Goal: Task Accomplishment & Management: Manage account settings

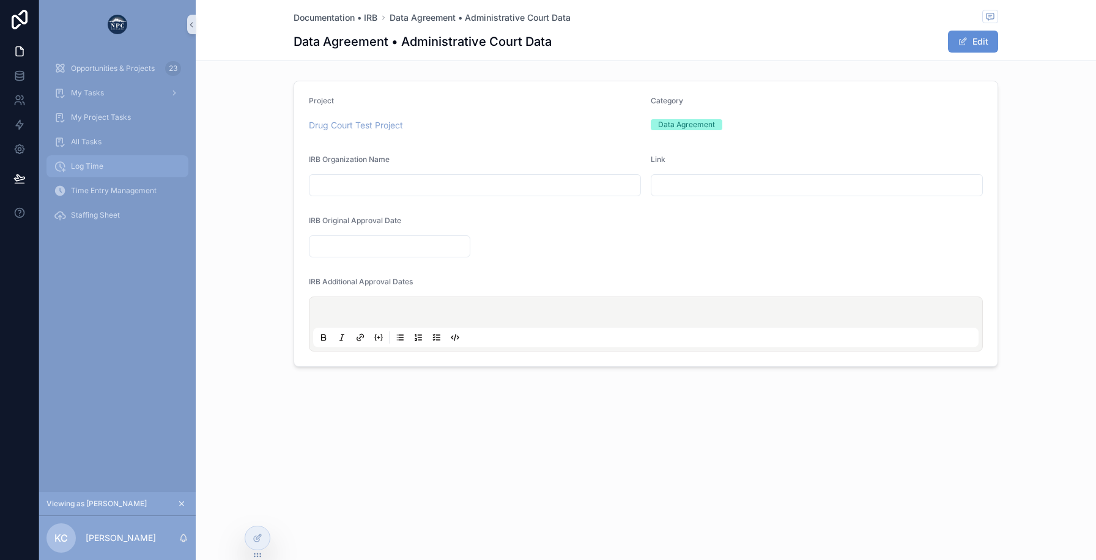
click at [124, 164] on div "Log Time" at bounding box center [117, 167] width 127 height 20
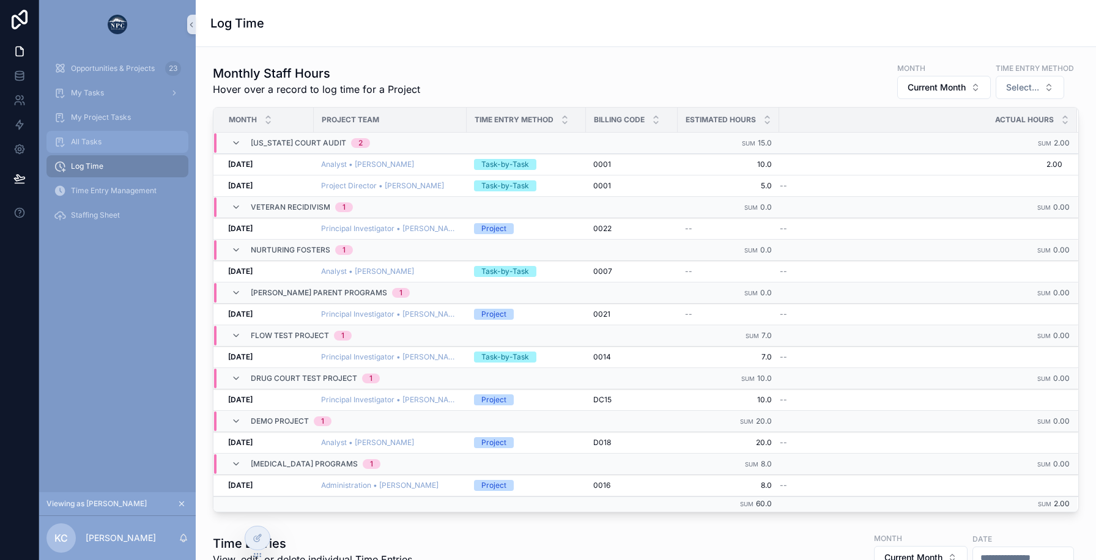
click at [106, 143] on div "All Tasks" at bounding box center [117, 142] width 127 height 20
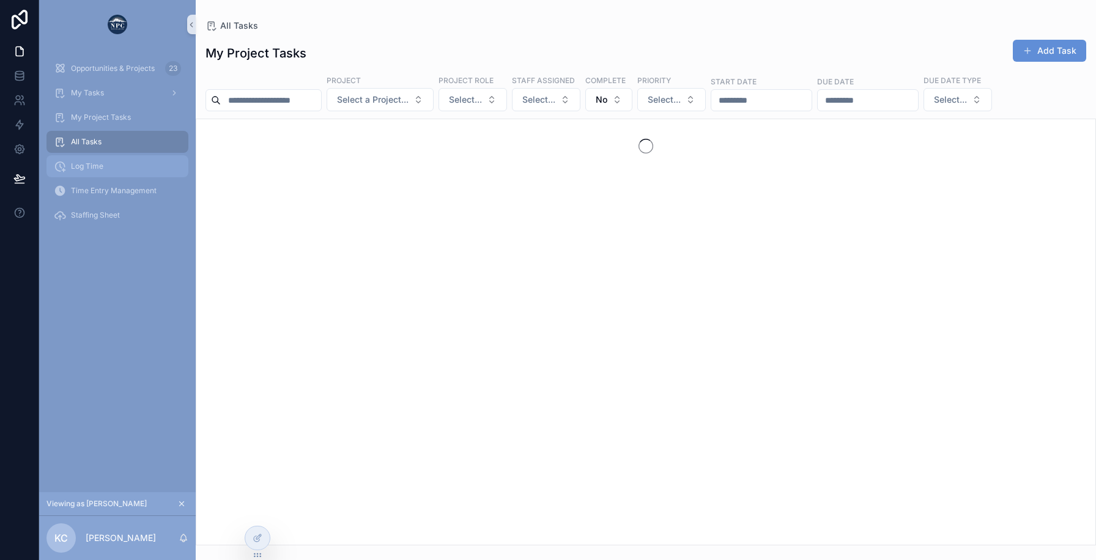
click at [105, 164] on div "Log Time" at bounding box center [117, 167] width 127 height 20
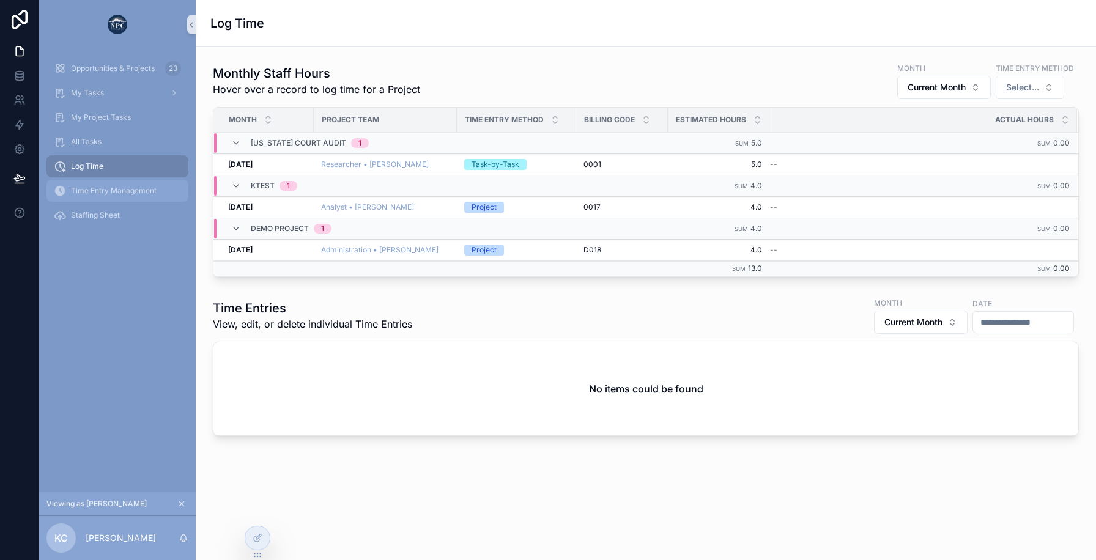
click at [101, 198] on div "Time Entry Management" at bounding box center [117, 191] width 127 height 20
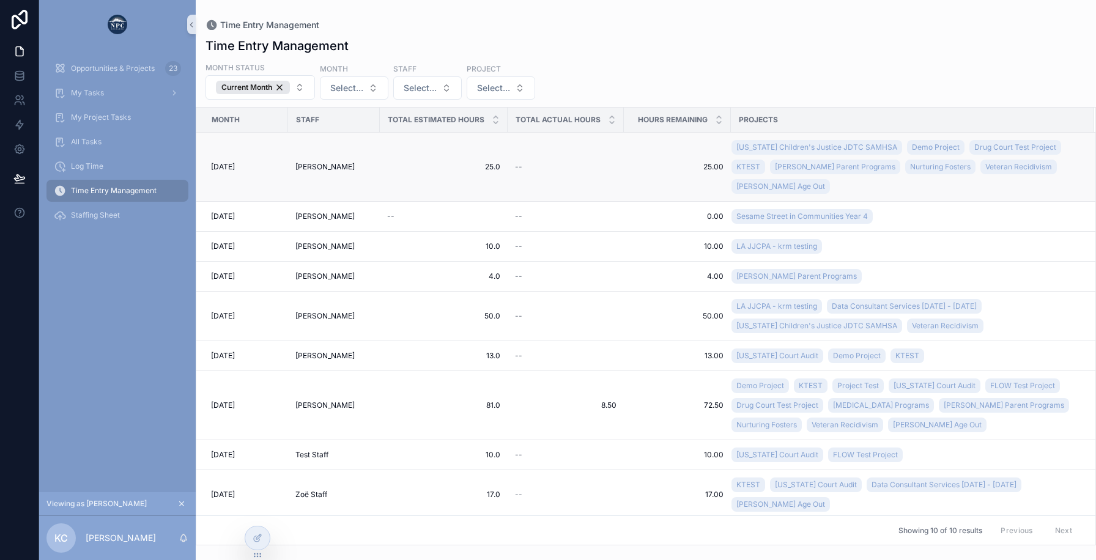
click at [345, 162] on div "[PERSON_NAME]" at bounding box center [333, 167] width 77 height 10
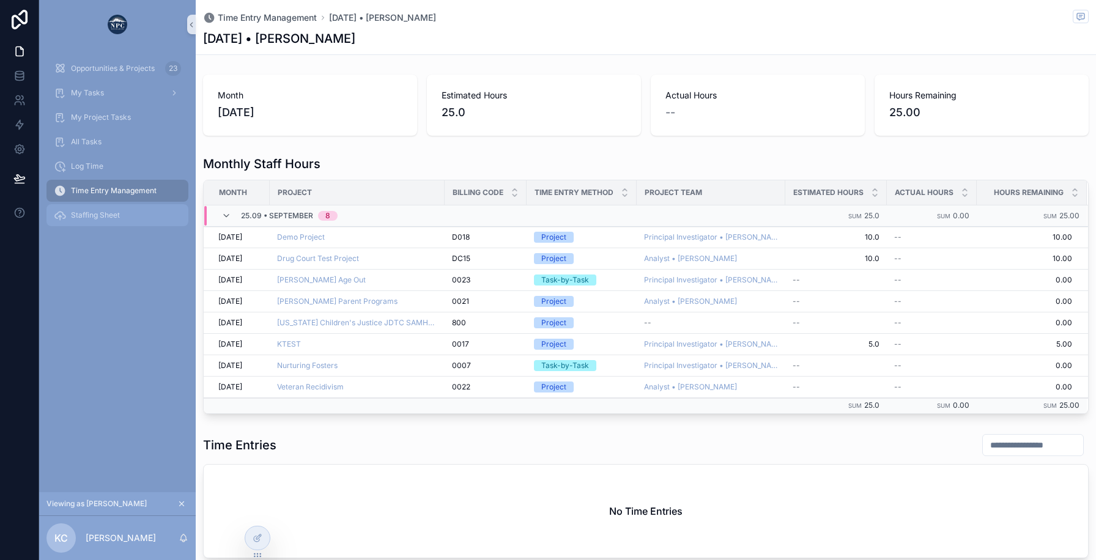
click at [127, 214] on div "Staffing Sheet" at bounding box center [117, 216] width 127 height 20
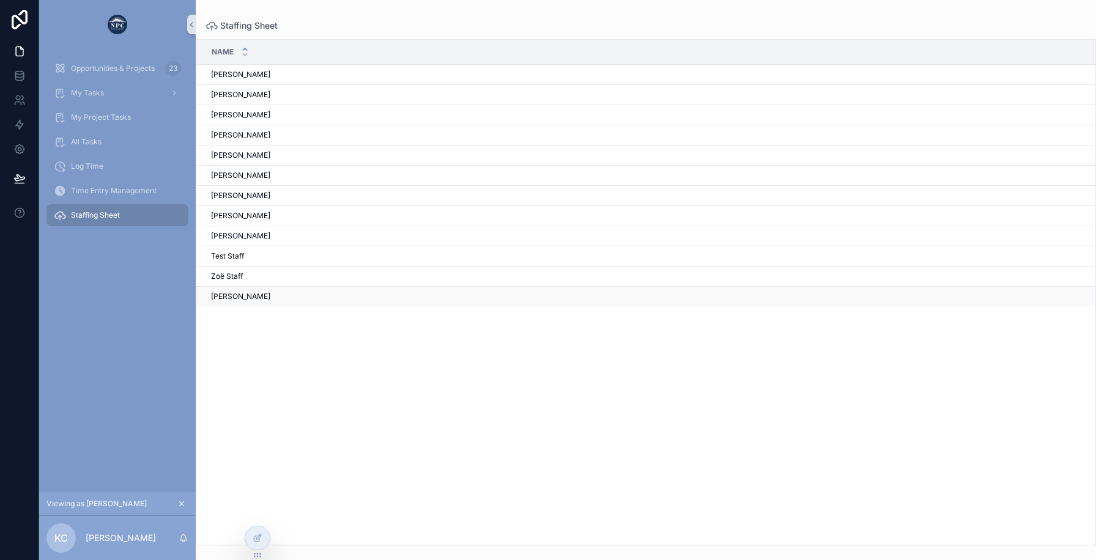
click at [266, 294] on div "Zoë Van Zoë Van" at bounding box center [645, 297] width 869 height 10
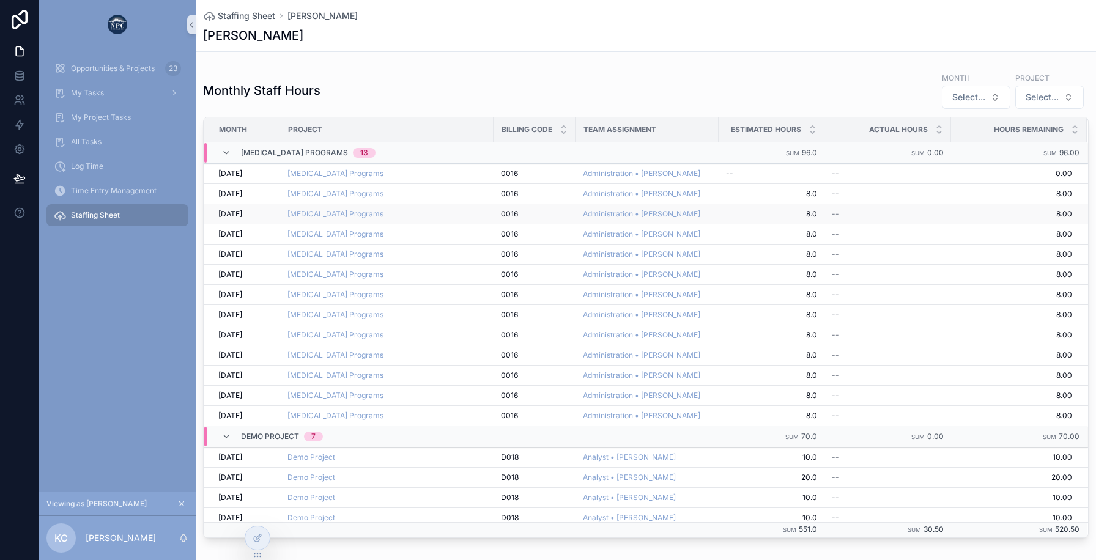
click at [471, 215] on div "[MEDICAL_DATA] Programs" at bounding box center [386, 214] width 199 height 10
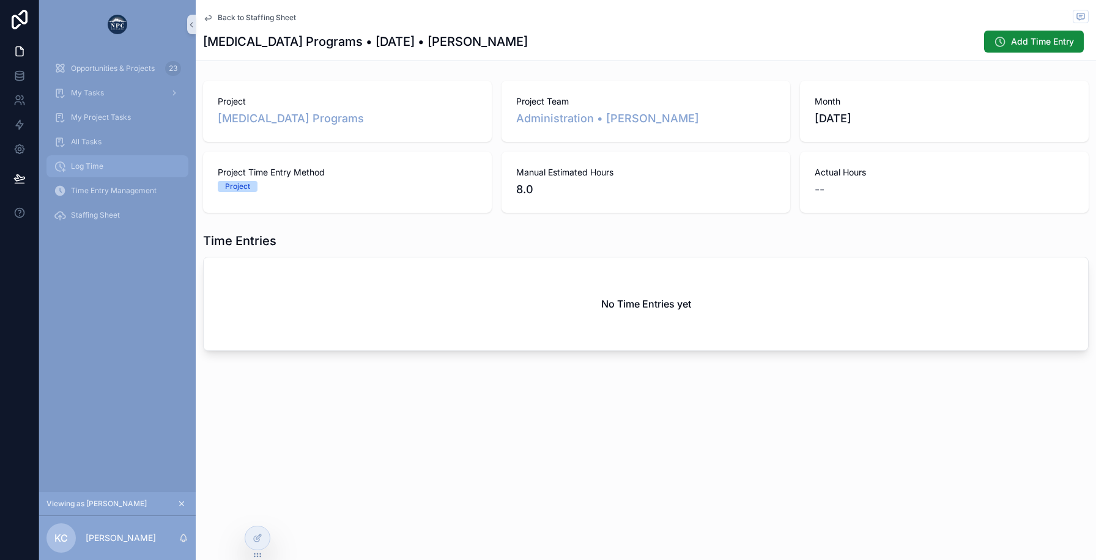
click at [103, 170] on div "Log Time" at bounding box center [117, 167] width 127 height 20
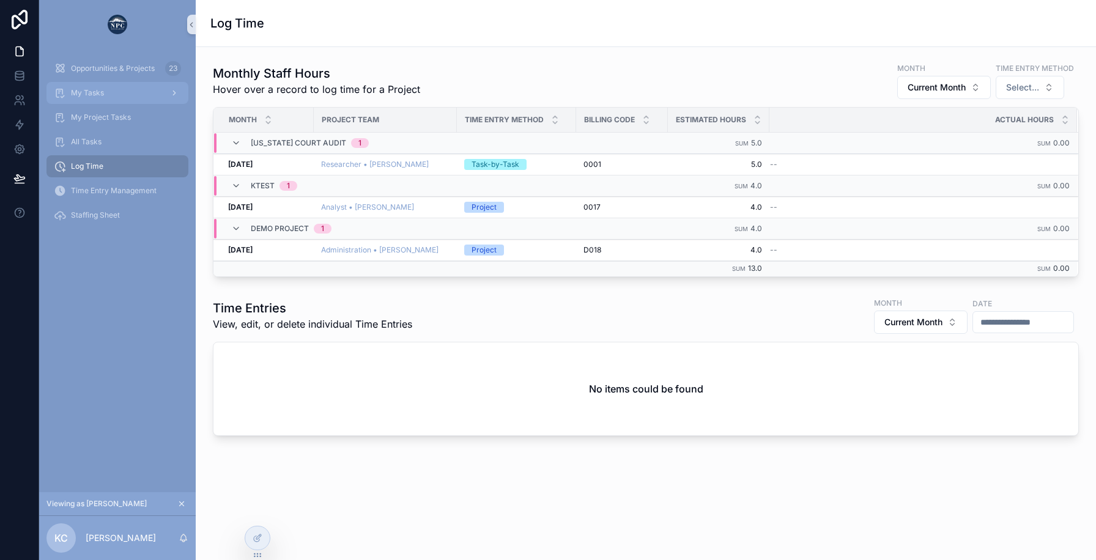
click at [127, 89] on div "My Tasks" at bounding box center [117, 93] width 127 height 20
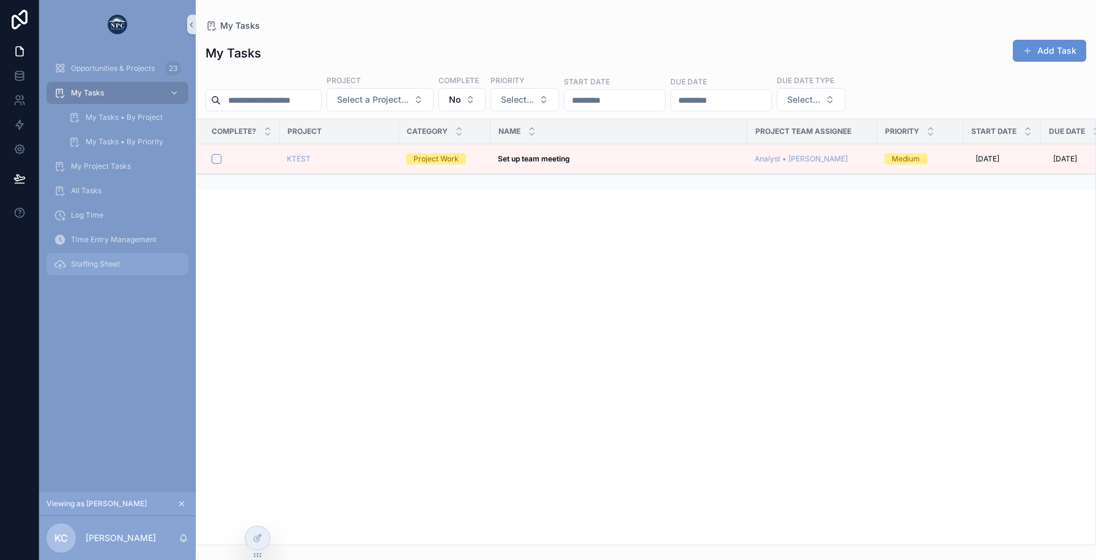
click at [116, 254] on div "Staffing Sheet" at bounding box center [117, 264] width 127 height 20
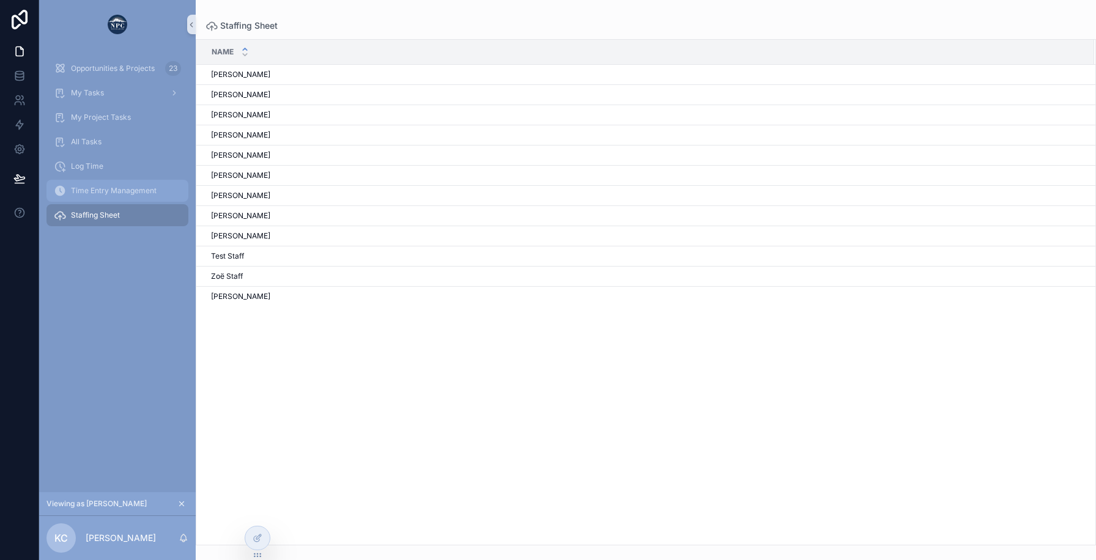
click at [125, 193] on span "Time Entry Management" at bounding box center [114, 191] width 86 height 10
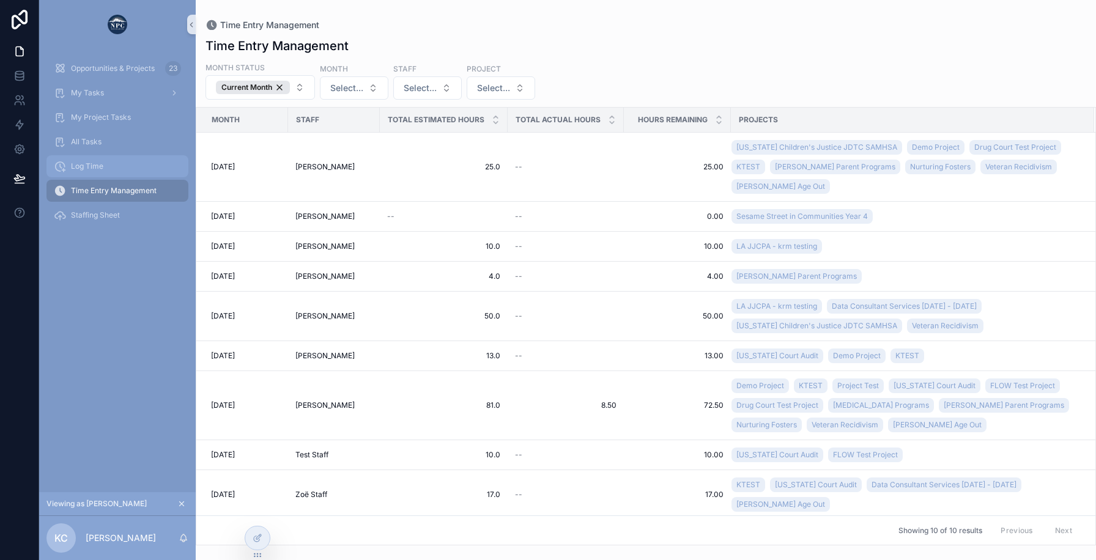
click at [130, 171] on div "Log Time" at bounding box center [117, 167] width 127 height 20
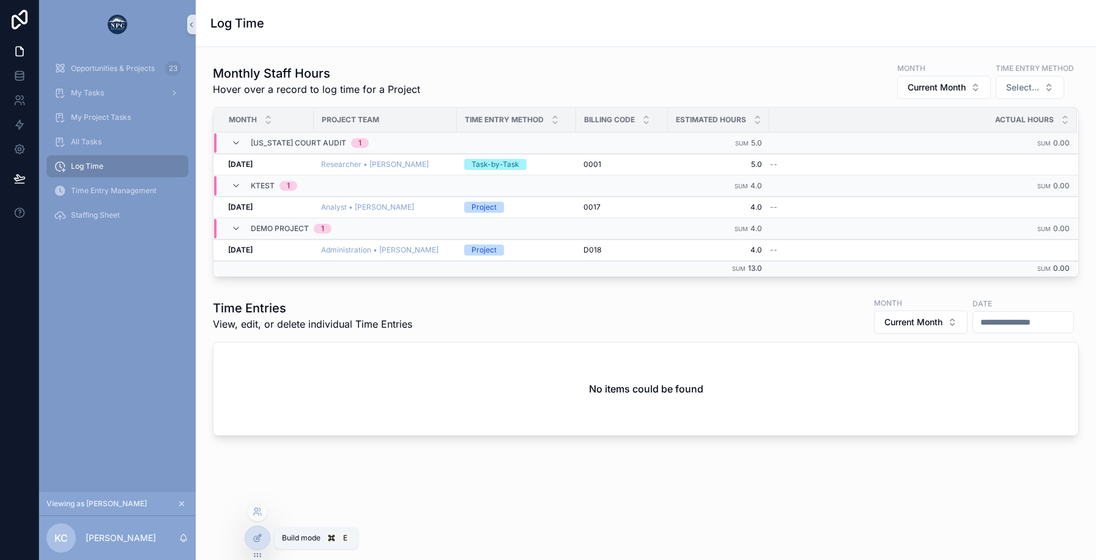
click at [262, 538] on div at bounding box center [257, 538] width 24 height 23
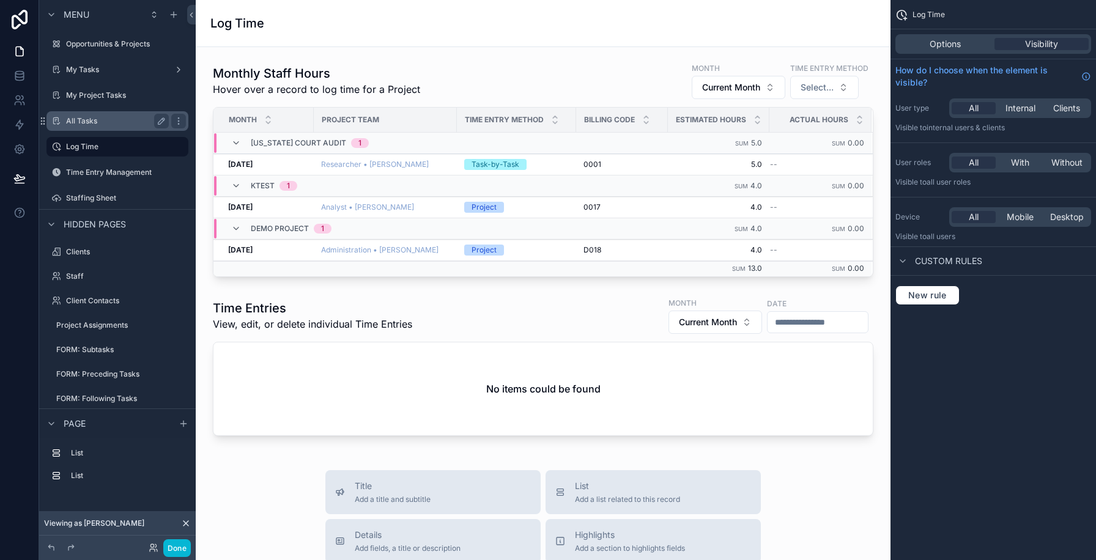
click at [99, 120] on label "All Tasks" at bounding box center [115, 121] width 98 height 10
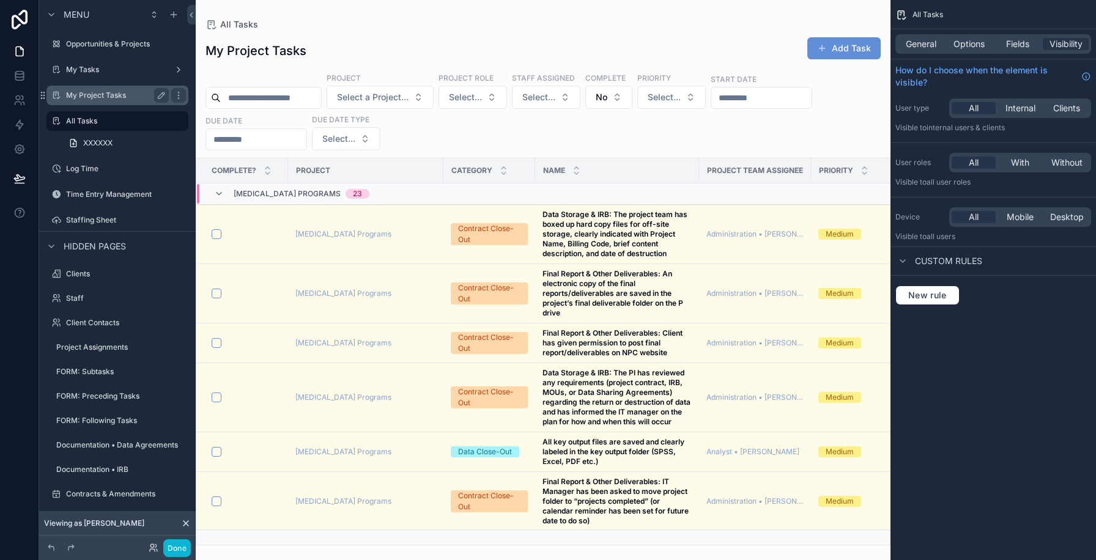
click at [102, 97] on label "My Project Tasks" at bounding box center [115, 96] width 98 height 10
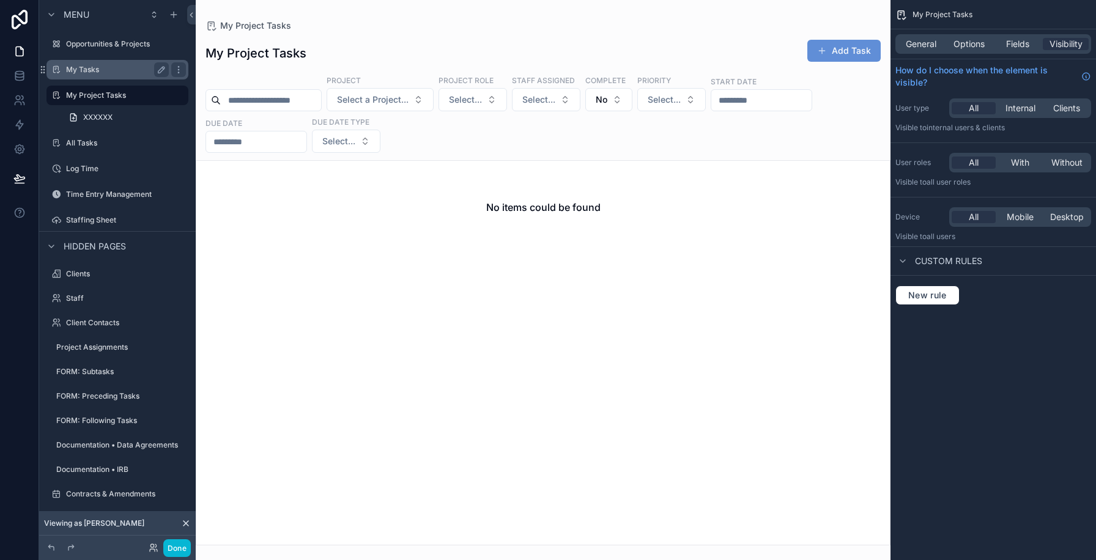
click at [106, 72] on label "My Tasks" at bounding box center [115, 70] width 98 height 10
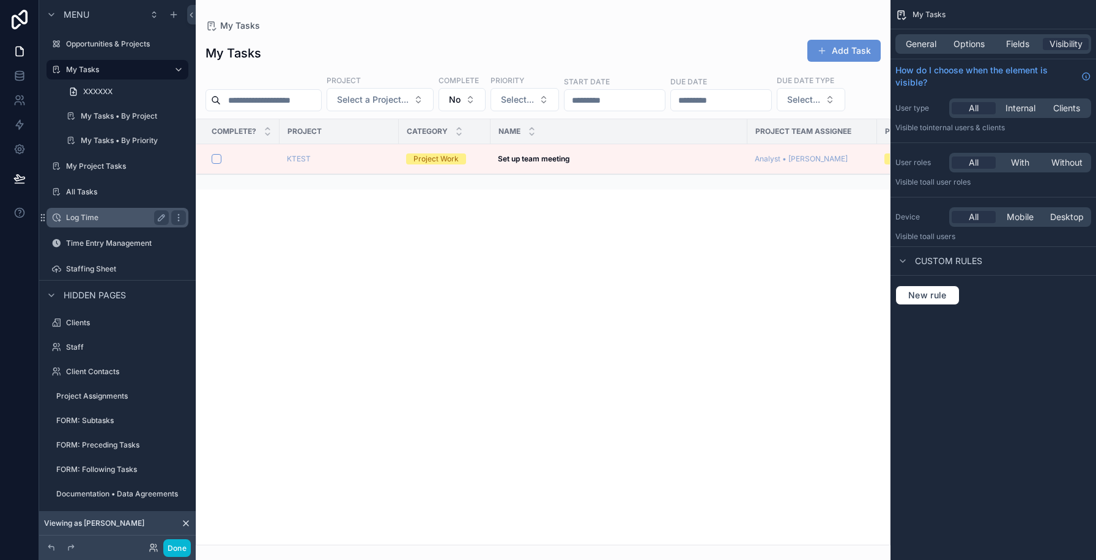
click at [102, 221] on label "Log Time" at bounding box center [115, 218] width 98 height 10
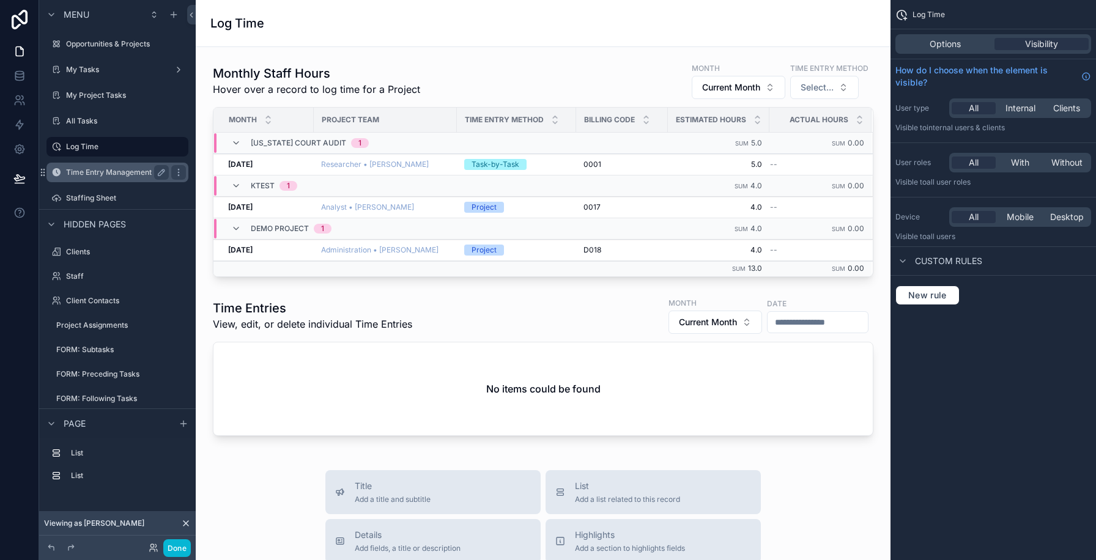
click at [114, 174] on label "Time Entry Management" at bounding box center [115, 173] width 98 height 10
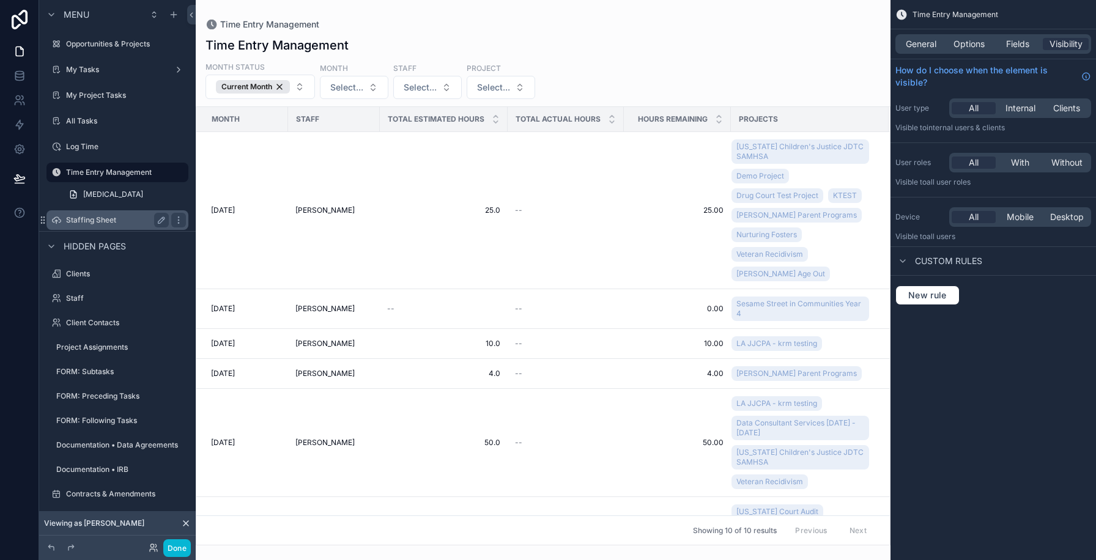
click at [102, 217] on label "Staffing Sheet" at bounding box center [115, 220] width 98 height 10
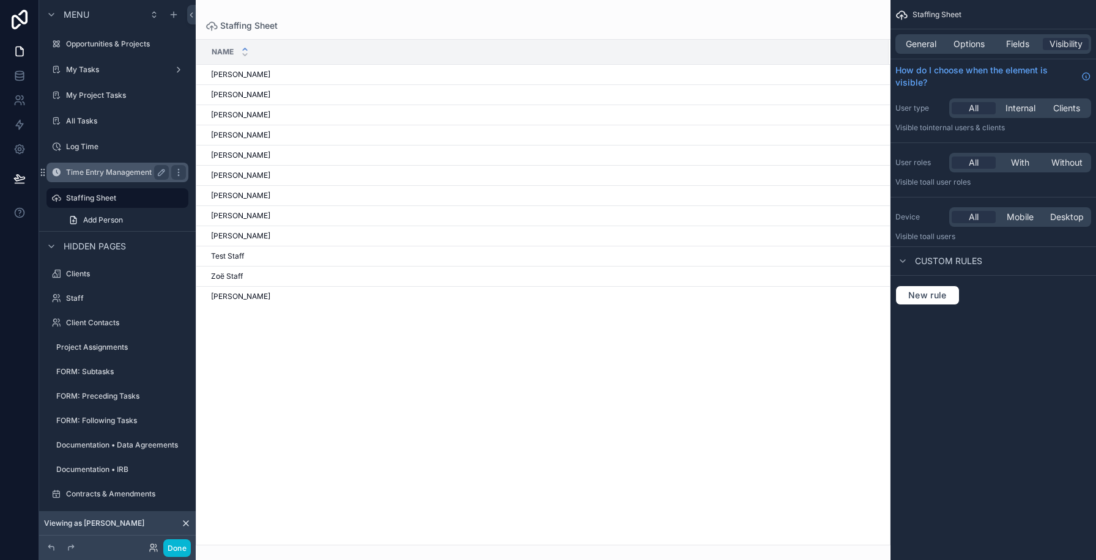
click at [109, 175] on label "Time Entry Management" at bounding box center [115, 173] width 98 height 10
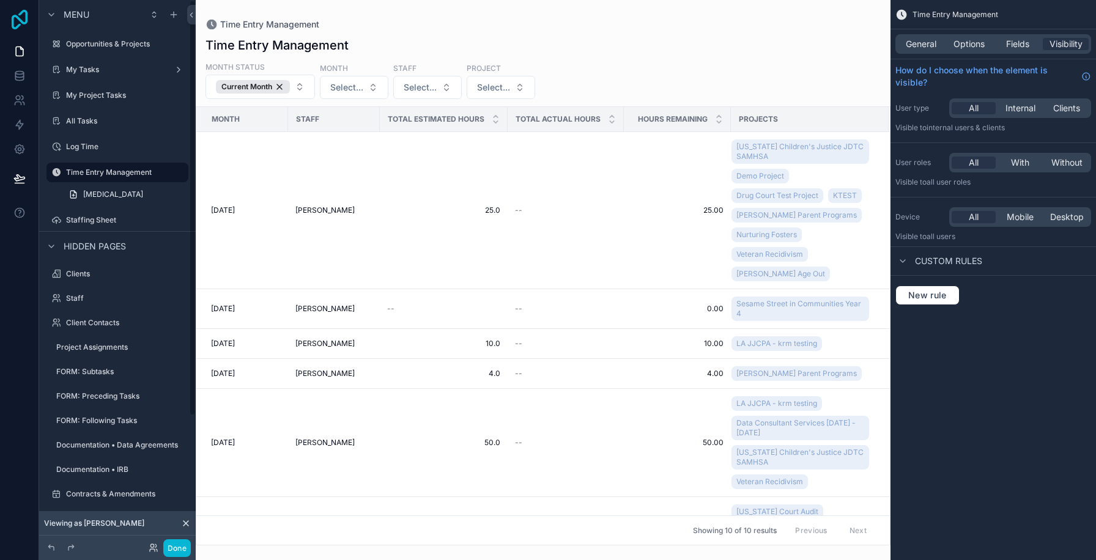
click at [9, 20] on icon at bounding box center [19, 20] width 24 height 20
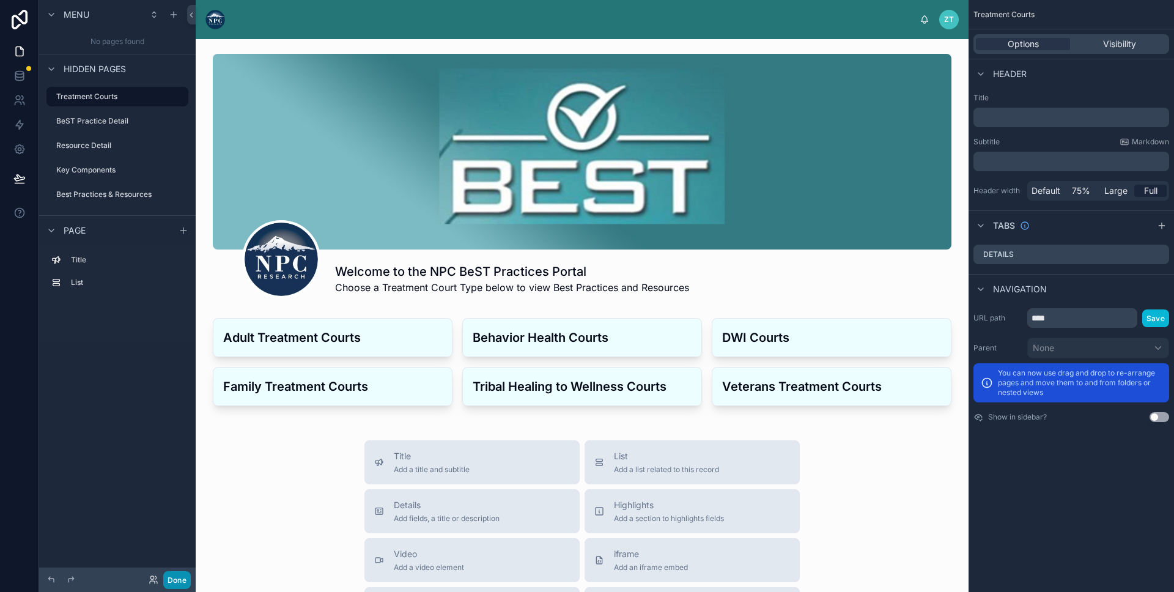
click at [174, 582] on button "Done" at bounding box center [177, 580] width 28 height 18
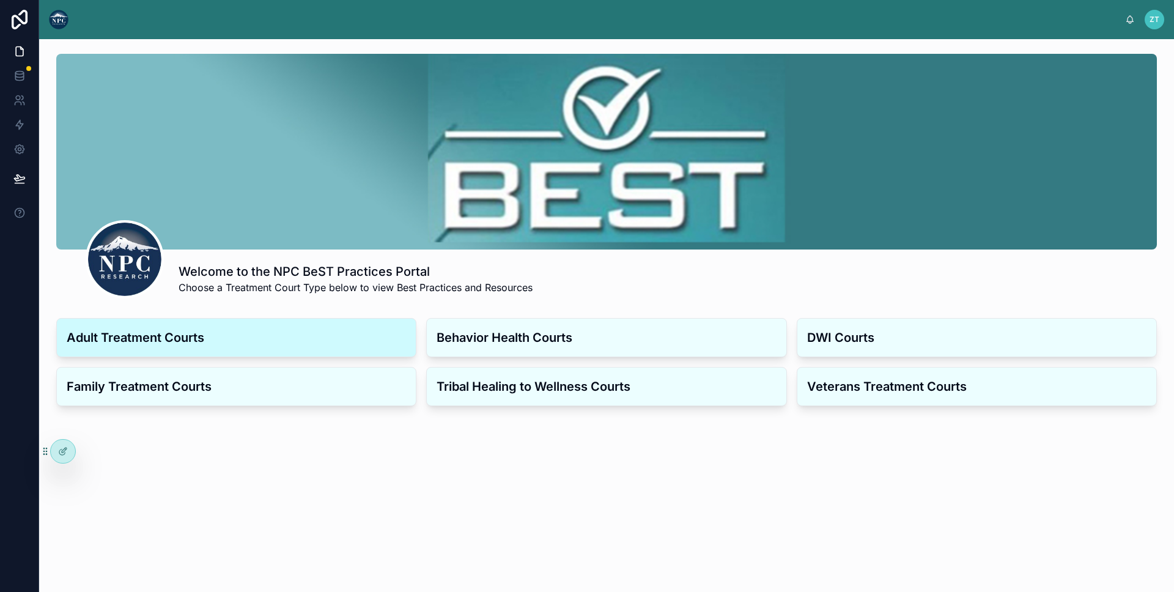
click at [365, 348] on div "Adult Treatment Courts" at bounding box center [236, 338] width 359 height 38
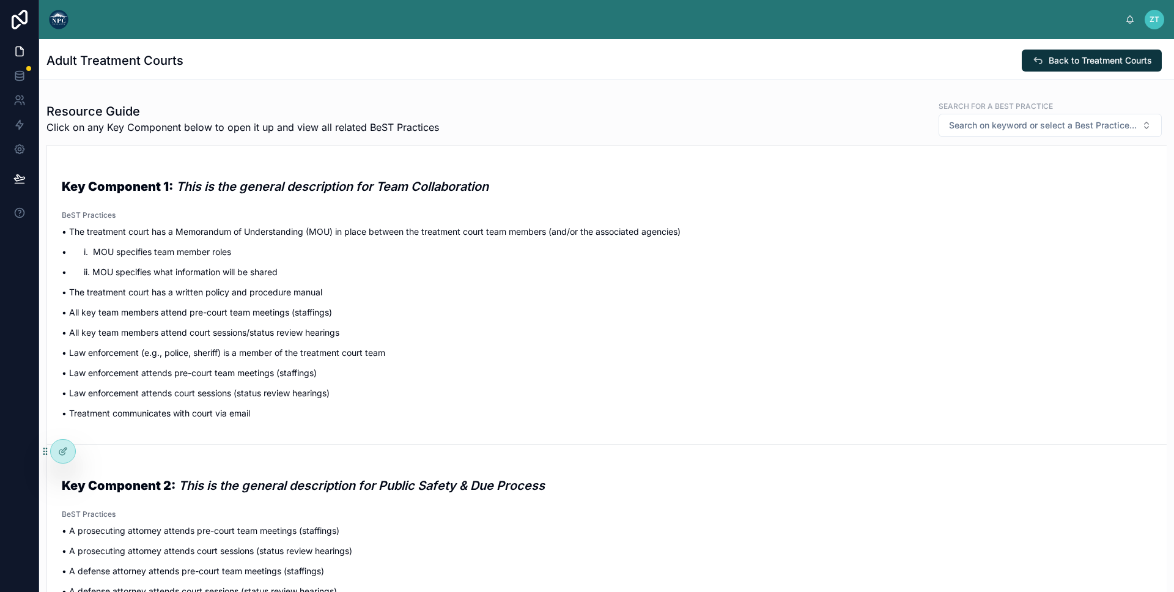
drag, startPoint x: 178, startPoint y: 190, endPoint x: 486, endPoint y: 97, distance: 321.4
click at [61, 24] on img at bounding box center [59, 20] width 20 height 20
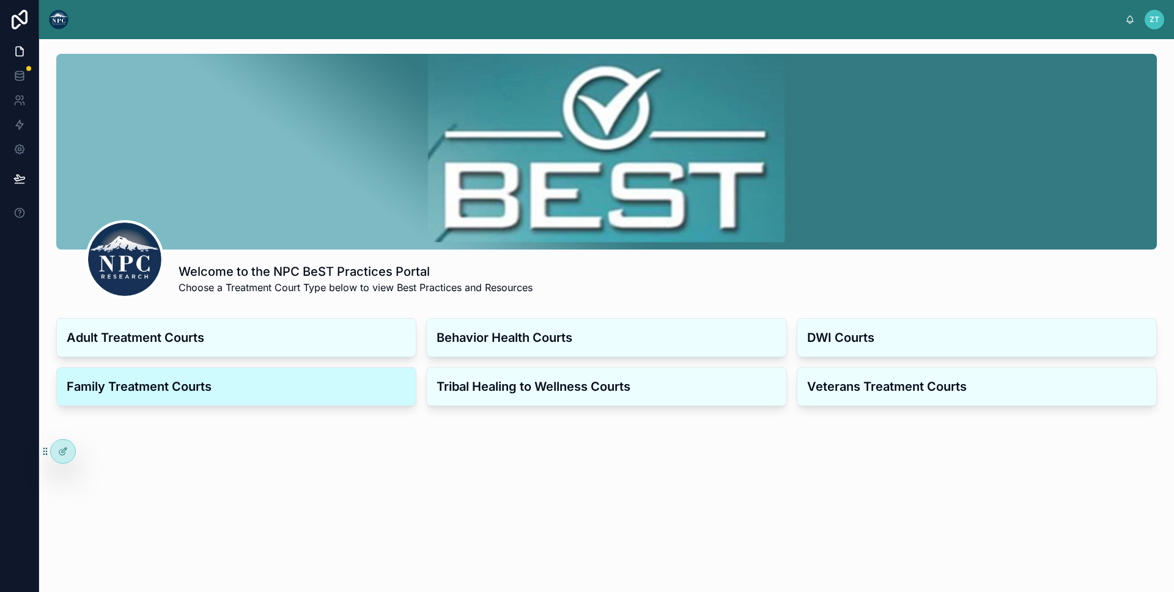
click at [333, 394] on h3 "Family Treatment Courts" at bounding box center [236, 386] width 339 height 18
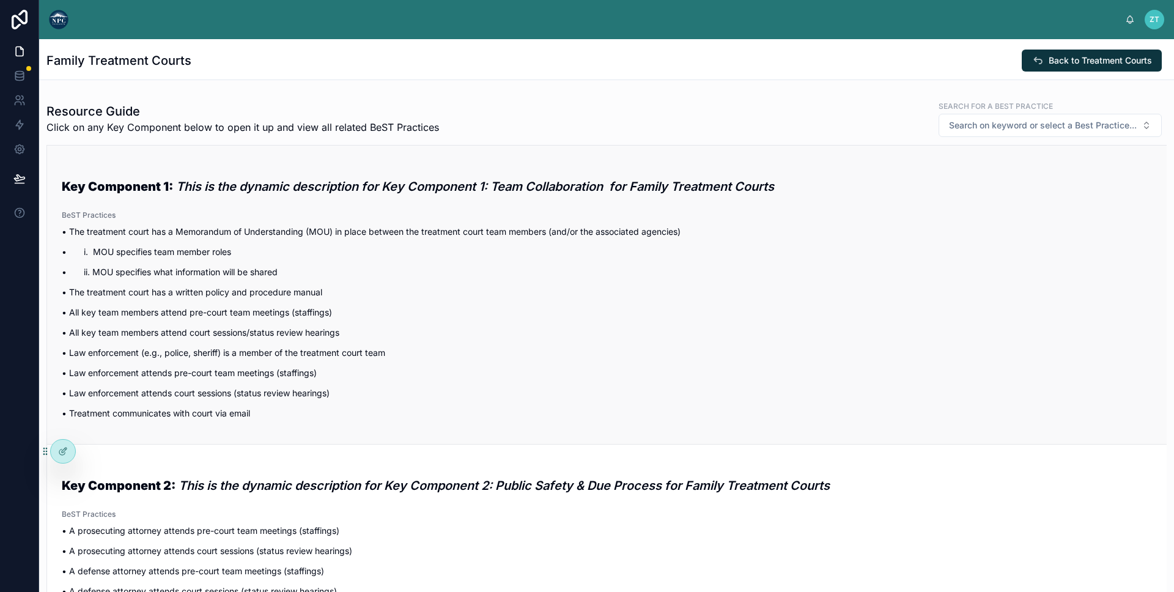
click at [382, 298] on p "• The treatment court has a written policy and procedure manual" at bounding box center [607, 292] width 1091 height 13
click at [1044, 119] on span "Search on keyword or select a Best Practice..." at bounding box center [1043, 125] width 188 height 12
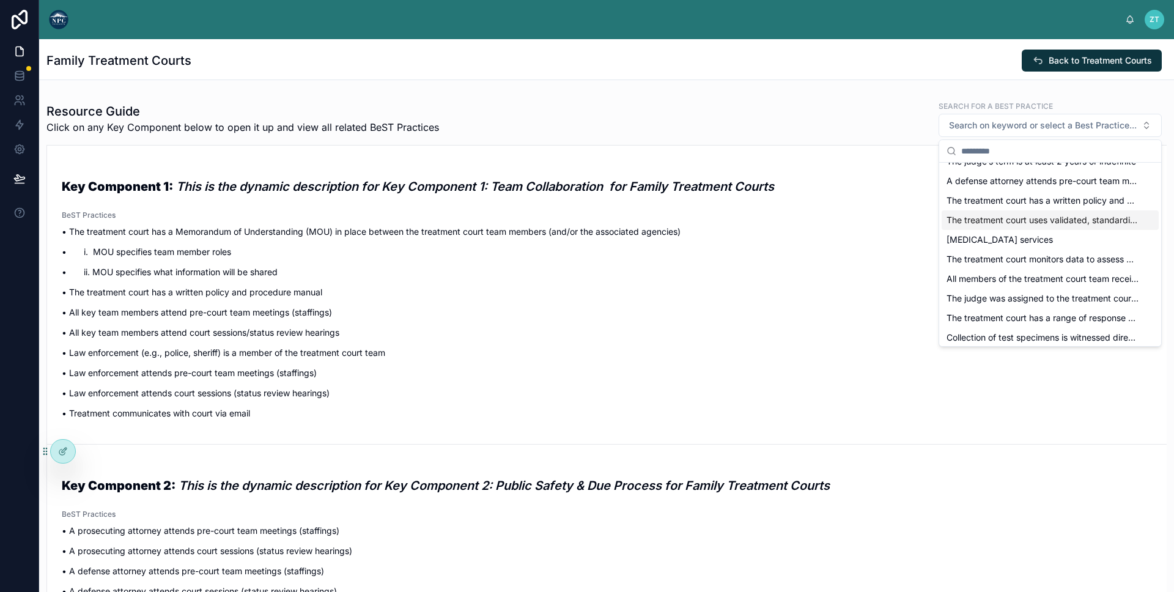
scroll to position [582, 0]
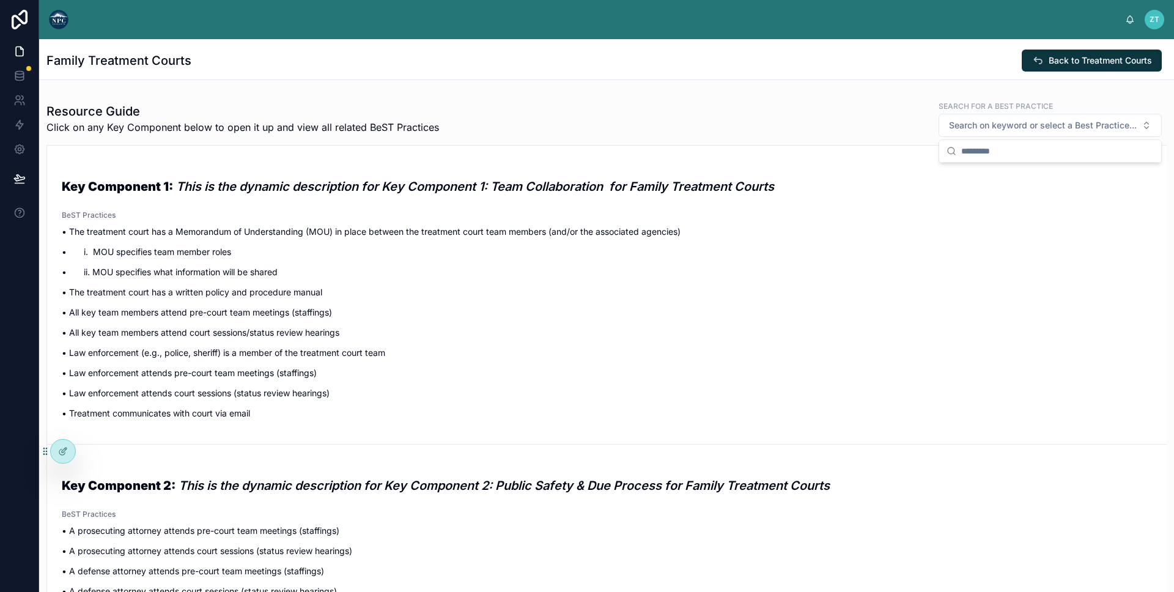
click at [650, 116] on div "Resource Guide Click on any Key Component below to open it up and view all rela…" at bounding box center [606, 119] width 1120 height 38
click at [11, 45] on link at bounding box center [19, 51] width 39 height 24
click at [17, 148] on icon at bounding box center [19, 149] width 12 height 12
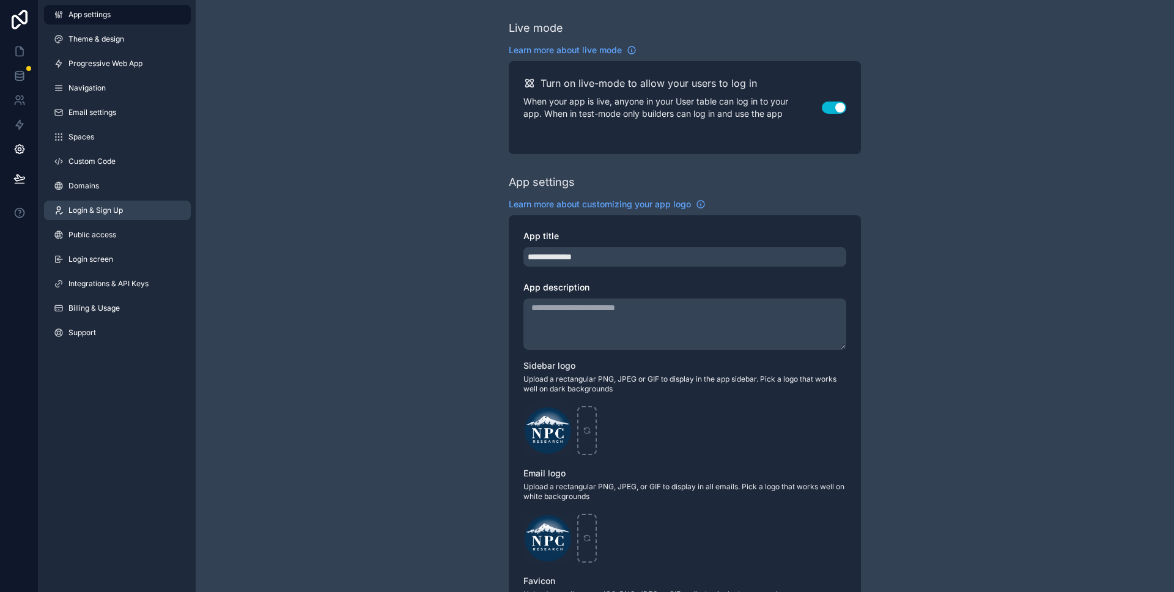
click at [87, 212] on span "Login & Sign Up" at bounding box center [96, 211] width 54 height 10
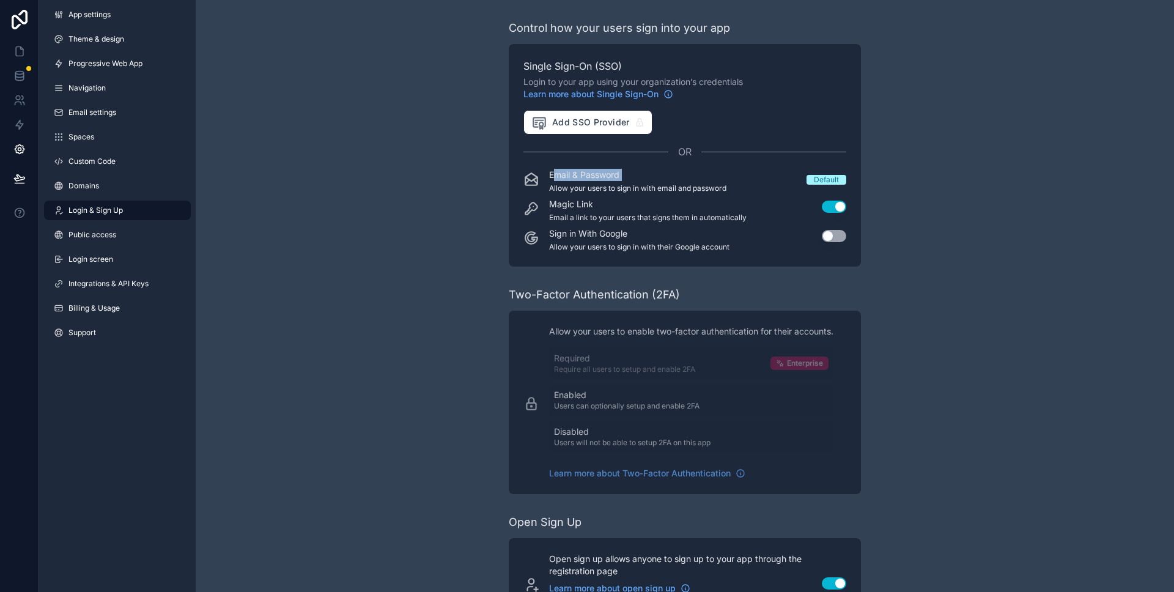
drag, startPoint x: 557, startPoint y: 177, endPoint x: 715, endPoint y: 182, distance: 157.9
click at [713, 182] on div "Email & Password Allow your users to sign in with email and password" at bounding box center [637, 181] width 177 height 24
click at [716, 182] on div "Email & Password Allow your users to sign in with email and password" at bounding box center [637, 181] width 177 height 24
click at [26, 51] on link at bounding box center [19, 51] width 39 height 24
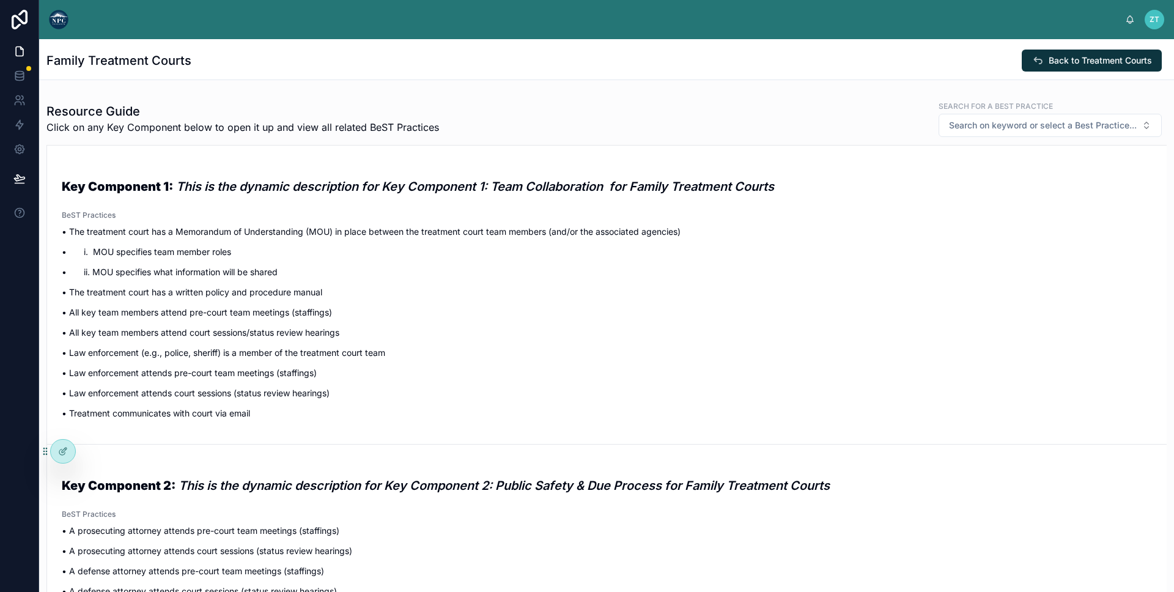
click at [64, 26] on img at bounding box center [59, 20] width 20 height 20
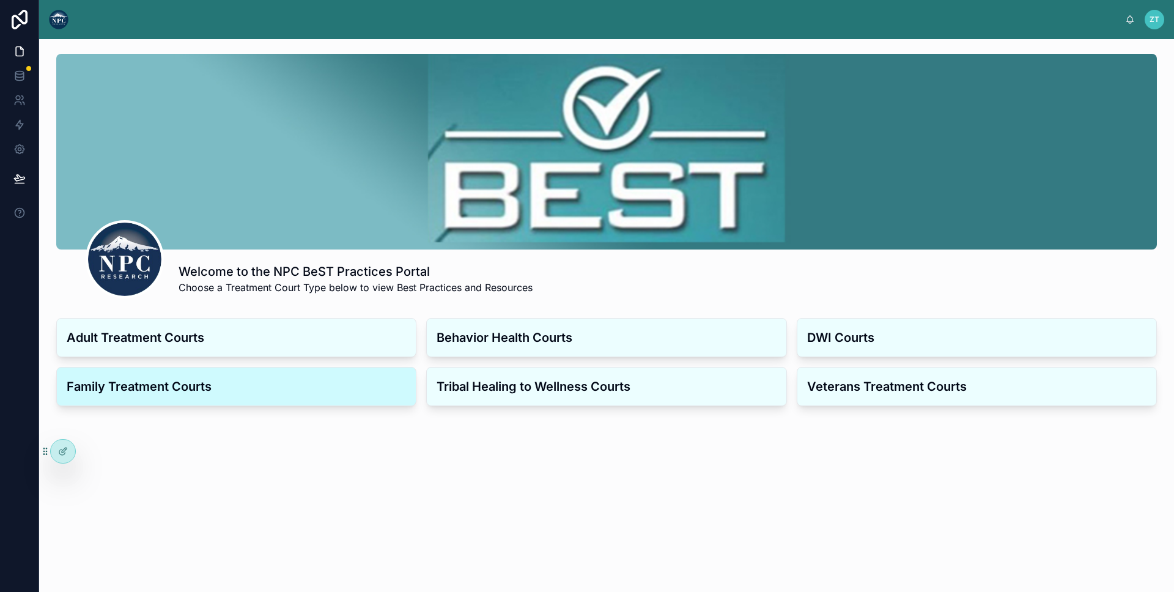
click at [371, 391] on h3 "Family Treatment Courts" at bounding box center [236, 386] width 339 height 18
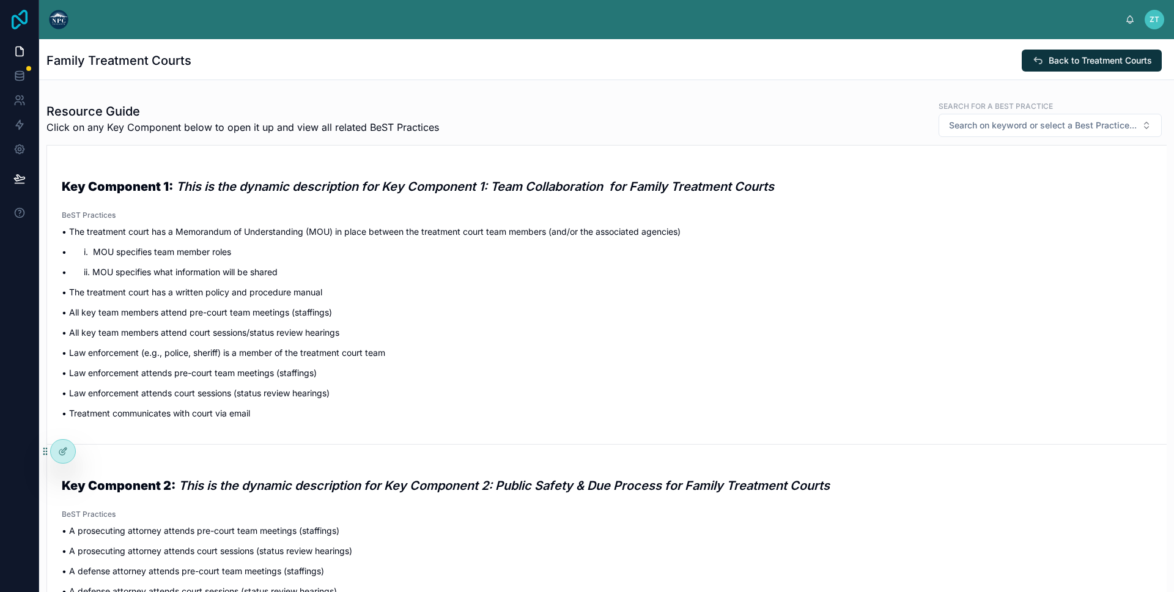
click at [25, 21] on icon at bounding box center [20, 20] width 16 height 20
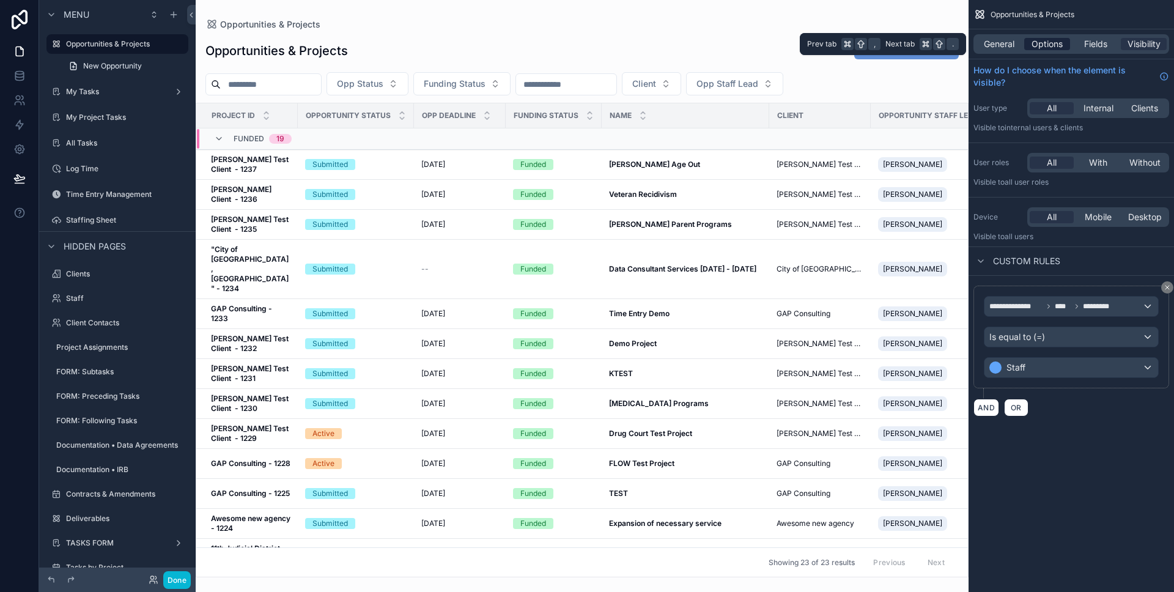
click at [1055, 45] on span "Options" at bounding box center [1047, 44] width 31 height 12
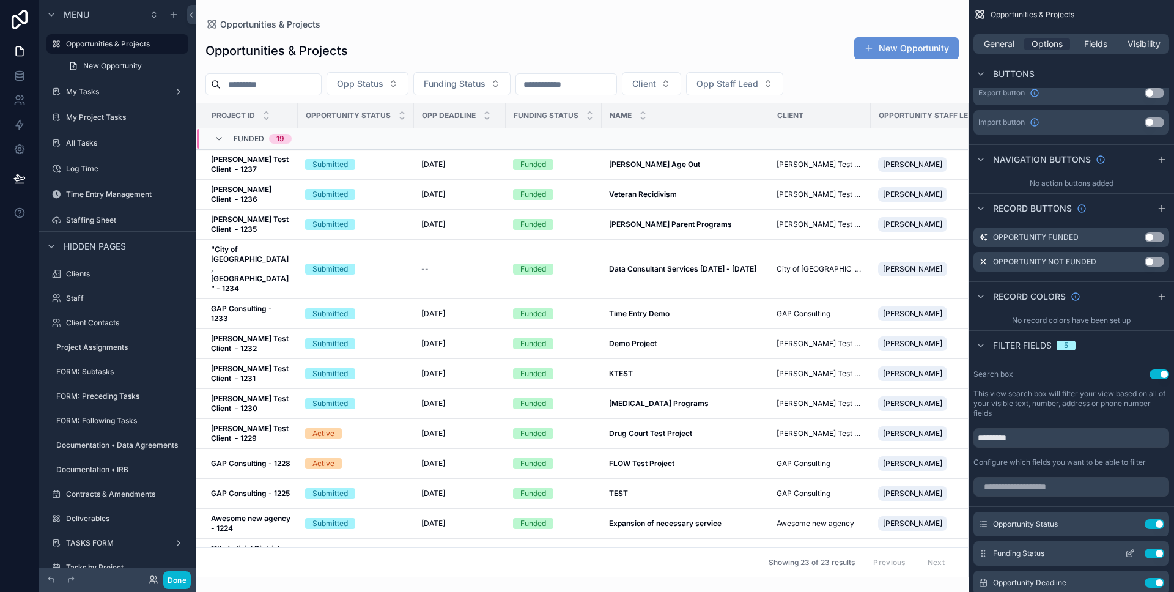
scroll to position [536, 0]
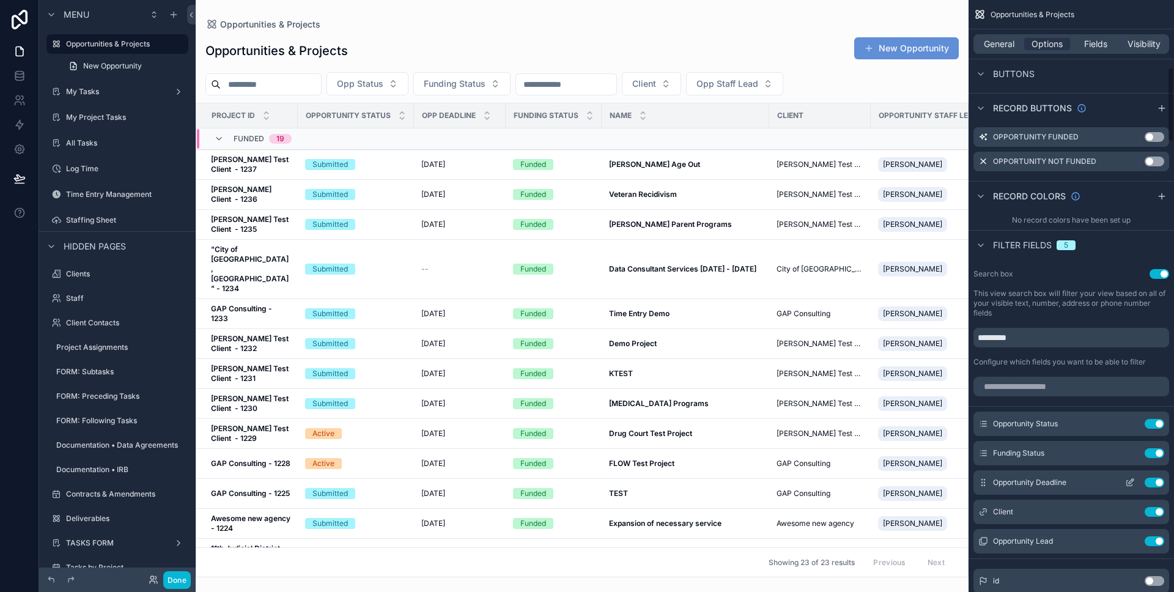
click at [1131, 481] on icon "scrollable content" at bounding box center [1130, 483] width 10 height 10
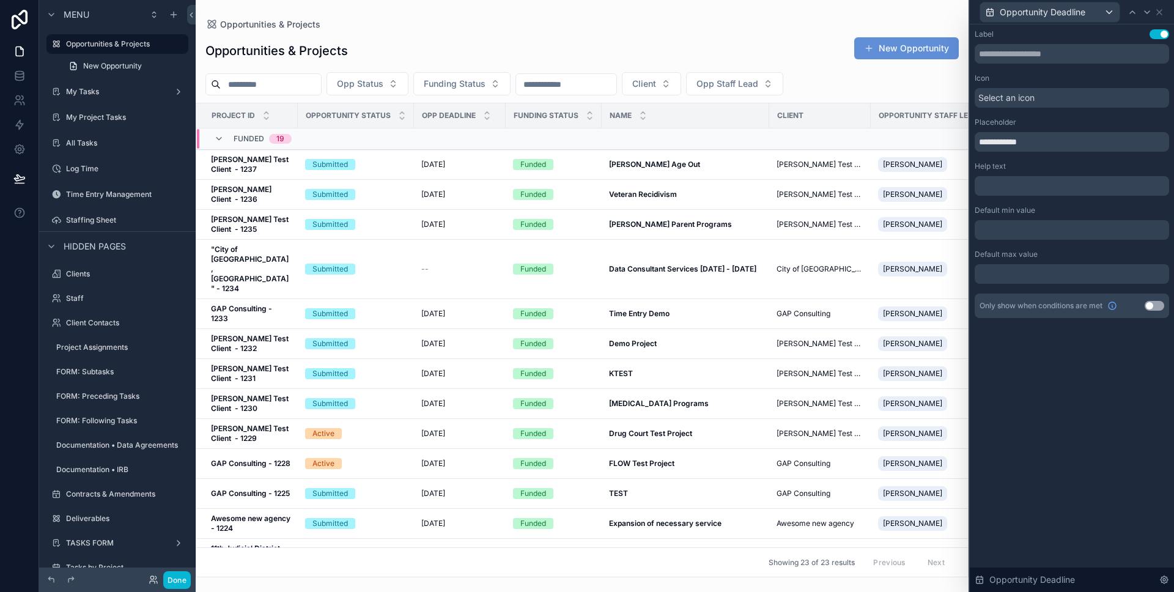
click at [994, 220] on div at bounding box center [1072, 230] width 194 height 20
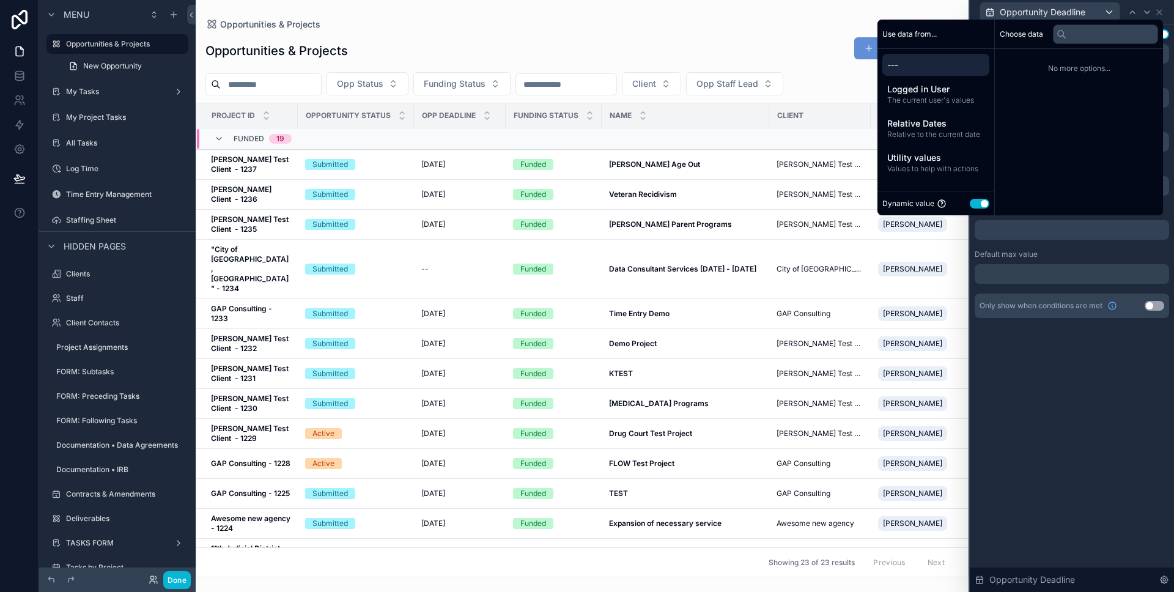
click at [994, 222] on div at bounding box center [1072, 230] width 194 height 20
click at [991, 225] on div at bounding box center [1072, 230] width 194 height 20
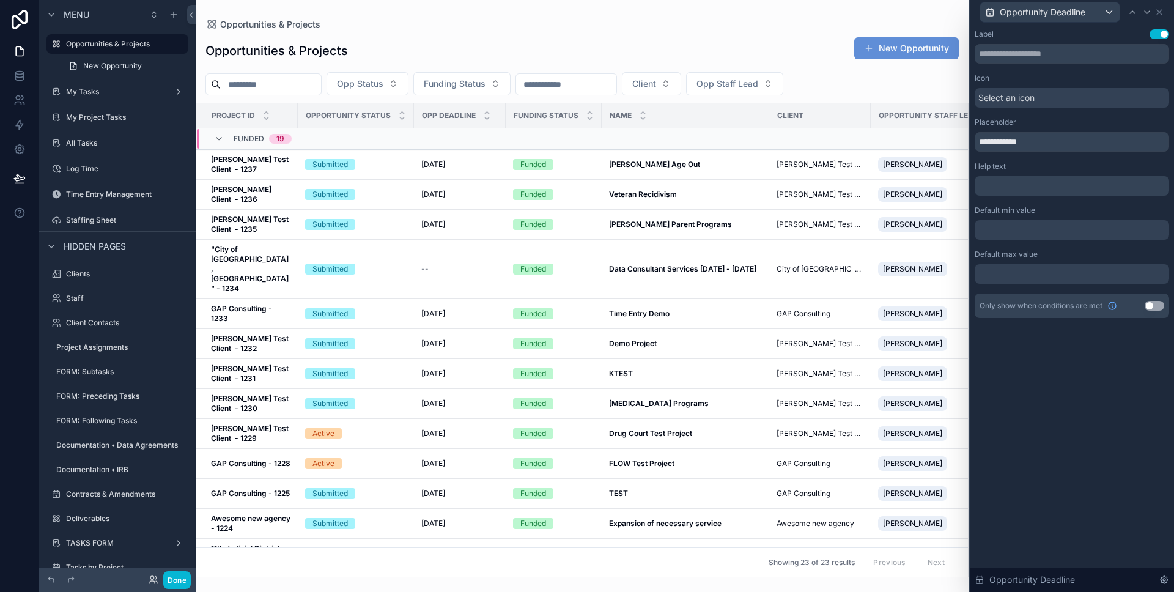
click at [998, 250] on label "Default max value" at bounding box center [1006, 255] width 63 height 10
click at [1157, 9] on icon at bounding box center [1160, 12] width 10 height 10
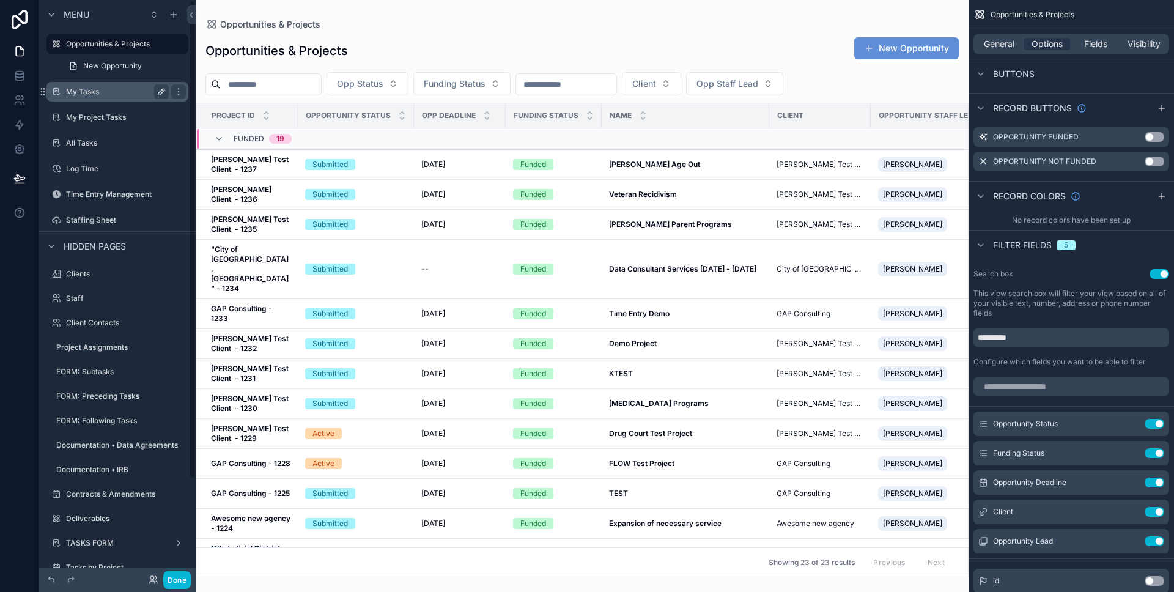
click at [160, 93] on icon "scrollable content" at bounding box center [162, 92] width 10 height 10
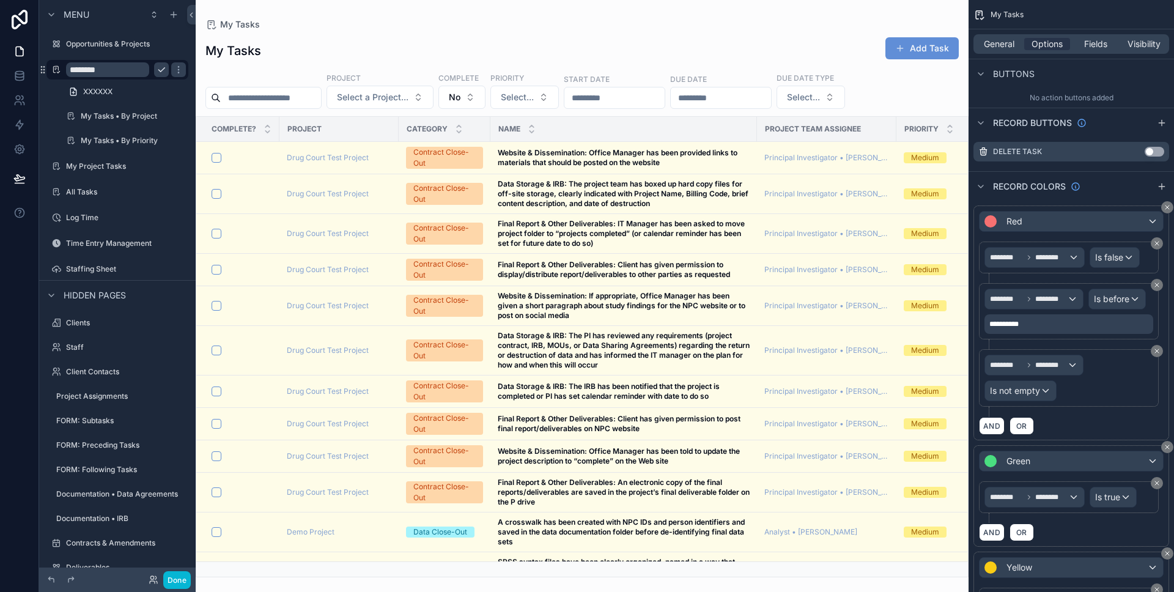
click at [160, 70] on icon "scrollable content" at bounding box center [162, 70] width 10 height 10
click at [115, 117] on label "My Tasks • By Project" at bounding box center [122, 116] width 83 height 10
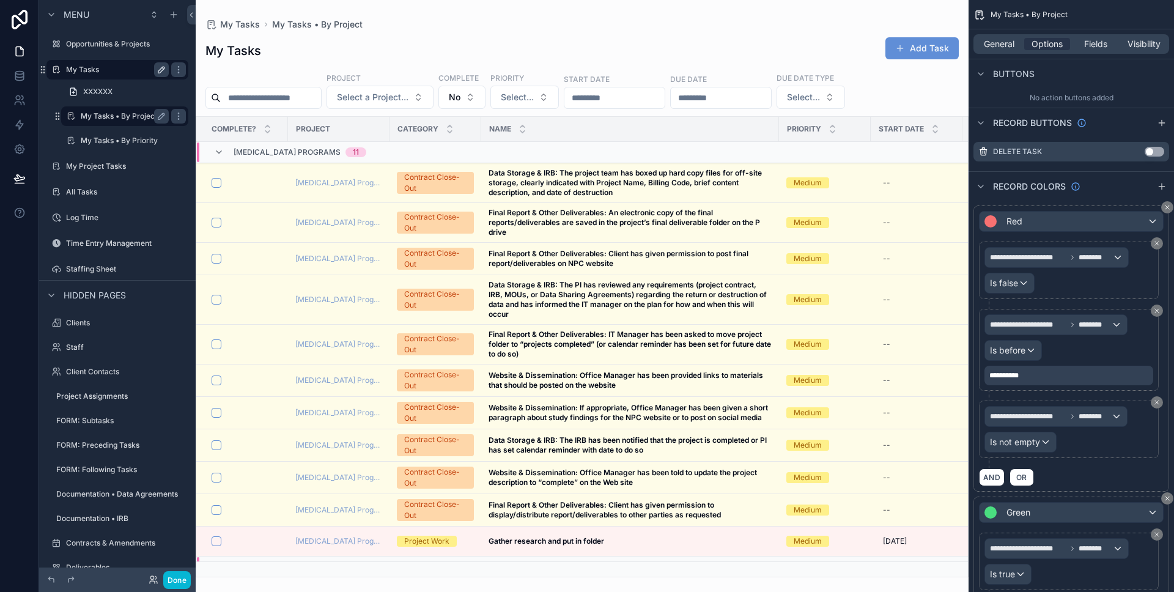
click at [112, 115] on label "My Tasks • By Project" at bounding box center [122, 116] width 83 height 10
click at [109, 137] on label "My Tasks • By Priority" at bounding box center [122, 141] width 83 height 10
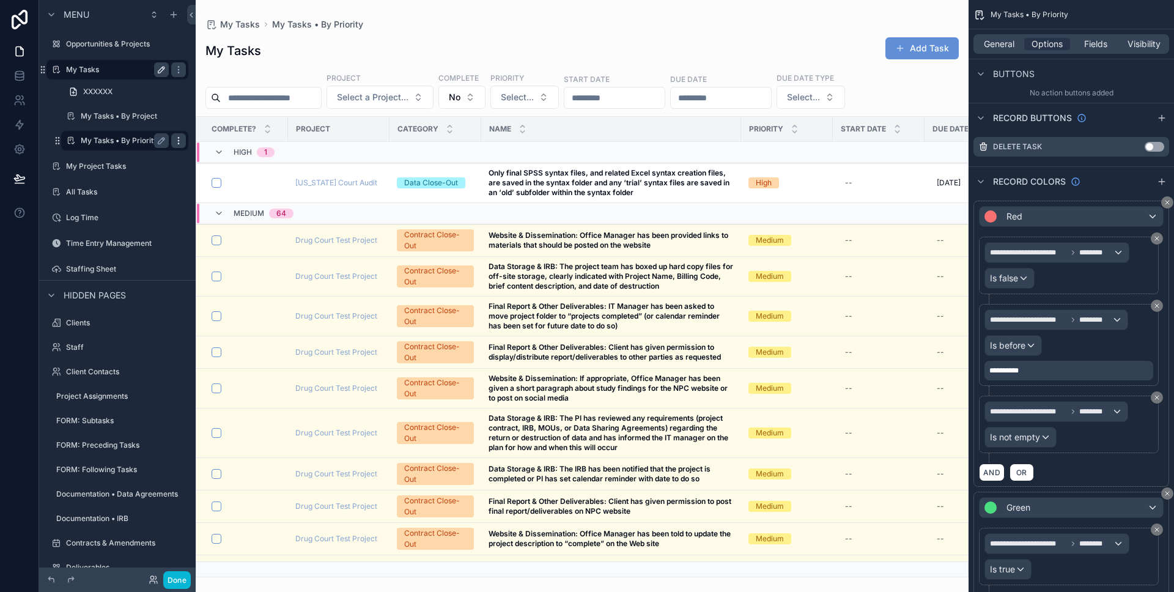
click at [178, 138] on icon "scrollable content" at bounding box center [179, 141] width 10 height 10
click at [237, 67] on div "scrollable content" at bounding box center [582, 296] width 773 height 592
click at [91, 48] on label "Opportunities & Projects" at bounding box center [115, 44] width 98 height 10
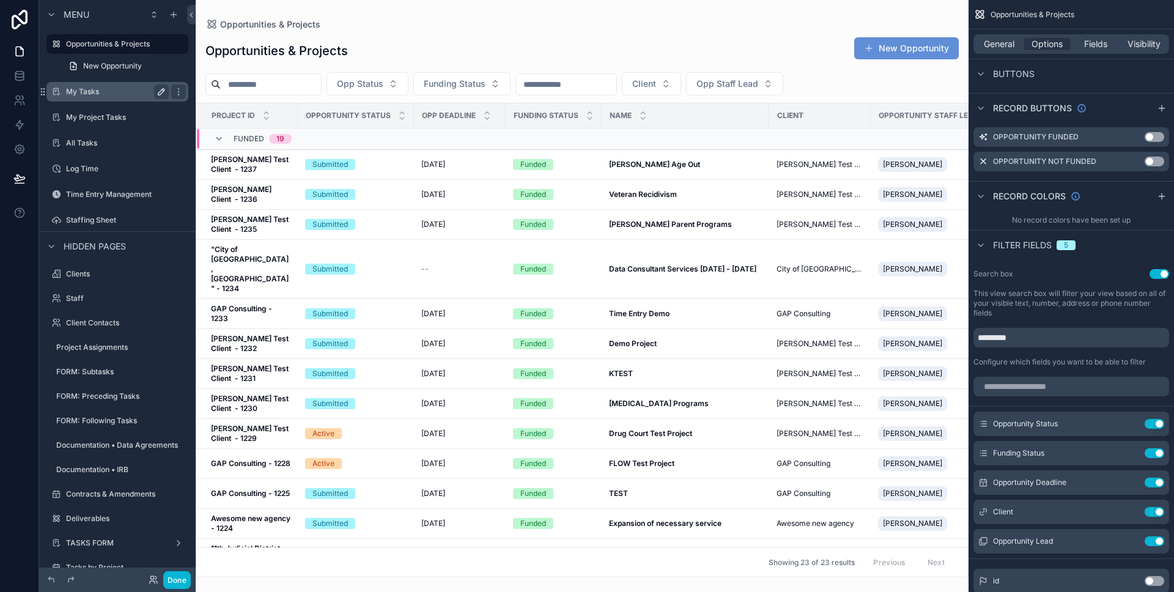
click at [381, 207] on div "scrollable content" at bounding box center [582, 296] width 773 height 592
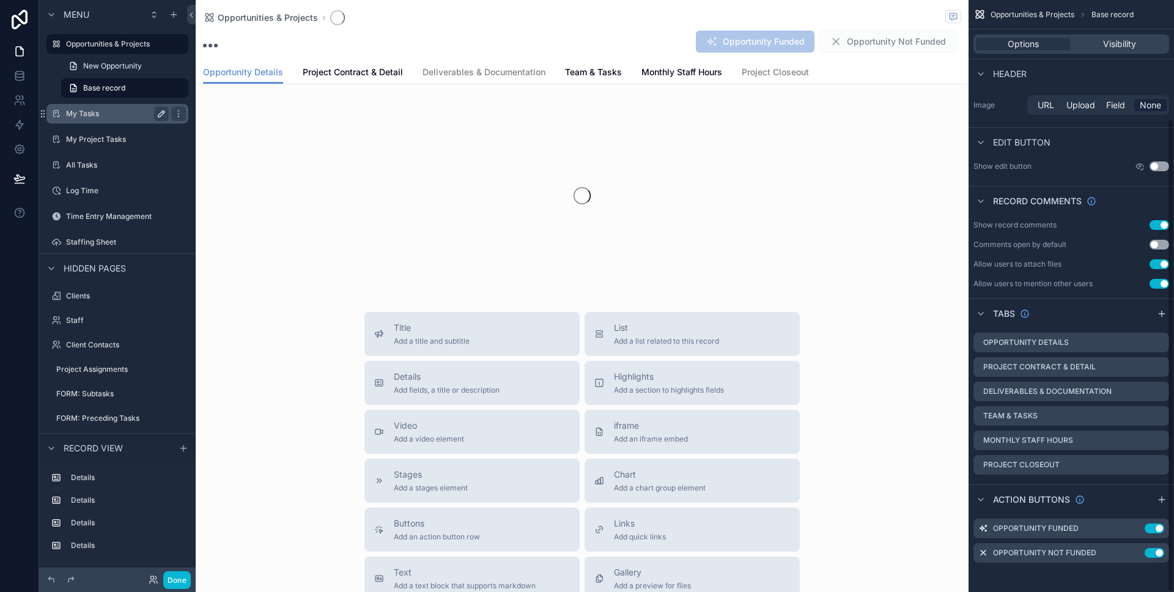
scroll to position [148, 0]
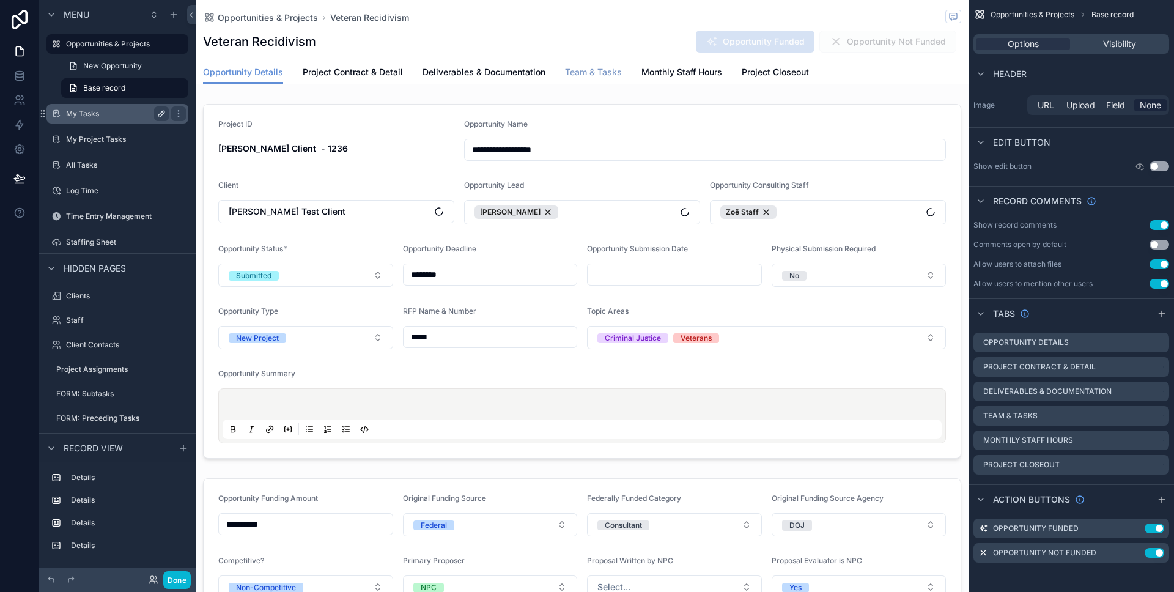
click at [569, 78] on span "Team & Tasks" at bounding box center [593, 72] width 57 height 12
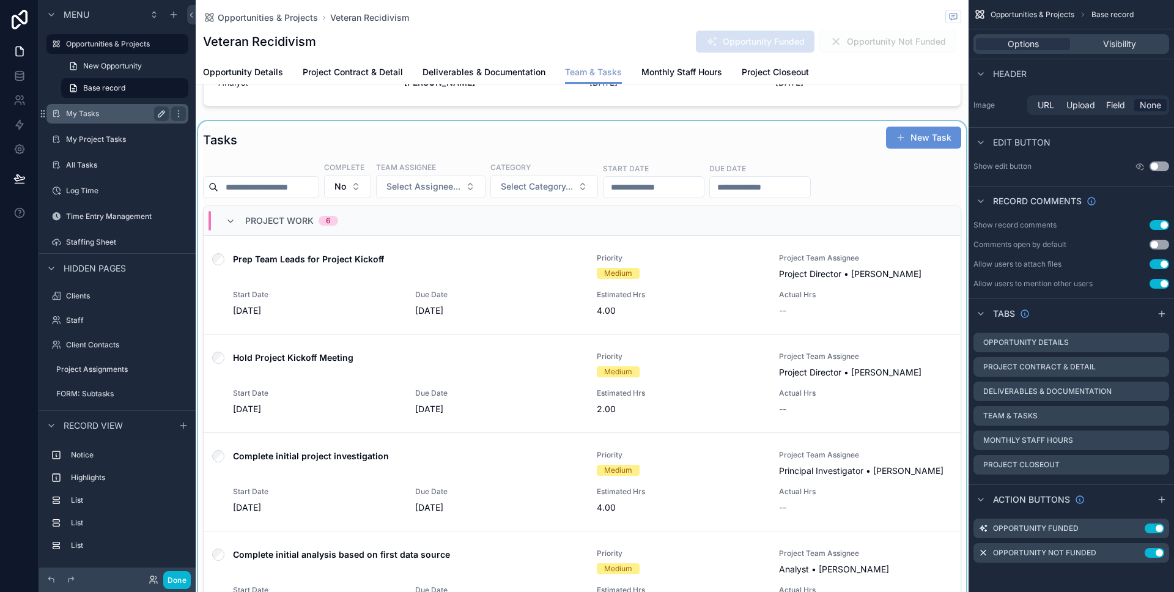
scroll to position [412, 0]
click at [257, 147] on div "scrollable content" at bounding box center [582, 386] width 773 height 533
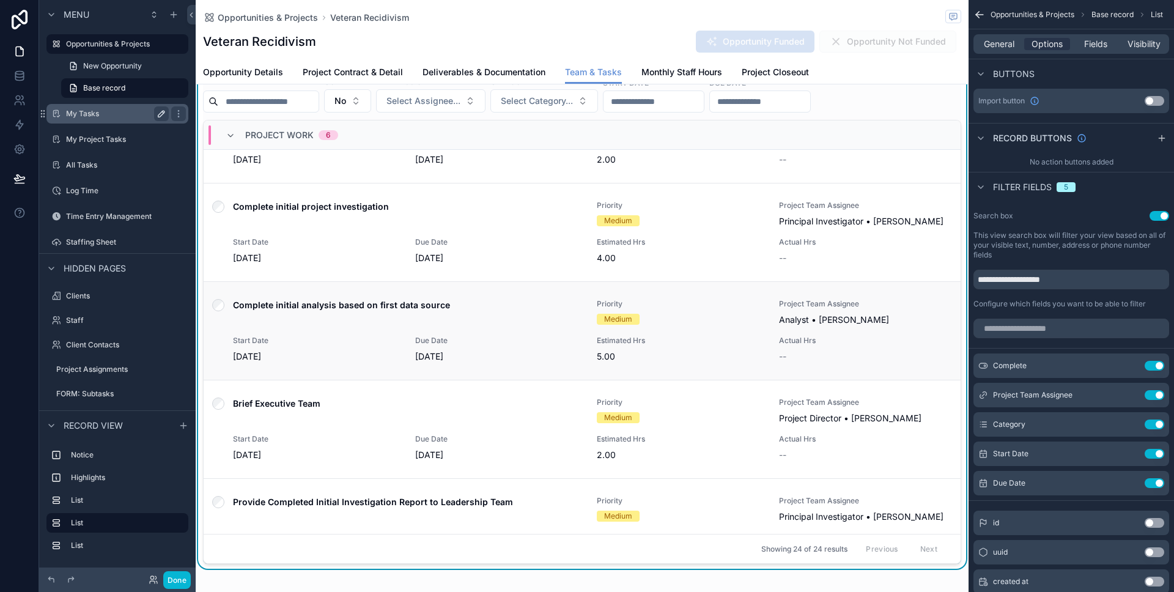
scroll to position [0, 0]
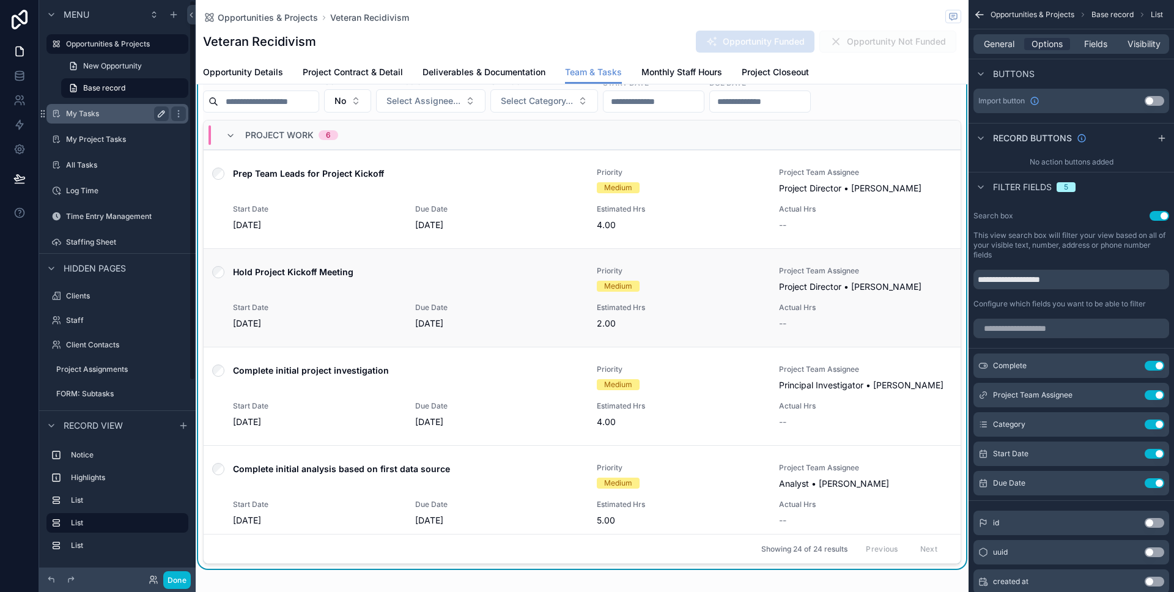
click at [393, 248] on link "Hold Project Kickoff Meeting Priority Medium Project Team Assignee Project Dire…" at bounding box center [582, 297] width 757 height 98
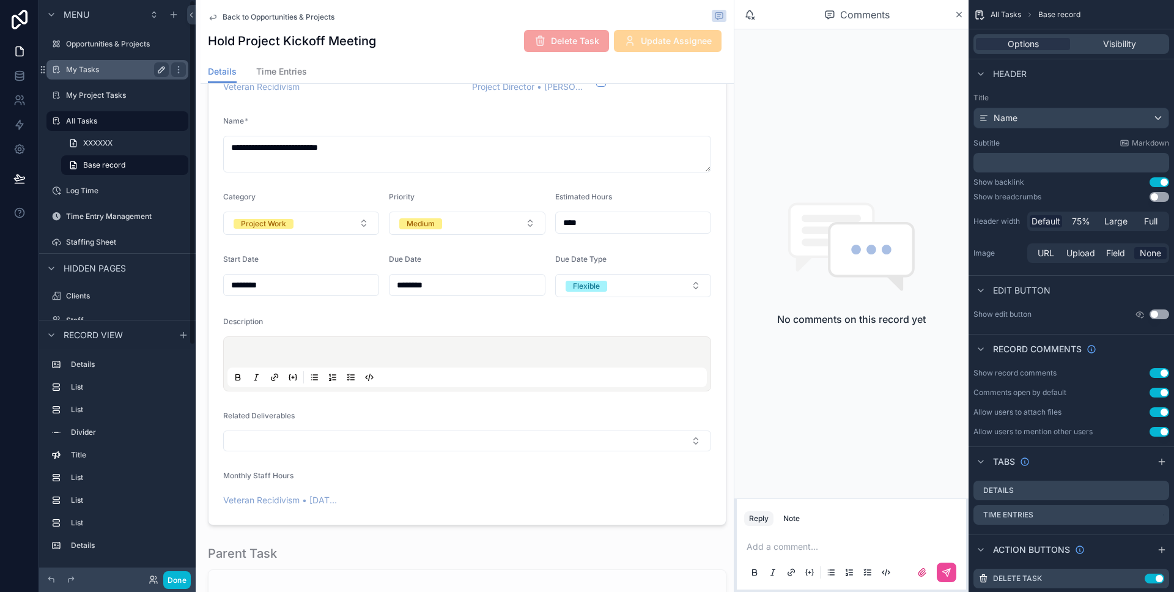
scroll to position [61, 0]
click at [247, 14] on span "Back to Opportunities & Projects" at bounding box center [279, 17] width 112 height 10
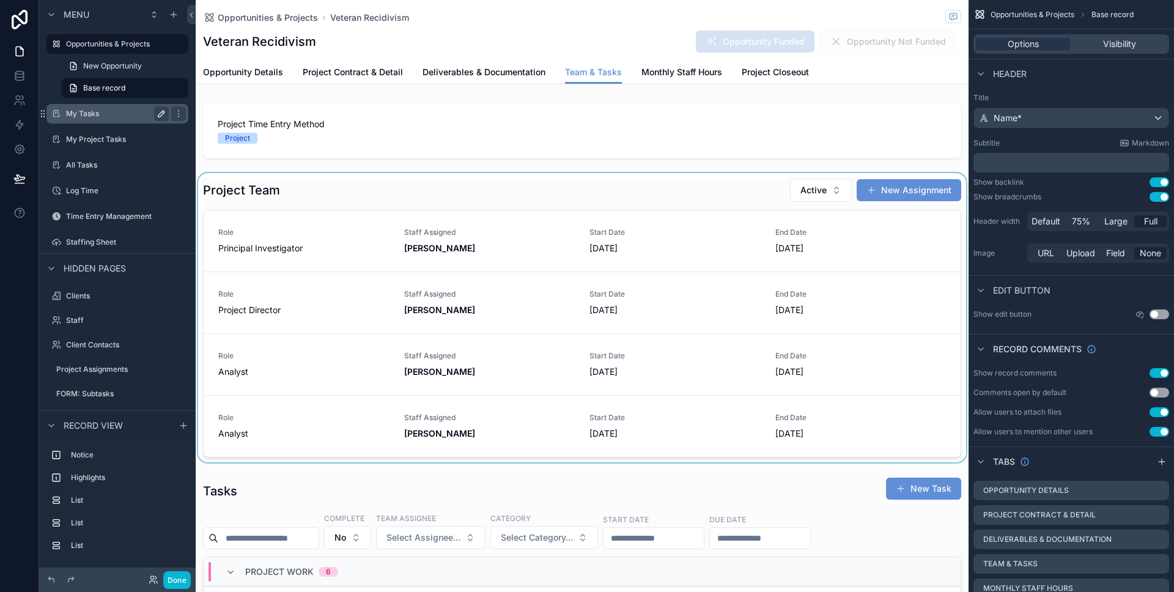
scroll to position [260, 0]
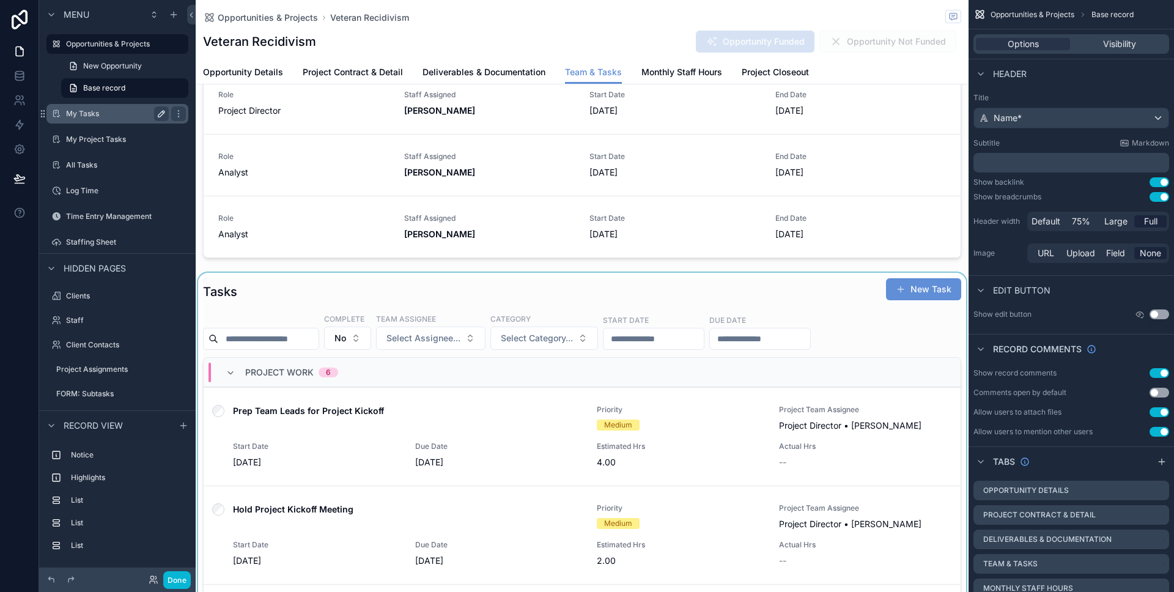
click at [342, 295] on div "scrollable content" at bounding box center [582, 539] width 773 height 533
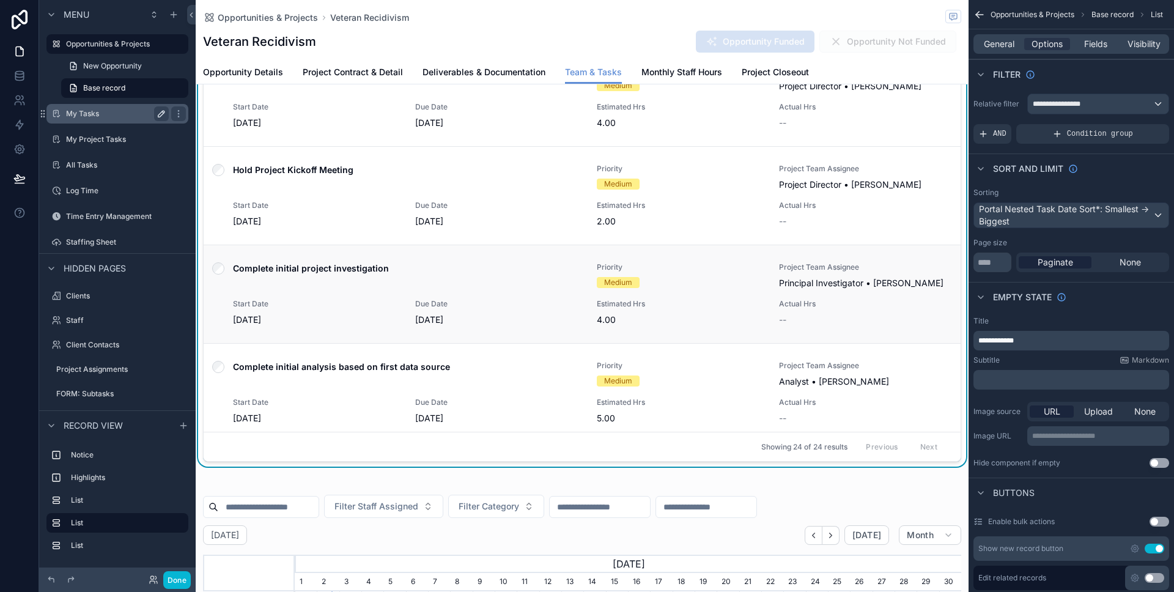
scroll to position [352, 0]
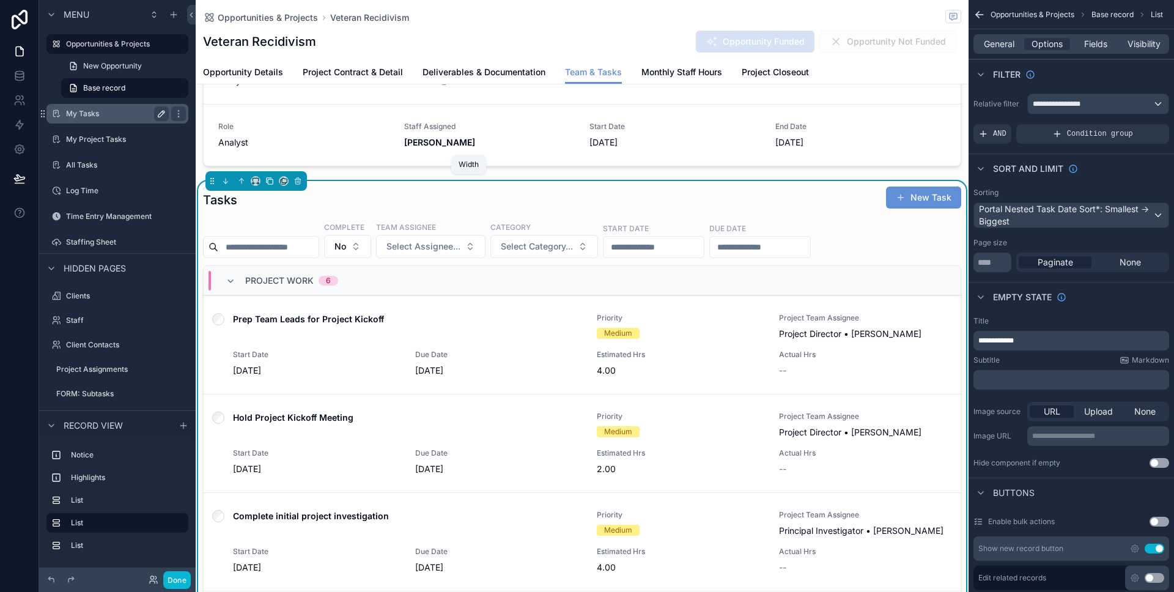
click at [270, 180] on icon "scrollable content" at bounding box center [269, 181] width 9 height 9
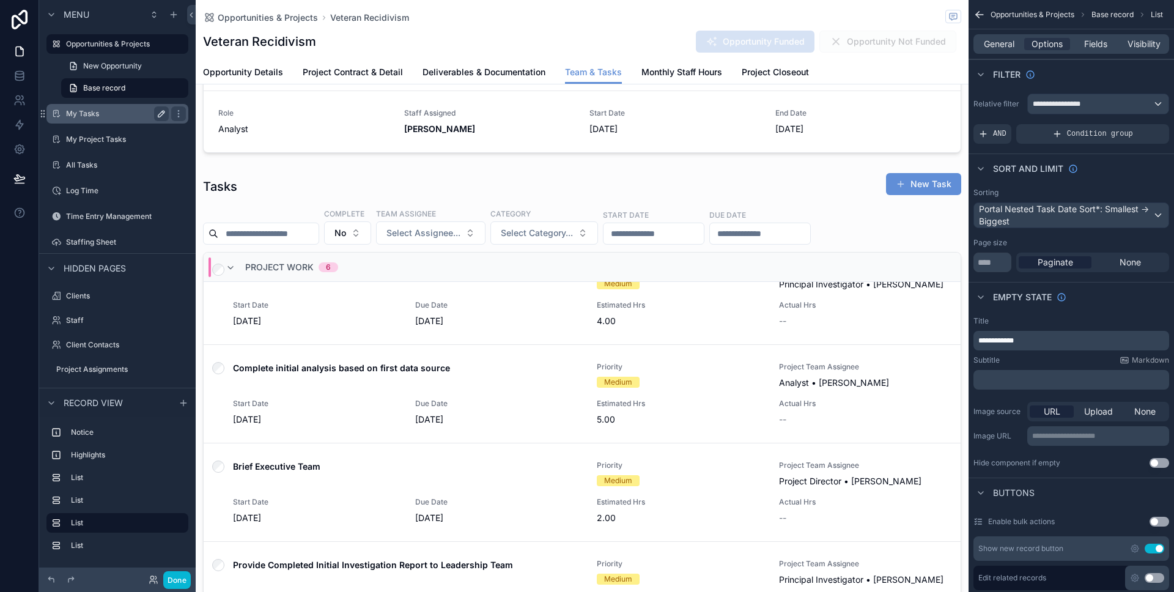
scroll to position [0, 0]
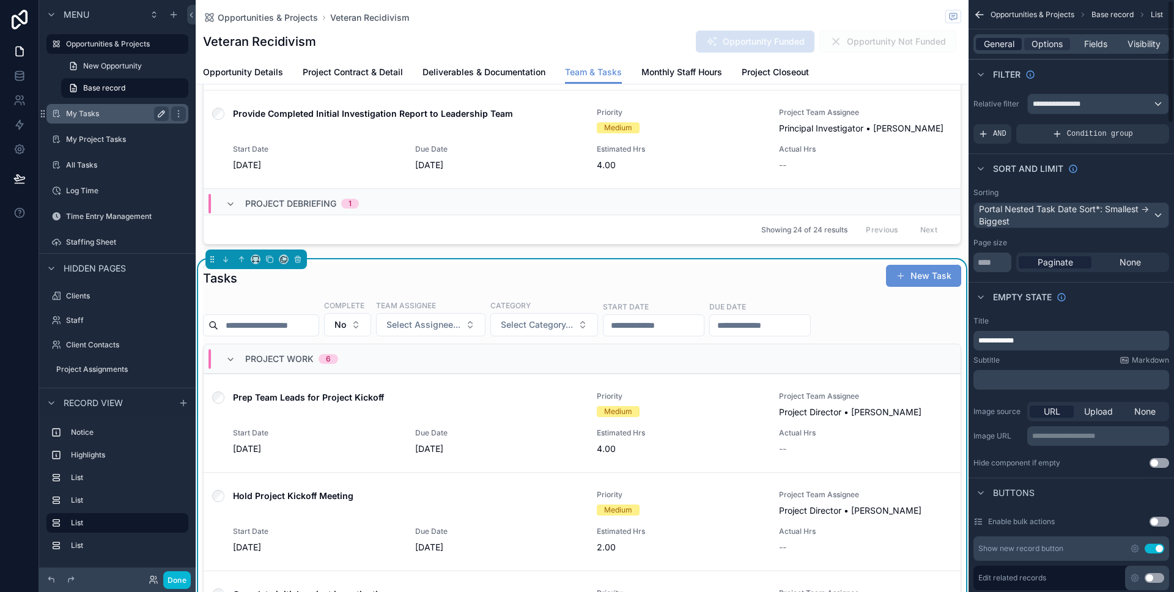
click at [995, 48] on span "General" at bounding box center [999, 44] width 31 height 12
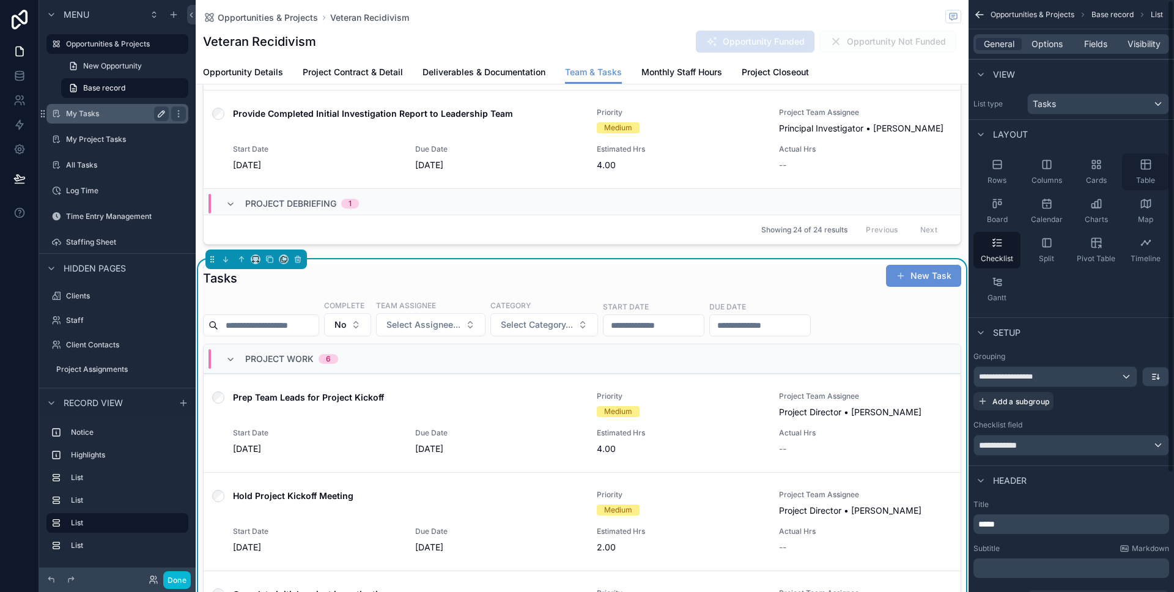
click at [1143, 169] on icon "scrollable content" at bounding box center [1146, 164] width 12 height 12
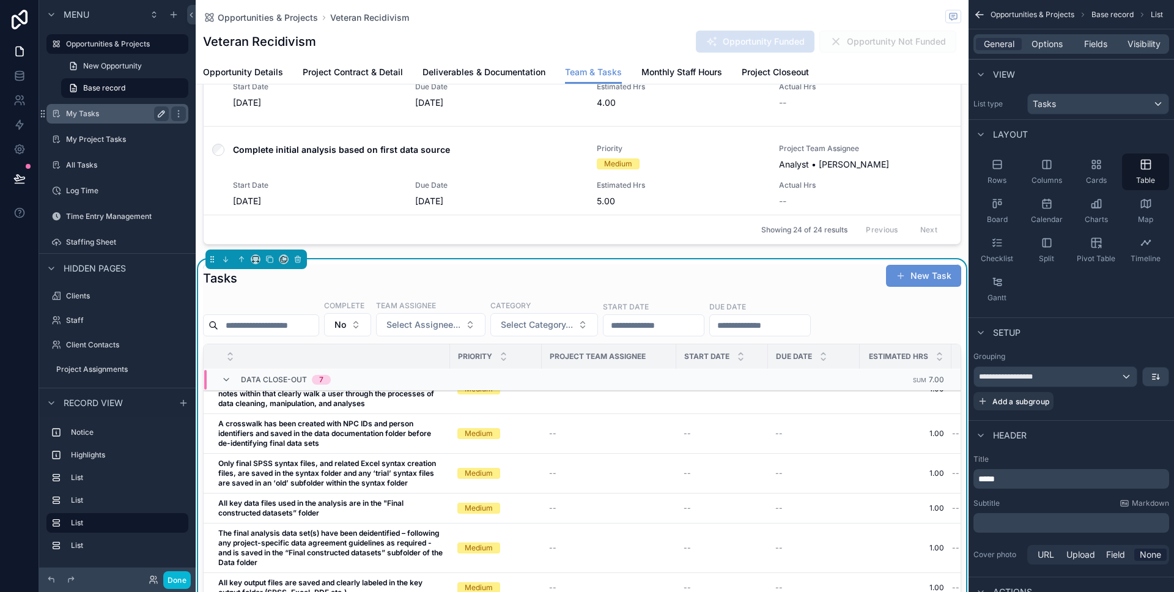
scroll to position [243, 0]
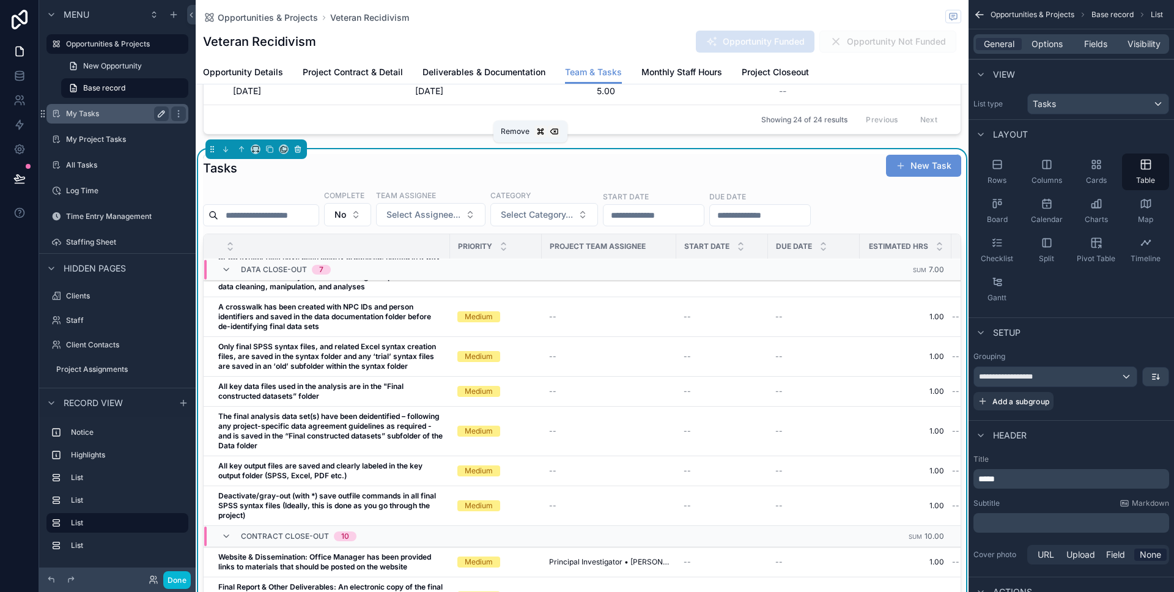
click at [298, 149] on icon "scrollable content" at bounding box center [298, 149] width 9 height 9
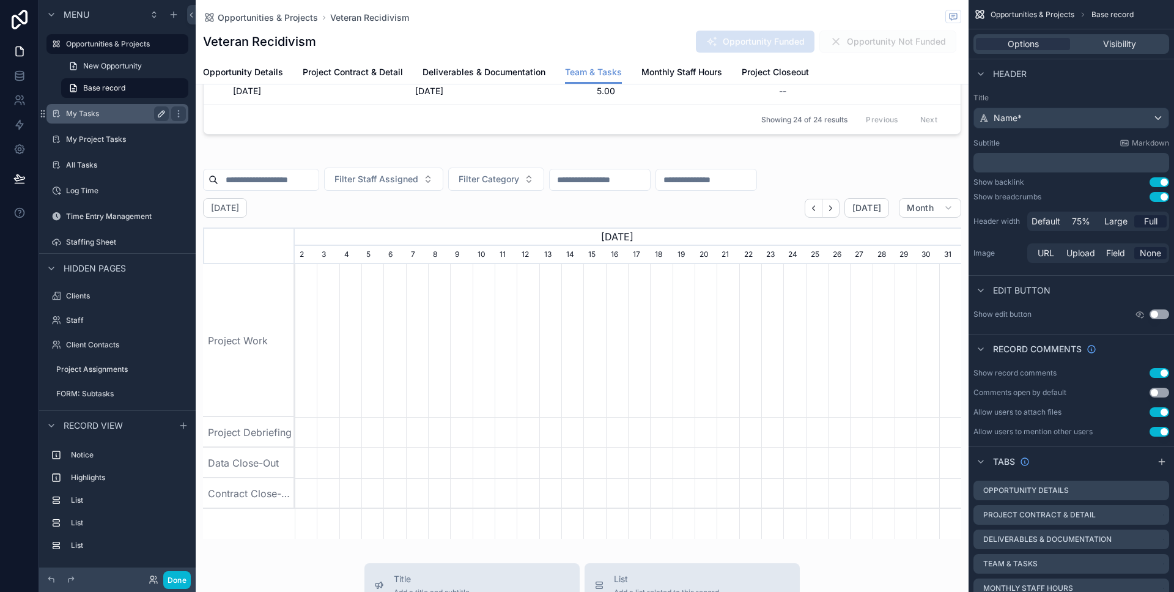
scroll to position [361, 0]
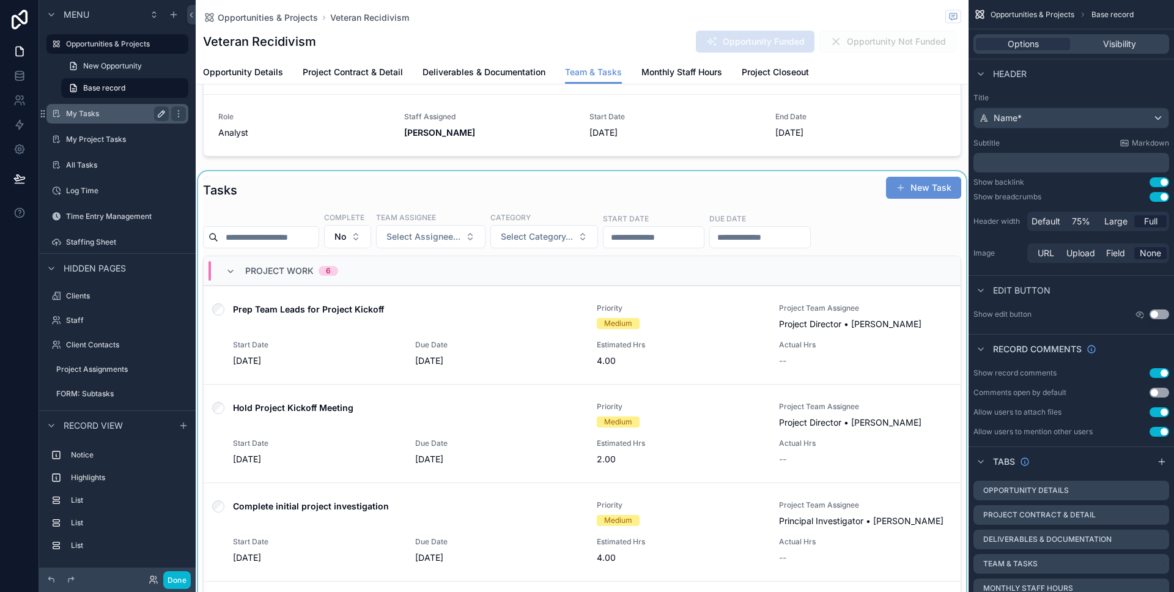
click at [302, 196] on div "scrollable content" at bounding box center [582, 437] width 773 height 533
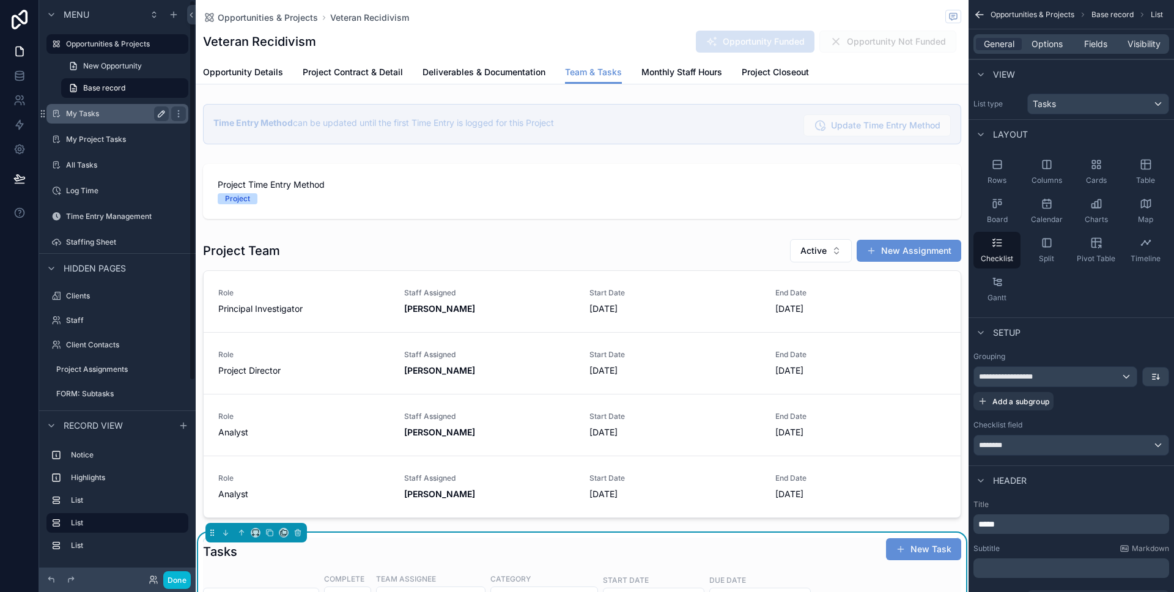
scroll to position [519, 0]
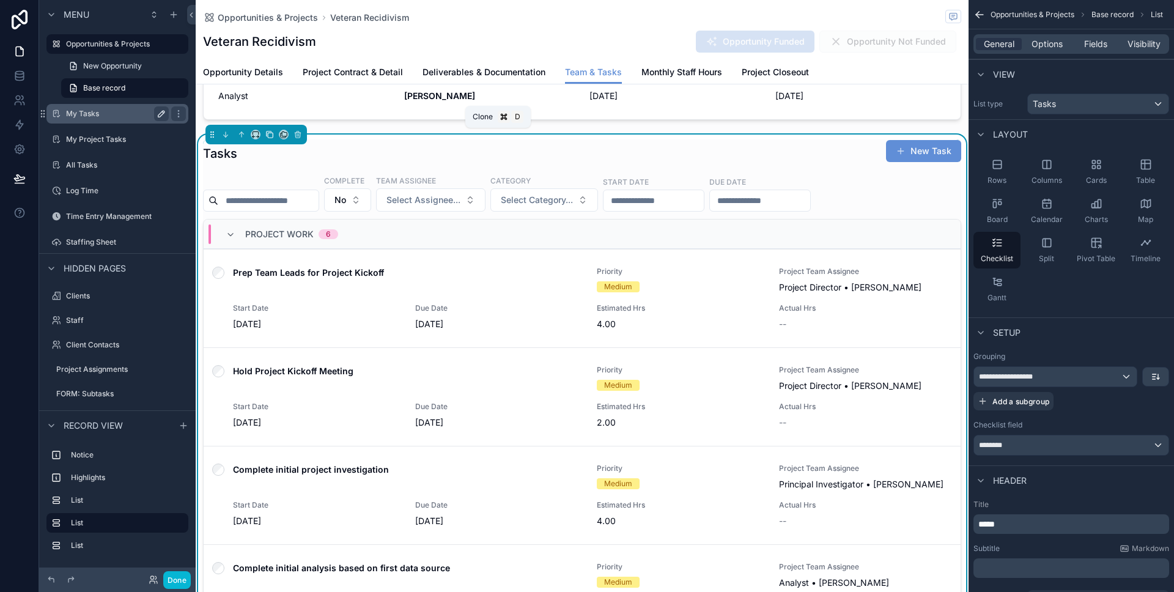
click at [265, 135] on icon "scrollable content" at bounding box center [269, 134] width 9 height 9
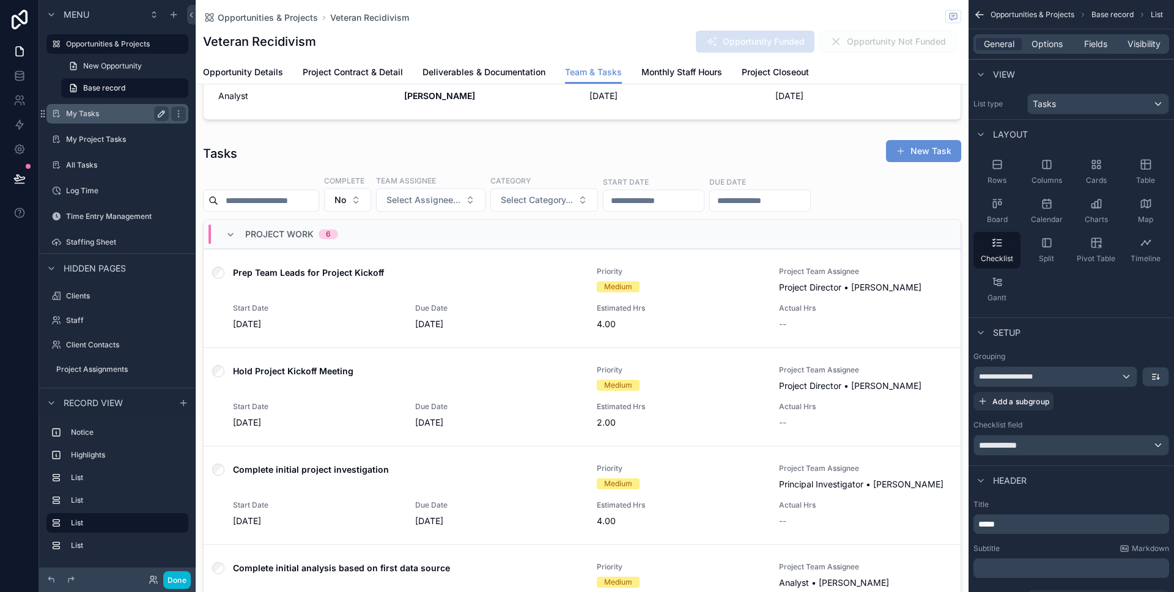
scroll to position [903, 0]
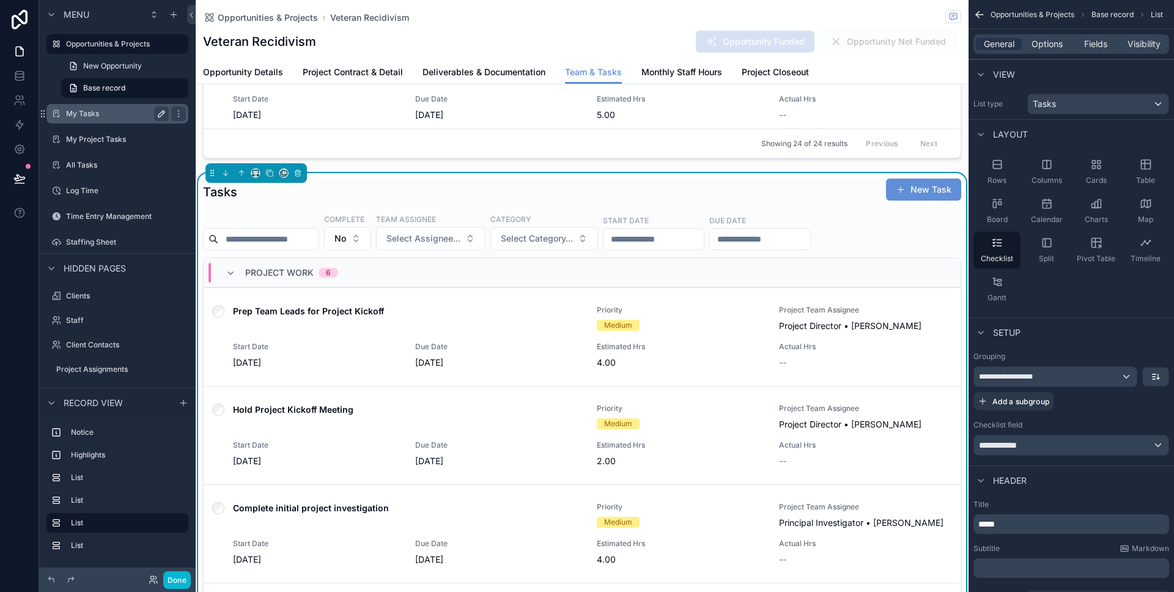
click at [257, 202] on div "Tasks New Task" at bounding box center [582, 192] width 758 height 28
click at [1149, 174] on div "Table" at bounding box center [1145, 172] width 47 height 37
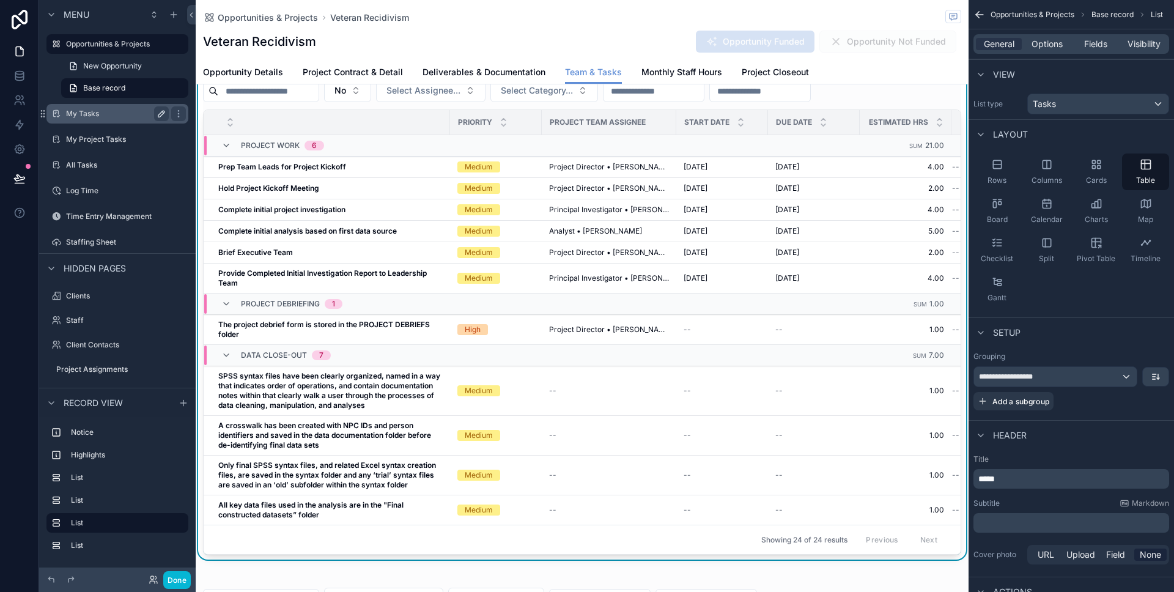
scroll to position [718, 0]
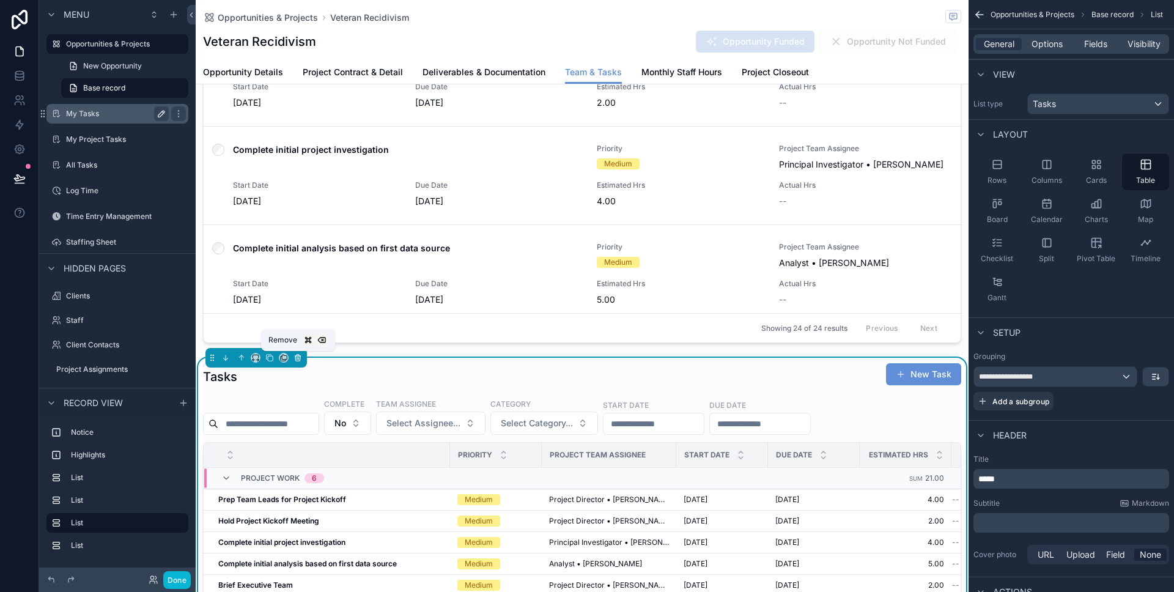
click at [299, 359] on icon "scrollable content" at bounding box center [298, 358] width 9 height 9
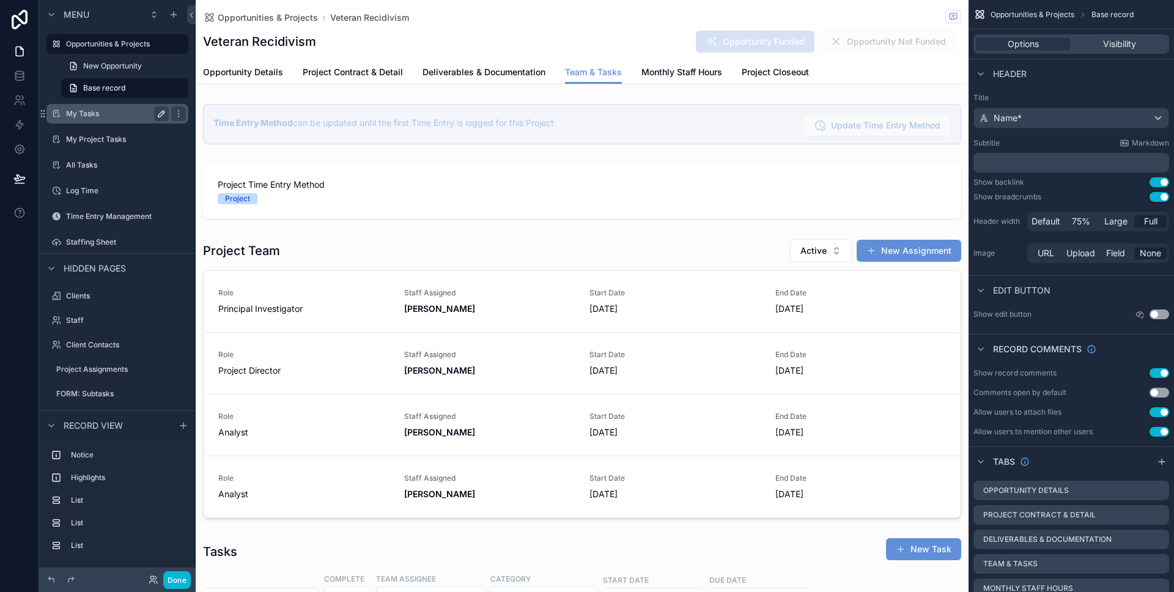
scroll to position [0, 667]
click at [313, 355] on div "scrollable content" at bounding box center [582, 378] width 773 height 289
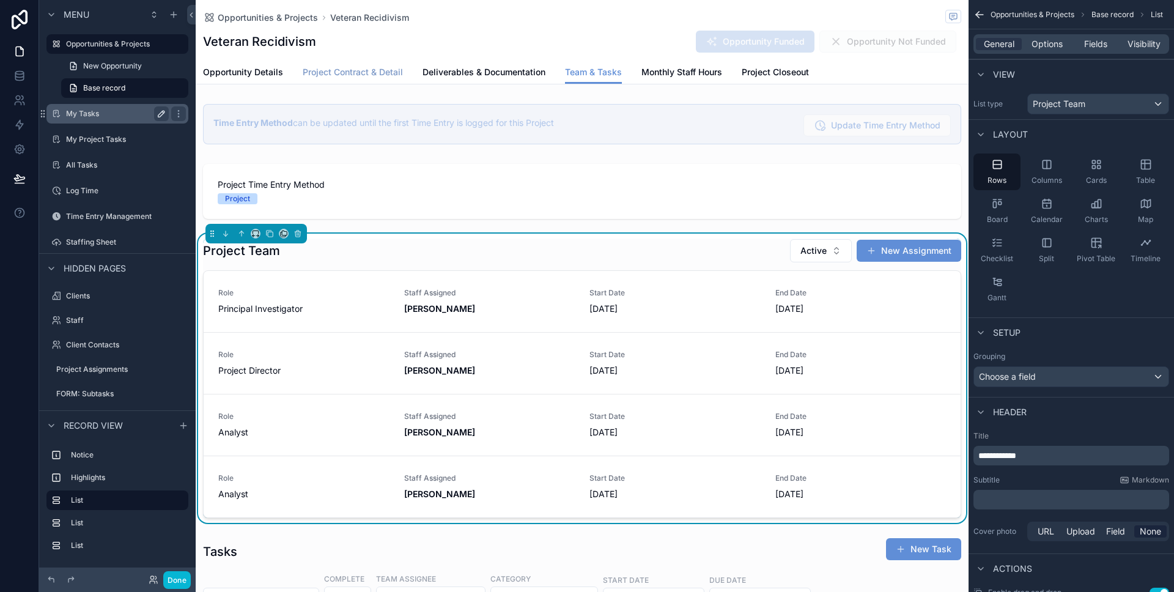
click at [336, 70] on span "Project Contract & Detail" at bounding box center [353, 72] width 100 height 12
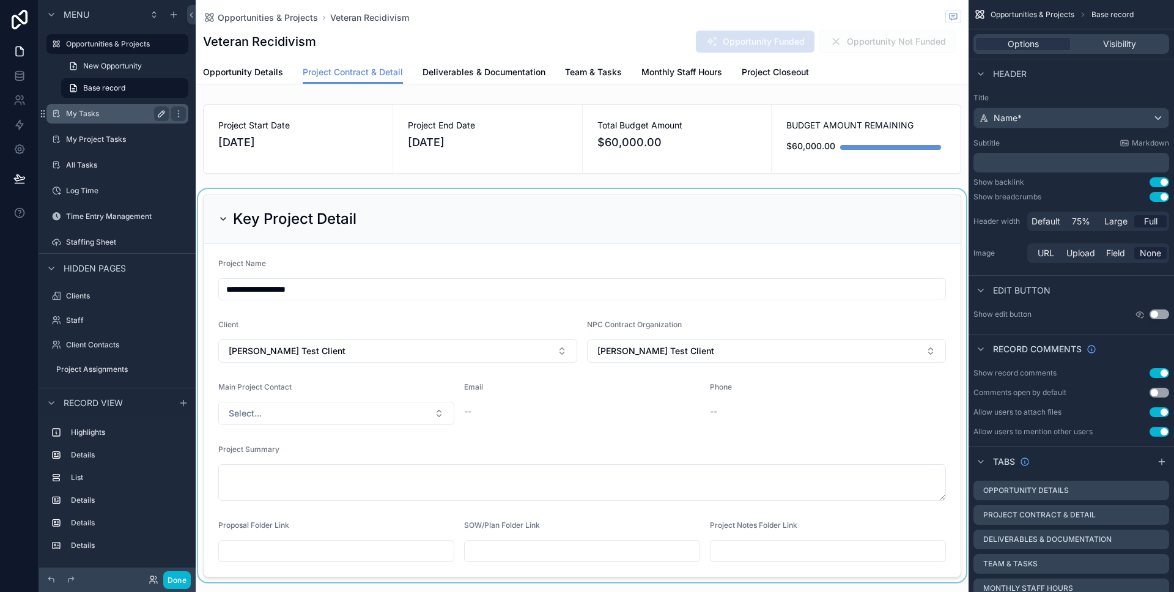
click at [354, 226] on div "scrollable content" at bounding box center [582, 385] width 773 height 393
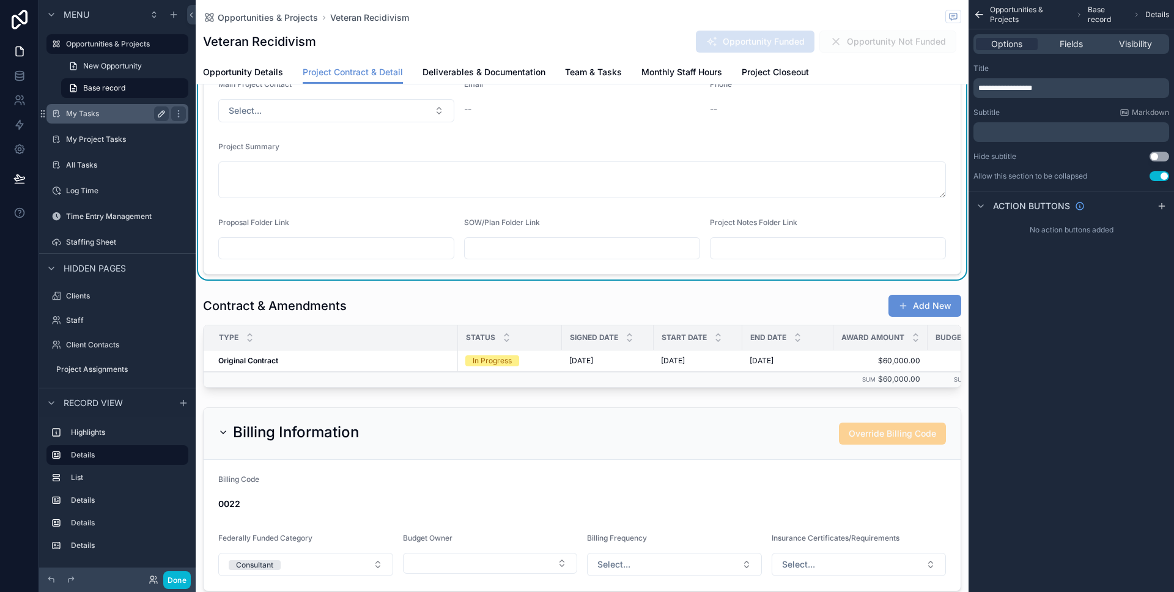
scroll to position [434, 0]
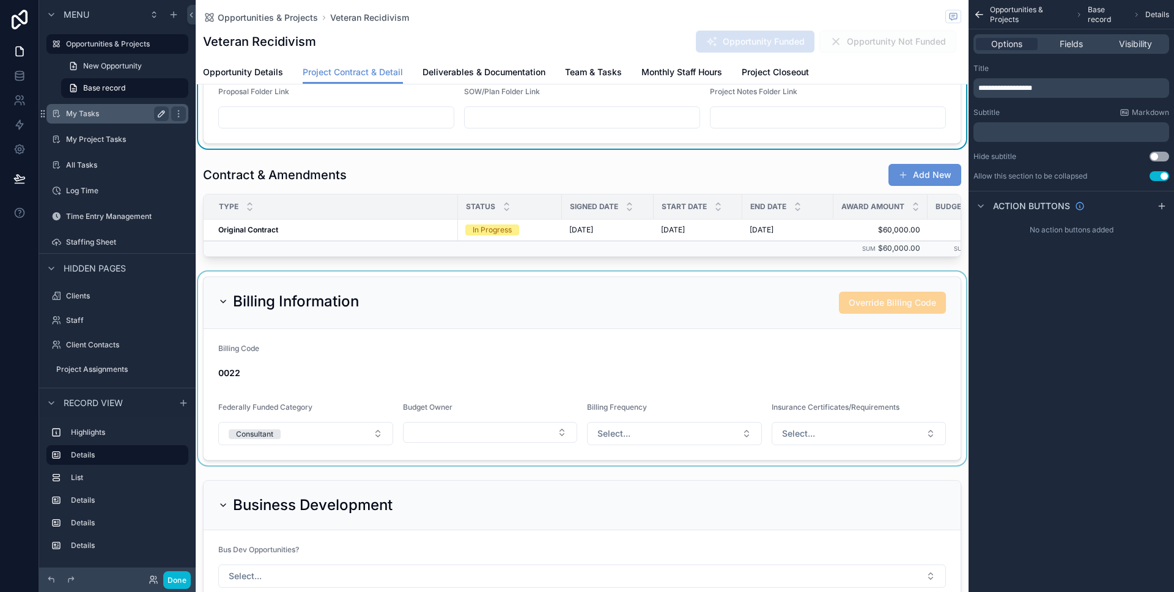
click at [546, 355] on div "scrollable content" at bounding box center [582, 369] width 773 height 194
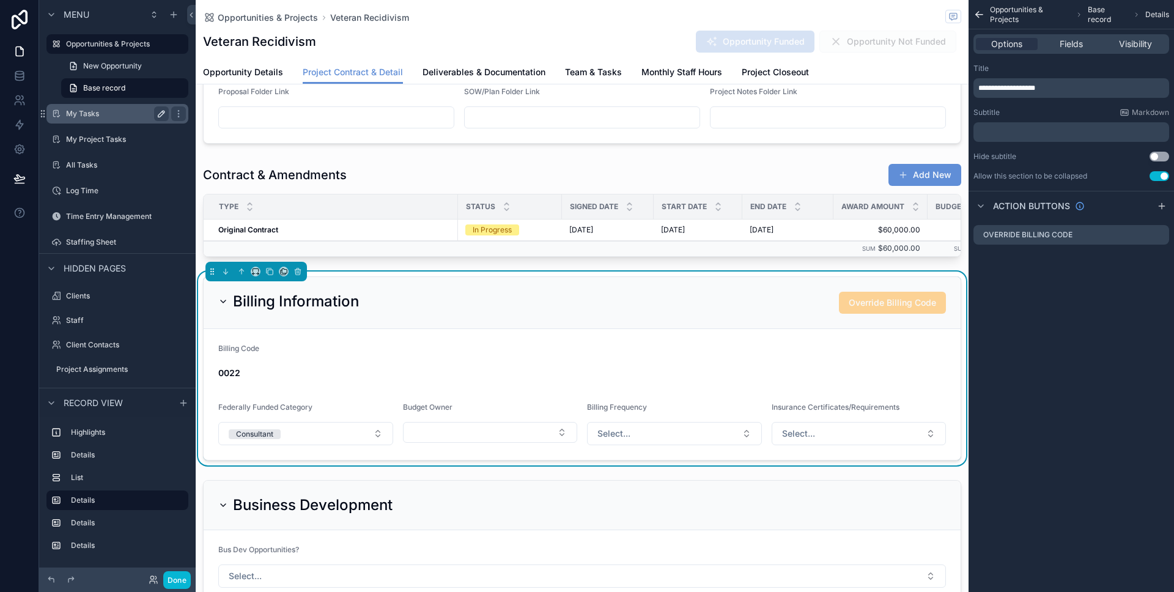
scroll to position [969, 0]
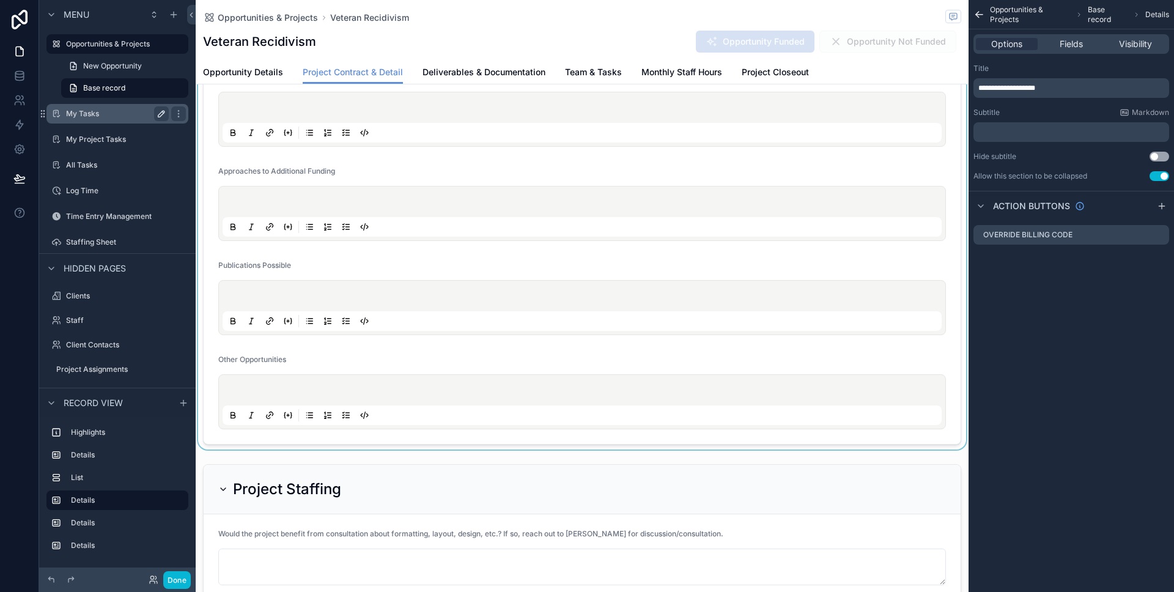
click at [468, 256] on div "scrollable content" at bounding box center [582, 194] width 773 height 509
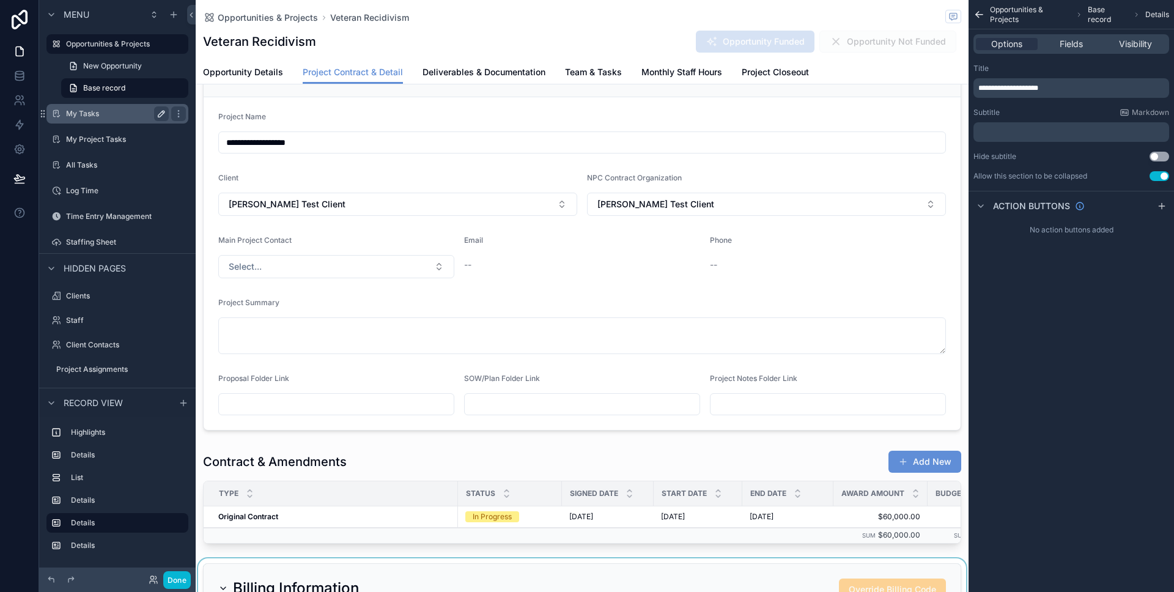
scroll to position [0, 0]
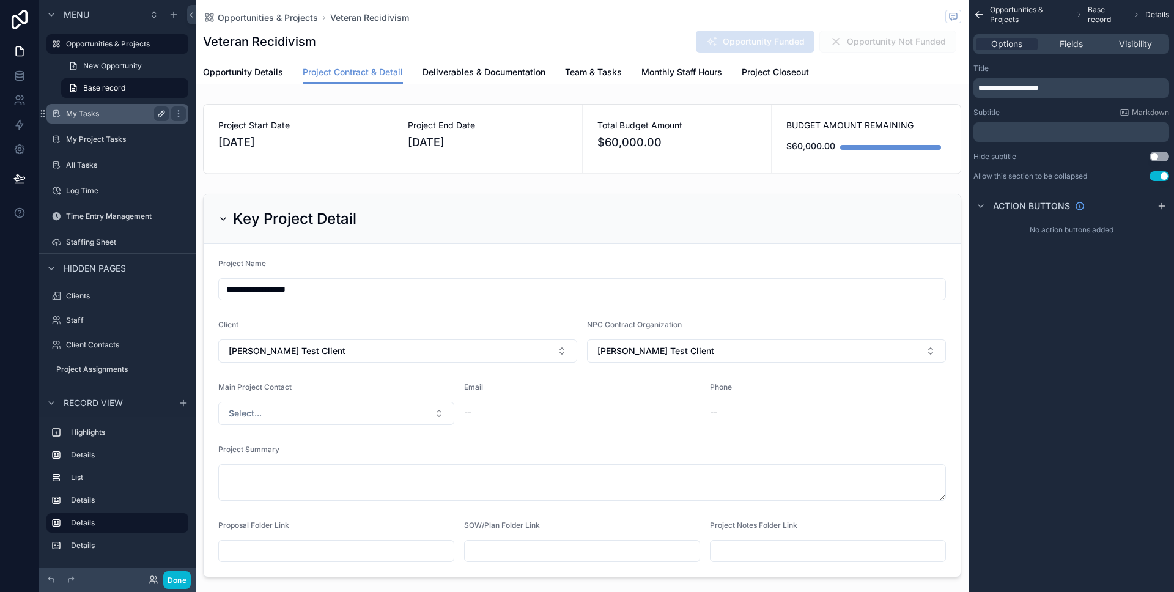
click at [468, 256] on div "scrollable content" at bounding box center [582, 385] width 773 height 393
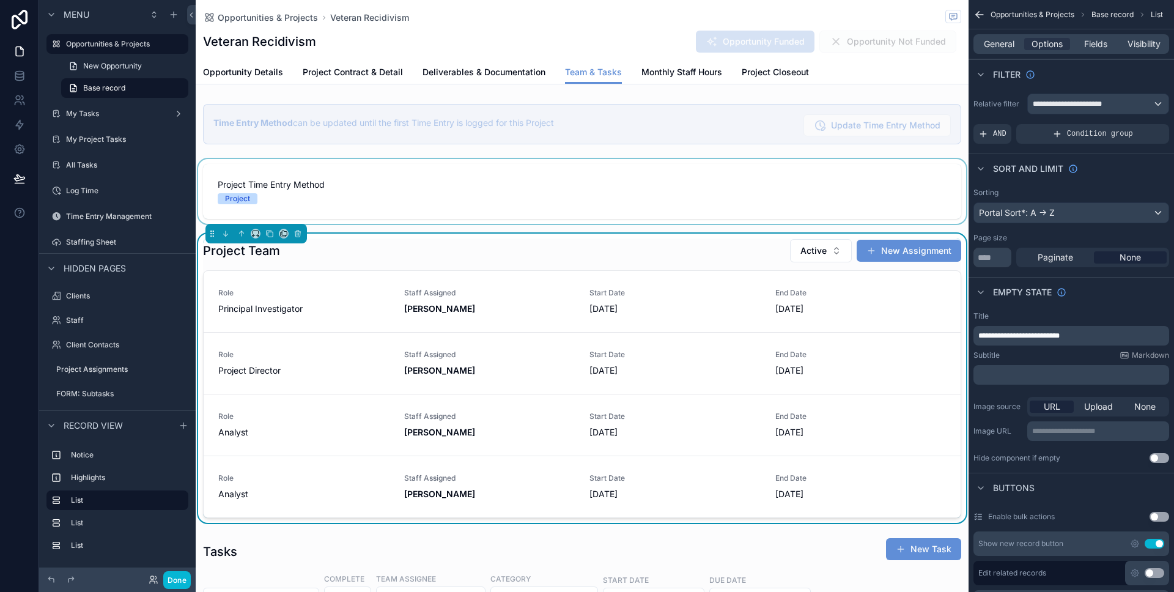
click at [347, 179] on div "scrollable content" at bounding box center [582, 191] width 773 height 65
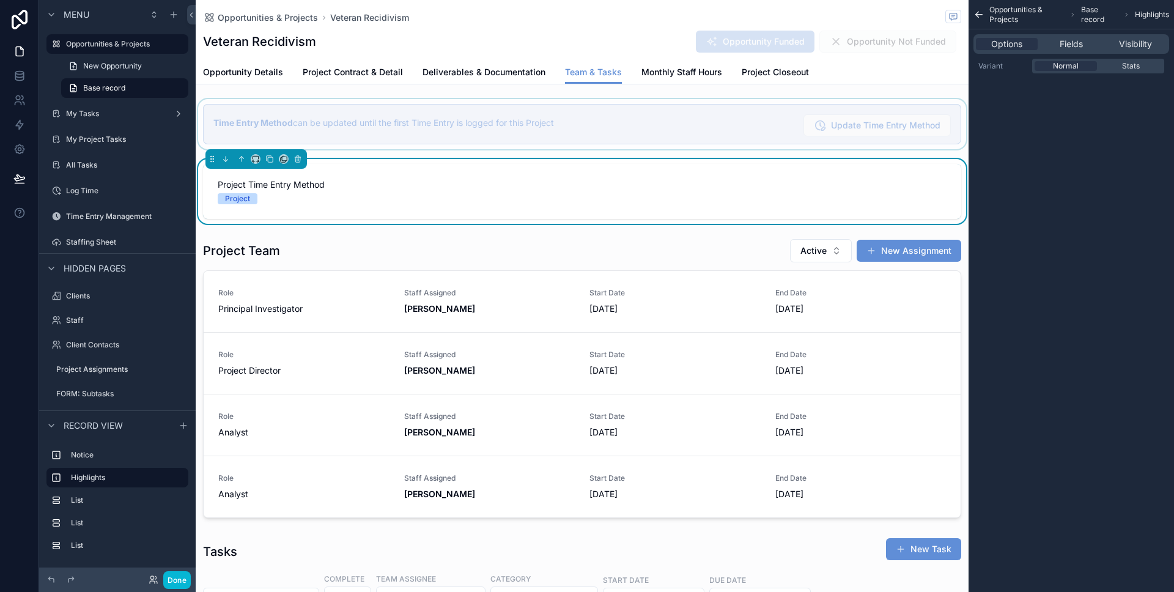
click at [210, 123] on div "scrollable content" at bounding box center [582, 124] width 773 height 50
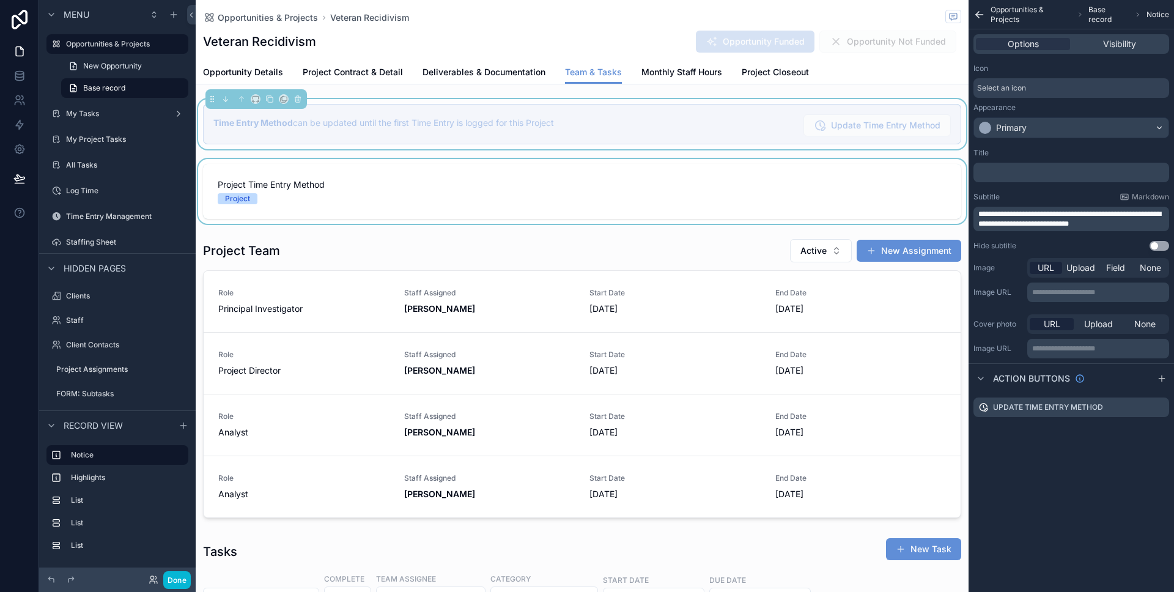
click at [199, 82] on div "Opportunities & Projects Veteran Recidivism Veteran Recidivism Opportunity Fund…" at bounding box center [582, 42] width 773 height 84
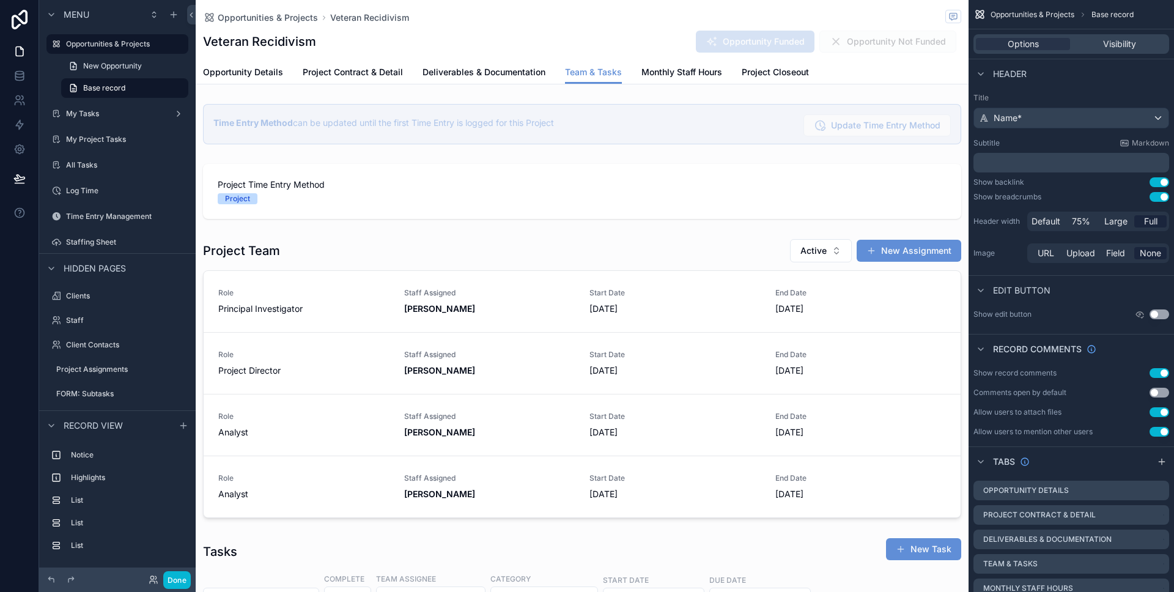
scroll to position [0, 667]
click at [100, 119] on div "My Tasks" at bounding box center [117, 113] width 103 height 15
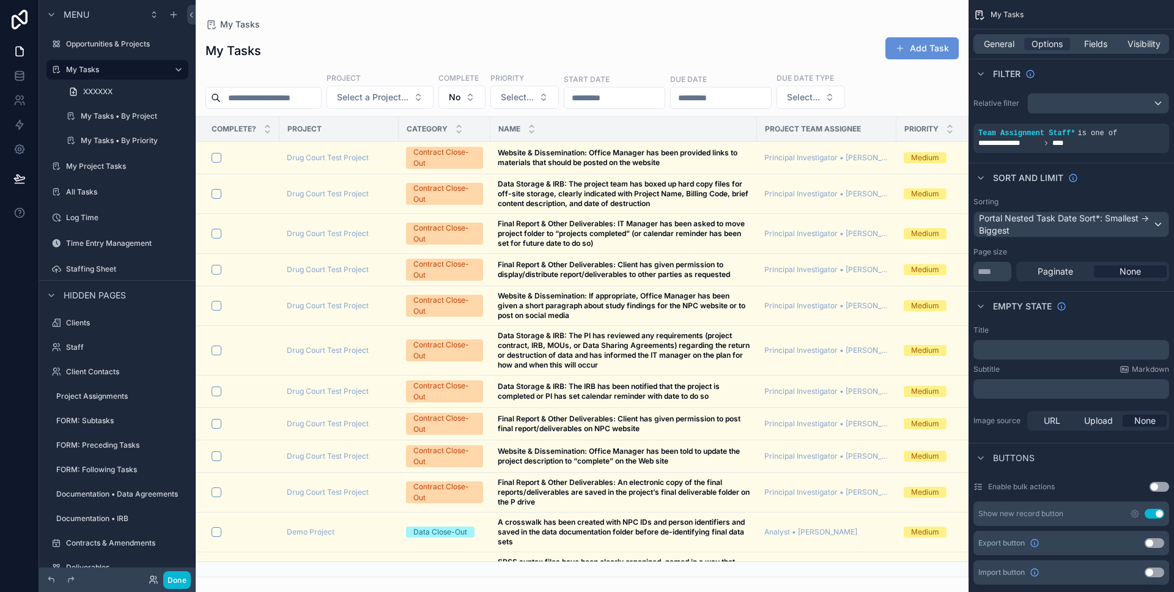
click at [364, 129] on div "Project" at bounding box center [339, 129] width 118 height 20
click at [1092, 46] on span "Fields" at bounding box center [1095, 44] width 23 height 12
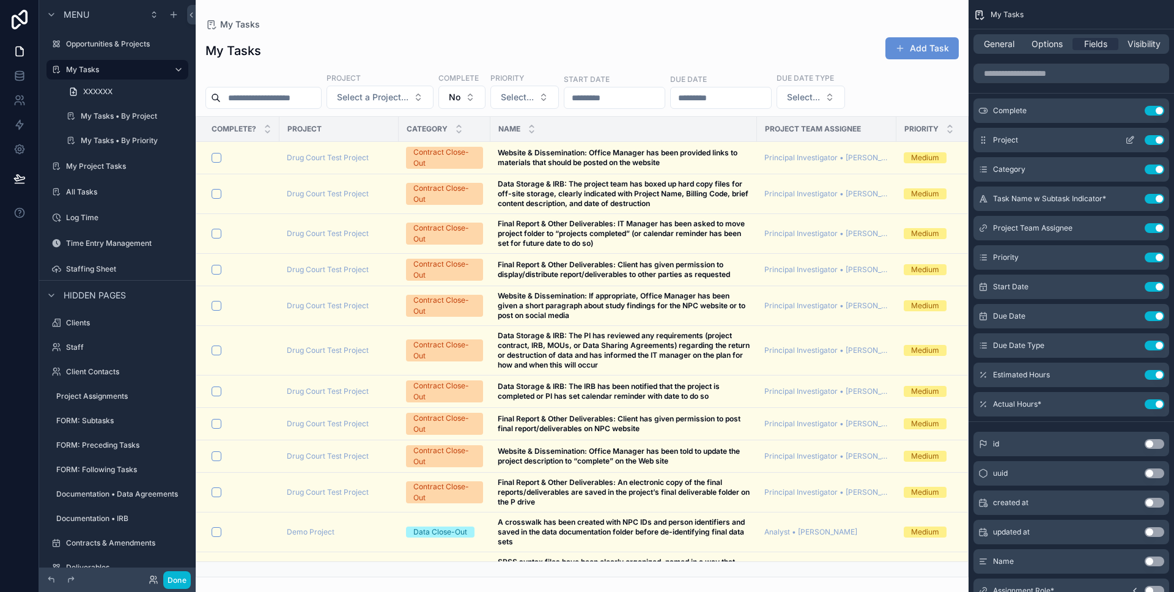
click at [1131, 141] on icon "scrollable content" at bounding box center [1130, 140] width 10 height 10
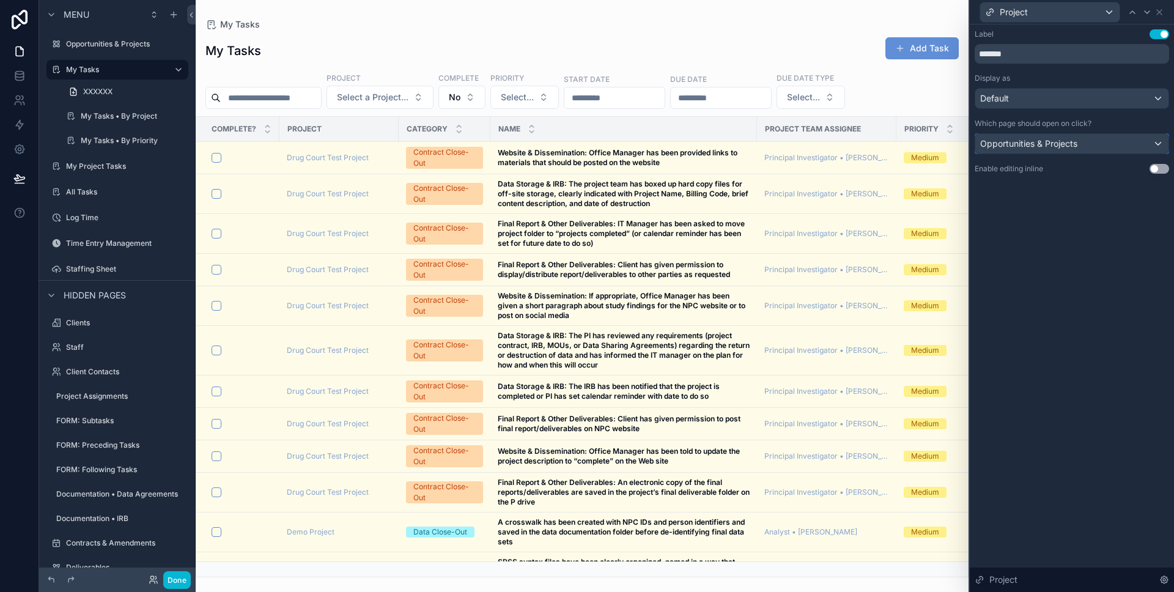
click at [1059, 146] on span "Opportunities & Projects" at bounding box center [1028, 144] width 97 height 12
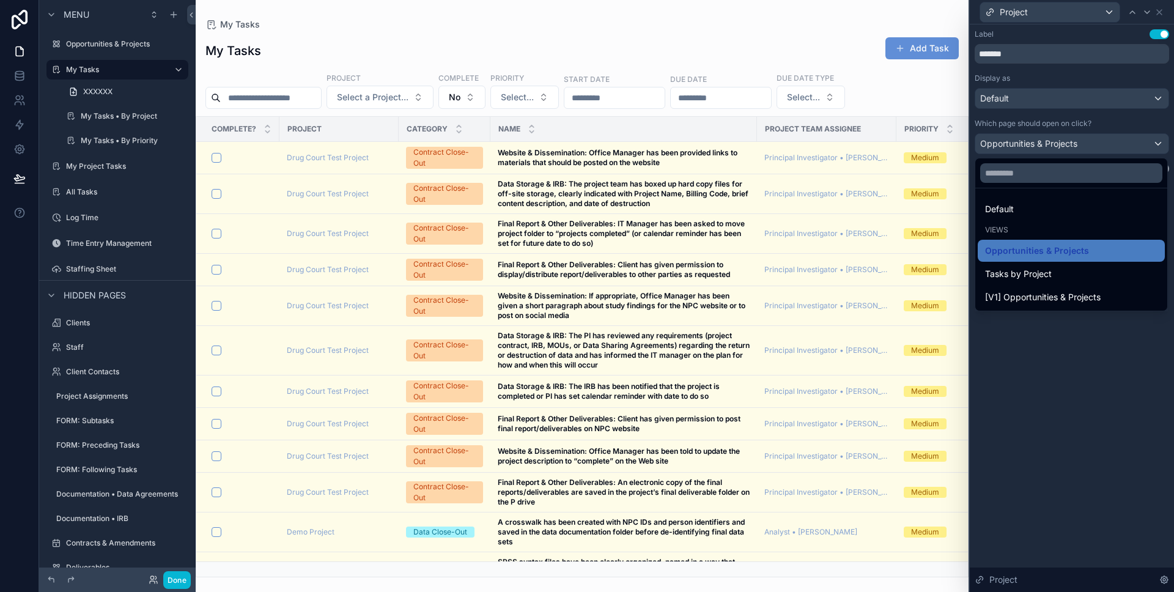
click at [1059, 146] on div at bounding box center [1072, 296] width 204 height 592
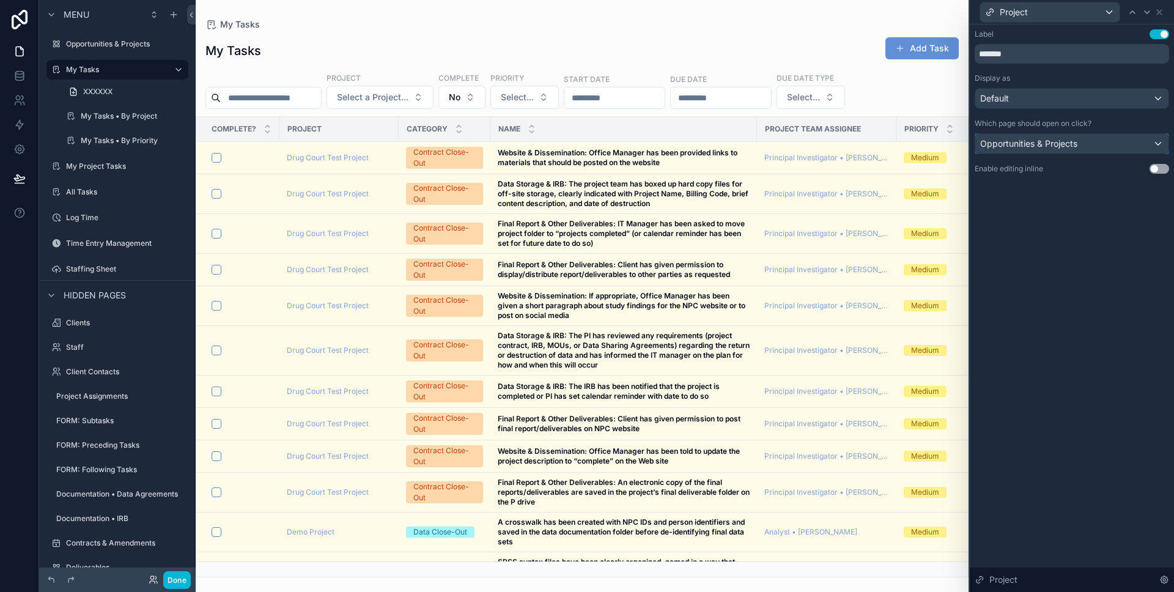
click at [1092, 145] on div "Opportunities & Projects" at bounding box center [1072, 144] width 193 height 20
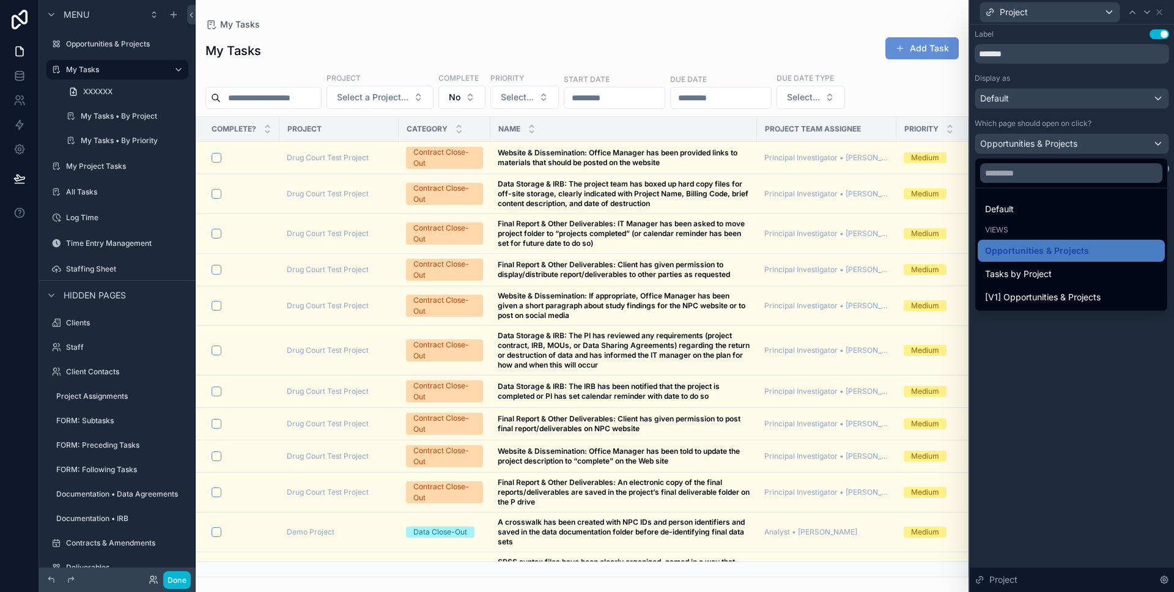
click at [1092, 145] on div at bounding box center [1072, 296] width 204 height 592
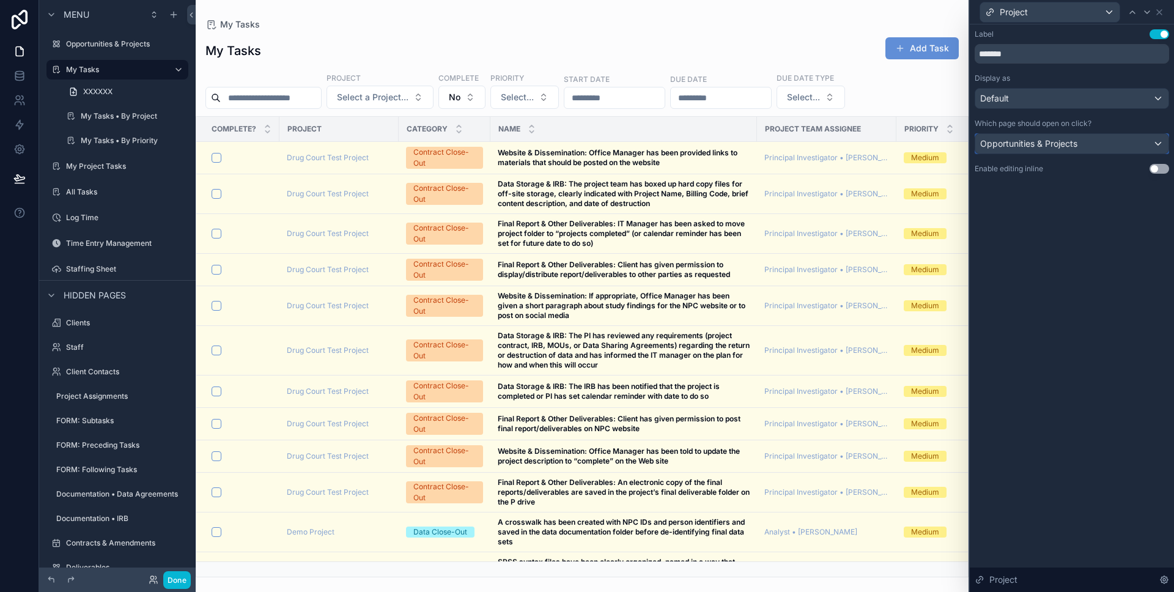
click at [1053, 144] on span "Opportunities & Projects" at bounding box center [1028, 144] width 97 height 12
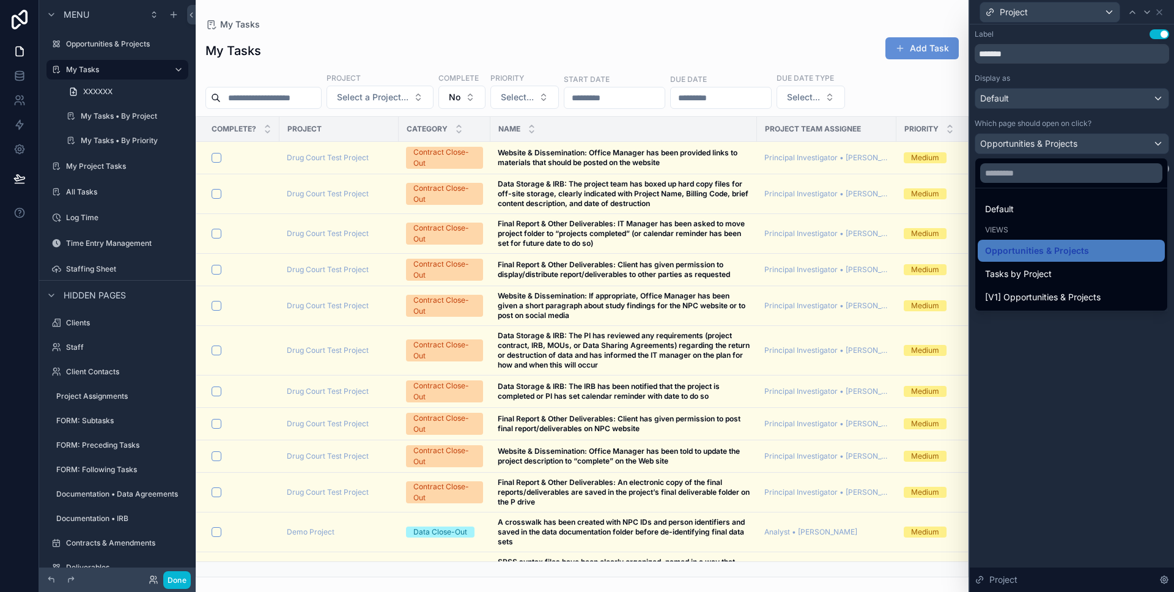
click at [1053, 144] on div at bounding box center [1072, 296] width 204 height 592
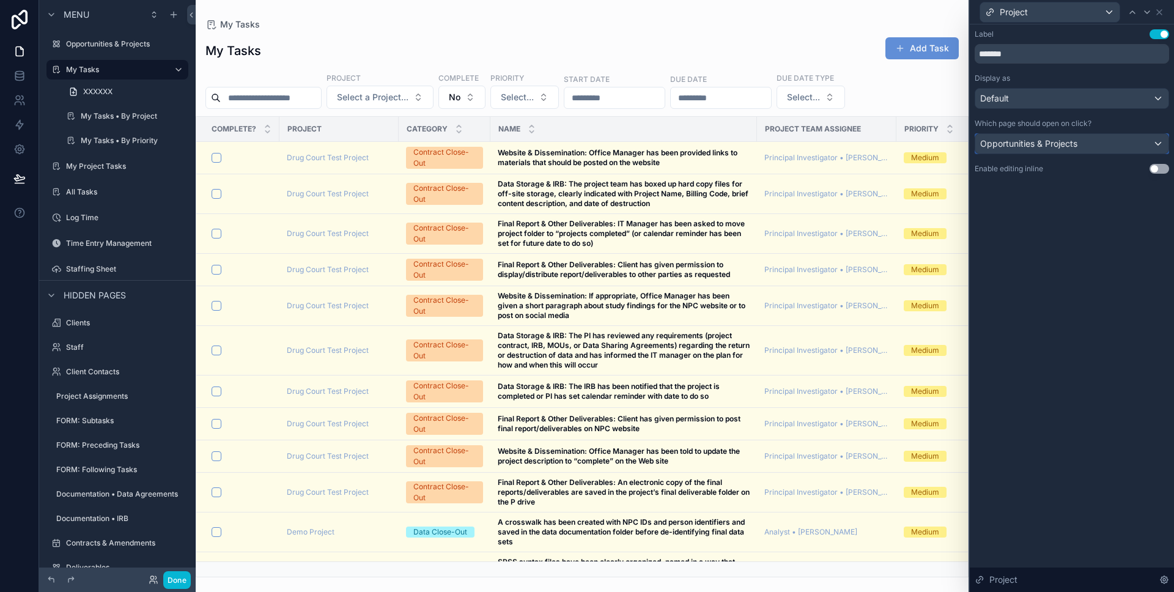
click at [1113, 142] on div "Opportunities & Projects" at bounding box center [1072, 144] width 193 height 20
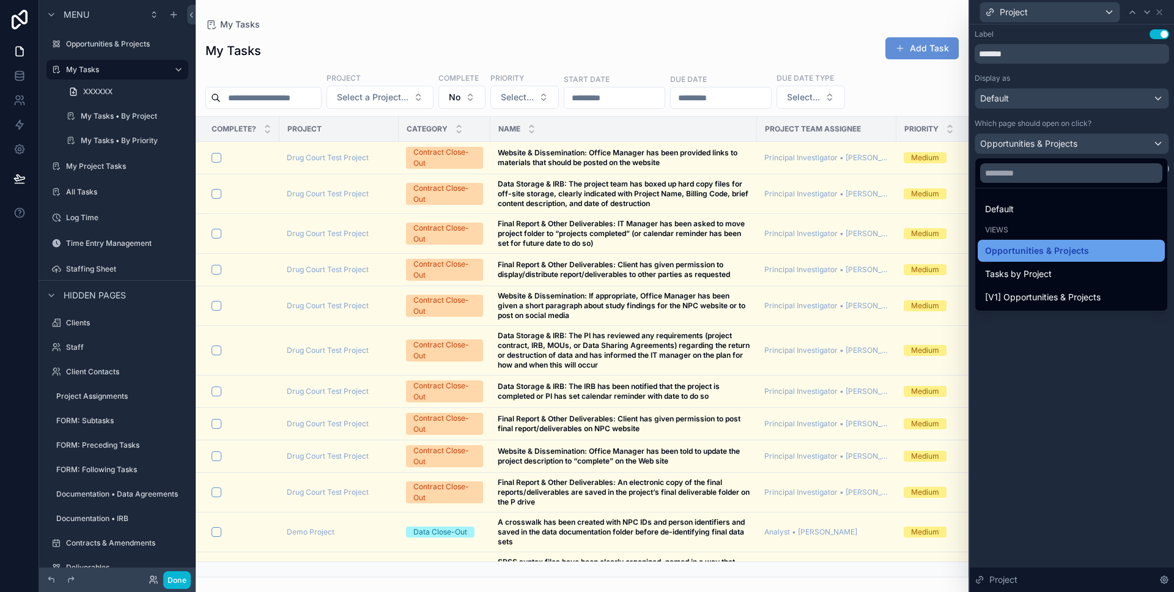
click at [1010, 252] on span "Opportunities & Projects" at bounding box center [1037, 250] width 104 height 15
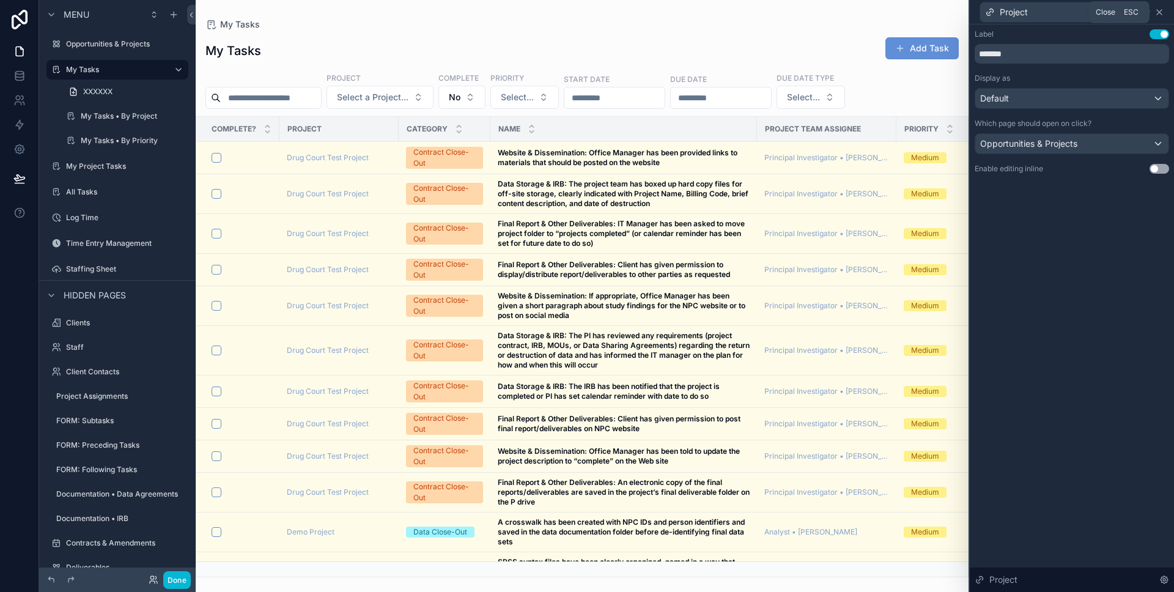
click at [1163, 10] on icon at bounding box center [1160, 12] width 10 height 10
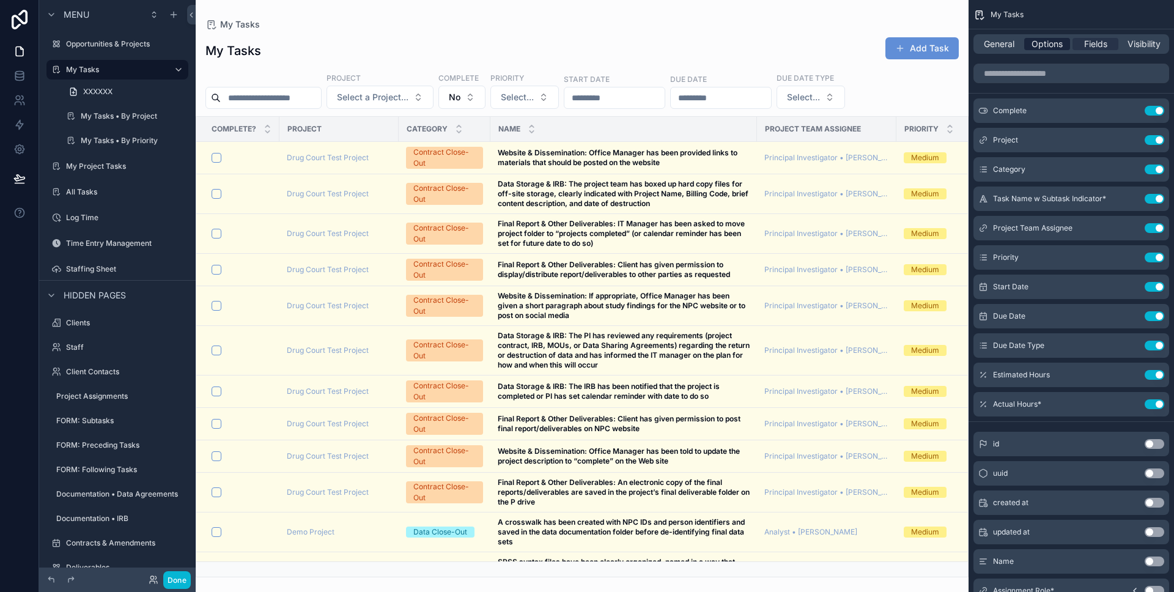
click at [1040, 42] on span "Options" at bounding box center [1047, 44] width 31 height 12
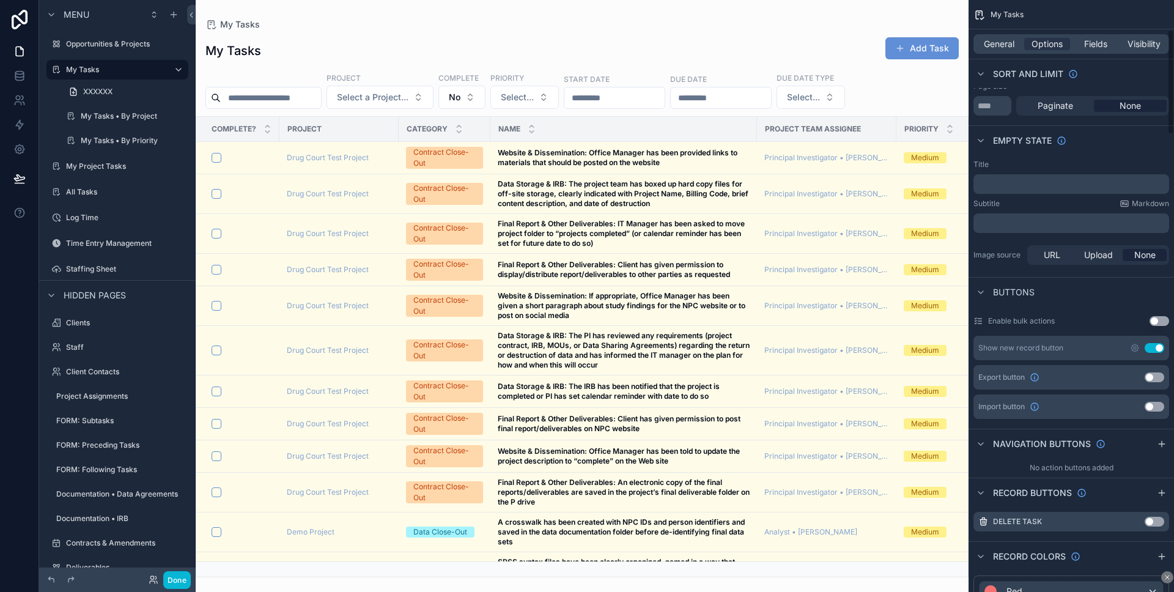
scroll to position [179, 0]
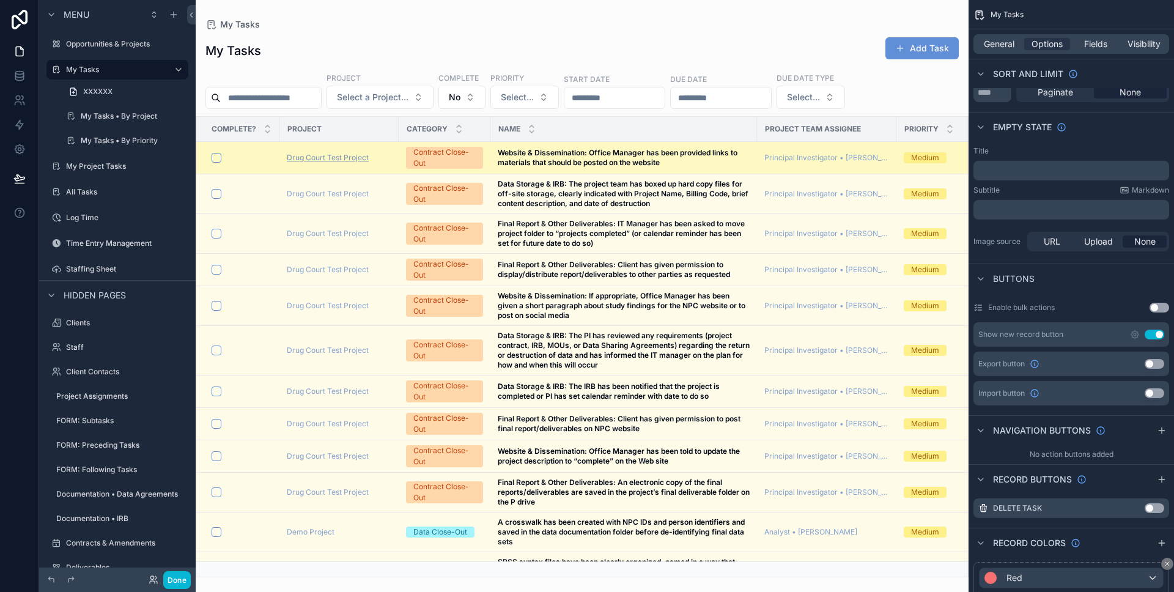
click at [311, 158] on span "Drug Court Test Project" at bounding box center [328, 158] width 82 height 10
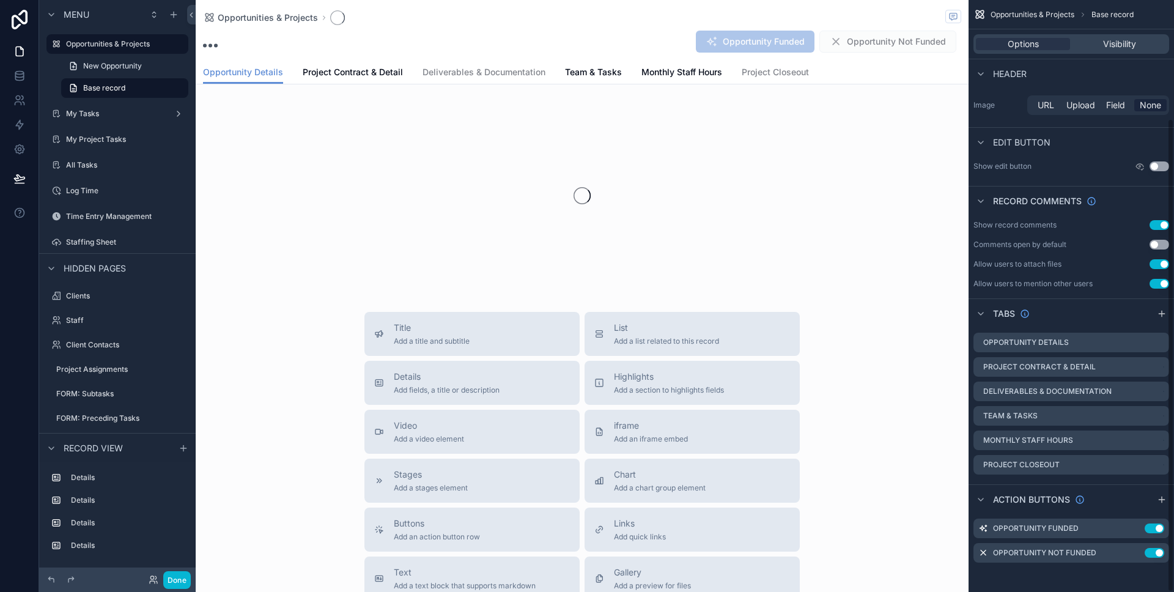
scroll to position [148, 0]
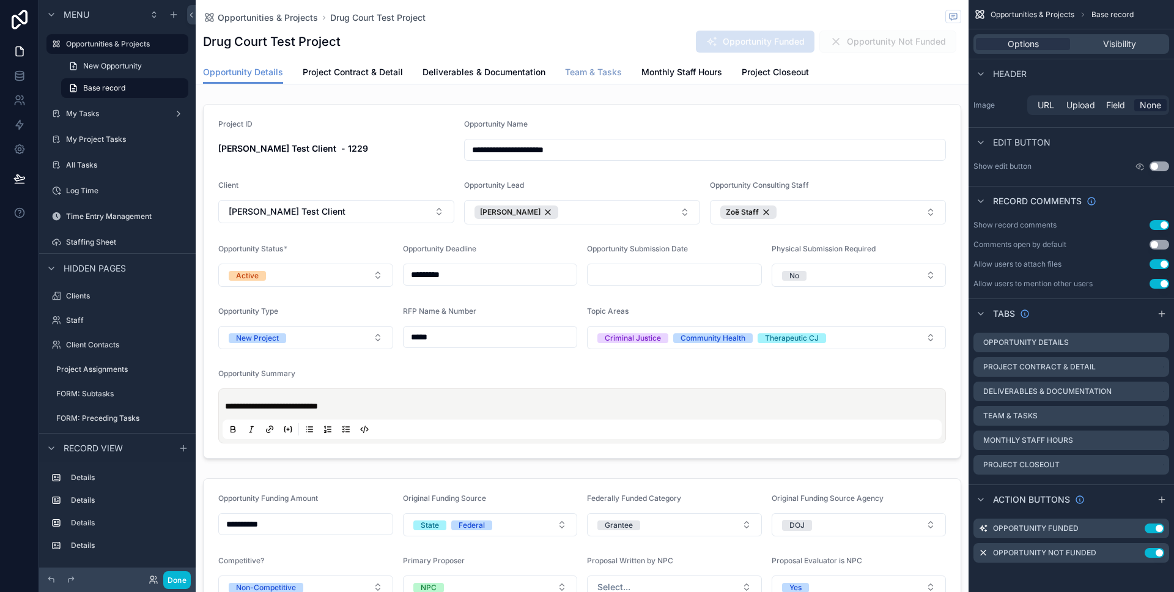
click at [598, 75] on span "Team & Tasks" at bounding box center [593, 72] width 57 height 12
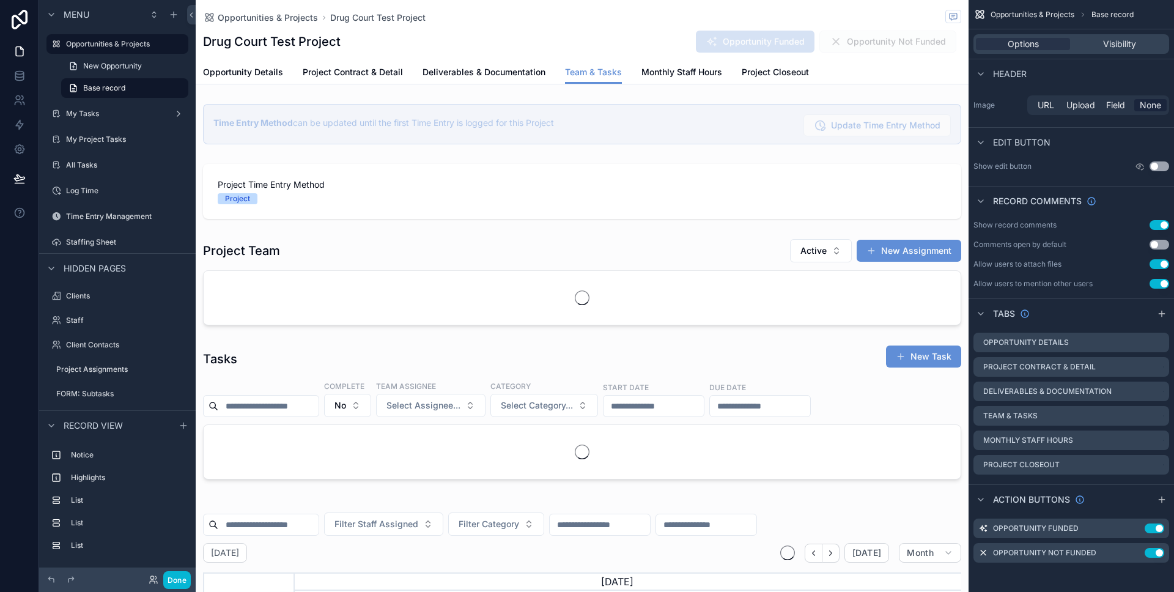
scroll to position [0, 667]
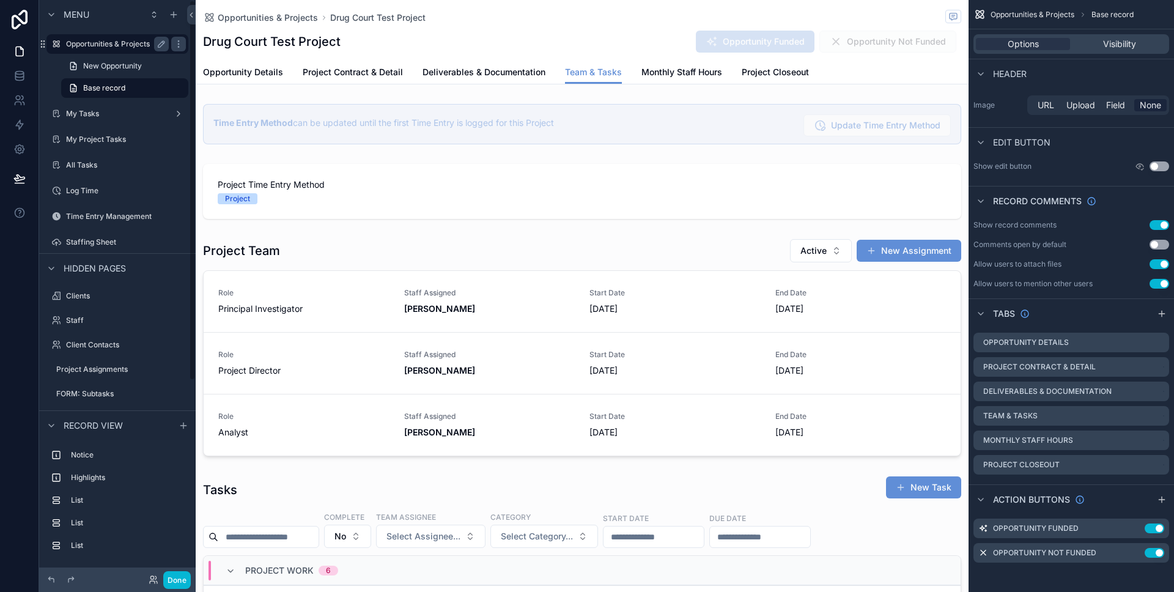
click at [110, 48] on label "Opportunities & Projects" at bounding box center [115, 44] width 98 height 10
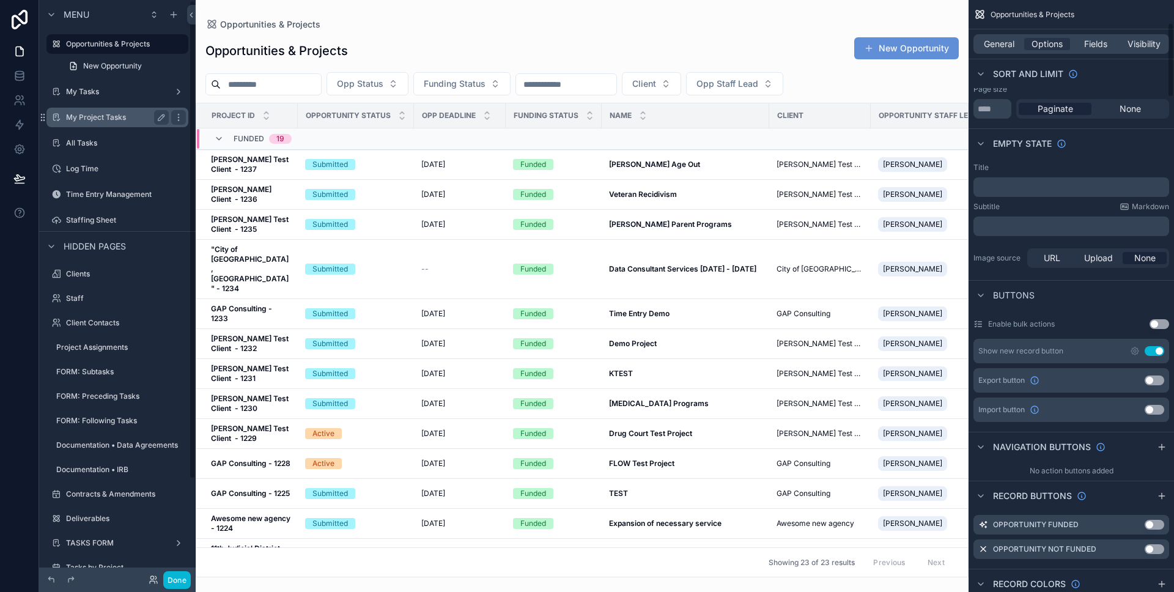
scroll to position [179, 0]
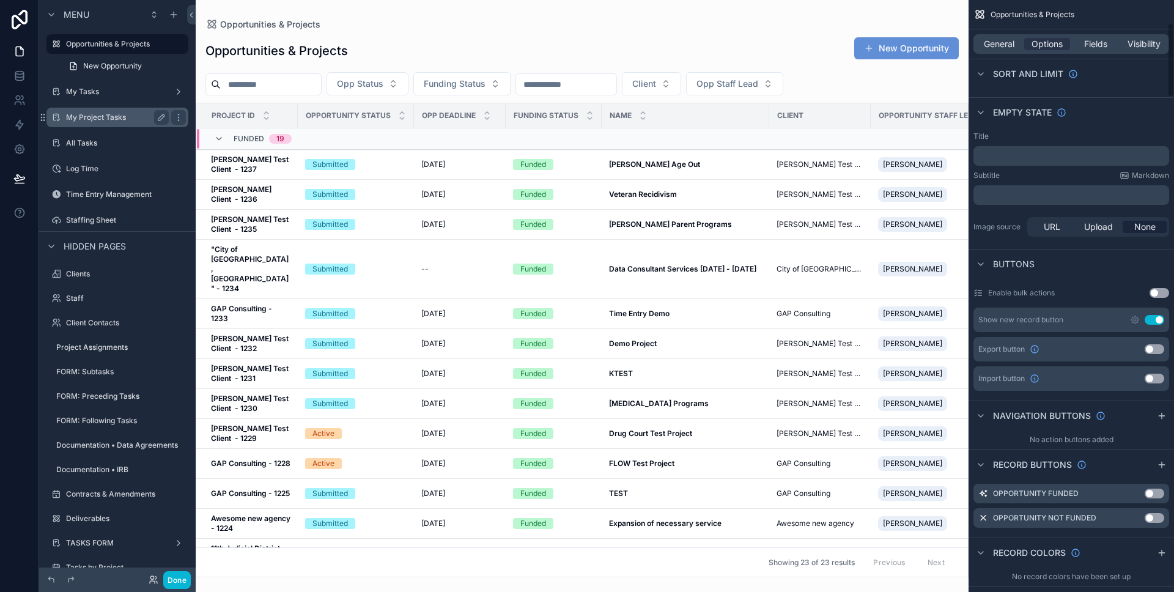
click at [100, 115] on label "My Project Tasks" at bounding box center [115, 118] width 98 height 10
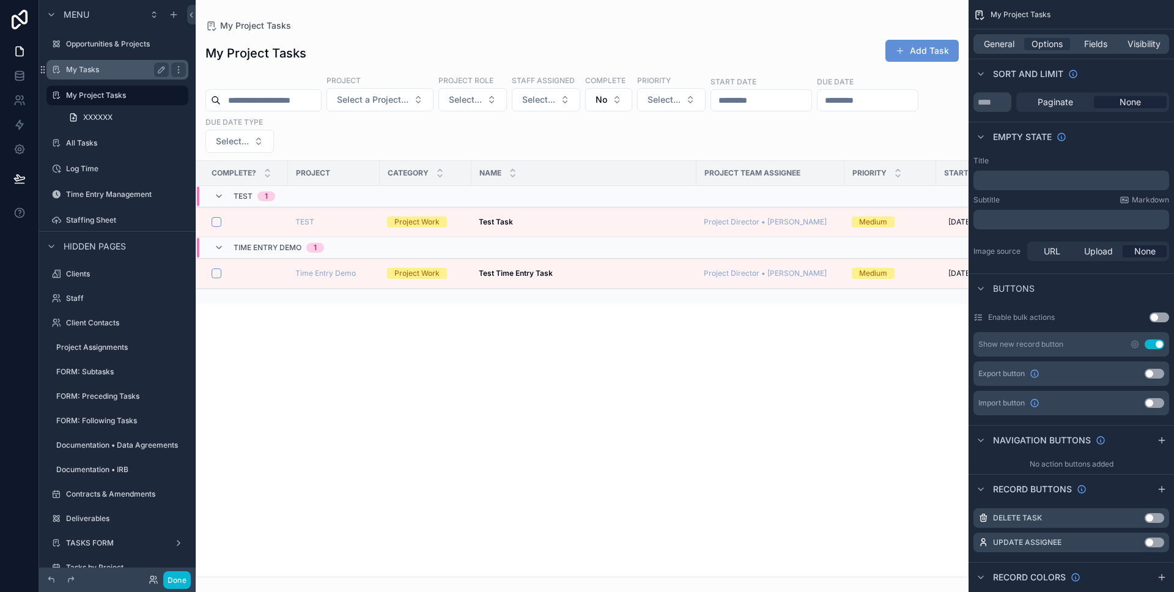
click at [91, 68] on label "My Tasks" at bounding box center [115, 70] width 98 height 10
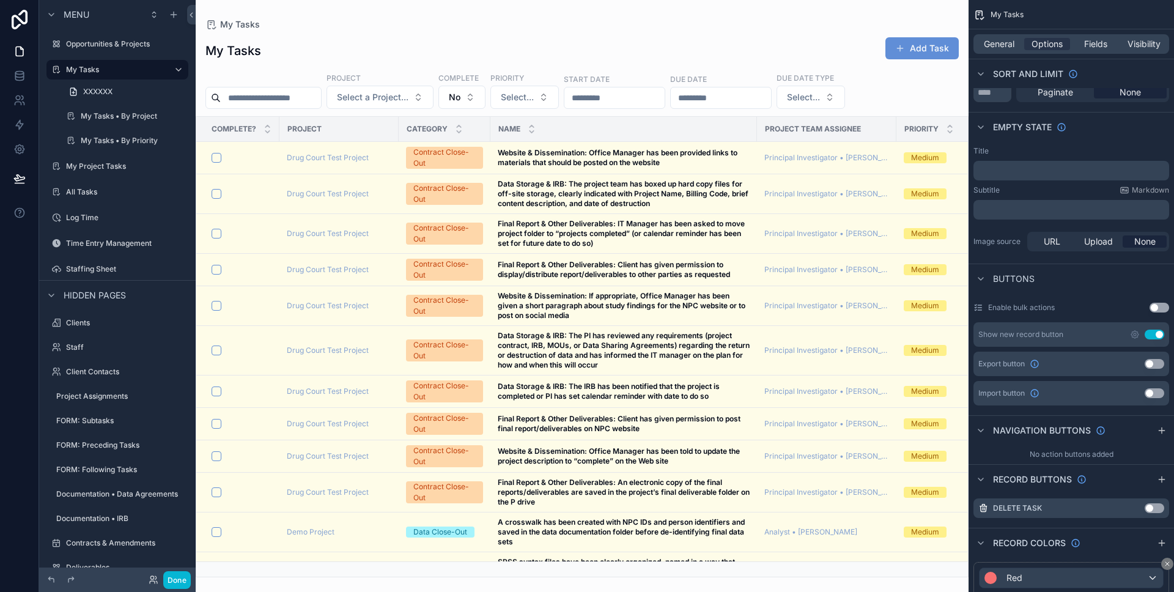
click at [320, 63] on div "scrollable content" at bounding box center [582, 296] width 773 height 592
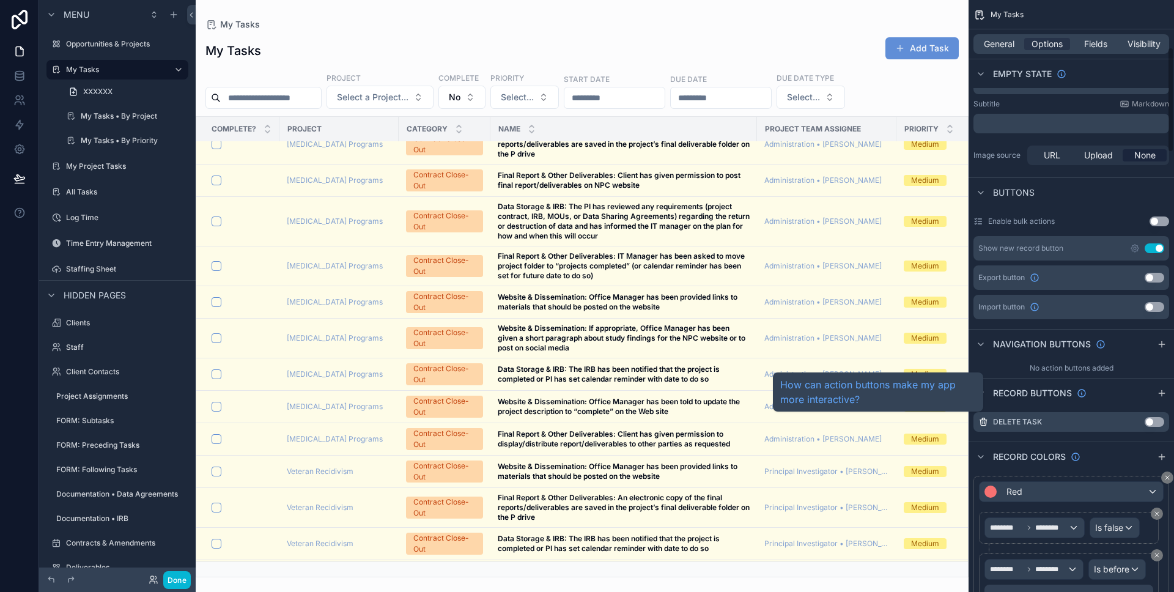
scroll to position [267, 0]
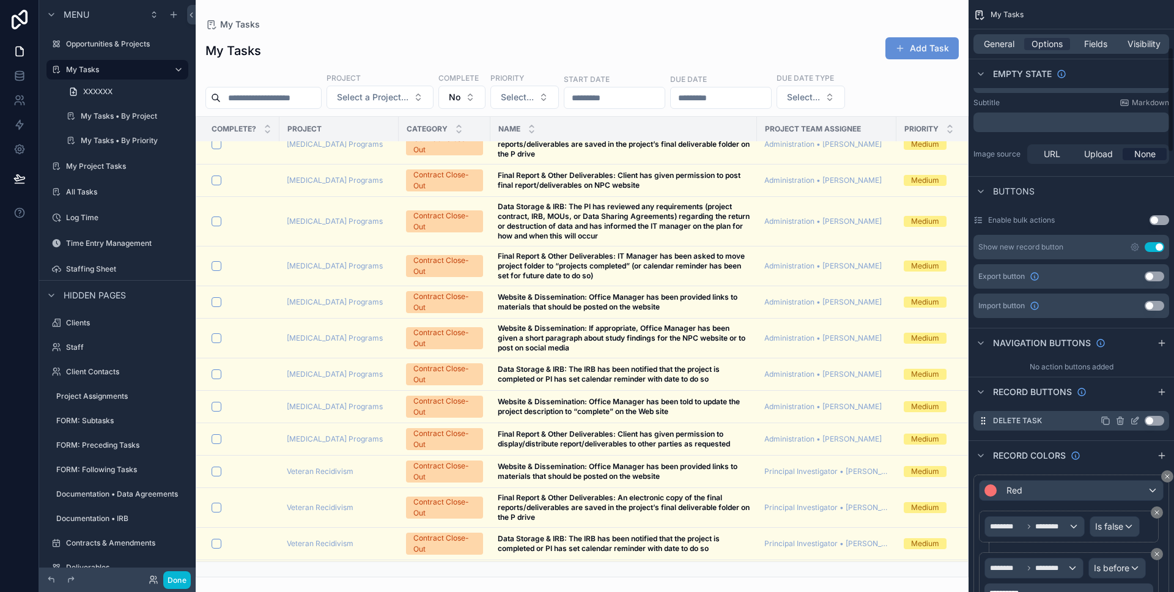
drag, startPoint x: 1160, startPoint y: 394, endPoint x: 1149, endPoint y: 428, distance: 35.4
click at [1160, 394] on icon "scrollable content" at bounding box center [1162, 392] width 10 height 10
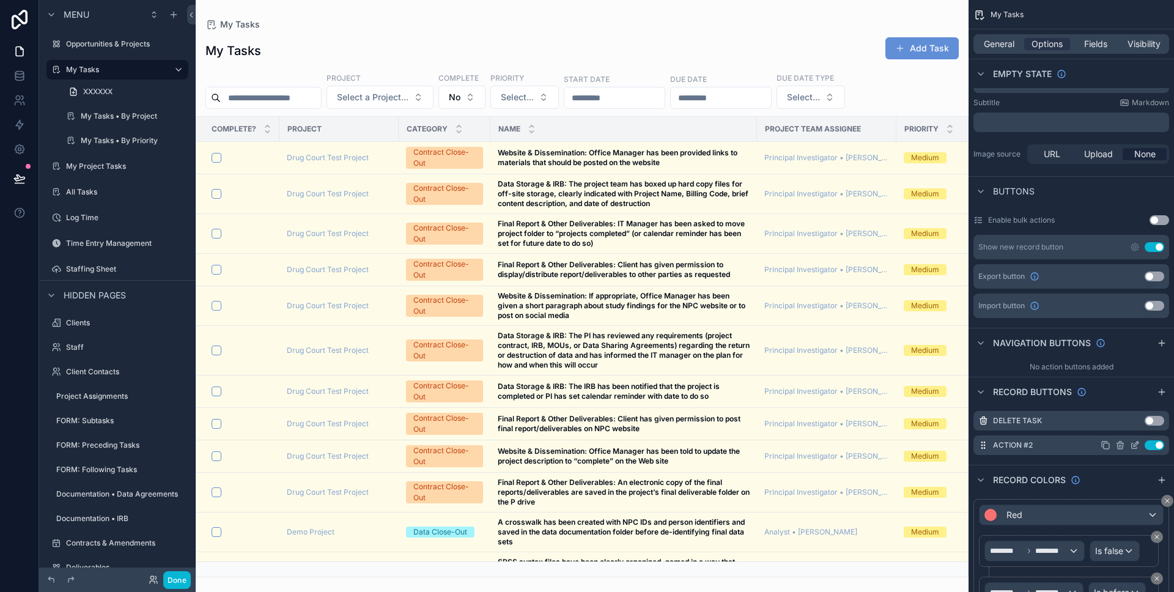
click at [1135, 445] on icon "scrollable content" at bounding box center [1135, 445] width 10 height 10
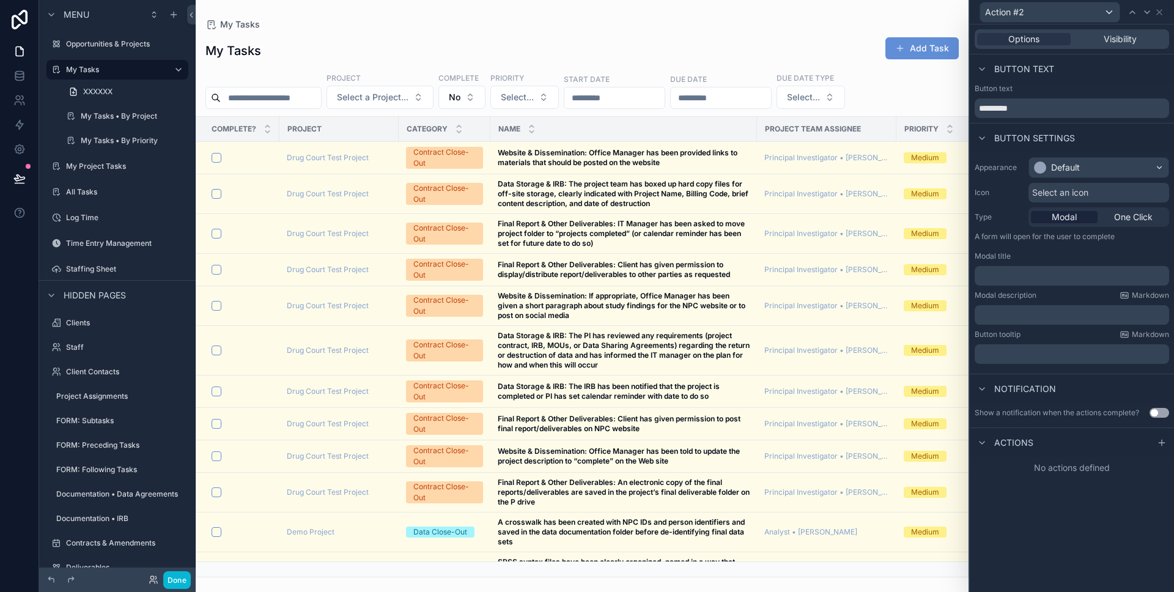
click at [1011, 282] on div "﻿" at bounding box center [1072, 276] width 194 height 20
click at [1013, 270] on p "﻿" at bounding box center [1073, 276] width 187 height 12
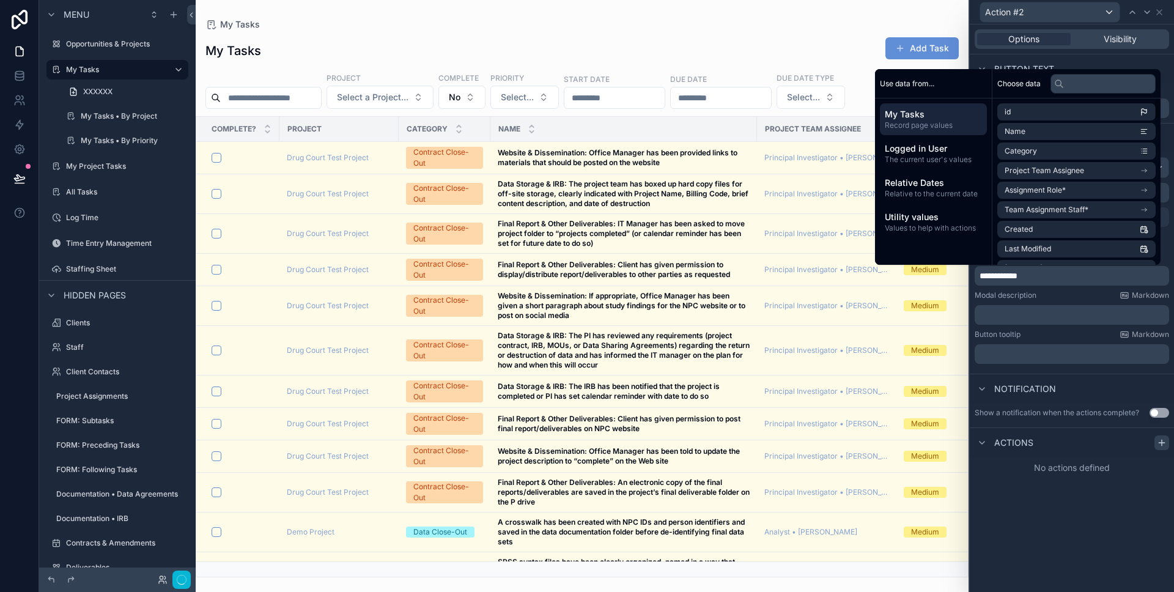
click at [1164, 444] on icon at bounding box center [1162, 443] width 10 height 10
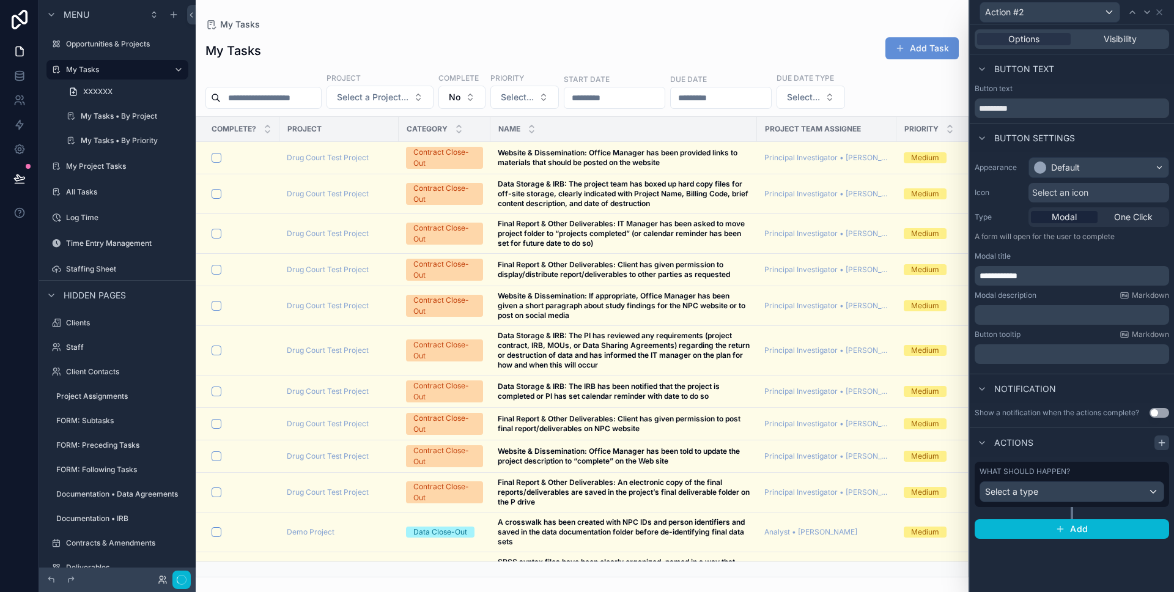
click at [1158, 439] on icon at bounding box center [1162, 443] width 10 height 10
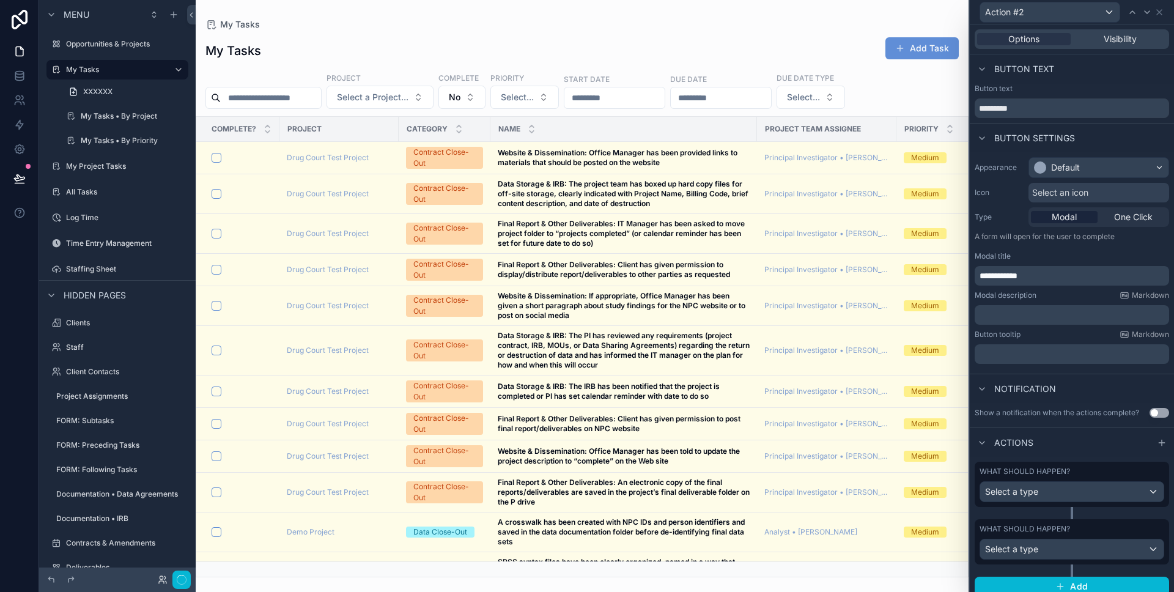
click at [1067, 479] on div "What should happen? Select a type" at bounding box center [1072, 484] width 185 height 35
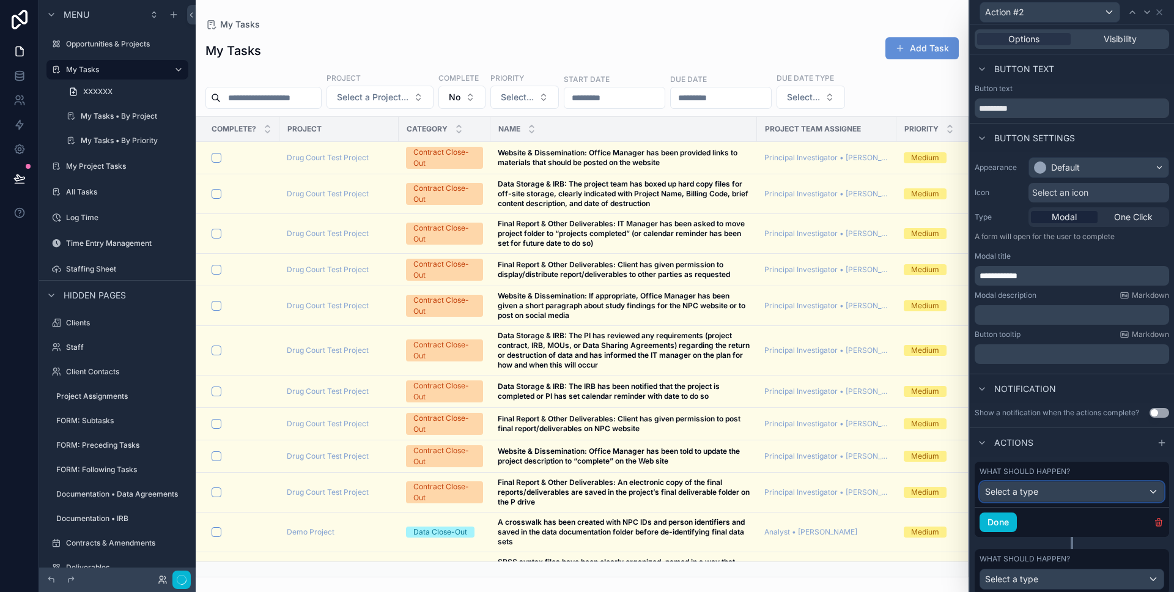
click at [1061, 500] on div "Select a type" at bounding box center [1071, 492] width 183 height 20
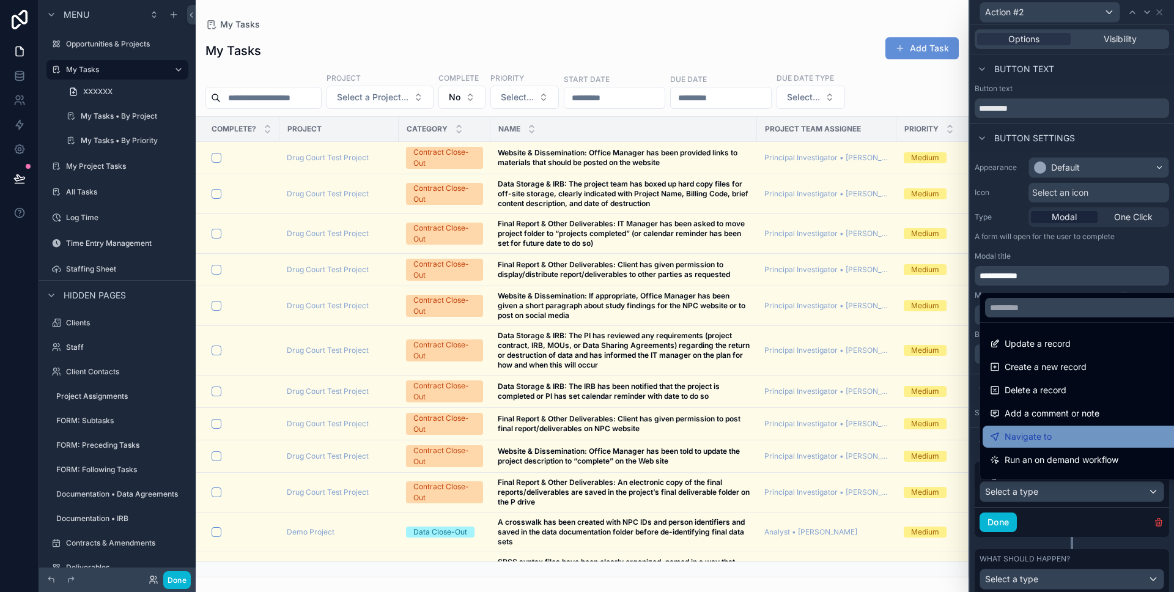
click at [1024, 438] on span "Navigate to" at bounding box center [1028, 436] width 47 height 15
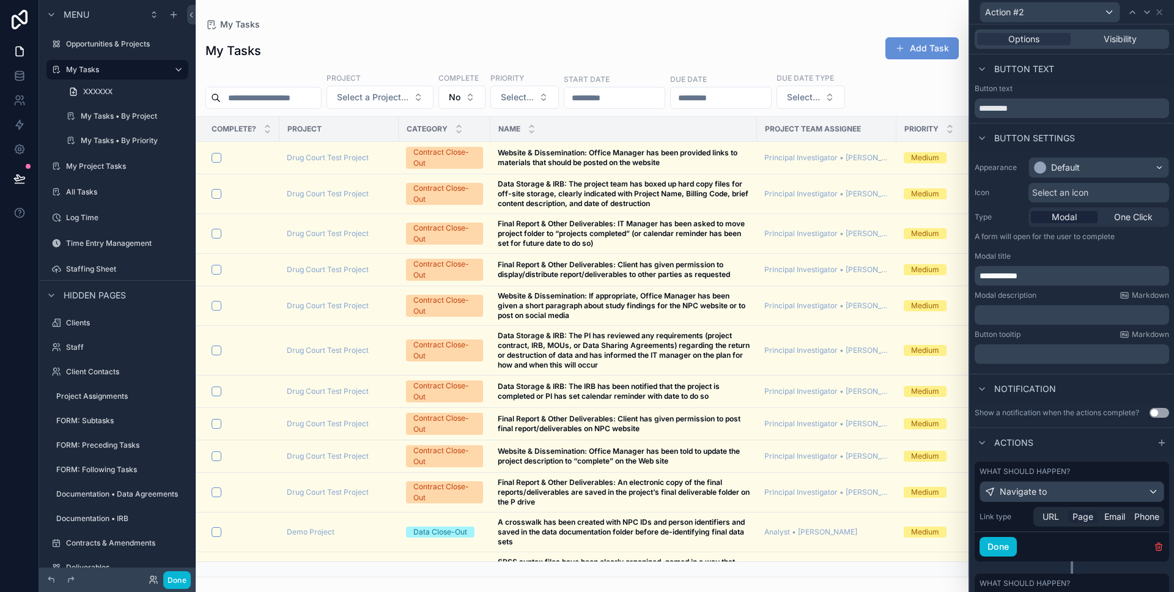
click at [1081, 513] on span "Page" at bounding box center [1083, 517] width 21 height 12
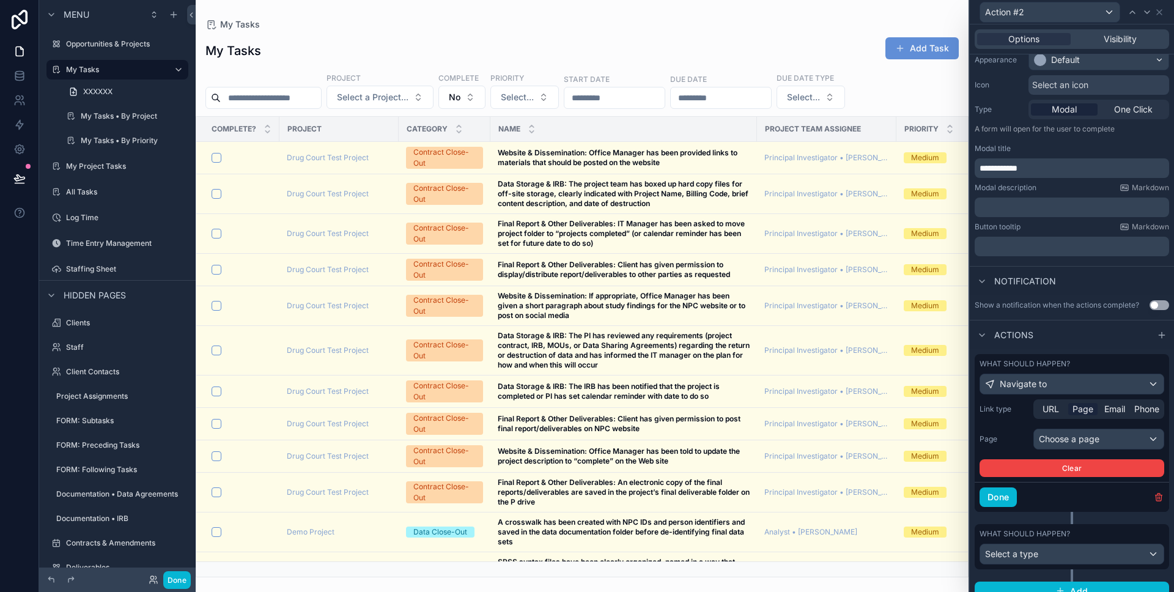
scroll to position [121, 0]
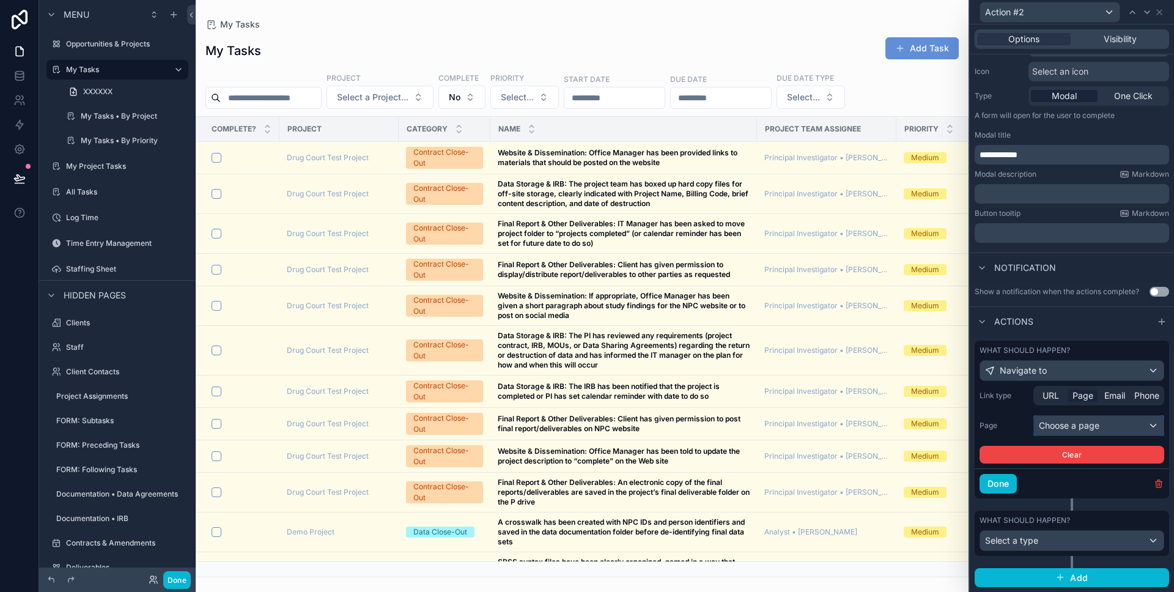
click at [1064, 428] on div "Choose a page" at bounding box center [1099, 426] width 130 height 20
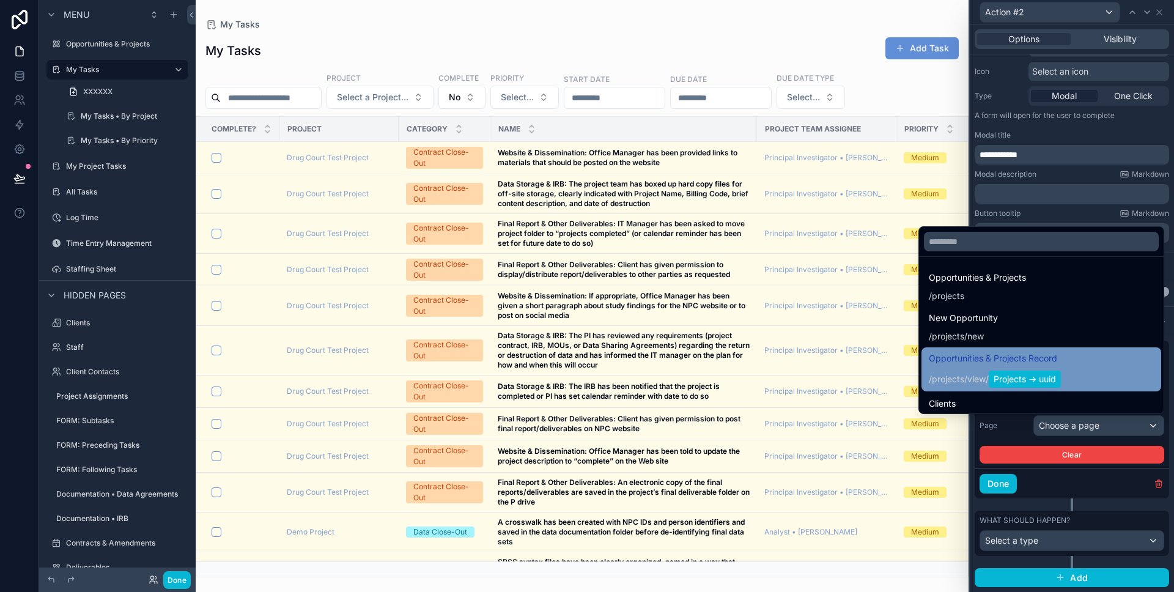
click at [1024, 361] on span "Opportunities & Projects Record" at bounding box center [995, 358] width 132 height 15
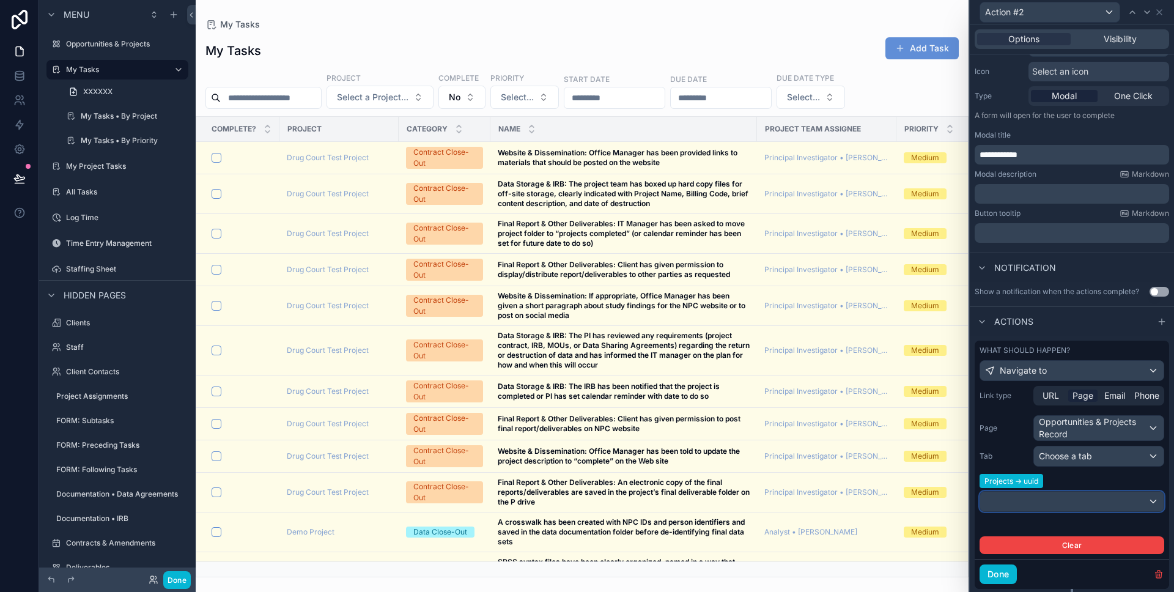
click at [1056, 507] on div at bounding box center [1071, 502] width 183 height 20
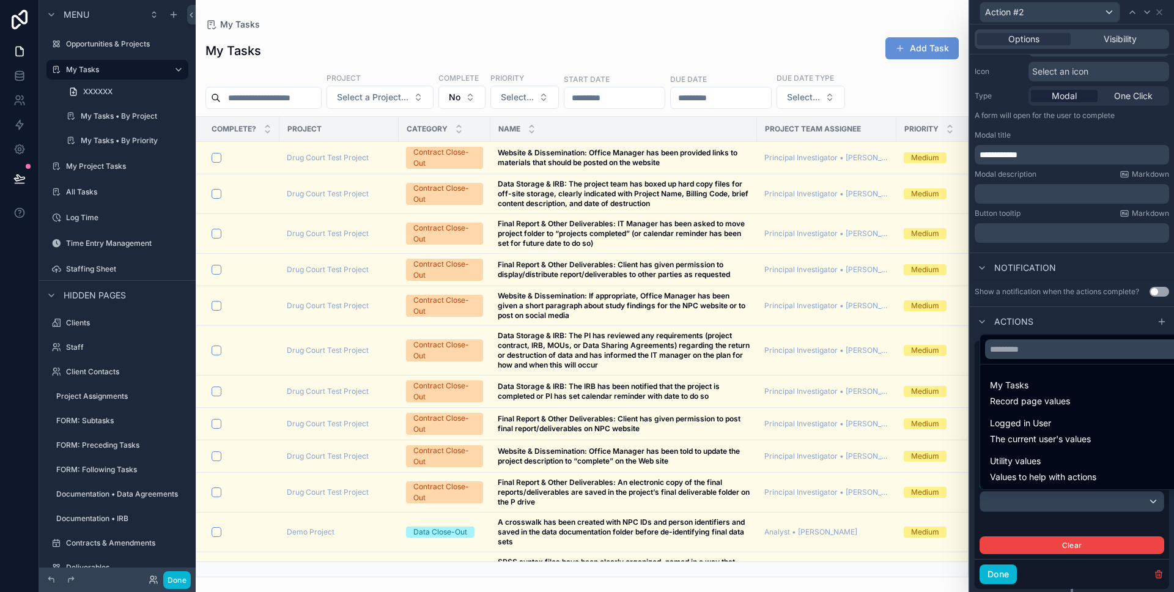
click at [1057, 524] on div at bounding box center [1072, 296] width 204 height 592
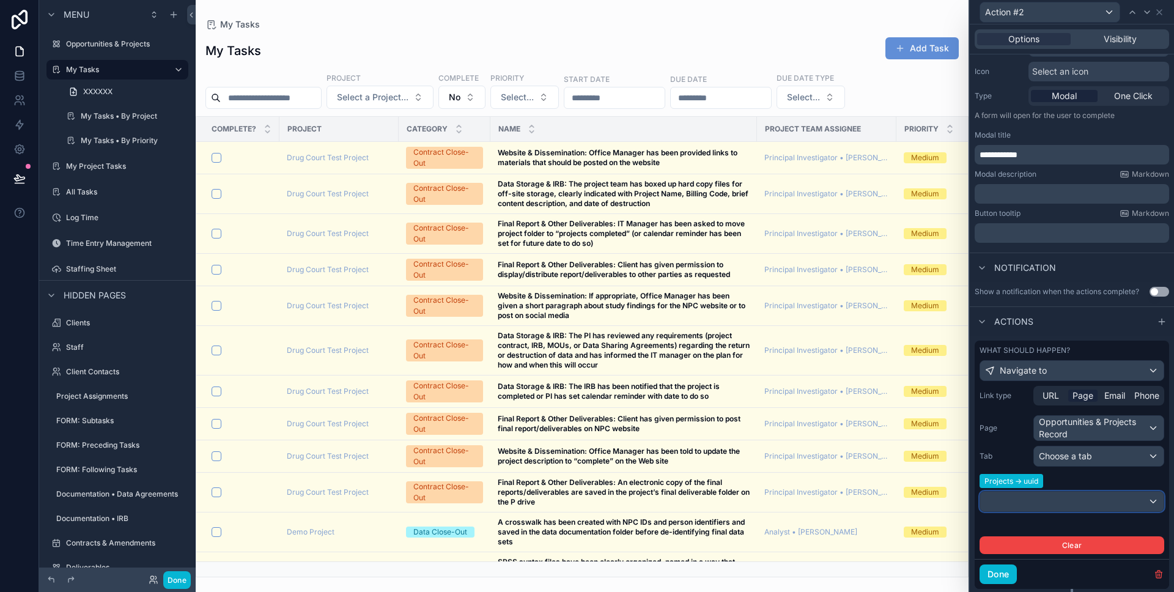
click at [1044, 503] on div at bounding box center [1071, 502] width 183 height 20
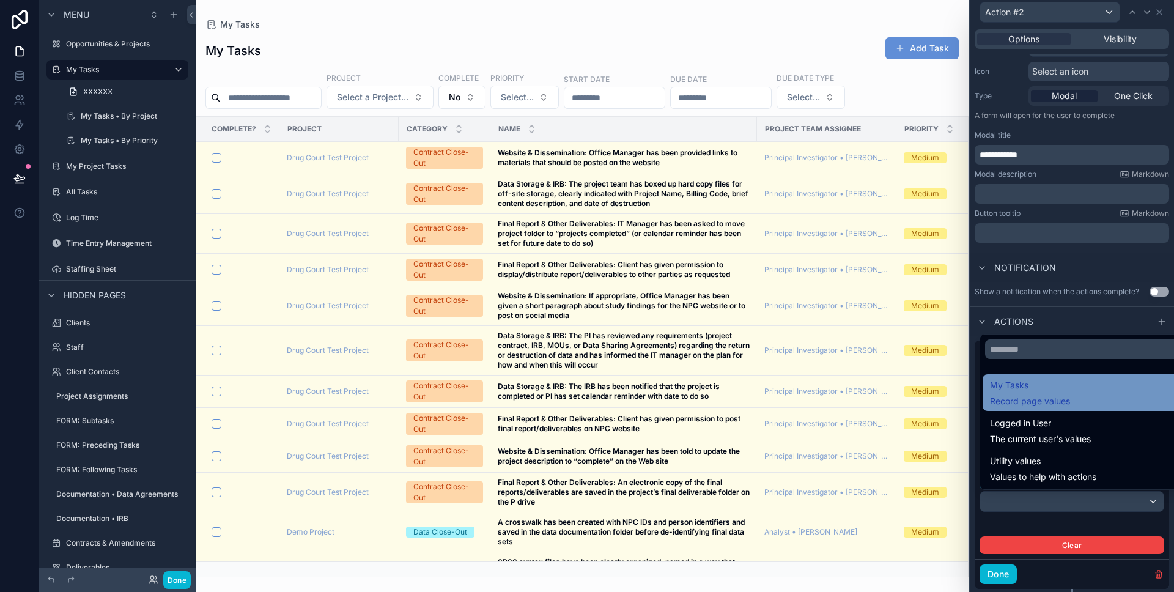
click at [1009, 400] on span "Record page values" at bounding box center [1030, 401] width 80 height 12
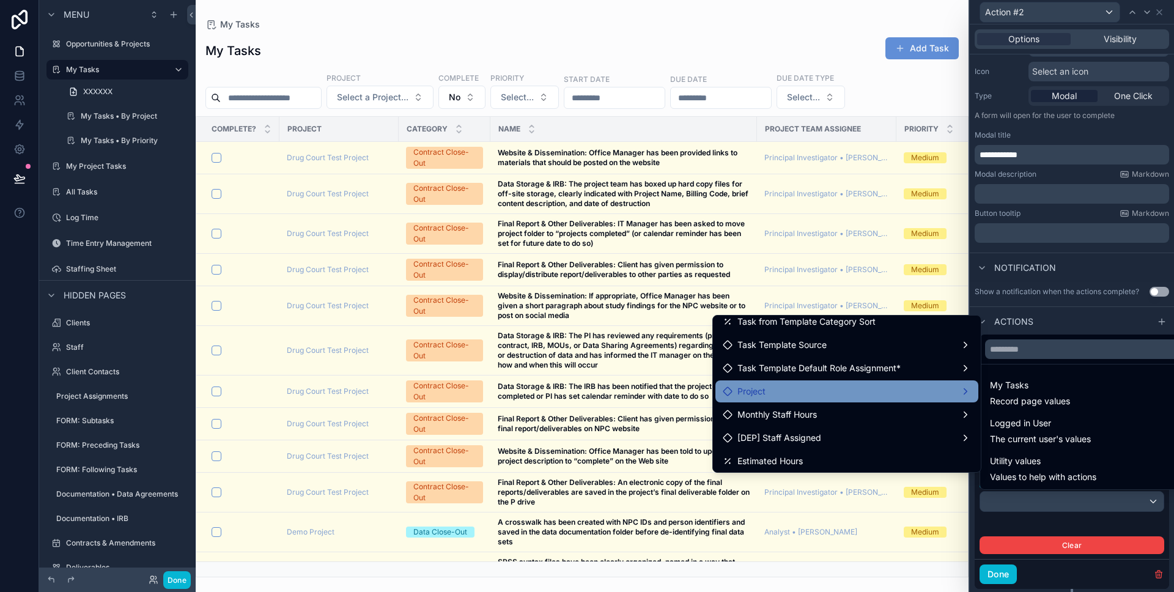
scroll to position [106, 0]
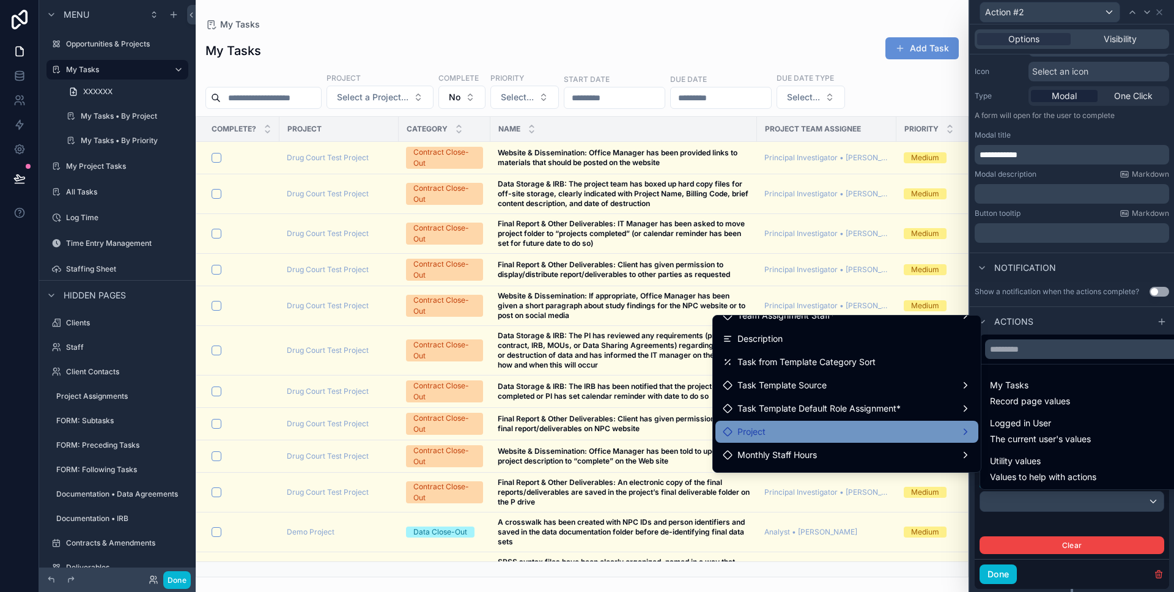
click at [856, 425] on div "Project" at bounding box center [847, 431] width 248 height 15
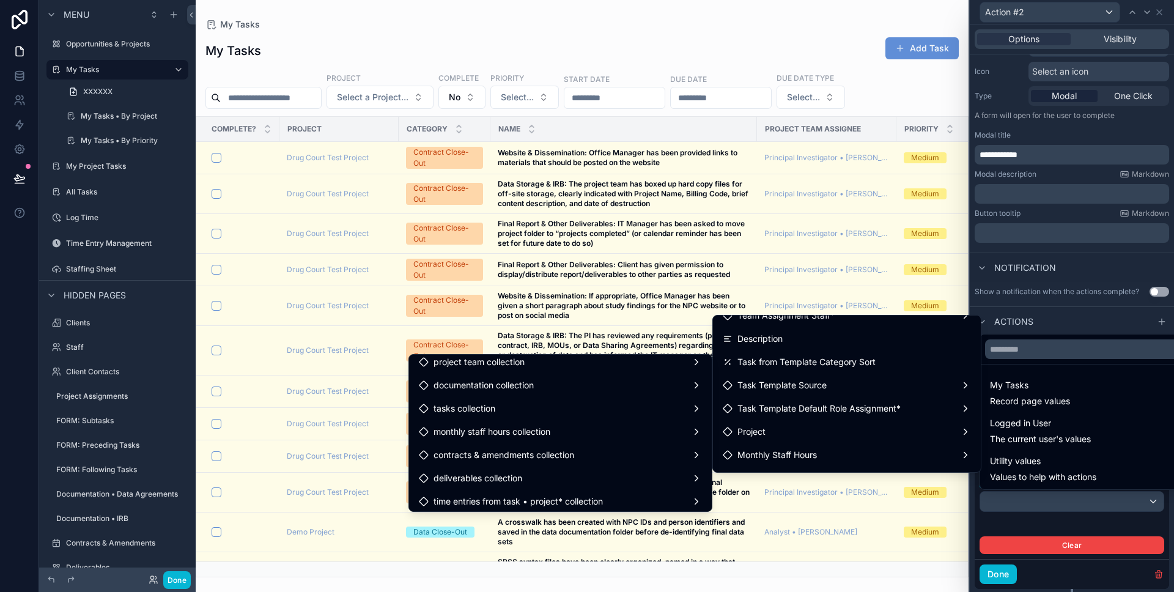
scroll to position [1939, 0]
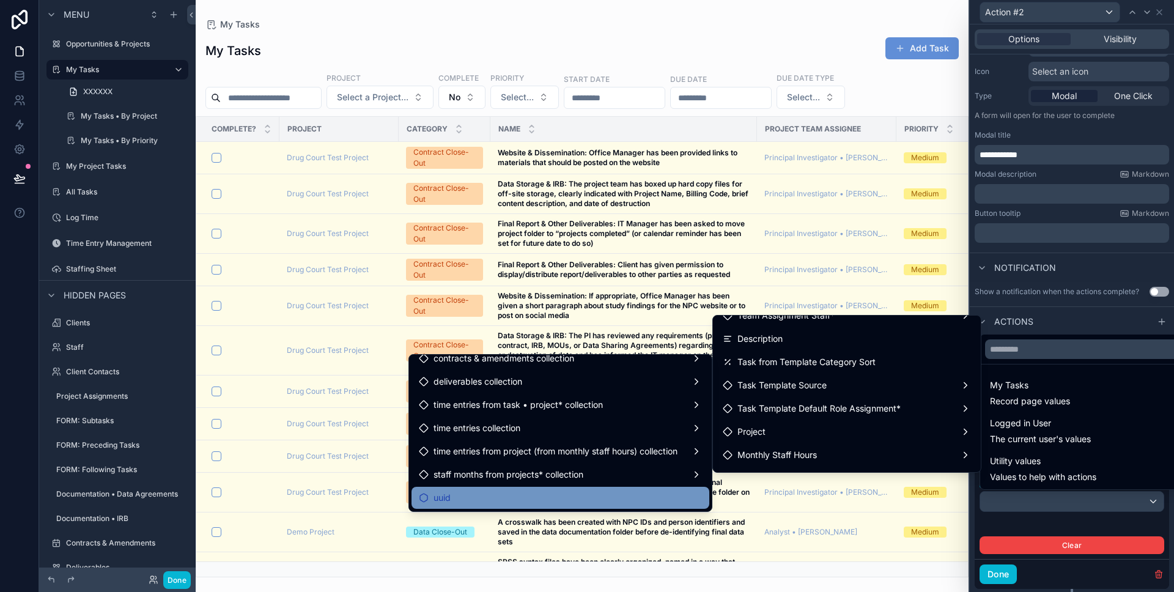
click at [561, 491] on div "uuid" at bounding box center [560, 498] width 283 height 15
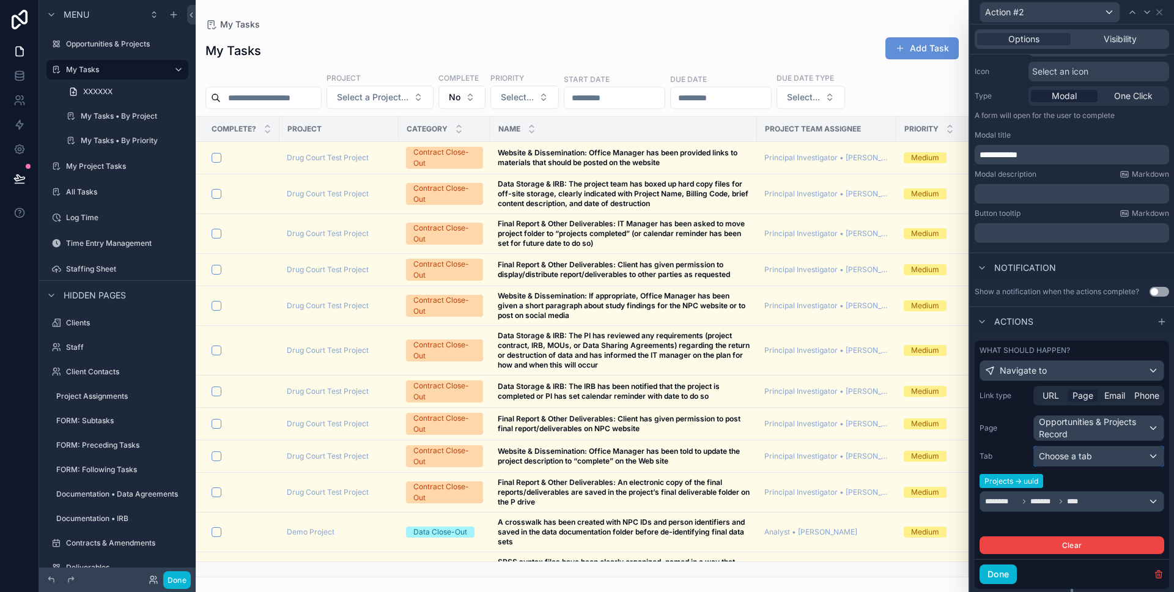
click at [1062, 453] on span "Choose a tab" at bounding box center [1065, 456] width 53 height 10
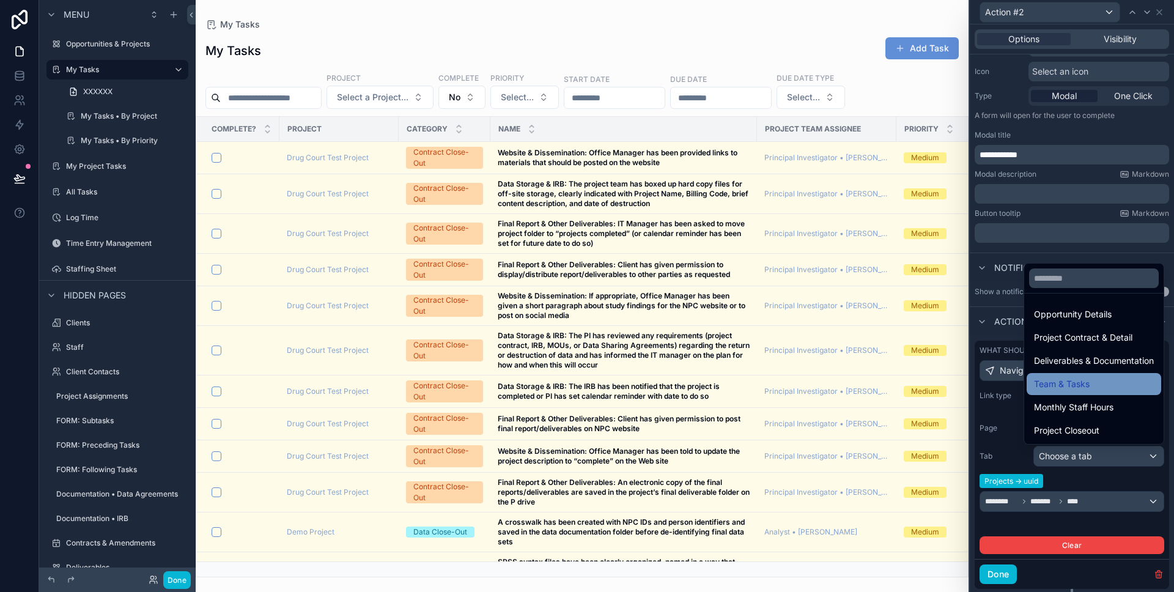
click at [1076, 386] on span "Team & Tasks" at bounding box center [1062, 384] width 56 height 15
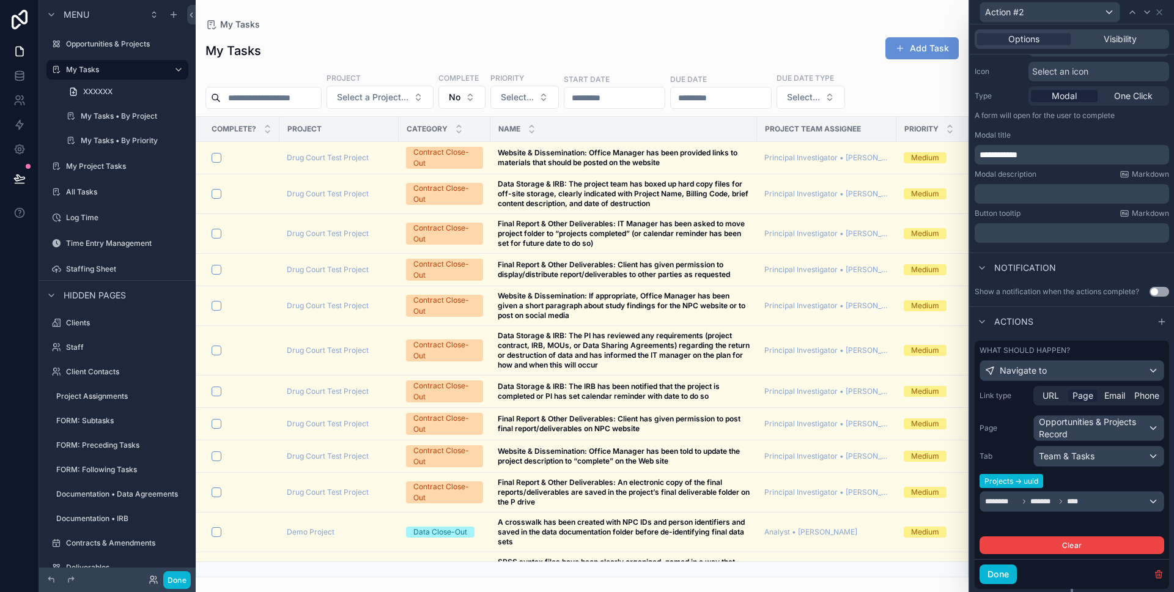
scroll to position [0, 0]
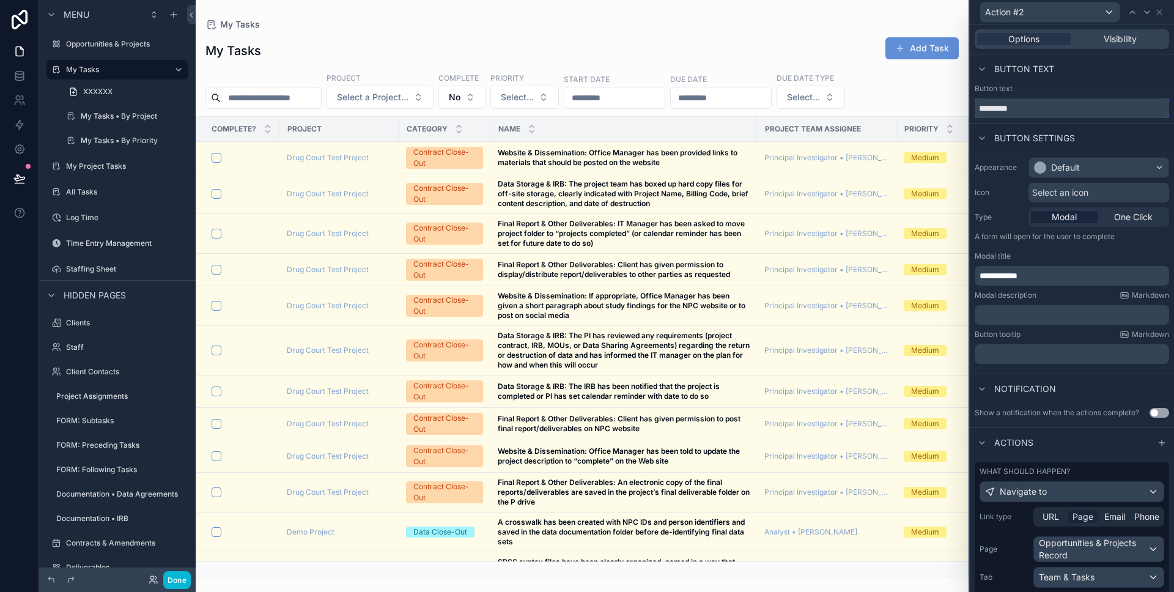
click at [1014, 109] on input "*********" at bounding box center [1072, 108] width 194 height 20
type input "**********"
click at [1127, 217] on span "One Click" at bounding box center [1133, 217] width 39 height 12
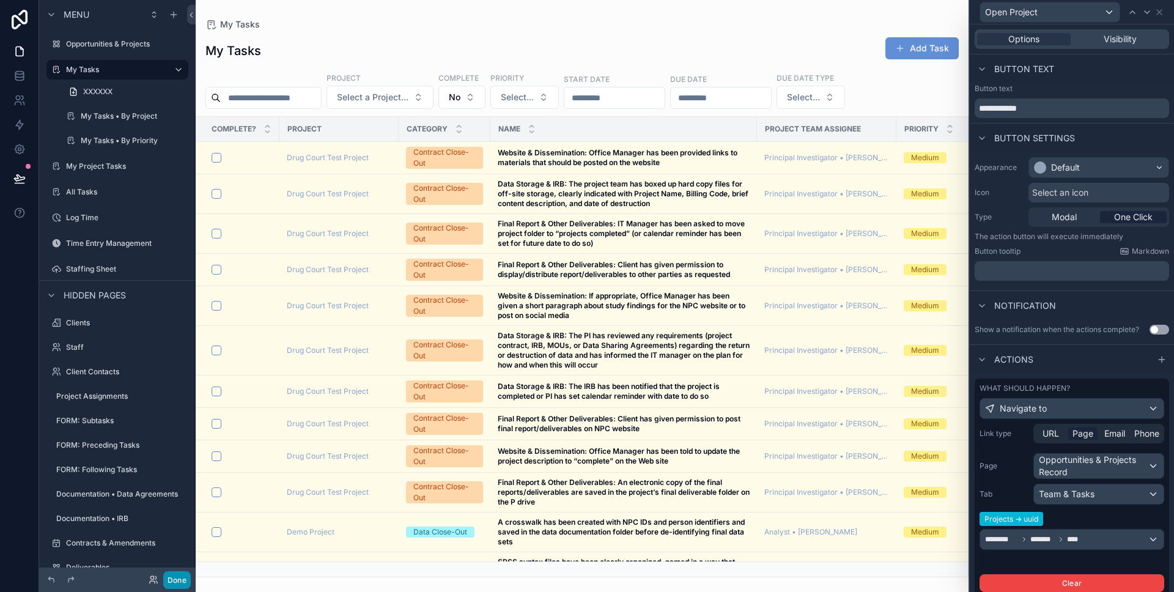
click at [176, 583] on button "Done" at bounding box center [177, 580] width 28 height 18
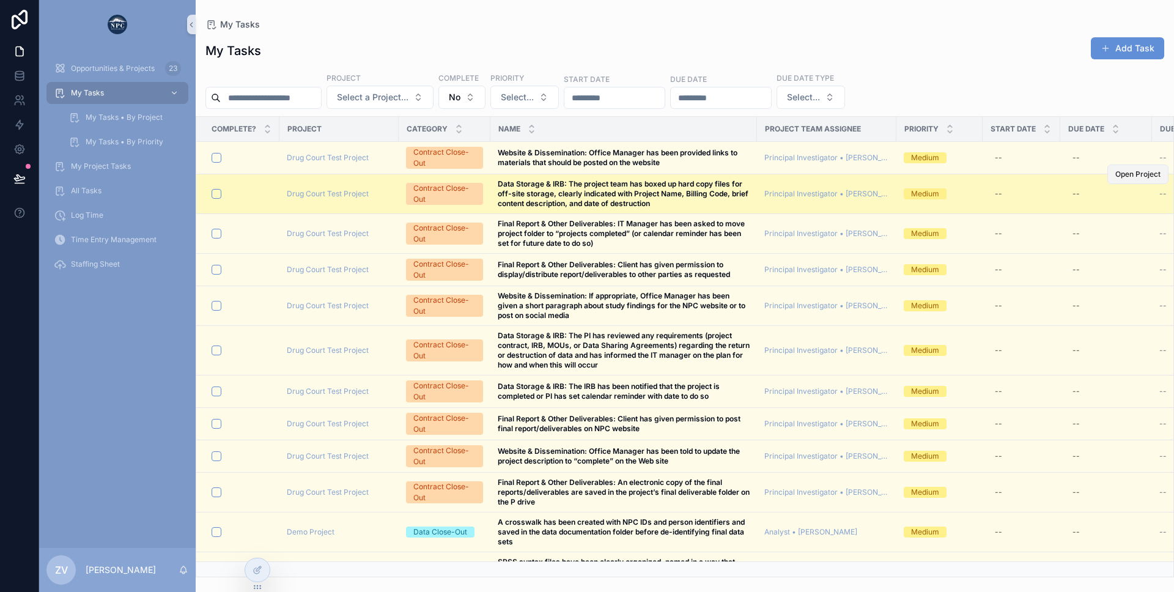
click at [1122, 172] on span "Open Project" at bounding box center [1138, 174] width 45 height 10
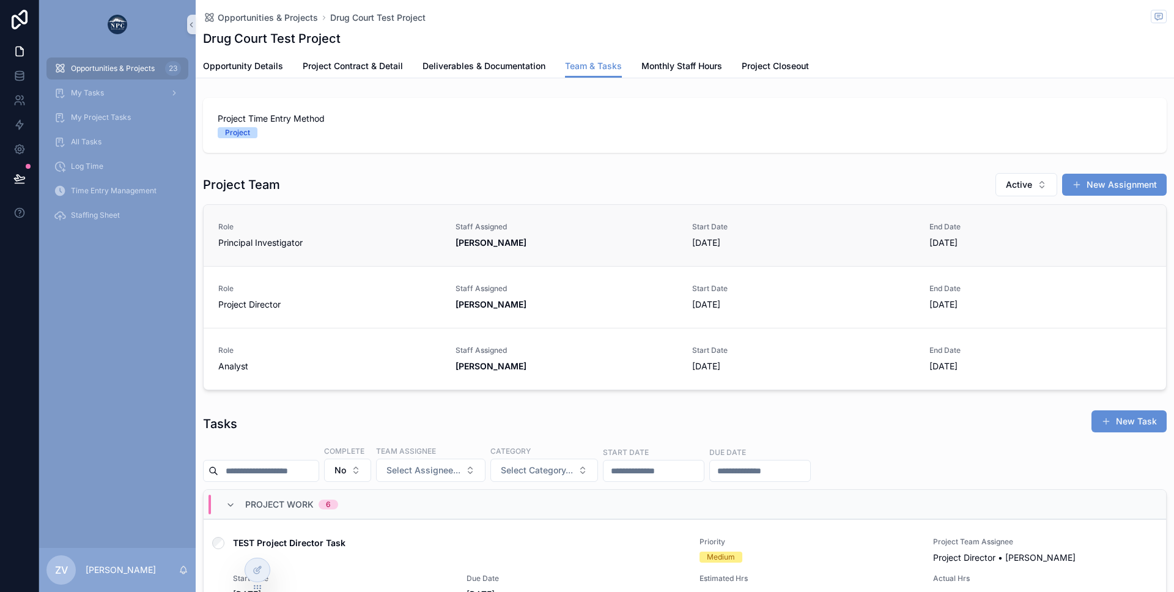
scroll to position [0, 872]
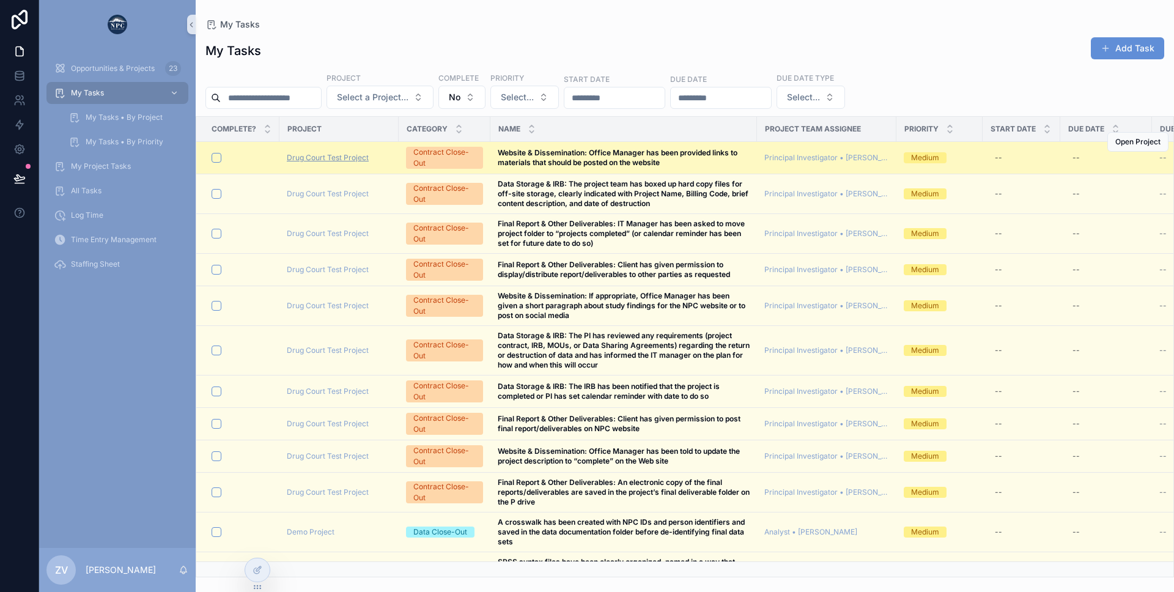
click at [333, 156] on span "Drug Court Test Project" at bounding box center [328, 158] width 82 height 10
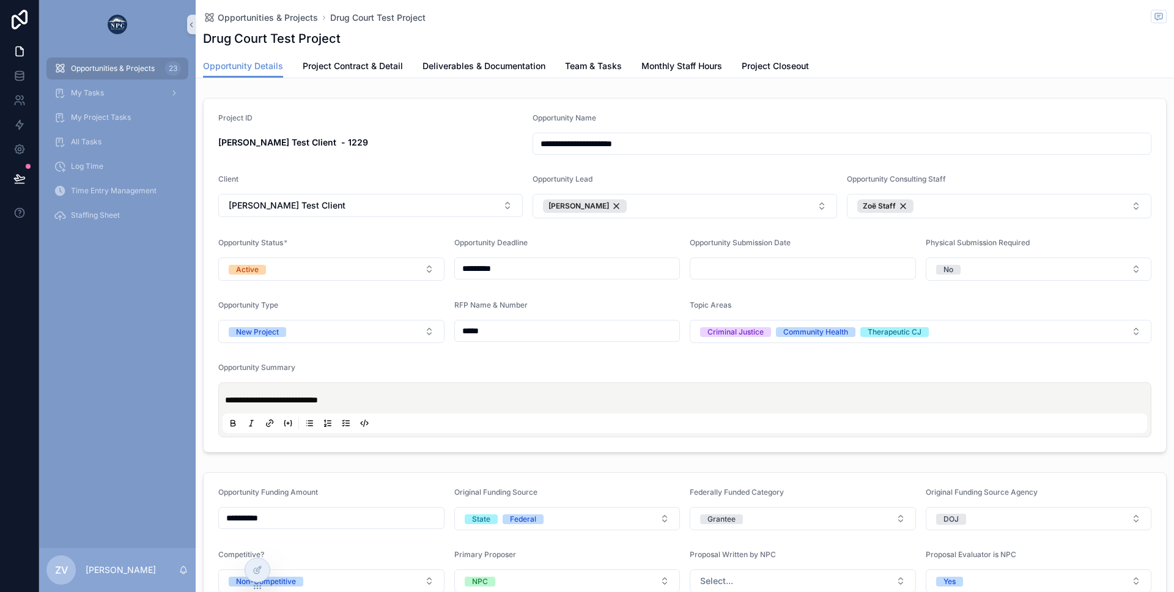
click at [84, 68] on span "Opportunities & Projects" at bounding box center [113, 69] width 84 height 10
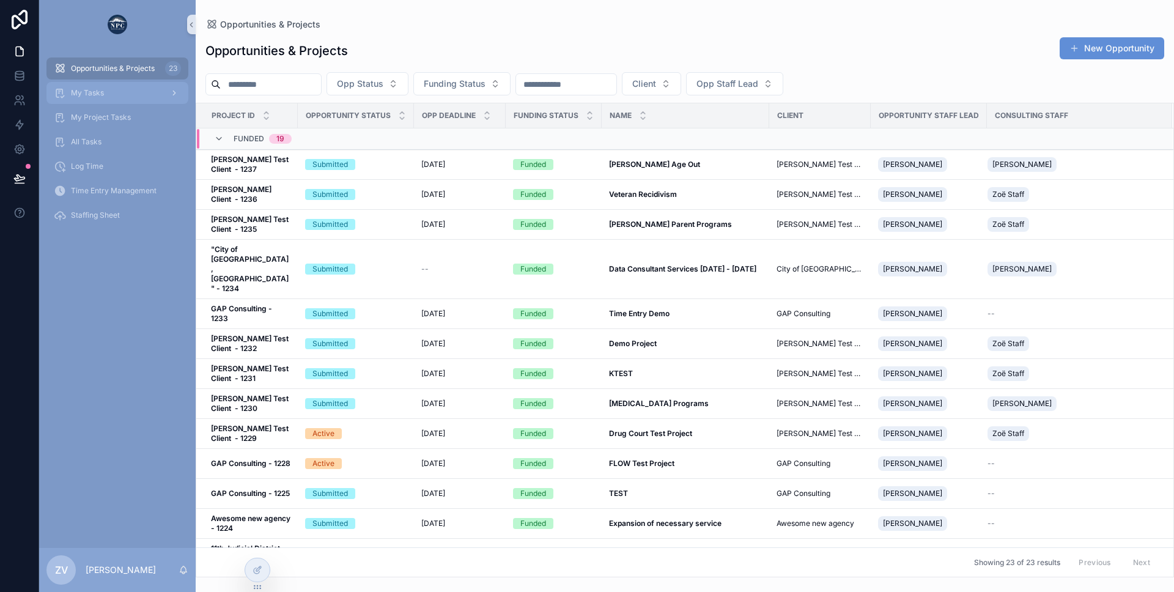
click at [88, 89] on span "My Tasks" at bounding box center [87, 93] width 33 height 10
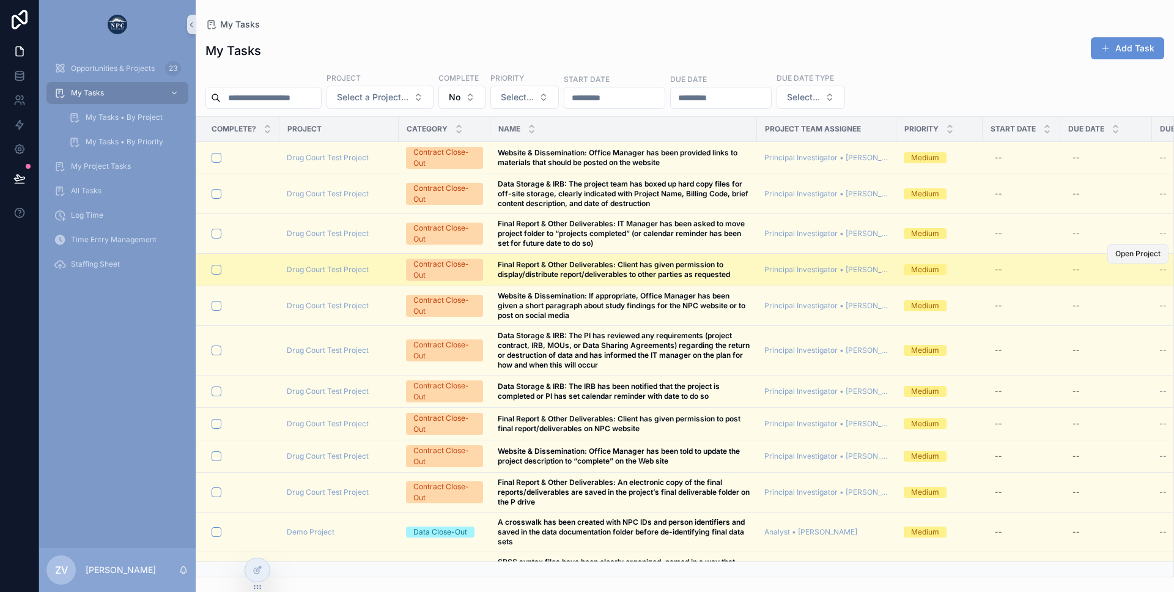
click at [1122, 254] on span "Open Project" at bounding box center [1138, 254] width 45 height 10
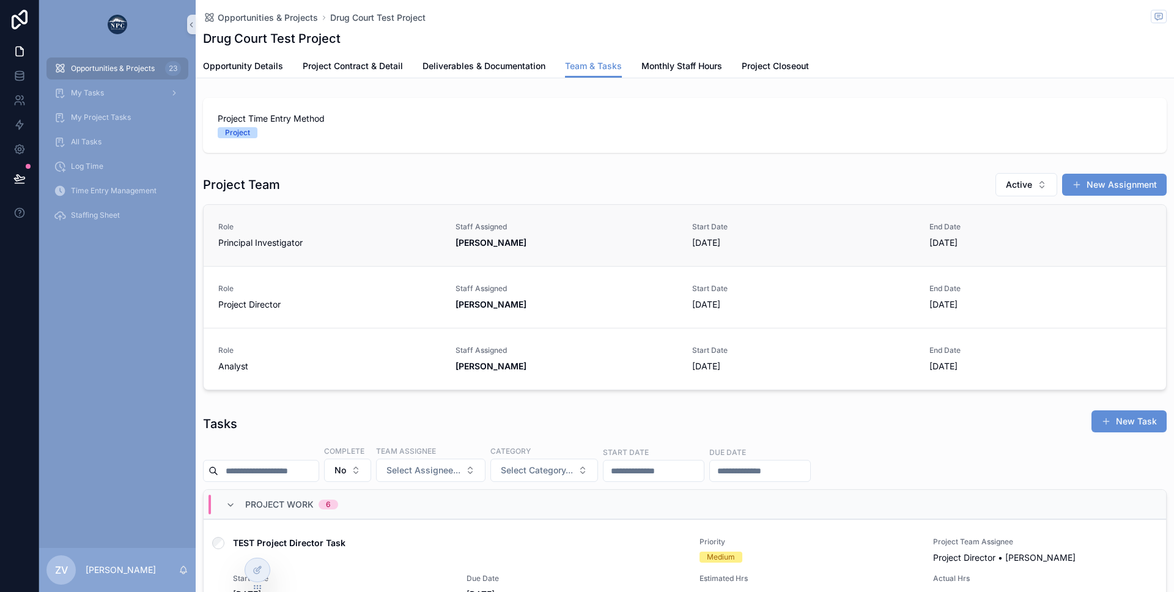
scroll to position [0, 872]
click at [109, 67] on span "Opportunities & Projects" at bounding box center [113, 69] width 84 height 10
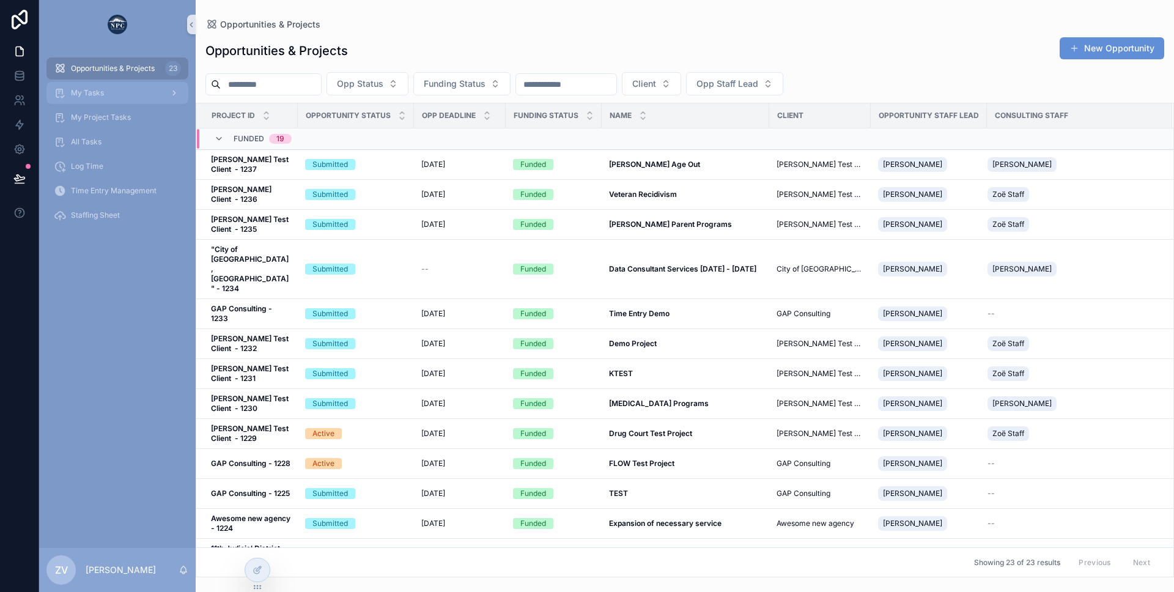
click at [119, 100] on div "My Tasks" at bounding box center [117, 93] width 127 height 20
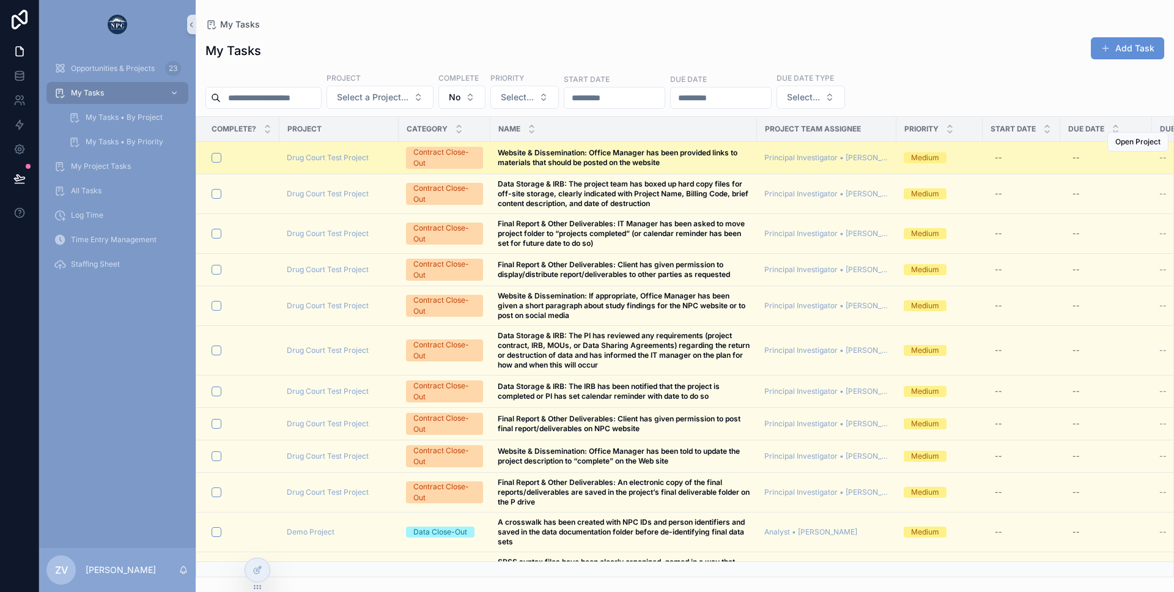
click at [390, 159] on div "Drug Court Test Project" at bounding box center [339, 158] width 105 height 10
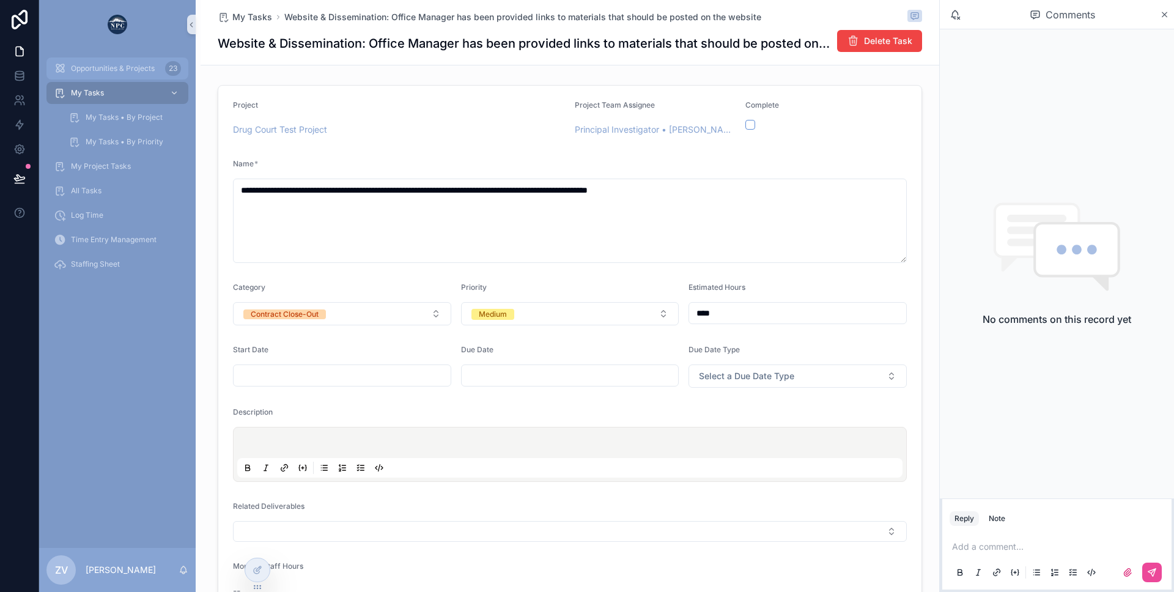
click at [88, 59] on div "Opportunities & Projects 23" at bounding box center [117, 69] width 127 height 20
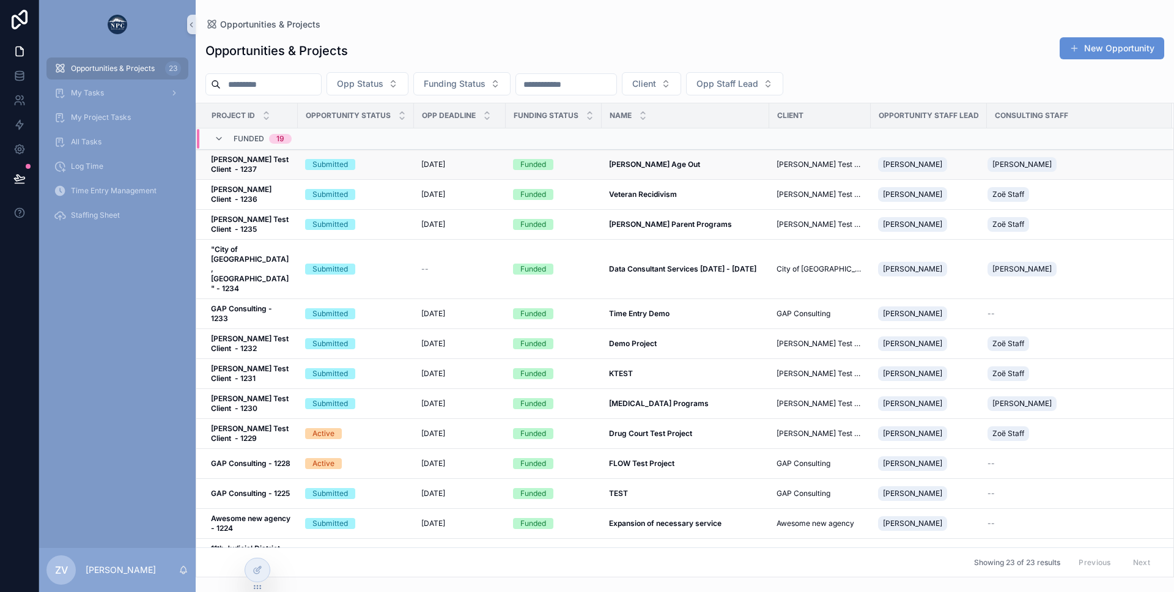
click at [462, 173] on td "9/2/2025 9/2/2025" at bounding box center [460, 165] width 92 height 30
click at [465, 166] on div "9/2/2025 9/2/2025" at bounding box center [459, 165] width 77 height 10
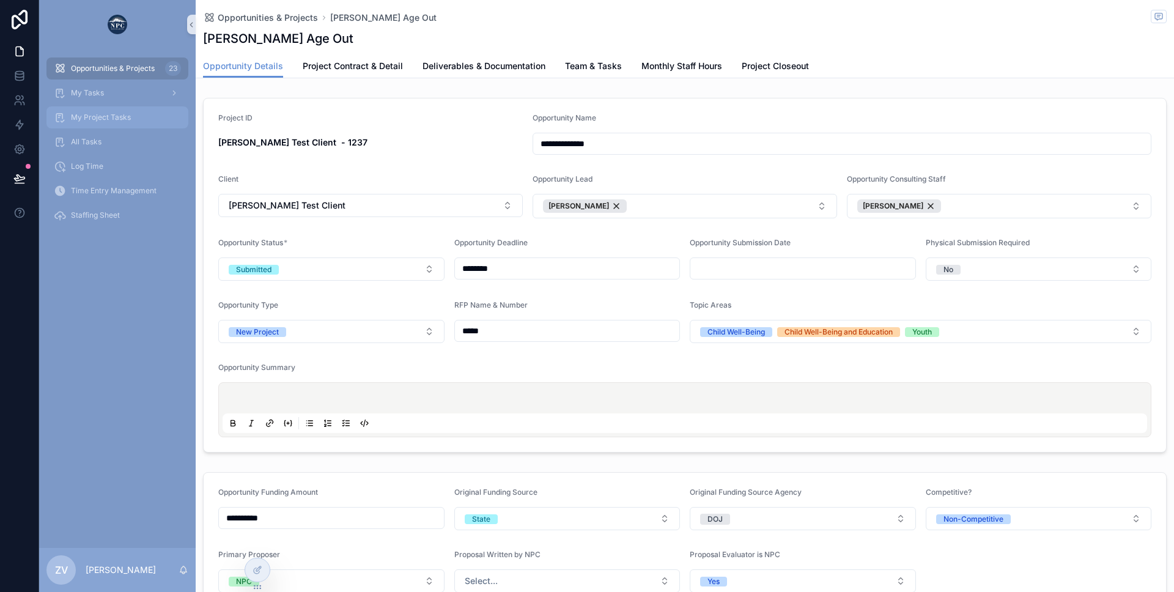
click at [105, 123] on div "My Project Tasks" at bounding box center [117, 118] width 127 height 20
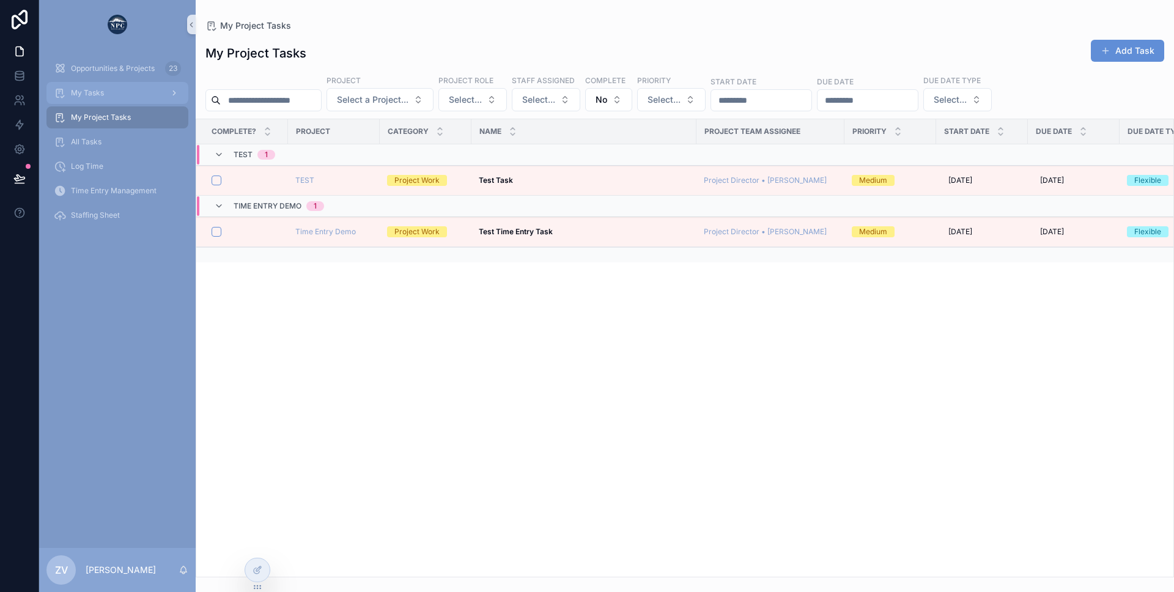
click at [112, 95] on div "My Tasks" at bounding box center [117, 93] width 127 height 20
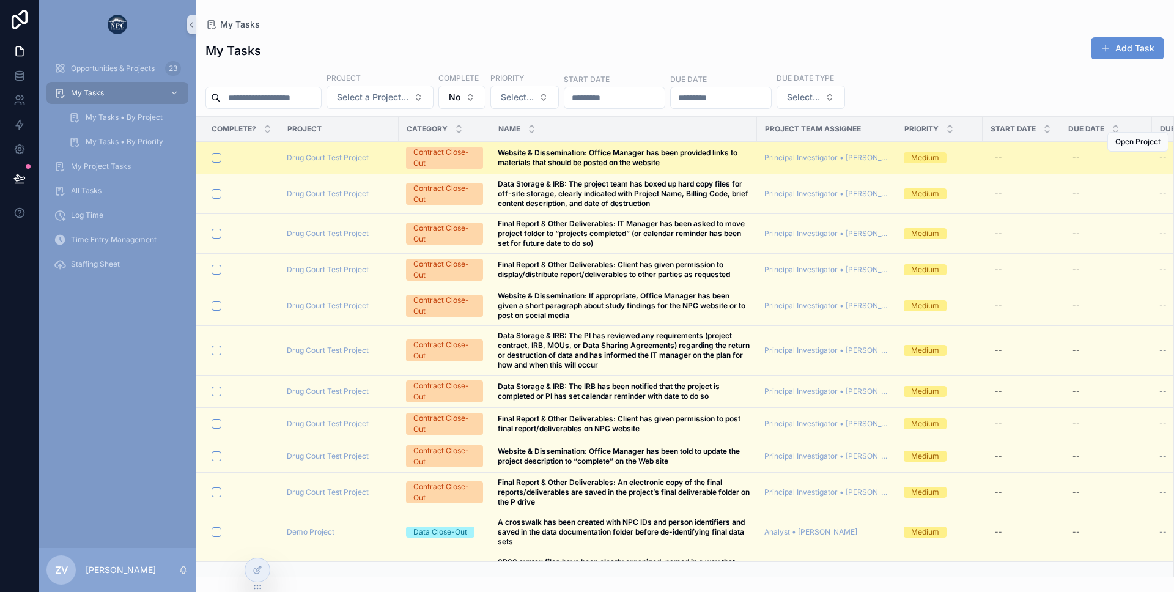
click at [383, 152] on td "Drug Court Test Project" at bounding box center [339, 158] width 119 height 32
click at [393, 161] on td "Drug Court Test Project" at bounding box center [339, 158] width 119 height 32
click at [379, 158] on div "Drug Court Test Project" at bounding box center [339, 158] width 105 height 10
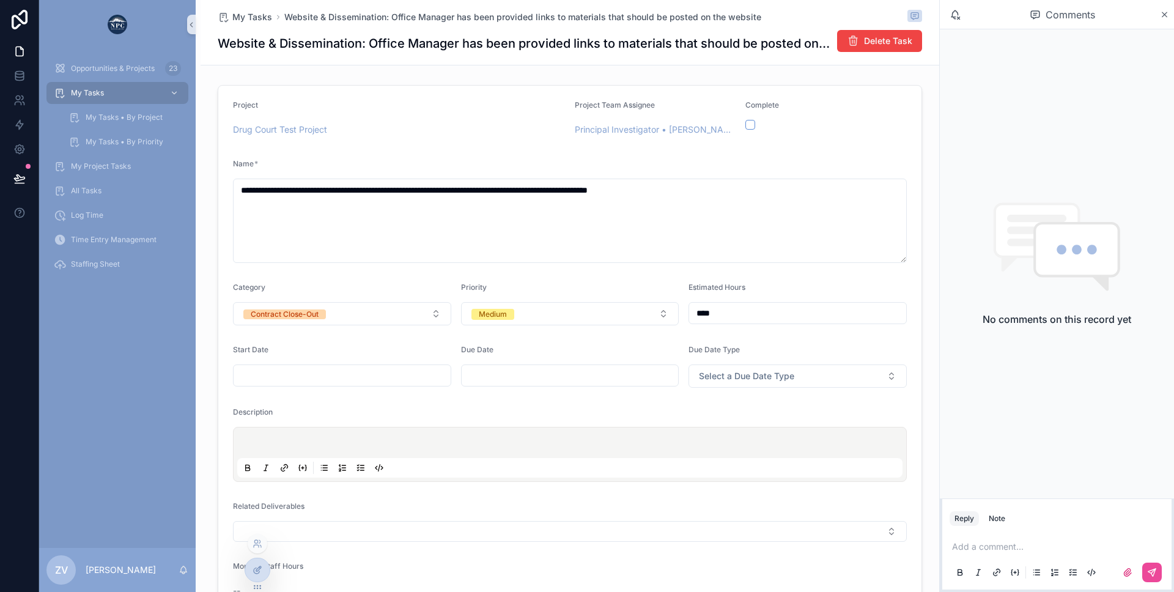
click at [261, 566] on icon at bounding box center [258, 570] width 10 height 10
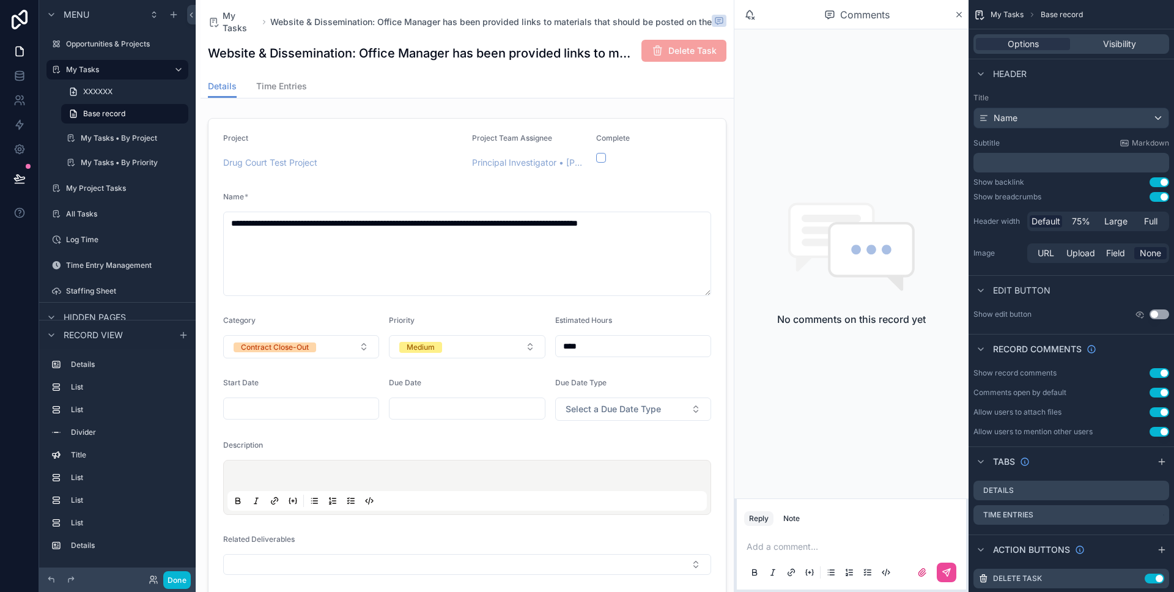
scroll to position [0, 427]
click at [78, 50] on div "Opportunities & Projects" at bounding box center [117, 44] width 103 height 15
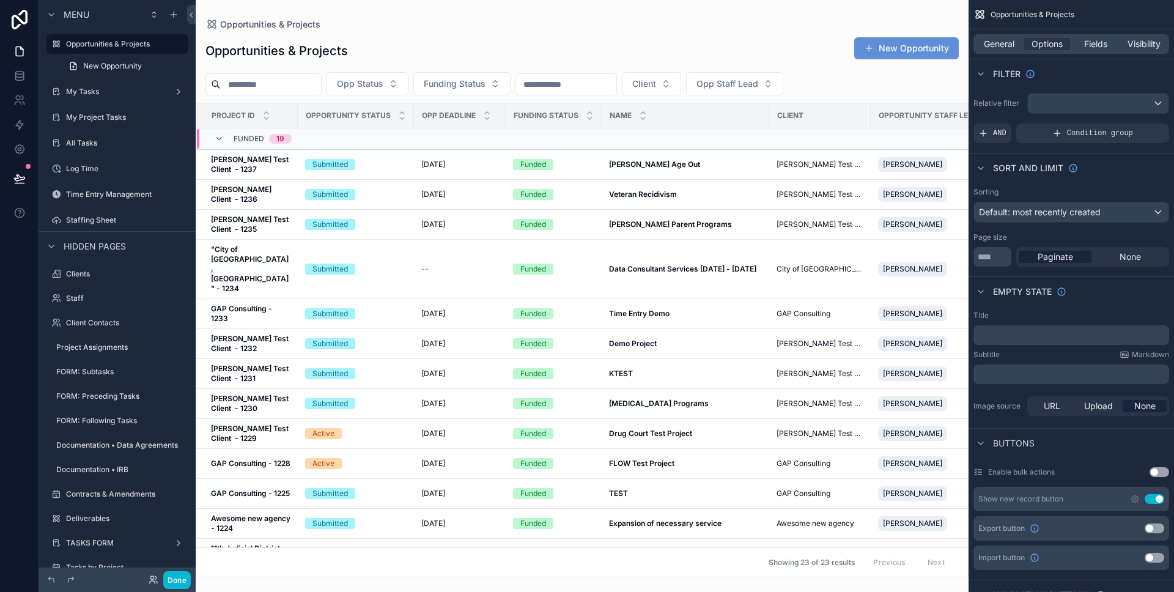
click at [406, 252] on div "scrollable content" at bounding box center [582, 296] width 773 height 592
click at [87, 95] on label "My Tasks" at bounding box center [115, 92] width 98 height 10
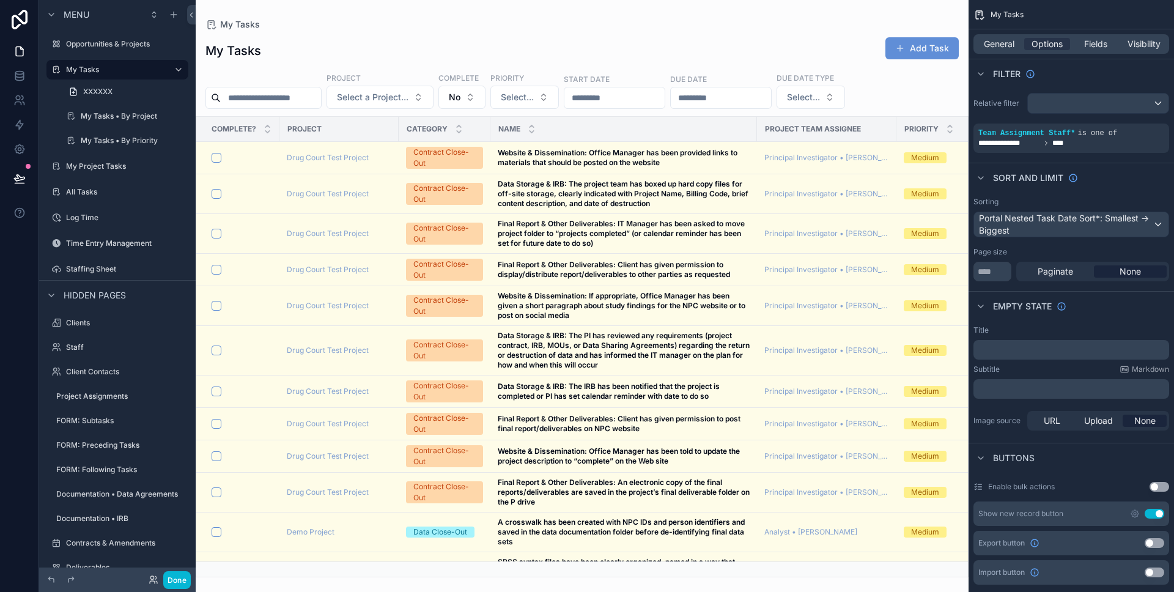
click at [332, 160] on div "scrollable content" at bounding box center [582, 296] width 773 height 592
click at [329, 157] on span "Drug Court Test Project" at bounding box center [328, 158] width 82 height 10
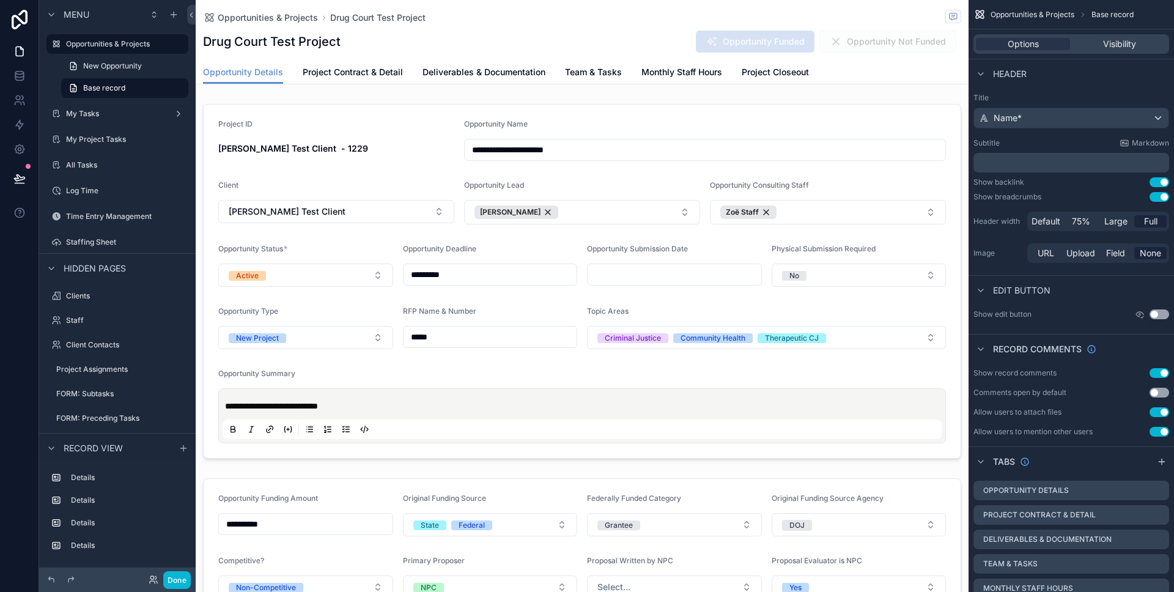
click at [106, 113] on label "My Tasks" at bounding box center [115, 114] width 98 height 10
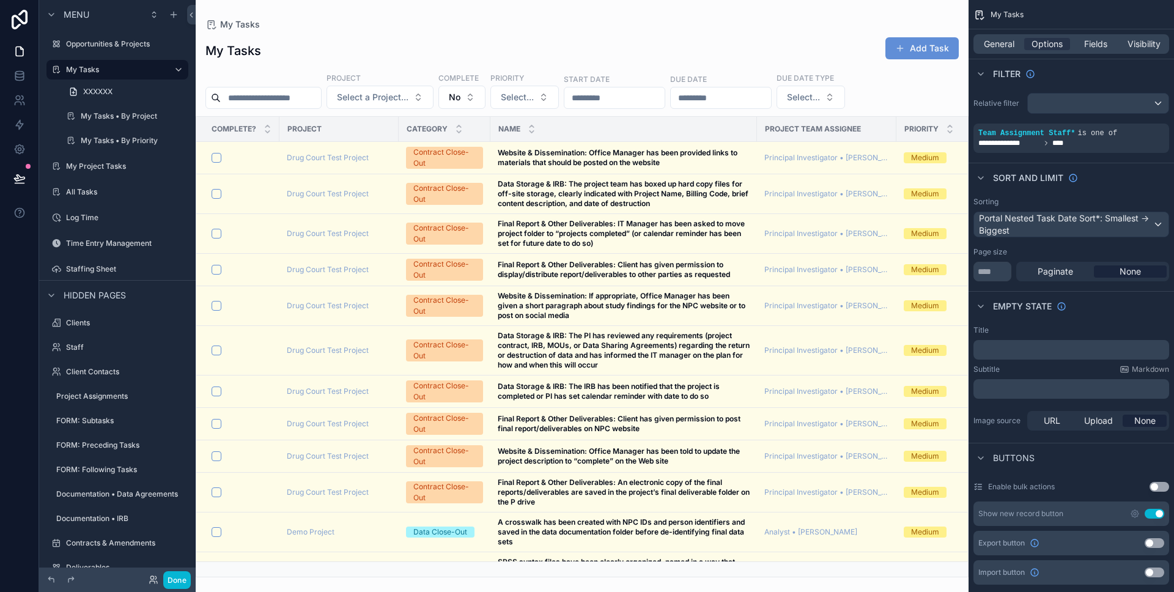
click at [315, 42] on div "scrollable content" at bounding box center [582, 296] width 773 height 592
click at [1085, 45] on span "Fields" at bounding box center [1095, 44] width 23 height 12
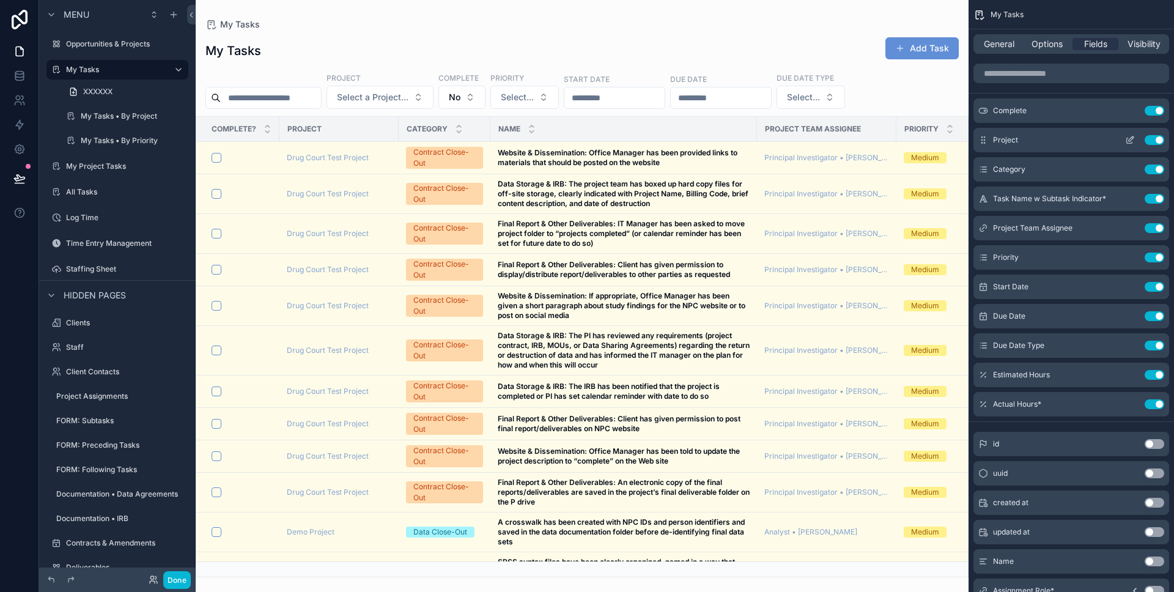
click at [1128, 143] on icon "scrollable content" at bounding box center [1130, 141] width 6 height 6
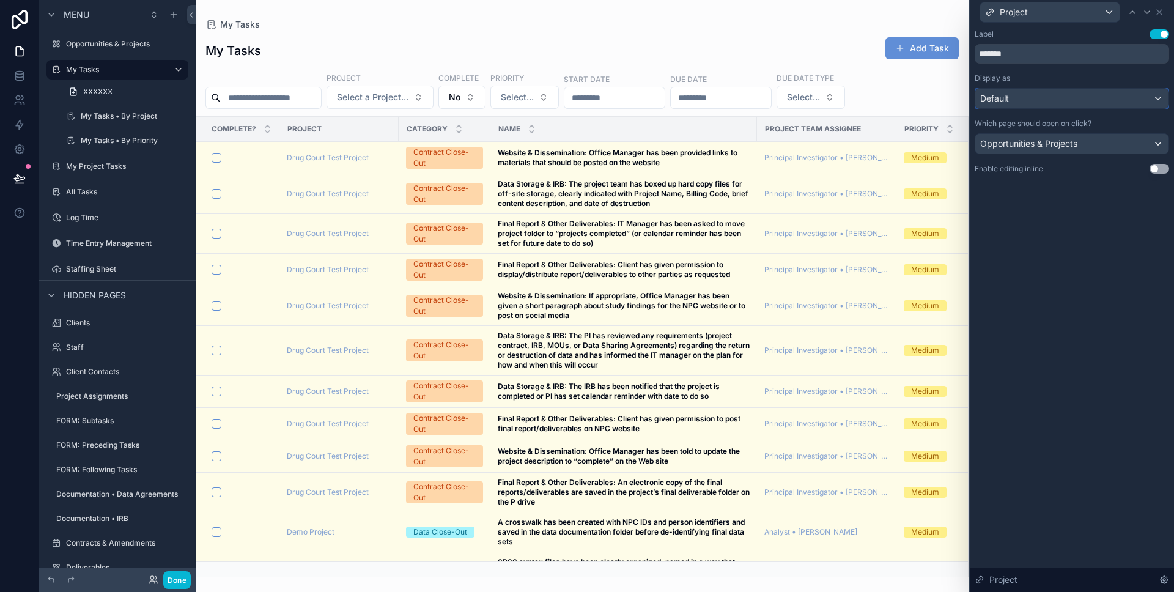
click at [1010, 95] on div "Default" at bounding box center [1072, 99] width 193 height 20
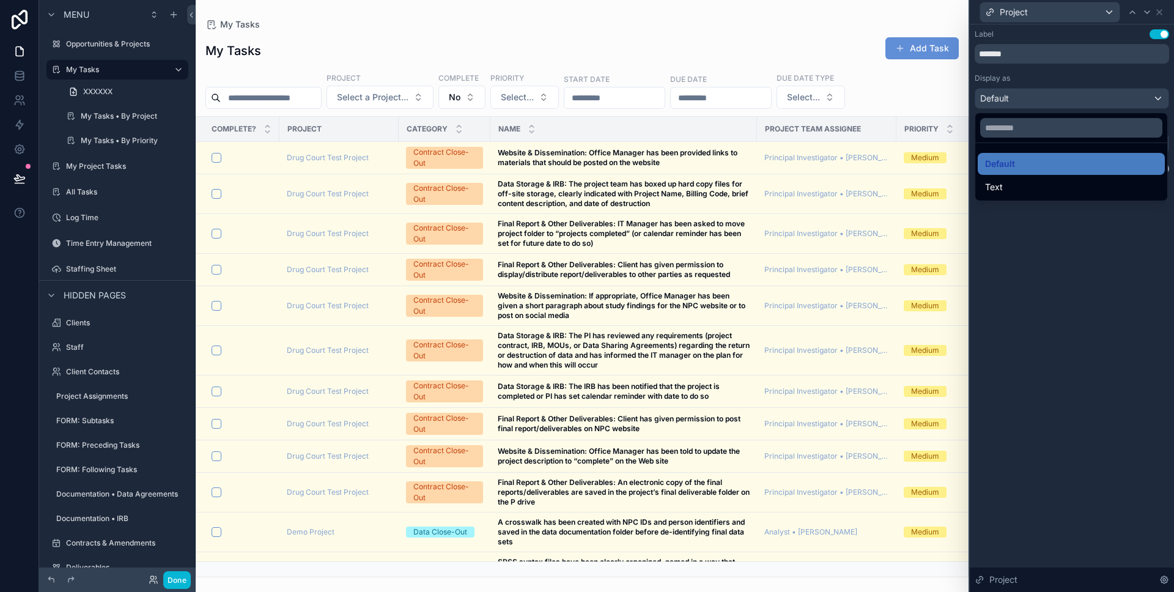
click at [1017, 75] on div at bounding box center [1072, 296] width 204 height 592
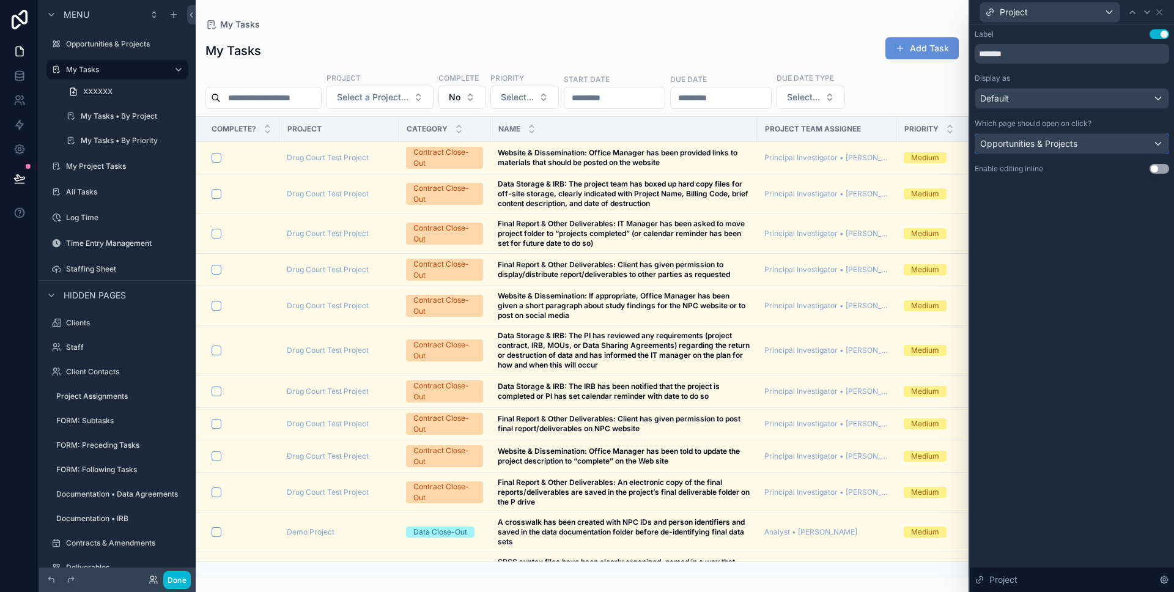
click at [1026, 147] on span "Opportunities & Projects" at bounding box center [1028, 144] width 97 height 12
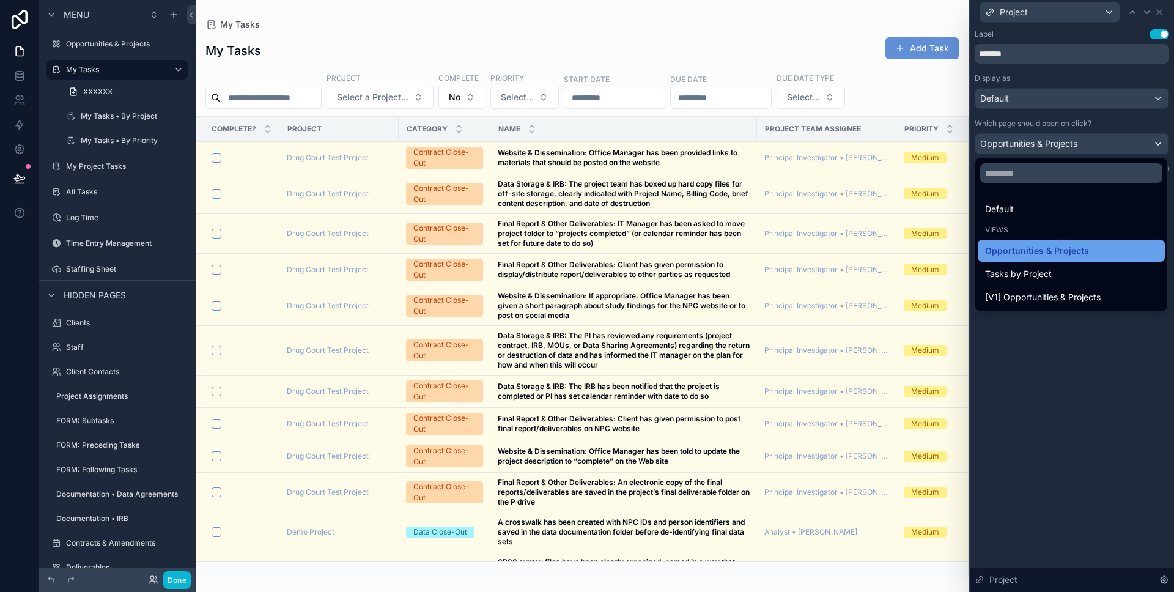
click at [1015, 253] on span "Opportunities & Projects" at bounding box center [1037, 250] width 104 height 15
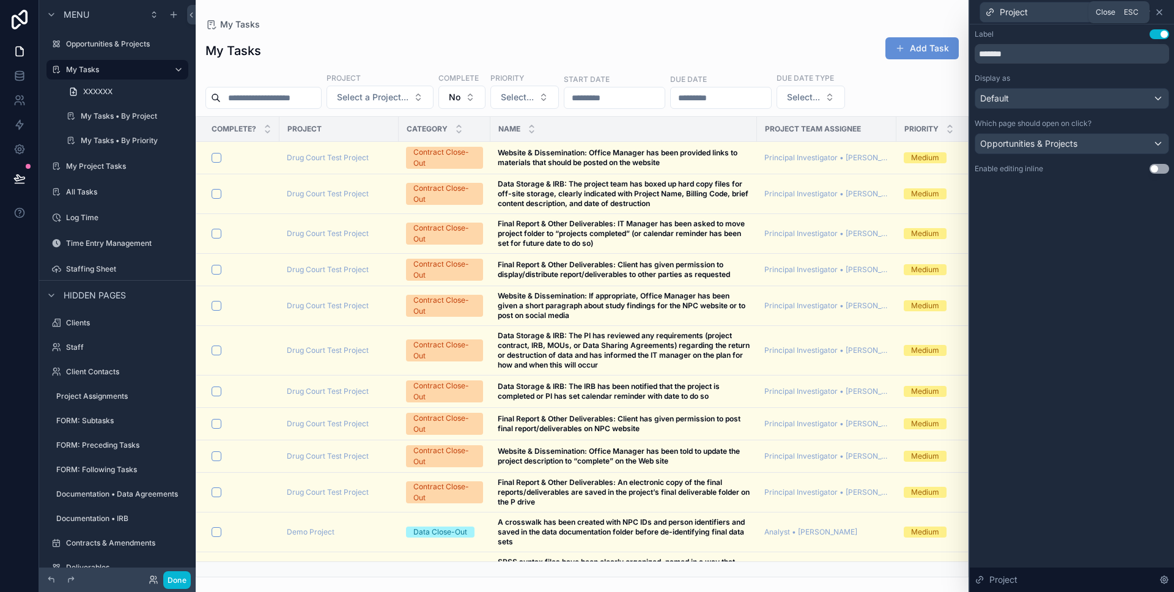
click at [1159, 13] on icon at bounding box center [1160, 12] width 10 height 10
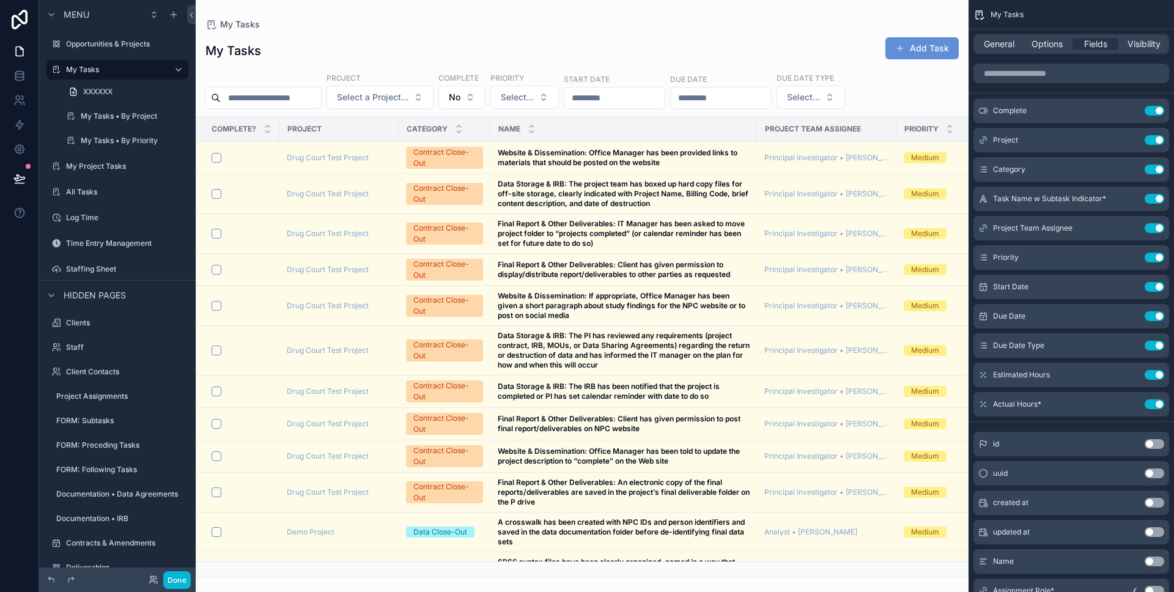
click at [789, 43] on div "My Tasks Add Task" at bounding box center [583, 51] width 754 height 28
click at [167, 582] on button "Done" at bounding box center [177, 580] width 28 height 18
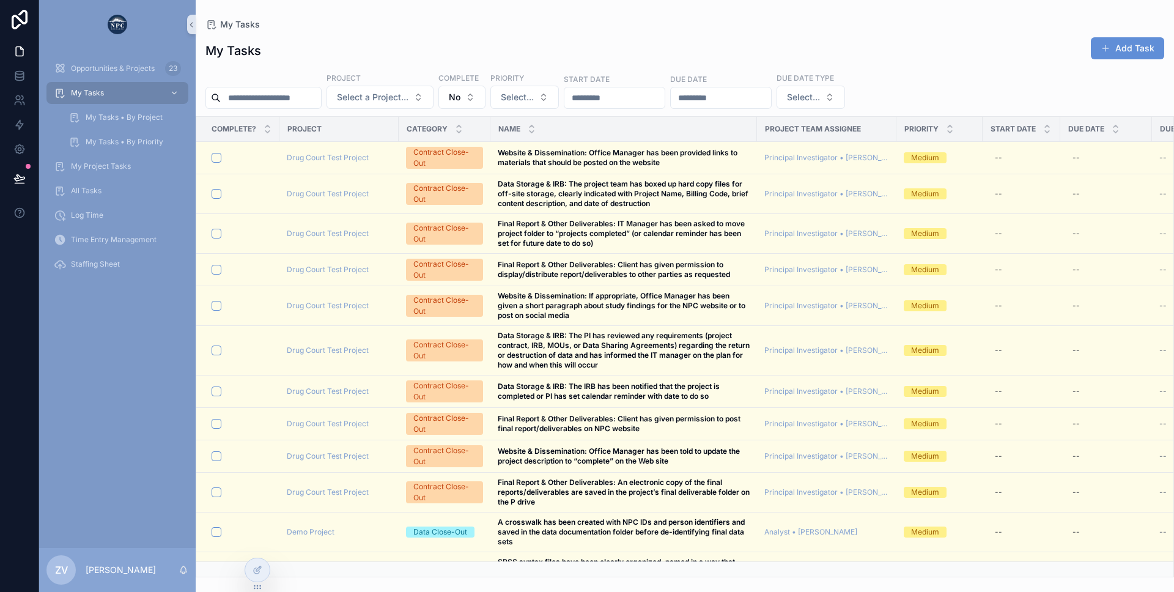
click at [181, 581] on div "ZV Zoë Van" at bounding box center [117, 570] width 157 height 44
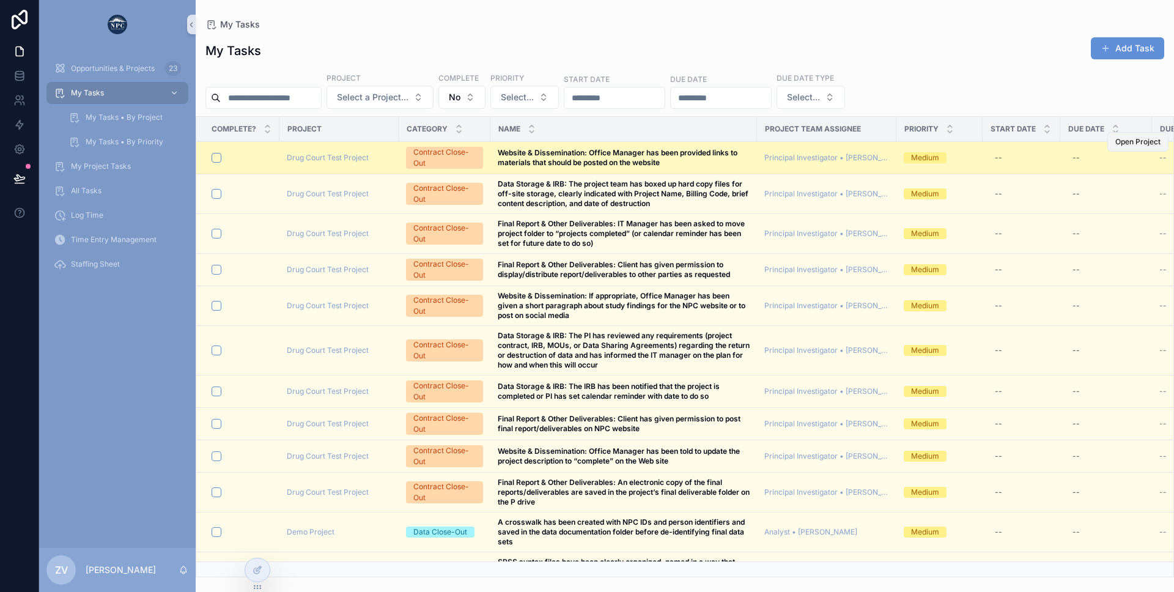
click at [1127, 142] on span "Open Project" at bounding box center [1138, 142] width 45 height 10
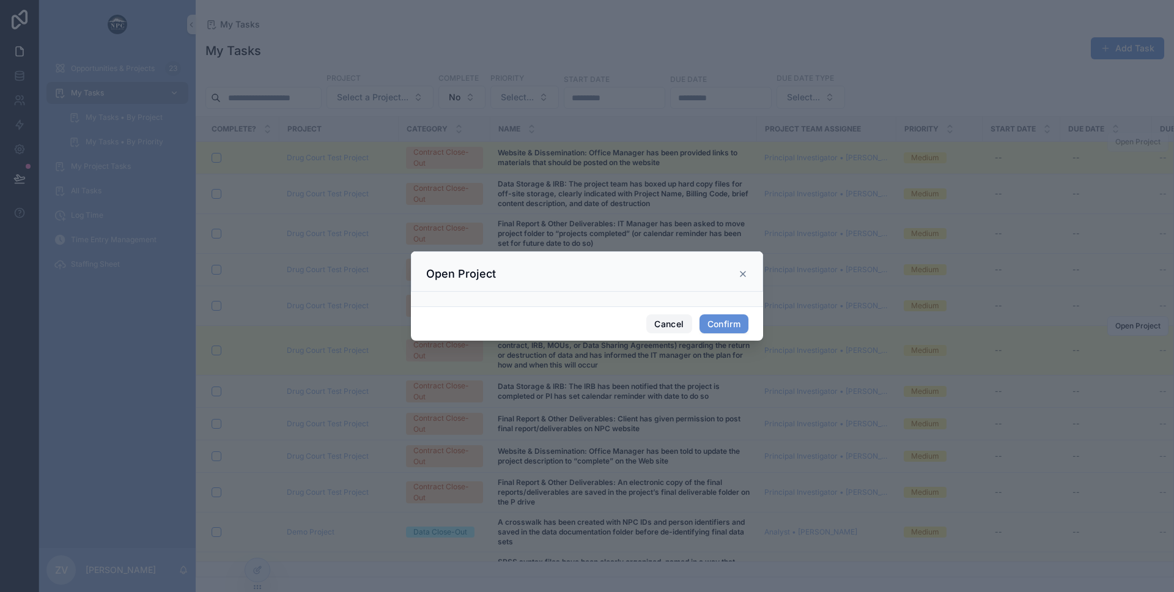
click at [665, 325] on button "Cancel" at bounding box center [668, 324] width 45 height 20
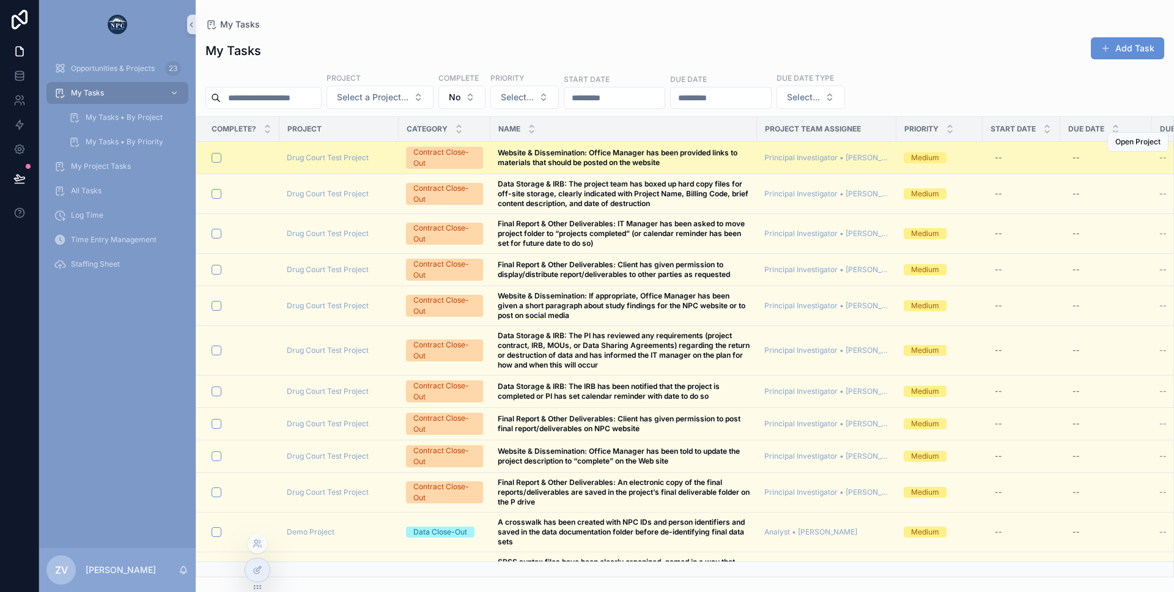
click at [262, 584] on icon at bounding box center [258, 587] width 10 height 10
click at [257, 574] on icon at bounding box center [258, 570] width 10 height 10
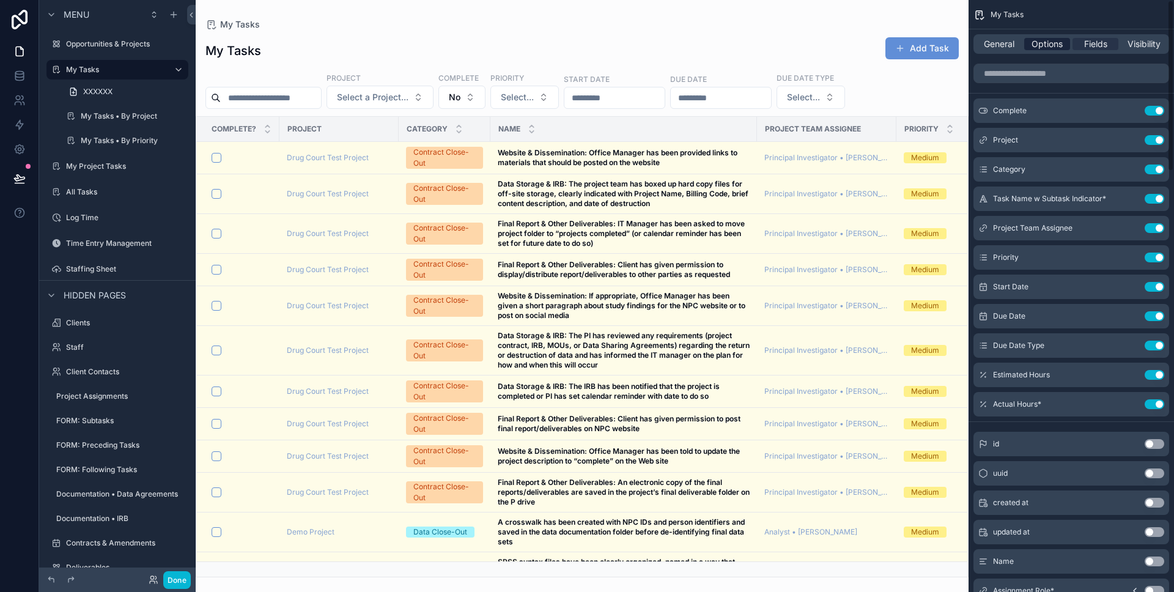
click at [1045, 42] on span "Options" at bounding box center [1047, 44] width 31 height 12
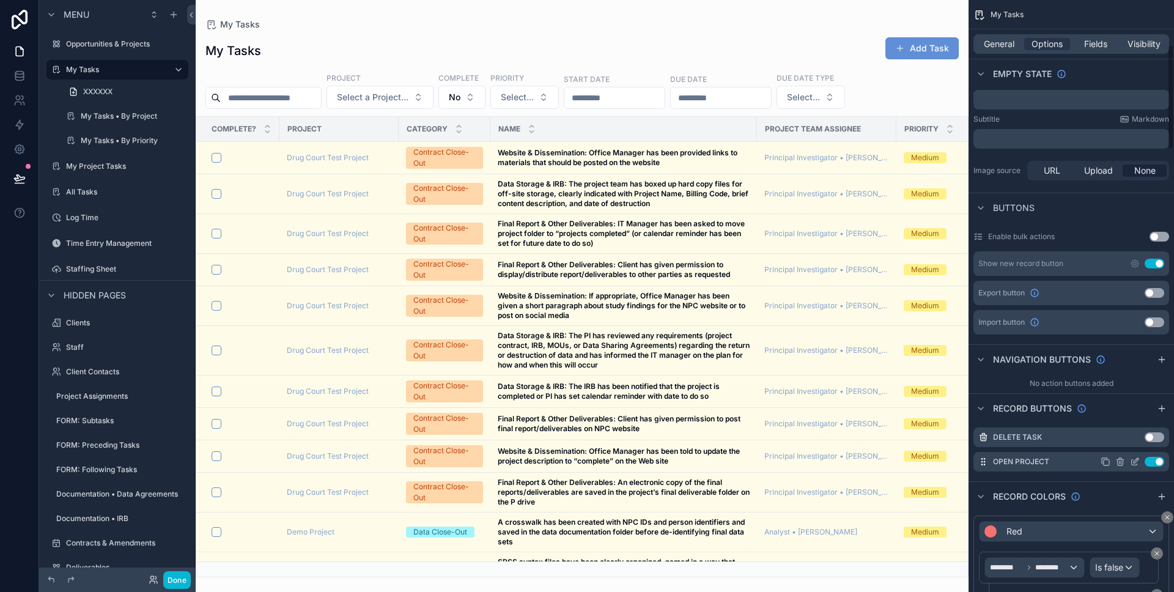
scroll to position [270, 0]
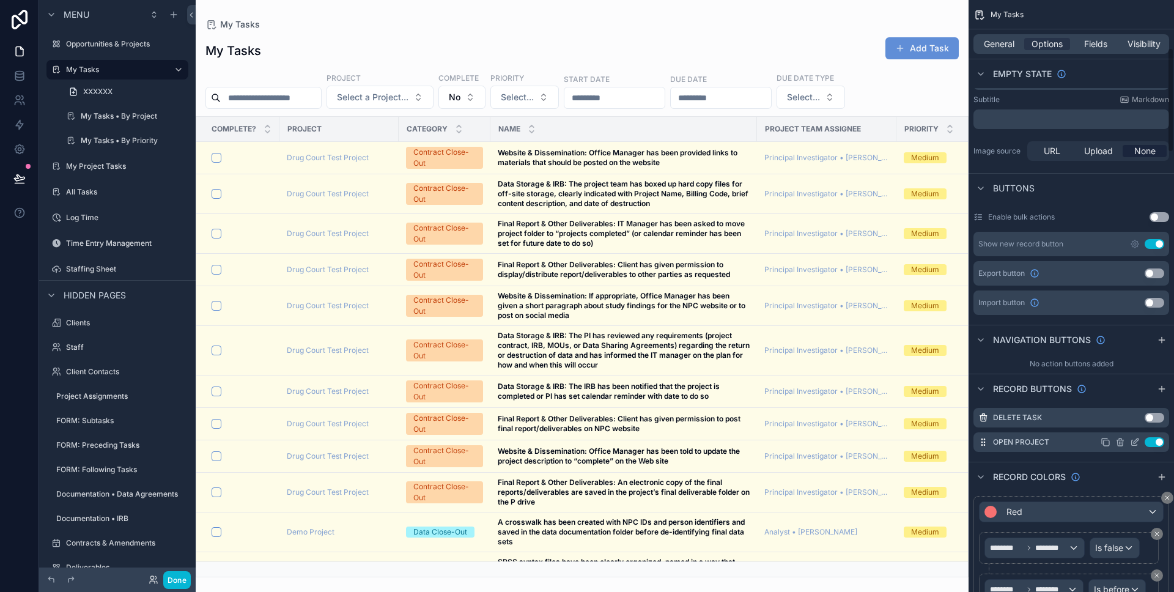
click at [1136, 443] on icon "scrollable content" at bounding box center [1135, 442] width 10 height 10
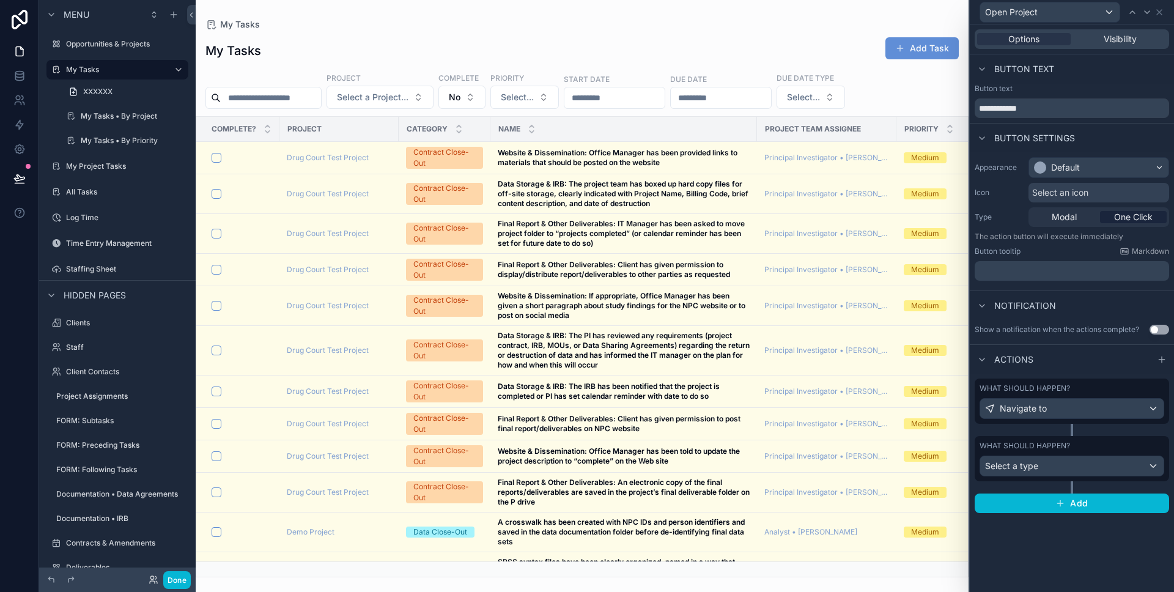
click at [1130, 217] on span "One Click" at bounding box center [1133, 217] width 39 height 12
click at [178, 585] on button "Done" at bounding box center [177, 580] width 28 height 18
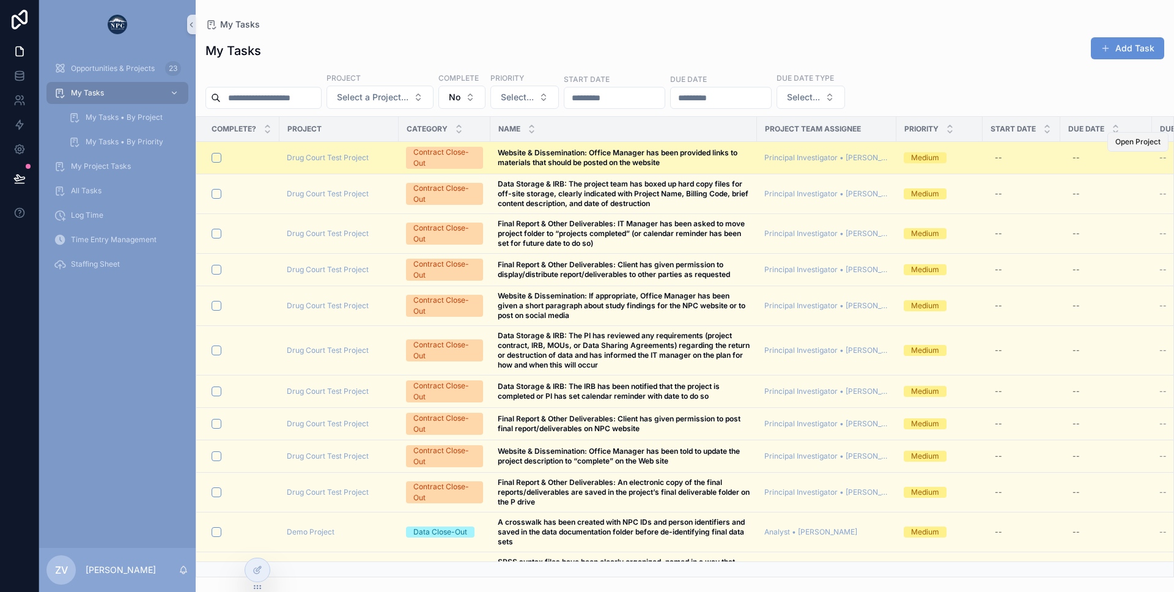
click at [1133, 143] on span "Open Project" at bounding box center [1138, 142] width 45 height 10
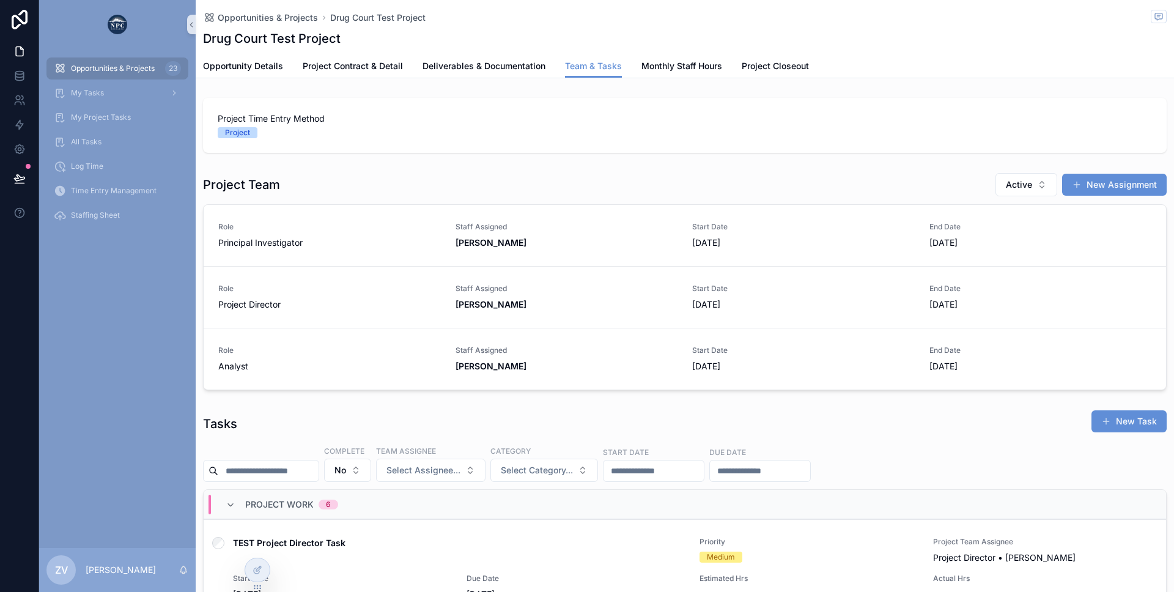
scroll to position [0, 872]
click at [112, 97] on div "My Tasks" at bounding box center [117, 93] width 127 height 20
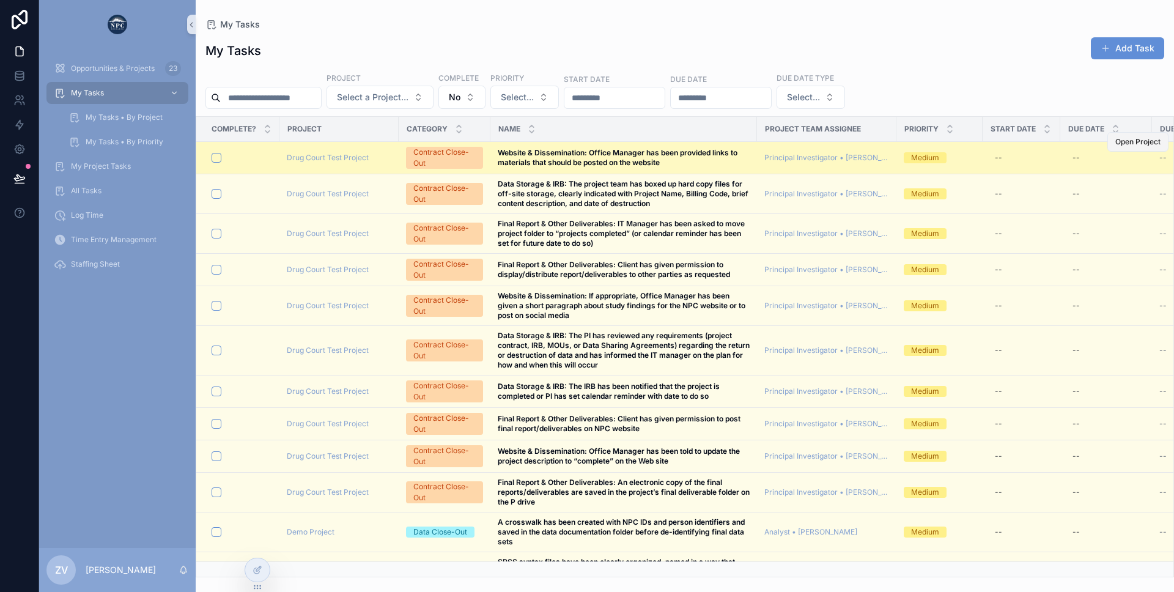
click at [1135, 144] on span "Open Project" at bounding box center [1138, 142] width 45 height 10
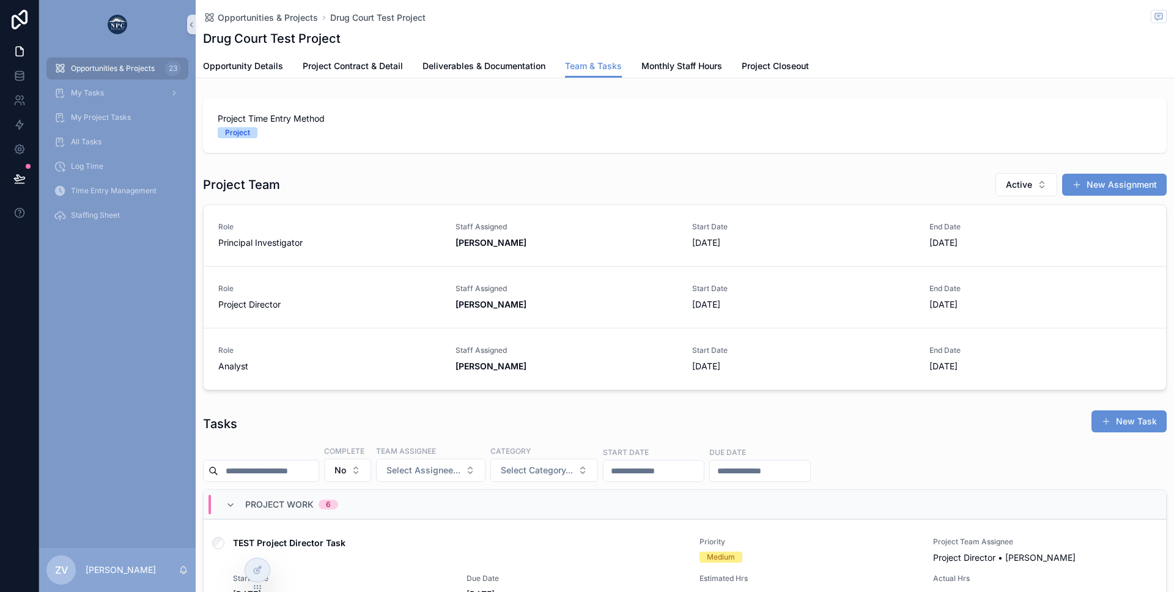
scroll to position [0, 872]
click at [96, 188] on span "Time Entry Management" at bounding box center [114, 191] width 86 height 10
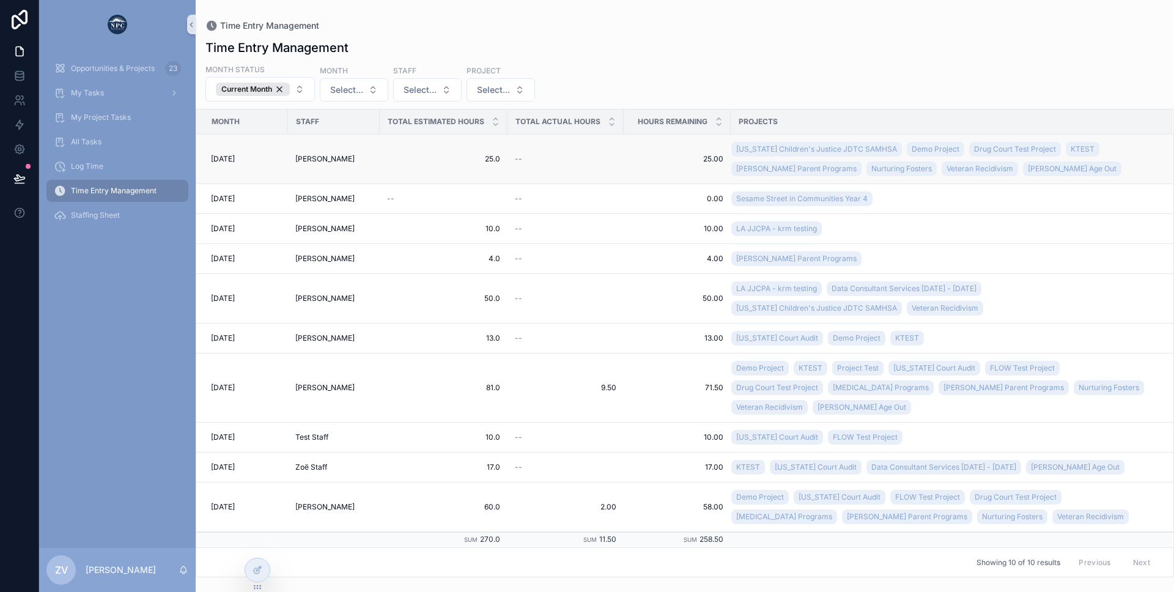
click at [631, 156] on span "25.00" at bounding box center [677, 159] width 92 height 10
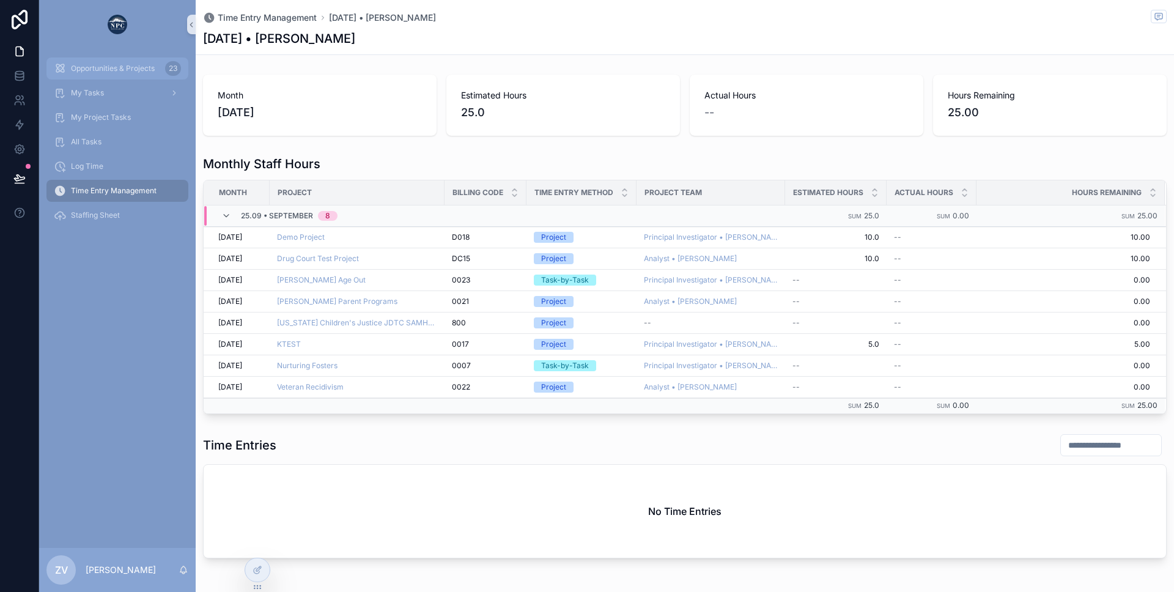
click at [117, 65] on span "Opportunities & Projects" at bounding box center [113, 69] width 84 height 10
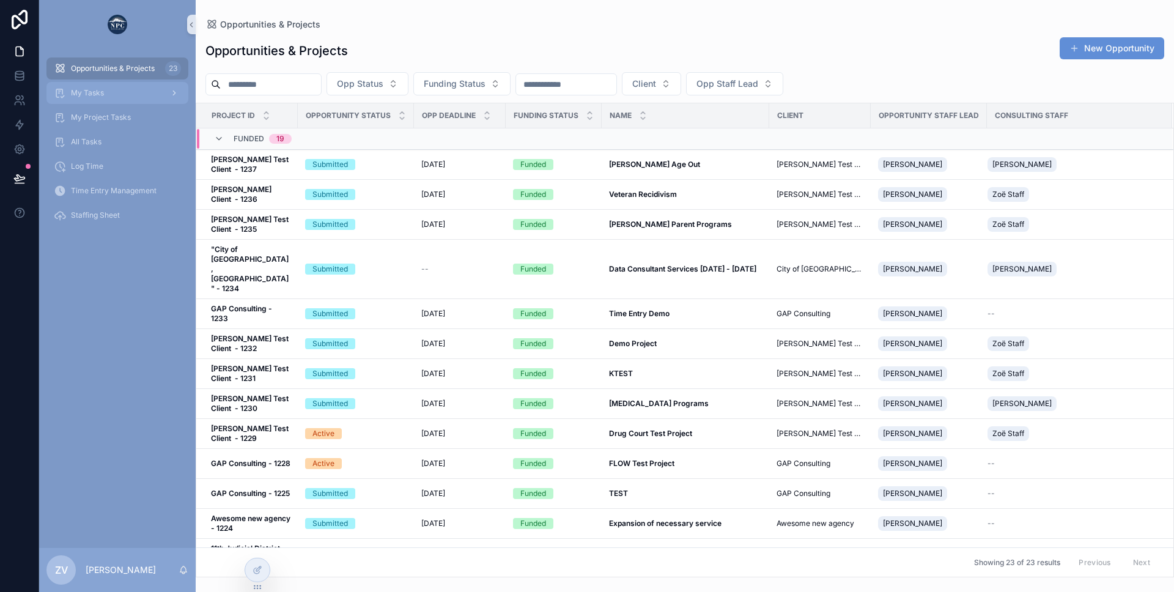
click at [98, 88] on span "My Tasks" at bounding box center [87, 93] width 33 height 10
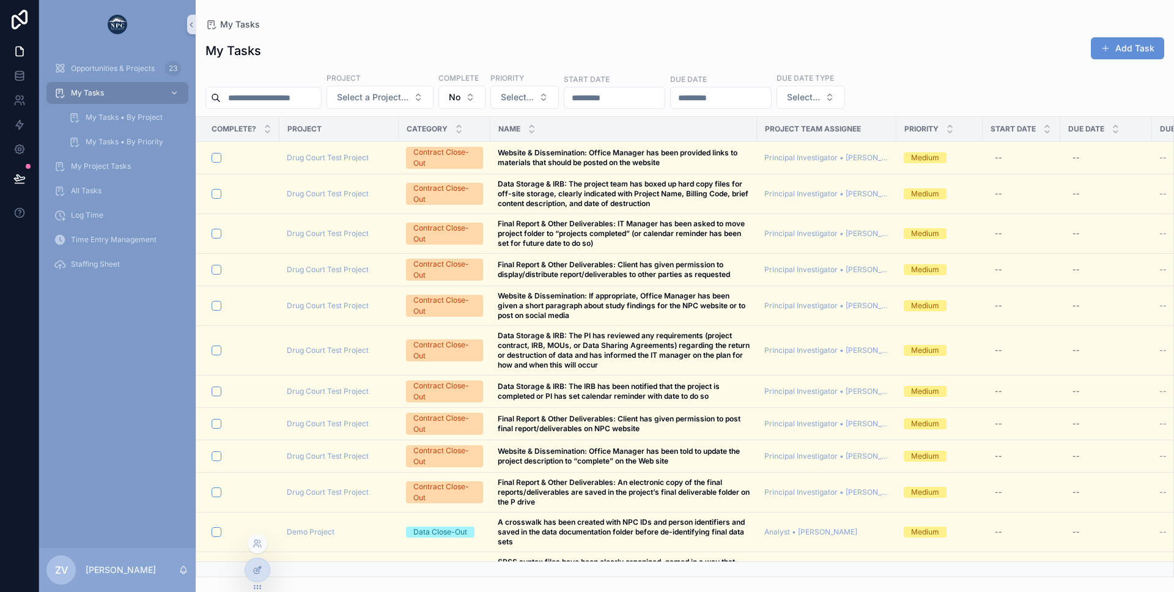
click at [262, 569] on div at bounding box center [257, 569] width 24 height 23
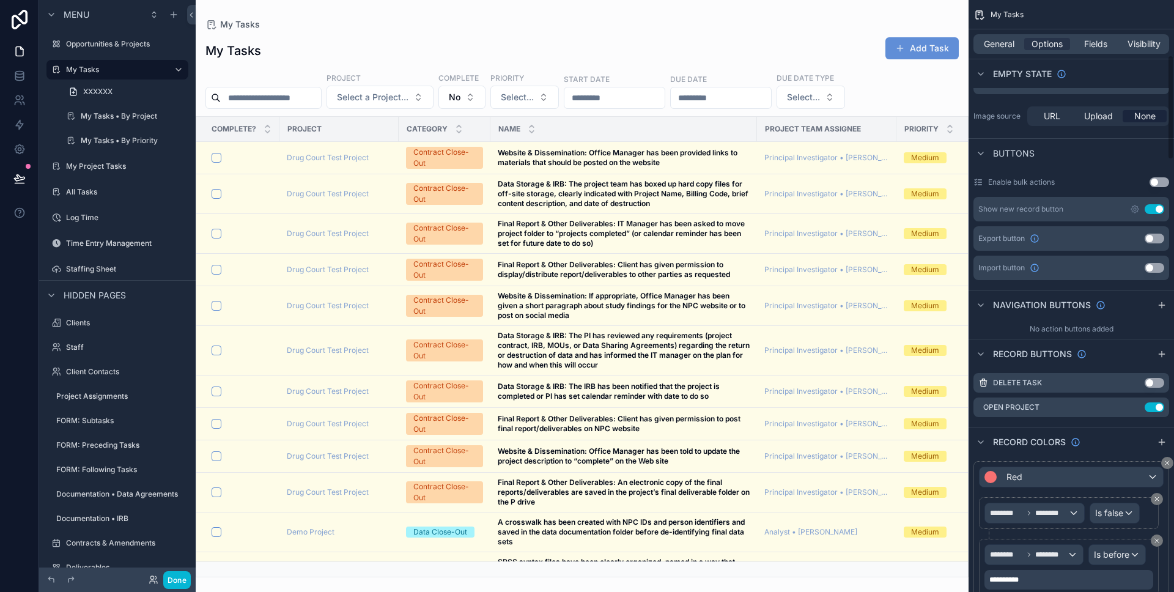
scroll to position [311, 0]
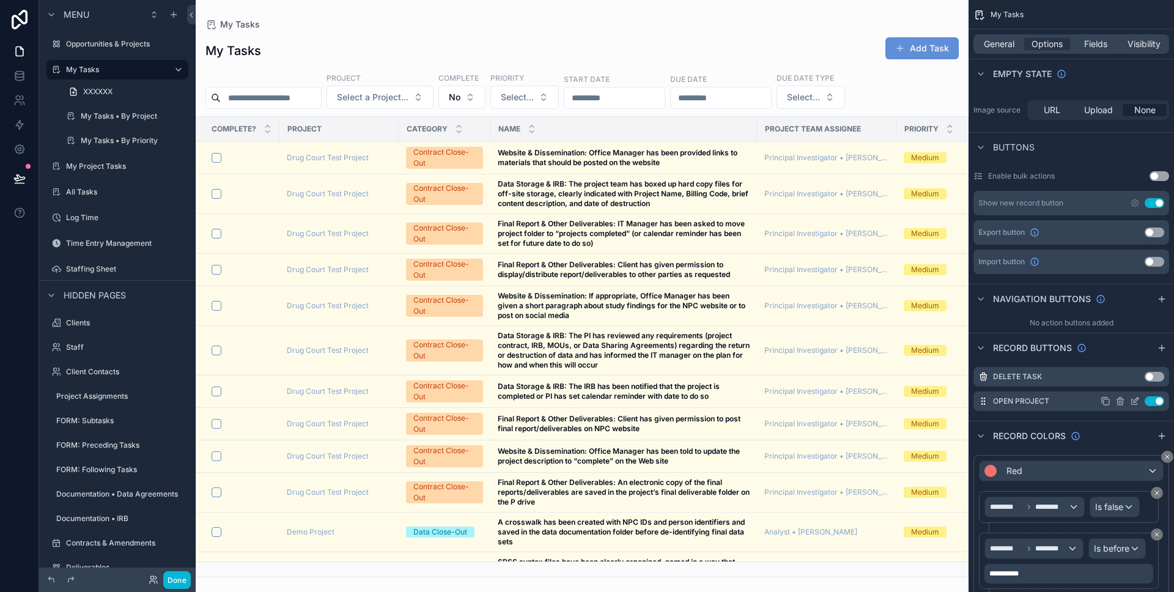
click at [1154, 398] on button "Use setting" at bounding box center [1155, 401] width 20 height 10
click at [1138, 398] on icon "scrollable content" at bounding box center [1135, 401] width 10 height 10
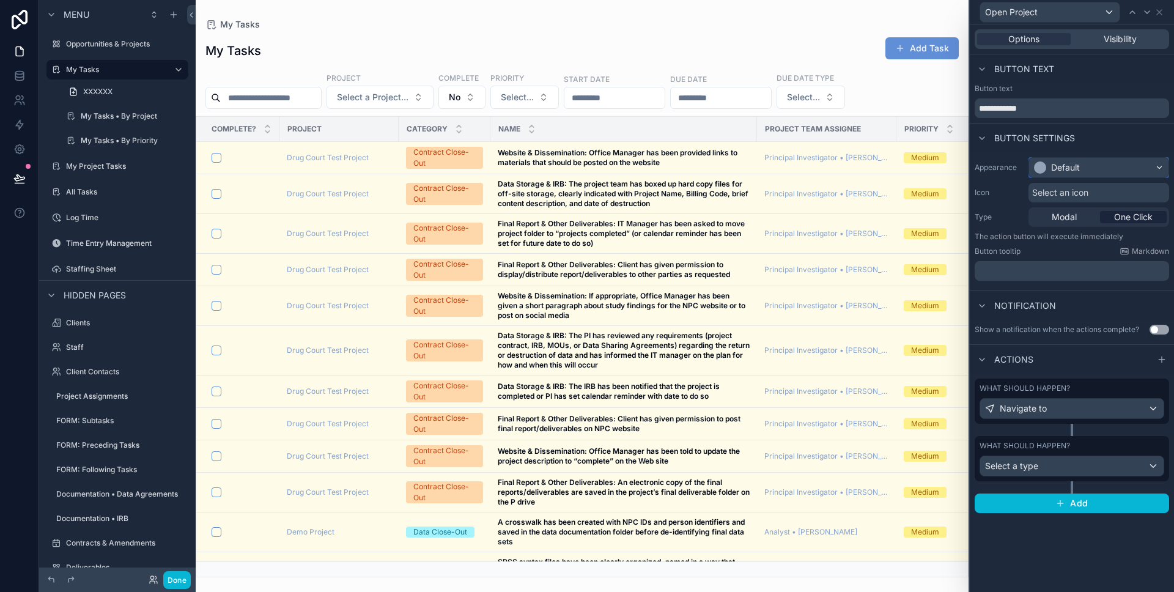
click at [1050, 174] on div "Default" at bounding box center [1098, 168] width 139 height 20
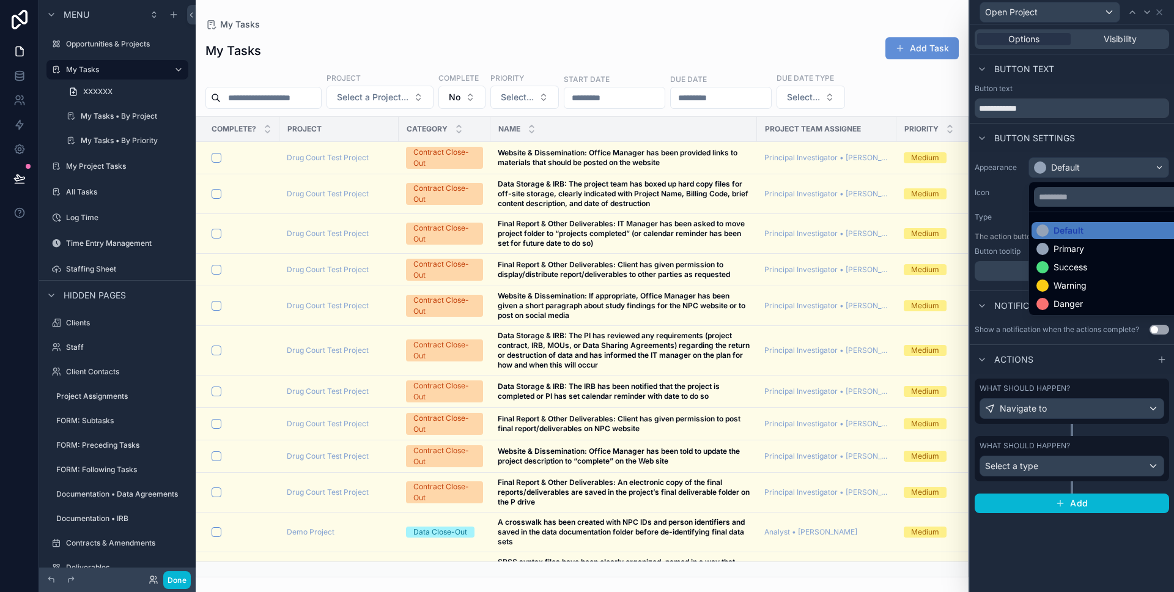
click at [1013, 147] on div at bounding box center [1072, 296] width 204 height 592
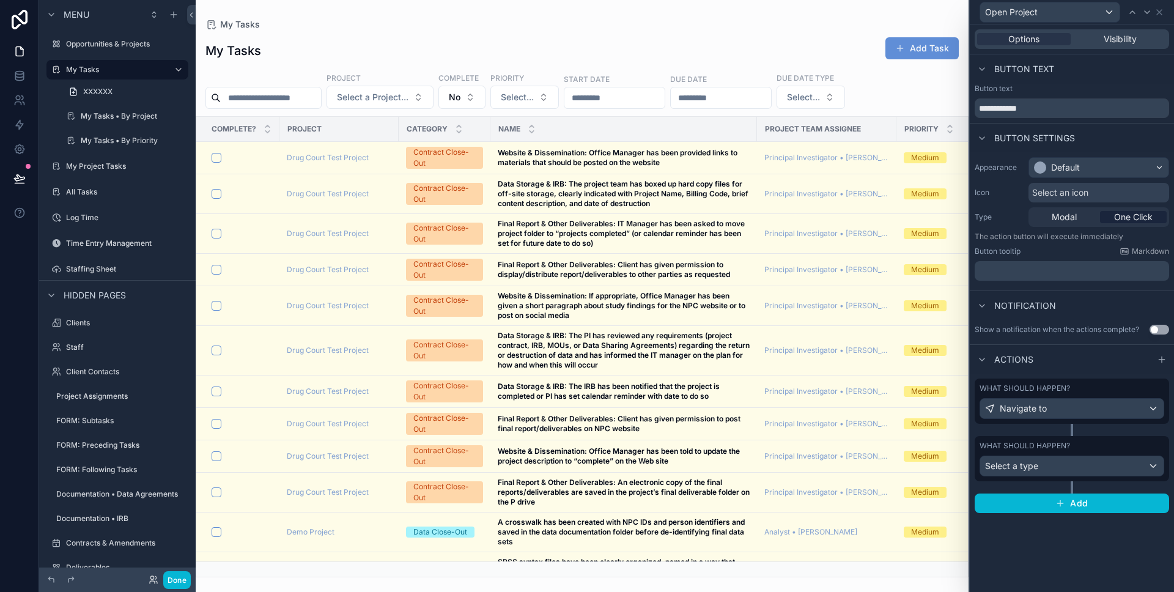
click at [1040, 188] on span "Select an icon" at bounding box center [1060, 193] width 56 height 12
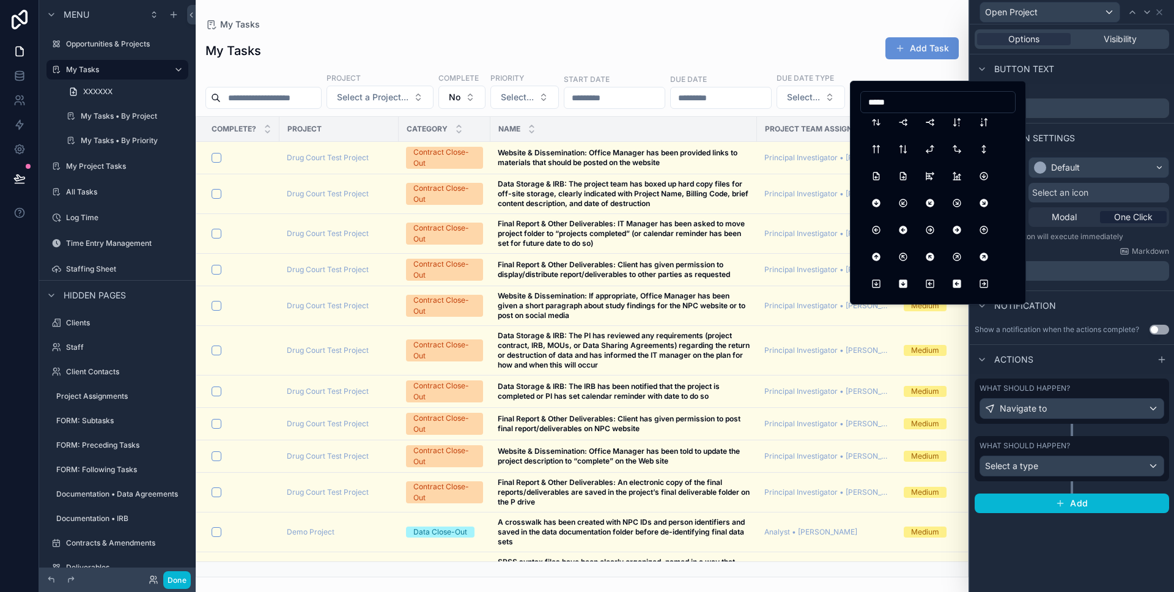
scroll to position [977, 0]
type input "*****"
click at [987, 250] on button "CircleArrowUpRightFilled" at bounding box center [984, 255] width 22 height 22
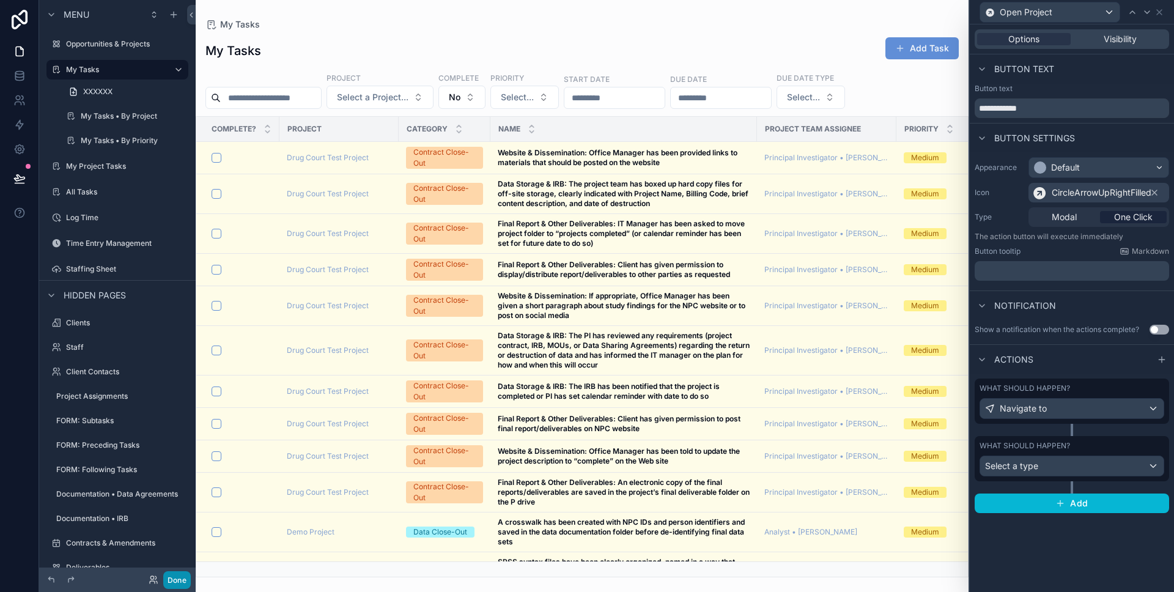
click at [165, 582] on button "Done" at bounding box center [177, 580] width 28 height 18
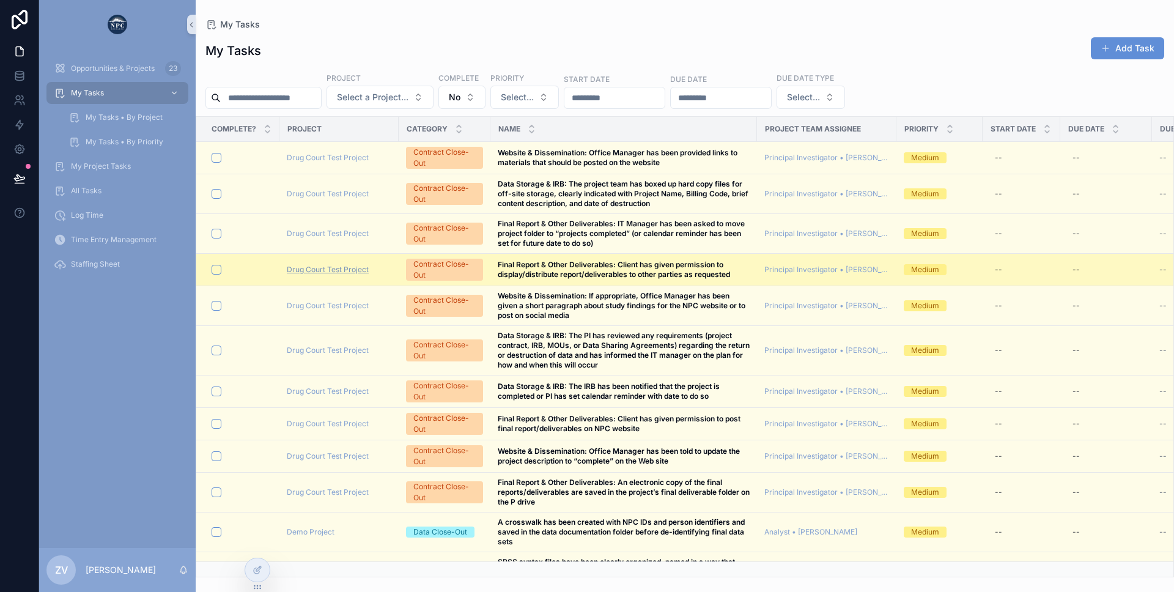
click at [300, 270] on span "Drug Court Test Project" at bounding box center [328, 270] width 82 height 10
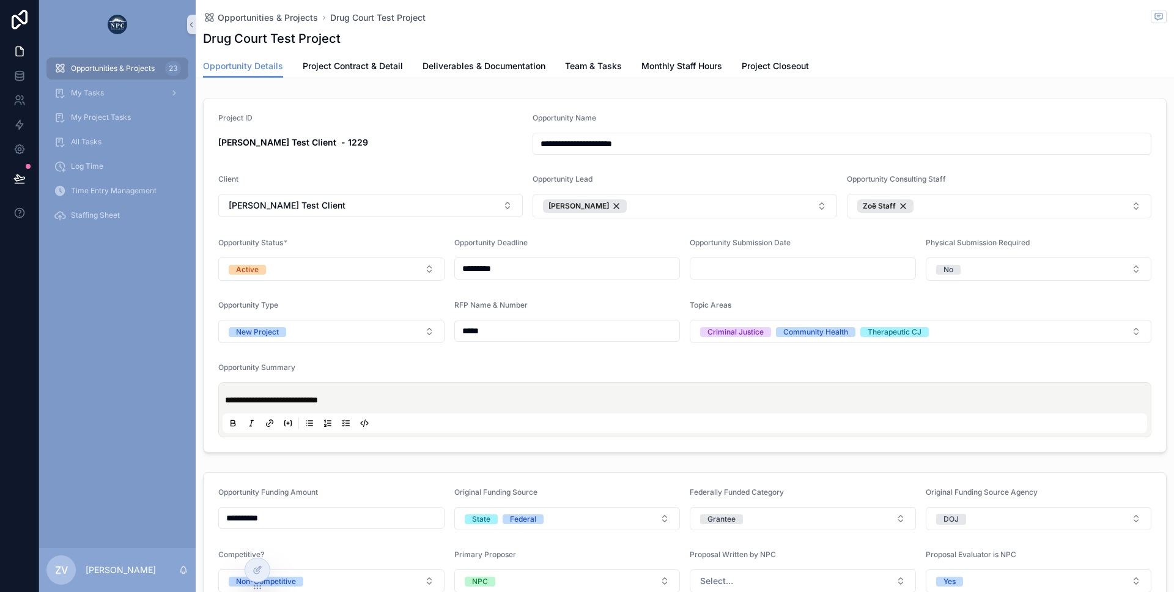
click at [96, 62] on div "Opportunities & Projects 23" at bounding box center [117, 69] width 127 height 20
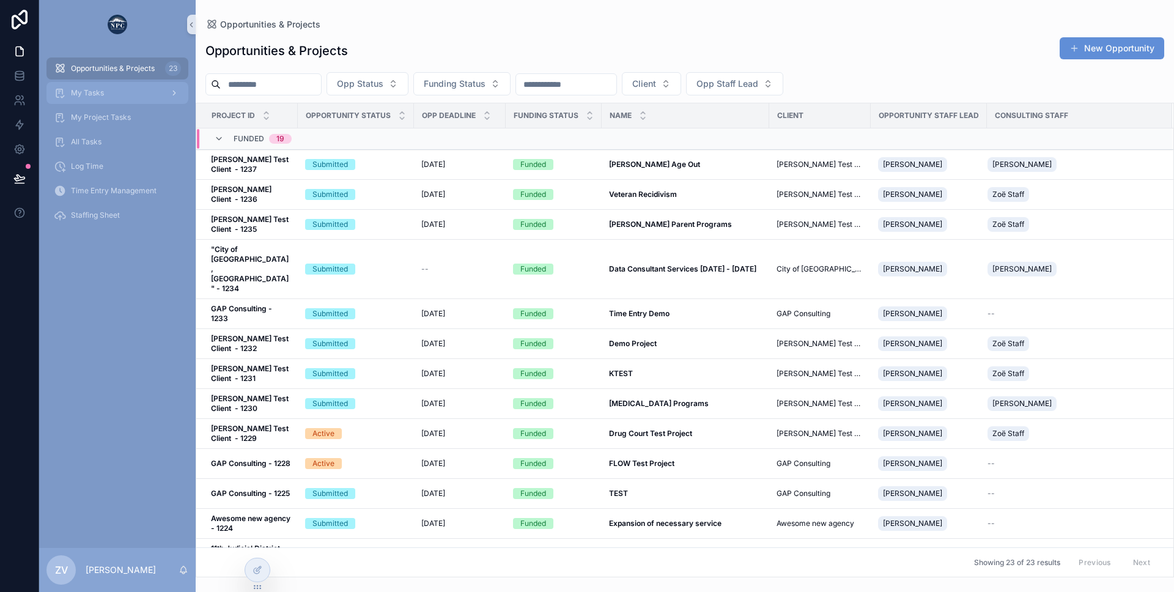
click at [94, 86] on div "My Tasks" at bounding box center [117, 93] width 127 height 20
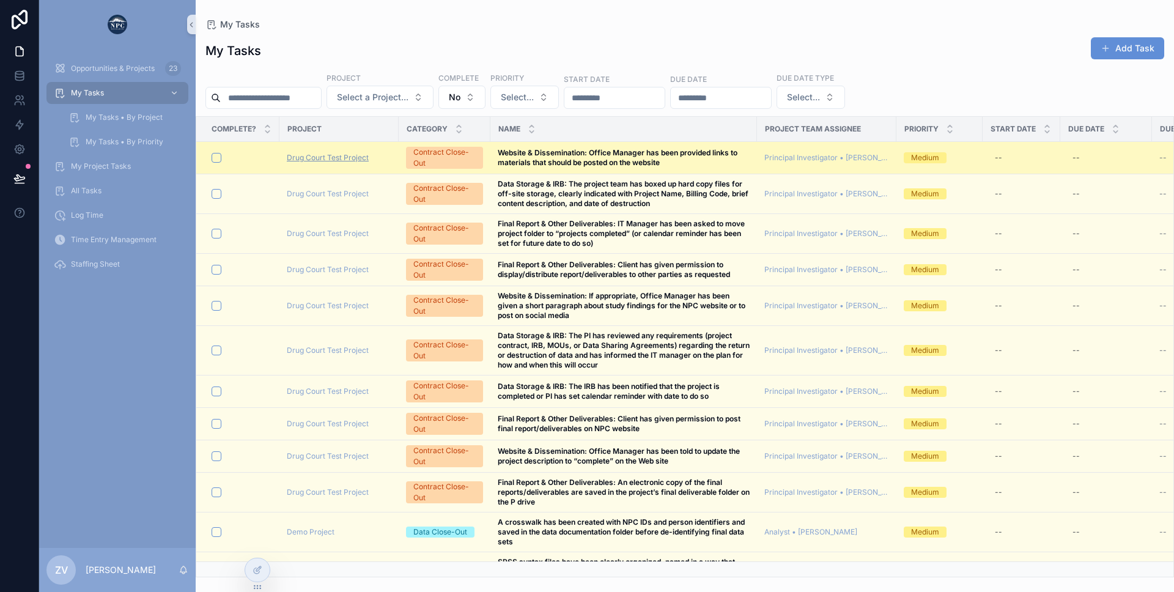
click at [364, 157] on span "Drug Court Test Project" at bounding box center [328, 158] width 82 height 10
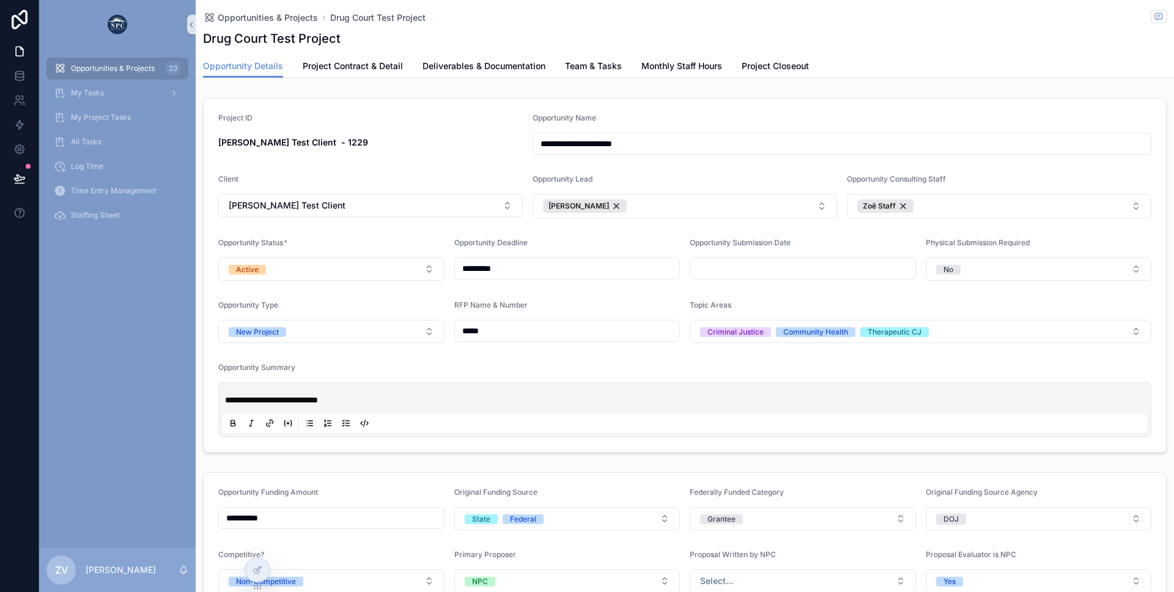
click at [124, 67] on span "Opportunities & Projects" at bounding box center [113, 69] width 84 height 10
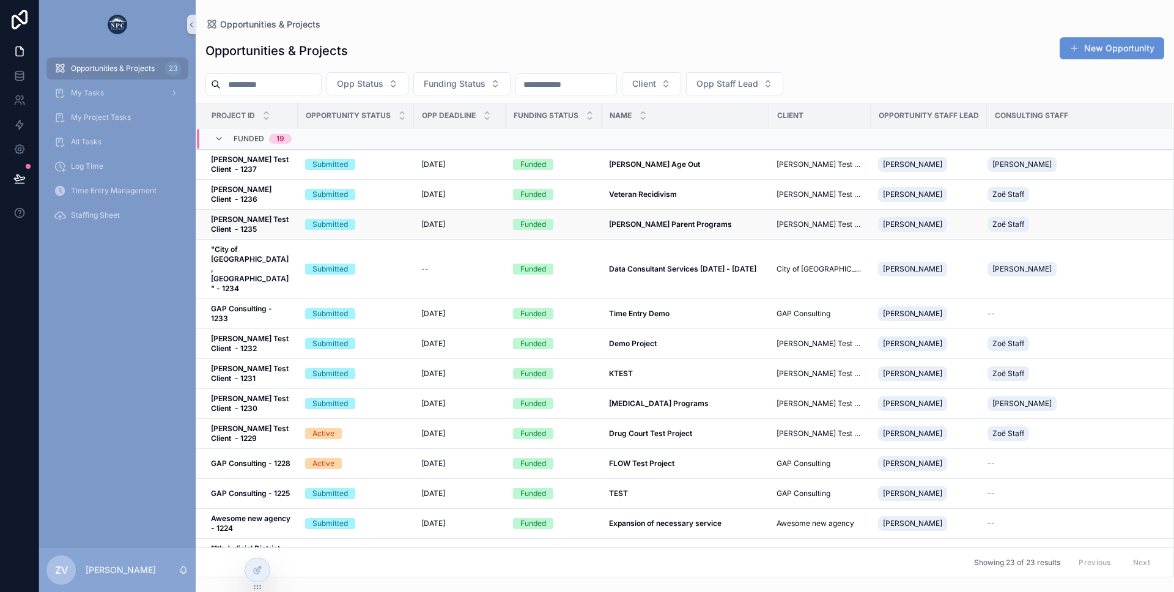
click at [394, 228] on div "Submitted" at bounding box center [356, 224] width 102 height 11
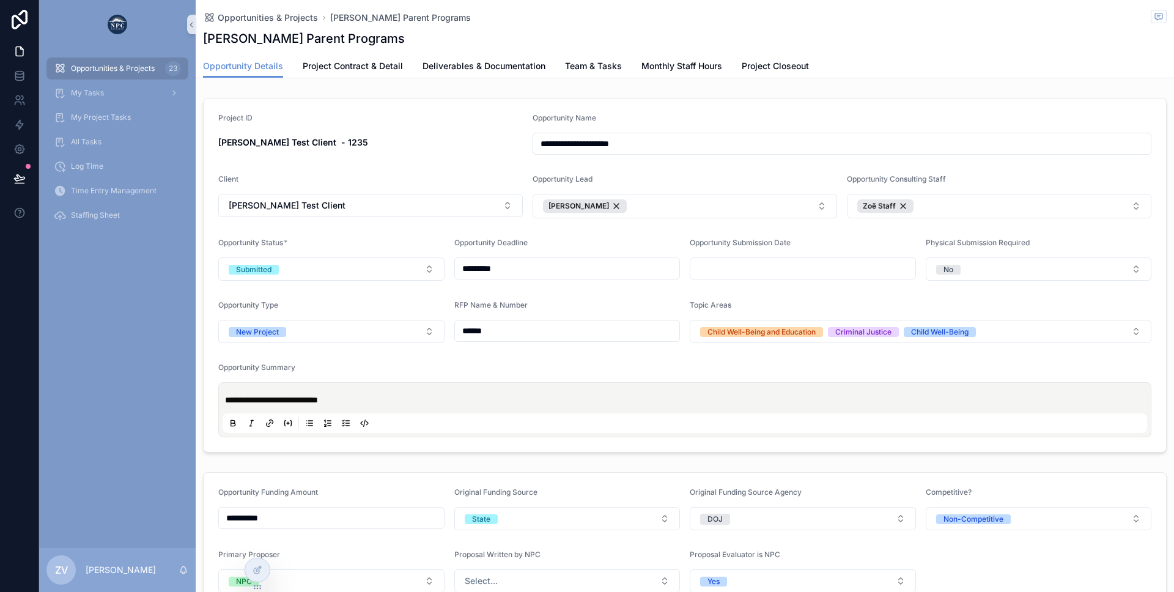
click at [634, 67] on div "Opportunity Details Project Contract & Detail Deliverables & Documentation Team…" at bounding box center [685, 65] width 964 height 23
click at [606, 66] on span "Team & Tasks" at bounding box center [593, 66] width 57 height 12
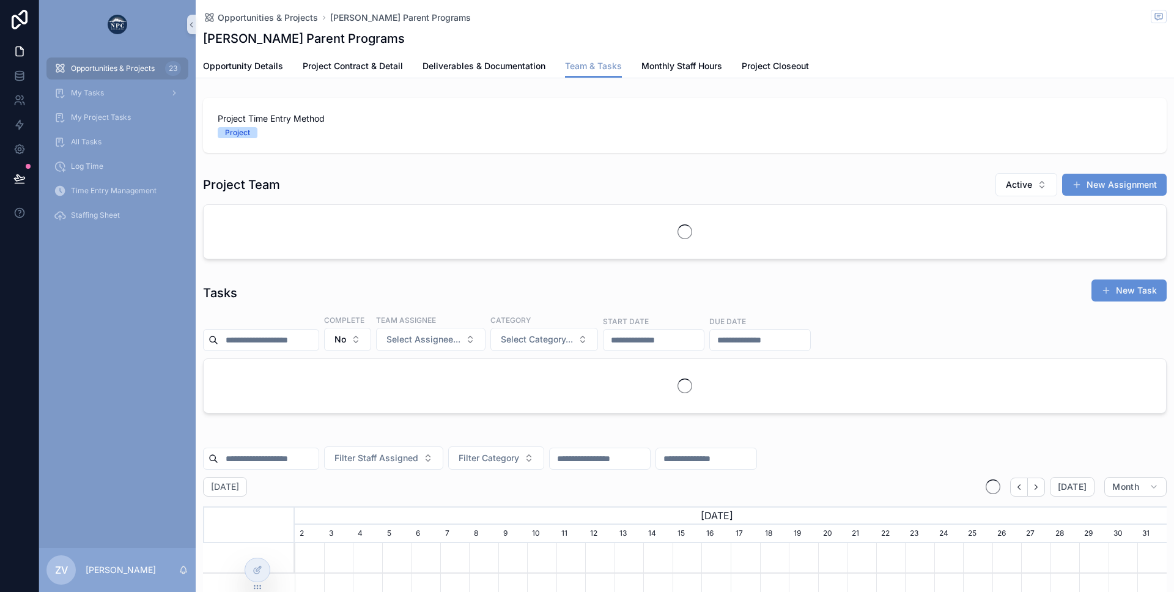
scroll to position [0, 872]
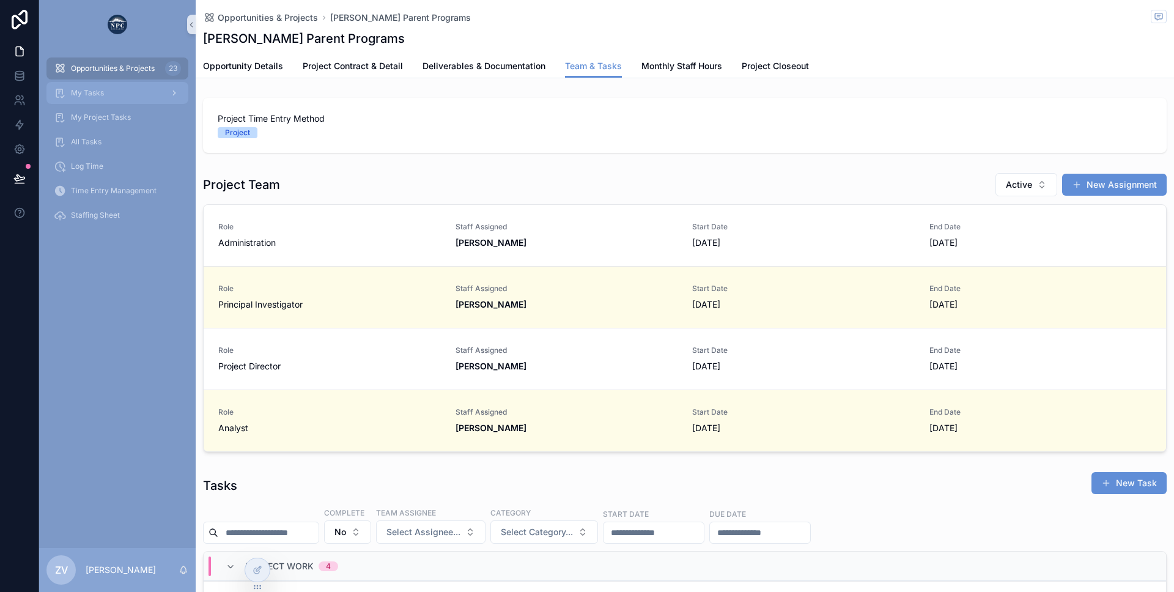
click at [83, 89] on span "My Tasks" at bounding box center [87, 93] width 33 height 10
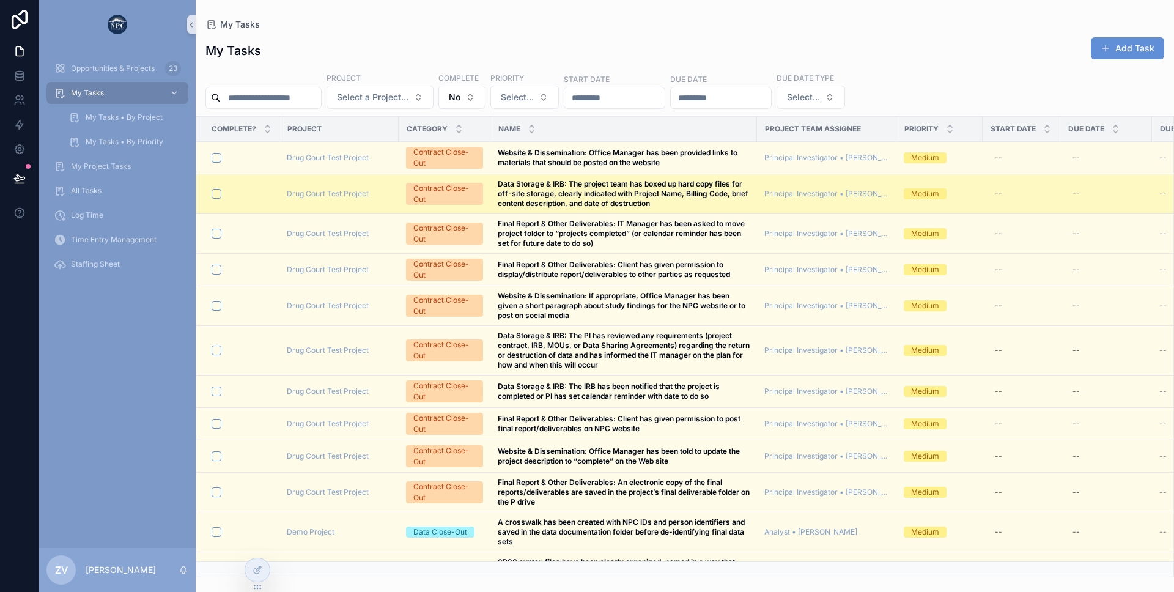
click at [384, 196] on div "Drug Court Test Project" at bounding box center [339, 194] width 105 height 10
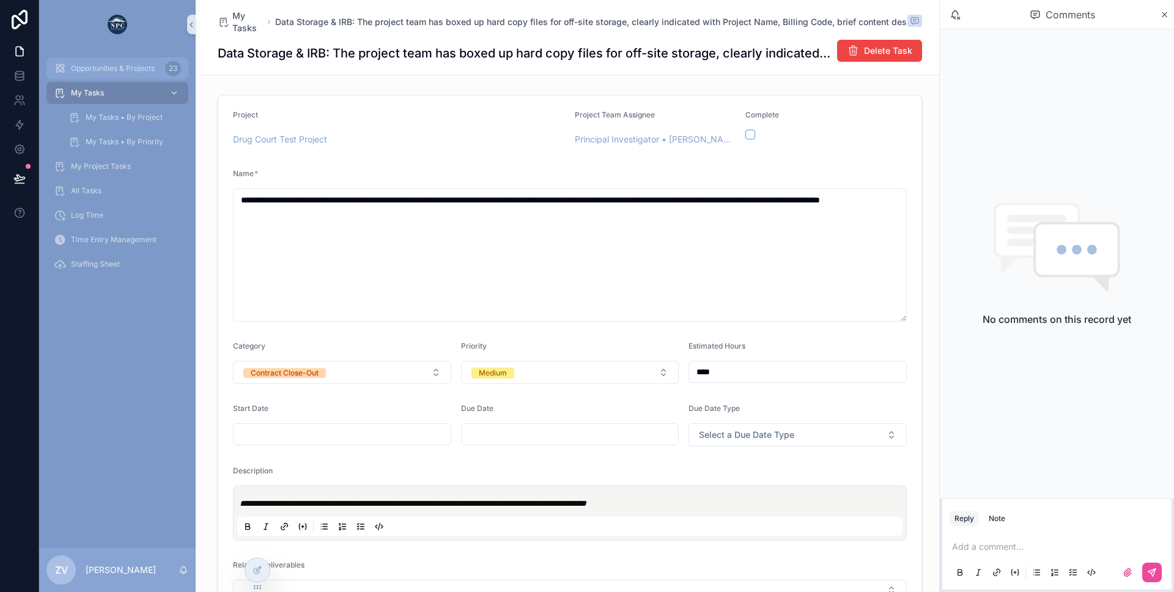
click at [92, 67] on span "Opportunities & Projects" at bounding box center [113, 69] width 84 height 10
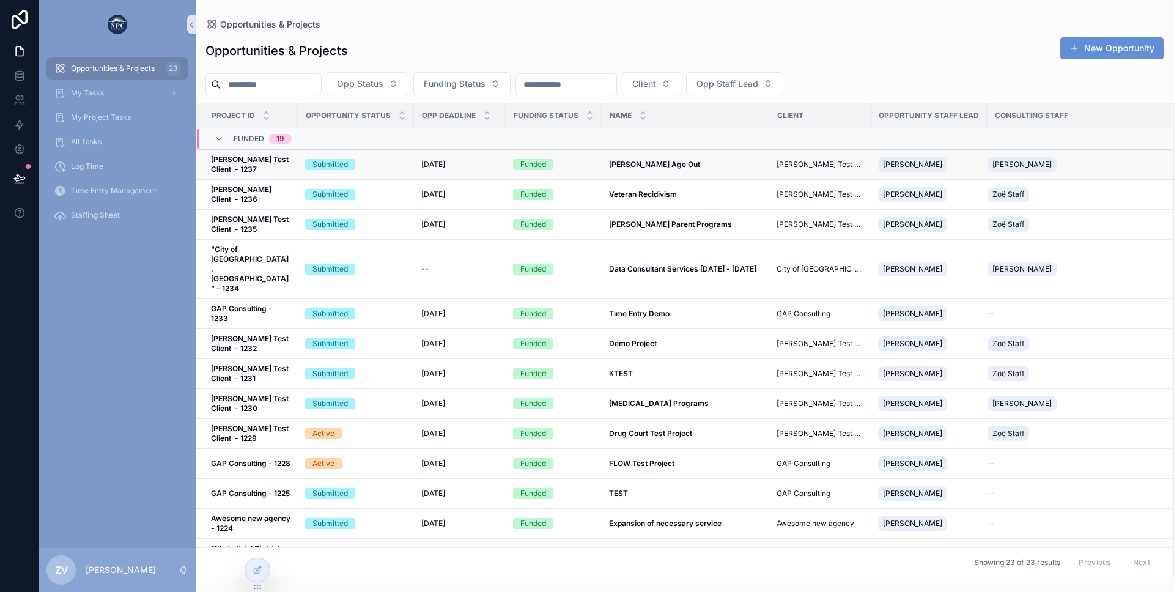
click at [402, 162] on div "Submitted" at bounding box center [356, 164] width 102 height 11
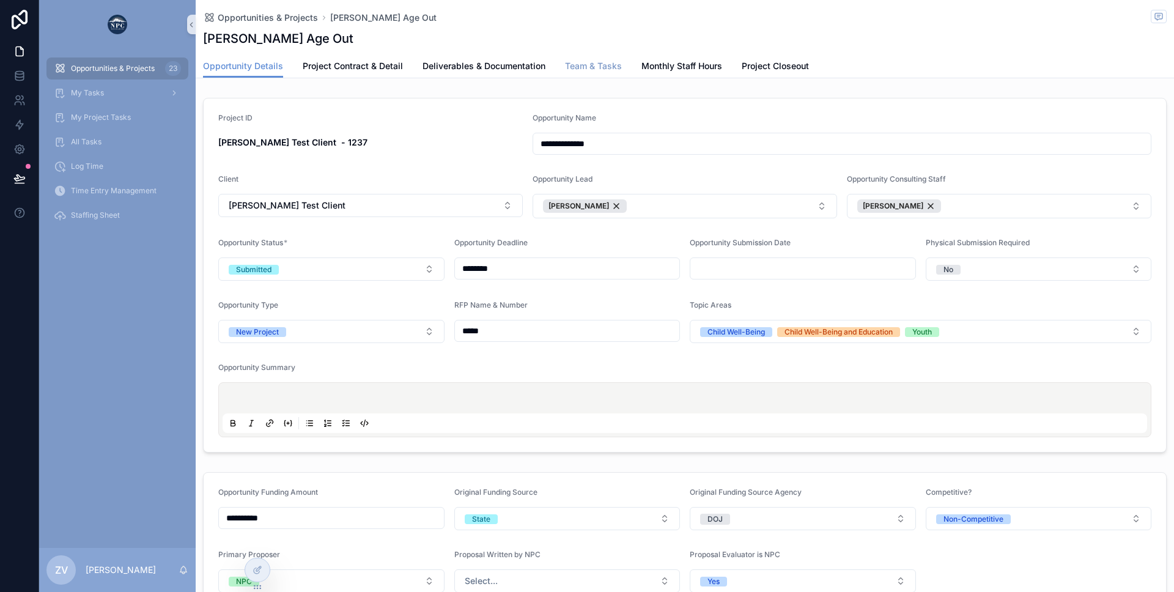
click at [612, 72] on link "Team & Tasks" at bounding box center [593, 67] width 57 height 24
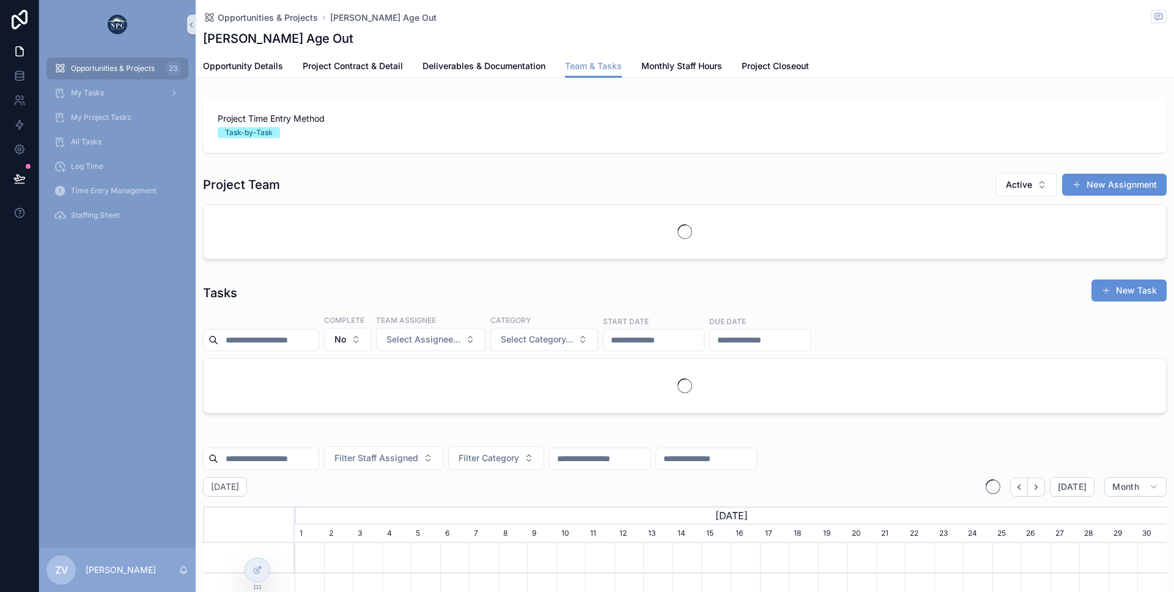
scroll to position [0, 872]
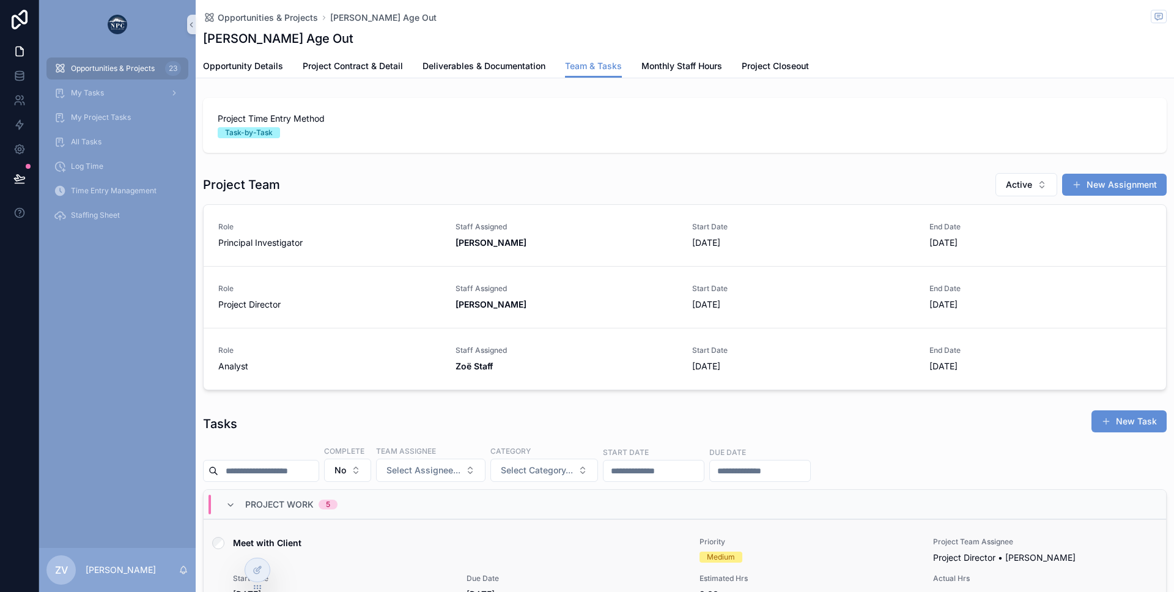
click at [388, 571] on div "Meet with Client Priority Medium Project Team Assignee Project Director • Krist…" at bounding box center [684, 569] width 933 height 64
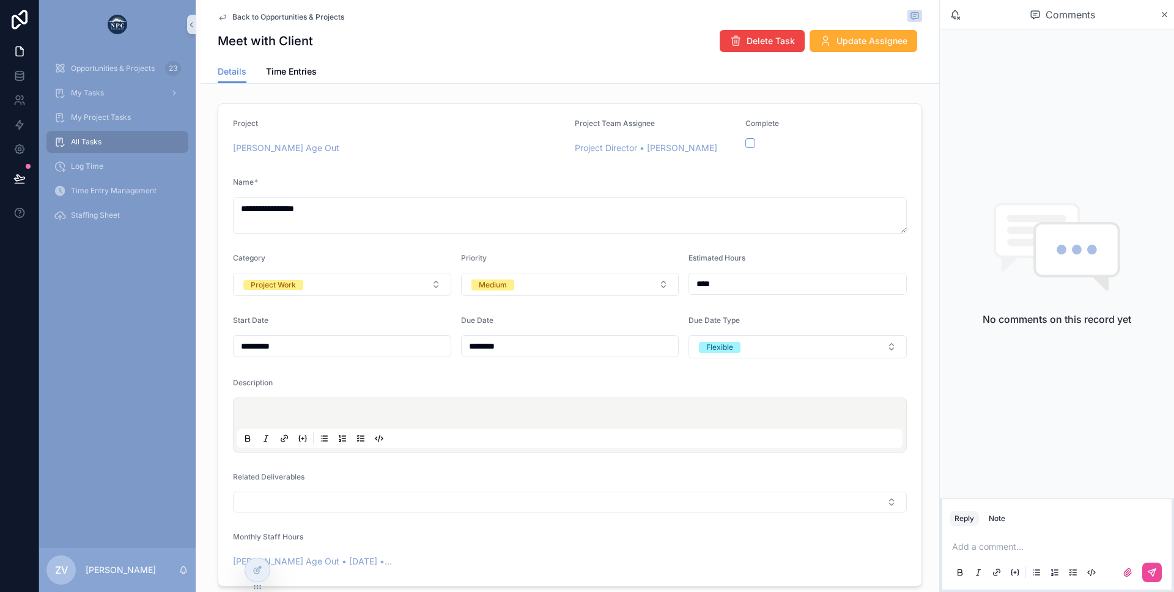
click at [283, 14] on span "Back to Opportunities & Projects" at bounding box center [288, 17] width 112 height 10
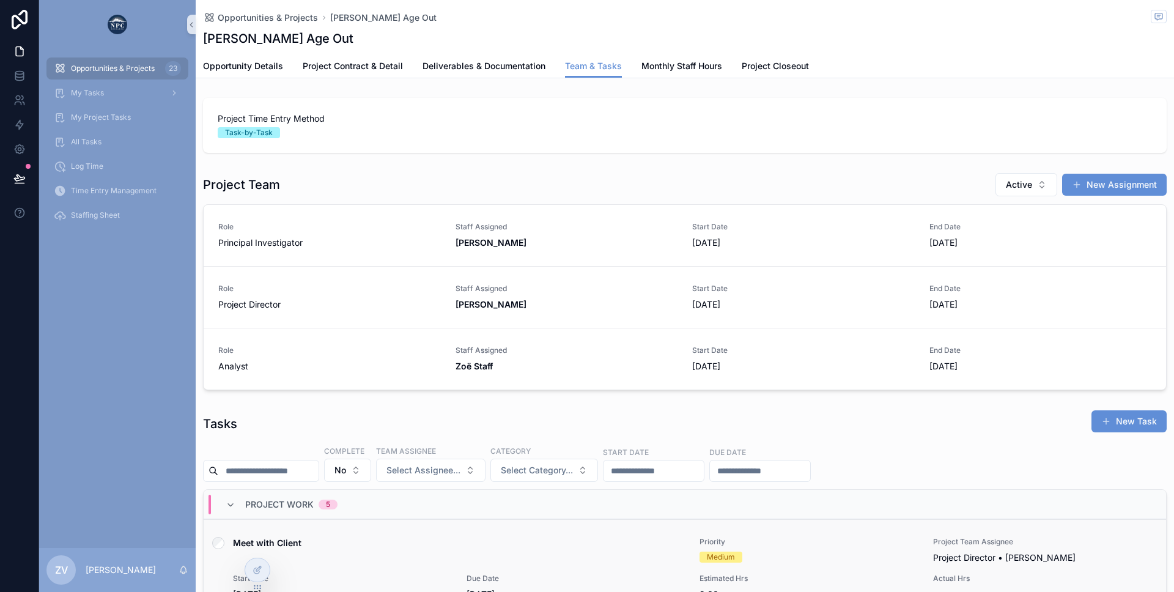
scroll to position [15, 0]
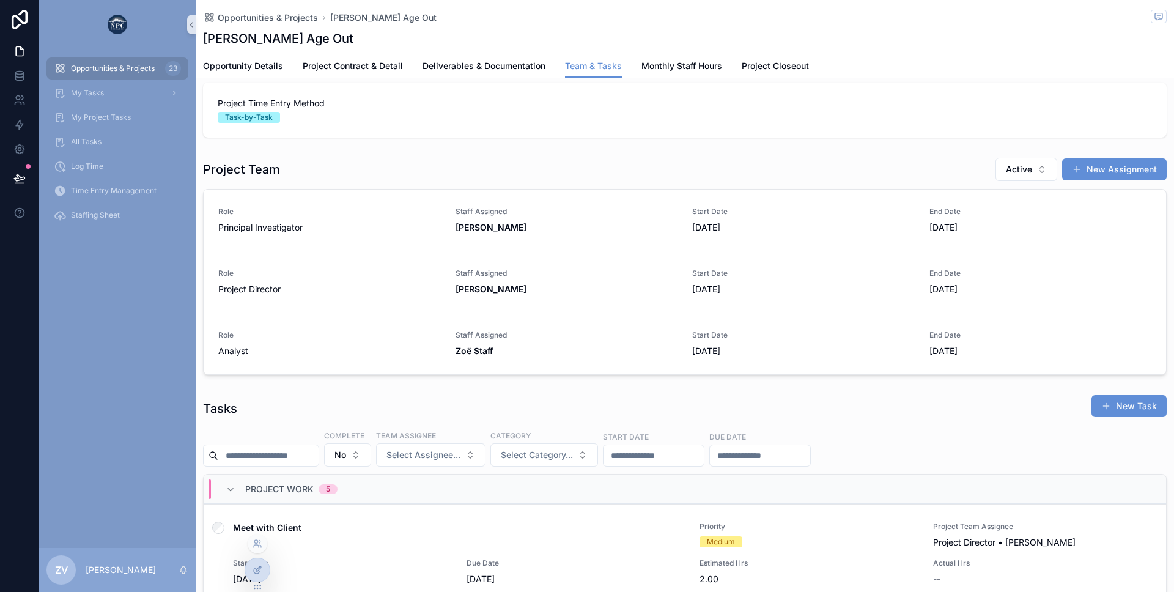
click at [261, 566] on icon at bounding box center [258, 570] width 10 height 10
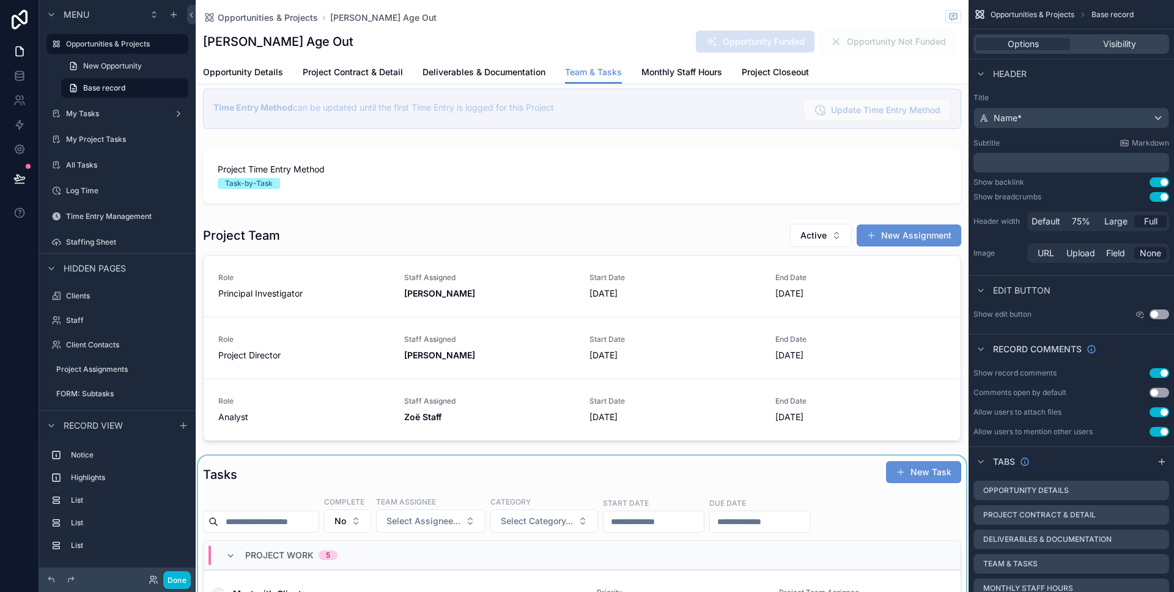
scroll to position [193, 0]
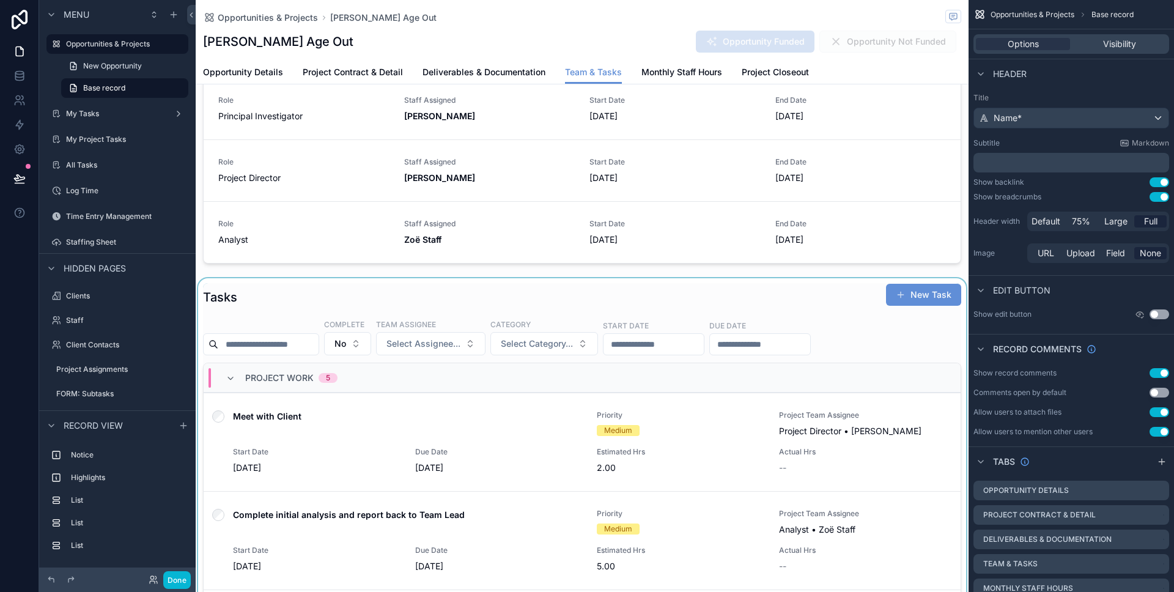
click at [352, 439] on div "scrollable content" at bounding box center [582, 544] width 773 height 533
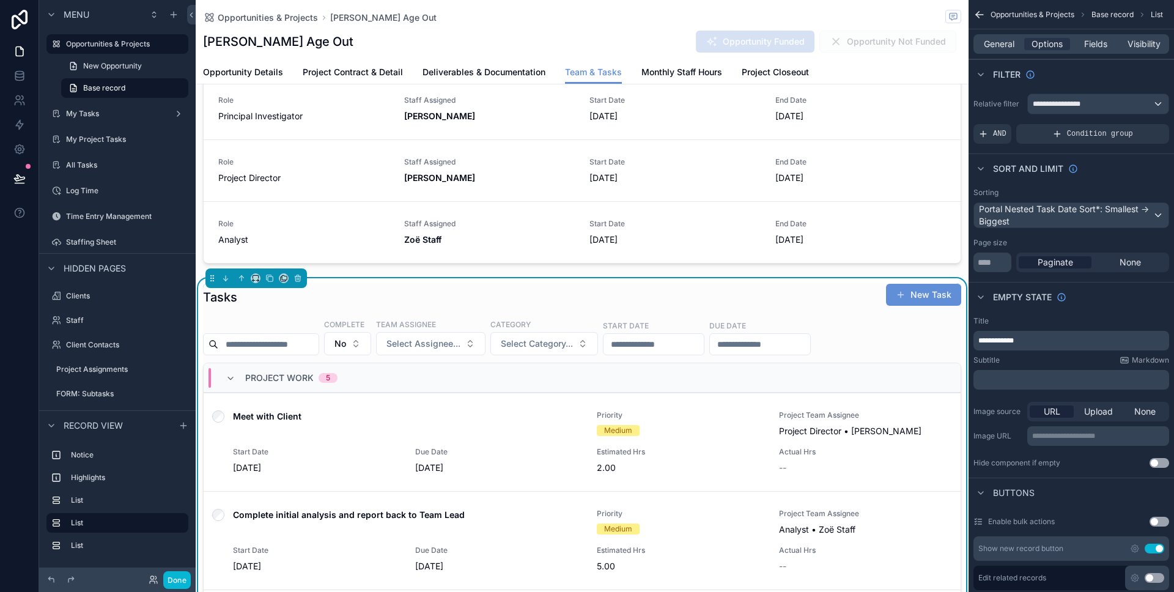
click at [335, 442] on div "Meet with Client Priority Medium Project Team Assignee Project Director • Krist…" at bounding box center [582, 442] width 728 height 64
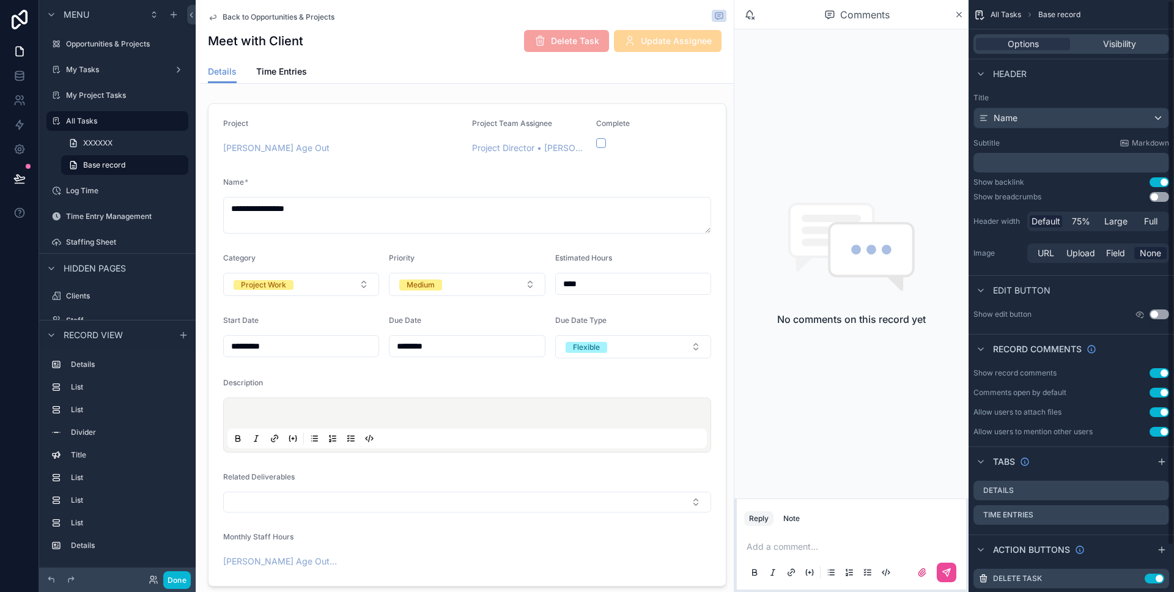
scroll to position [0, 427]
click at [1161, 199] on button "Use setting" at bounding box center [1160, 197] width 20 height 10
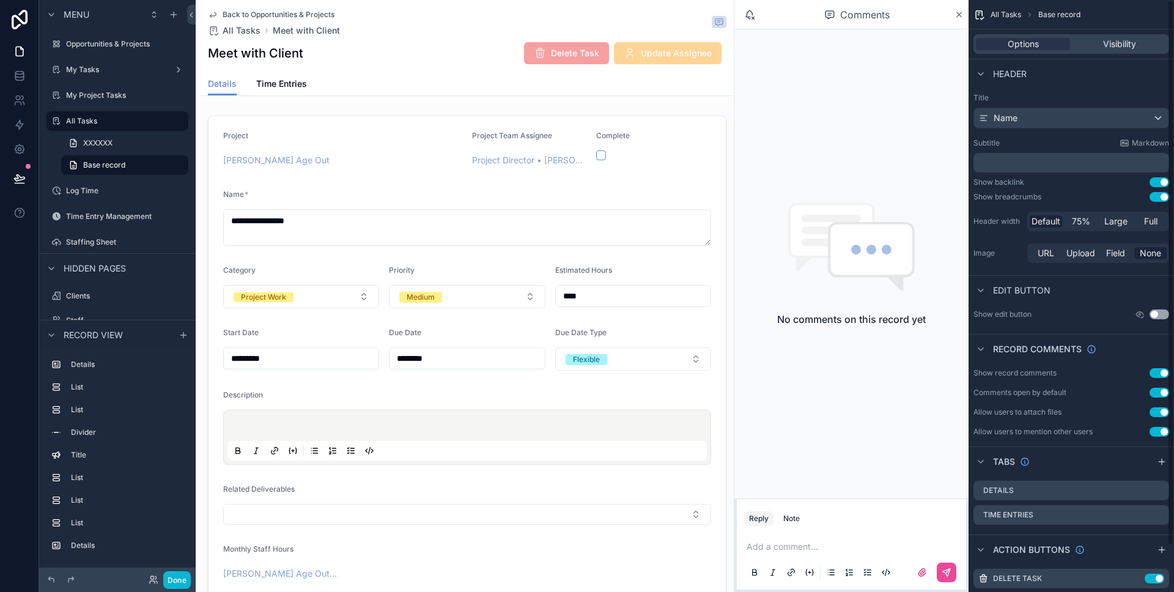
click at [1162, 195] on button "Use setting" at bounding box center [1160, 197] width 20 height 10
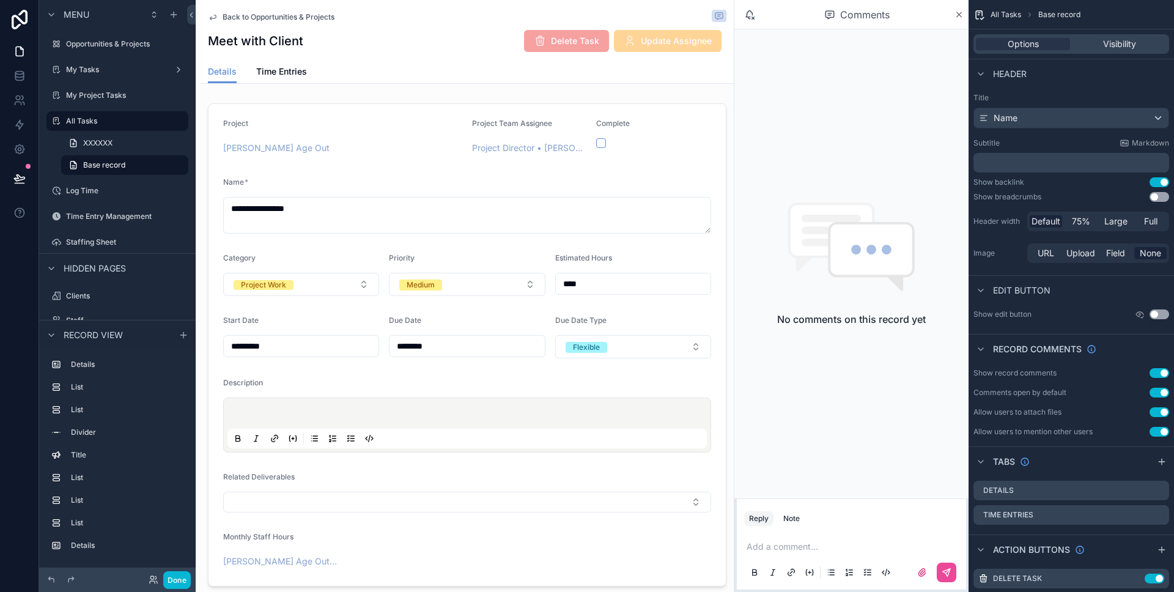
click at [1162, 195] on button "Use setting" at bounding box center [1160, 197] width 20 height 10
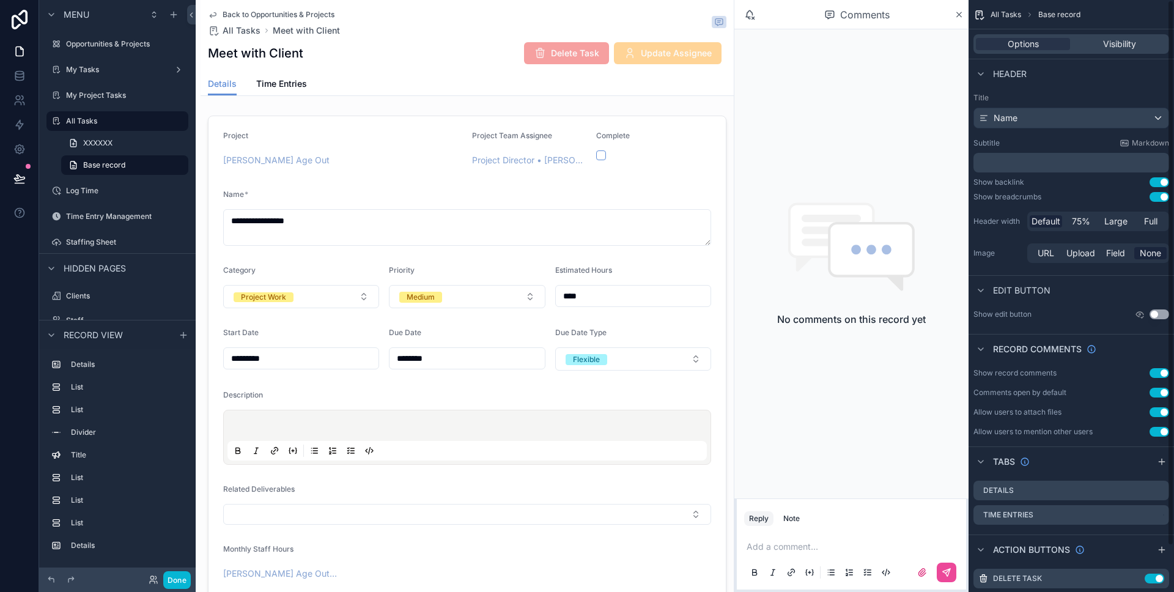
click at [1160, 197] on button "Use setting" at bounding box center [1160, 197] width 20 height 10
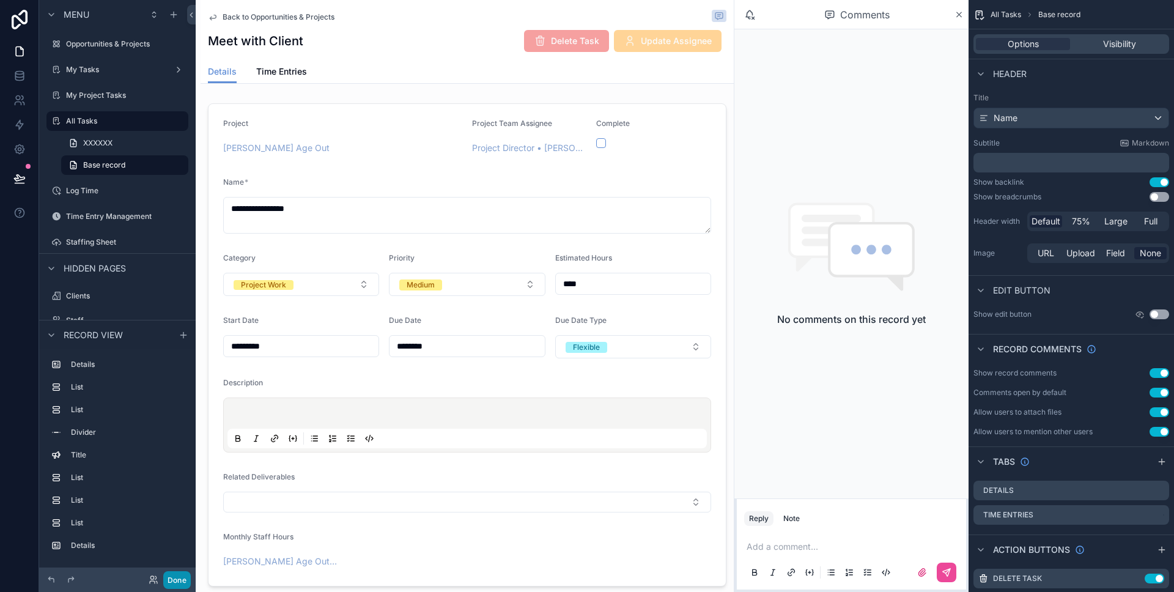
click at [179, 579] on button "Done" at bounding box center [177, 580] width 28 height 18
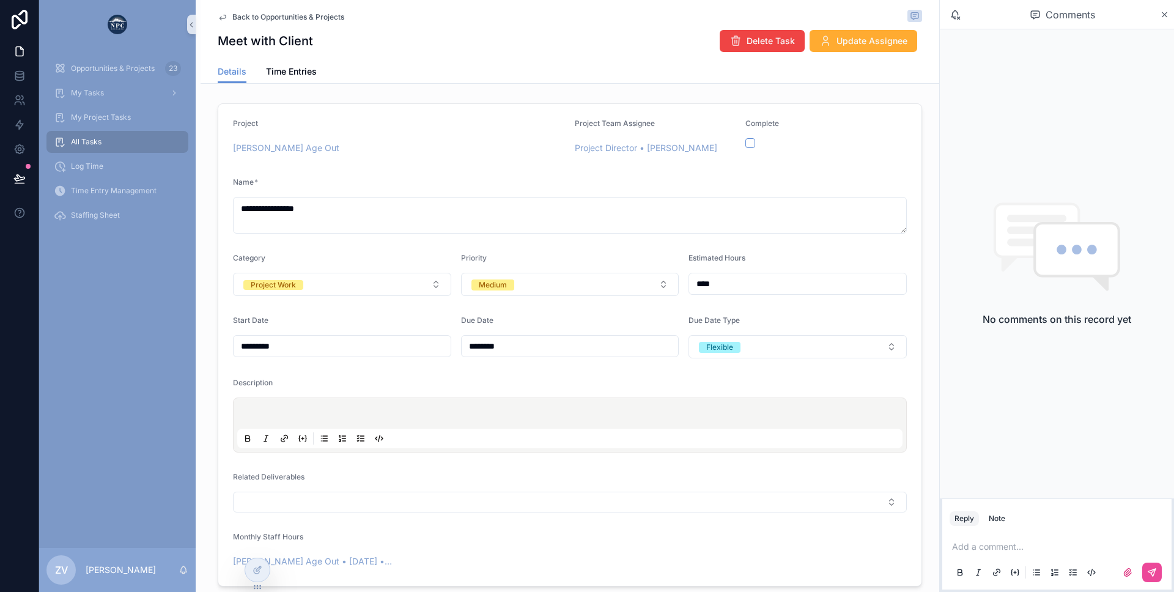
click at [331, 12] on span "Back to Opportunities & Projects" at bounding box center [288, 17] width 112 height 10
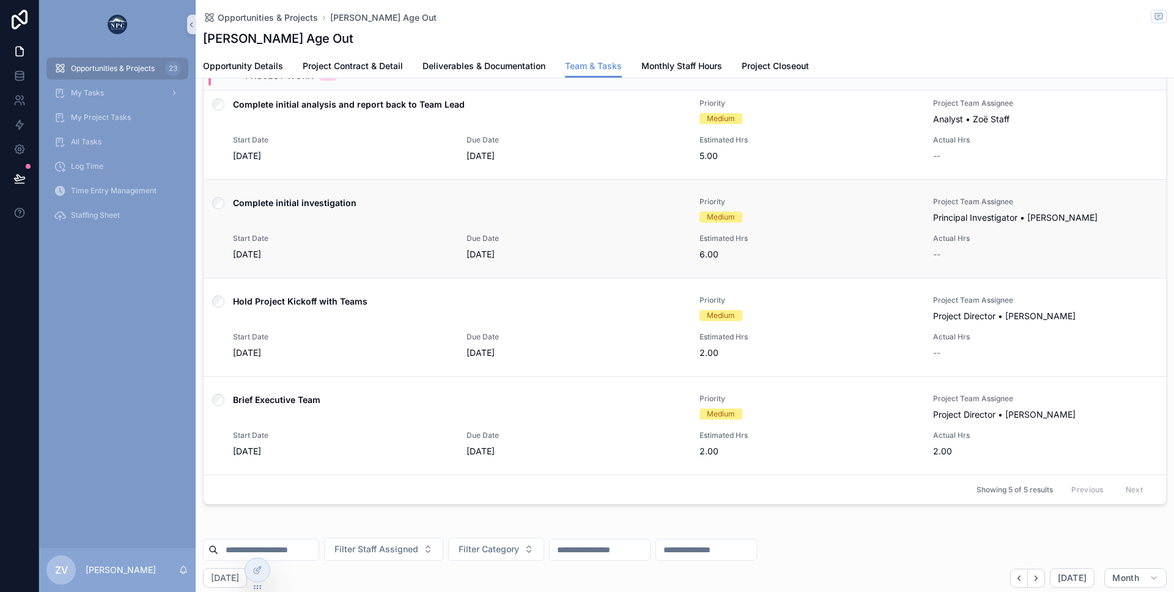
scroll to position [610, 0]
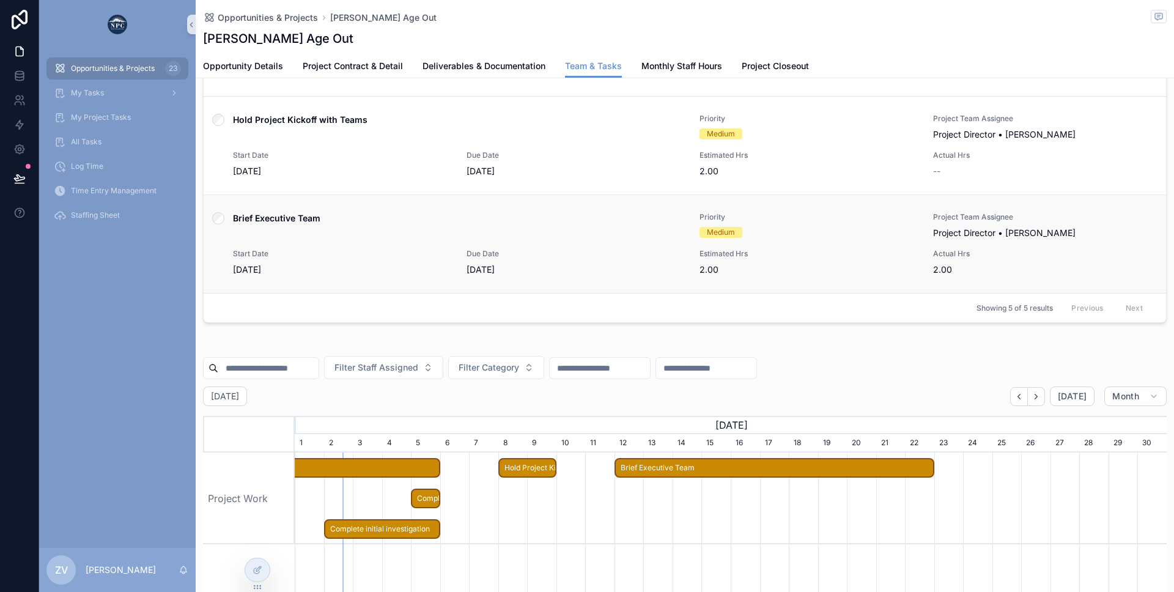
click at [333, 258] on span "Start Date" at bounding box center [342, 254] width 219 height 10
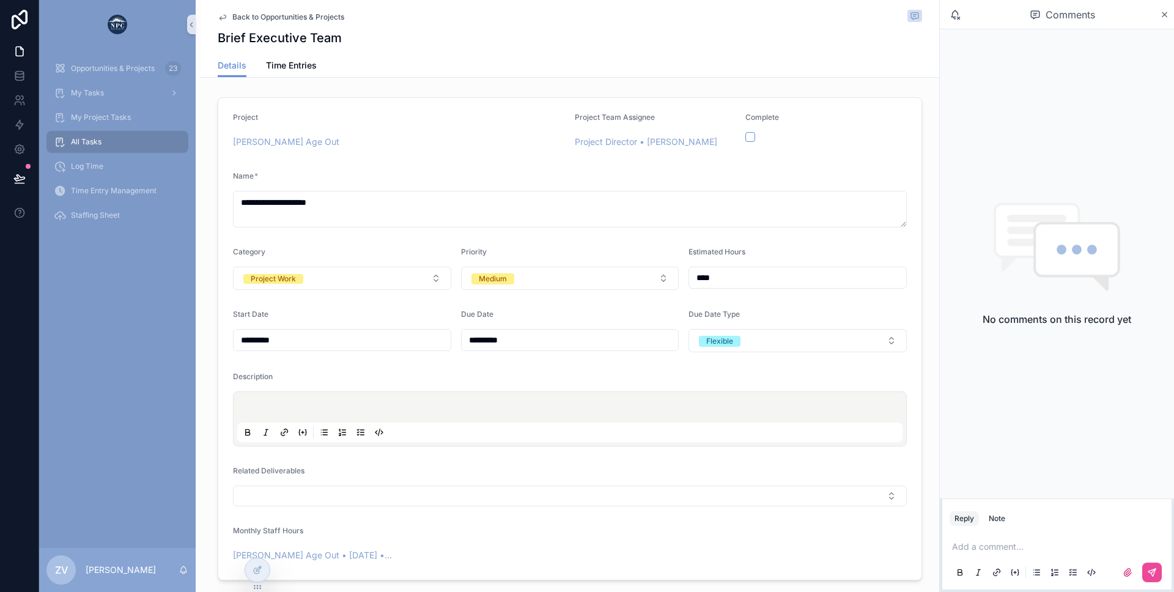
click at [281, 17] on span "Back to Opportunities & Projects" at bounding box center [288, 17] width 112 height 10
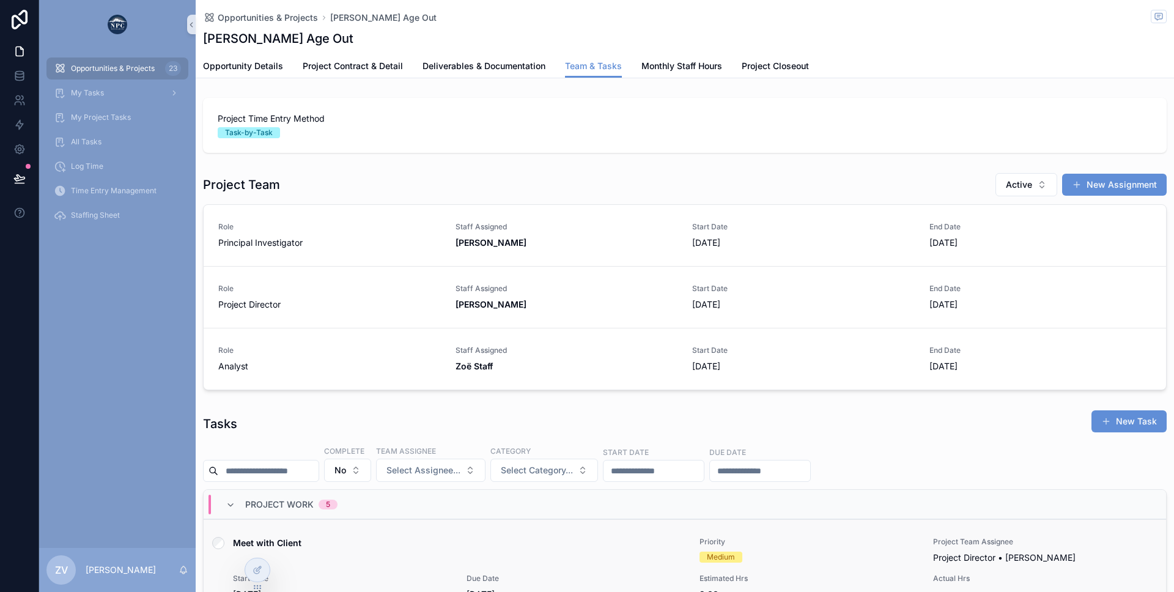
scroll to position [126, 0]
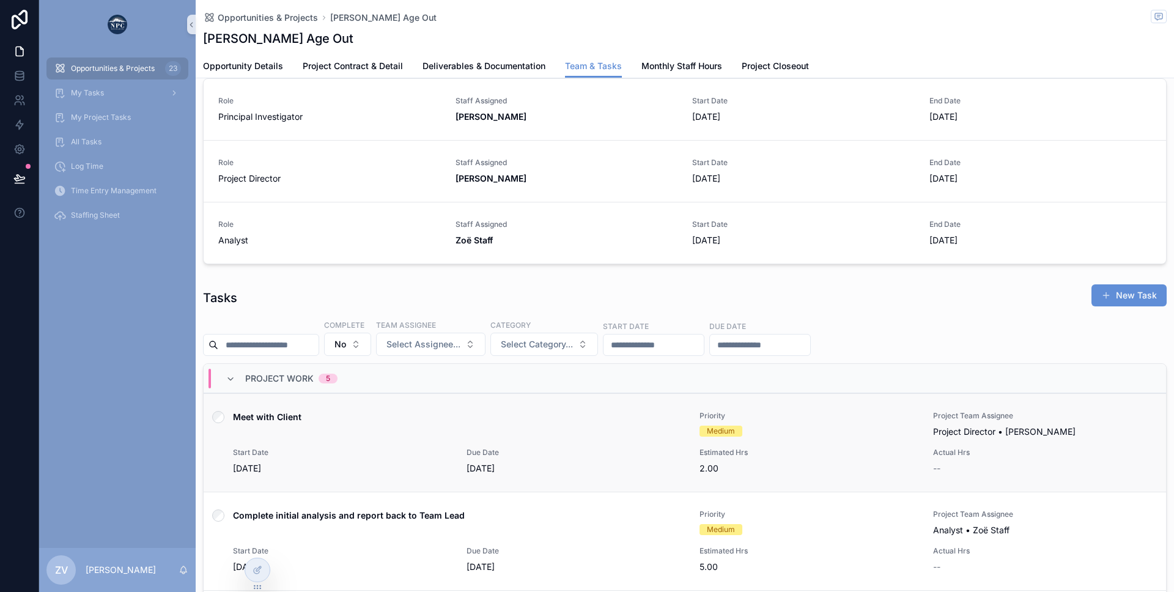
click at [379, 453] on span "Start Date" at bounding box center [342, 453] width 219 height 10
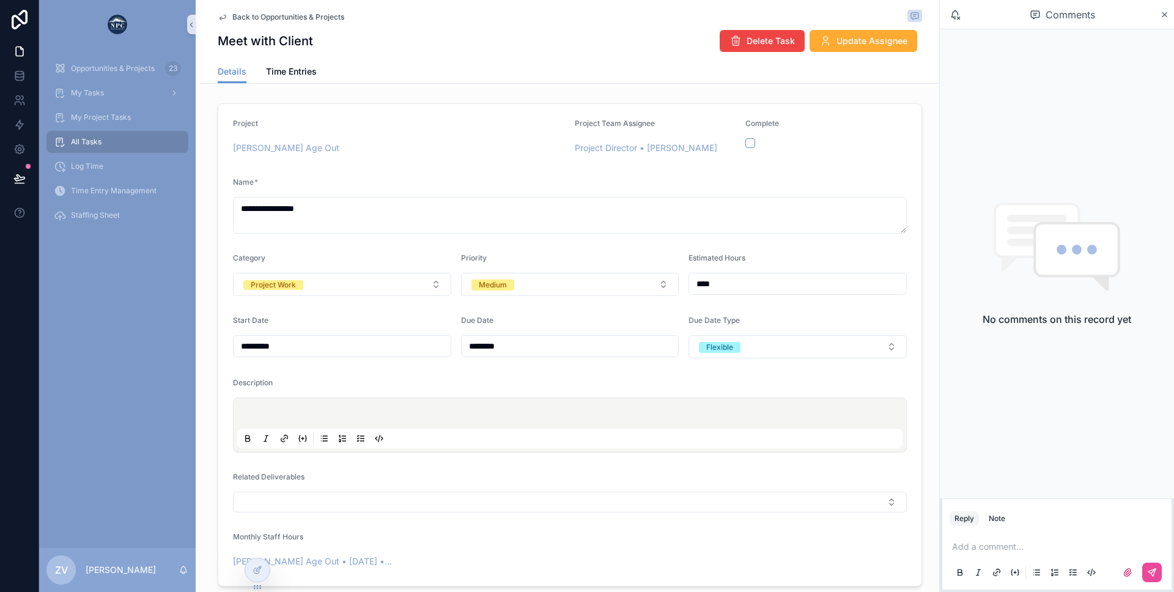
click at [316, 17] on span "Back to Opportunities & Projects" at bounding box center [288, 17] width 112 height 10
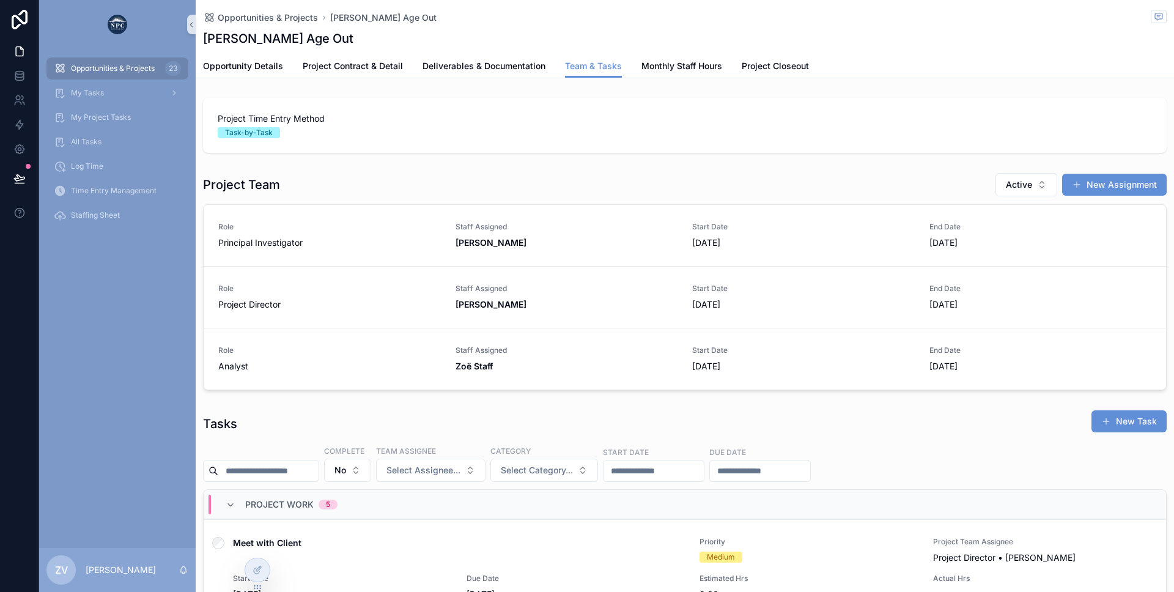
scroll to position [0, 872]
click at [84, 100] on div "My Tasks" at bounding box center [117, 93] width 127 height 20
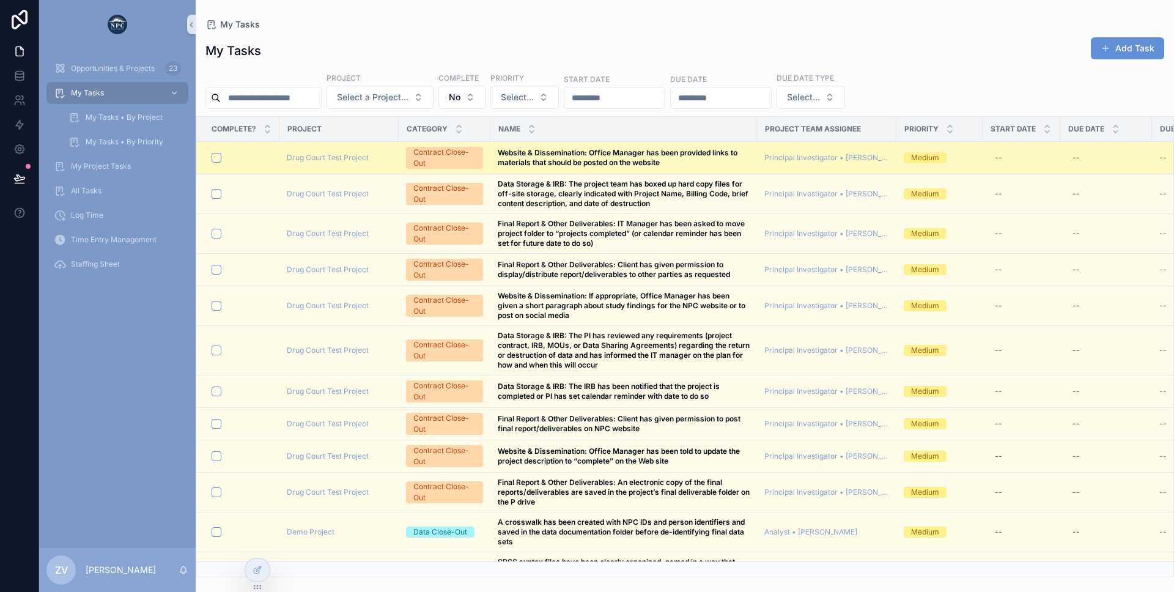
click at [388, 160] on div "Drug Court Test Project" at bounding box center [339, 158] width 105 height 10
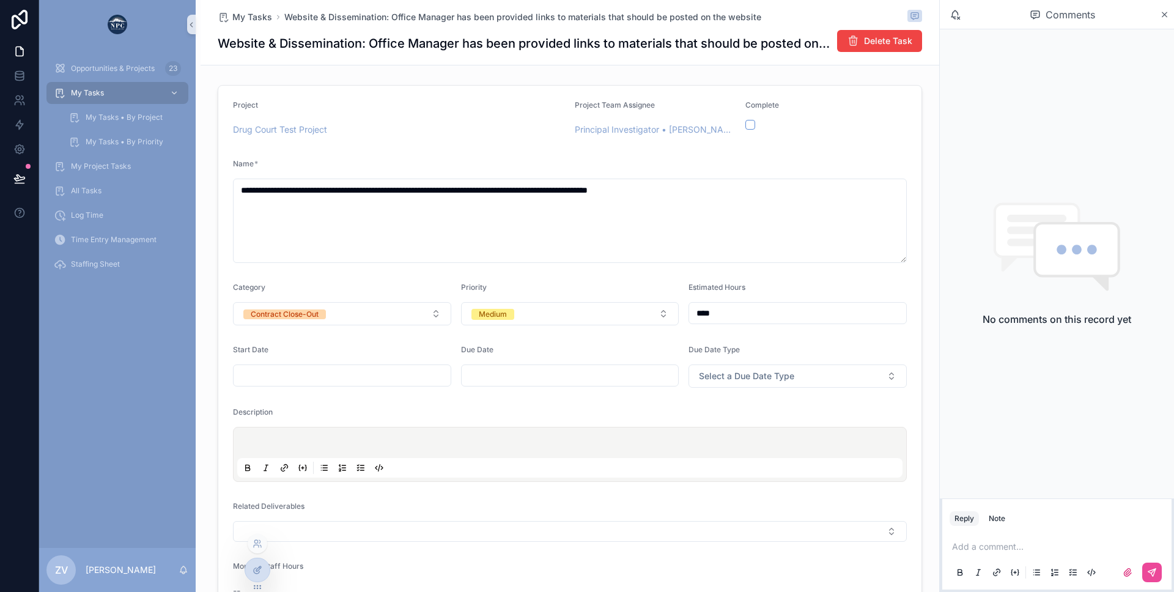
click at [248, 572] on div at bounding box center [257, 569] width 24 height 23
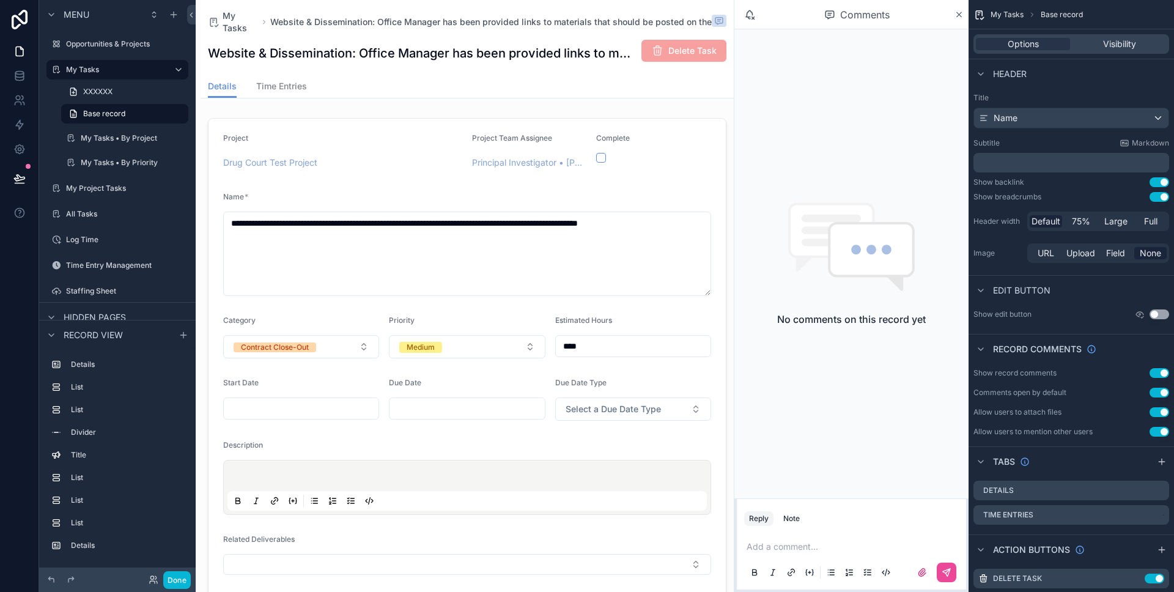
scroll to position [0, 427]
click at [1157, 183] on button "Use setting" at bounding box center [1160, 182] width 20 height 10
click at [1154, 198] on button "Use setting" at bounding box center [1160, 197] width 20 height 10
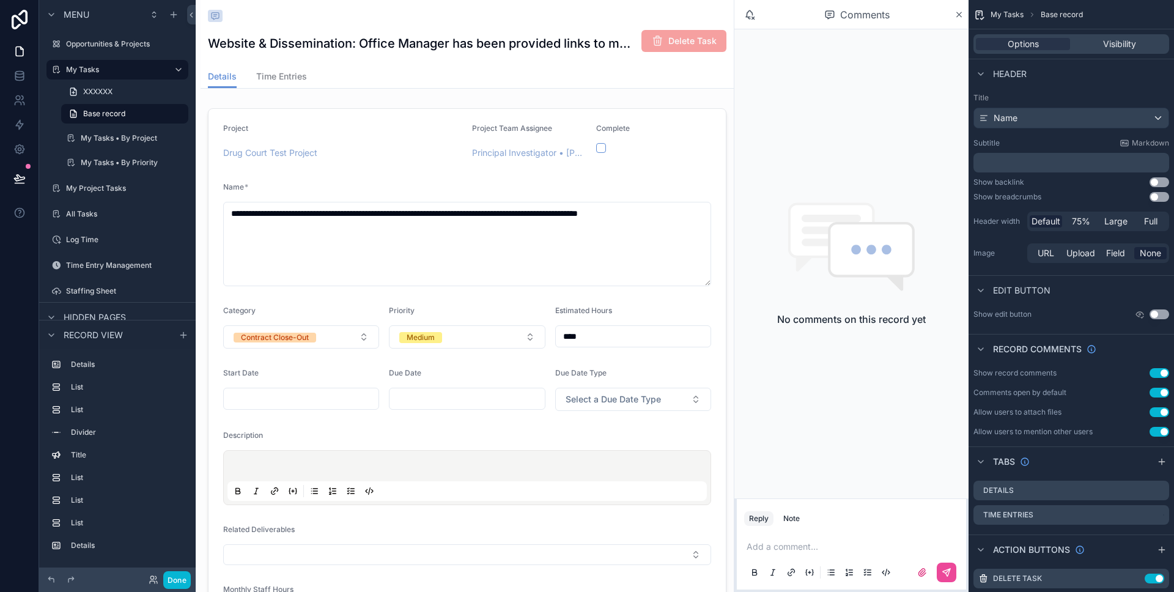
click at [1155, 179] on button "Use setting" at bounding box center [1160, 182] width 20 height 10
click at [1156, 194] on button "Use setting" at bounding box center [1160, 197] width 20 height 10
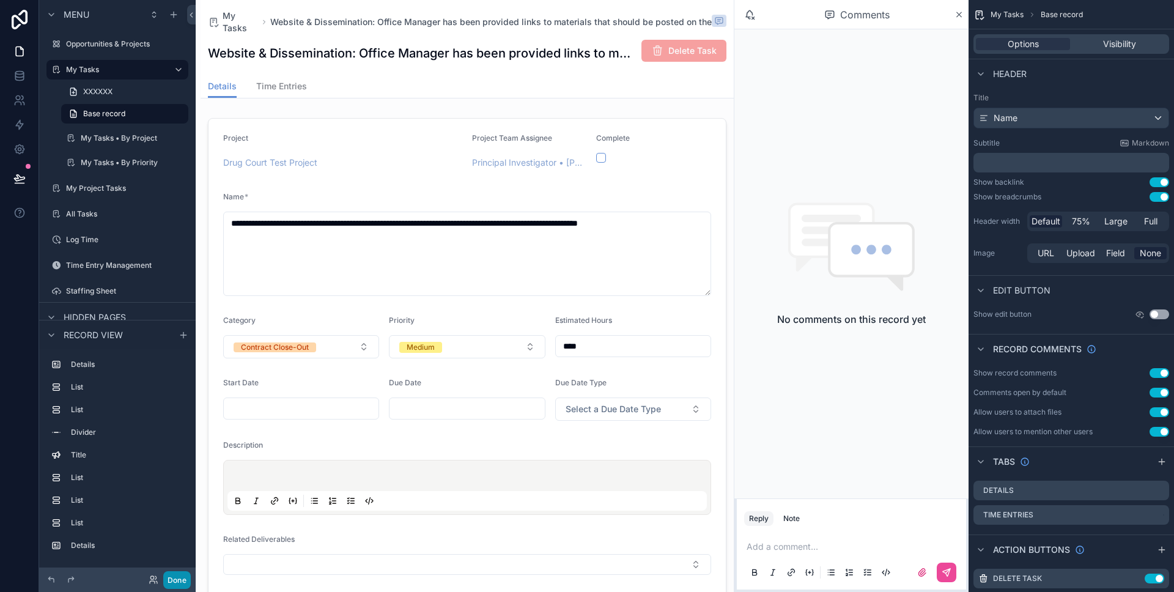
click at [189, 582] on button "Done" at bounding box center [177, 580] width 28 height 18
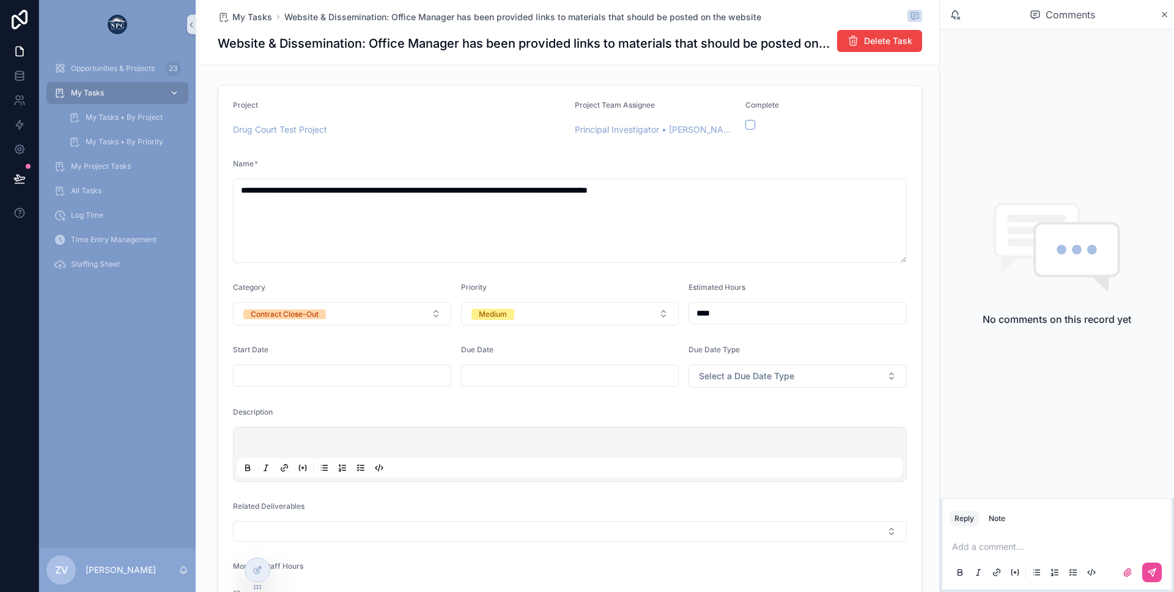
click at [108, 94] on div "My Tasks" at bounding box center [117, 93] width 127 height 20
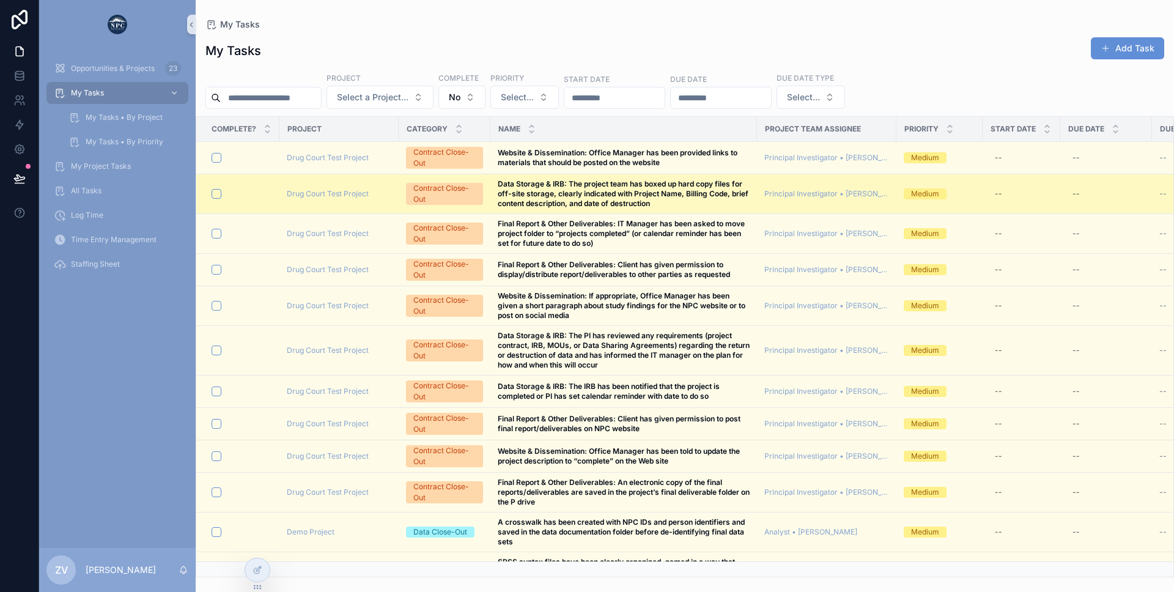
click at [384, 181] on td "Drug Court Test Project" at bounding box center [339, 194] width 119 height 40
click at [380, 198] on div "Drug Court Test Project" at bounding box center [339, 194] width 105 height 10
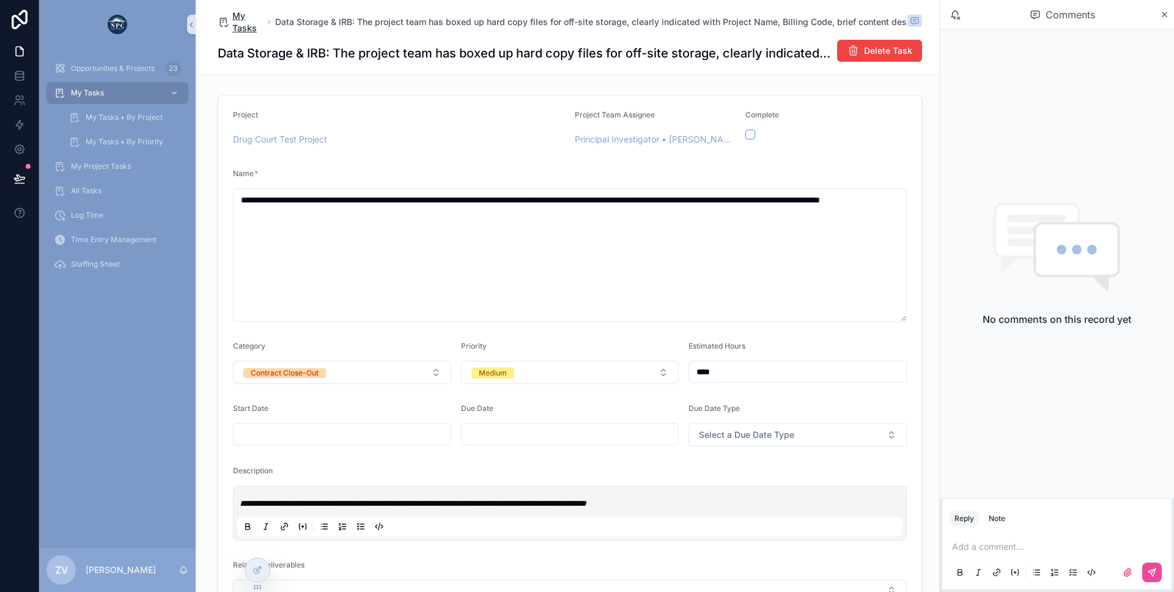
click at [240, 24] on span "My Tasks" at bounding box center [247, 22] width 31 height 24
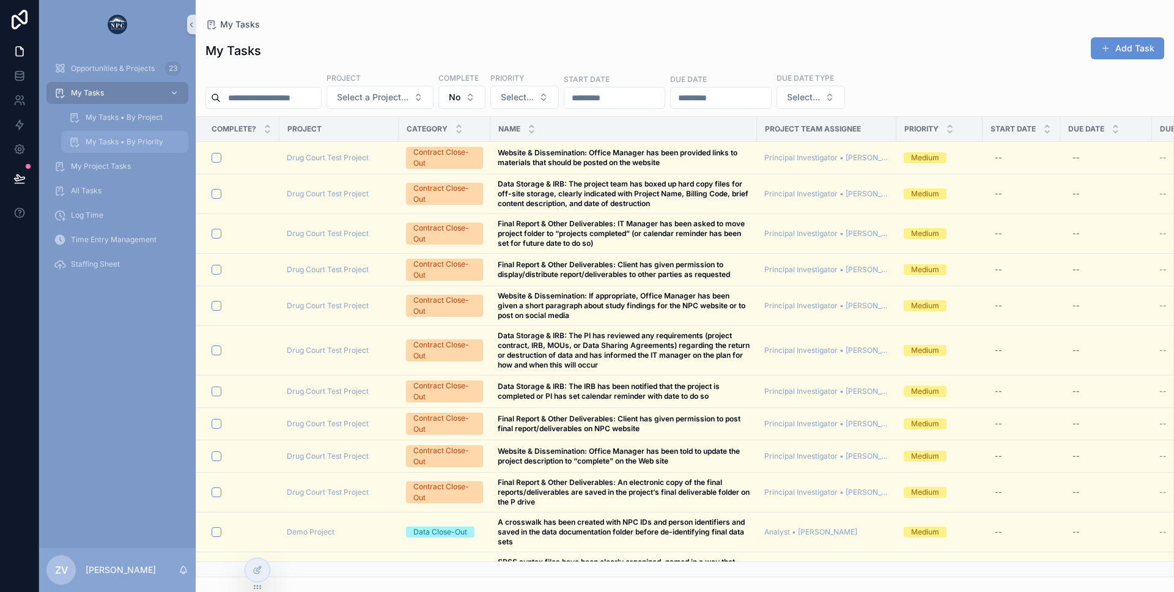
click at [121, 144] on span "My Tasks • By Priority" at bounding box center [125, 142] width 78 height 10
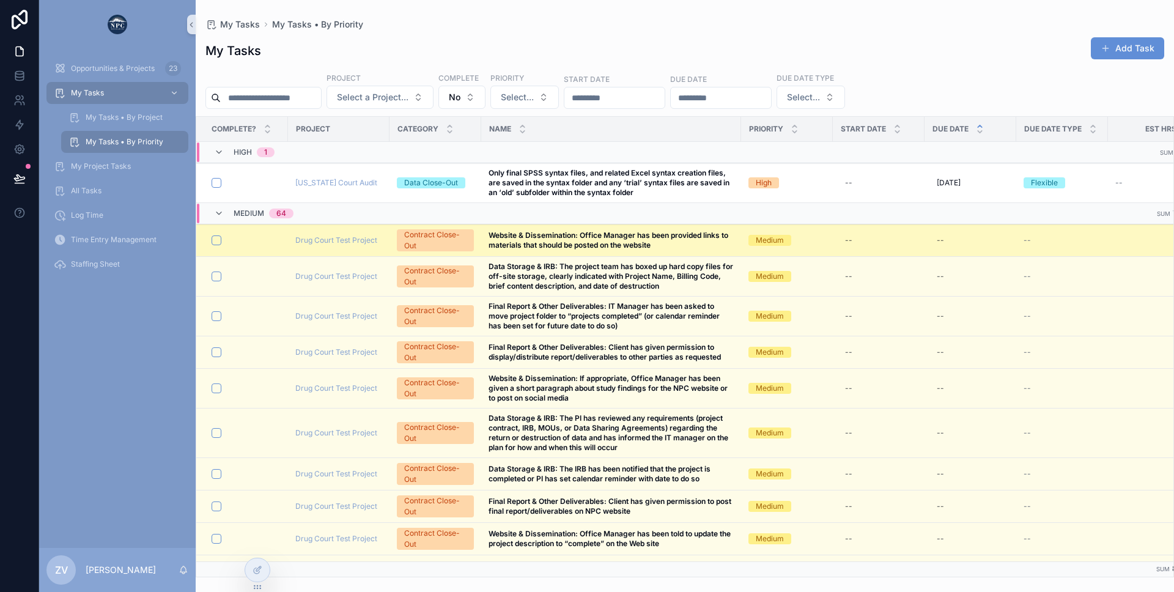
click at [629, 246] on strong "Website & Dissemination: Office Manager has been provided links to materials th…" at bounding box center [610, 240] width 242 height 19
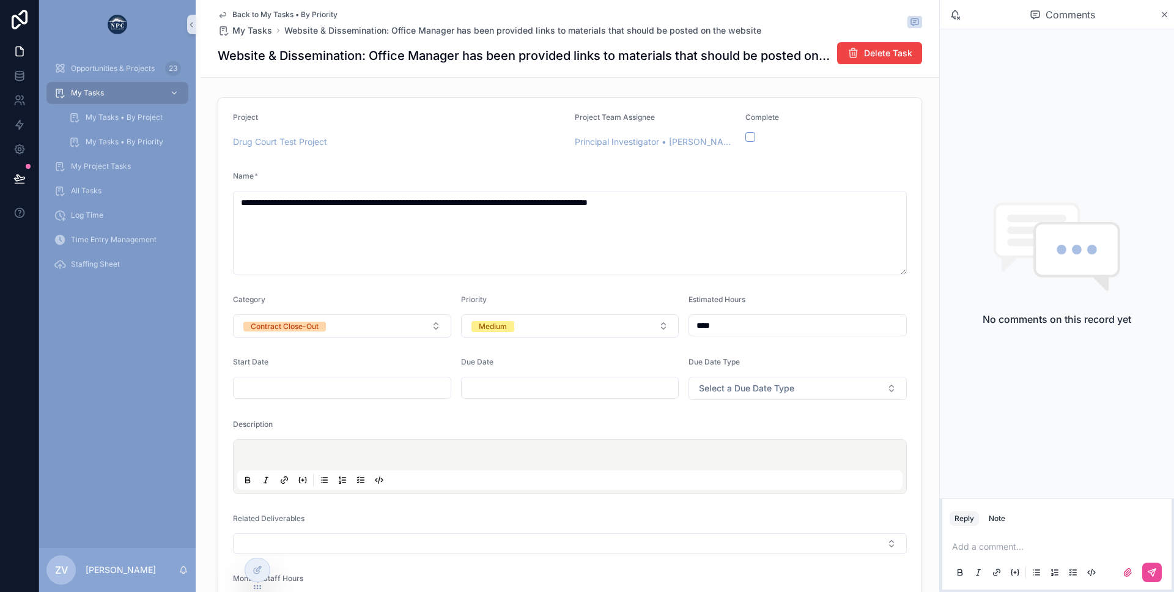
click at [240, 10] on span "Back to My Tasks • By Priority" at bounding box center [284, 15] width 105 height 10
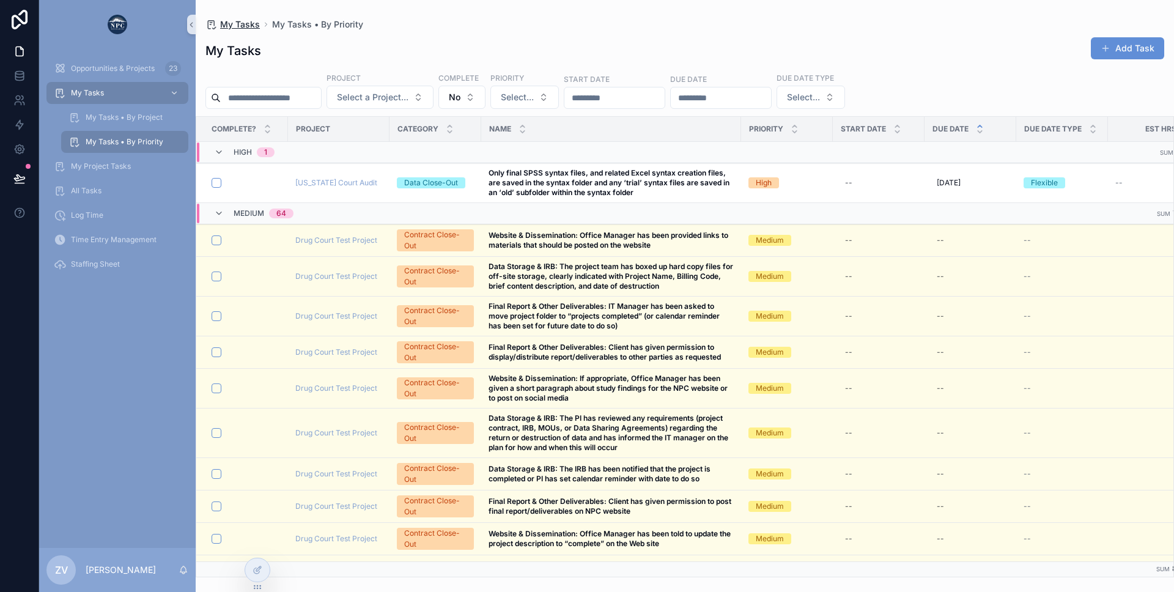
click at [246, 24] on span "My Tasks" at bounding box center [240, 24] width 40 height 12
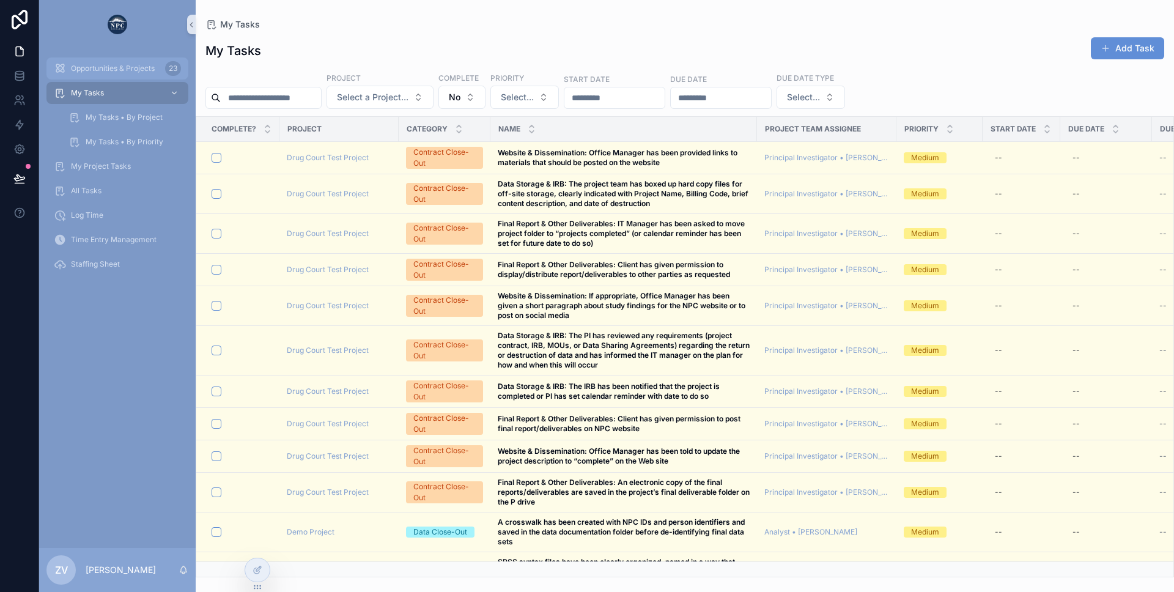
click at [124, 73] on div "Opportunities & Projects 23" at bounding box center [117, 69] width 127 height 20
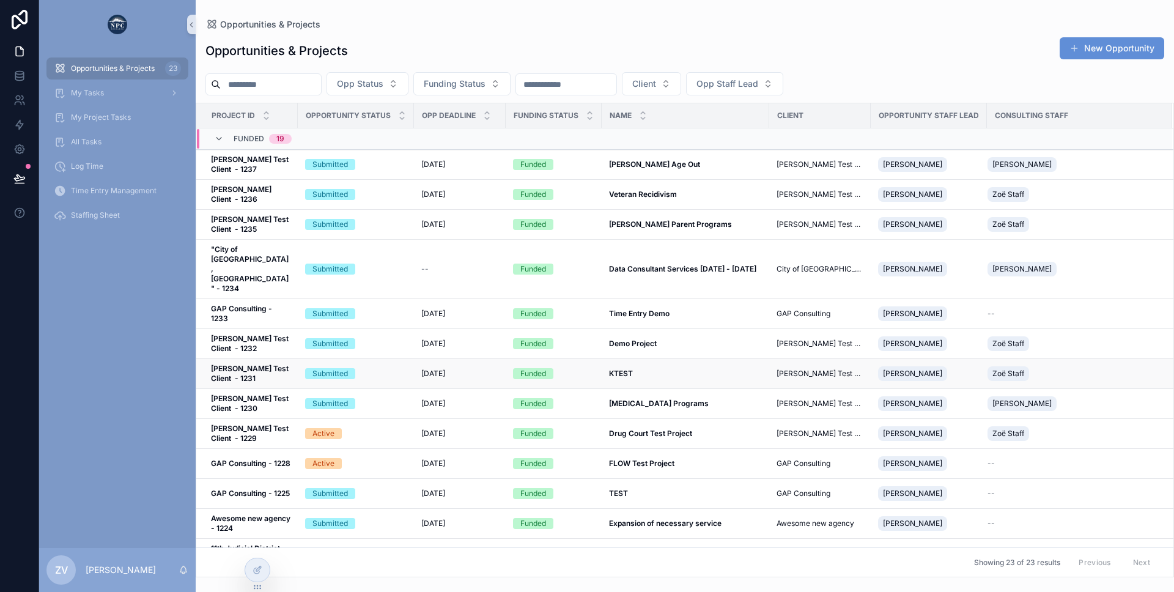
drag, startPoint x: 388, startPoint y: 328, endPoint x: 392, endPoint y: 337, distance: 9.9
click at [388, 329] on td "Submitted" at bounding box center [356, 344] width 116 height 30
click at [391, 368] on div "Submitted" at bounding box center [356, 373] width 102 height 11
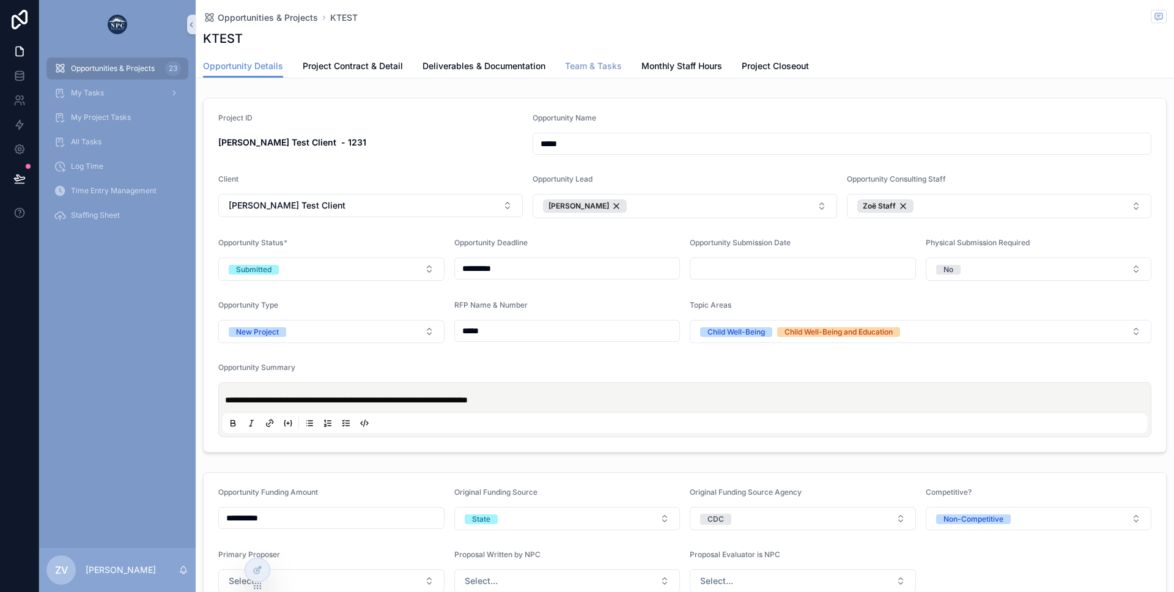
click at [585, 69] on span "Team & Tasks" at bounding box center [593, 66] width 57 height 12
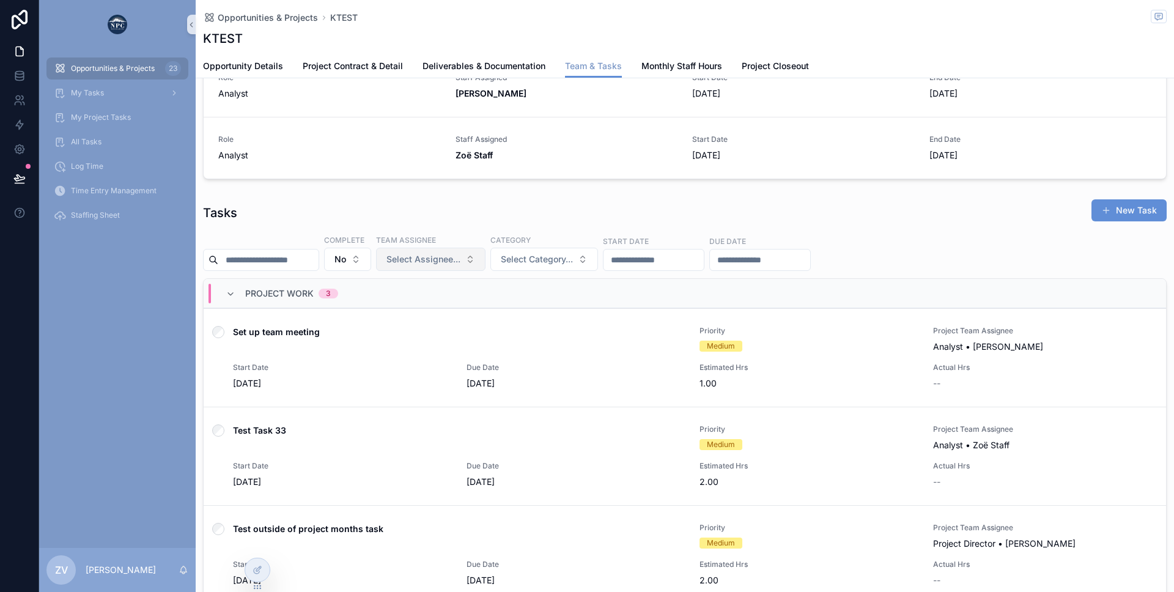
scroll to position [297, 0]
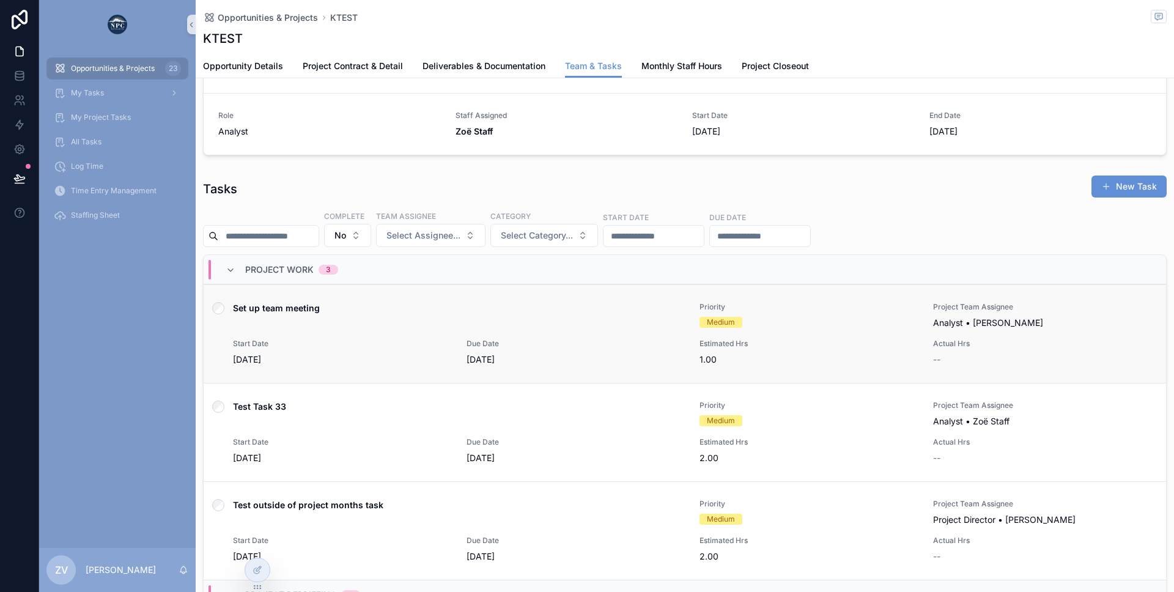
click at [365, 337] on div "Set up team meeting Priority Medium Project Team Assignee Analyst • Kim Corbett…" at bounding box center [684, 334] width 933 height 64
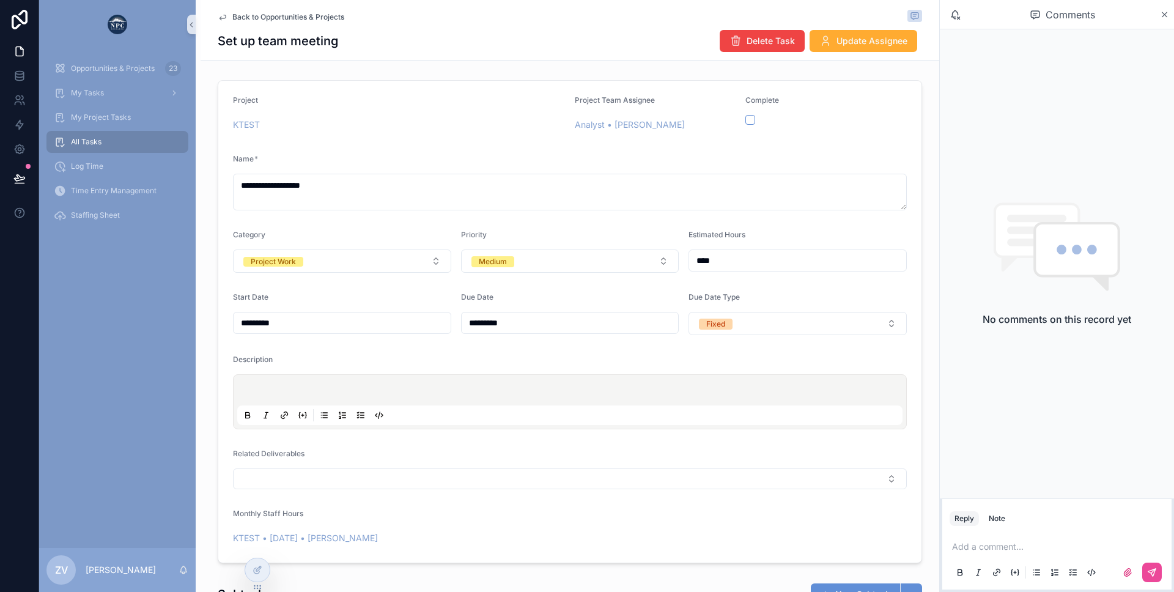
click at [249, 18] on span "Back to Opportunities & Projects" at bounding box center [288, 17] width 112 height 10
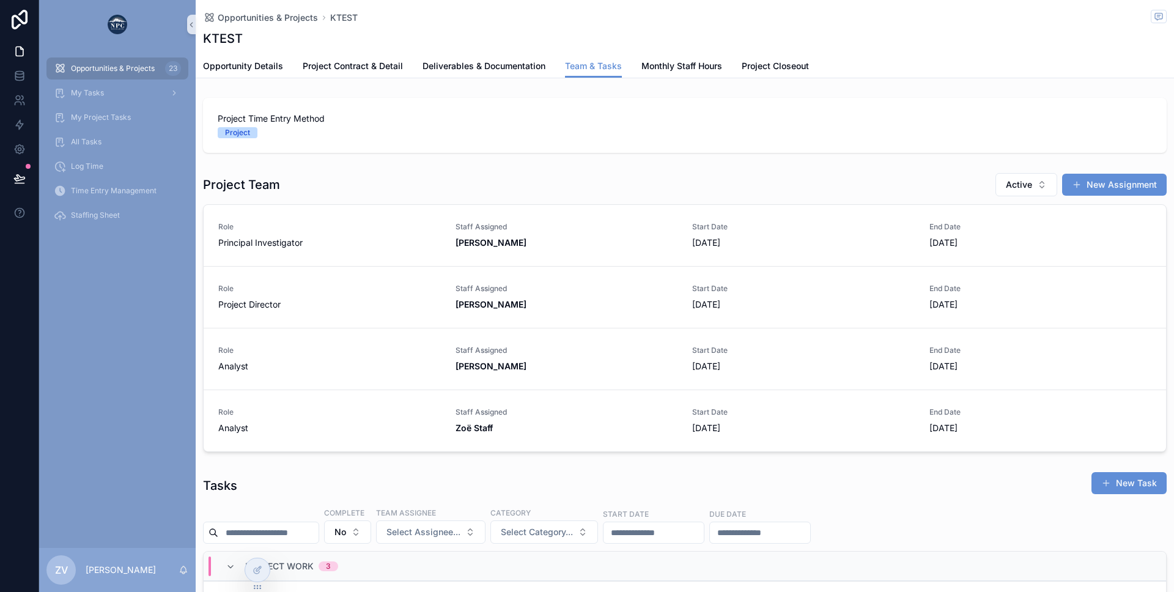
scroll to position [0, 872]
click at [657, 69] on span "Monthly Staff Hours" at bounding box center [682, 66] width 81 height 12
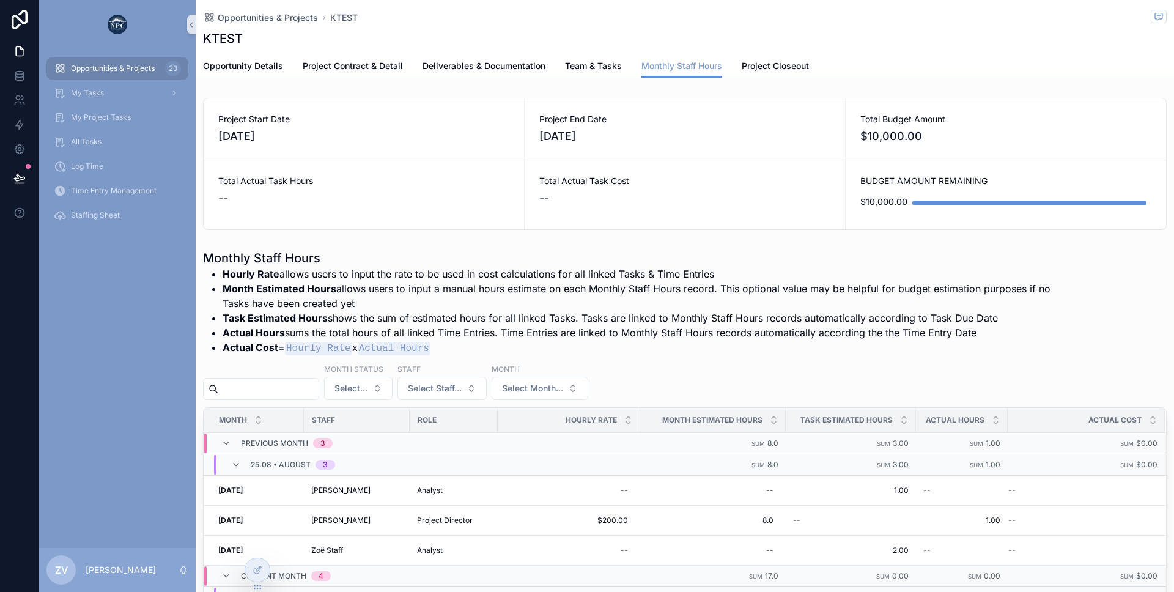
scroll to position [6, 0]
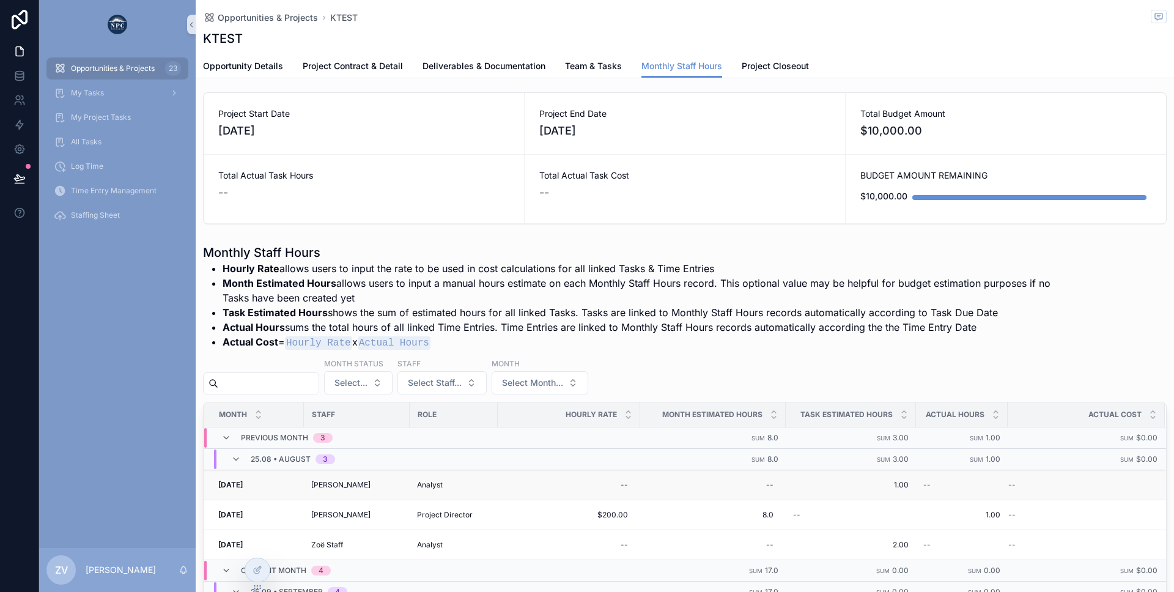
click at [480, 486] on div "Analyst" at bounding box center [453, 485] width 73 height 10
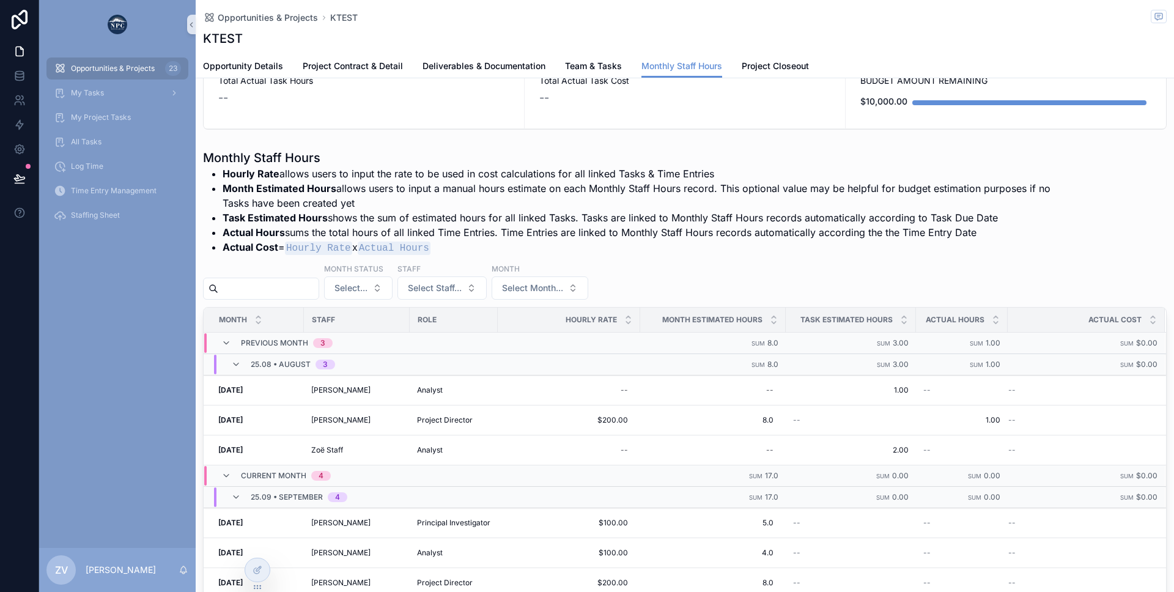
scroll to position [102, 0]
click at [486, 399] on td "Analyst" at bounding box center [454, 389] width 88 height 30
click at [473, 391] on div "Analyst" at bounding box center [453, 389] width 73 height 10
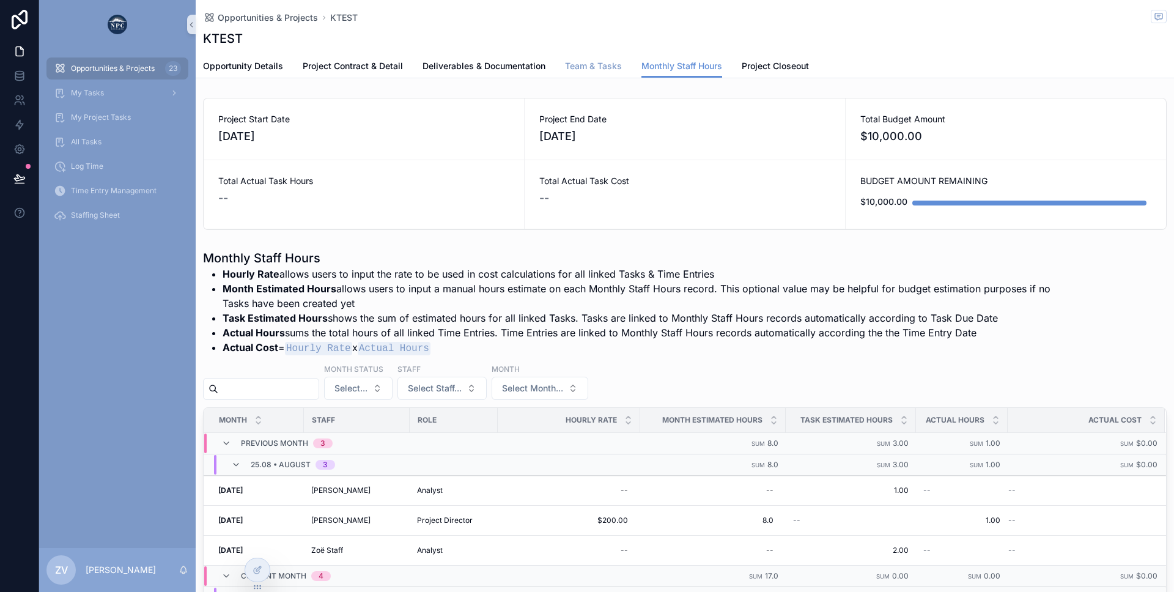
click at [599, 66] on span "Team & Tasks" at bounding box center [593, 66] width 57 height 12
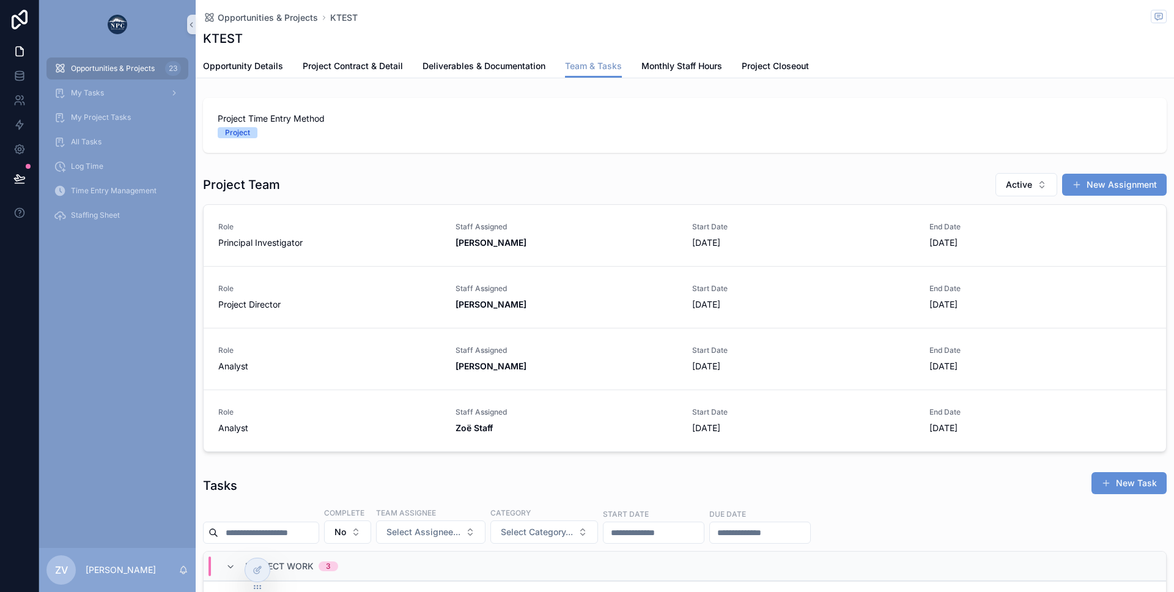
scroll to position [0, 872]
click at [566, 251] on link "Role Principal Investigator Staff Assigned Jerod Tarte Start Date 9/1/2025 End …" at bounding box center [685, 235] width 963 height 61
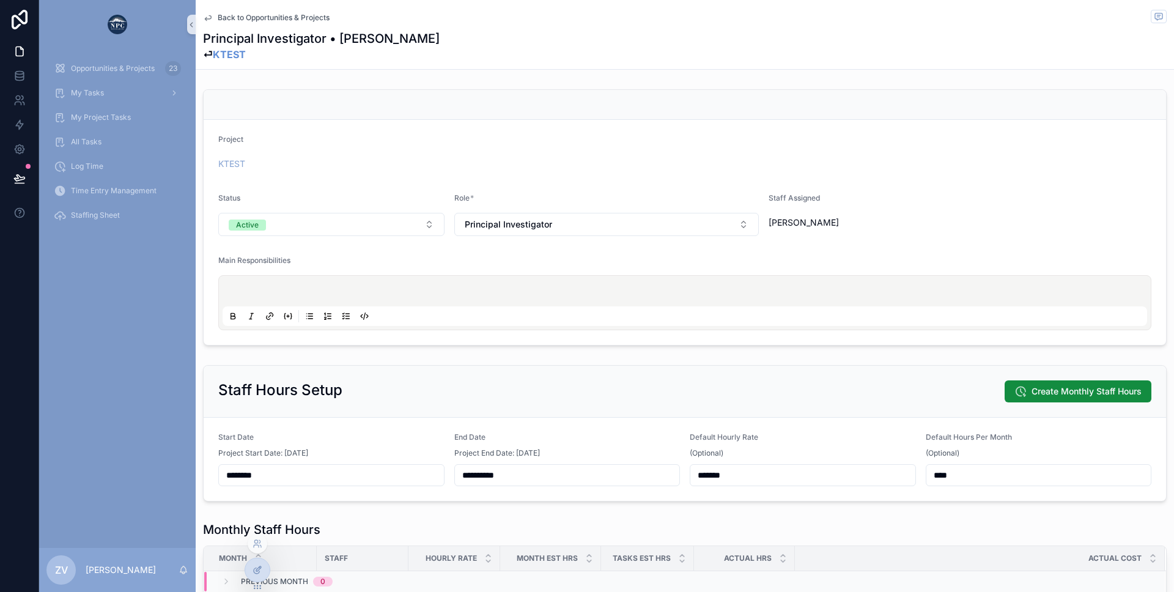
click at [259, 565] on icon at bounding box center [258, 570] width 10 height 10
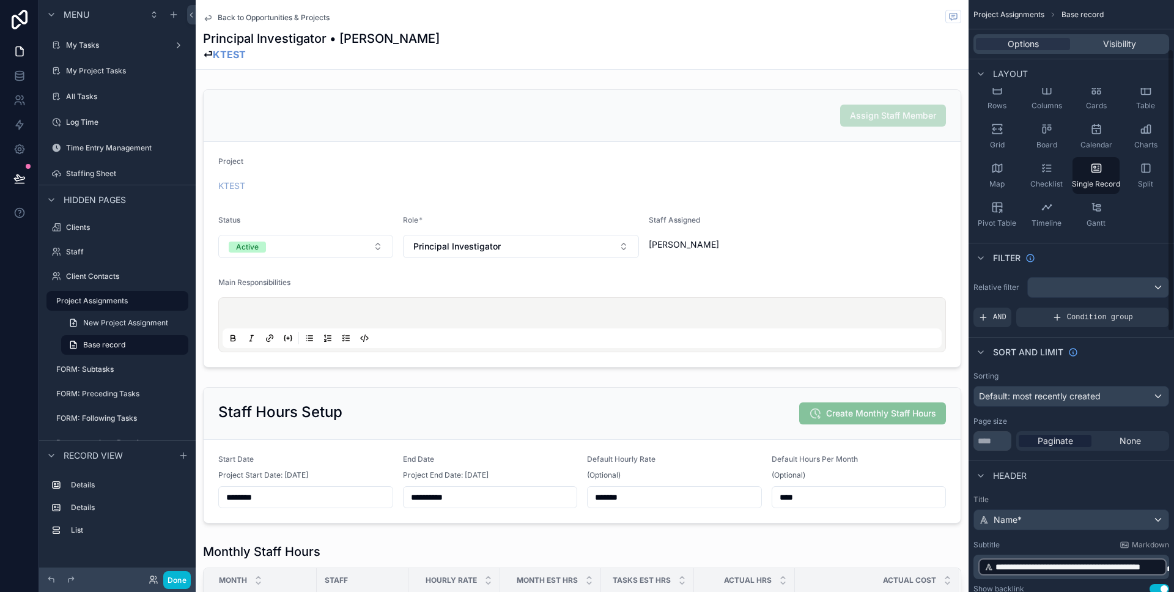
scroll to position [199, 0]
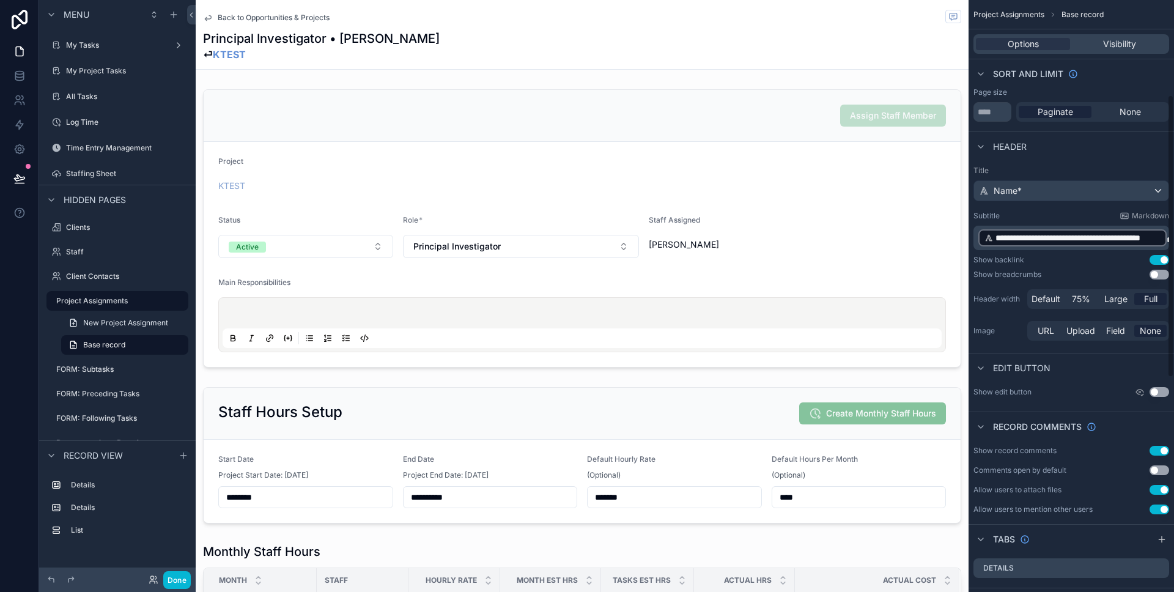
click at [1168, 448] on div "**********" at bounding box center [1072, 198] width 206 height 1221
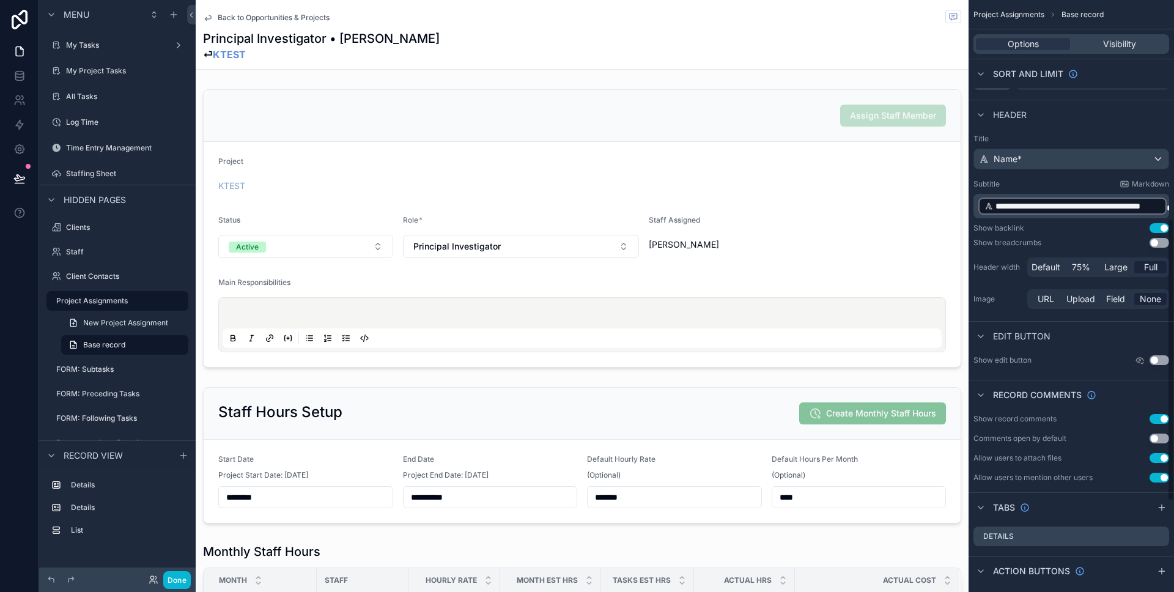
scroll to position [428, 0]
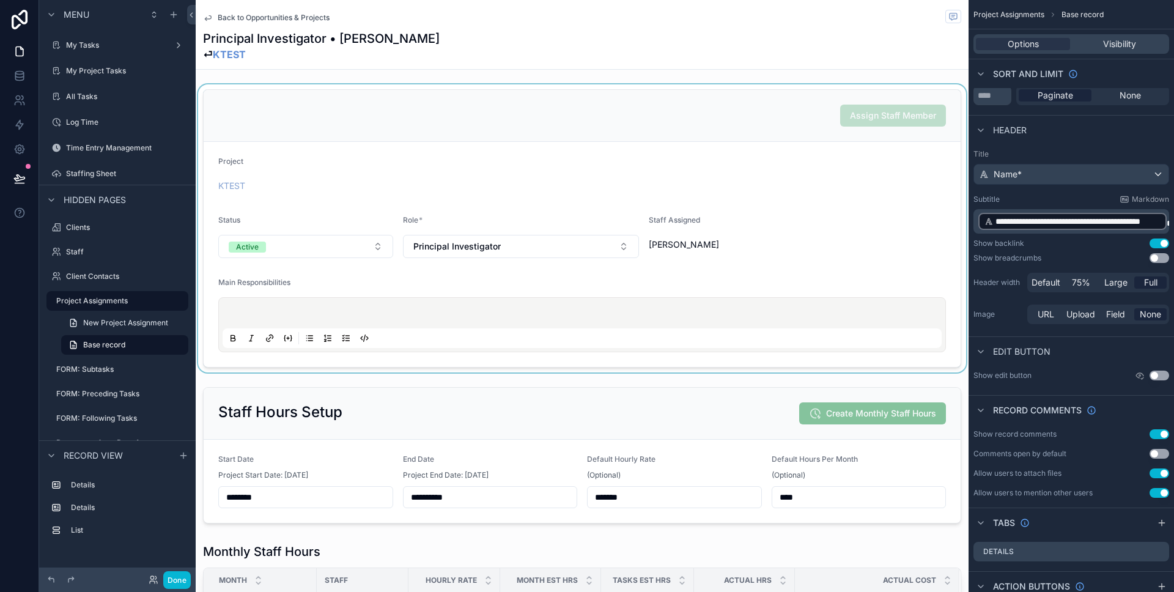
click at [436, 129] on div "scrollable content" at bounding box center [582, 228] width 773 height 288
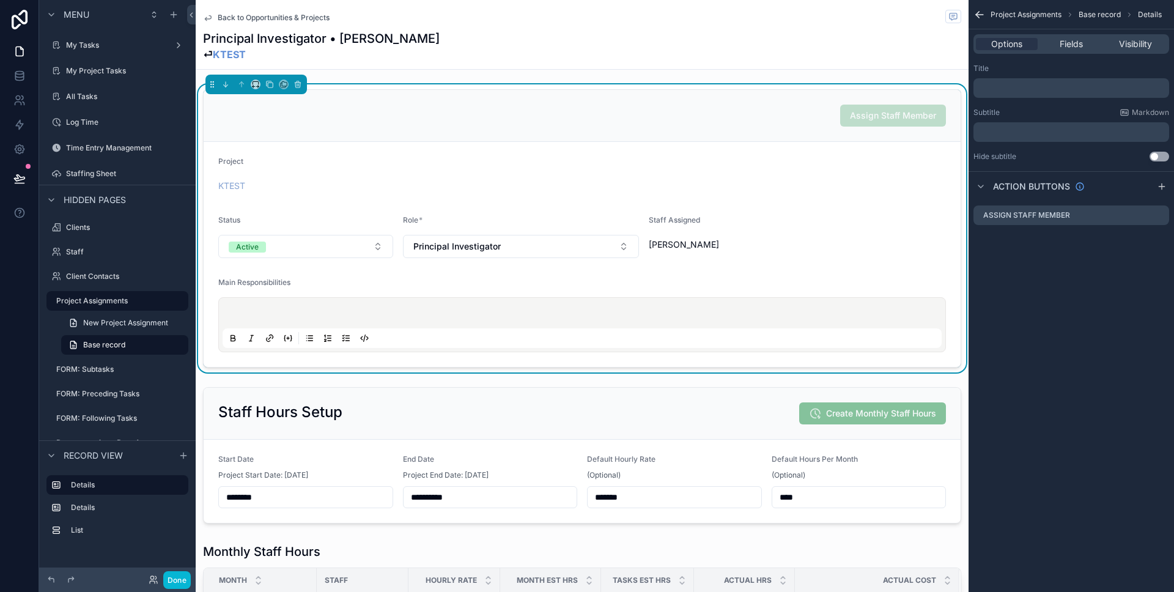
scroll to position [0, 0]
click at [183, 576] on button "Done" at bounding box center [177, 580] width 28 height 18
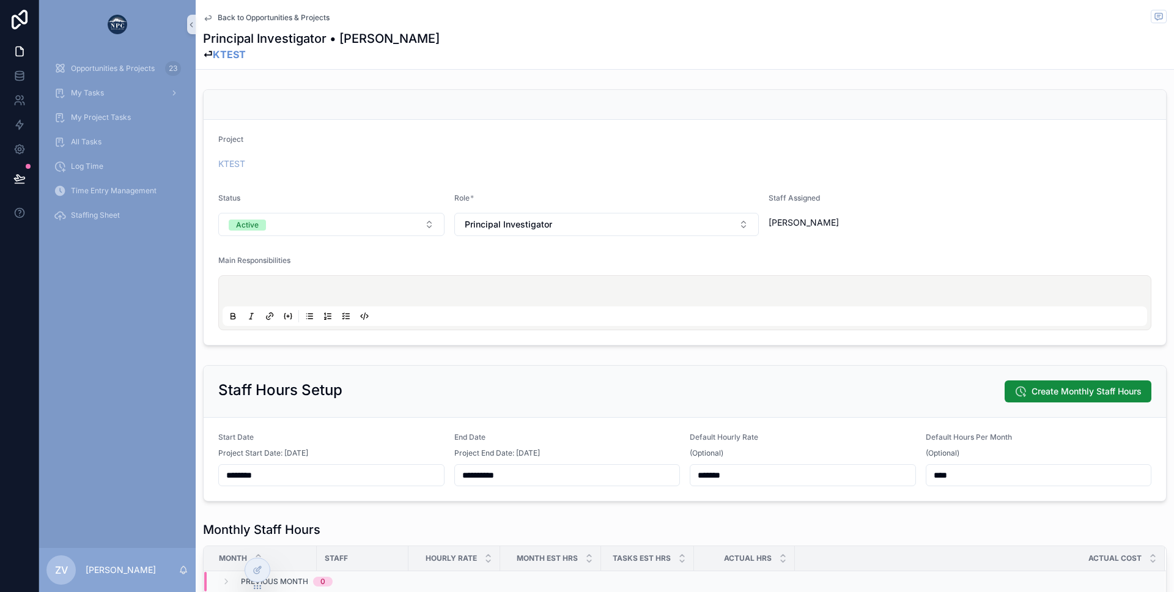
click at [291, 13] on span "Back to Opportunities & Projects" at bounding box center [274, 18] width 112 height 10
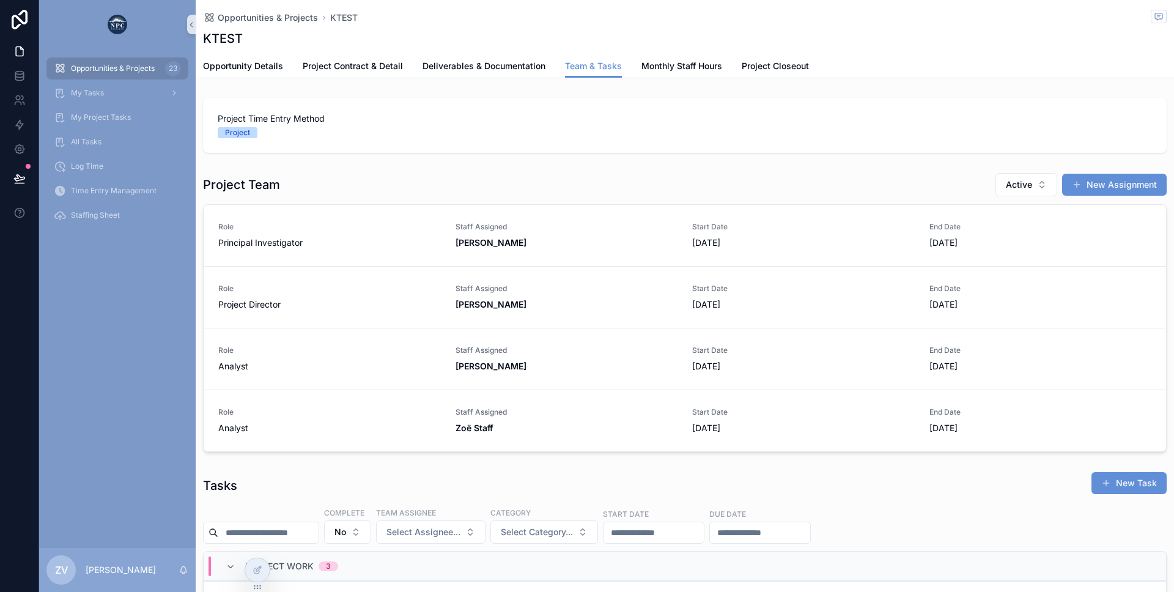
scroll to position [0, 872]
click at [256, 575] on div at bounding box center [257, 569] width 24 height 23
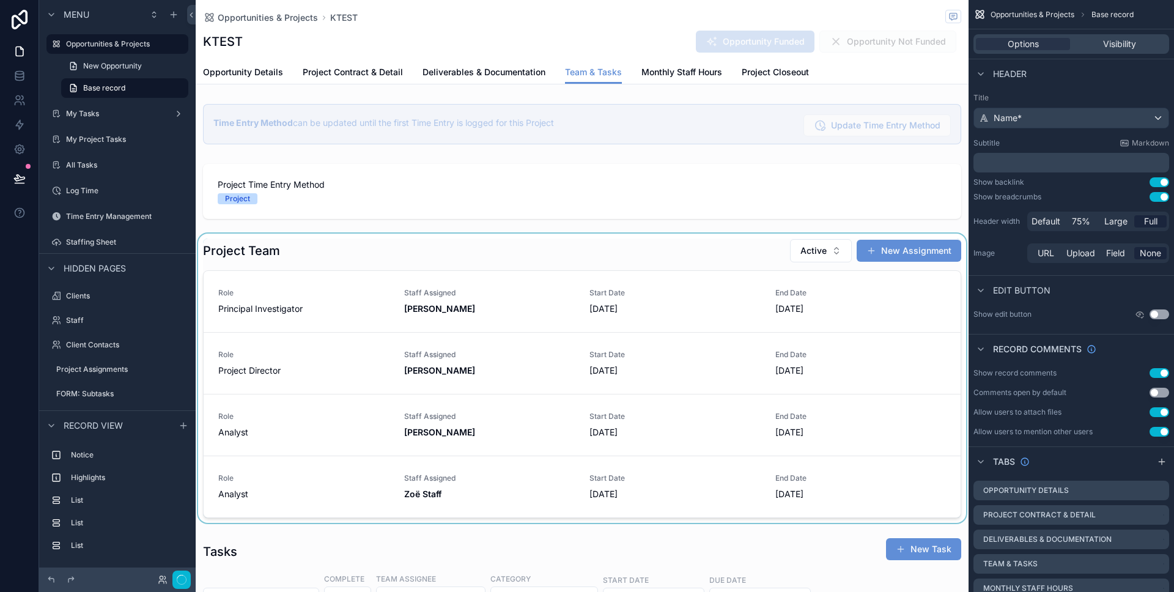
scroll to position [0, 667]
click at [333, 242] on div "scrollable content" at bounding box center [582, 378] width 773 height 289
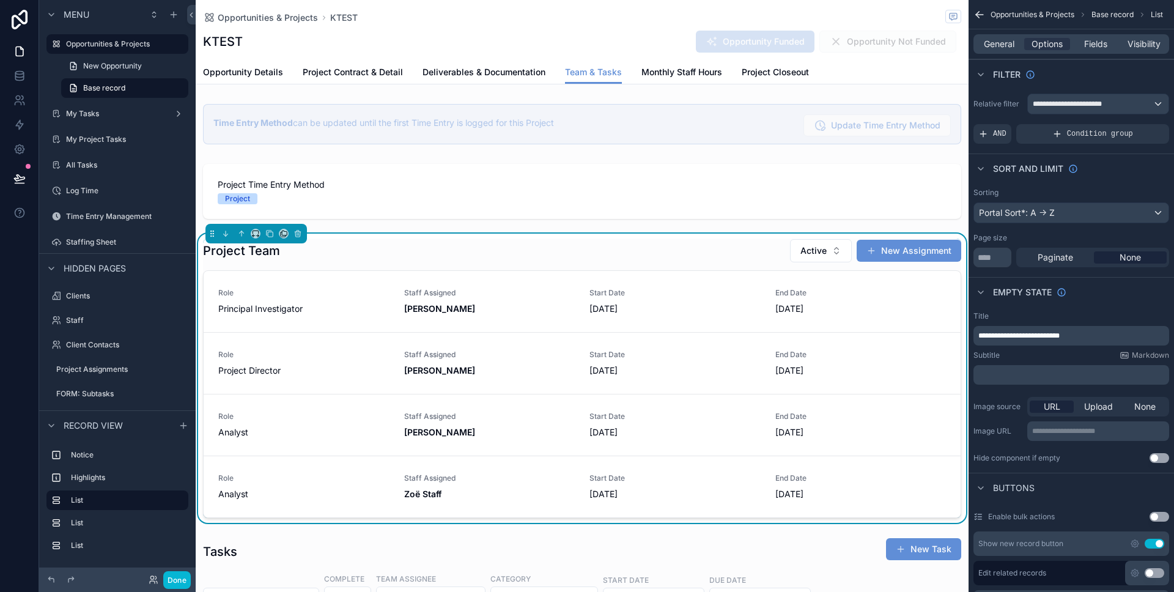
click at [338, 313] on div "Principal Investigator" at bounding box center [303, 309] width 171 height 12
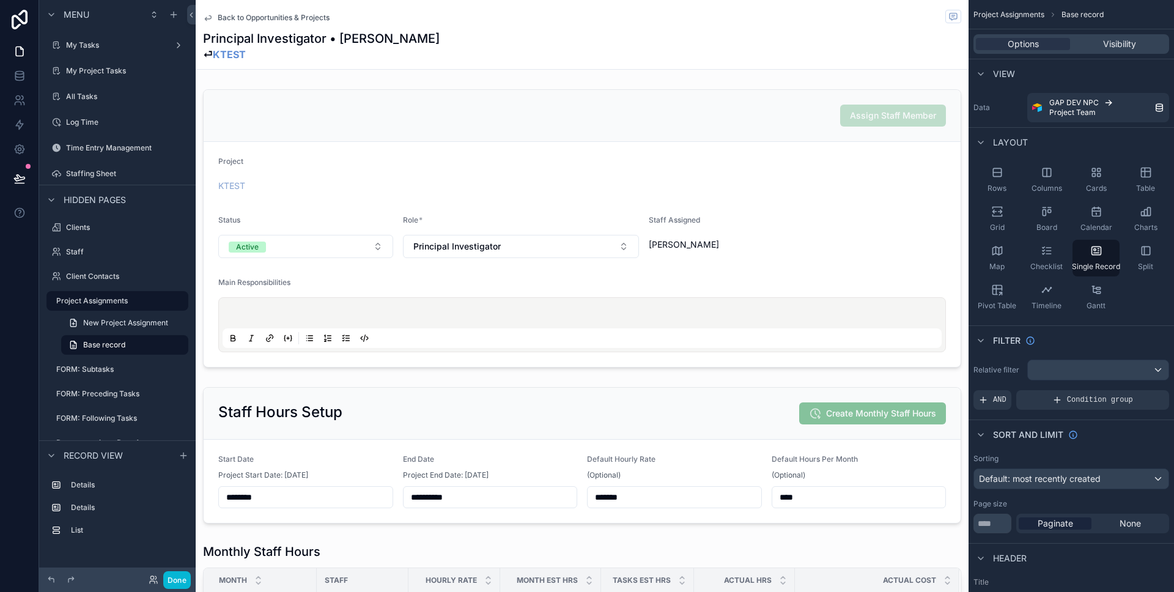
click at [530, 20] on div "Back to Opportunities & Projects" at bounding box center [582, 17] width 758 height 15
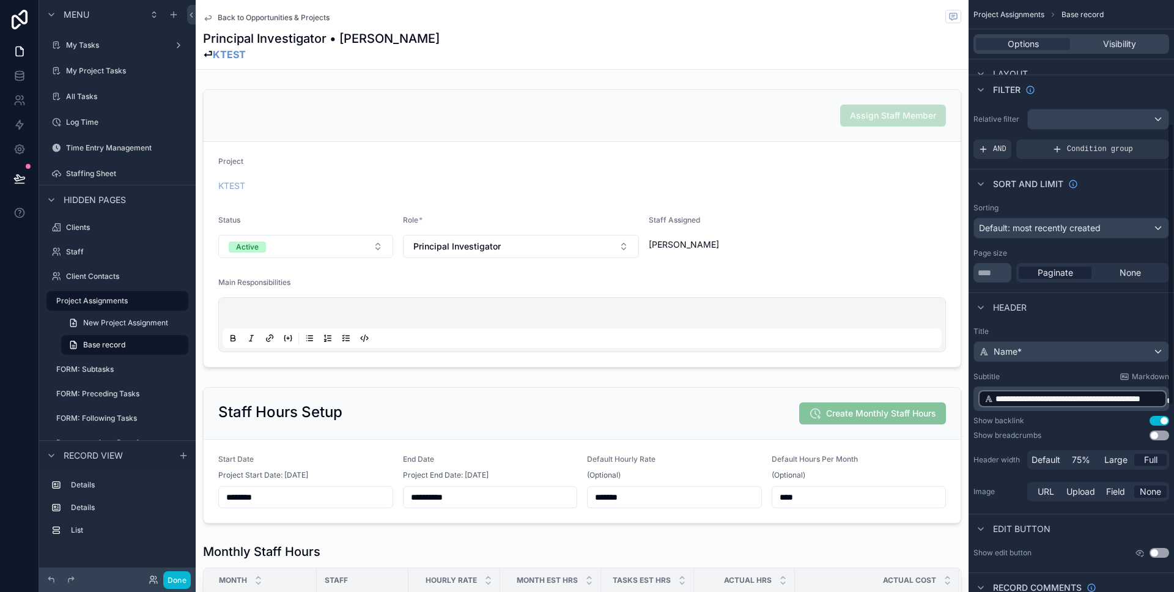
scroll to position [279, 0]
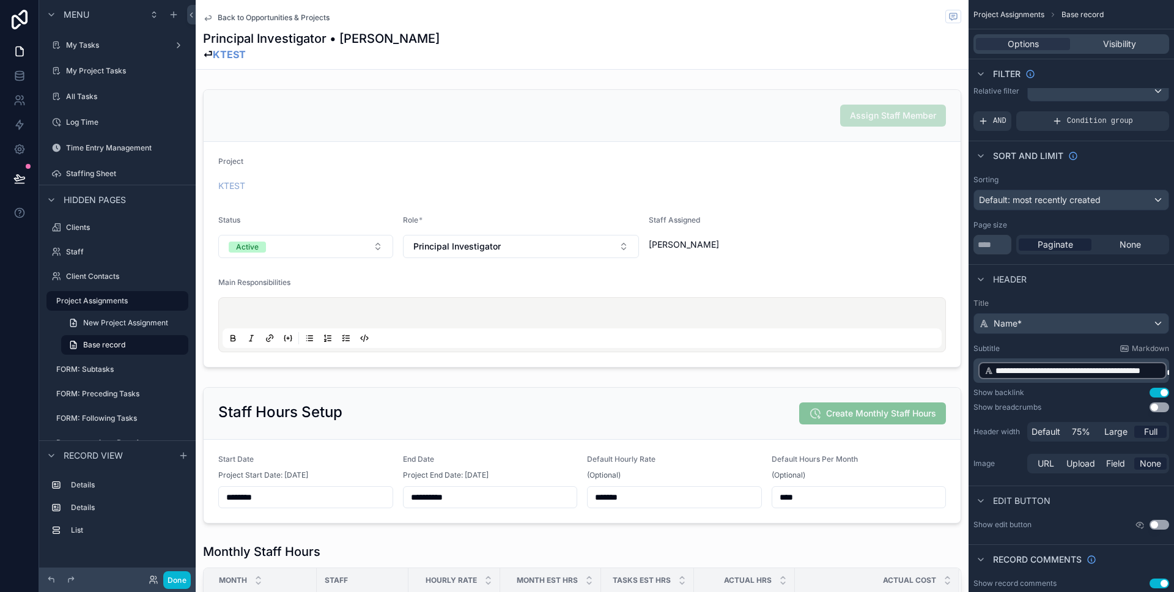
click at [1158, 408] on button "Use setting" at bounding box center [1160, 407] width 20 height 10
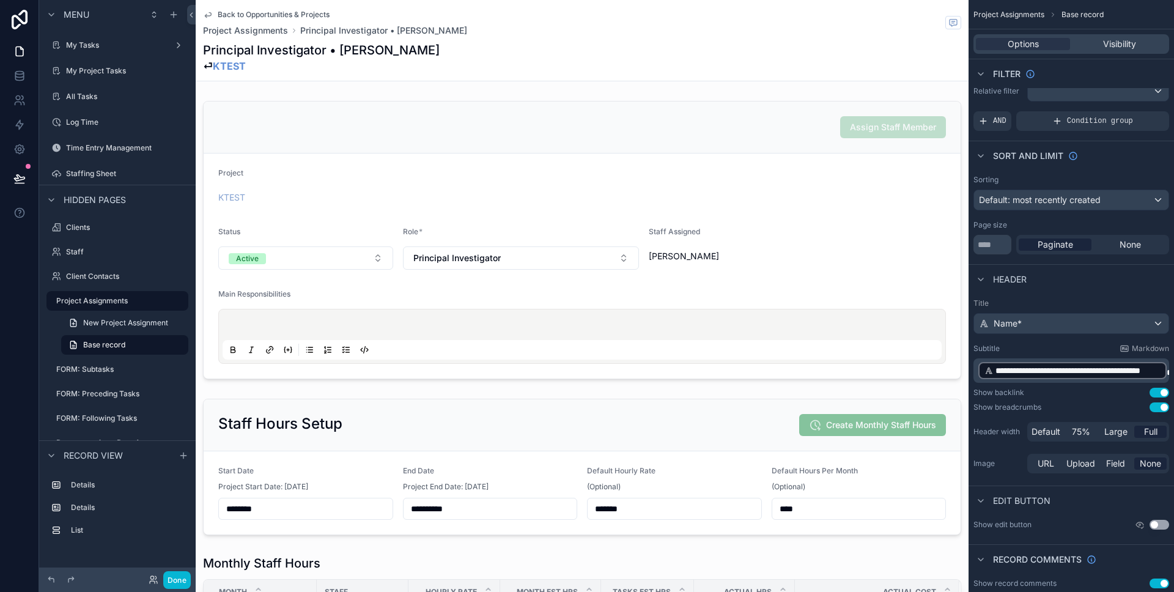
click at [1158, 408] on button "Use setting" at bounding box center [1160, 407] width 20 height 10
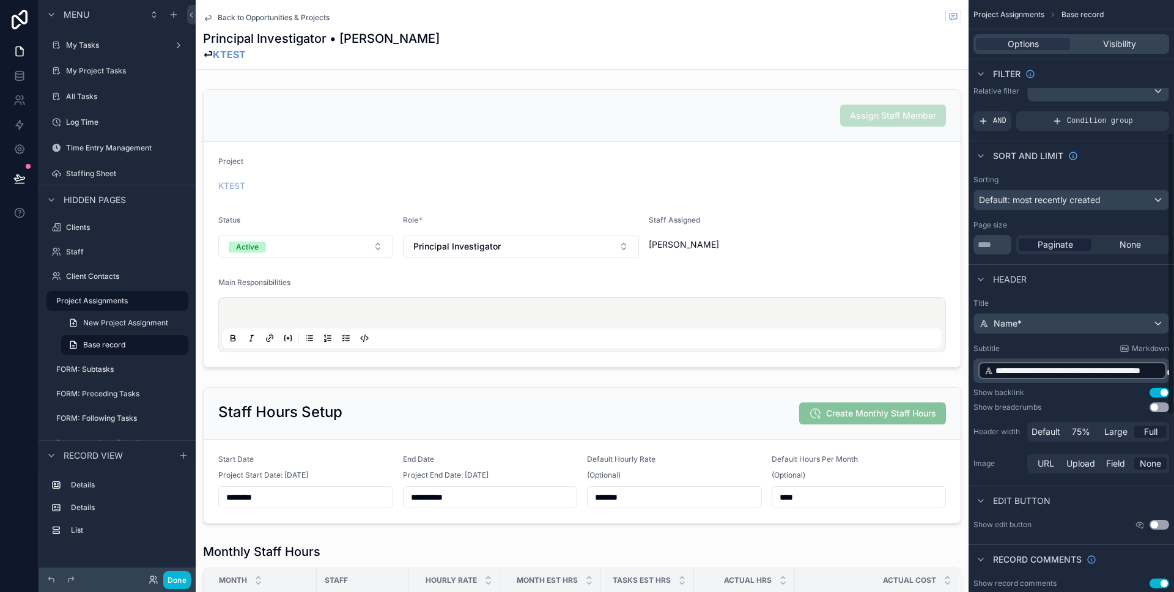
click at [1167, 368] on span "scrollable content" at bounding box center [1169, 372] width 5 height 9
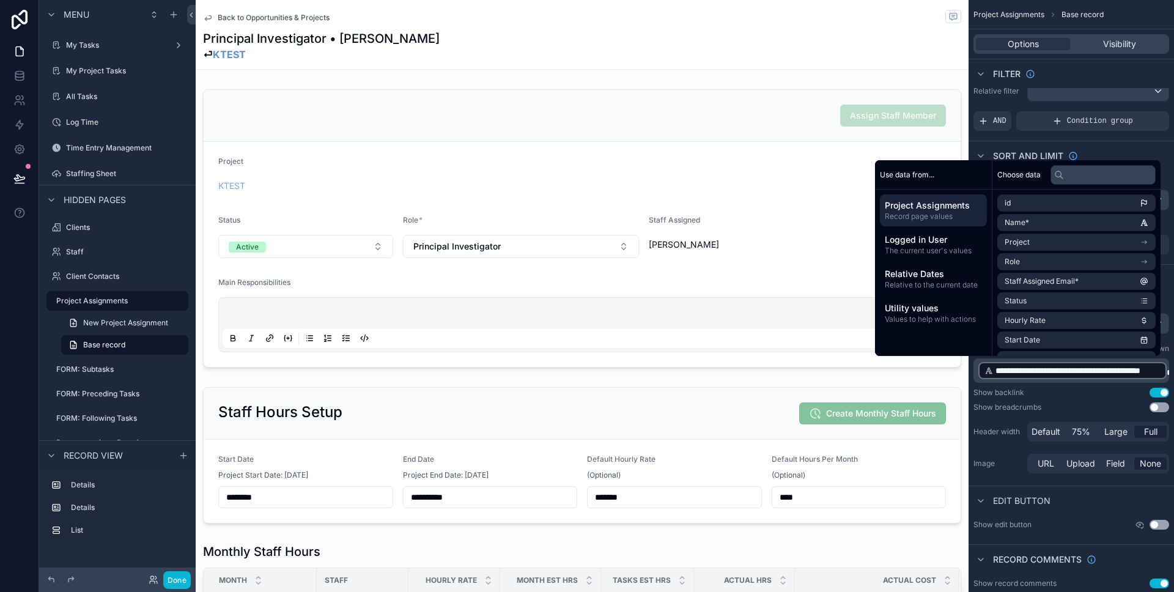
scroll to position [280, 0]
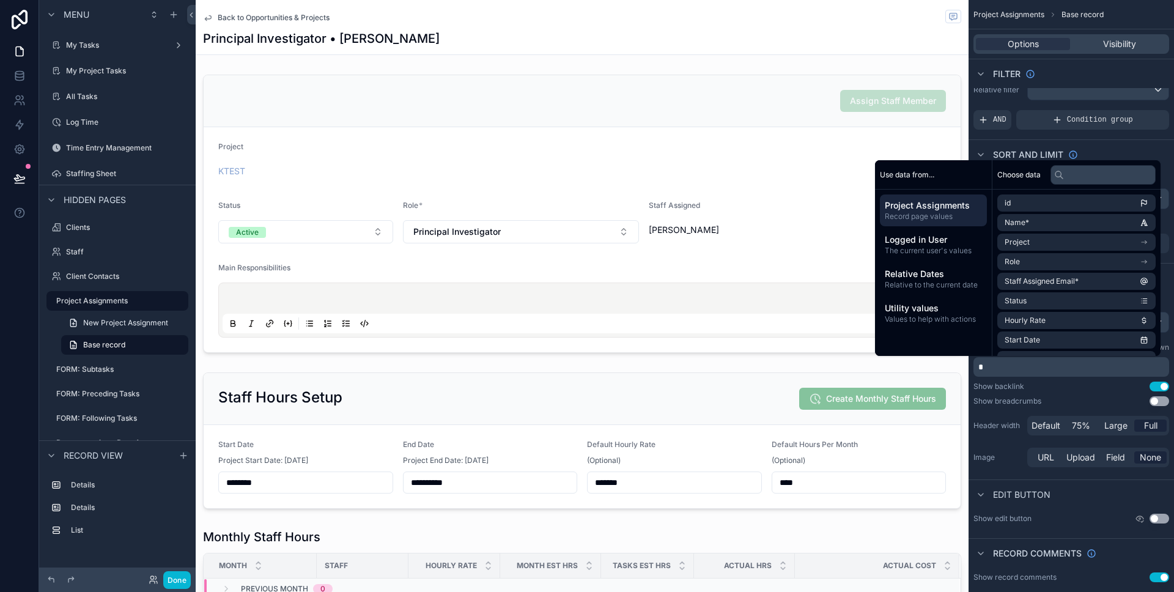
click at [1102, 397] on div "Show breadcrumbs Use setting" at bounding box center [1072, 401] width 196 height 10
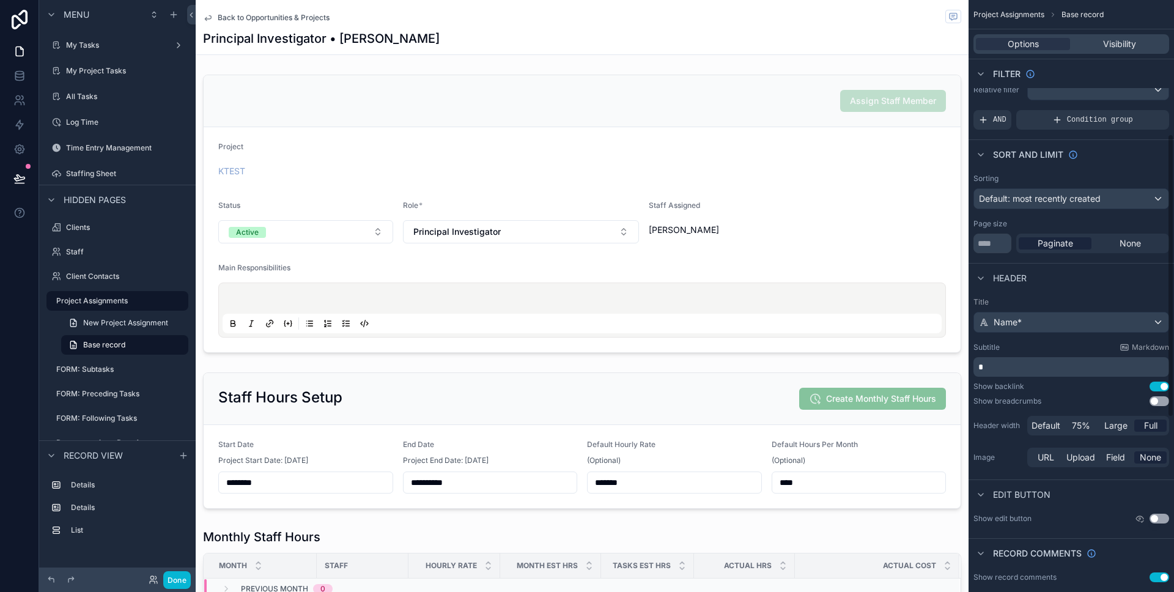
click at [1045, 369] on p "scrollable content" at bounding box center [1073, 367] width 188 height 12
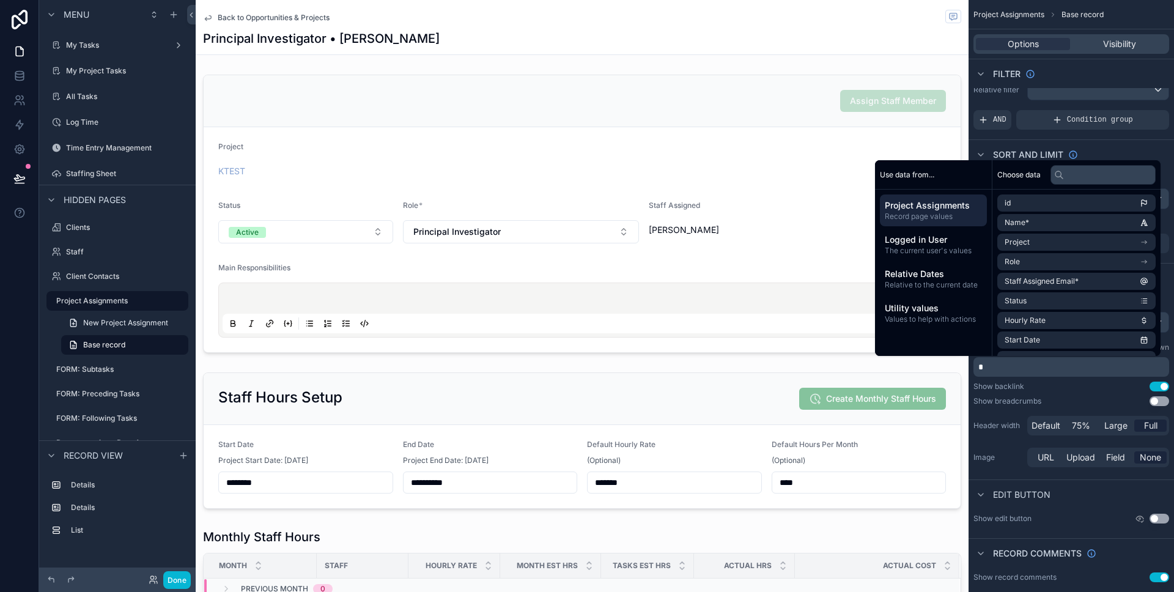
click at [1053, 385] on div "Show backlink Use setting" at bounding box center [1072, 387] width 196 height 10
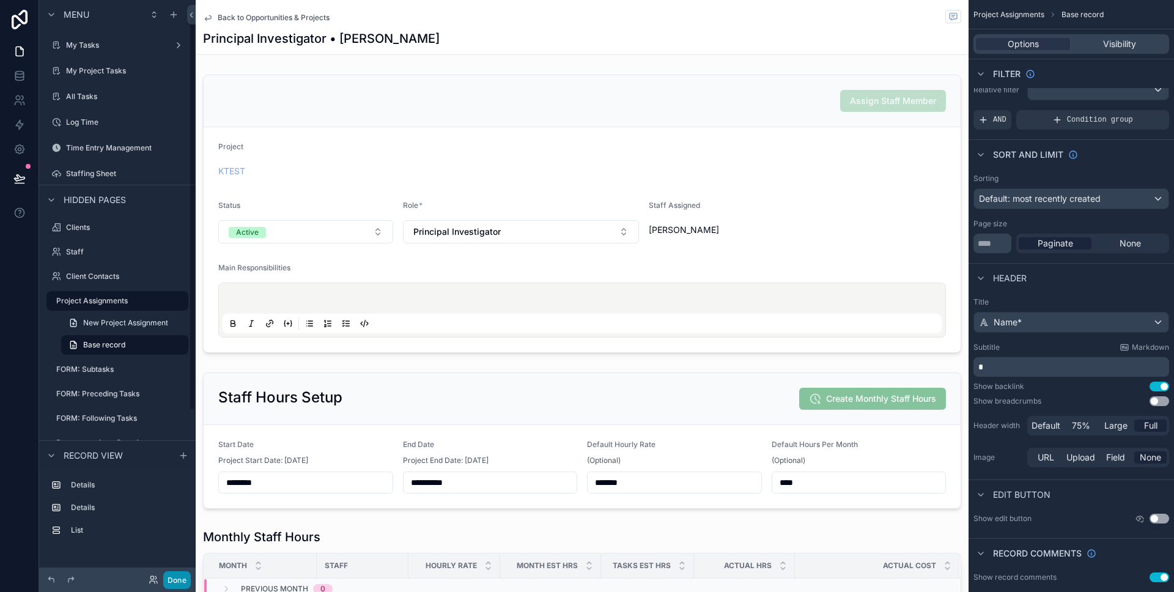
click at [176, 585] on button "Done" at bounding box center [177, 580] width 28 height 18
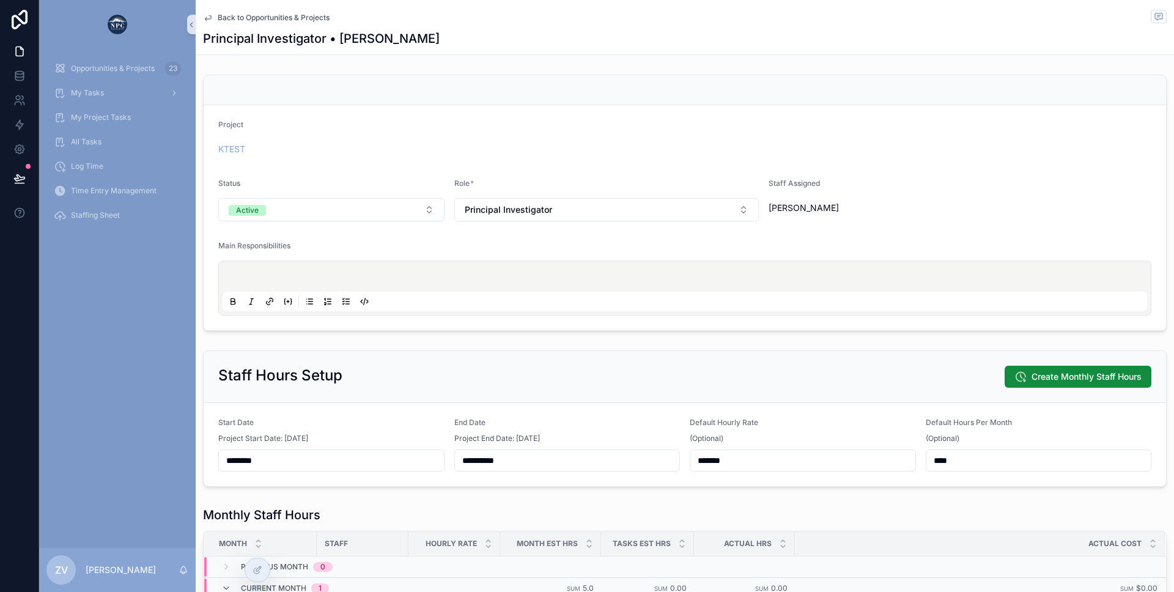
click at [262, 15] on span "Back to Opportunities & Projects" at bounding box center [274, 18] width 112 height 10
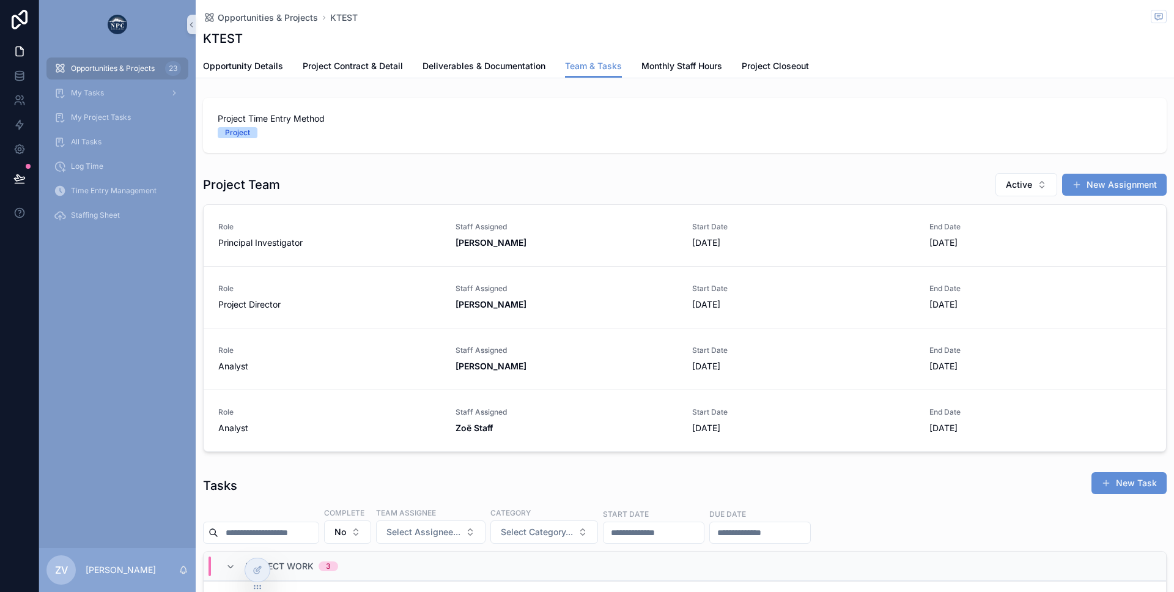
scroll to position [0, 872]
click at [577, 302] on span "[PERSON_NAME]" at bounding box center [567, 304] width 223 height 12
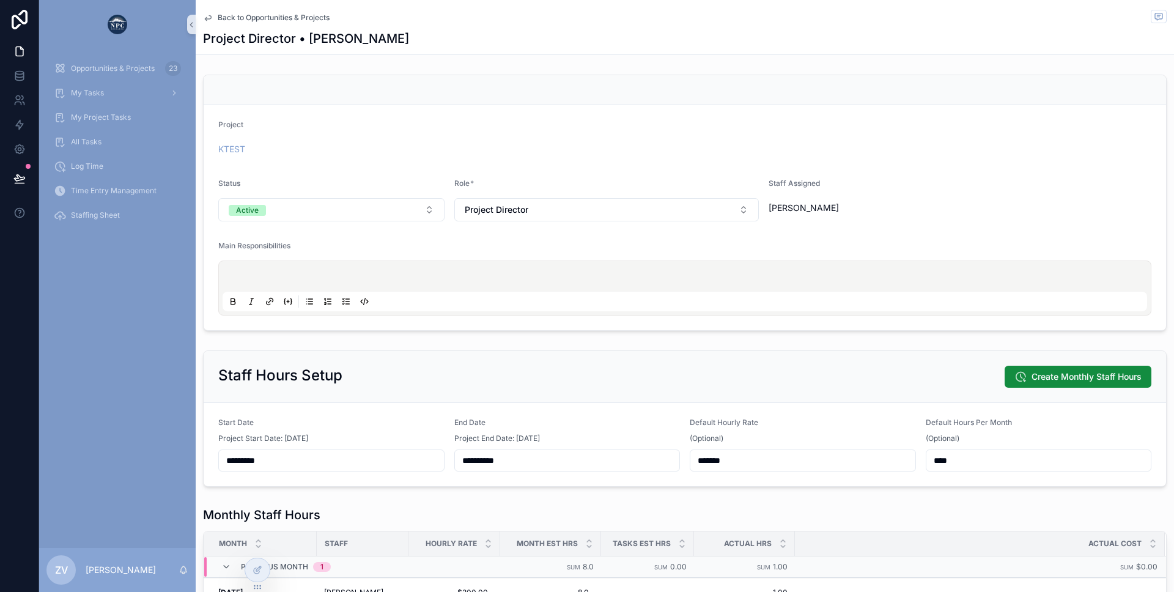
click at [278, 16] on span "Back to Opportunities & Projects" at bounding box center [274, 18] width 112 height 10
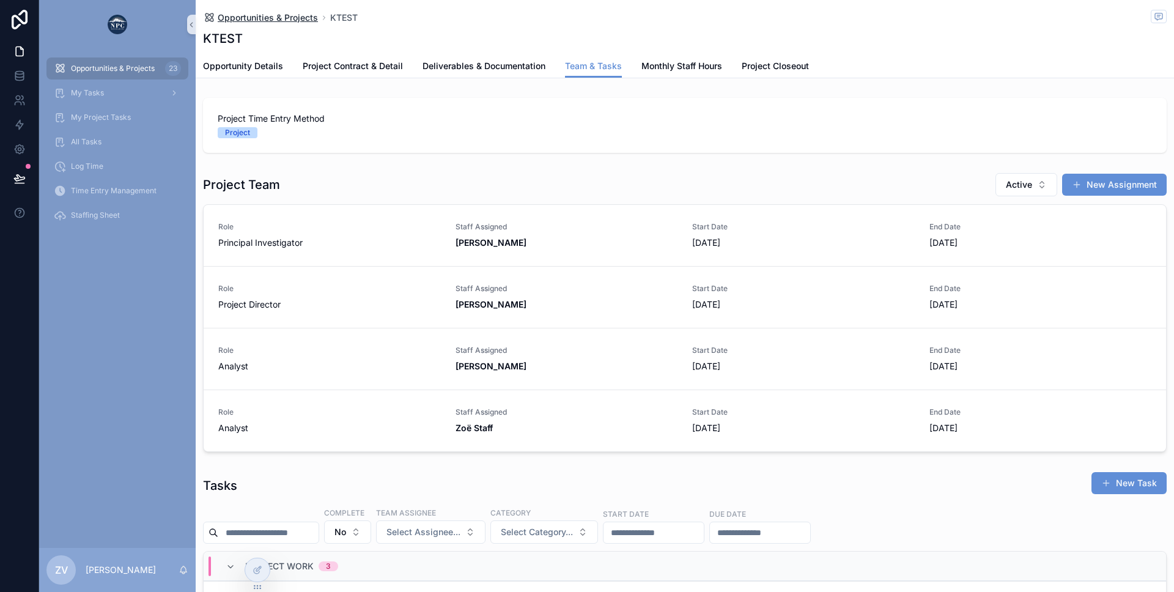
scroll to position [0, 872]
click at [558, 287] on span "Staff Assigned" at bounding box center [567, 289] width 223 height 10
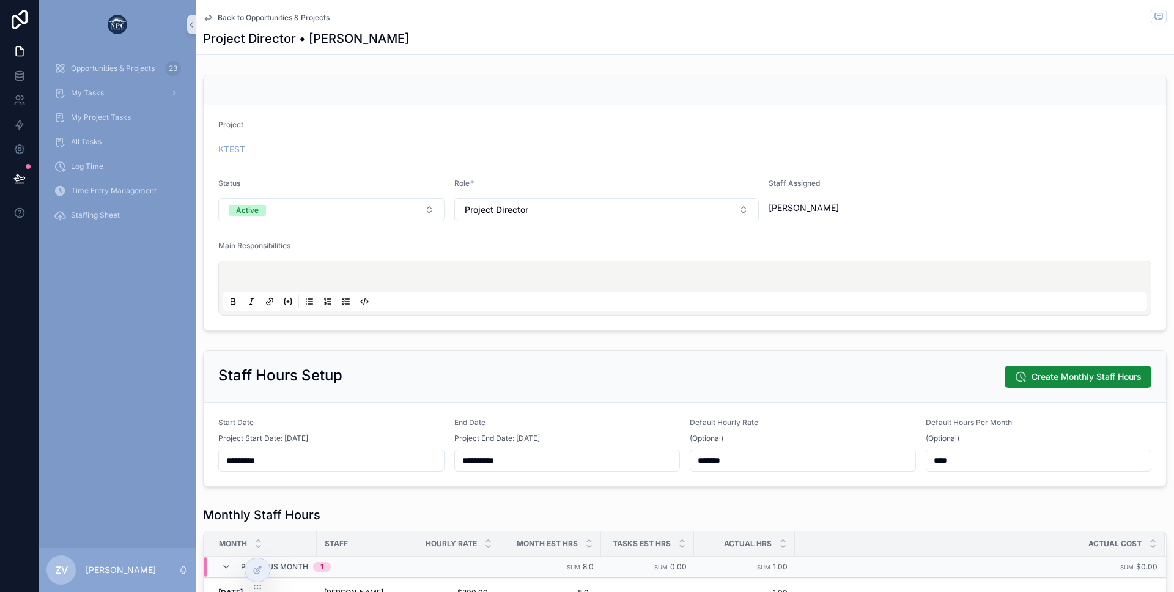
click at [242, 15] on span "Back to Opportunities & Projects" at bounding box center [274, 18] width 112 height 10
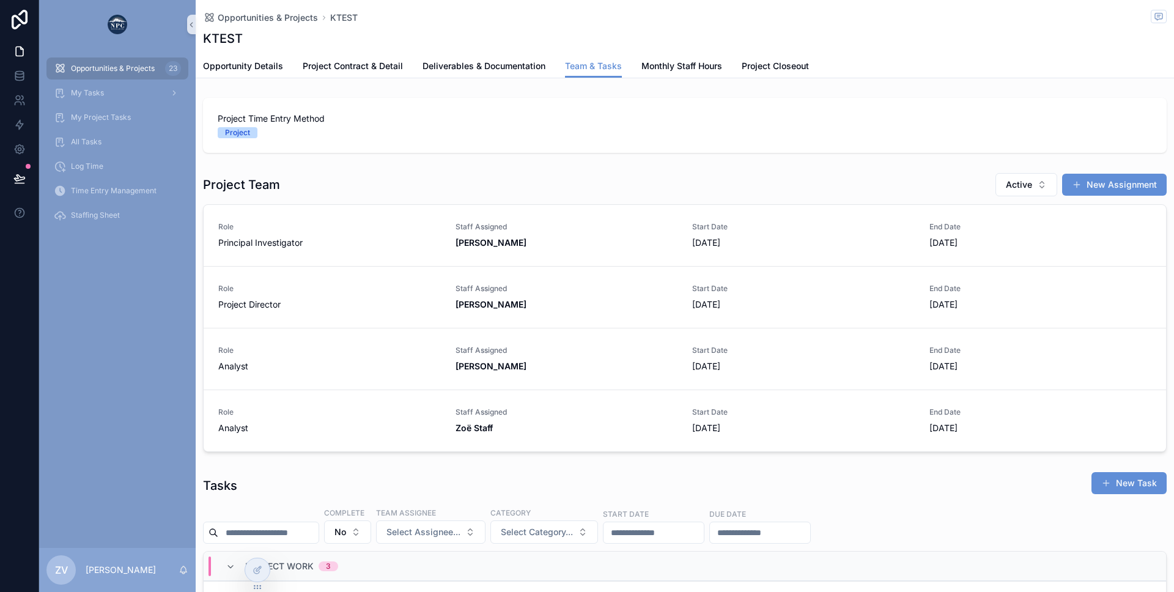
scroll to position [0, 872]
click at [653, 65] on span "Monthly Staff Hours" at bounding box center [682, 66] width 81 height 12
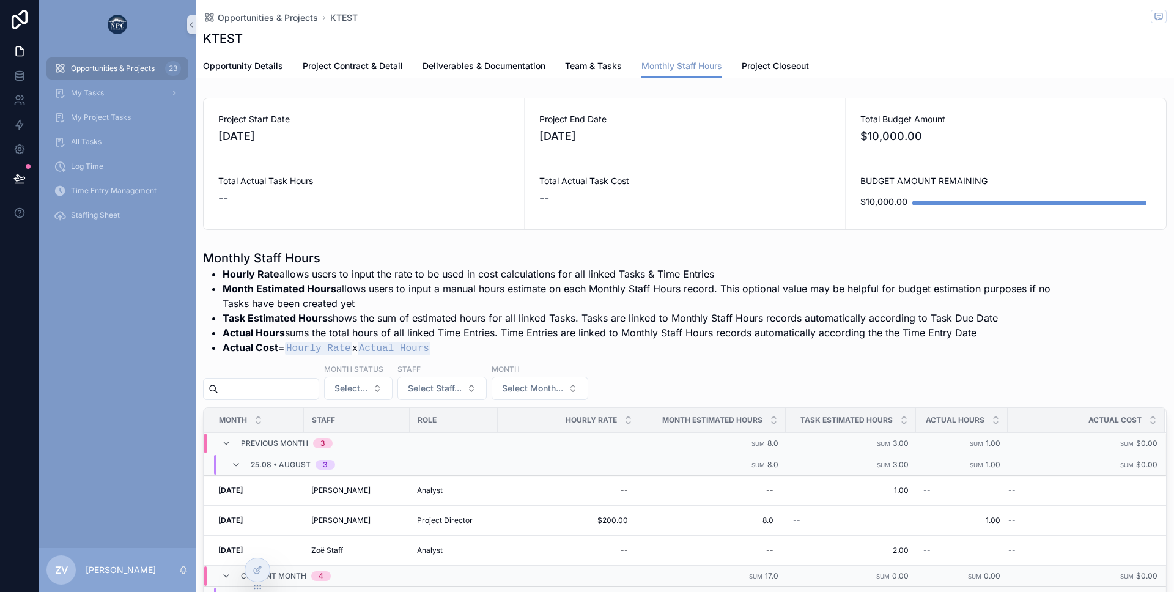
scroll to position [138, 0]
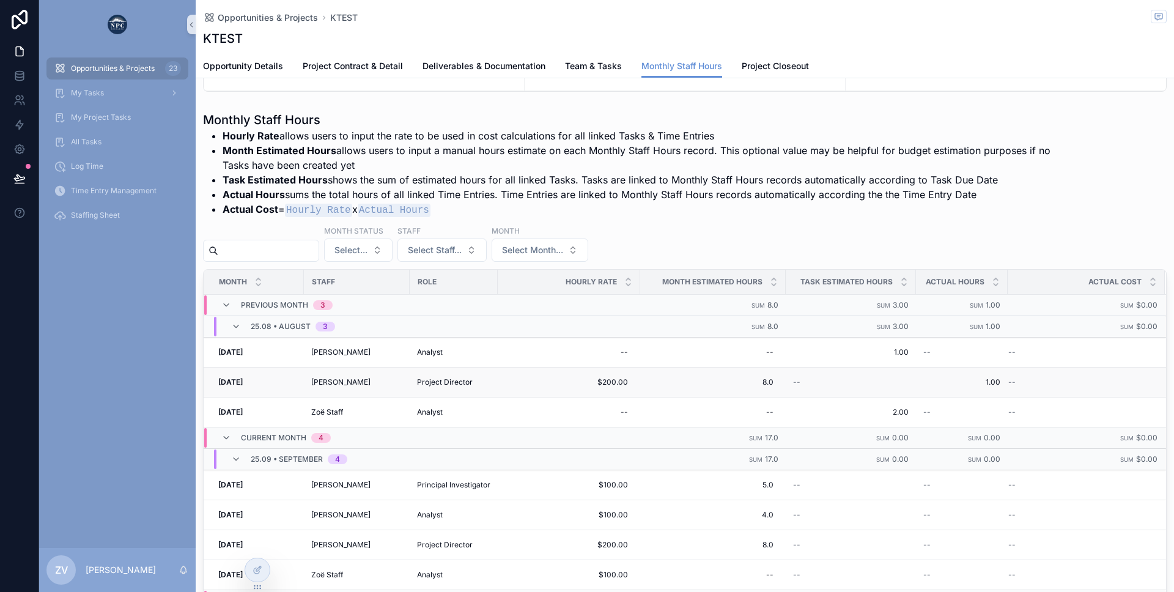
click at [498, 386] on td "$200.00 $200.00" at bounding box center [569, 383] width 143 height 30
click at [477, 381] on div "Project Director" at bounding box center [453, 382] width 73 height 10
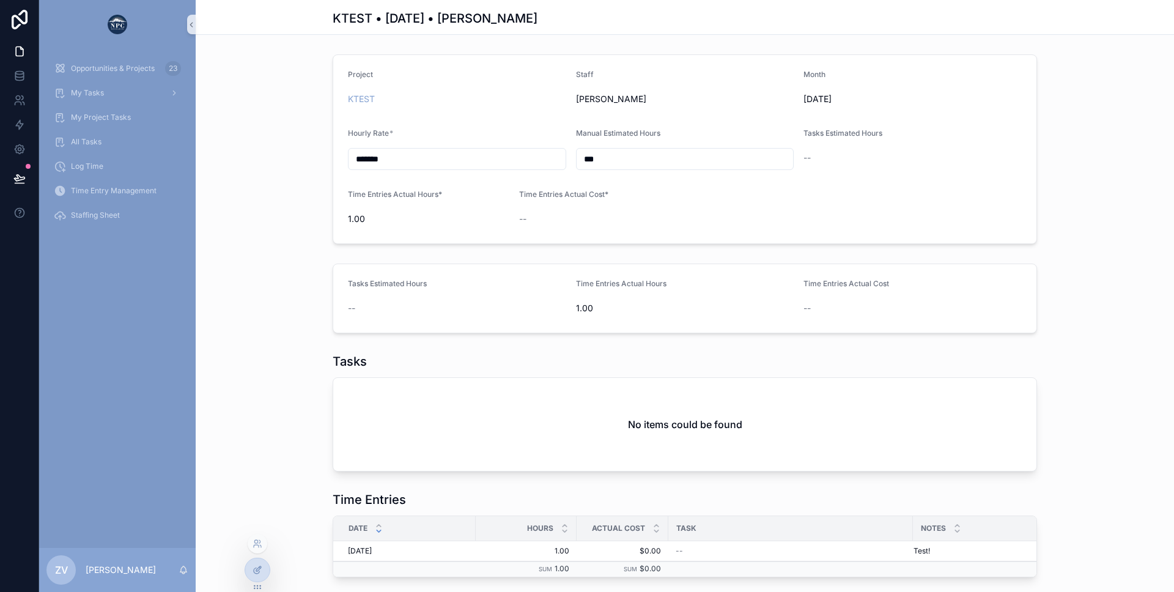
click at [258, 557] on div at bounding box center [258, 546] width 20 height 24
click at [265, 568] on div at bounding box center [257, 569] width 24 height 23
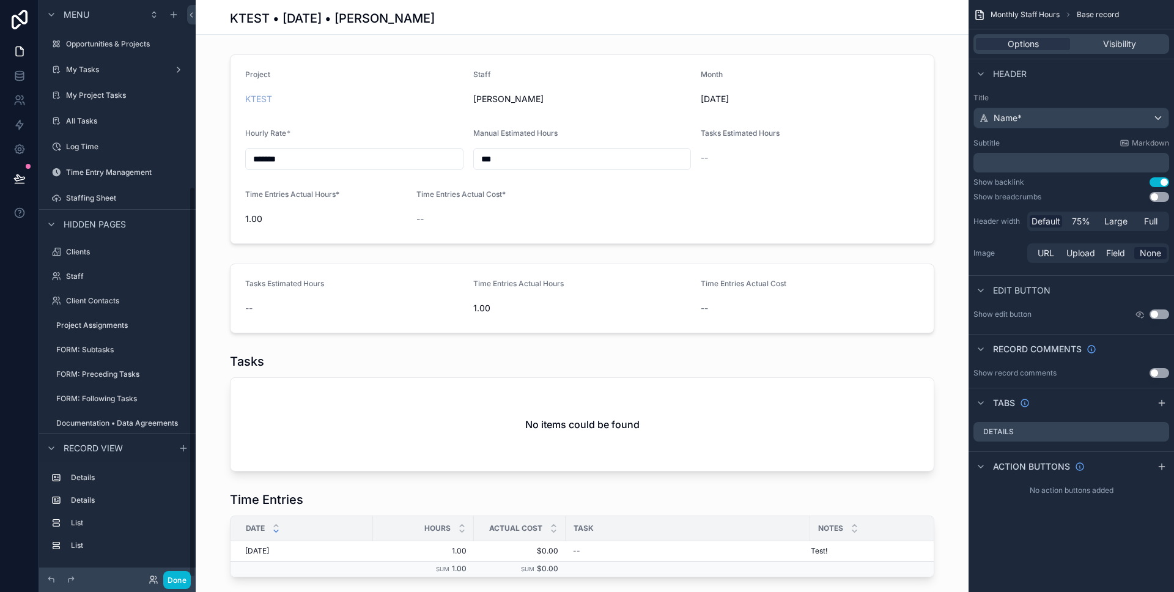
scroll to position [275, 0]
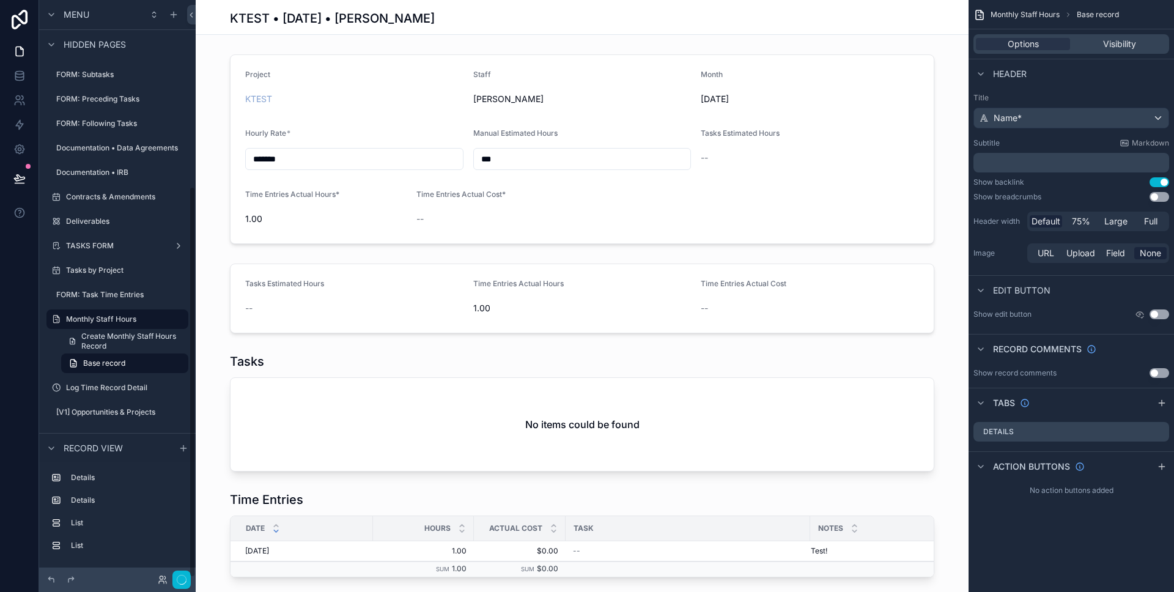
click at [384, 74] on div "scrollable content" at bounding box center [582, 149] width 773 height 199
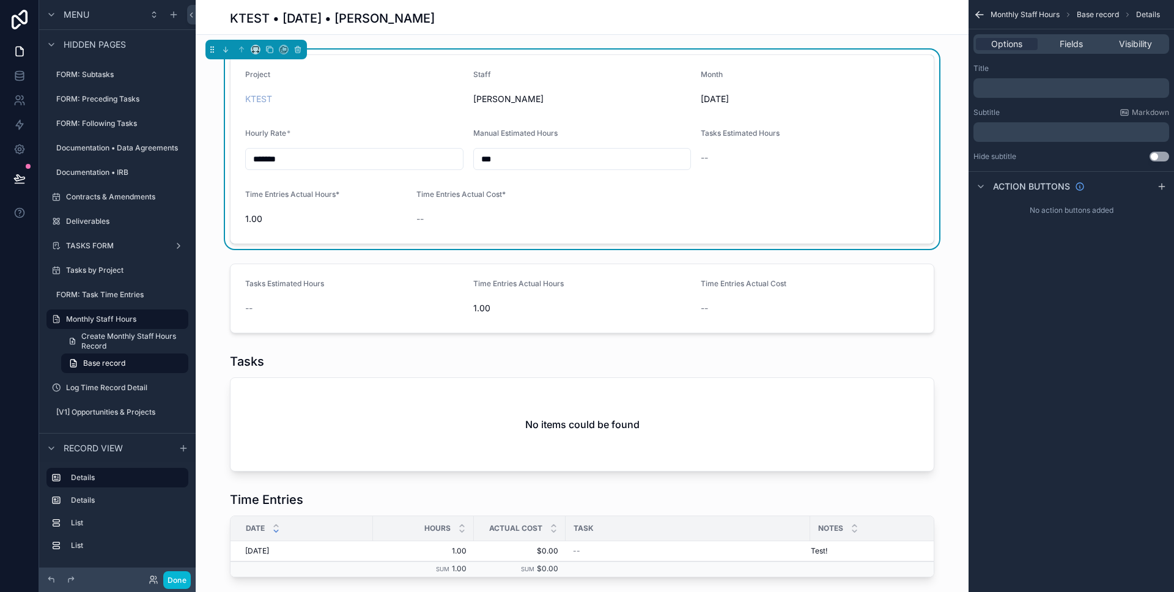
click at [598, 29] on div "KTEST • Aug 25 • Kristen Hern" at bounding box center [582, 17] width 705 height 34
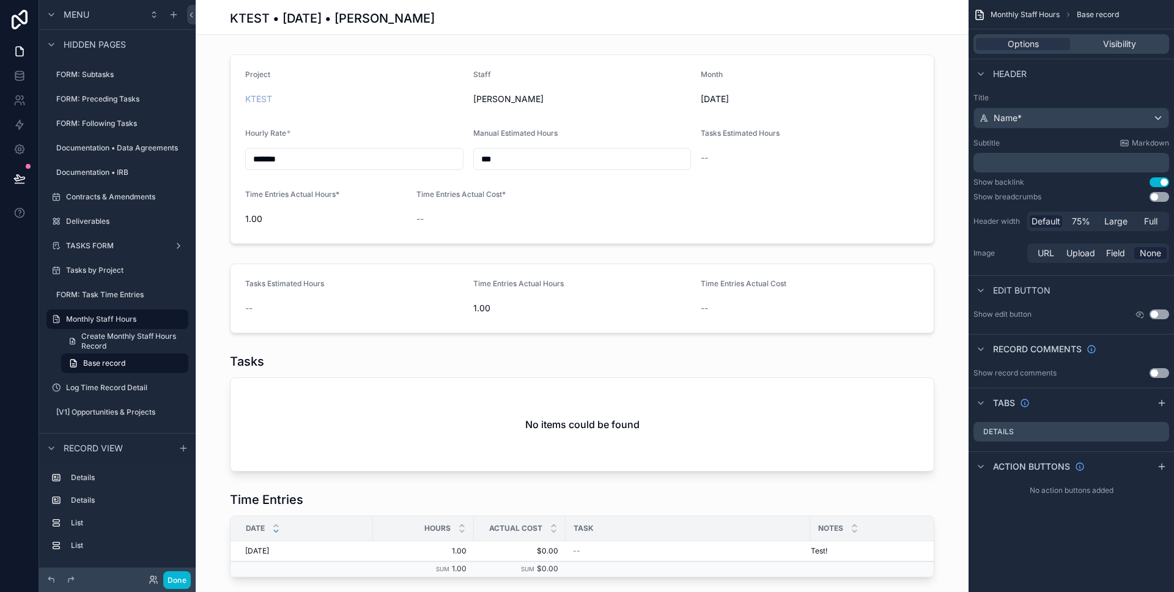
click at [1155, 196] on button "Use setting" at bounding box center [1160, 197] width 20 height 10
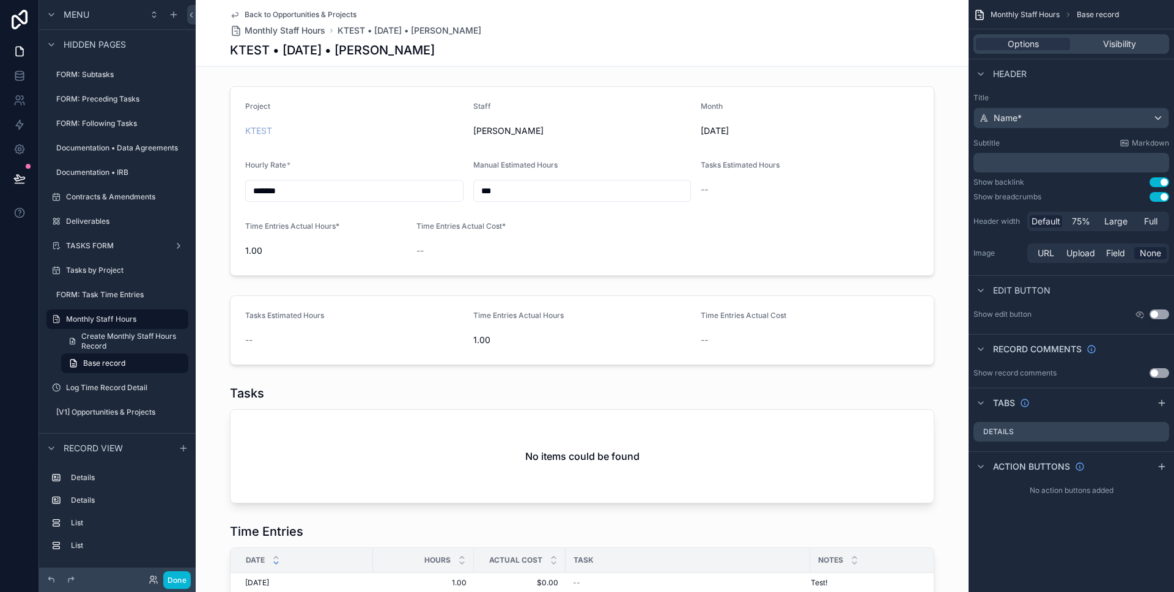
click at [1160, 183] on button "Use setting" at bounding box center [1160, 182] width 20 height 10
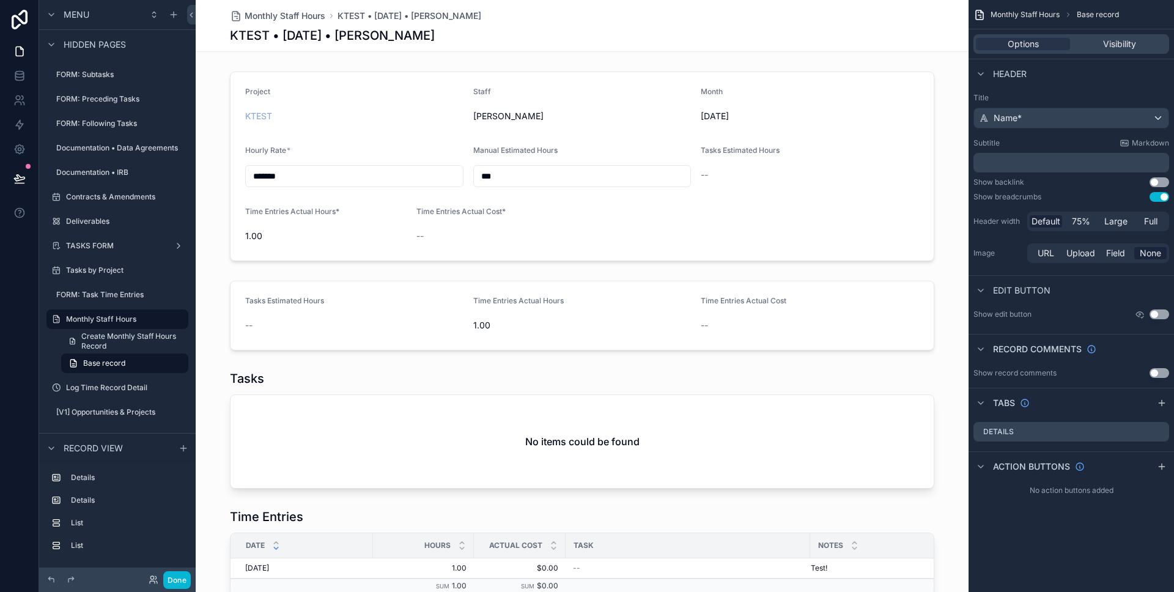
click at [1158, 198] on button "Use setting" at bounding box center [1160, 197] width 20 height 10
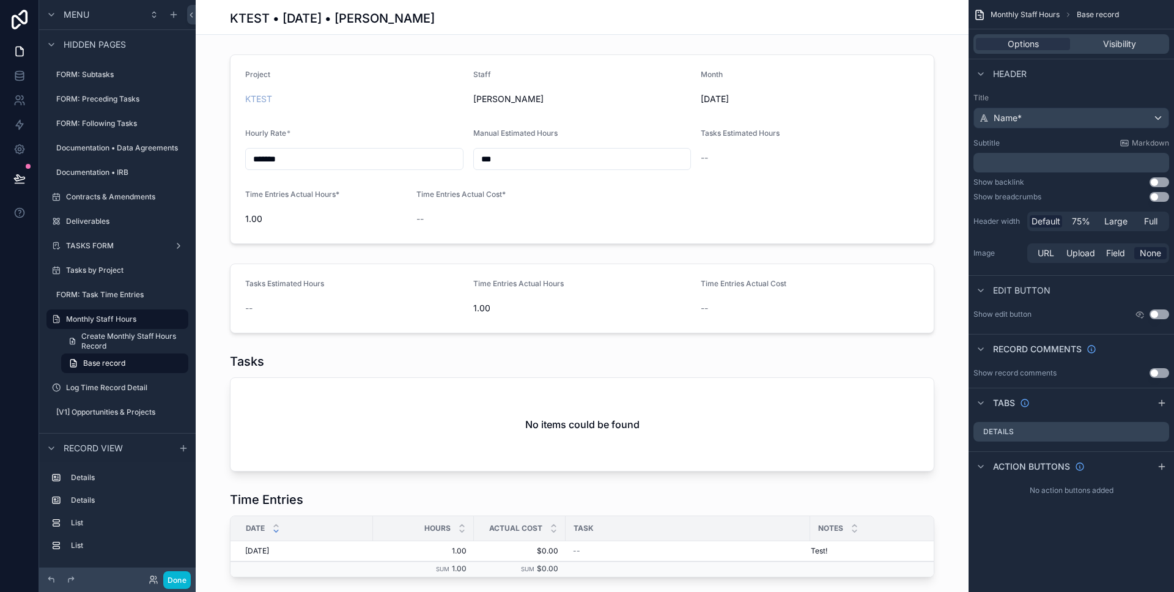
click at [1155, 181] on button "Use setting" at bounding box center [1160, 182] width 20 height 10
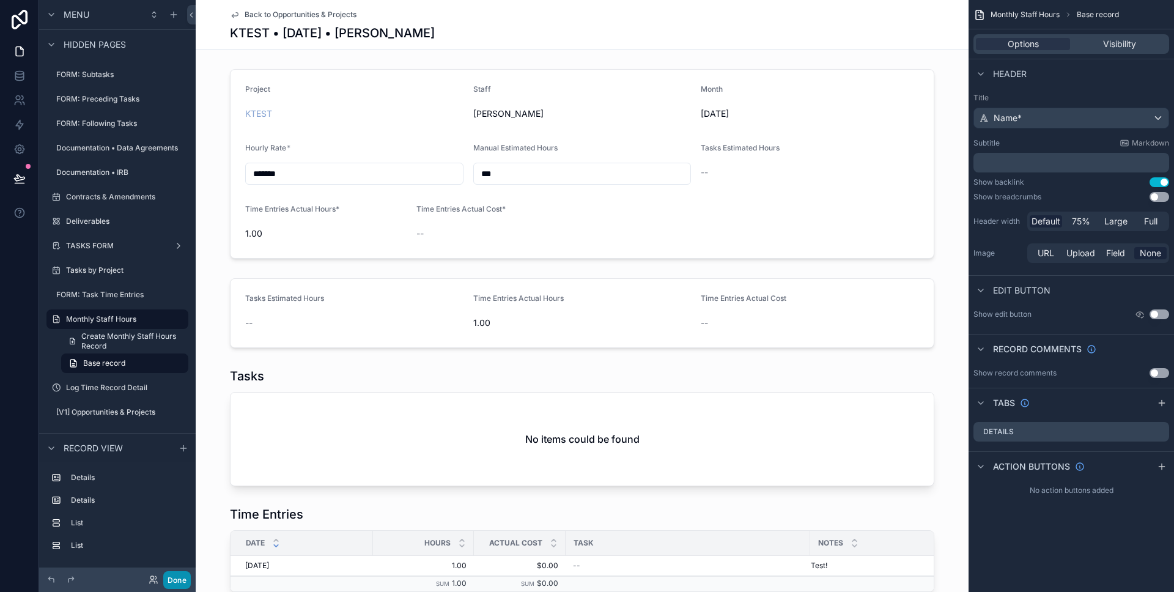
click at [170, 579] on button "Done" at bounding box center [177, 580] width 28 height 18
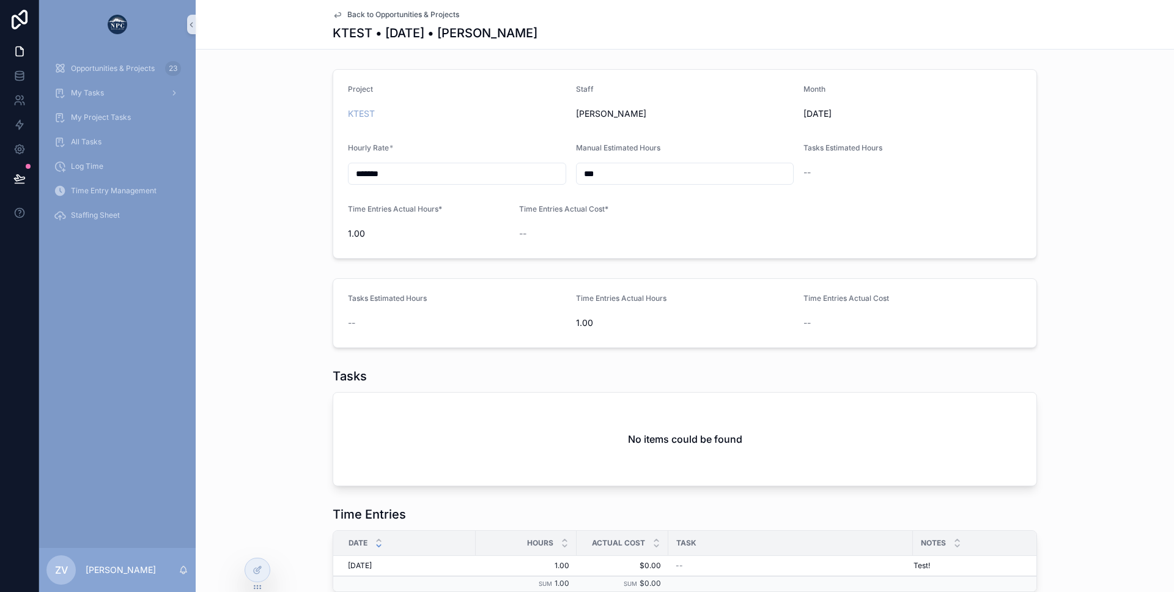
click at [404, 14] on span "Back to Opportunities & Projects" at bounding box center [403, 15] width 112 height 10
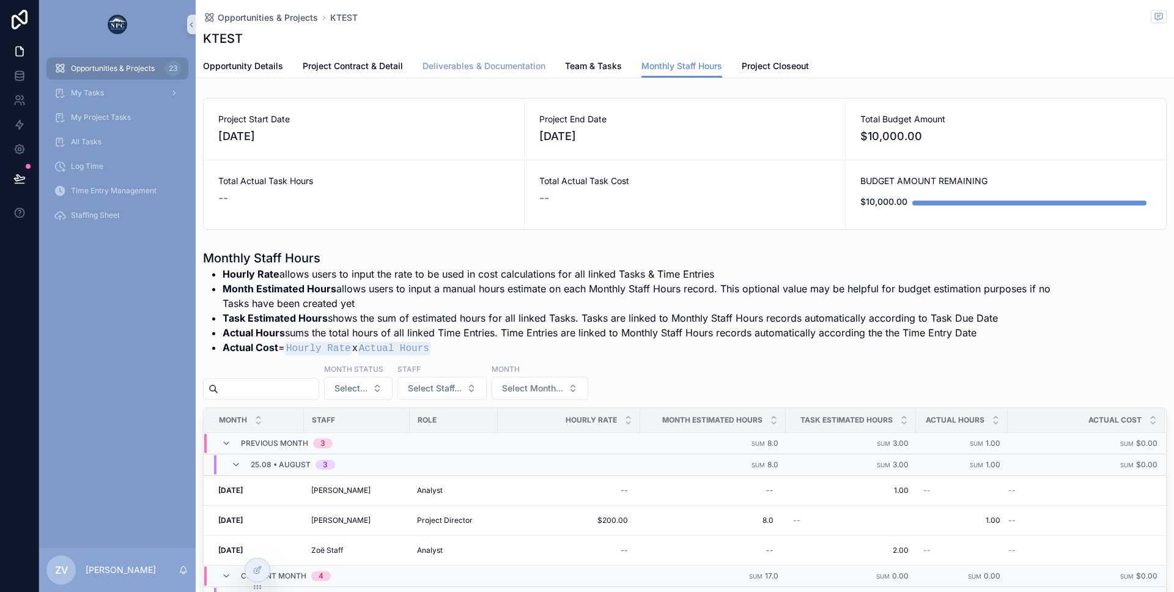
click at [464, 64] on span "Deliverables & Documentation" at bounding box center [484, 66] width 123 height 12
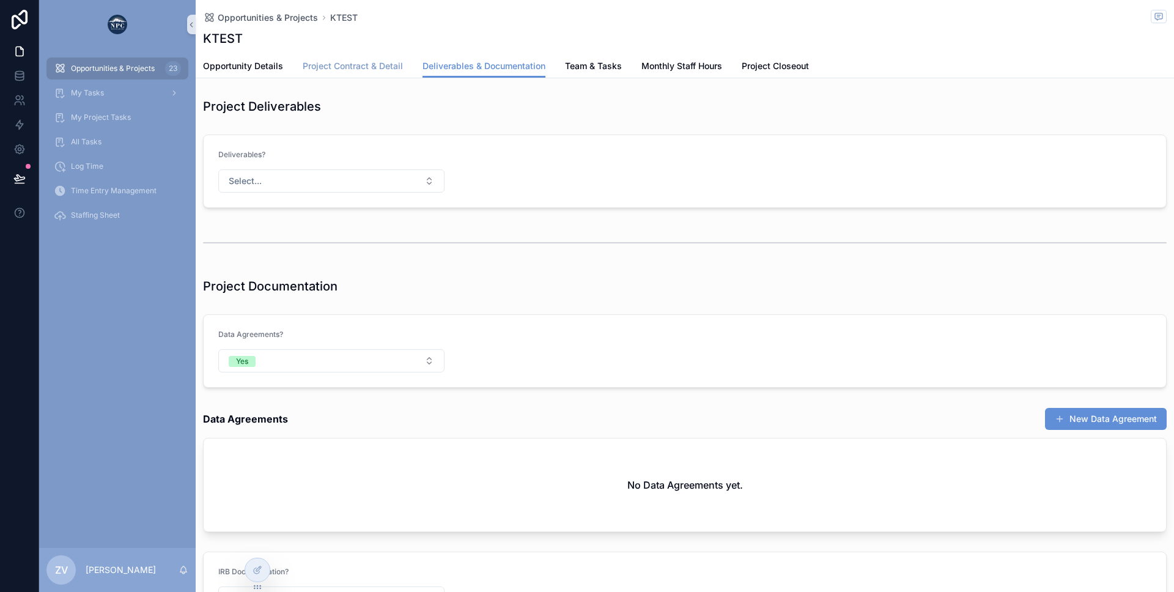
click at [371, 59] on link "Project Contract & Detail" at bounding box center [353, 67] width 100 height 24
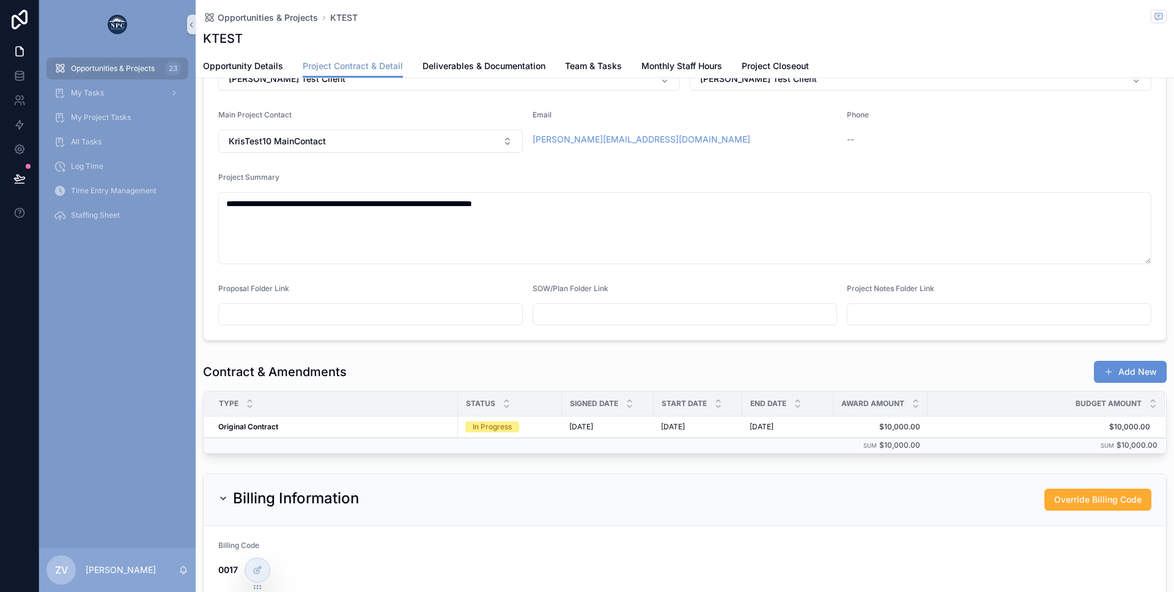
scroll to position [439, 0]
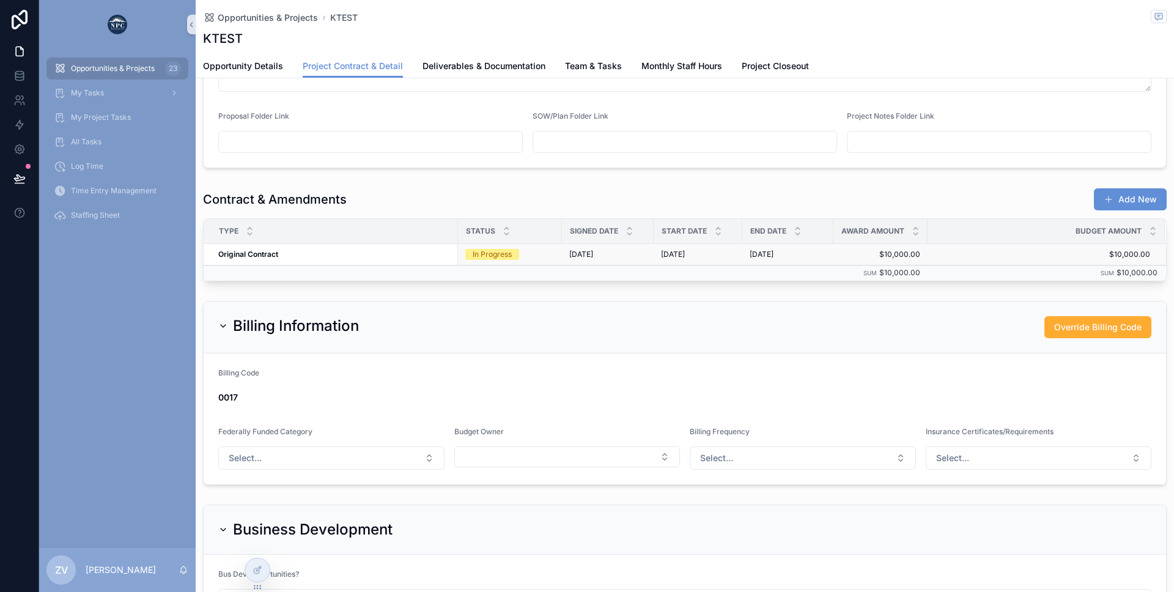
click at [403, 257] on div "Original Contract Original Contract" at bounding box center [334, 255] width 232 height 10
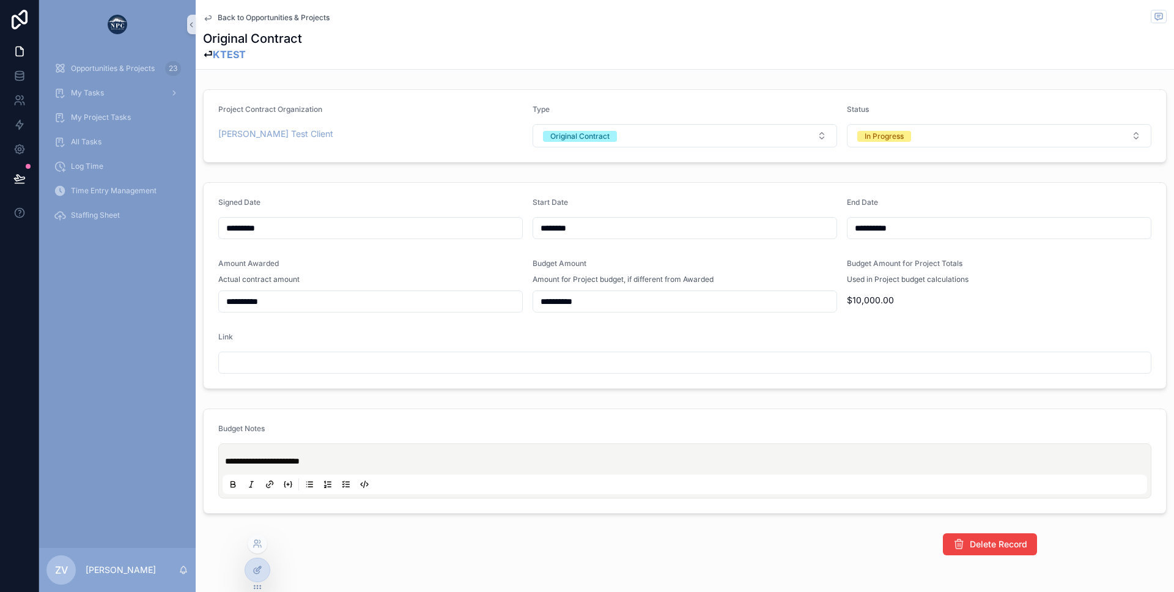
click at [251, 561] on div at bounding box center [257, 569] width 24 height 23
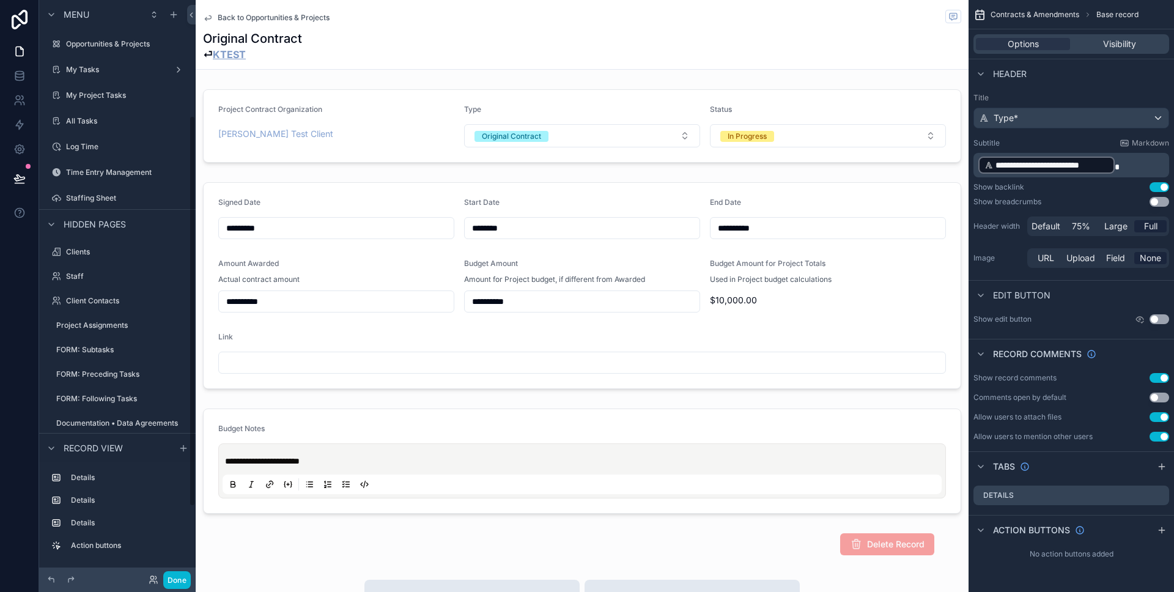
scroll to position [171, 0]
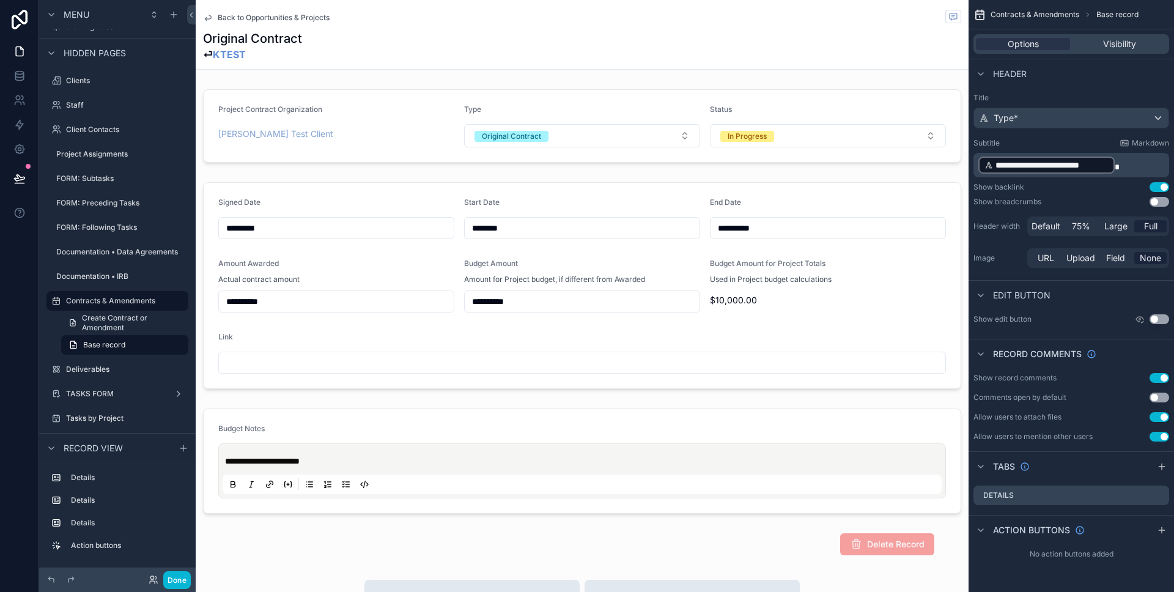
click at [1130, 165] on p "**********" at bounding box center [1073, 165] width 188 height 20
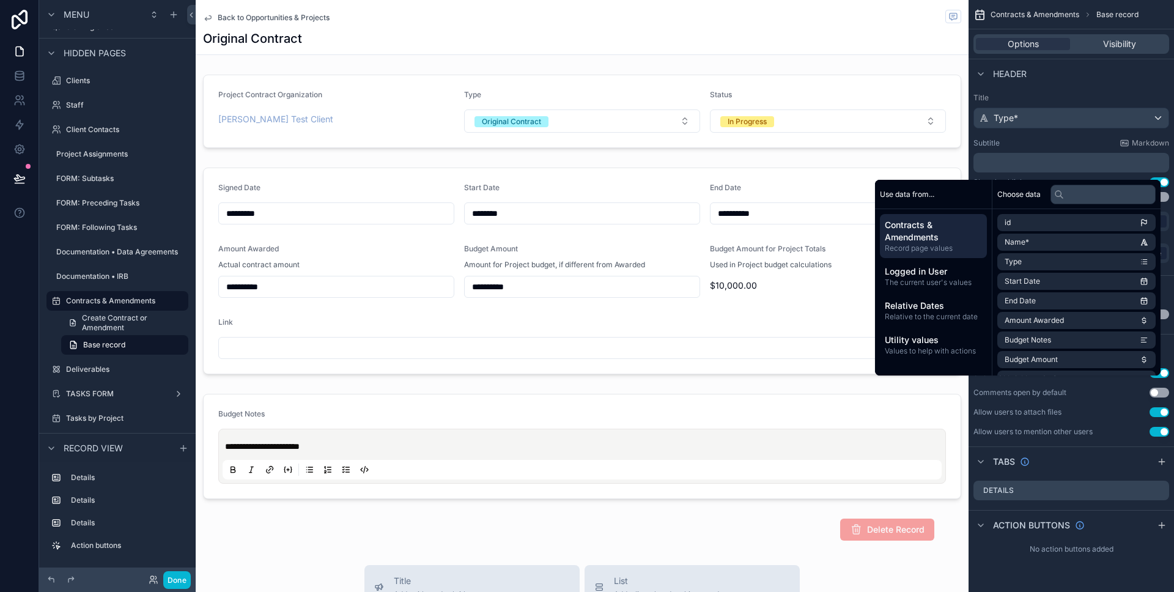
click at [674, 55] on div "**********" at bounding box center [582, 549] width 773 height 1098
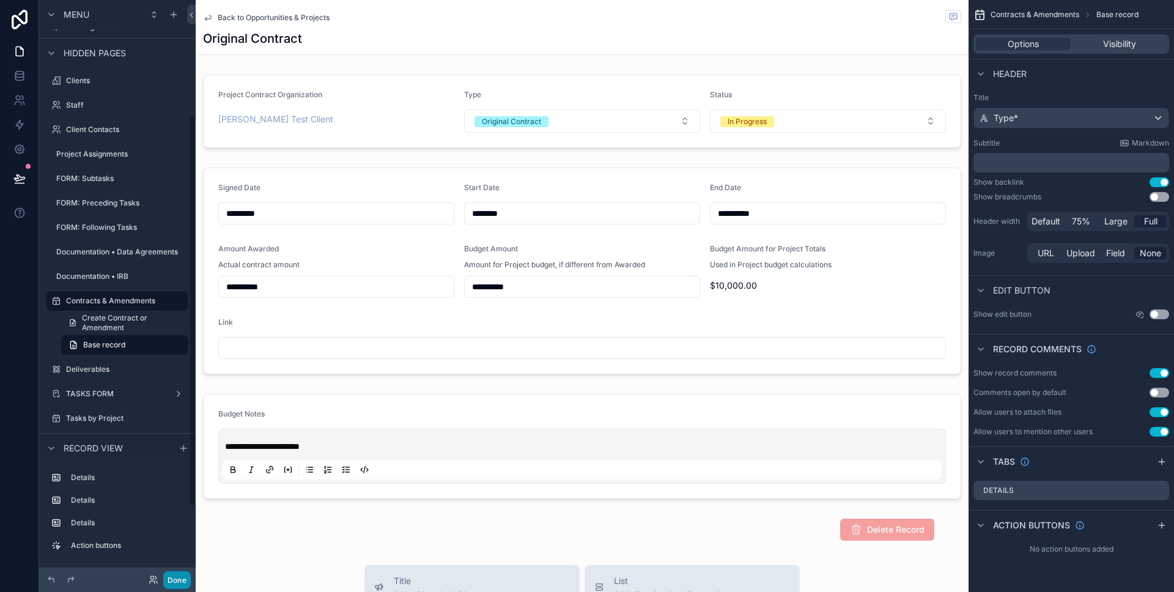
click at [165, 588] on button "Done" at bounding box center [177, 580] width 28 height 18
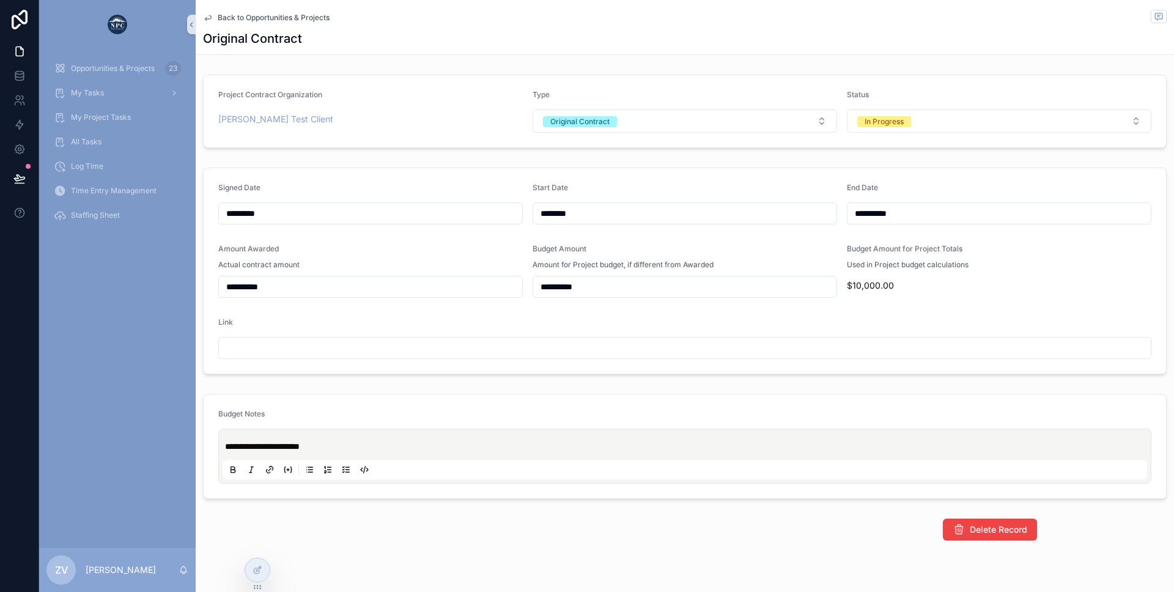
click at [269, 17] on span "Back to Opportunities & Projects" at bounding box center [274, 18] width 112 height 10
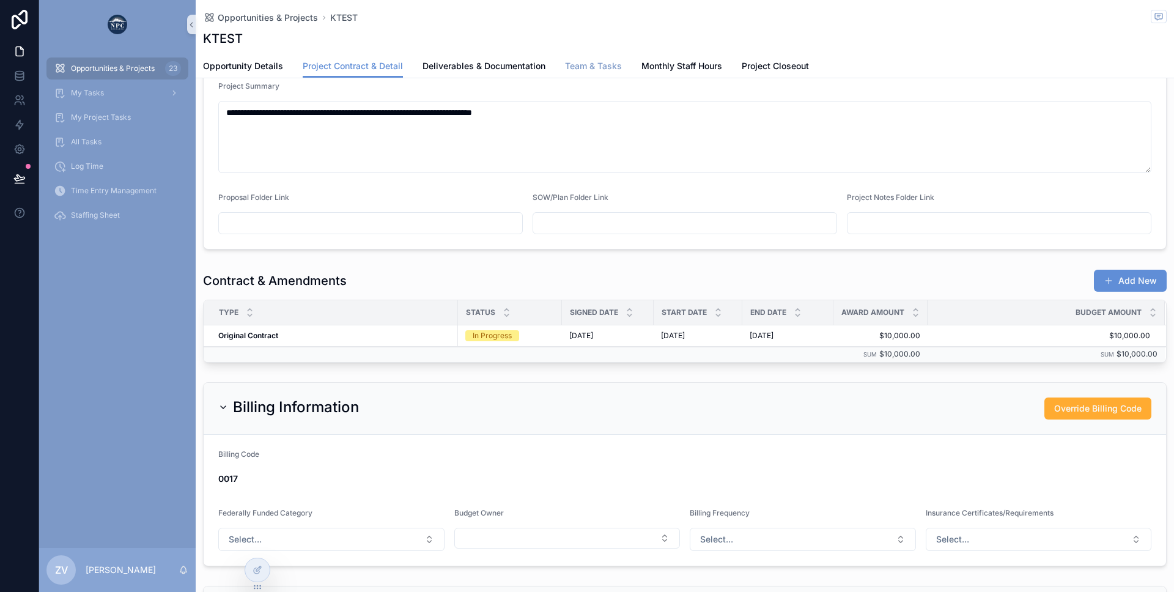
click at [570, 68] on span "Team & Tasks" at bounding box center [593, 66] width 57 height 12
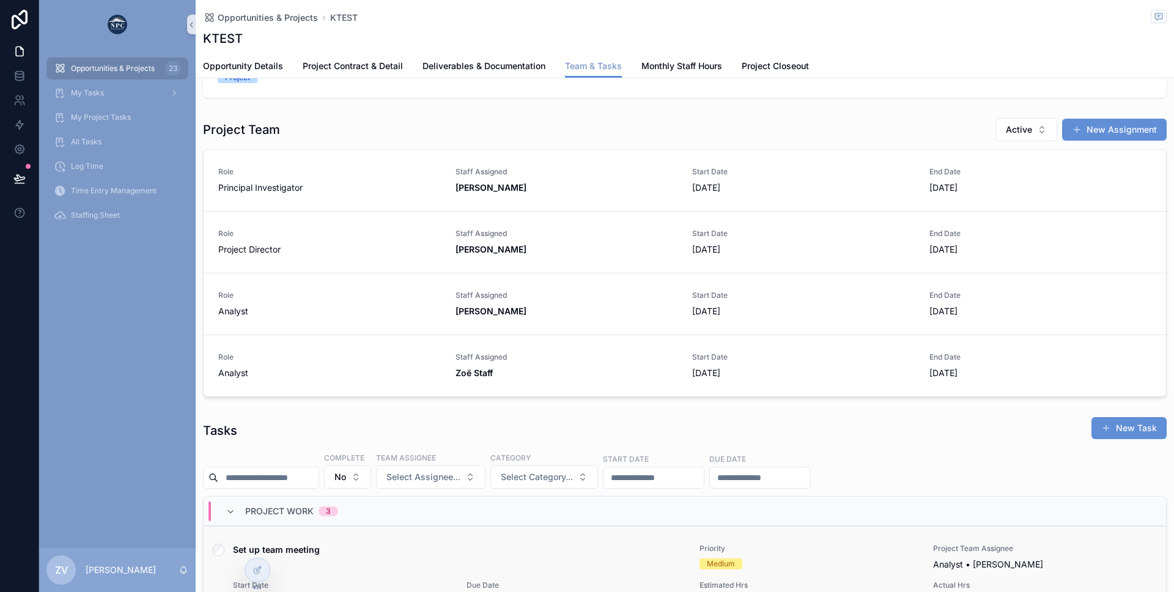
scroll to position [261, 0]
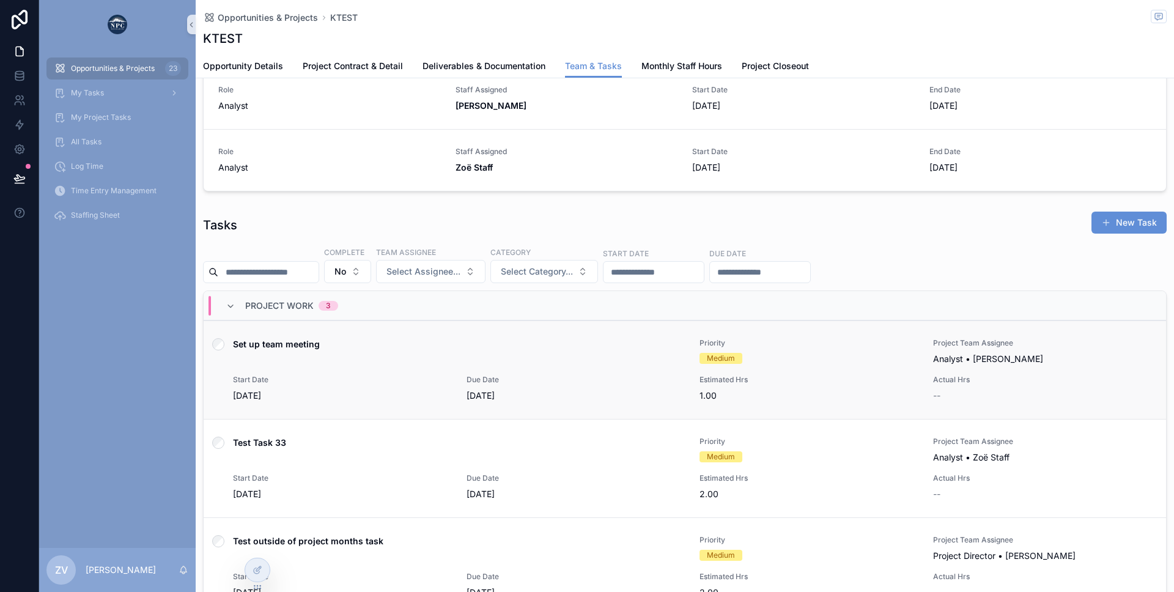
click at [383, 366] on div "Set up team meeting Priority Medium Project Team Assignee Analyst • Kim Corbett…" at bounding box center [684, 370] width 933 height 64
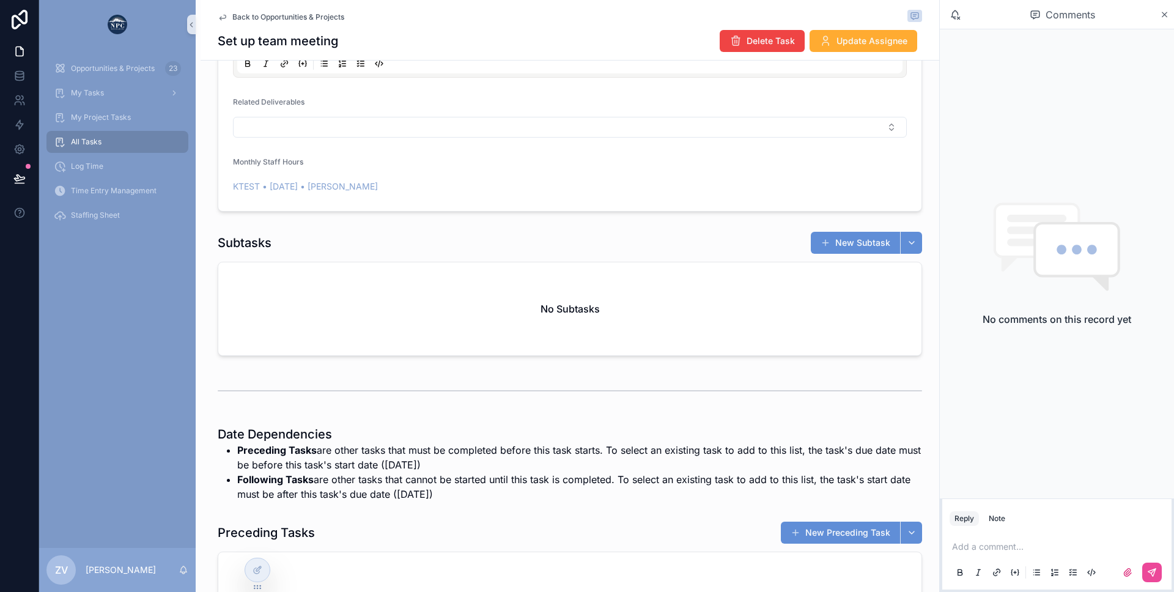
scroll to position [485, 0]
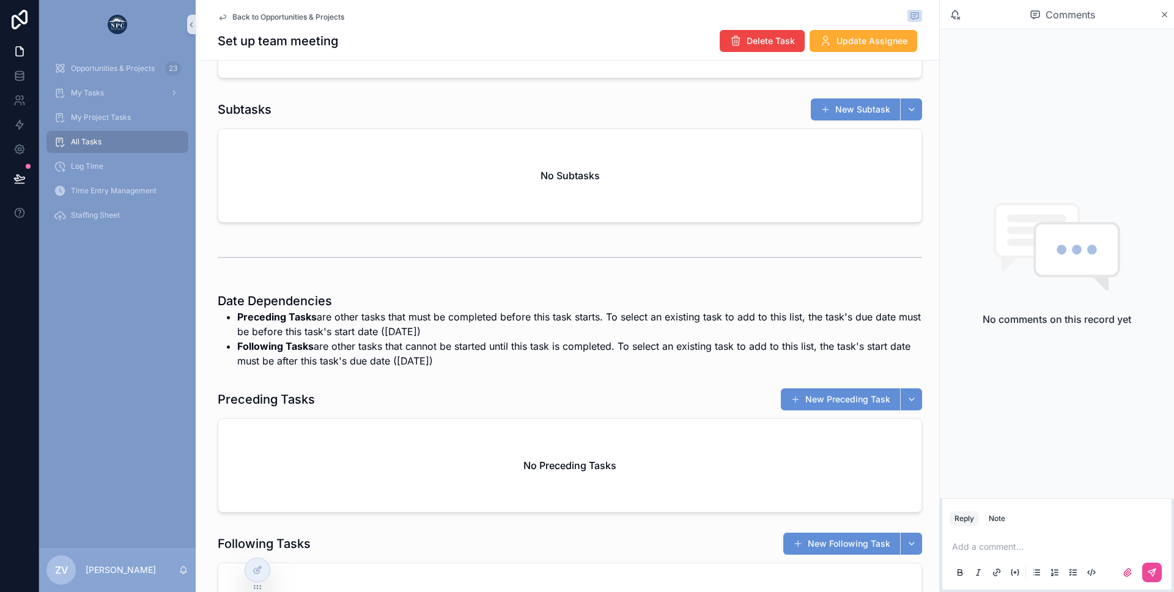
drag, startPoint x: 372, startPoint y: 284, endPoint x: 460, endPoint y: 363, distance: 118.2
click at [460, 363] on div "**********" at bounding box center [570, 126] width 739 height 1072
click at [460, 363] on li "Following Tasks are other tasks that cannot be started until this task is compl…" at bounding box center [579, 353] width 685 height 29
drag, startPoint x: 460, startPoint y: 363, endPoint x: 453, endPoint y: 361, distance: 7.6
click at [453, 361] on li "Following Tasks are other tasks that cannot be started until this task is compl…" at bounding box center [579, 353] width 685 height 29
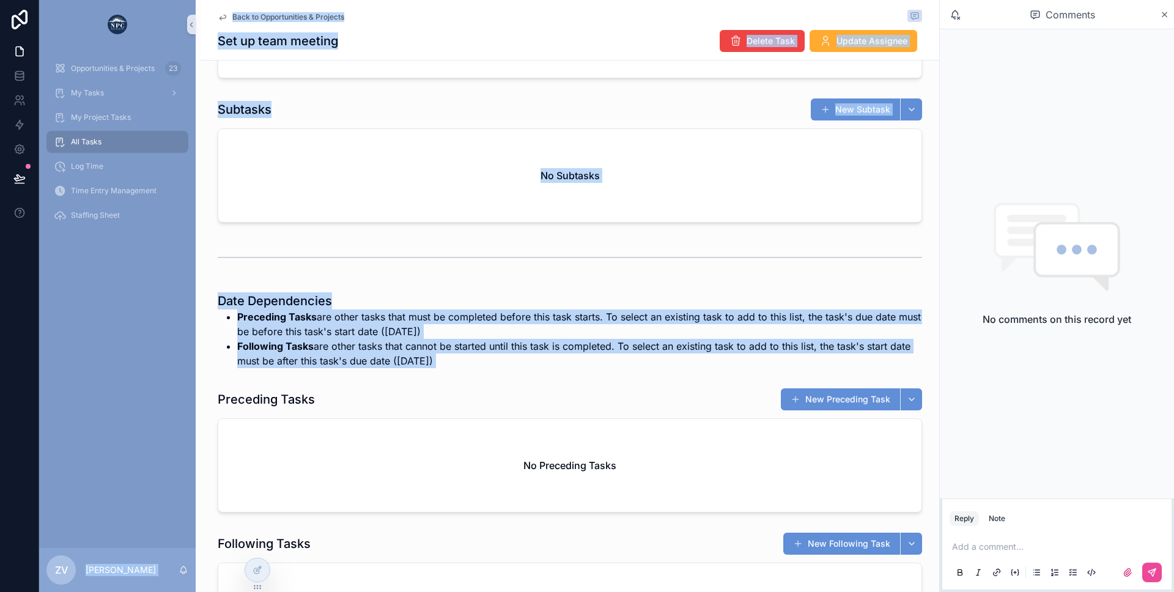
drag, startPoint x: 453, startPoint y: 361, endPoint x: 193, endPoint y: 301, distance: 266.3
click at [193, 301] on div "**********" at bounding box center [606, 296] width 1135 height 592
click at [215, 295] on div "Date Dependencies Preceding Tasks are other tasks that must be completed before…" at bounding box center [570, 330] width 739 height 86
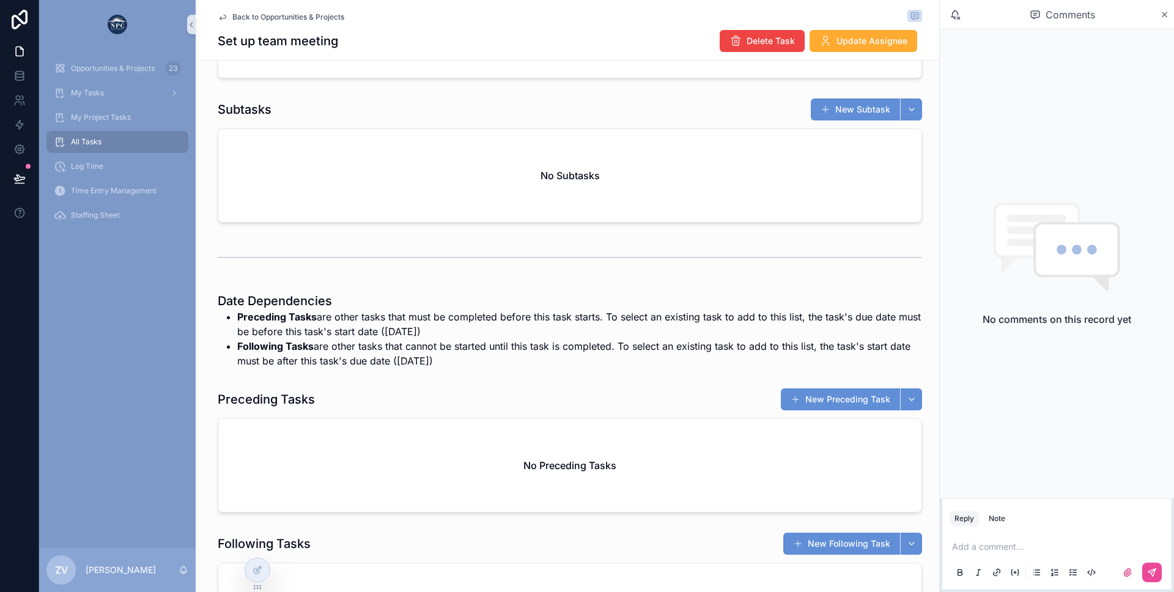
scroll to position [0, 0]
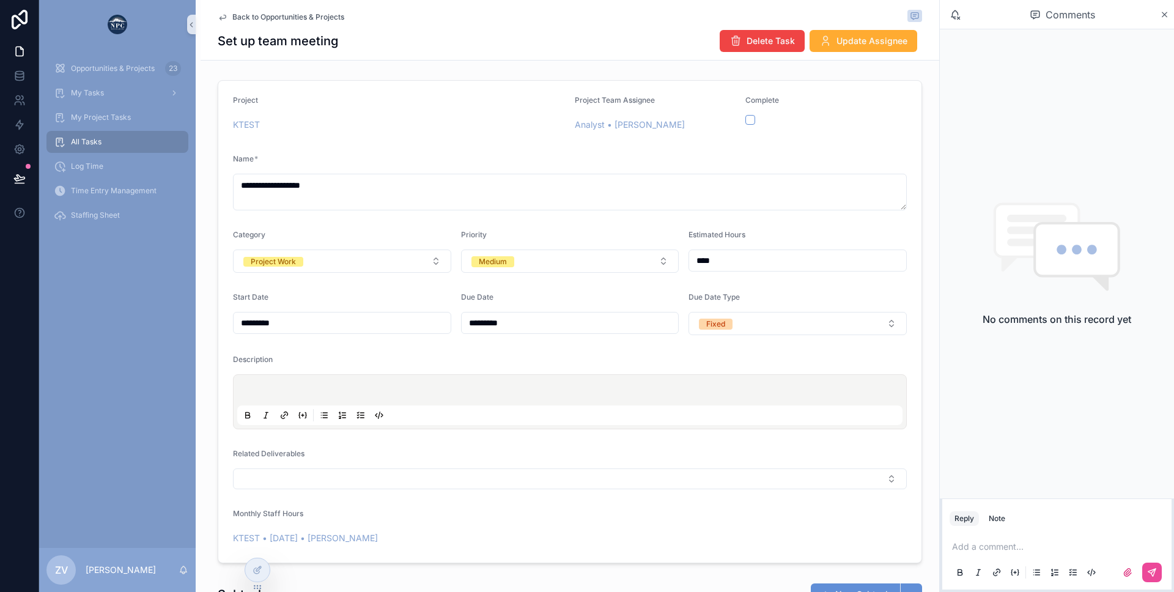
click at [307, 13] on span "Back to Opportunities & Projects" at bounding box center [288, 17] width 112 height 10
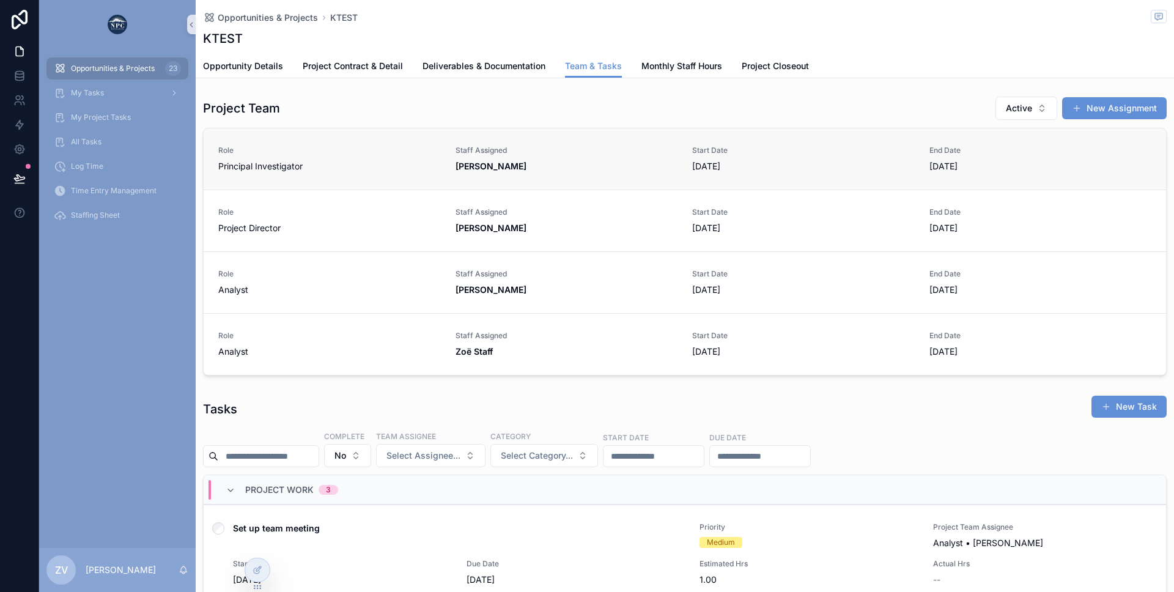
scroll to position [241, 0]
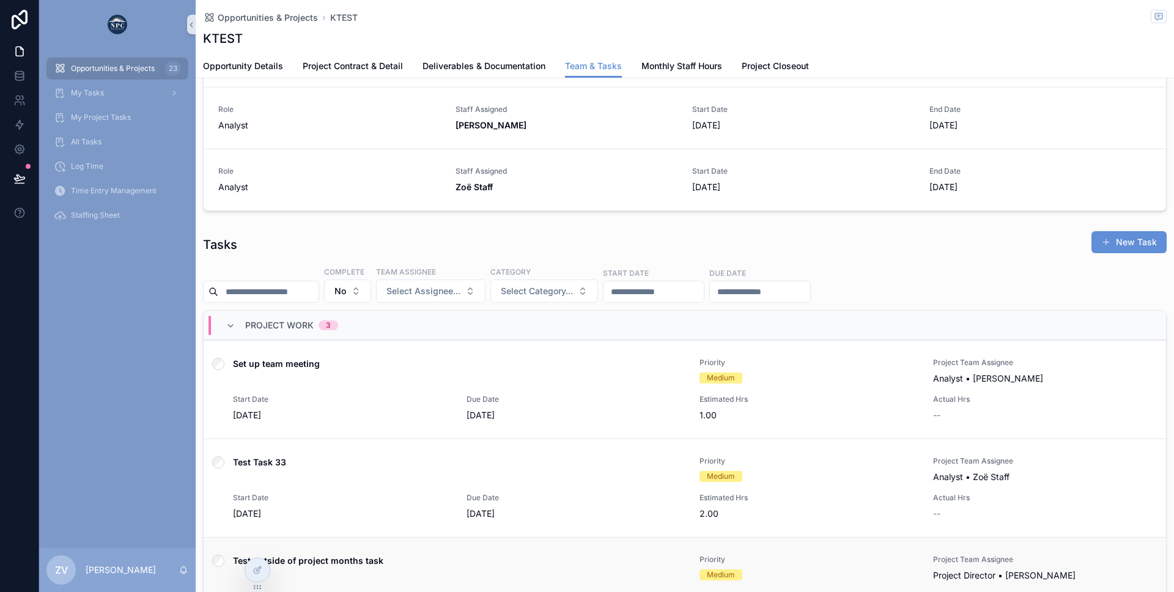
click at [250, 571] on div at bounding box center [257, 569] width 24 height 23
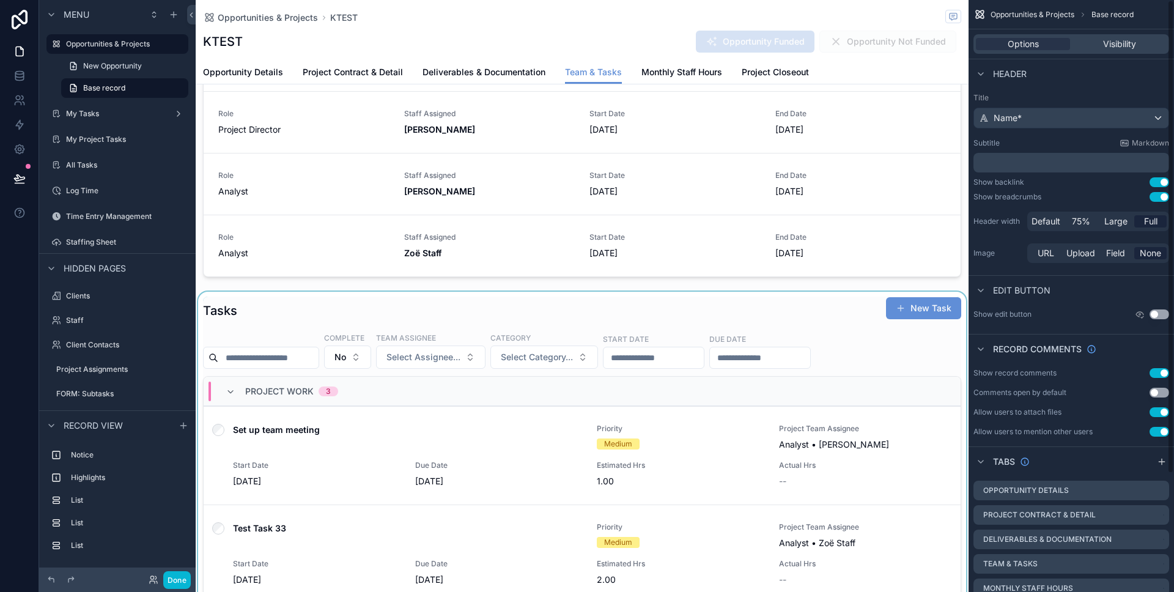
scroll to position [0, 667]
click at [816, 322] on div "scrollable content" at bounding box center [582, 558] width 773 height 533
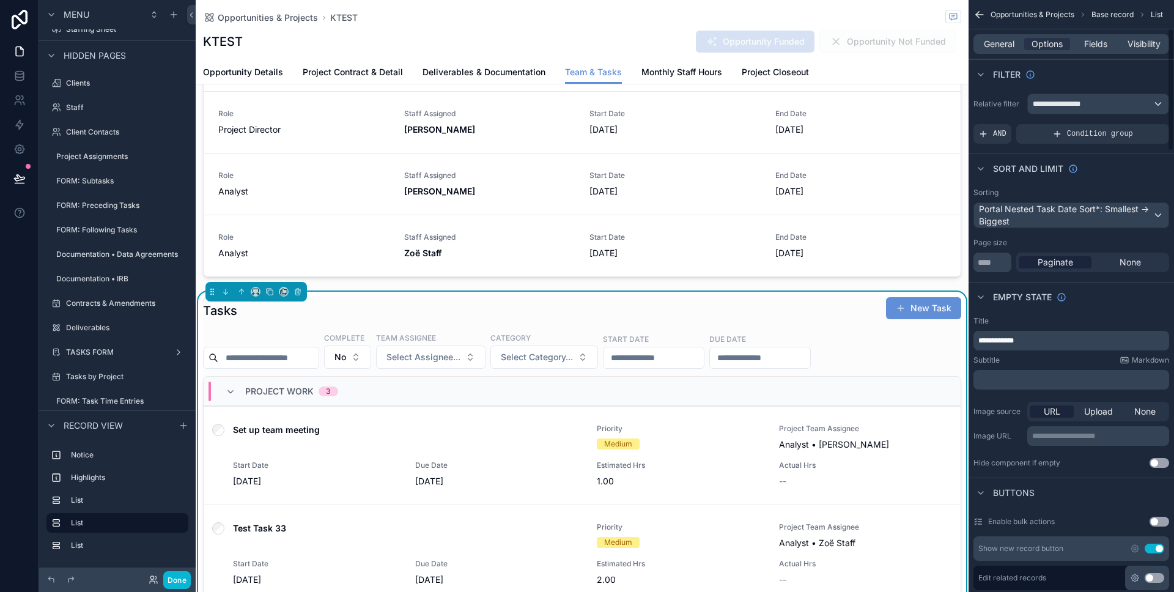
scroll to position [299, 0]
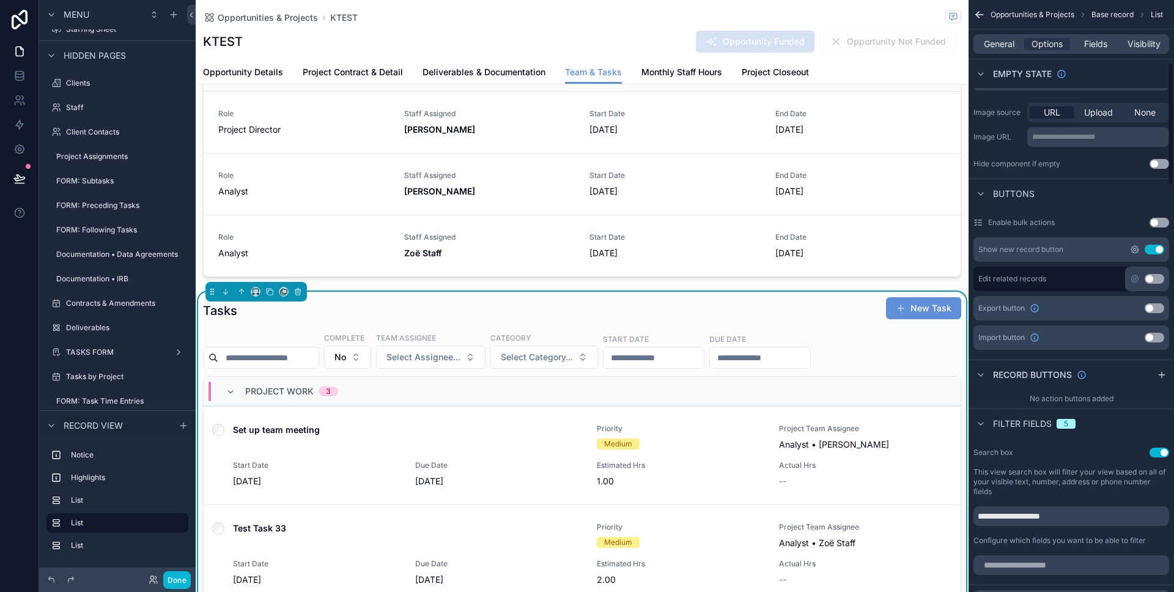
click at [1131, 250] on icon "scrollable content" at bounding box center [1135, 250] width 10 height 10
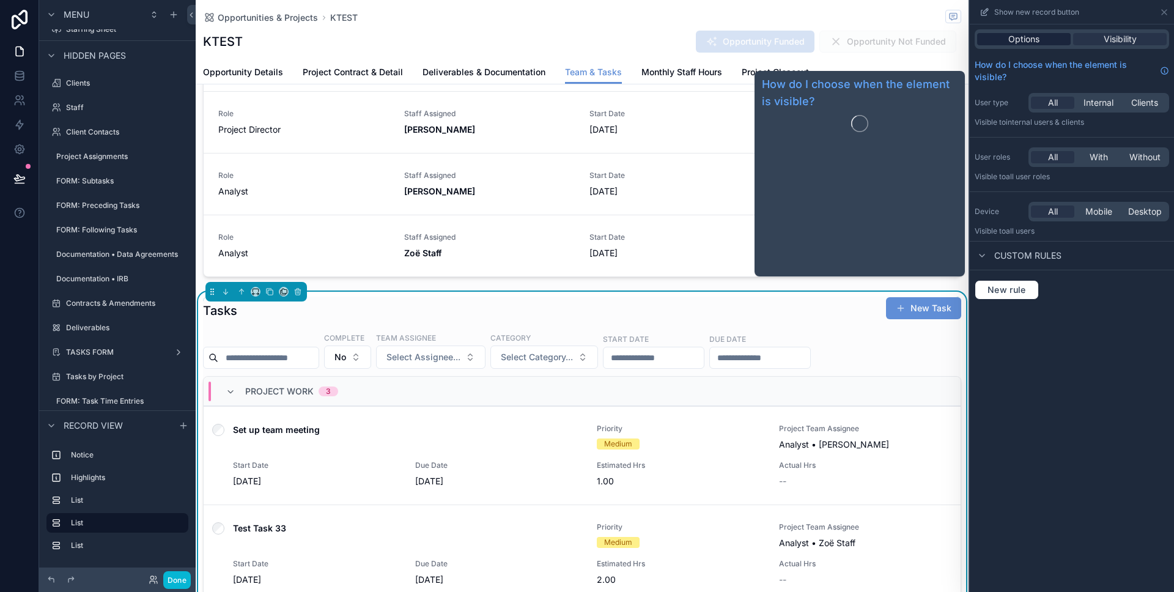
click at [1039, 44] on span "Options" at bounding box center [1024, 39] width 31 height 12
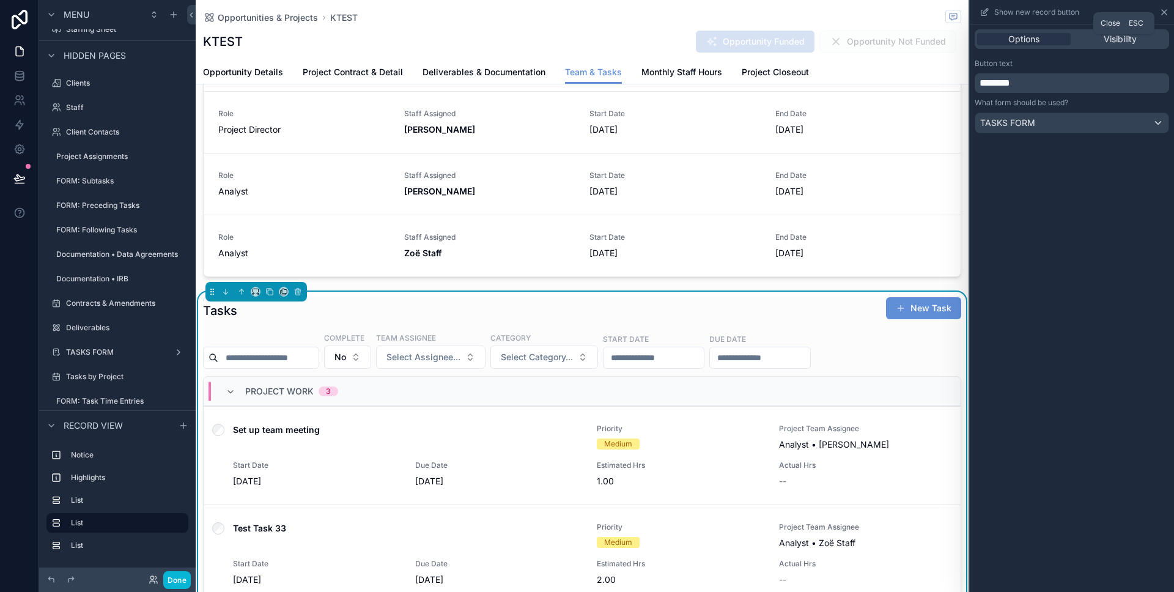
click at [1161, 12] on icon at bounding box center [1165, 12] width 10 height 10
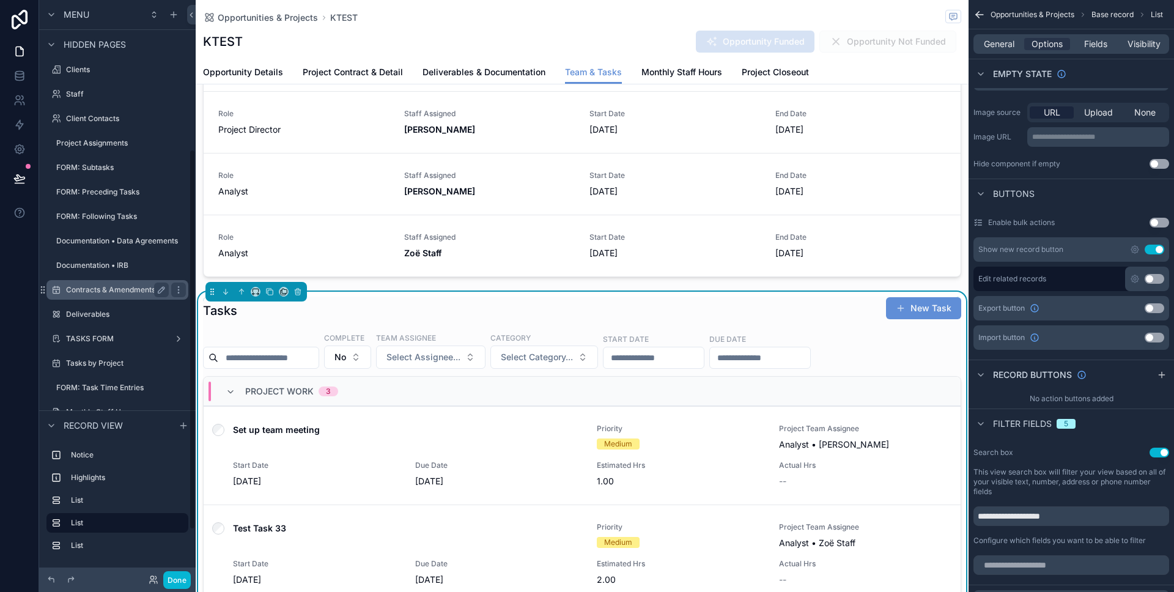
click at [104, 338] on label "TASKS FORM" at bounding box center [117, 339] width 103 height 10
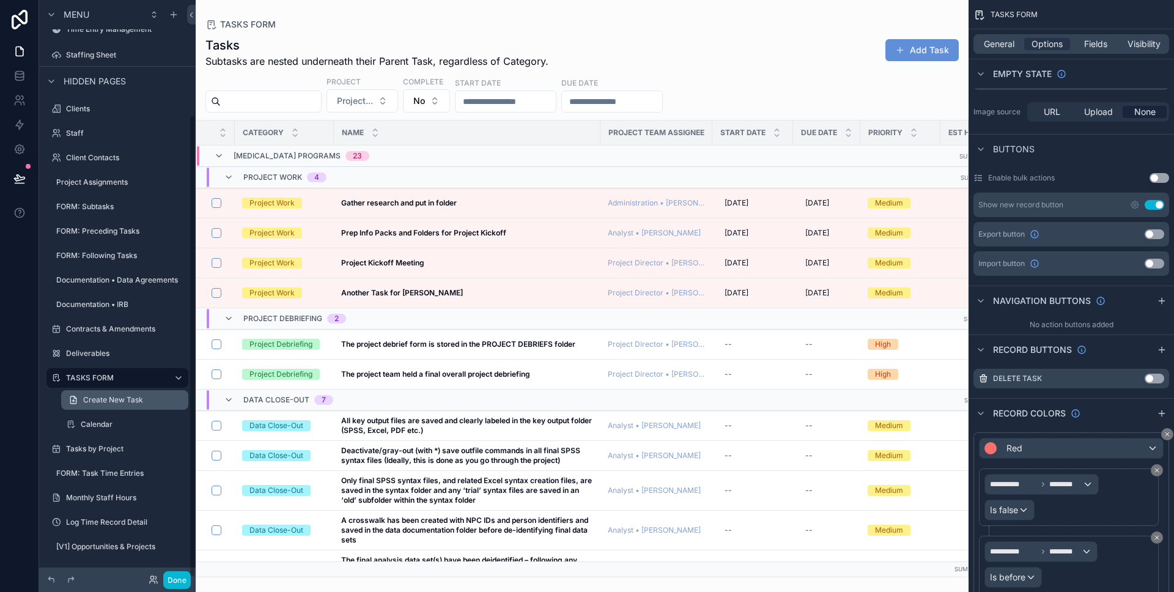
click at [109, 404] on span "Create New Task" at bounding box center [113, 400] width 60 height 10
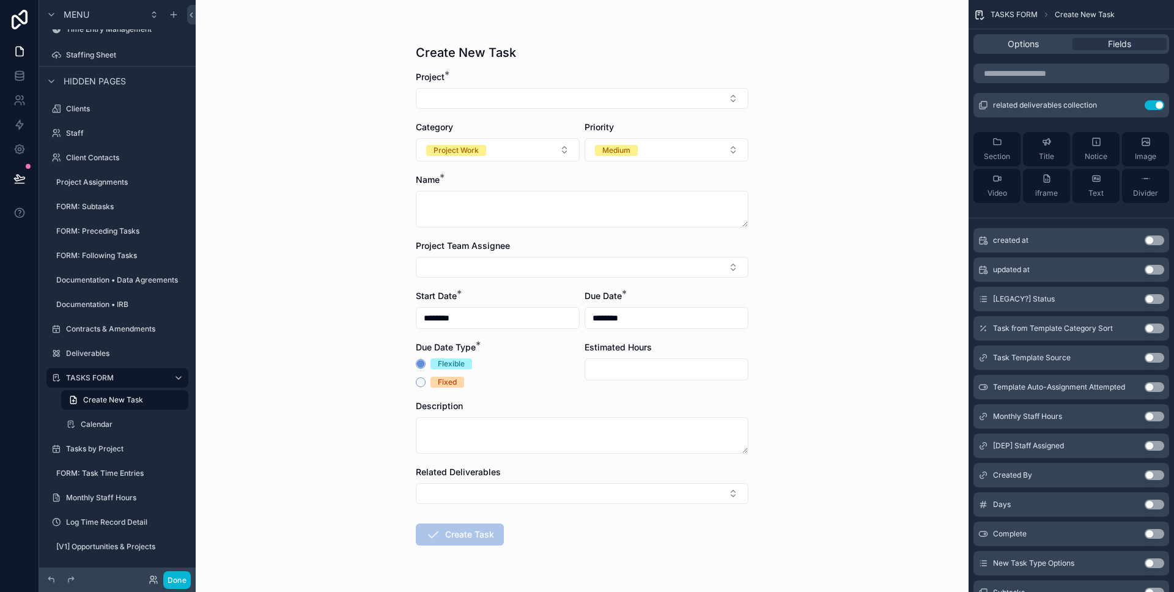
click at [541, 299] on div "Start Date *" at bounding box center [498, 296] width 164 height 12
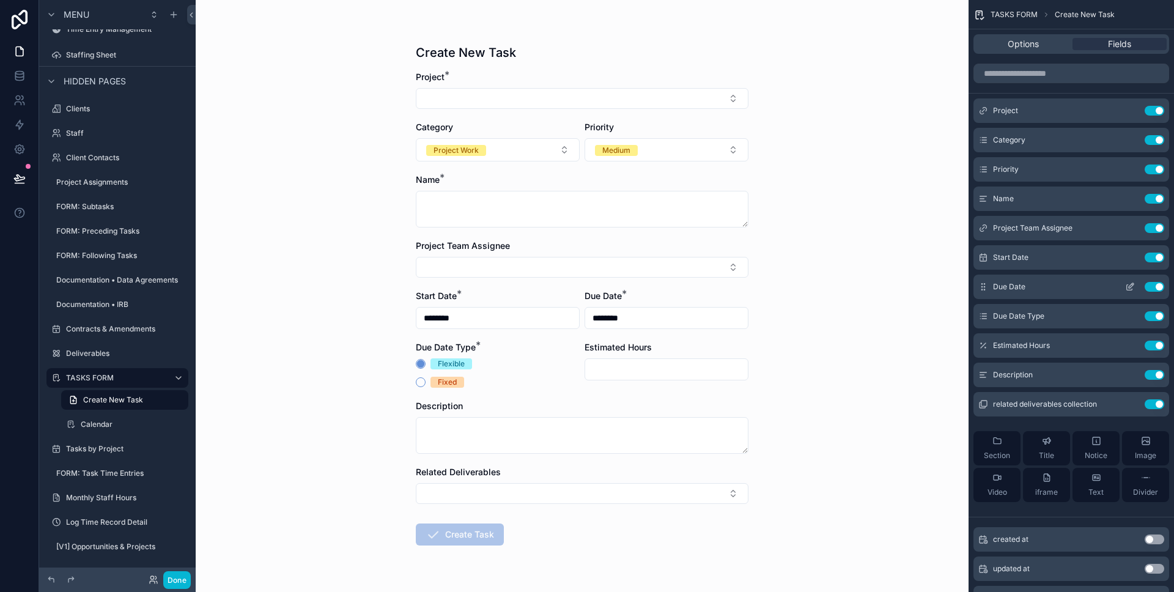
click at [1128, 285] on icon "scrollable content" at bounding box center [1130, 287] width 10 height 10
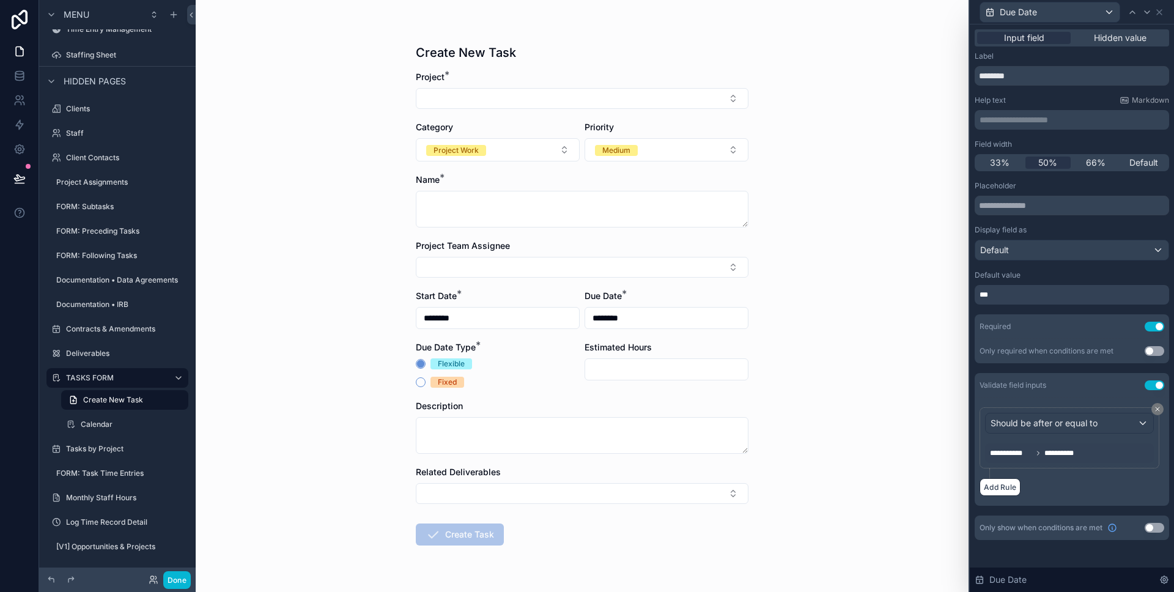
click at [1057, 290] on div "***" at bounding box center [1072, 295] width 194 height 20
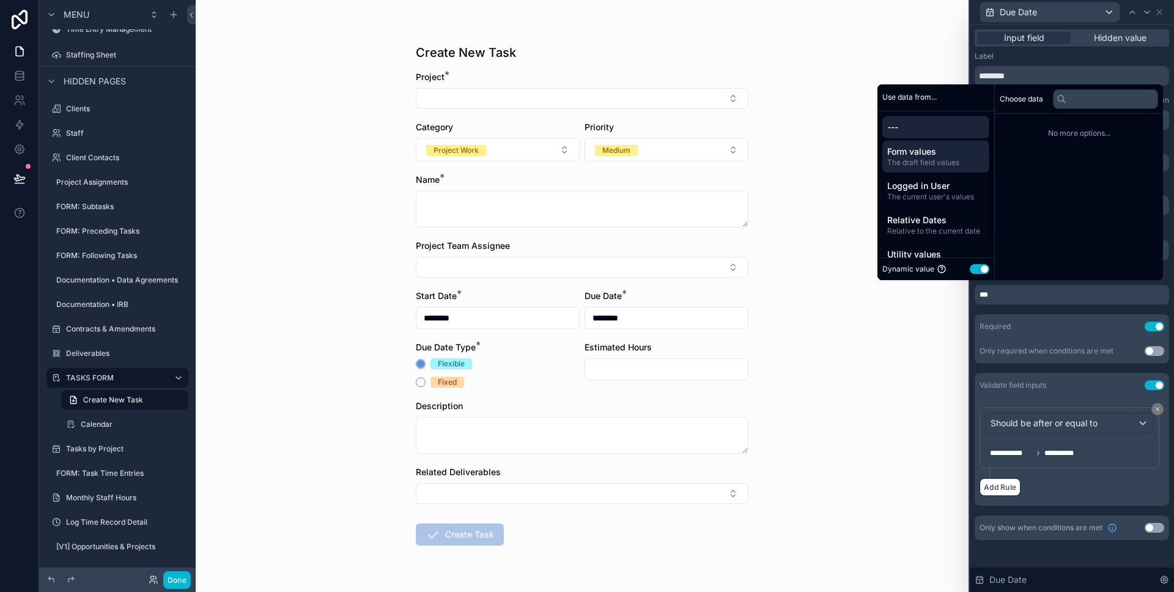
click at [919, 146] on span "Form values" at bounding box center [935, 152] width 97 height 12
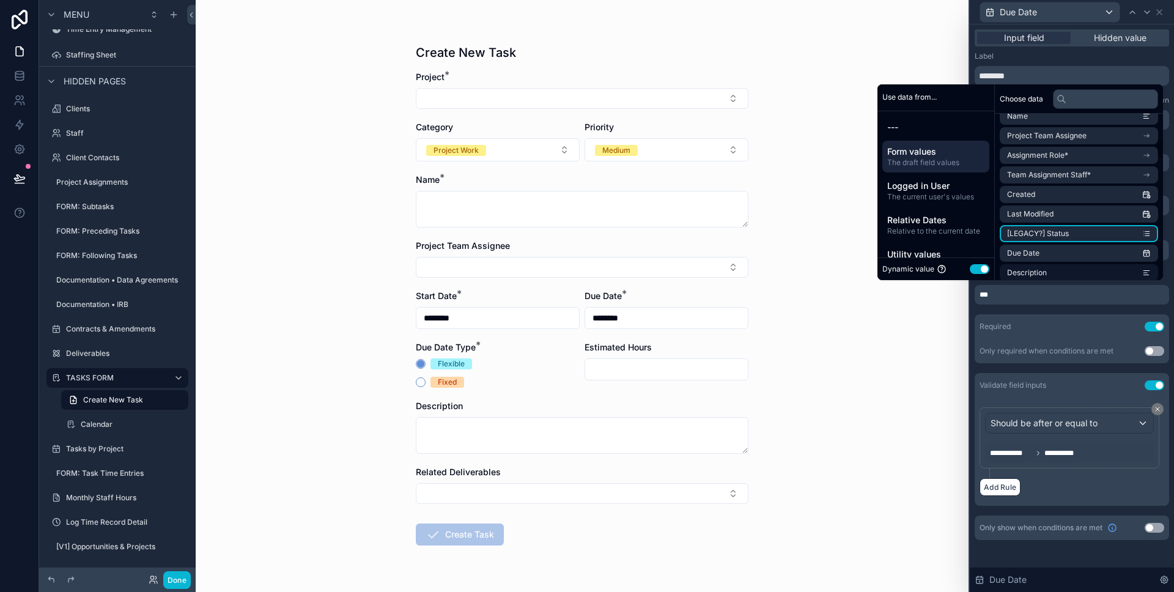
scroll to position [220, 0]
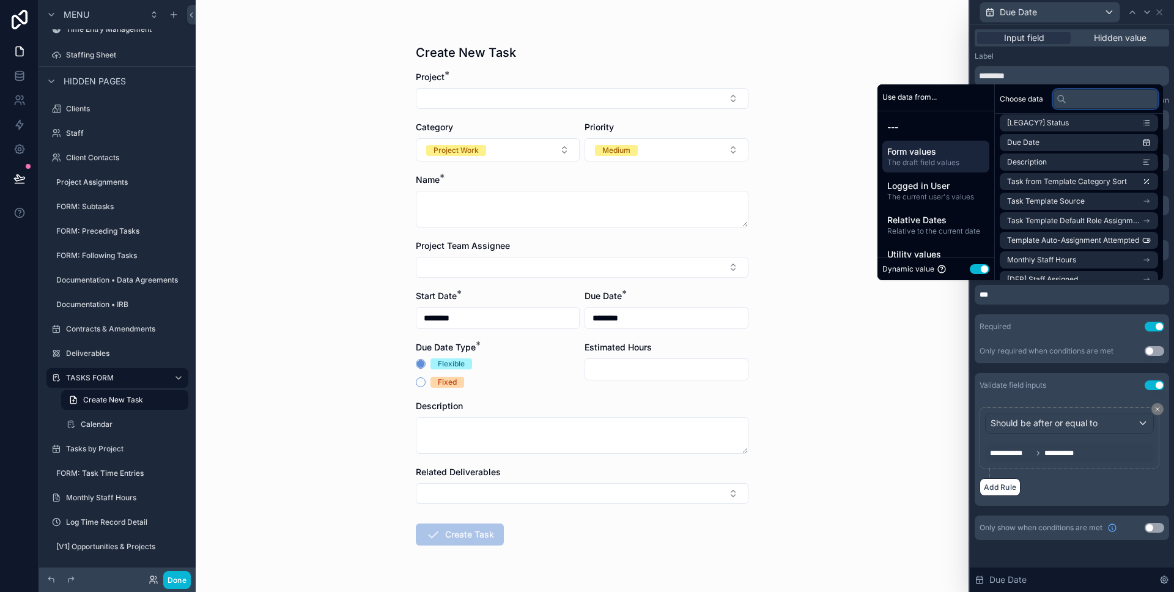
click at [1075, 95] on input "text" at bounding box center [1105, 99] width 105 height 20
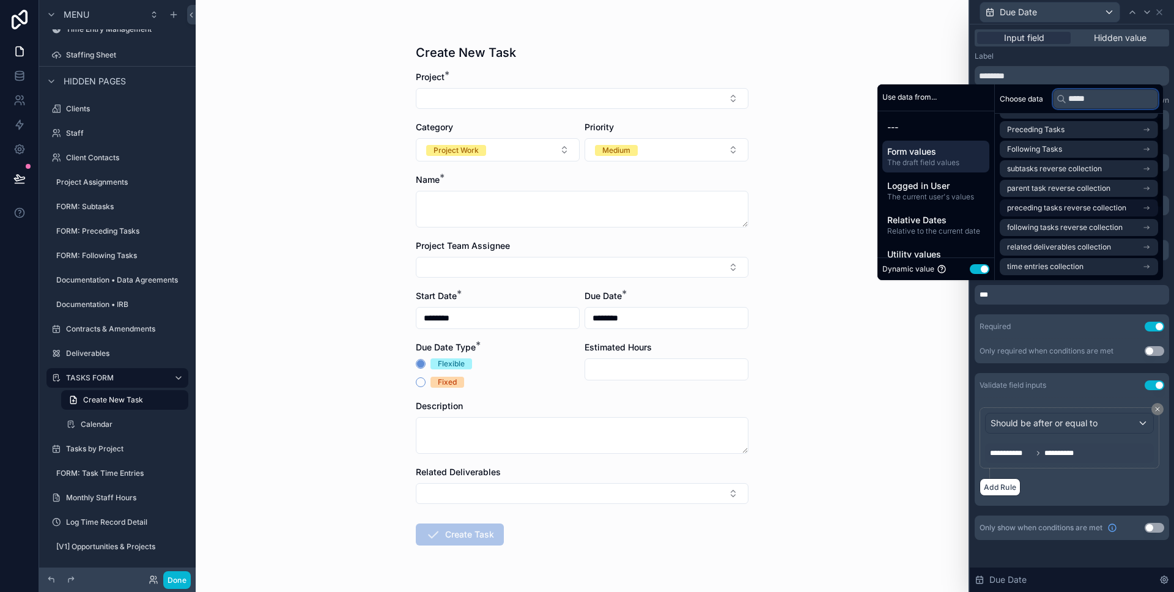
scroll to position [5, 0]
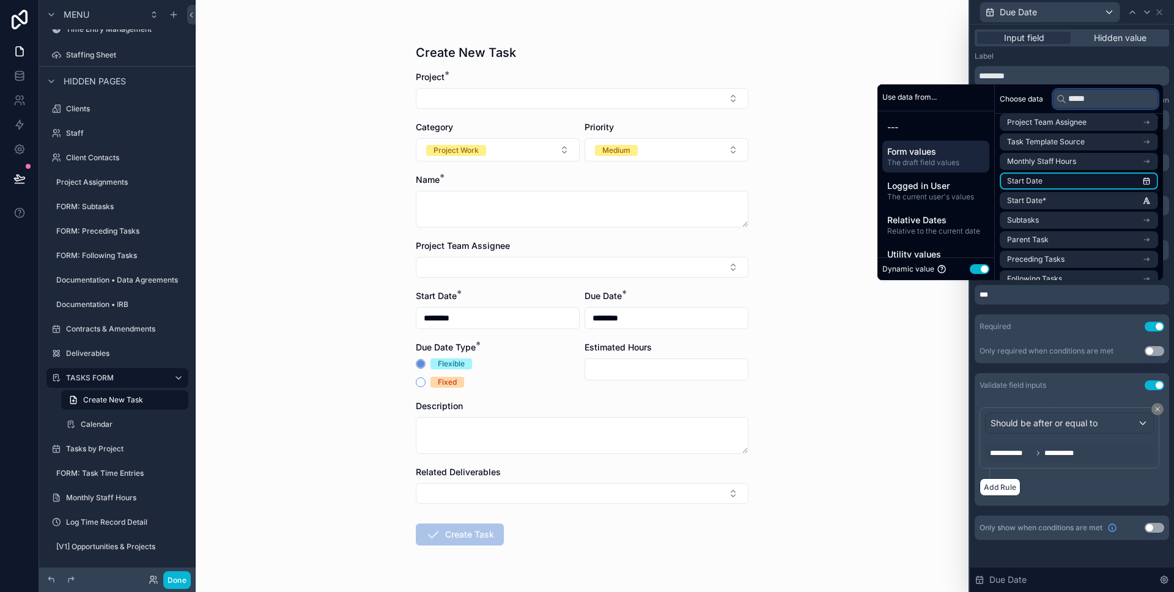
type input "*****"
click at [1062, 179] on li "Start Date" at bounding box center [1079, 180] width 158 height 17
click at [339, 314] on div "Create New Task Project * Category Project Work Priority Medium Name * Project …" at bounding box center [582, 296] width 773 height 592
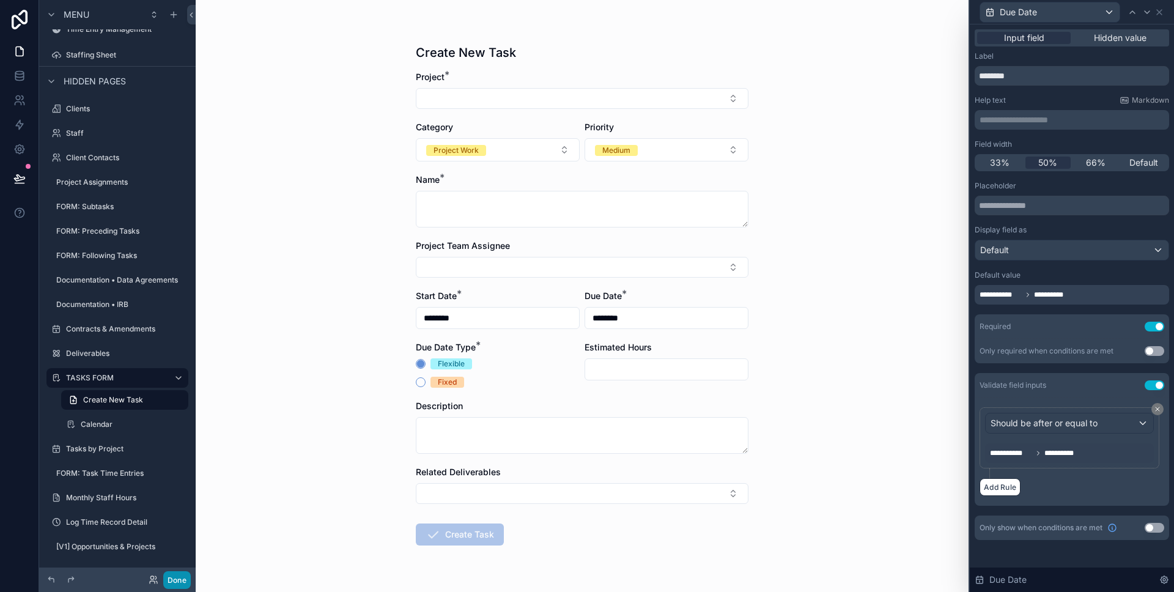
click at [166, 580] on button "Done" at bounding box center [177, 580] width 28 height 18
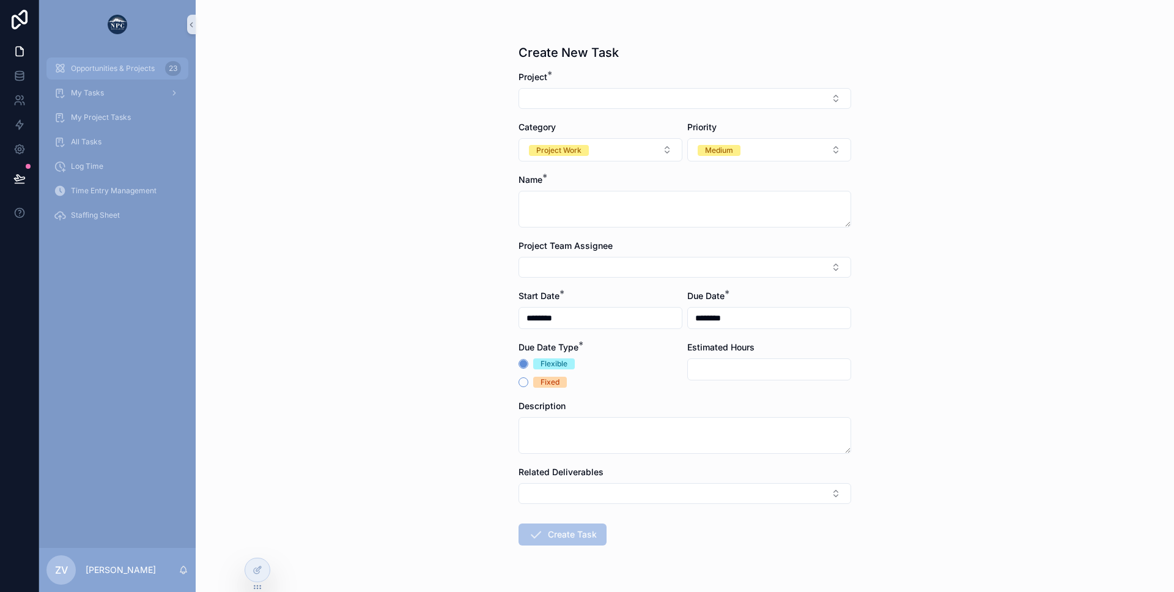
click at [107, 70] on span "Opportunities & Projects" at bounding box center [113, 69] width 84 height 10
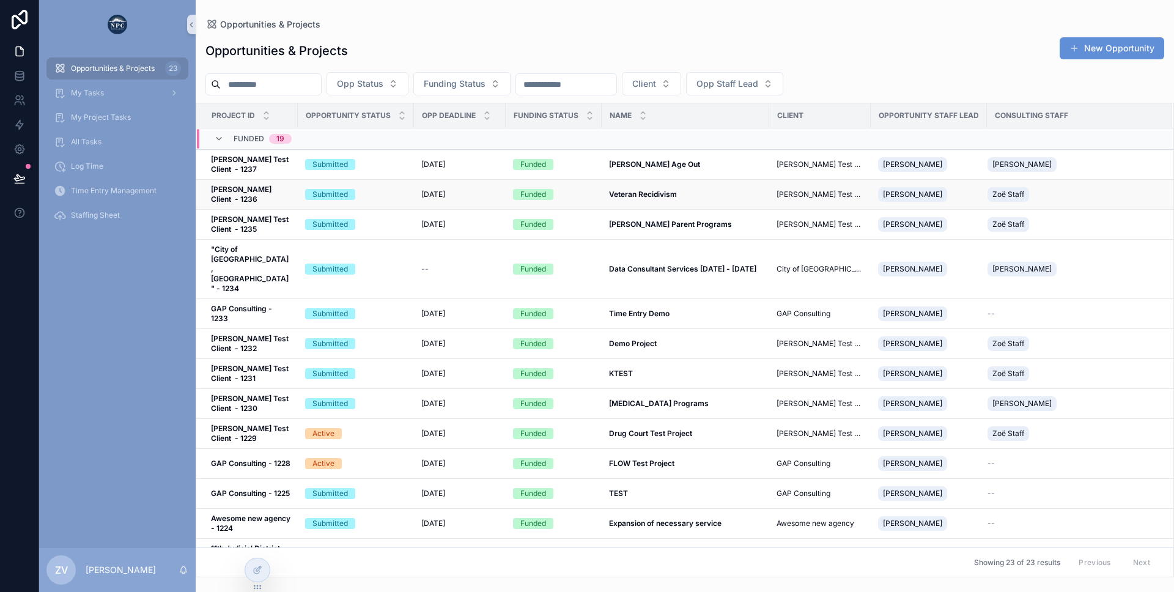
click at [390, 193] on div "Submitted" at bounding box center [356, 194] width 102 height 11
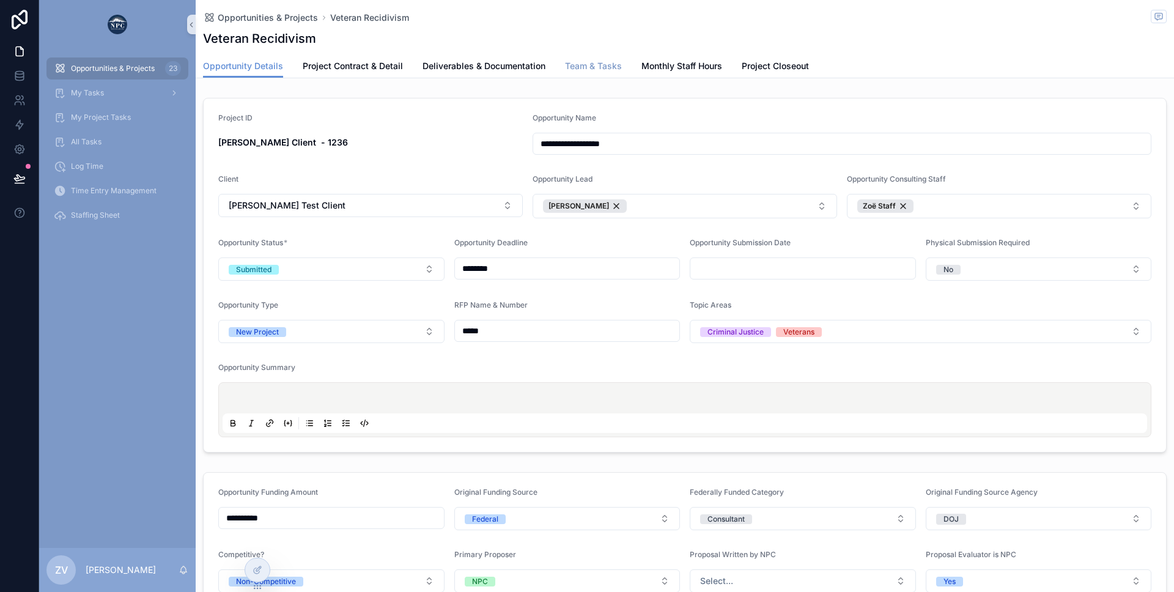
click at [582, 70] on span "Team & Tasks" at bounding box center [593, 66] width 57 height 12
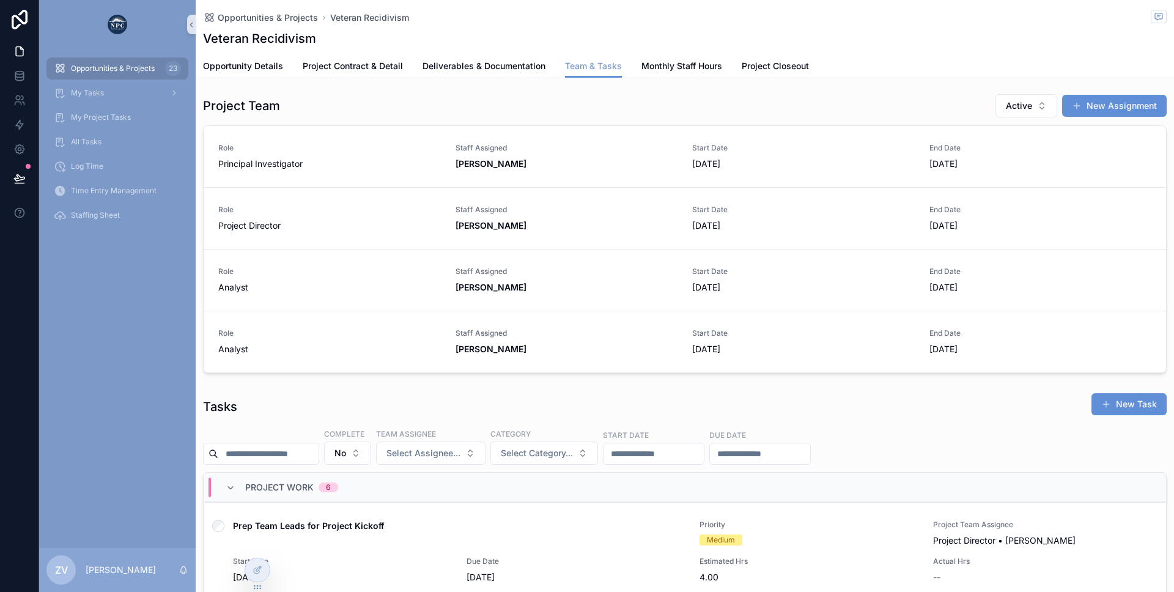
scroll to position [317, 0]
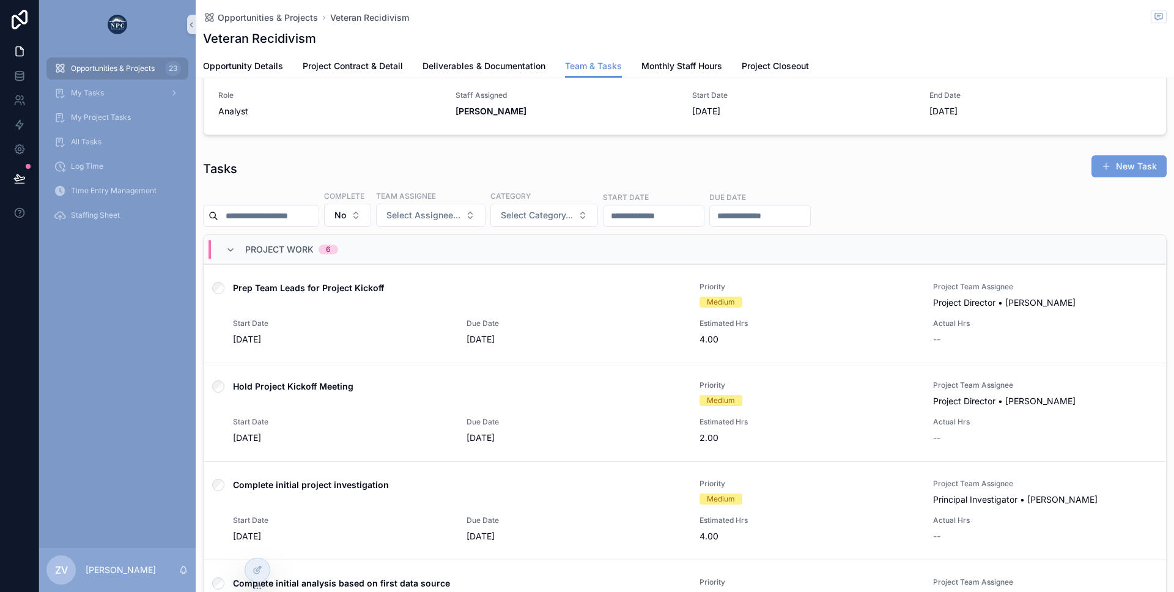
click at [1122, 169] on button "New Task" at bounding box center [1129, 166] width 75 height 22
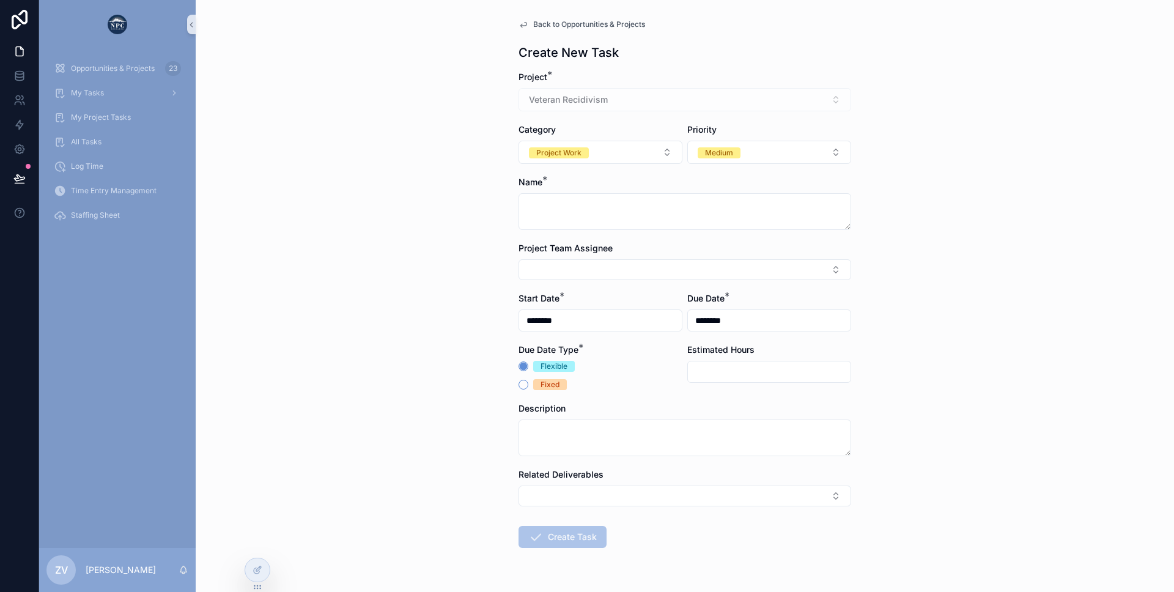
click at [561, 321] on input "********" at bounding box center [600, 320] width 163 height 17
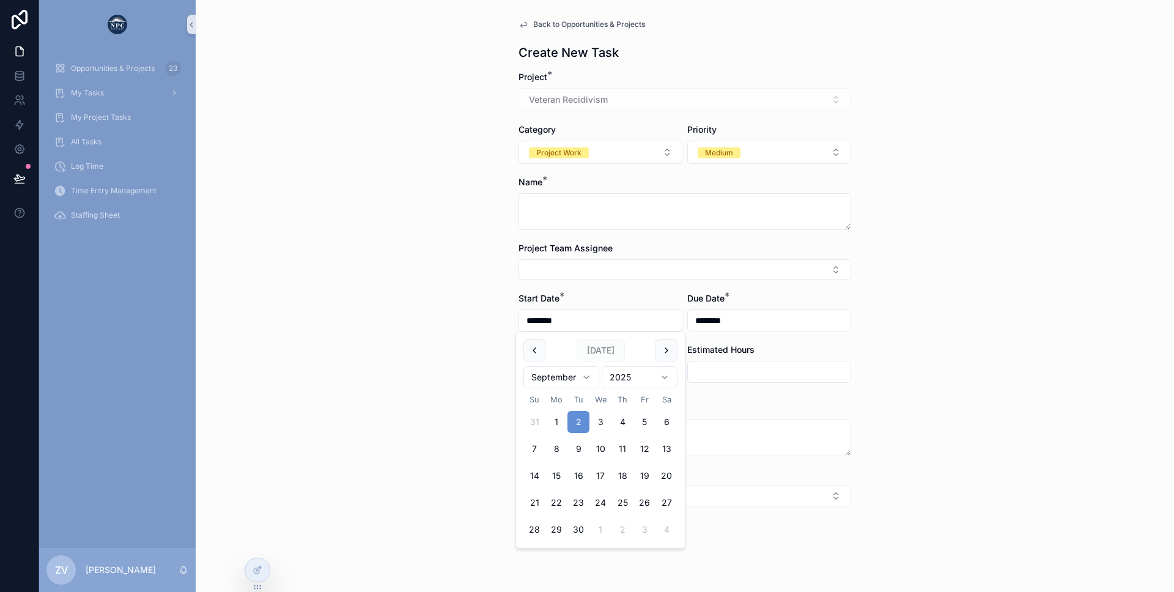
click at [600, 422] on button "3" at bounding box center [601, 422] width 22 height 22
type input "********"
click at [706, 320] on input "********" at bounding box center [769, 320] width 163 height 17
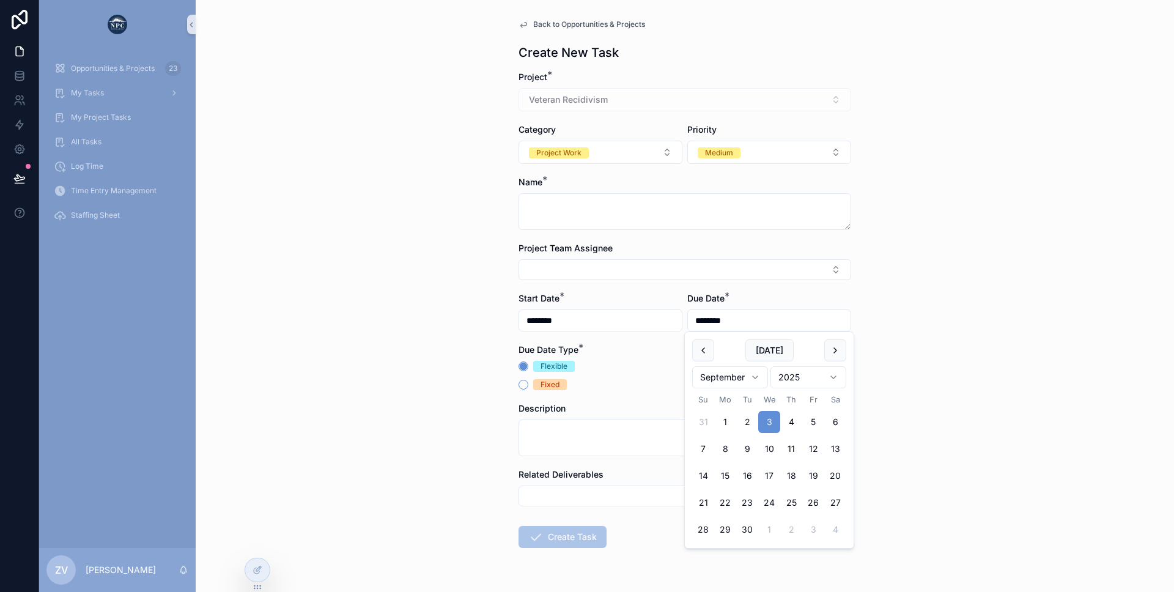
click at [558, 305] on div "Start Date * ********" at bounding box center [601, 311] width 164 height 39
click at [111, 87] on div "My Tasks" at bounding box center [117, 93] width 127 height 20
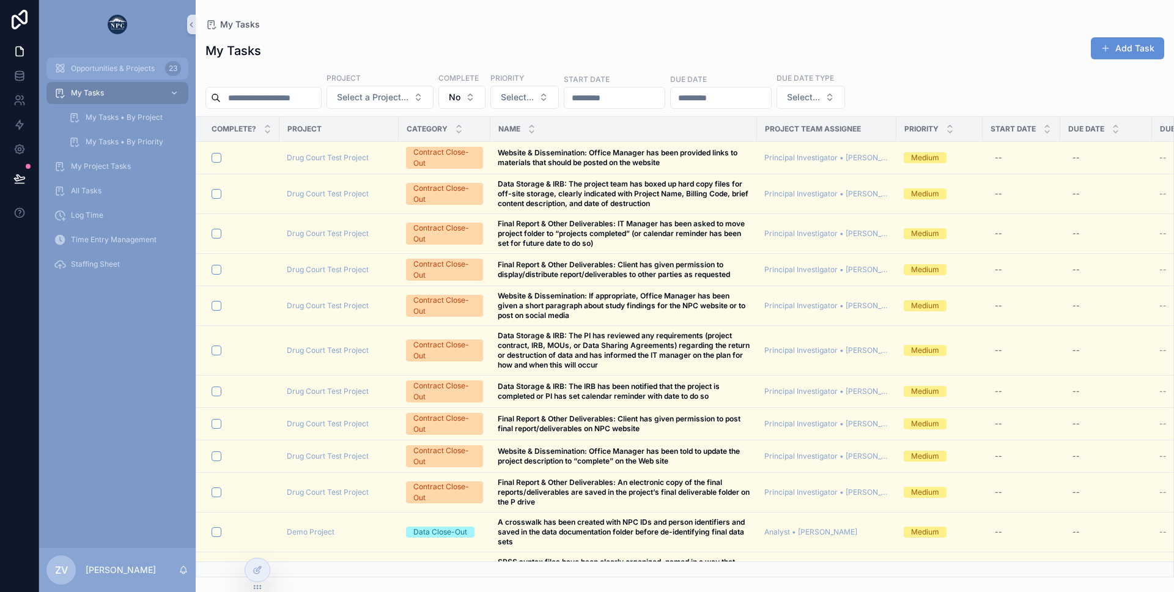
click at [116, 70] on span "Opportunities & Projects" at bounding box center [113, 69] width 84 height 10
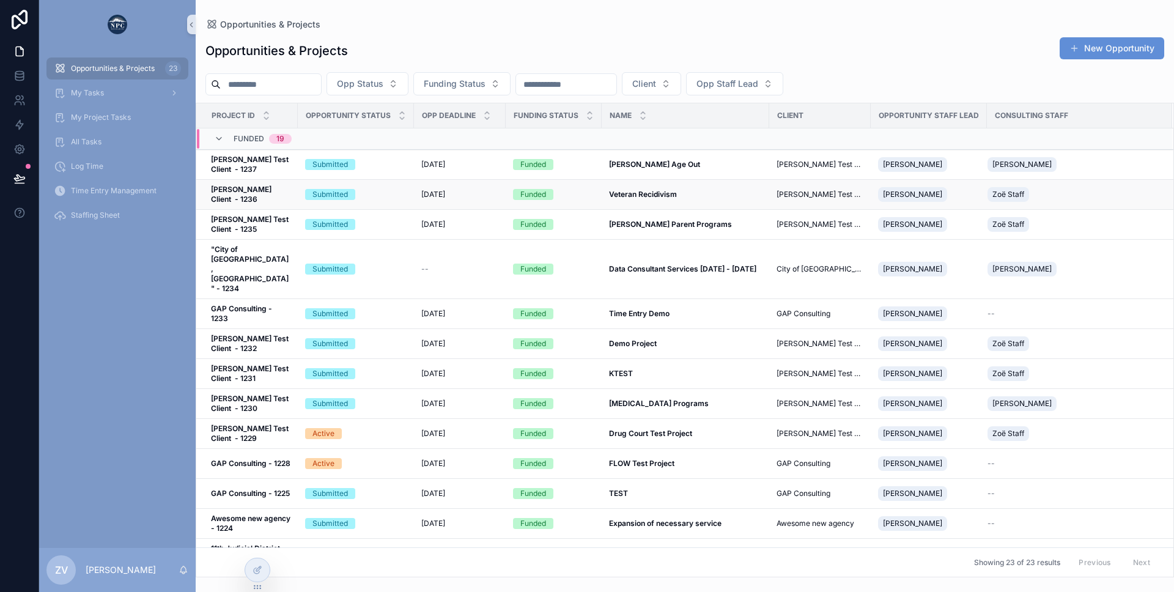
click at [644, 199] on td "Veteran Recidivism Veteran Recidivism" at bounding box center [686, 195] width 168 height 30
click at [632, 186] on td "Veteran Recidivism Veteran Recidivism" at bounding box center [686, 195] width 168 height 30
click at [629, 195] on strong "Veteran Recidivism" at bounding box center [643, 194] width 68 height 9
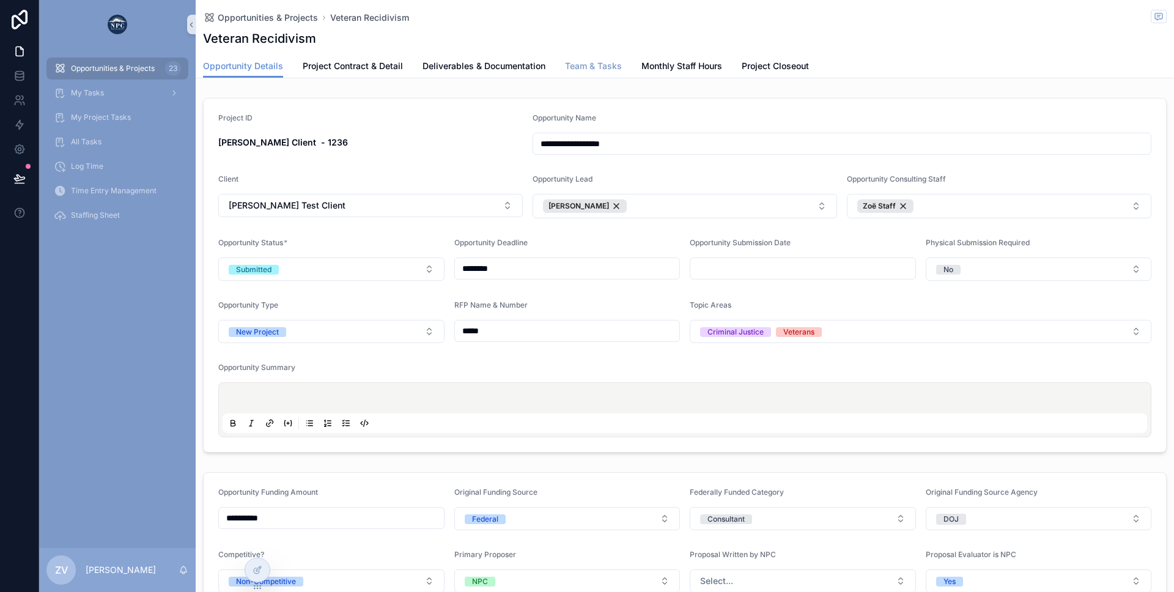
click at [577, 68] on span "Team & Tasks" at bounding box center [593, 66] width 57 height 12
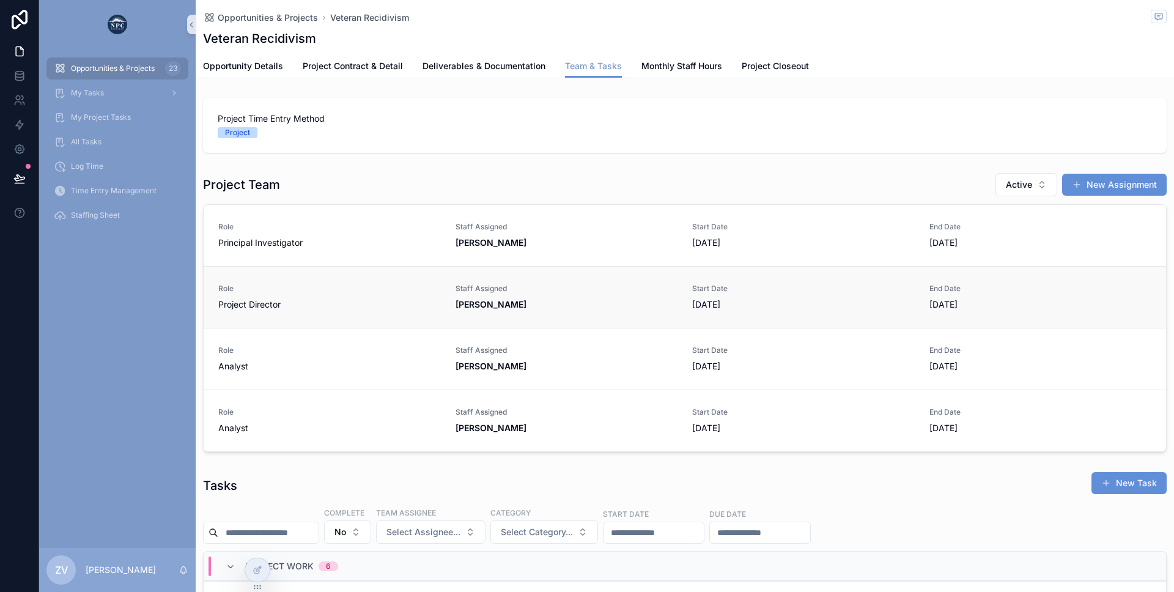
scroll to position [18, 0]
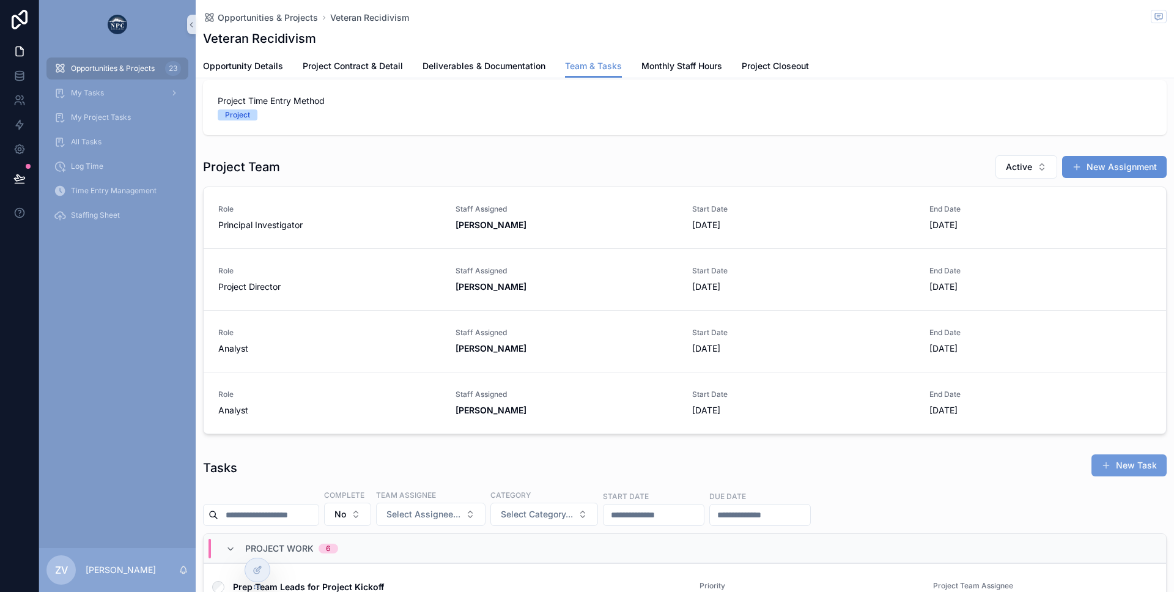
click at [1105, 462] on span "scrollable content" at bounding box center [1107, 466] width 10 height 10
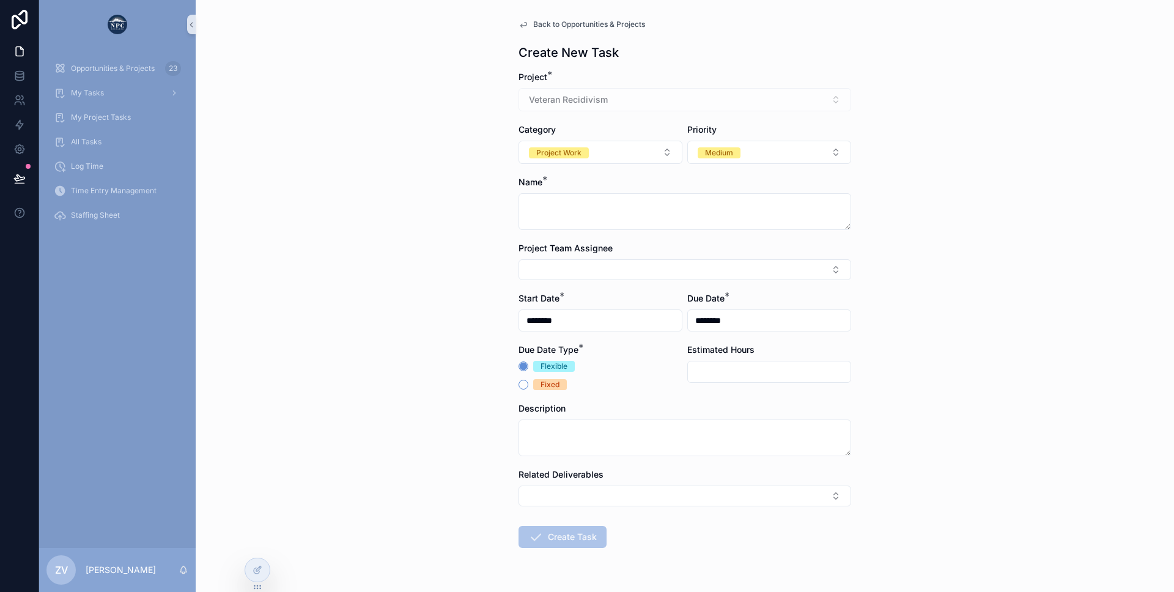
click at [533, 320] on input "********" at bounding box center [600, 320] width 163 height 17
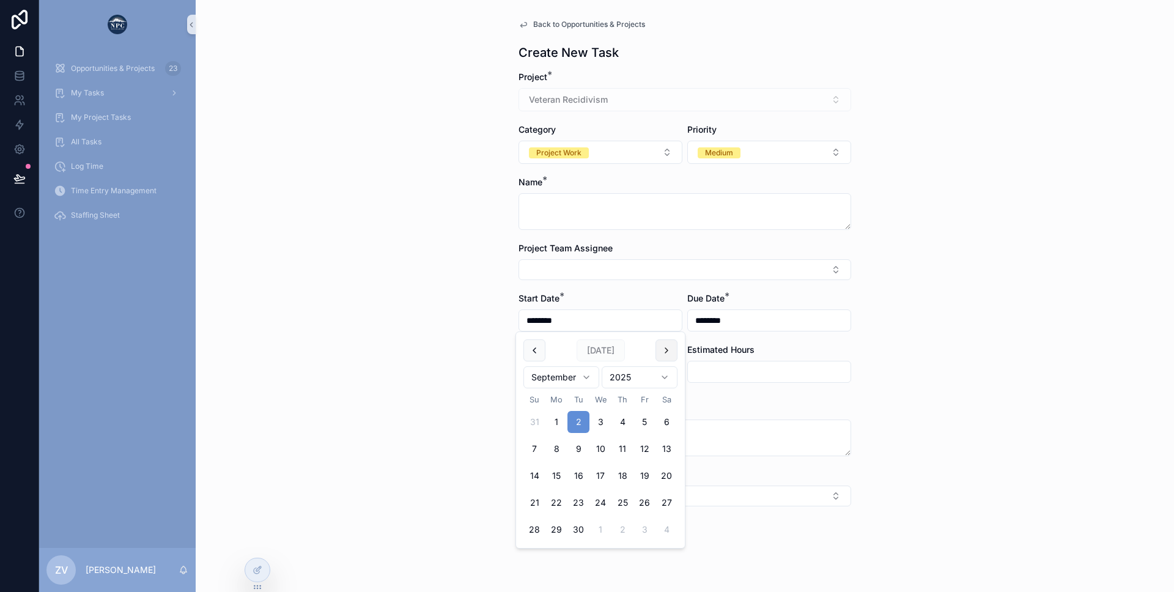
click at [667, 352] on button "scrollable content" at bounding box center [667, 350] width 22 height 22
click at [603, 420] on button "1" at bounding box center [601, 422] width 22 height 22
type input "*********"
click at [753, 303] on div "Due Date *" at bounding box center [769, 298] width 164 height 12
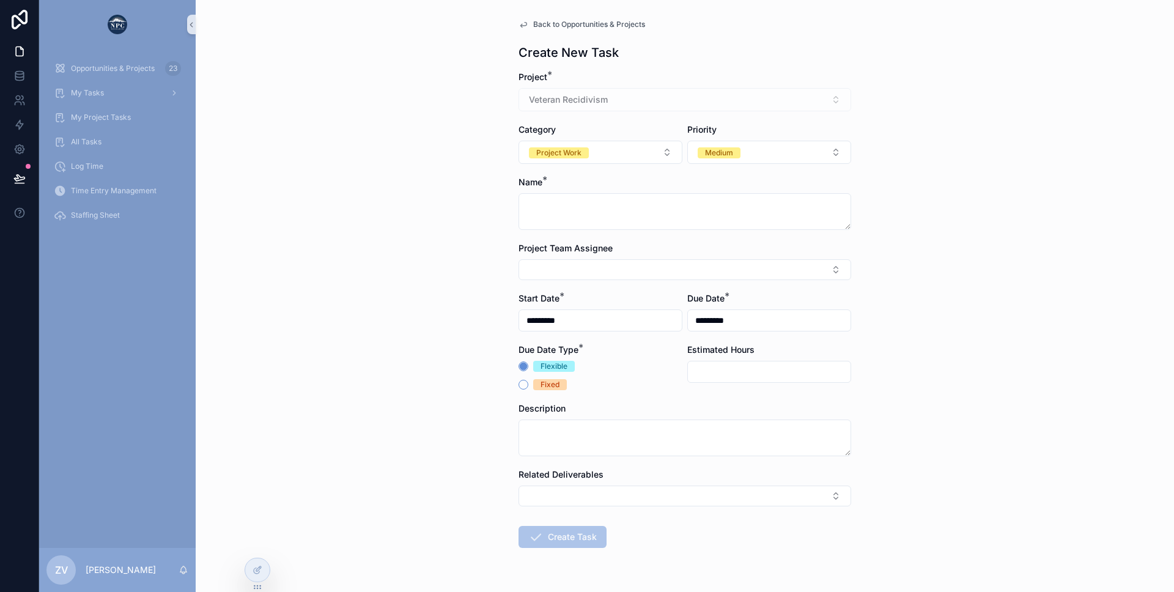
click at [727, 325] on input "*********" at bounding box center [769, 320] width 163 height 17
click at [796, 424] on button "2" at bounding box center [791, 422] width 22 height 22
type input "*********"
click at [951, 354] on div "Back to Opportunities & Projects Create New Task Project * Veteran Recidivism C…" at bounding box center [685, 296] width 979 height 592
click at [736, 320] on input "*********" at bounding box center [769, 320] width 163 height 17
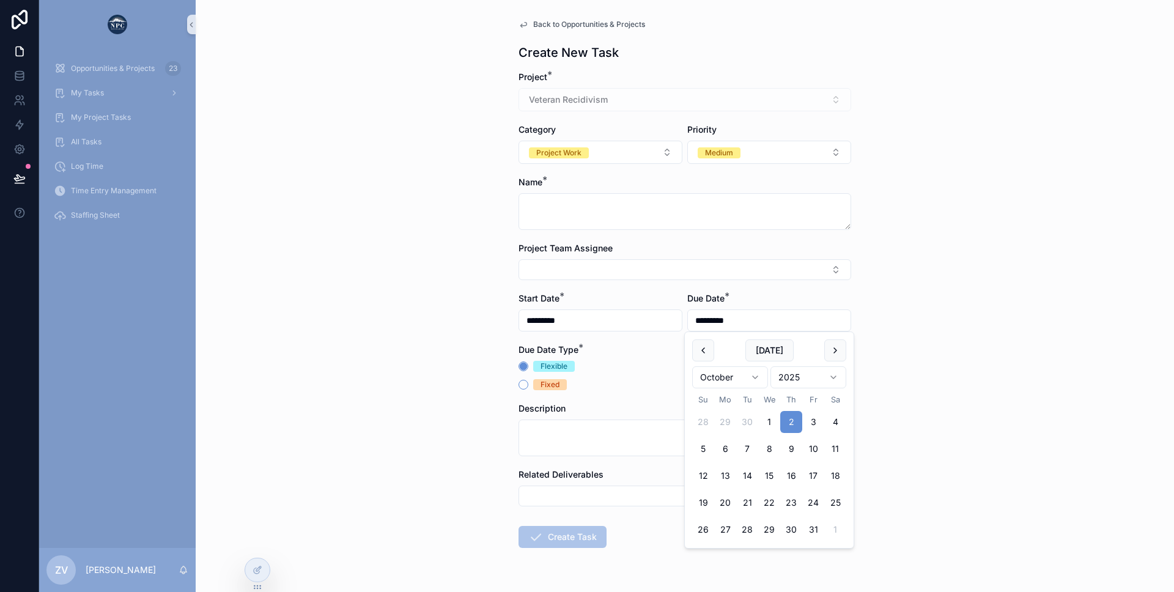
click at [641, 295] on div "Start Date *" at bounding box center [601, 298] width 164 height 12
drag, startPoint x: 515, startPoint y: 294, endPoint x: 565, endPoint y: 297, distance: 49.6
click at [565, 297] on div "Back to Opportunities & Projects Create New Task Project * Veteran Recidivism C…" at bounding box center [685, 313] width 352 height 626
drag, startPoint x: 670, startPoint y: 297, endPoint x: 737, endPoint y: 297, distance: 67.3
click at [737, 297] on form "Project * Veteran Recidivism Category Project Work Priority Medium Name * Proje…" at bounding box center [685, 348] width 333 height 555
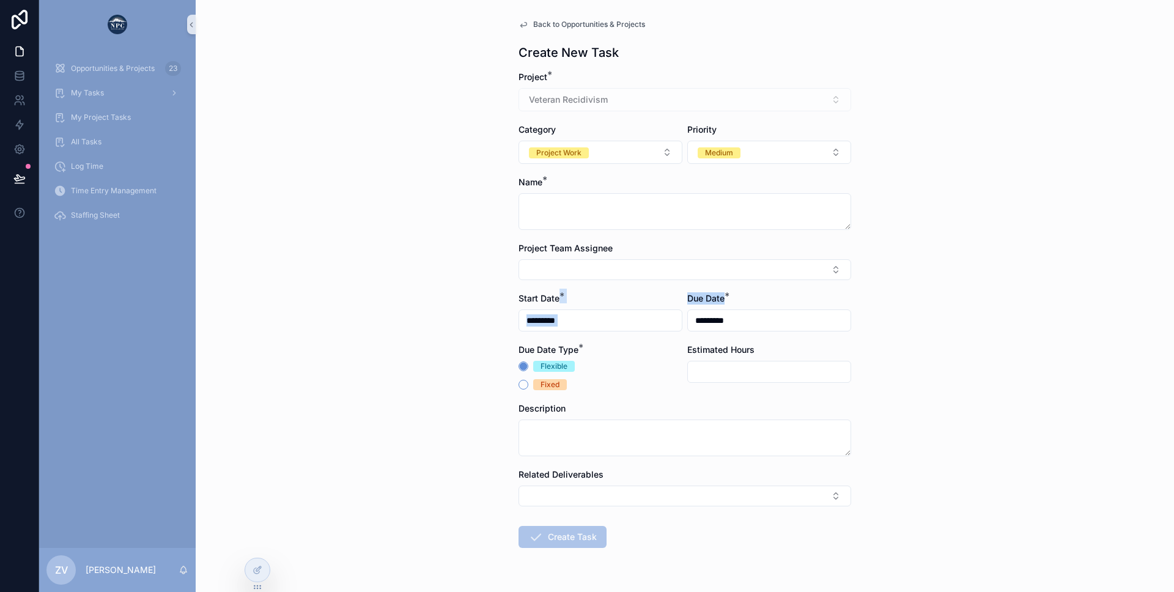
click at [737, 297] on div "Due Date *" at bounding box center [769, 298] width 164 height 12
click at [537, 319] on input "*********" at bounding box center [600, 320] width 163 height 17
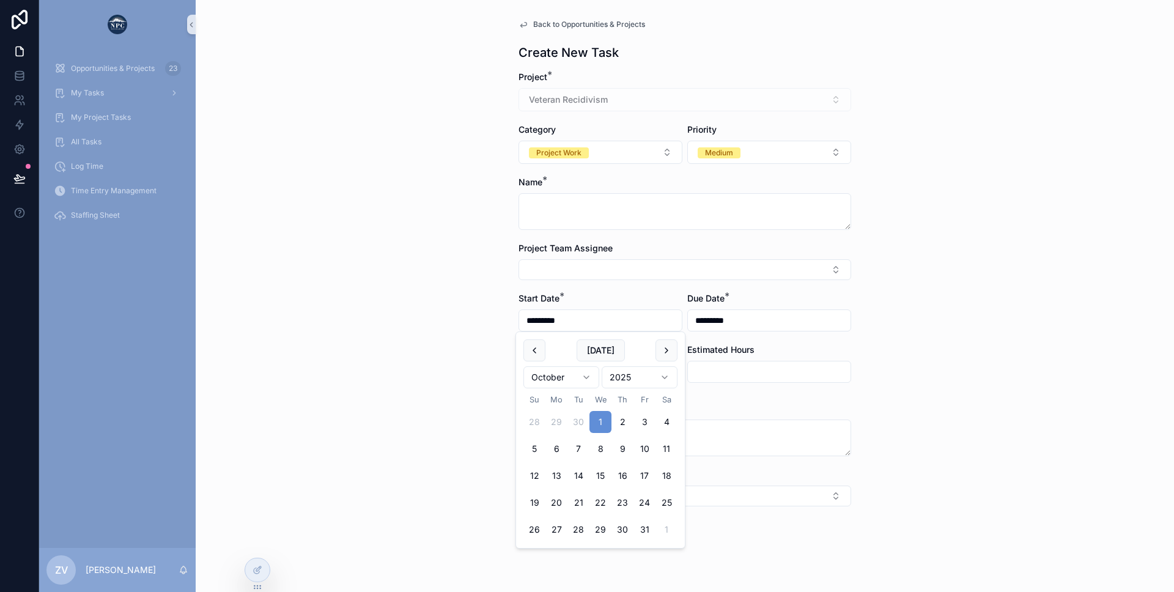
click at [642, 294] on div "Start Date *" at bounding box center [601, 298] width 164 height 12
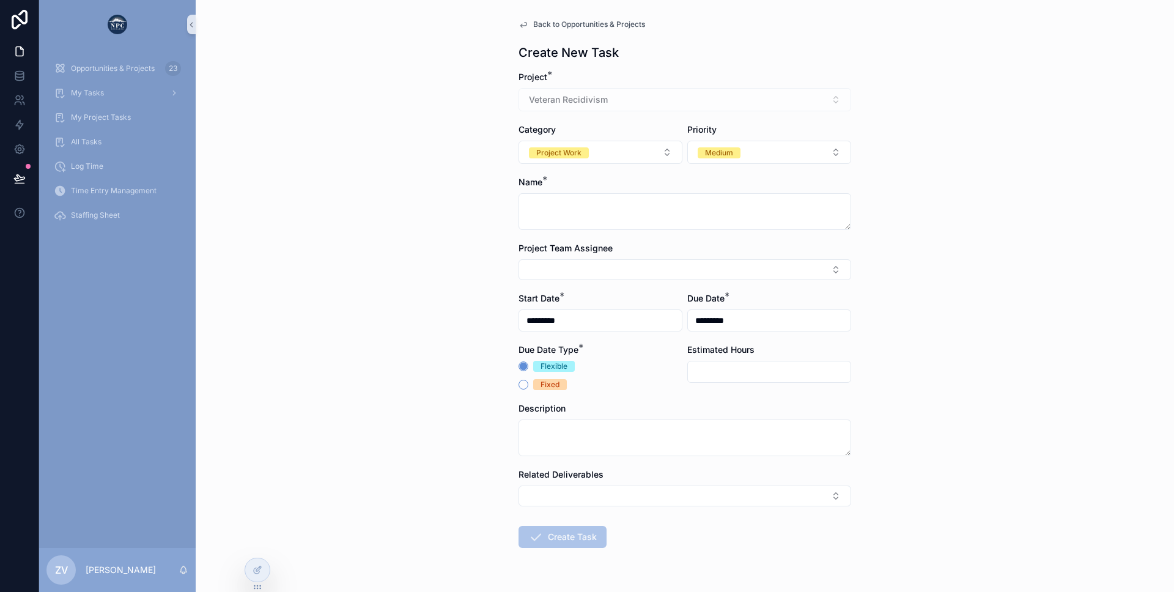
click at [573, 321] on input "*********" at bounding box center [600, 320] width 163 height 17
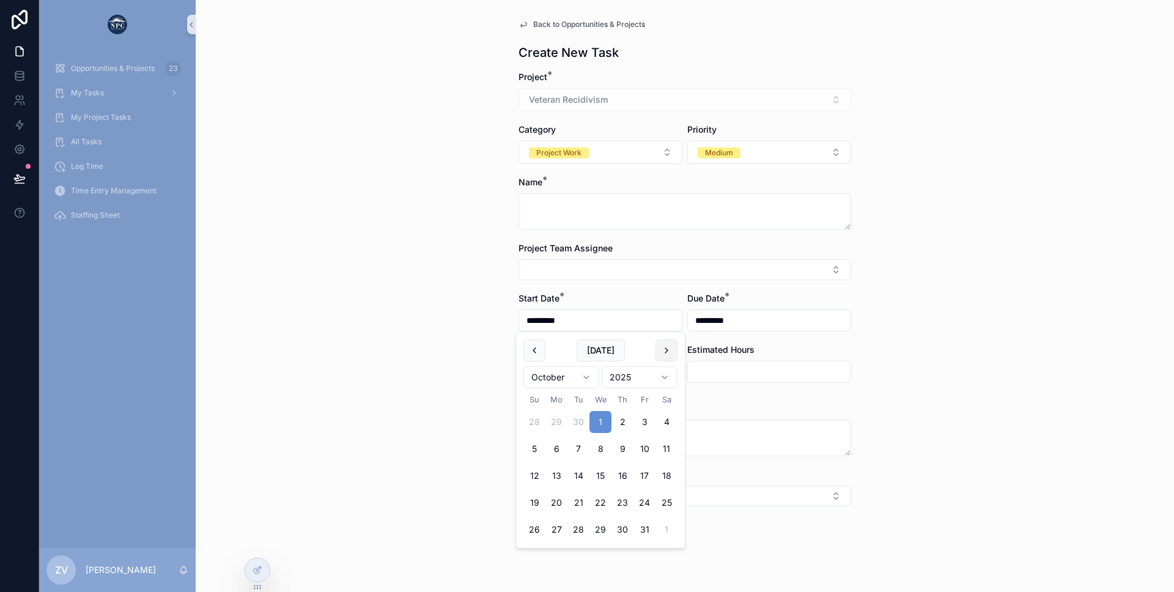
click at [669, 355] on button "scrollable content" at bounding box center [667, 350] width 22 height 22
click at [668, 424] on button "1" at bounding box center [667, 422] width 22 height 22
type input "*********"
click at [733, 319] on input "*********" at bounding box center [769, 320] width 163 height 17
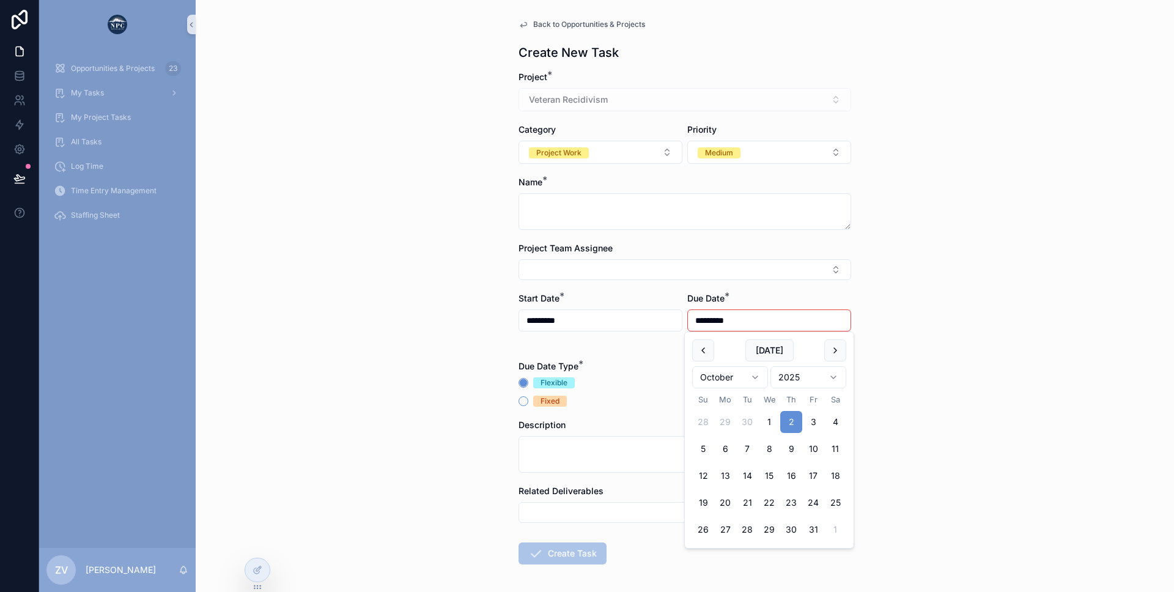
click at [561, 311] on div "*********" at bounding box center [601, 320] width 164 height 22
click at [826, 318] on input "*********" at bounding box center [769, 320] width 163 height 17
click at [838, 344] on button "scrollable content" at bounding box center [835, 350] width 22 height 22
click at [766, 449] on button "5" at bounding box center [769, 449] width 22 height 22
type input "*********"
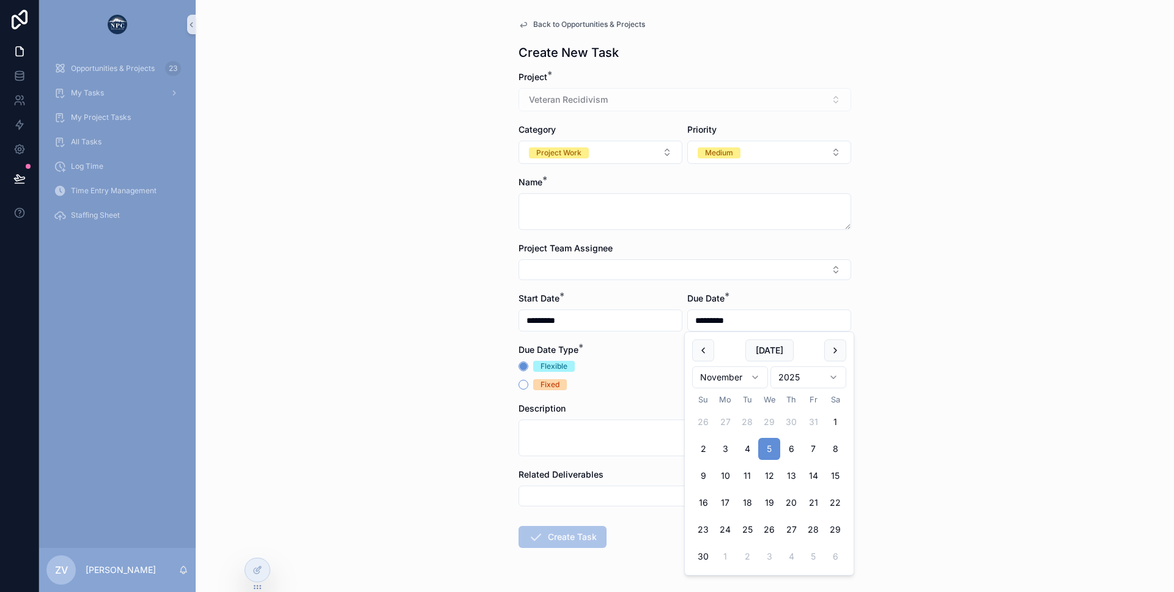
click at [765, 296] on div "Due Date *" at bounding box center [769, 298] width 164 height 12
click at [100, 74] on div "Opportunities & Projects 23" at bounding box center [117, 69] width 127 height 20
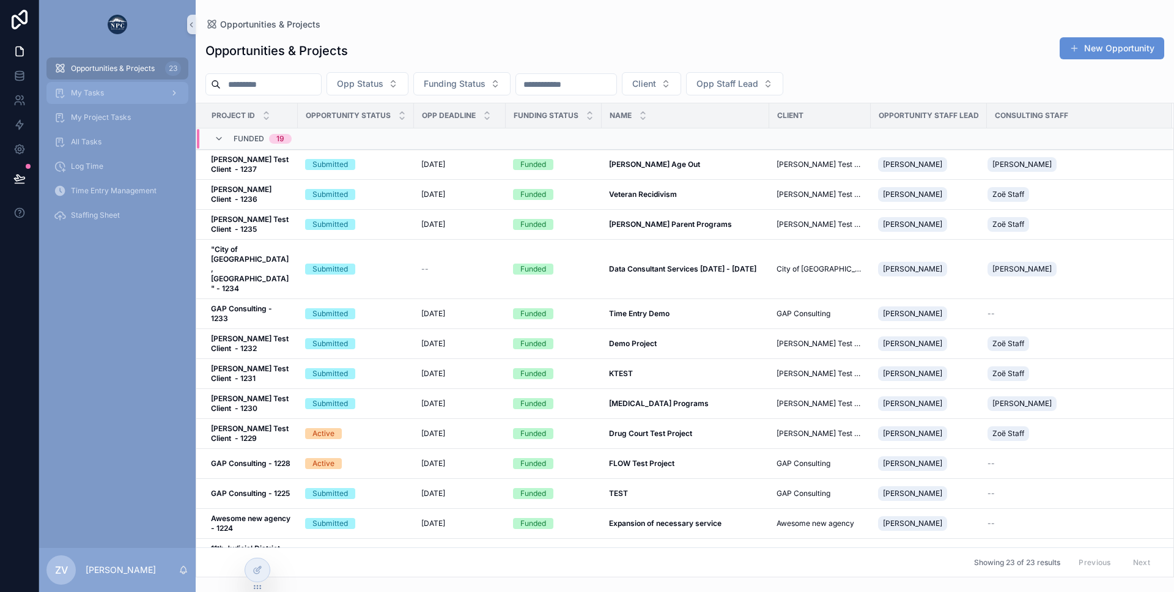
click at [101, 98] on div "My Tasks" at bounding box center [117, 93] width 127 height 20
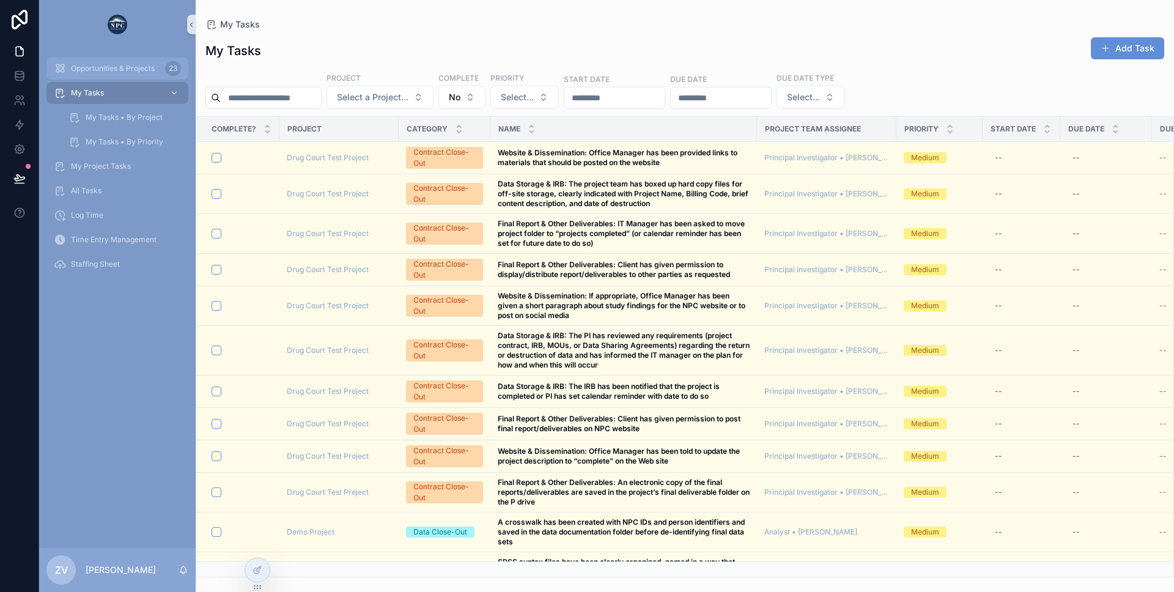
click at [104, 72] on span "Opportunities & Projects" at bounding box center [113, 69] width 84 height 10
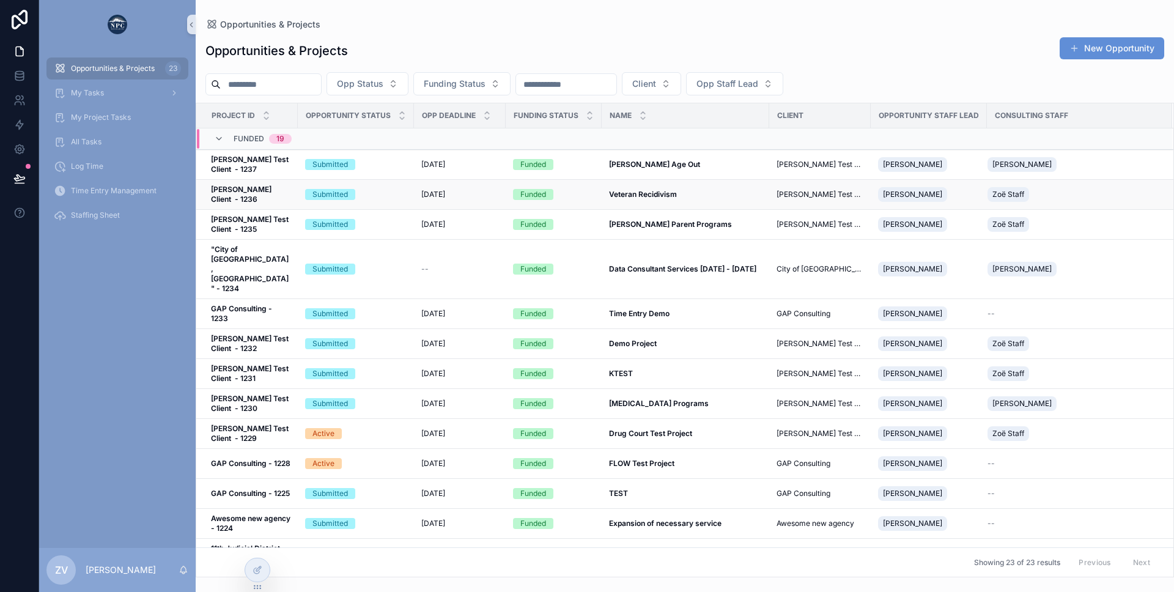
click at [399, 191] on div "Submitted" at bounding box center [356, 194] width 102 height 11
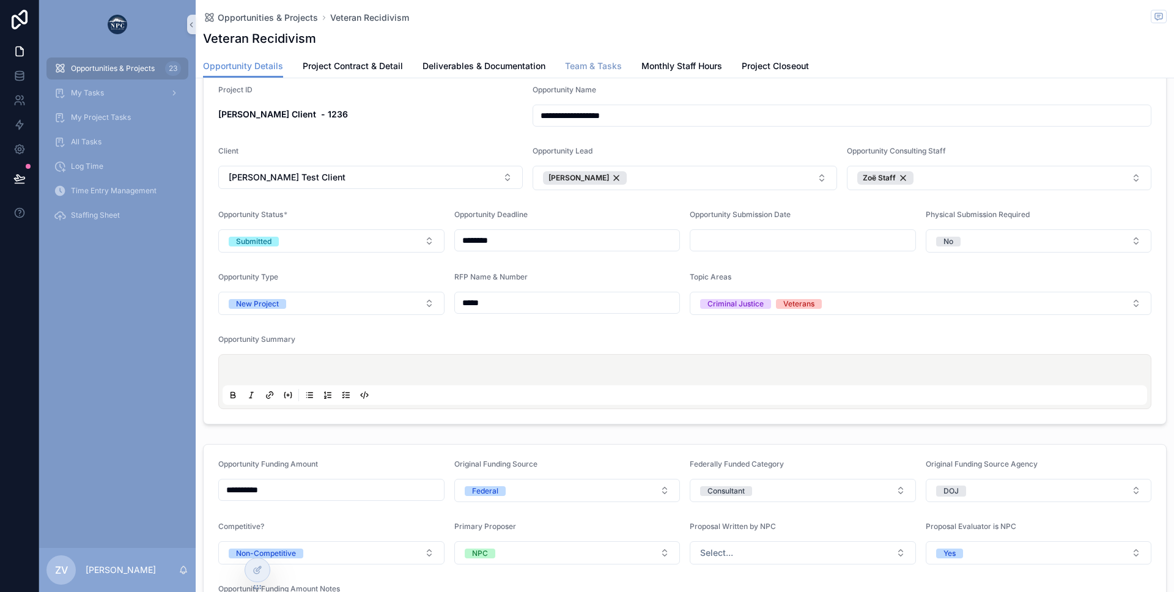
scroll to position [37, 0]
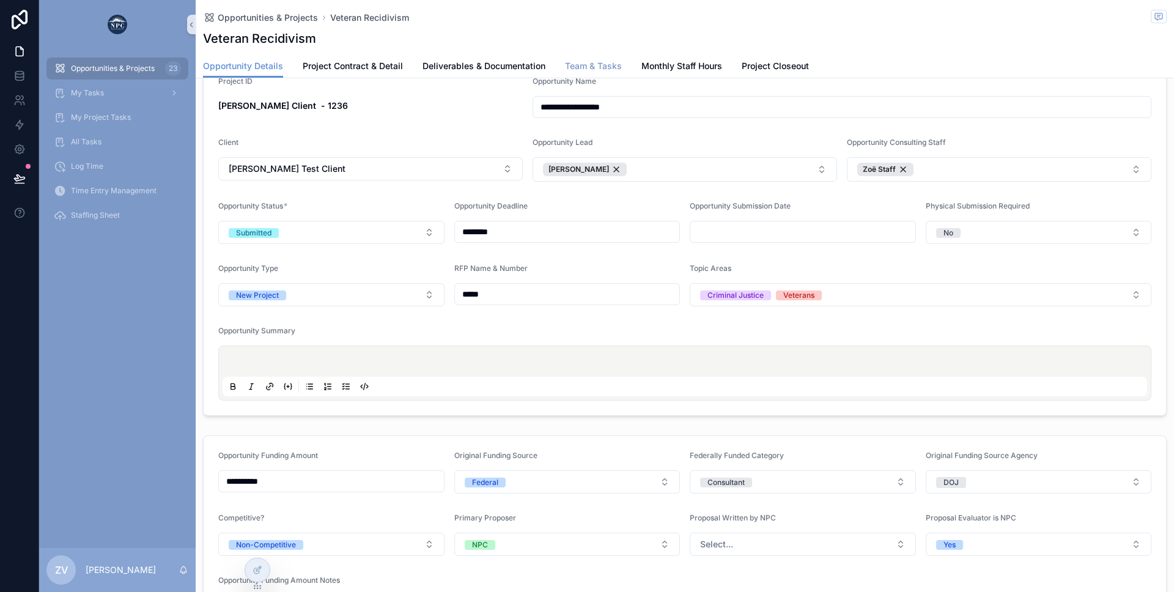
click at [588, 59] on link "Team & Tasks" at bounding box center [593, 67] width 57 height 24
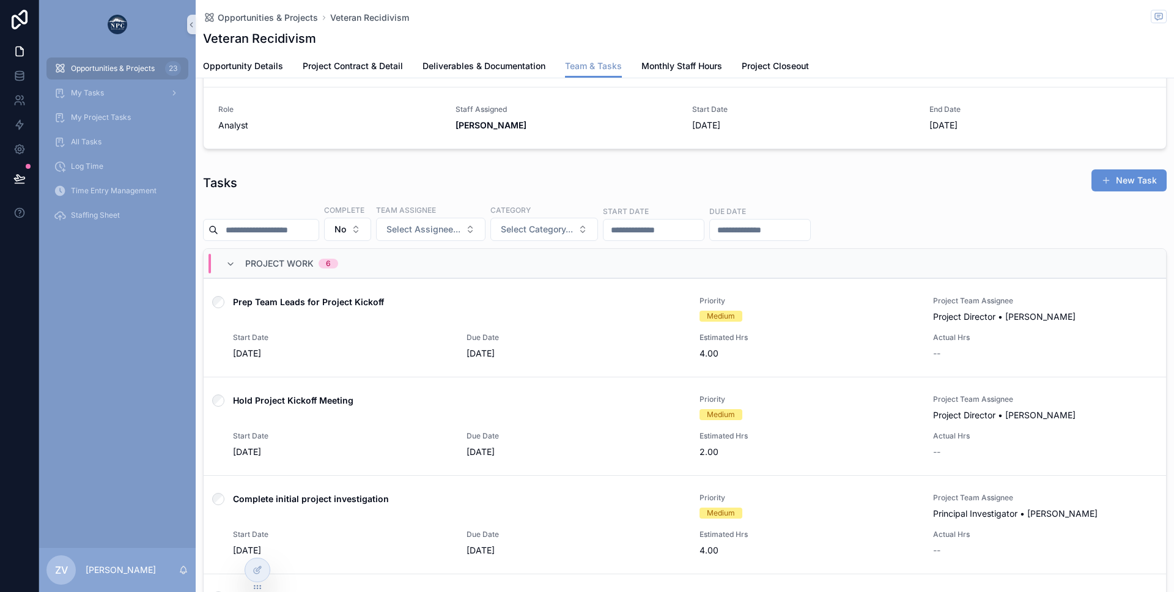
scroll to position [23, 0]
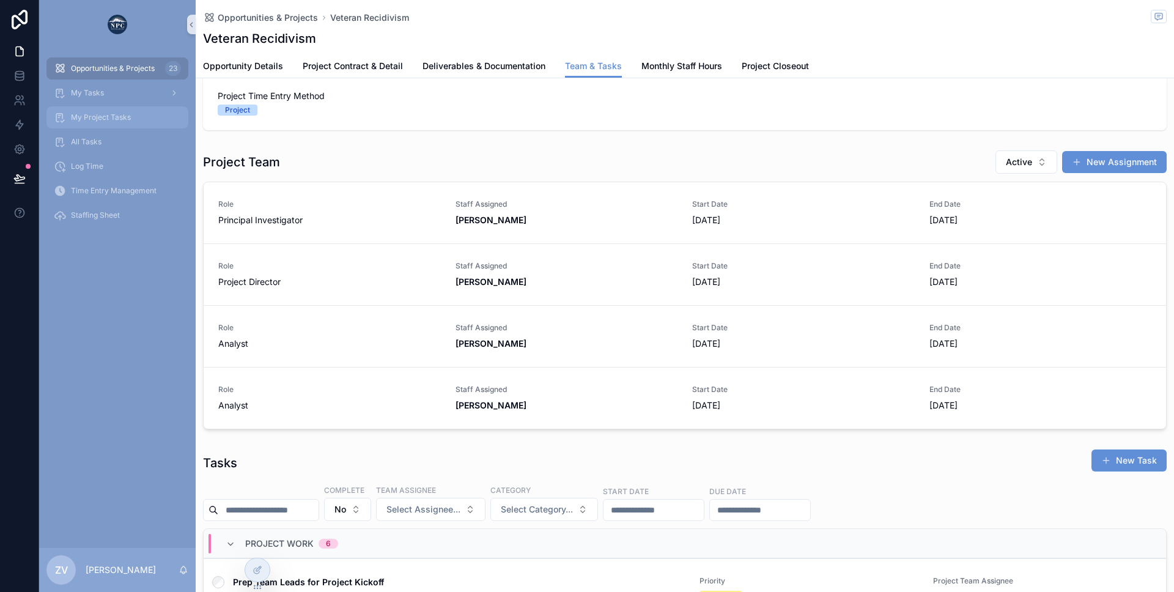
click at [88, 119] on span "My Project Tasks" at bounding box center [101, 118] width 60 height 10
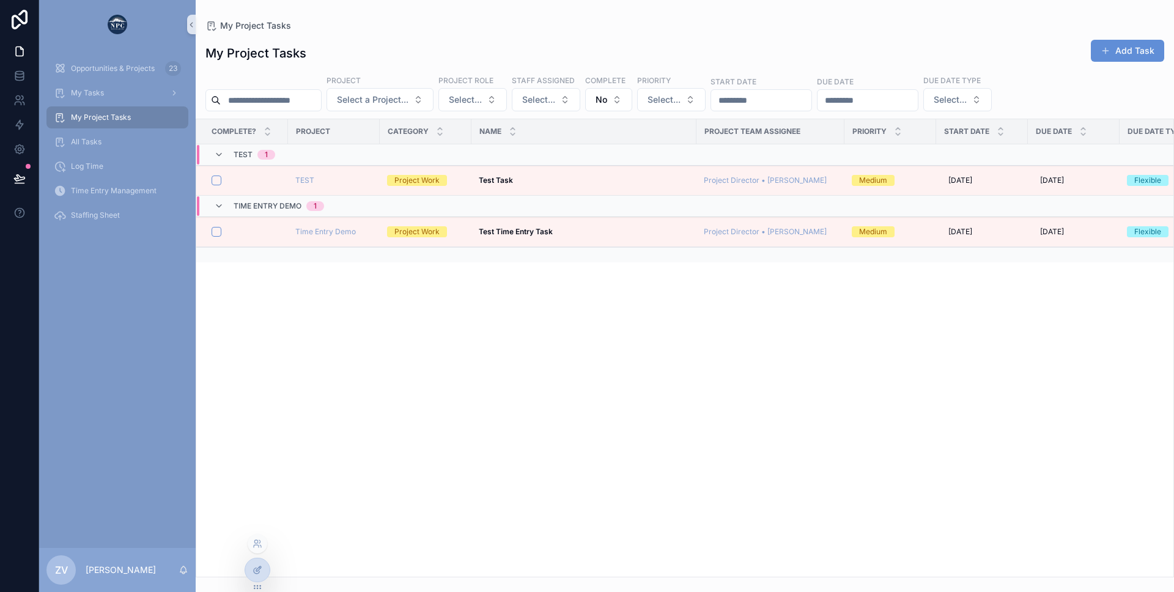
click at [254, 576] on div at bounding box center [257, 569] width 24 height 23
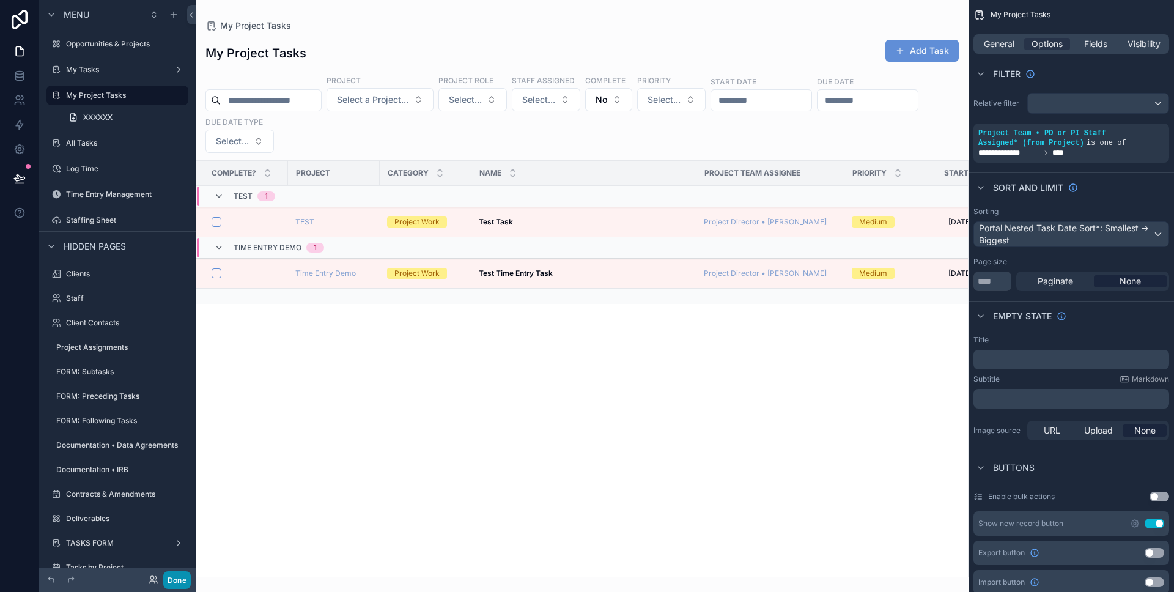
click at [180, 583] on button "Done" at bounding box center [177, 580] width 28 height 18
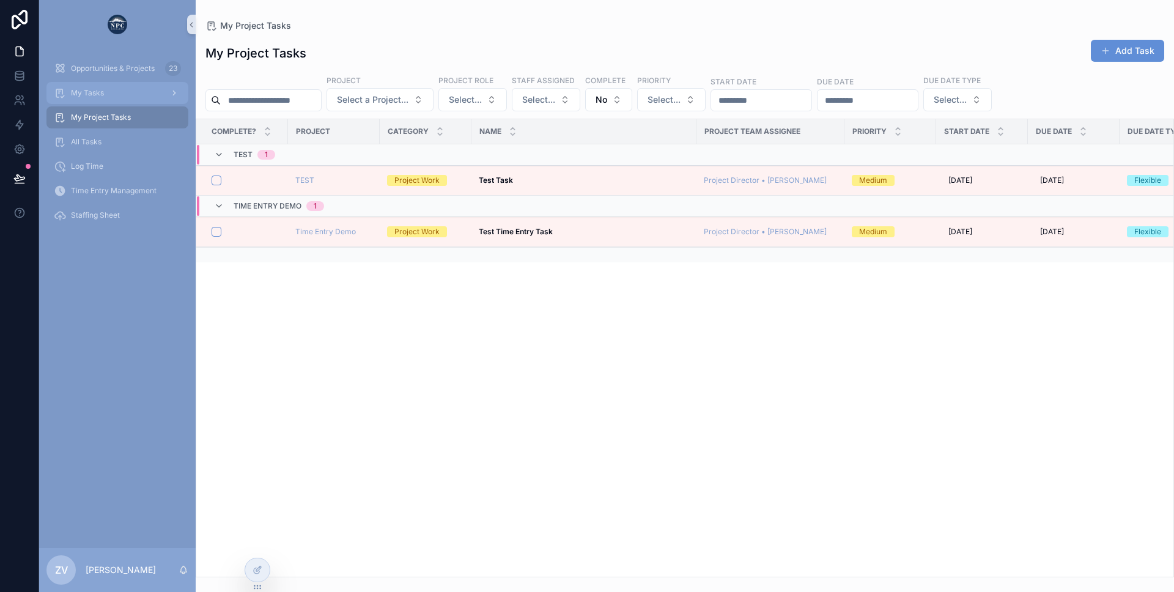
click at [106, 88] on div "My Tasks" at bounding box center [117, 93] width 127 height 20
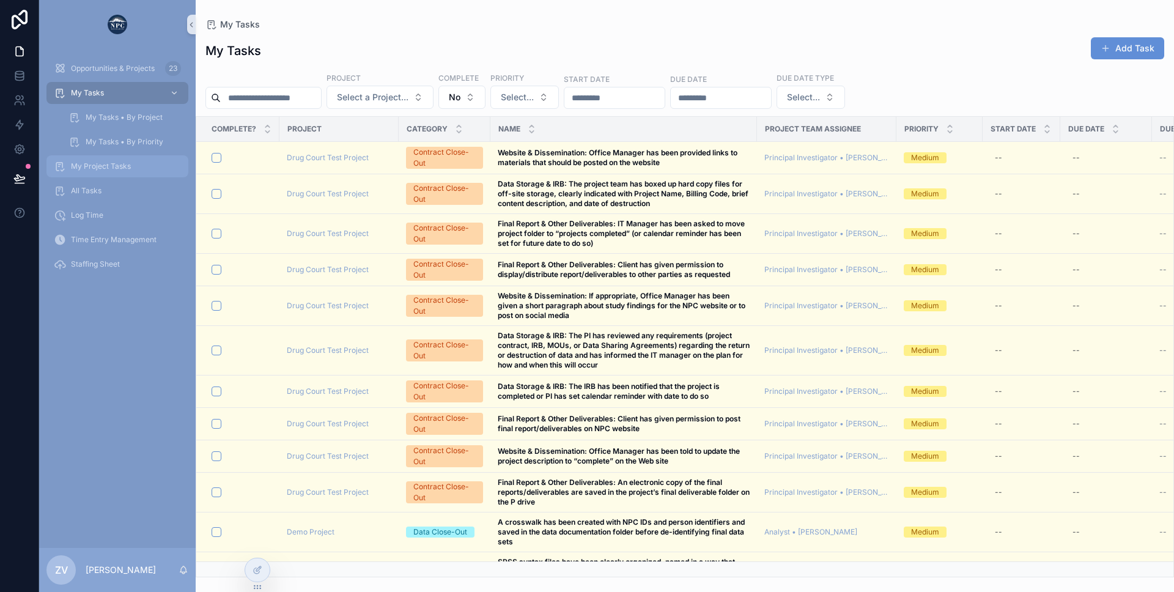
click at [95, 160] on div "My Project Tasks" at bounding box center [117, 167] width 127 height 20
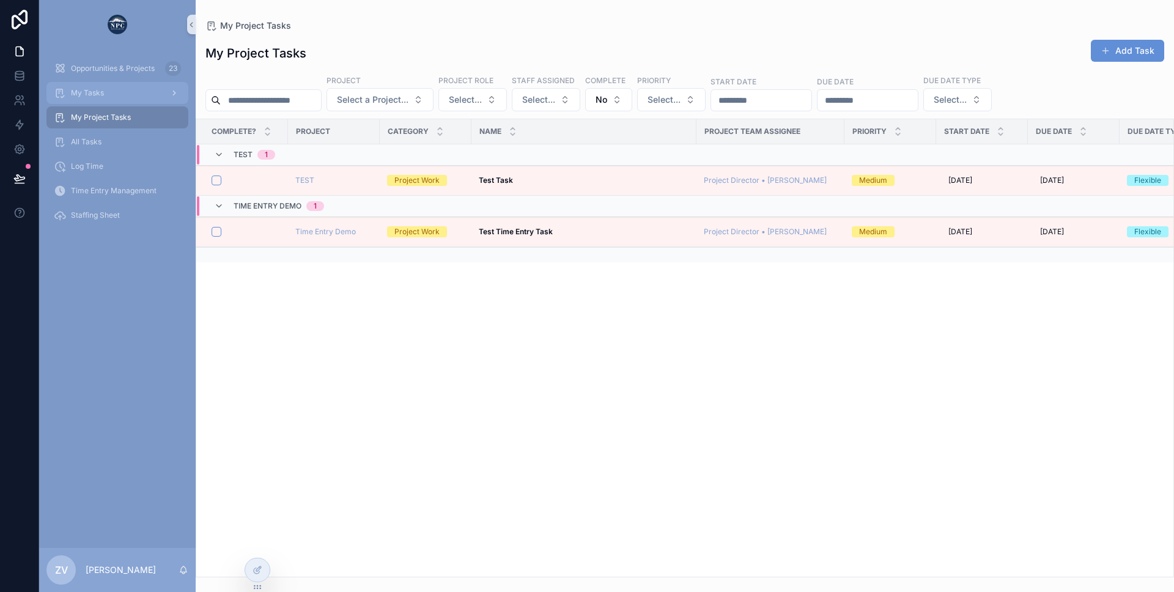
click at [89, 96] on span "My Tasks" at bounding box center [87, 93] width 33 height 10
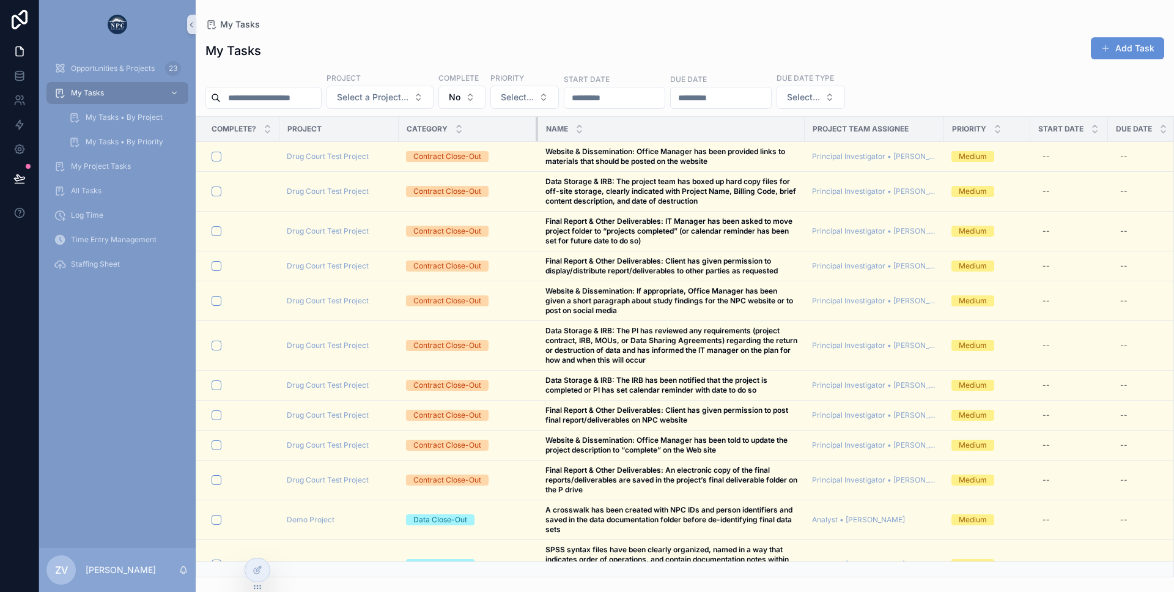
drag, startPoint x: 488, startPoint y: 131, endPoint x: 536, endPoint y: 131, distance: 47.7
click at [536, 131] on div "scrollable content" at bounding box center [538, 129] width 5 height 24
click at [95, 163] on span "My Project Tasks" at bounding box center [101, 166] width 60 height 10
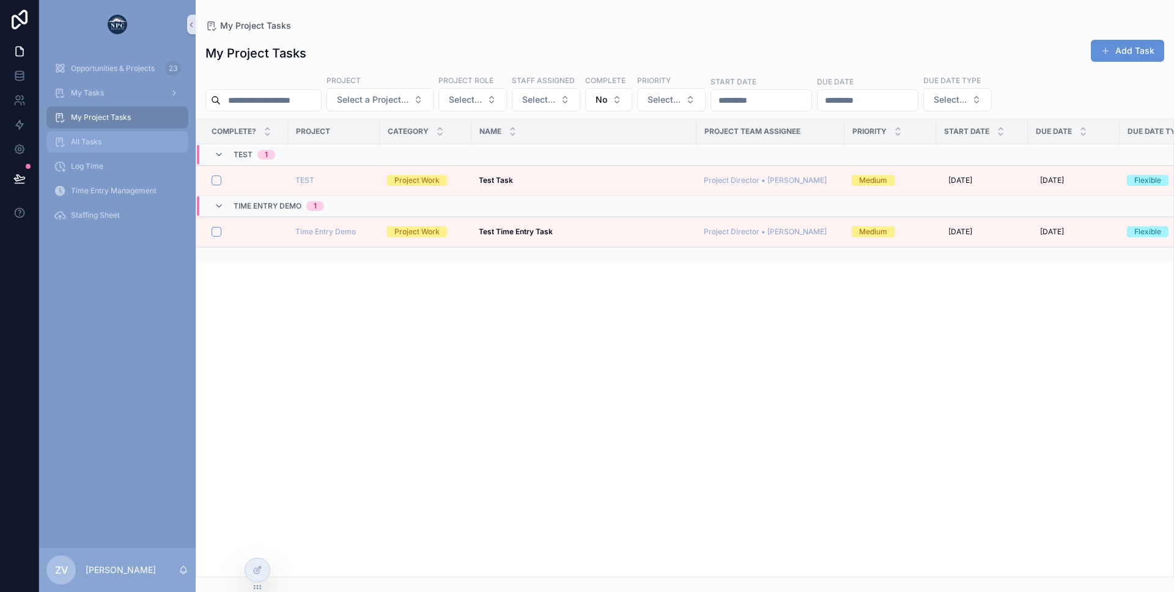
click at [89, 141] on span "All Tasks" at bounding box center [86, 142] width 31 height 10
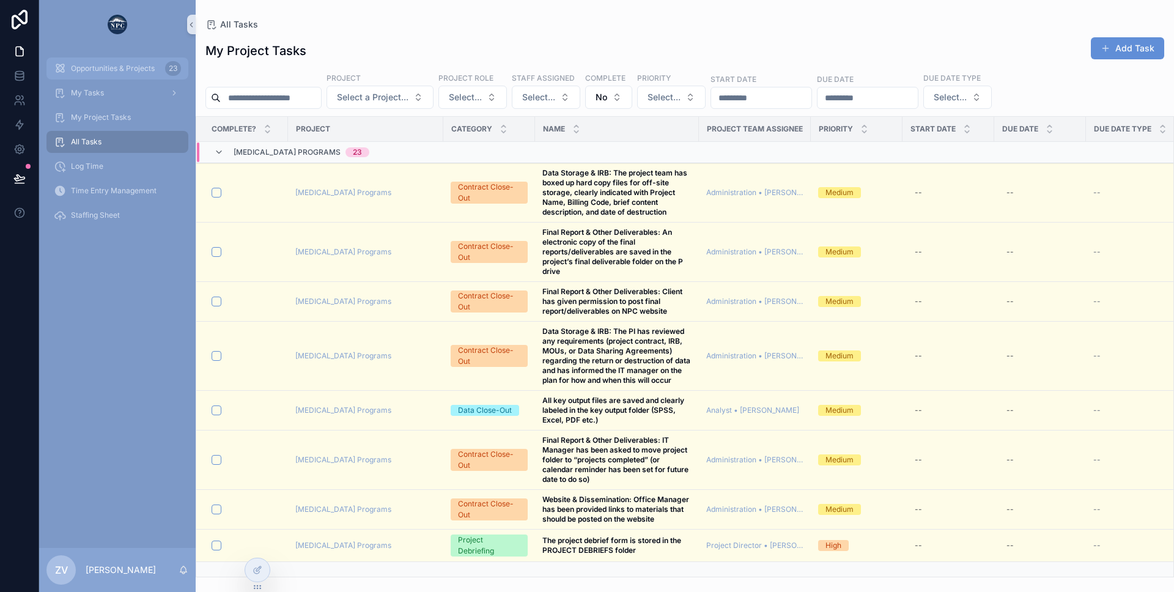
click at [98, 65] on span "Opportunities & Projects" at bounding box center [113, 69] width 84 height 10
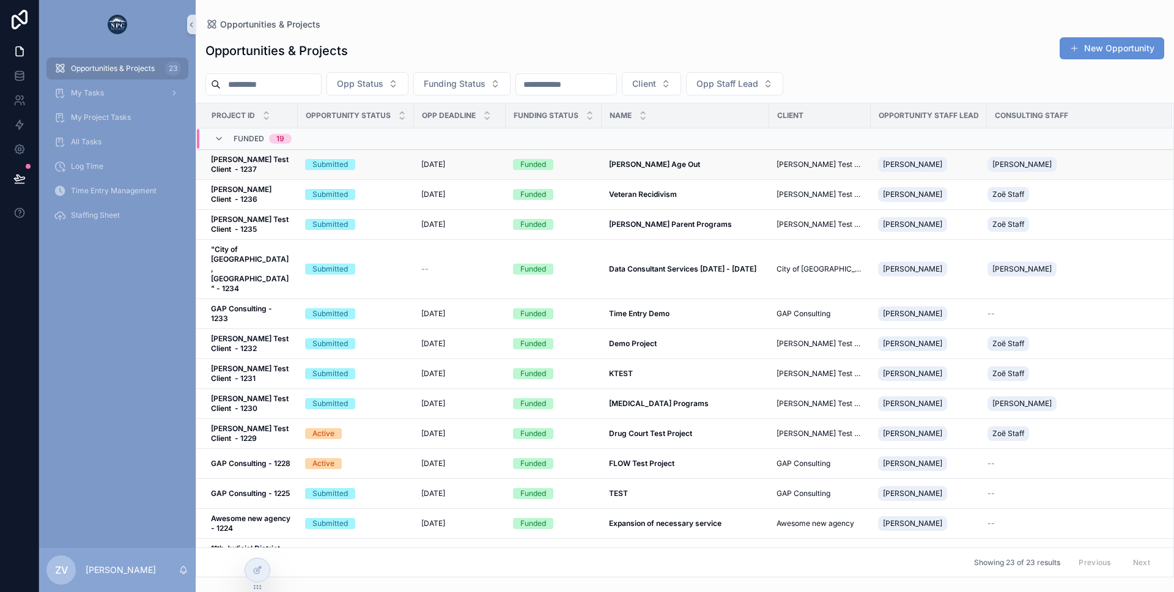
click at [626, 160] on strong "[PERSON_NAME] Age Out" at bounding box center [654, 164] width 91 height 9
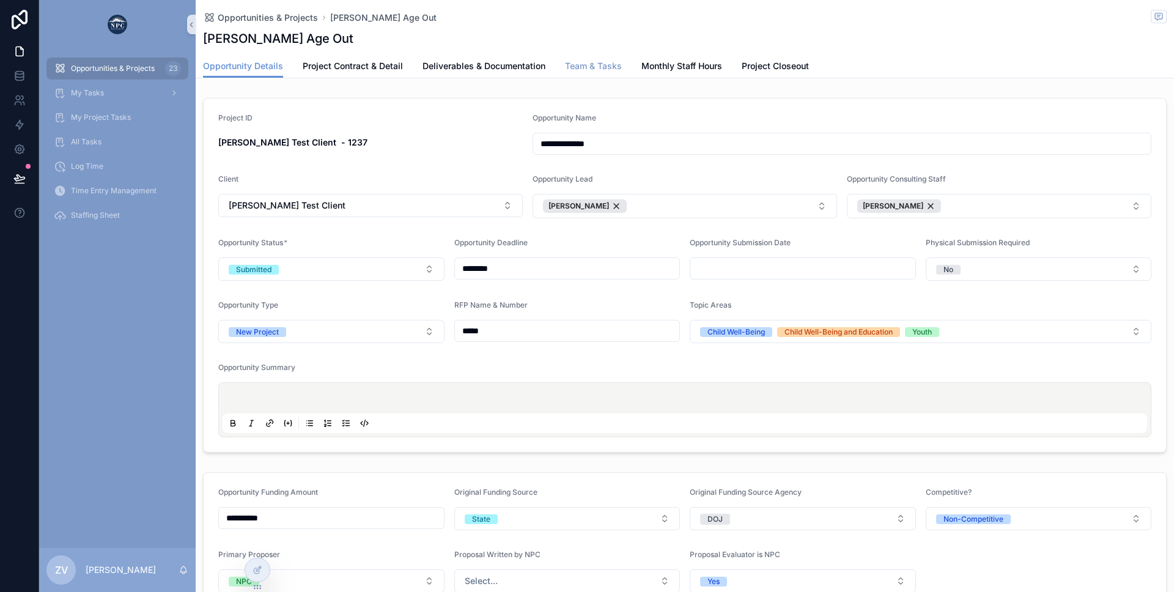
click at [588, 70] on span "Team & Tasks" at bounding box center [593, 66] width 57 height 12
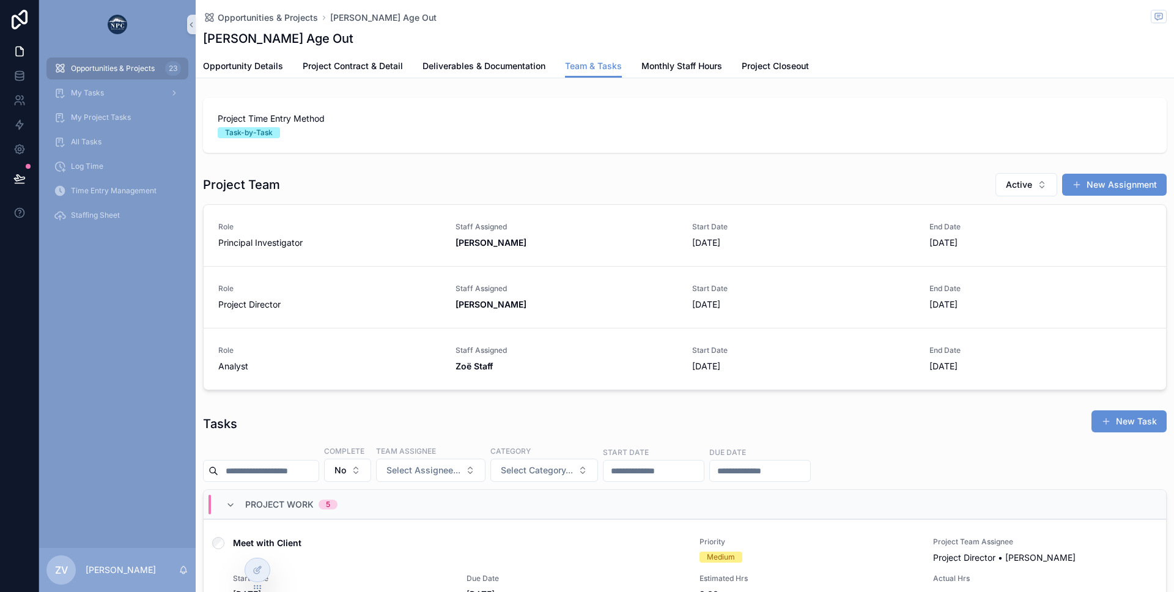
click at [130, 72] on span "Opportunities & Projects" at bounding box center [113, 69] width 84 height 10
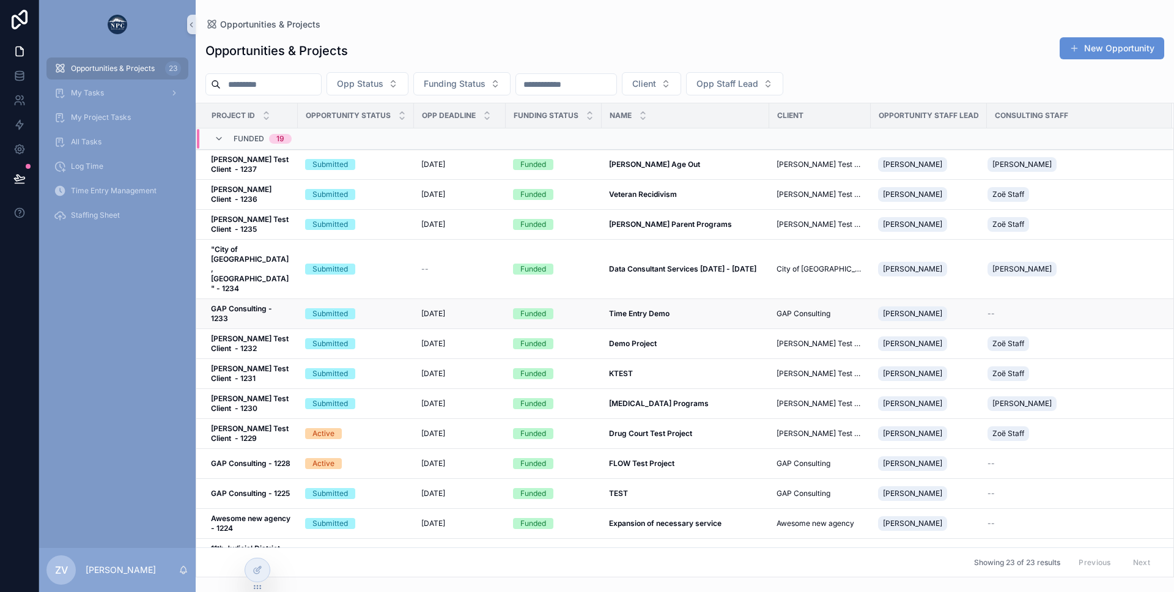
click at [613, 309] on strong "Time Entry Demo" at bounding box center [639, 313] width 61 height 9
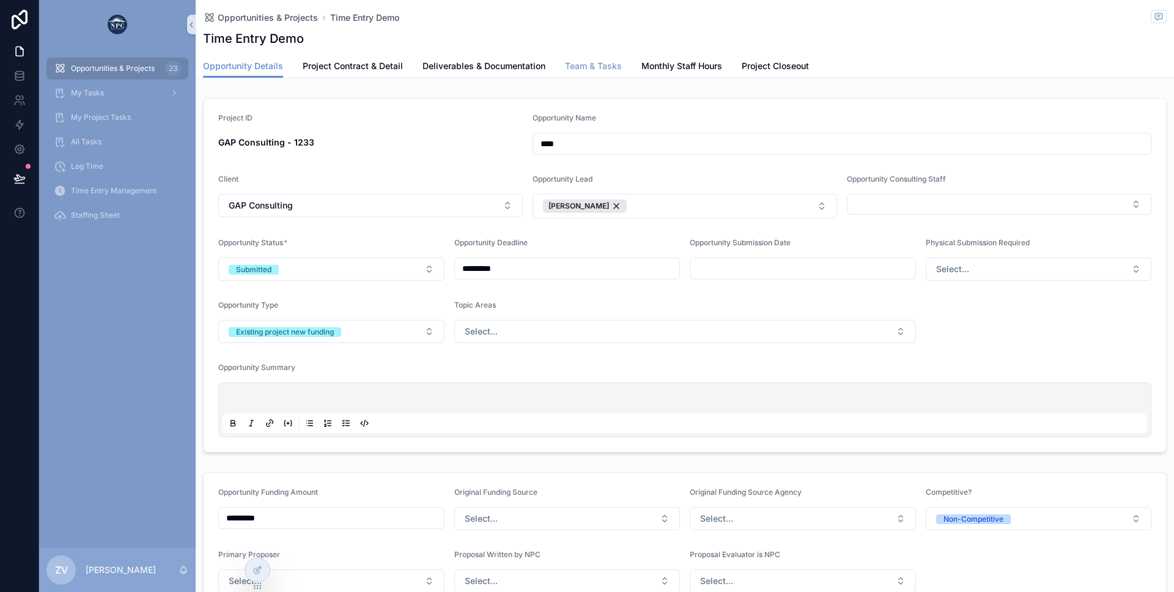
click at [582, 73] on link "Team & Tasks" at bounding box center [593, 67] width 57 height 24
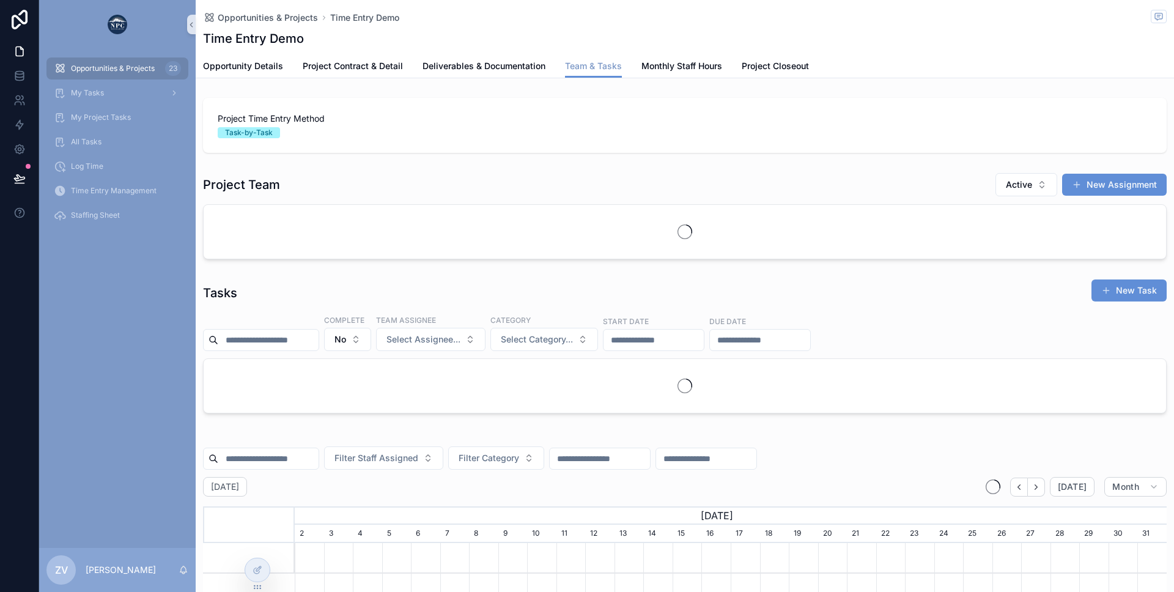
scroll to position [0, 872]
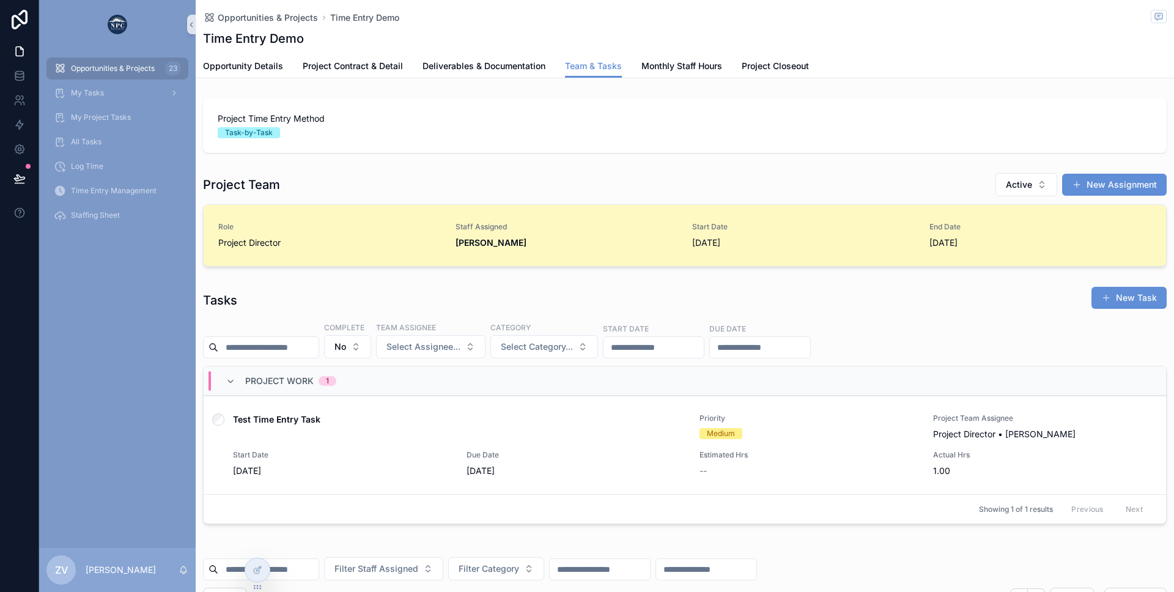
click at [823, 231] on span "Start Date" at bounding box center [803, 227] width 223 height 10
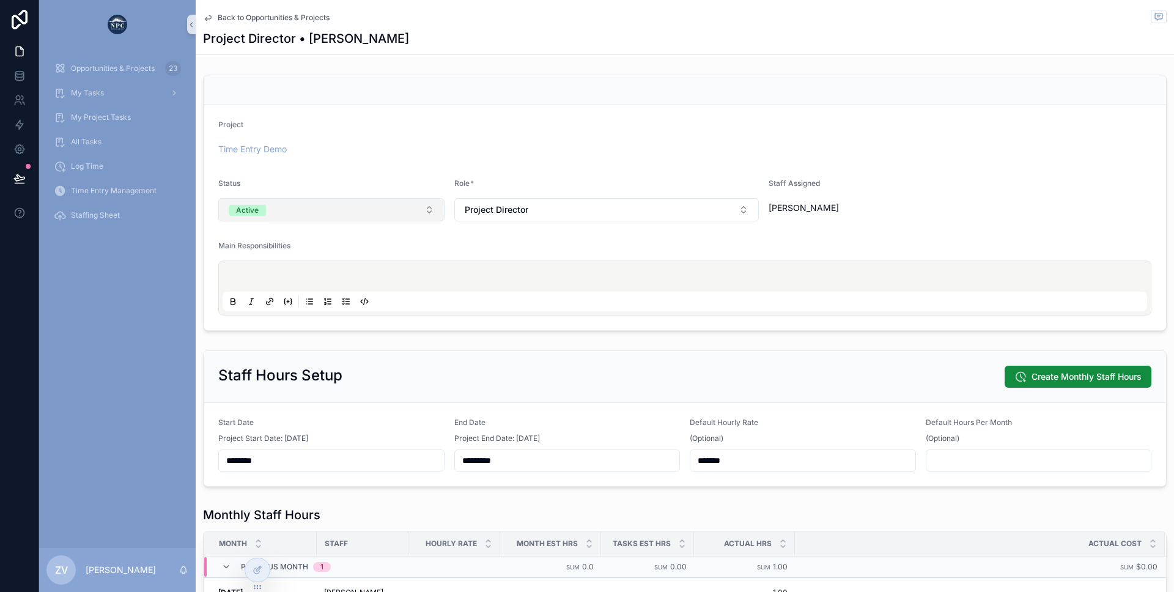
click at [406, 206] on button "Active" at bounding box center [331, 209] width 226 height 23
click at [365, 113] on form "Project Time Entry Demo Status Active Role * Project Director Staff Assigned [P…" at bounding box center [685, 217] width 963 height 225
click at [357, 206] on button "Active" at bounding box center [331, 209] width 226 height 23
click at [333, 295] on div "Inactive" at bounding box center [331, 295] width 220 height 18
click at [373, 146] on div "Time Entry Demo" at bounding box center [684, 149] width 933 height 12
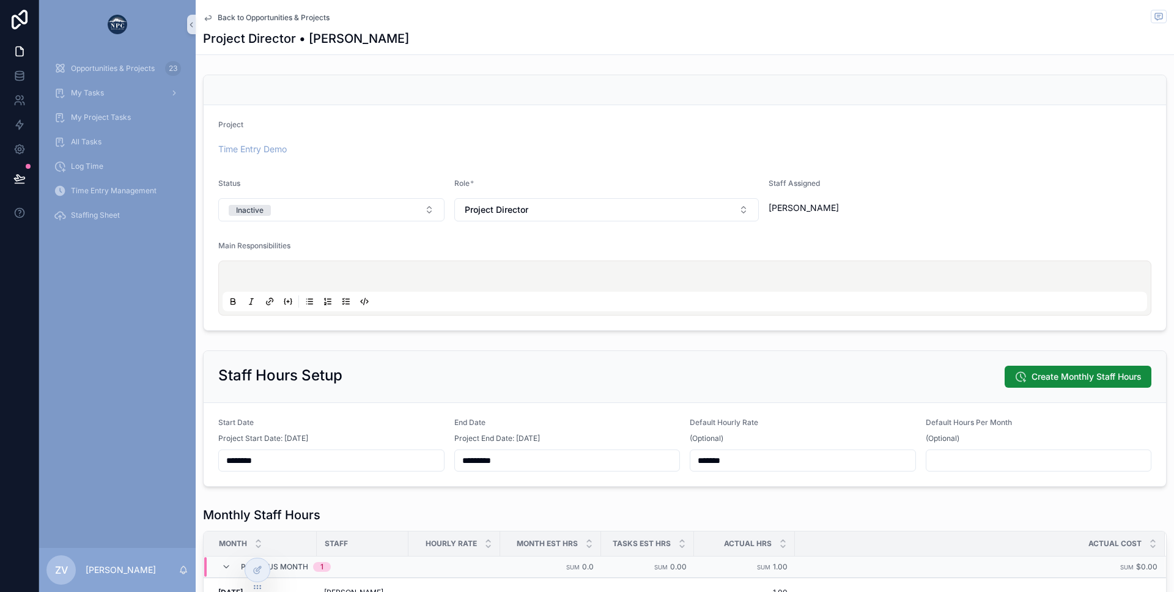
click at [248, 14] on span "Back to Opportunities & Projects" at bounding box center [274, 18] width 112 height 10
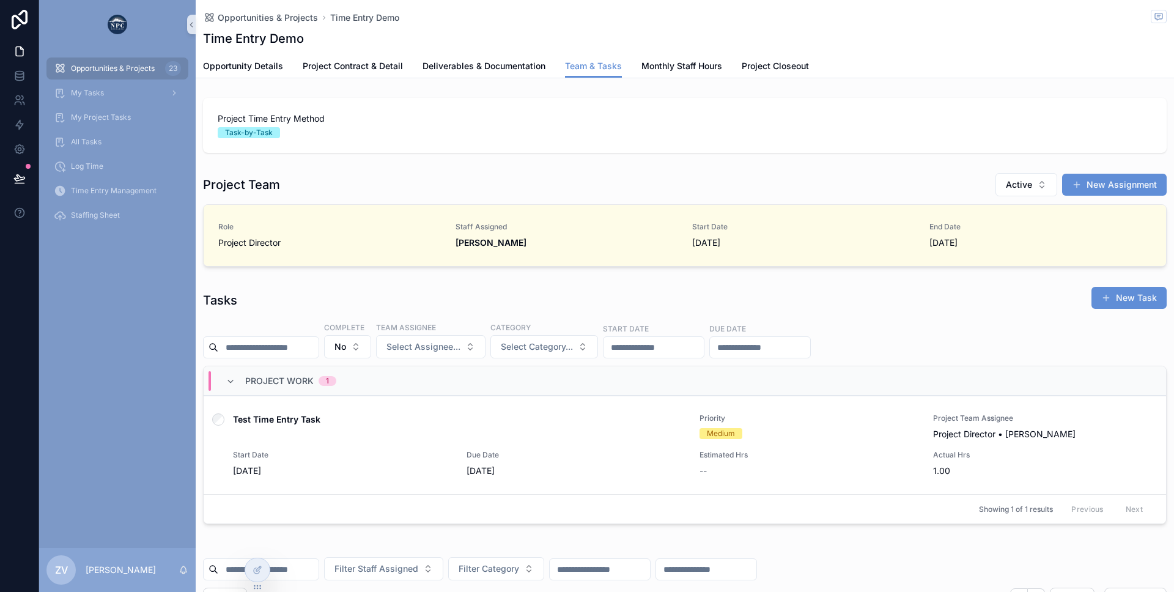
scroll to position [0, 872]
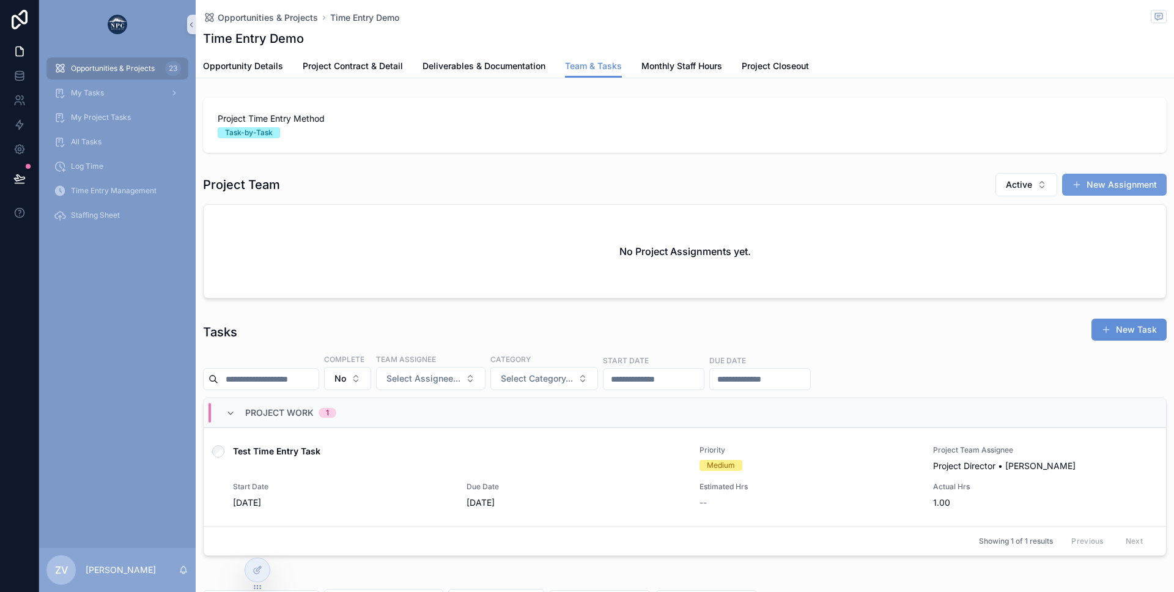
click at [1113, 183] on button "New Assignment" at bounding box center [1114, 185] width 105 height 22
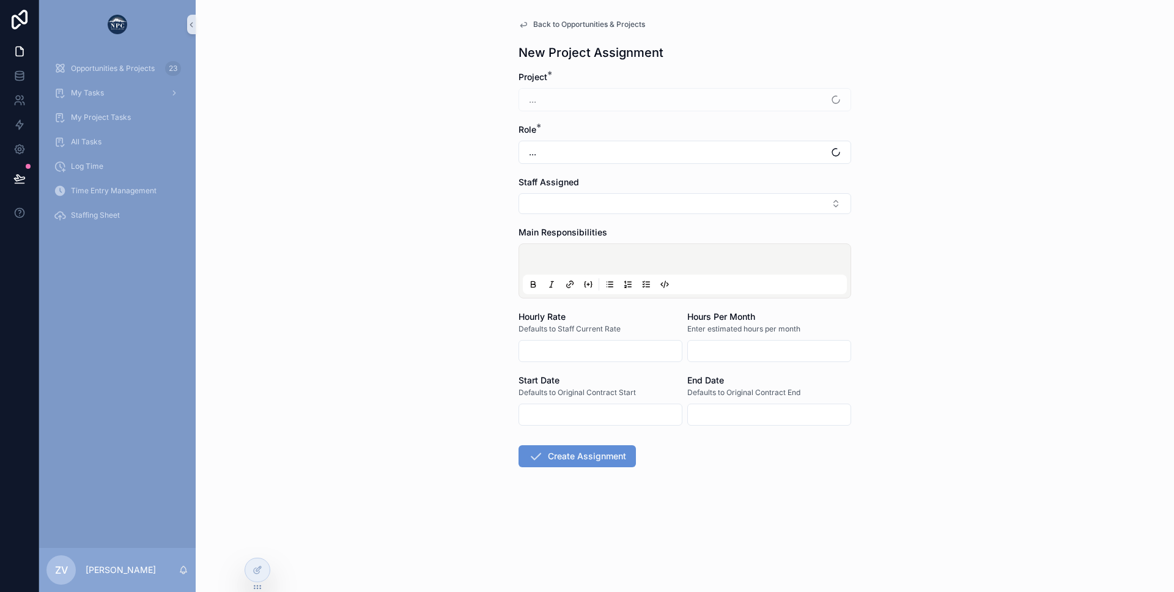
type input "********"
type input "*********"
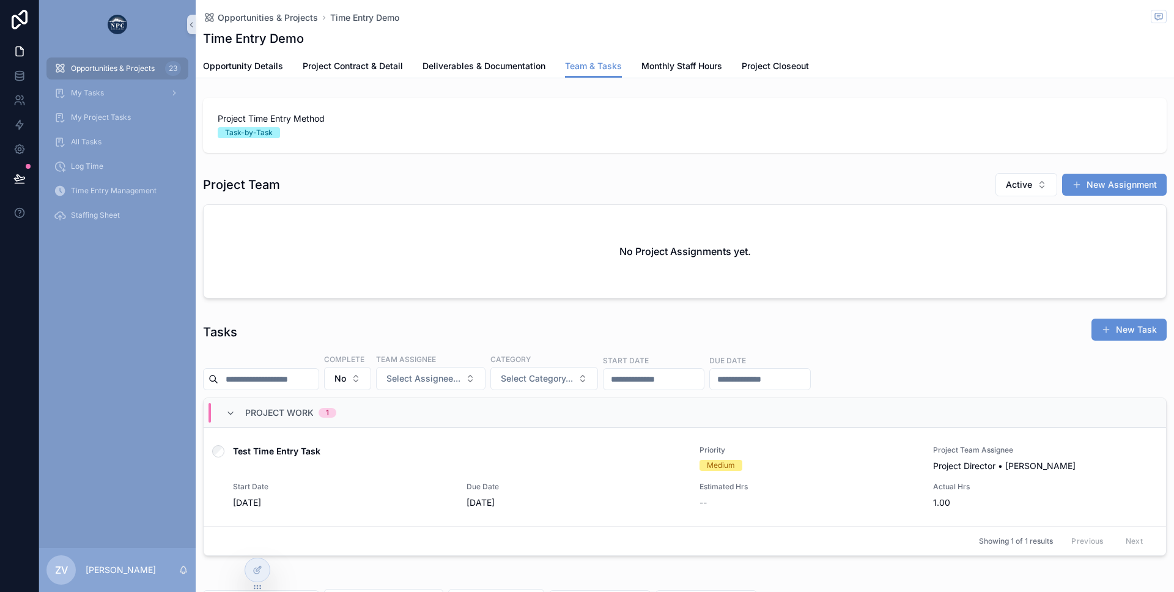
scroll to position [0, 872]
click at [1032, 190] on span "Active" at bounding box center [1019, 185] width 26 height 12
click at [994, 273] on div "Inactive" at bounding box center [1028, 274] width 147 height 20
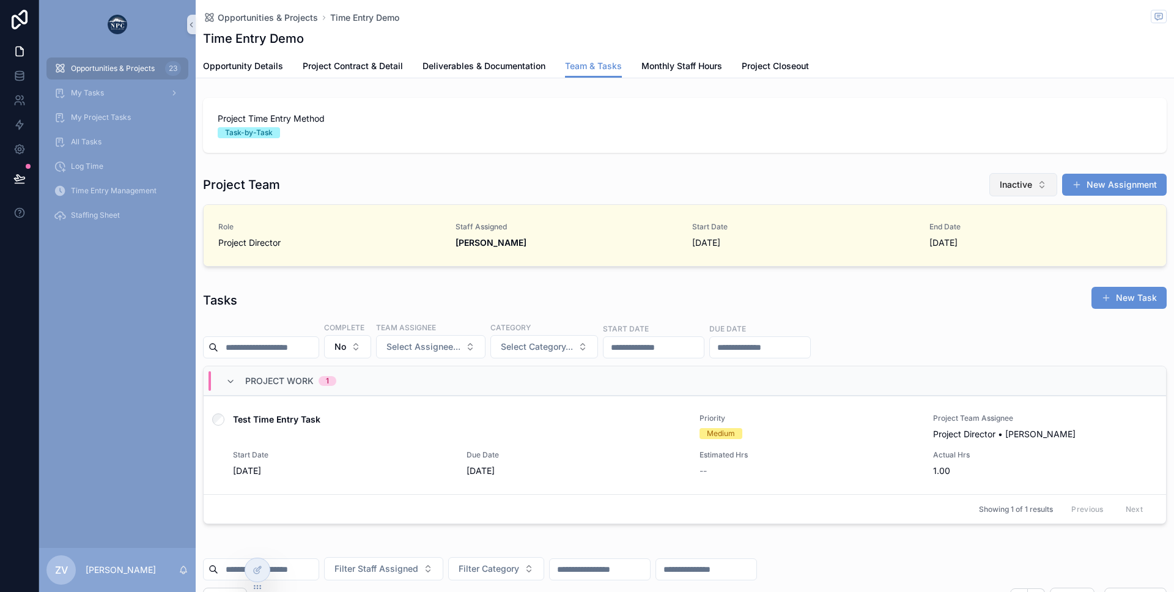
click at [992, 185] on button "Inactive" at bounding box center [1024, 184] width 68 height 23
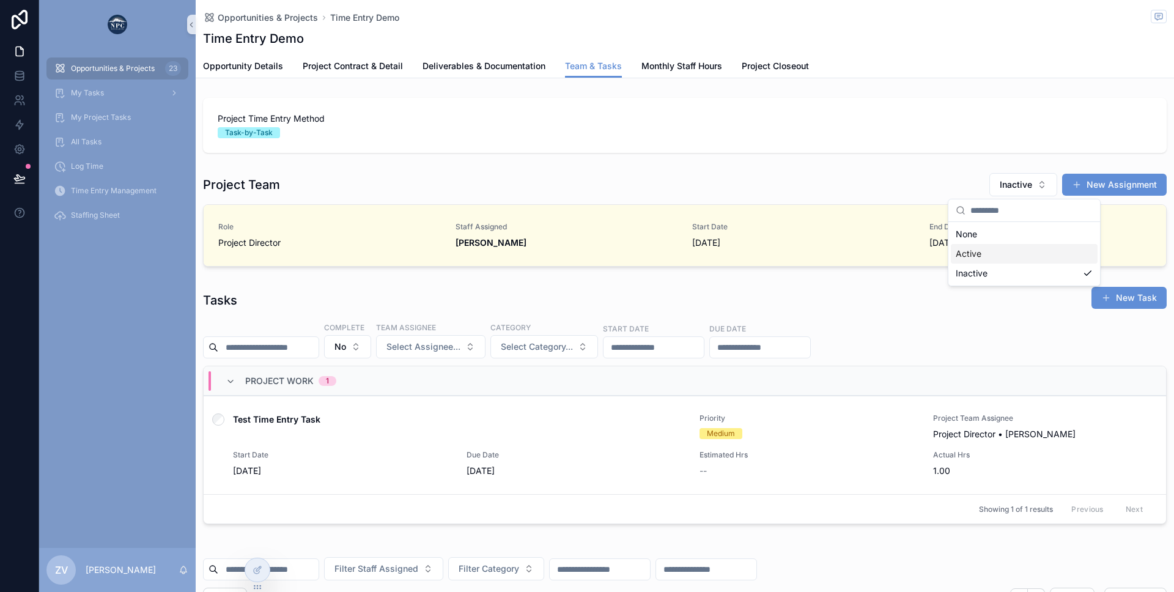
click at [999, 251] on div "Active" at bounding box center [1024, 254] width 147 height 20
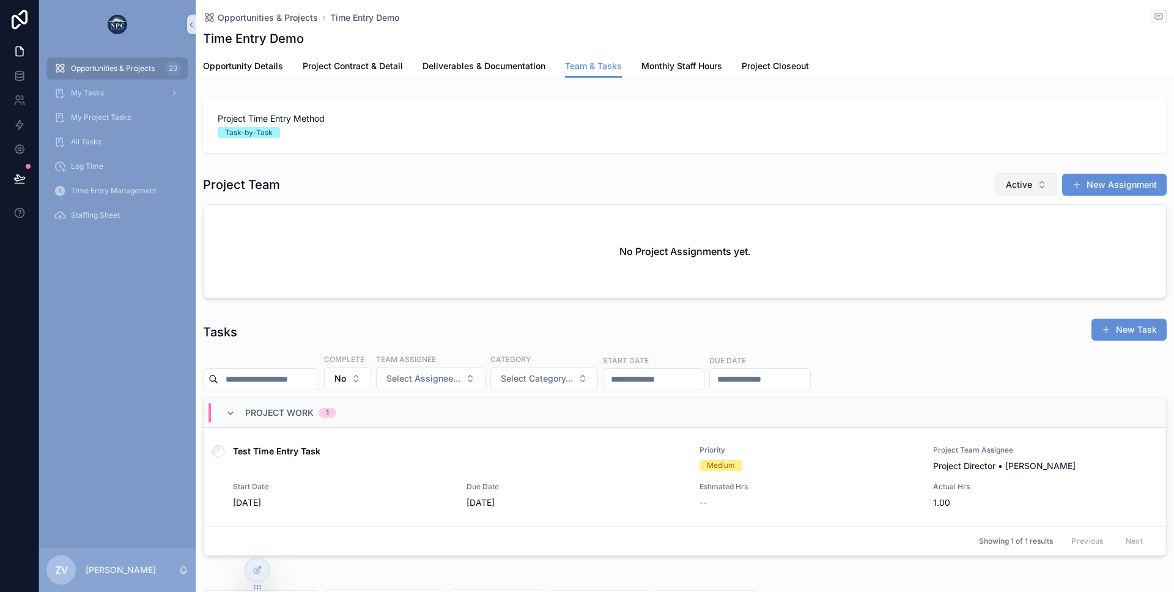
click at [1012, 185] on span "Active" at bounding box center [1019, 185] width 26 height 12
click at [987, 239] on div "None" at bounding box center [1028, 234] width 147 height 20
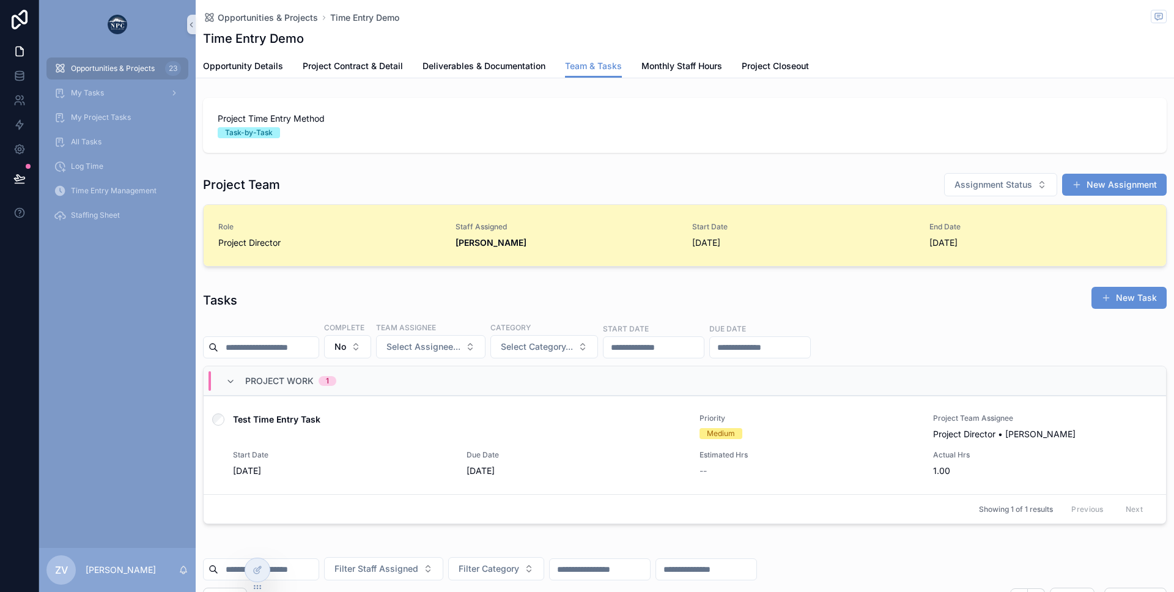
click at [661, 237] on span "[PERSON_NAME]" at bounding box center [567, 243] width 223 height 12
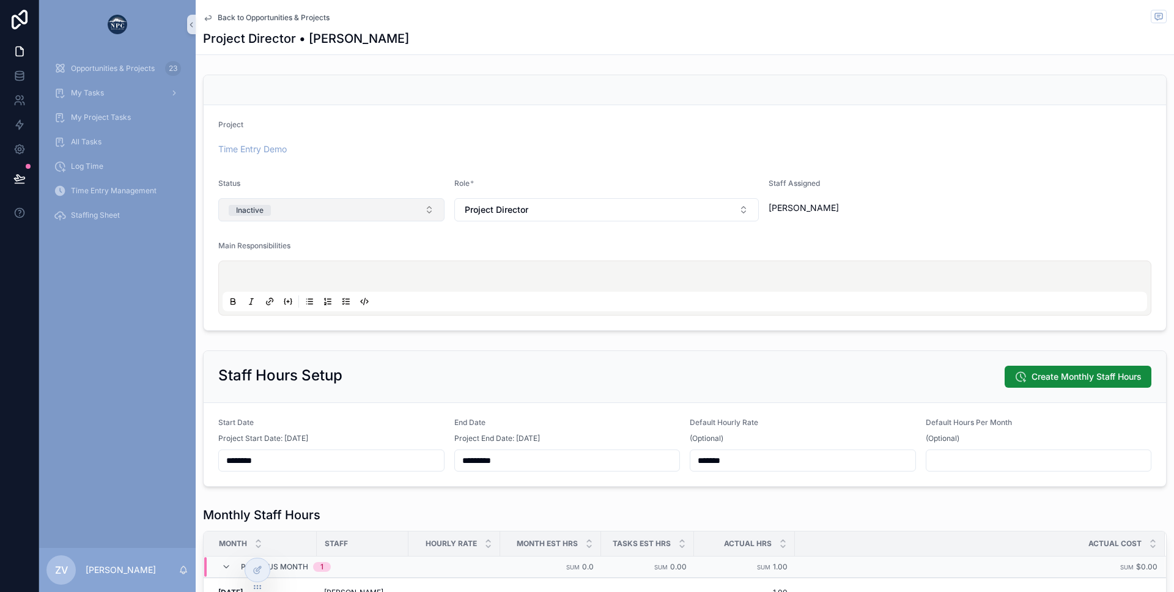
click at [357, 213] on button "Inactive" at bounding box center [331, 209] width 226 height 23
click at [339, 283] on div "Active" at bounding box center [331, 277] width 220 height 18
drag, startPoint x: 215, startPoint y: 180, endPoint x: 243, endPoint y: 182, distance: 28.2
click at [243, 182] on form "Project Time Entry Demo Status Active Role * Project Director Staff Assigned [P…" at bounding box center [685, 217] width 963 height 225
click at [243, 182] on div "Status" at bounding box center [331, 186] width 226 height 15
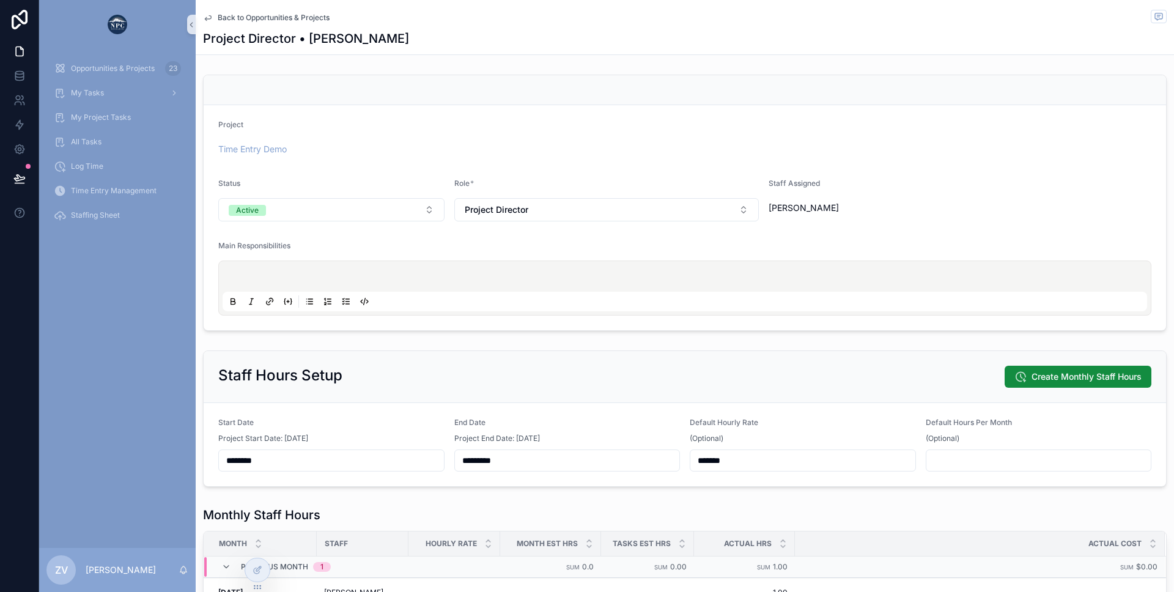
click at [232, 18] on span "Back to Opportunities & Projects" at bounding box center [274, 18] width 112 height 10
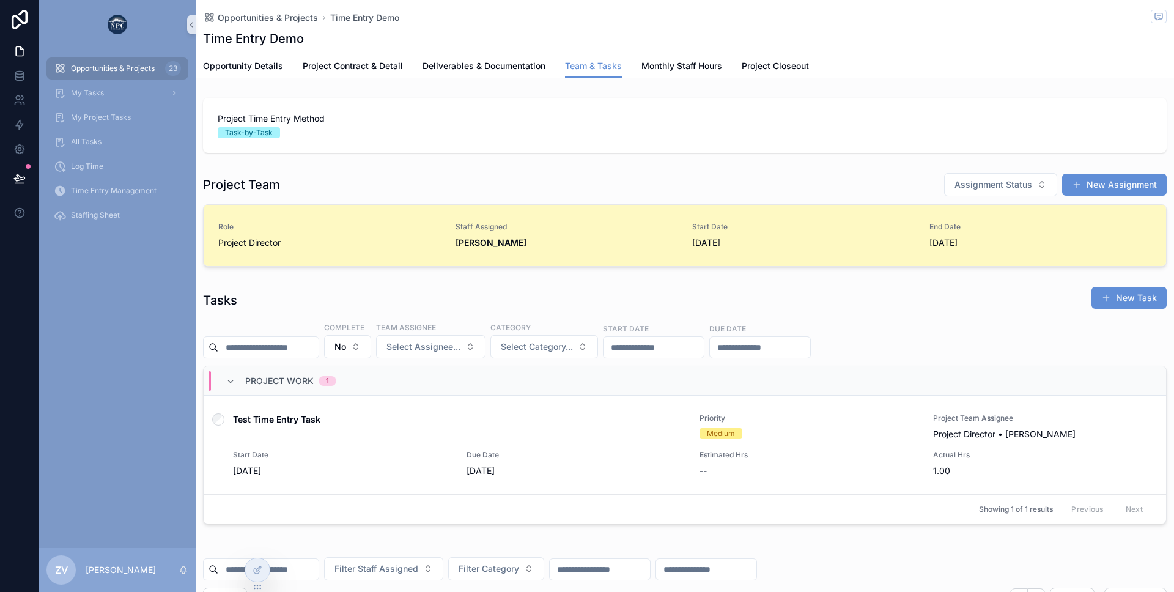
scroll to position [0, 872]
click at [780, 249] on link "Role Project Director Staff Assigned [PERSON_NAME] Start Date [DATE] End Date […" at bounding box center [685, 235] width 963 height 61
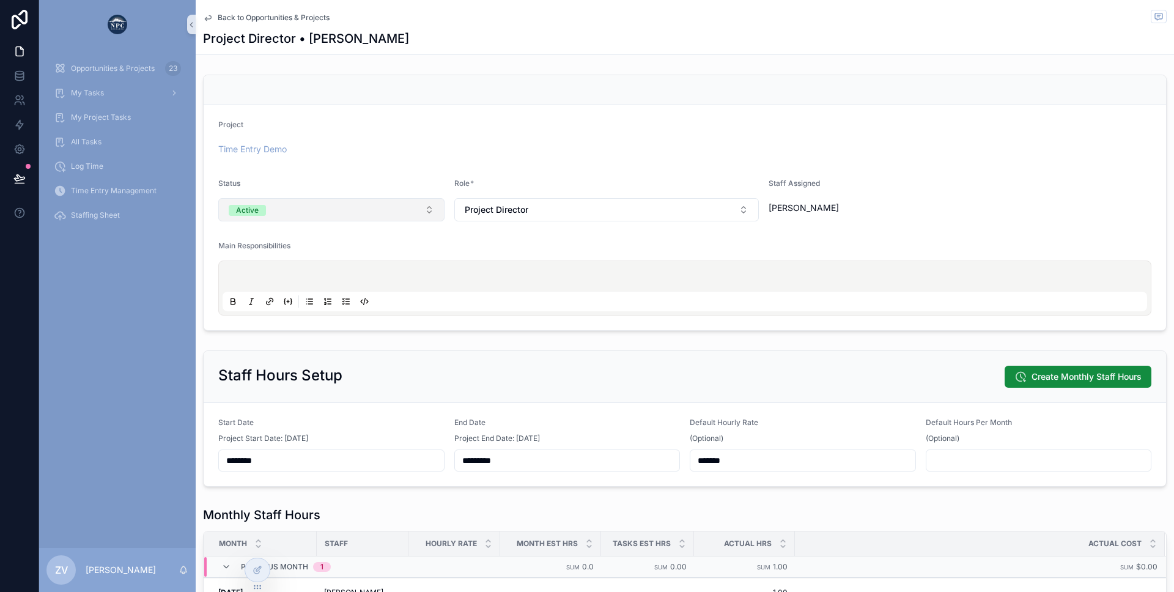
click at [263, 202] on button "Active" at bounding box center [331, 209] width 226 height 23
click at [269, 289] on div "Inactive" at bounding box center [331, 295] width 220 height 18
click at [312, 172] on form "Project Time Entry Demo Status Inactive Role * Project Director Staff Assigned …" at bounding box center [685, 217] width 963 height 225
click at [231, 16] on span "Back to Opportunities & Projects" at bounding box center [274, 18] width 112 height 10
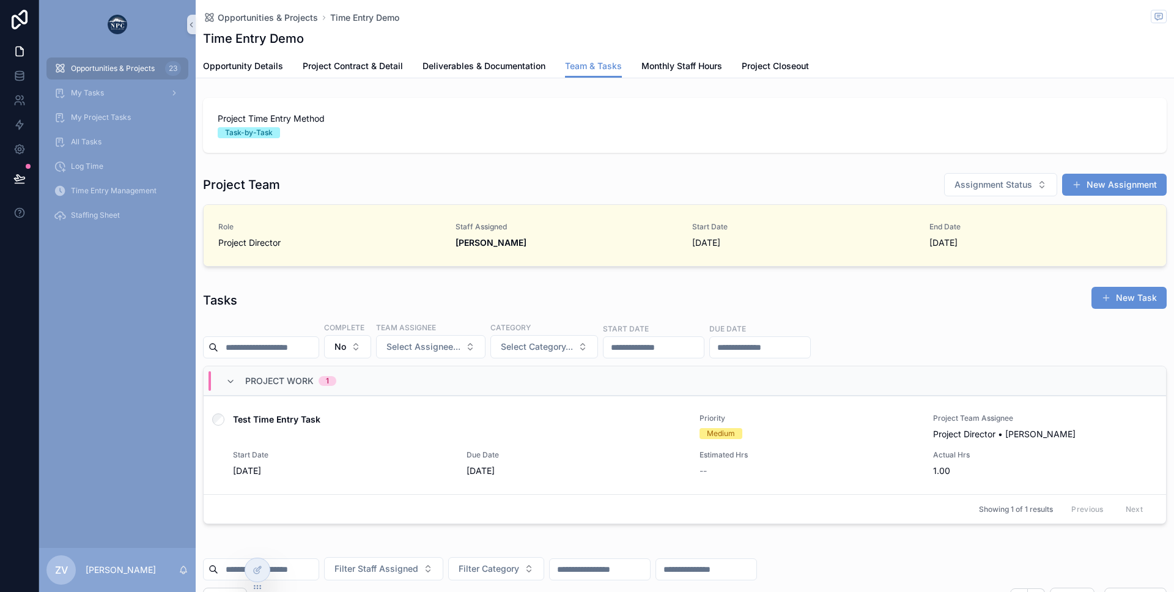
scroll to position [0, 872]
click at [1120, 301] on button "New Task" at bounding box center [1129, 298] width 75 height 22
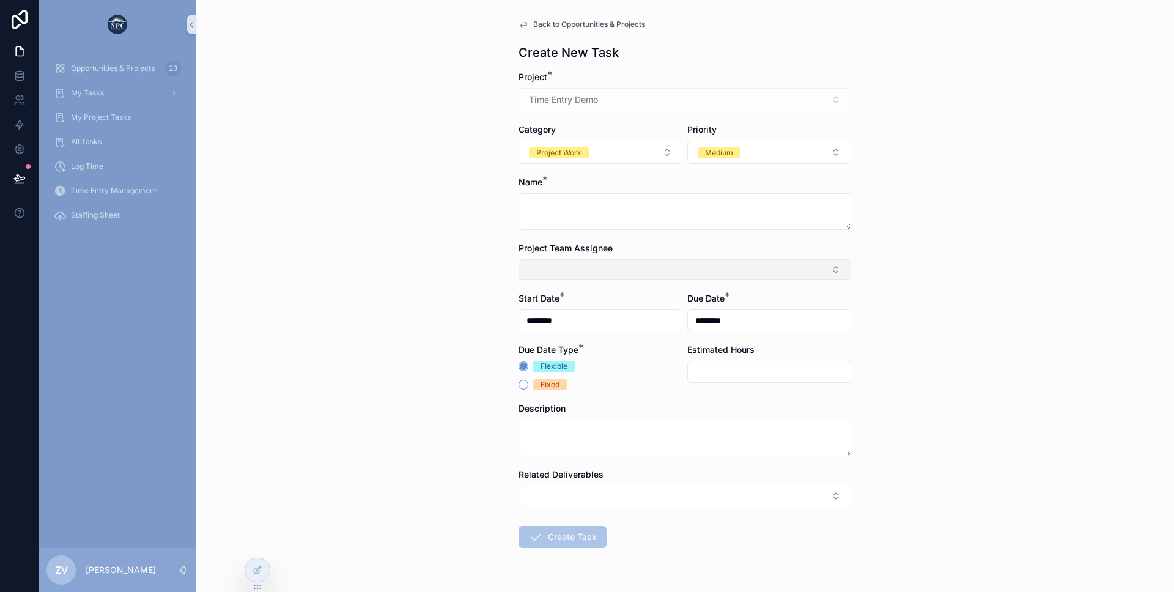
click at [560, 267] on button "Select Button" at bounding box center [685, 269] width 333 height 21
click at [480, 271] on div "Back to Opportunities & Projects Create New Task Project * Time Entry Demo Cate…" at bounding box center [685, 296] width 979 height 592
click at [572, 27] on span "Back to Opportunities & Projects" at bounding box center [589, 25] width 112 height 10
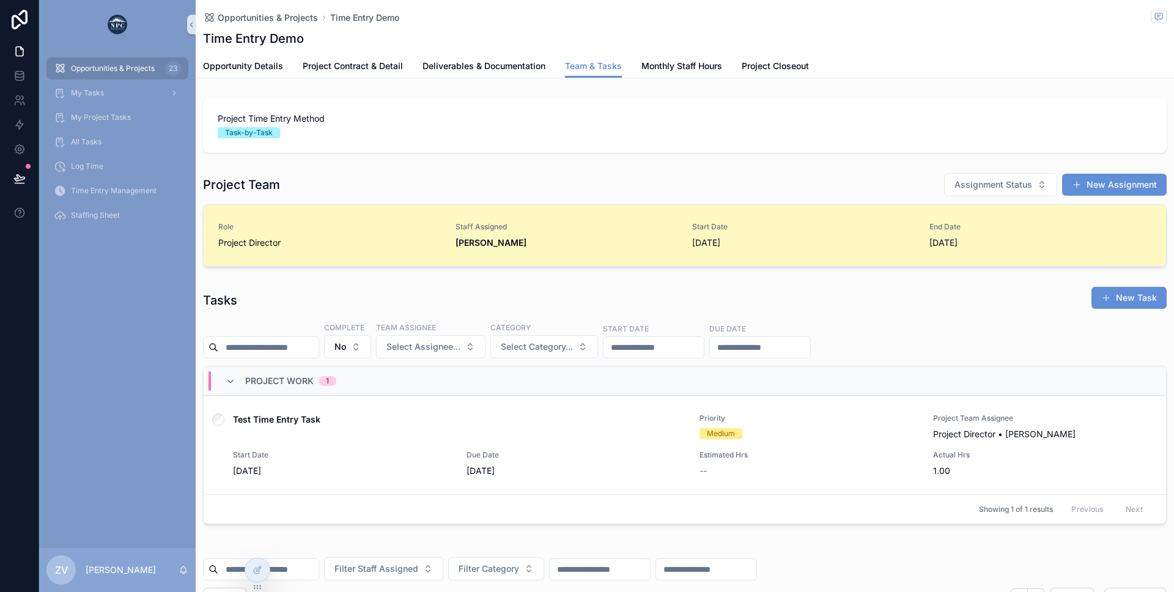
scroll to position [0, 872]
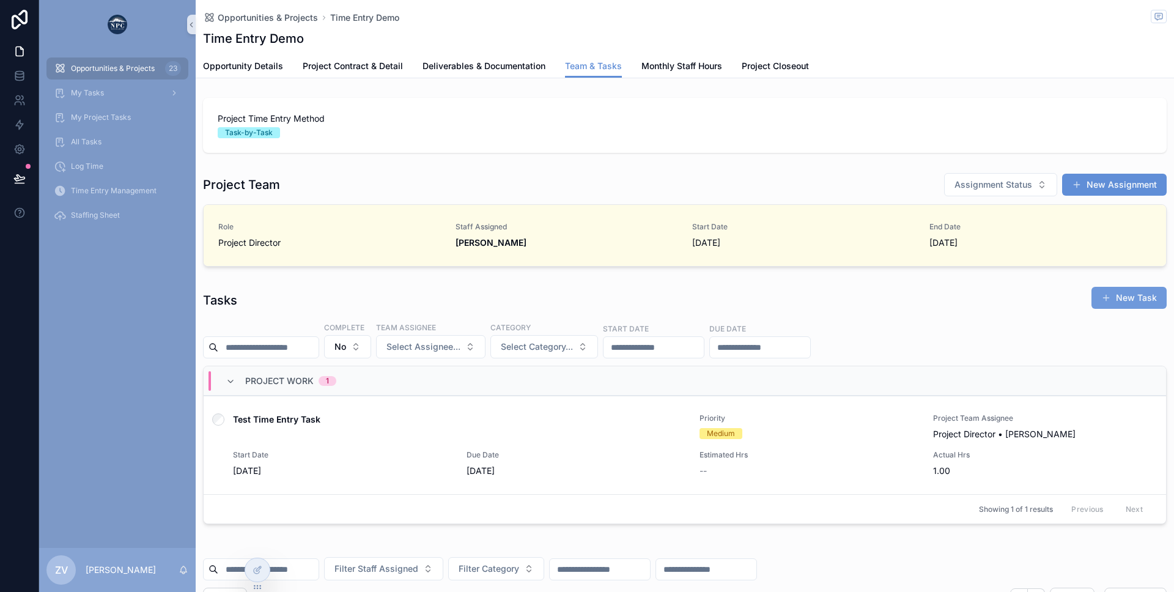
click at [1111, 295] on span "scrollable content" at bounding box center [1107, 298] width 10 height 10
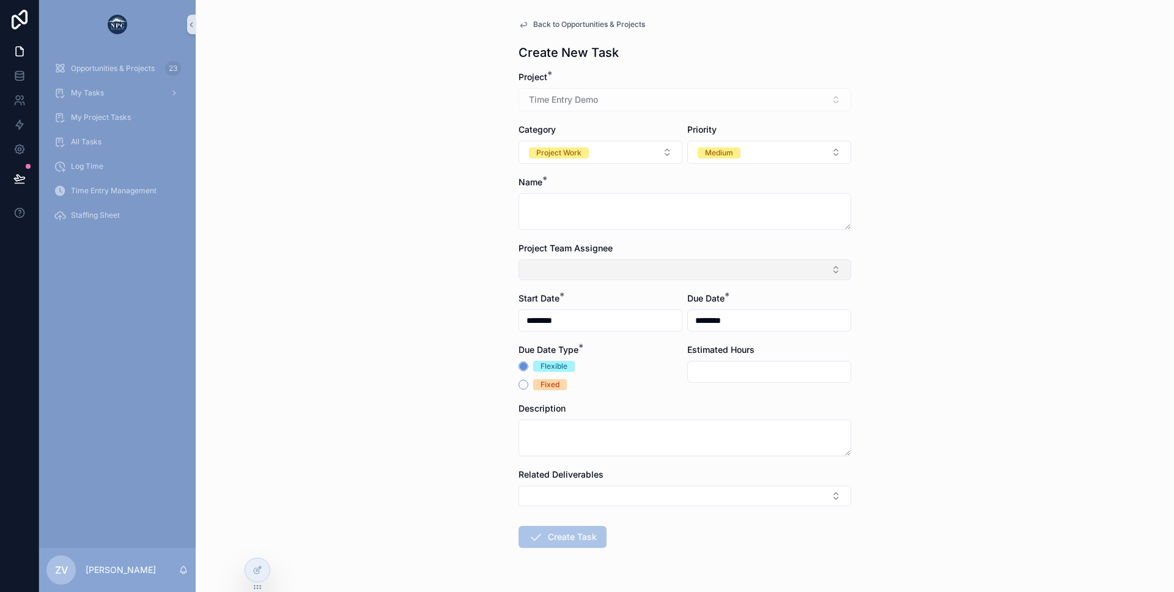
click at [593, 280] on button "Select Button" at bounding box center [685, 269] width 333 height 21
click at [450, 274] on div "Back to Opportunities & Projects Create New Task Project * Time Entry Demo Cate…" at bounding box center [685, 296] width 979 height 592
click at [545, 24] on span "Back to Opportunities & Projects" at bounding box center [589, 25] width 112 height 10
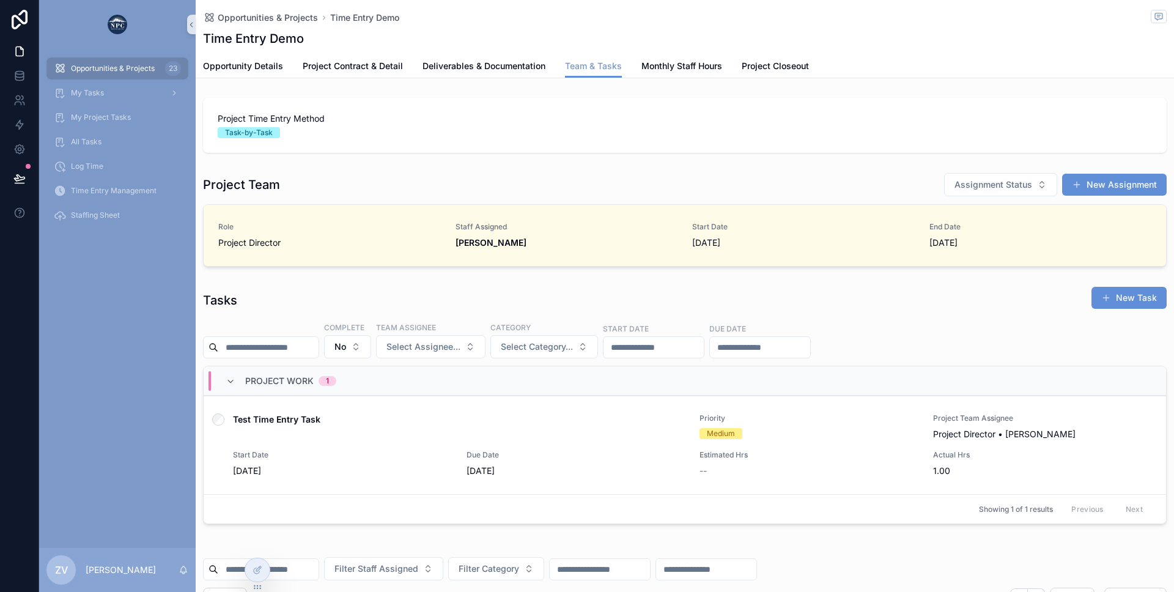
scroll to position [0, 872]
click at [974, 188] on span "Assignment Status" at bounding box center [994, 185] width 78 height 12
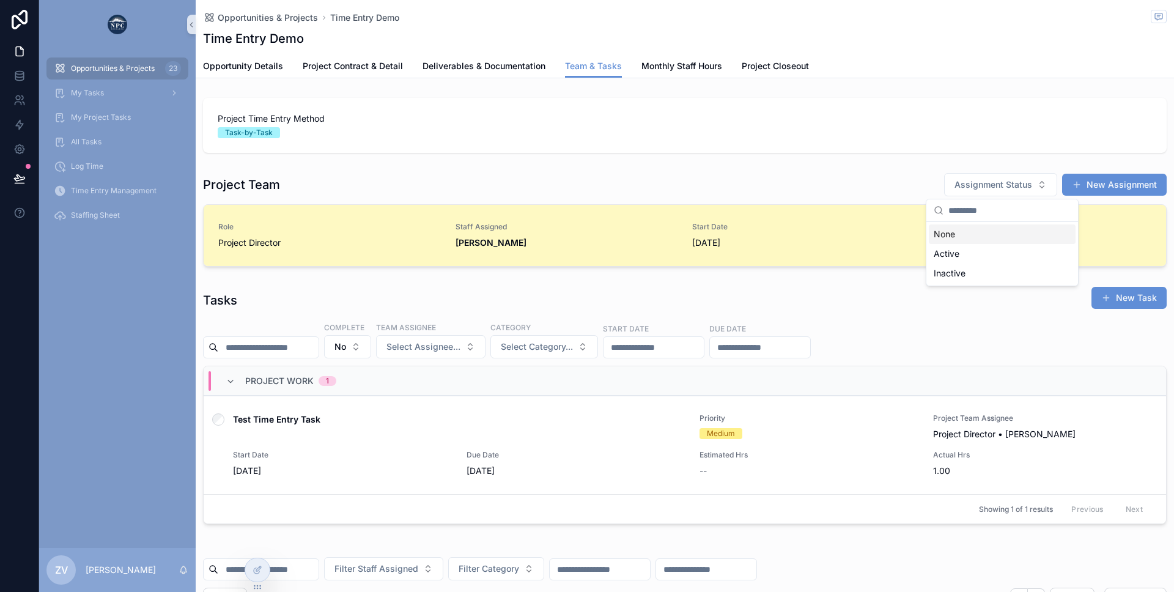
click at [861, 224] on span "Start Date" at bounding box center [803, 227] width 223 height 10
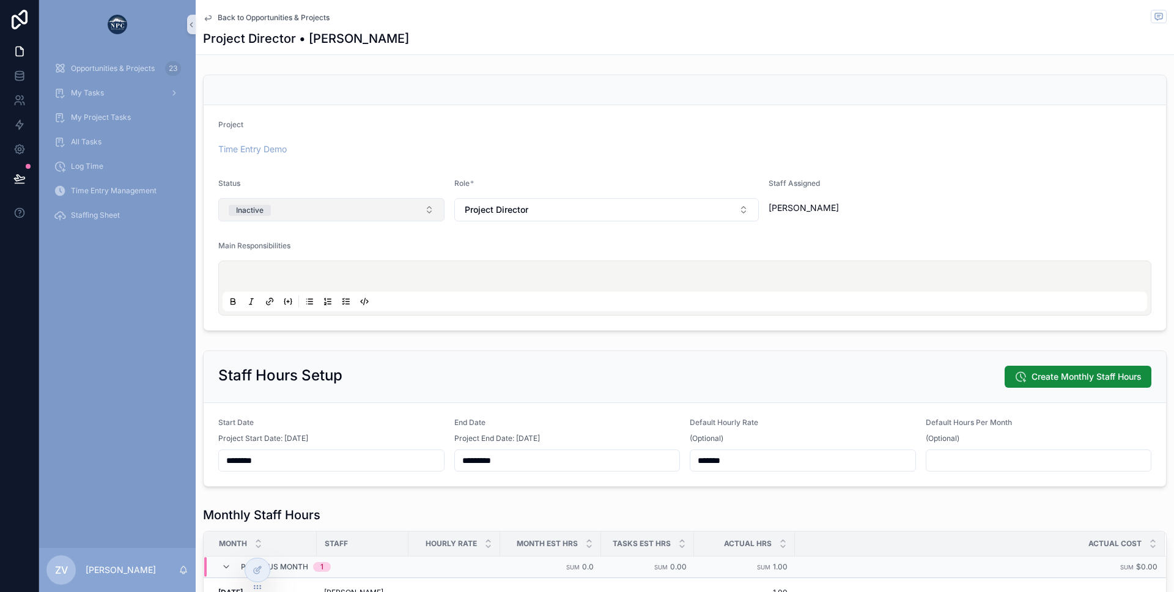
click at [365, 212] on button "Inactive" at bounding box center [331, 209] width 226 height 23
click at [333, 270] on div "Active" at bounding box center [331, 277] width 220 height 18
click at [245, 19] on span "Back to Opportunities & Projects" at bounding box center [274, 18] width 112 height 10
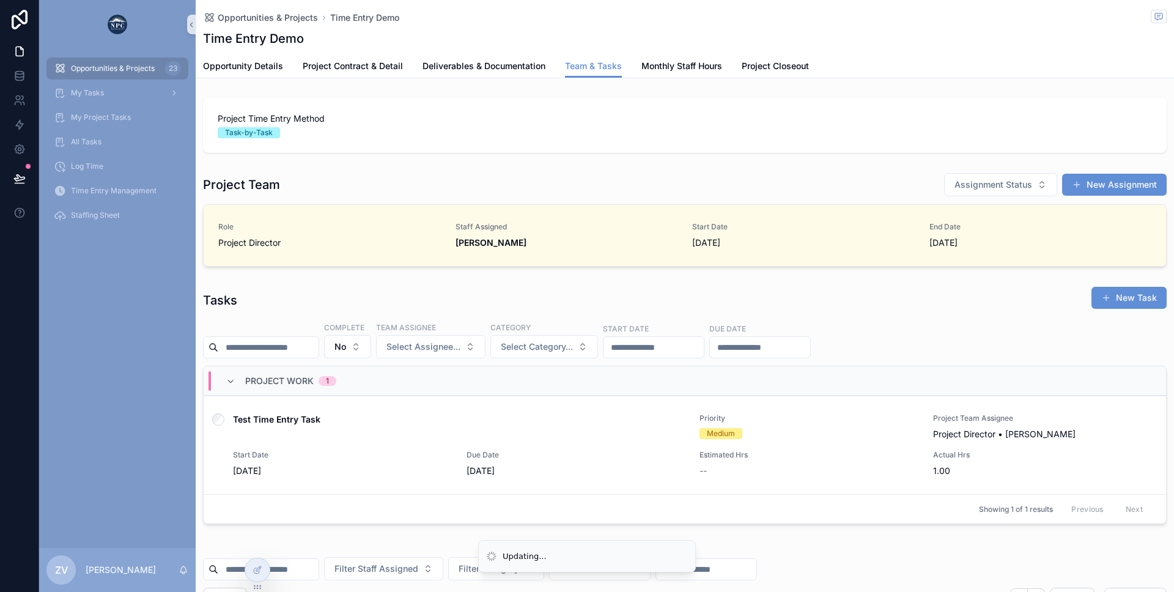
scroll to position [0, 872]
click at [353, 175] on div "Project Team Assignment Status New Assignment" at bounding box center [685, 184] width 964 height 24
click at [1007, 184] on span "Assignment Status" at bounding box center [994, 185] width 78 height 12
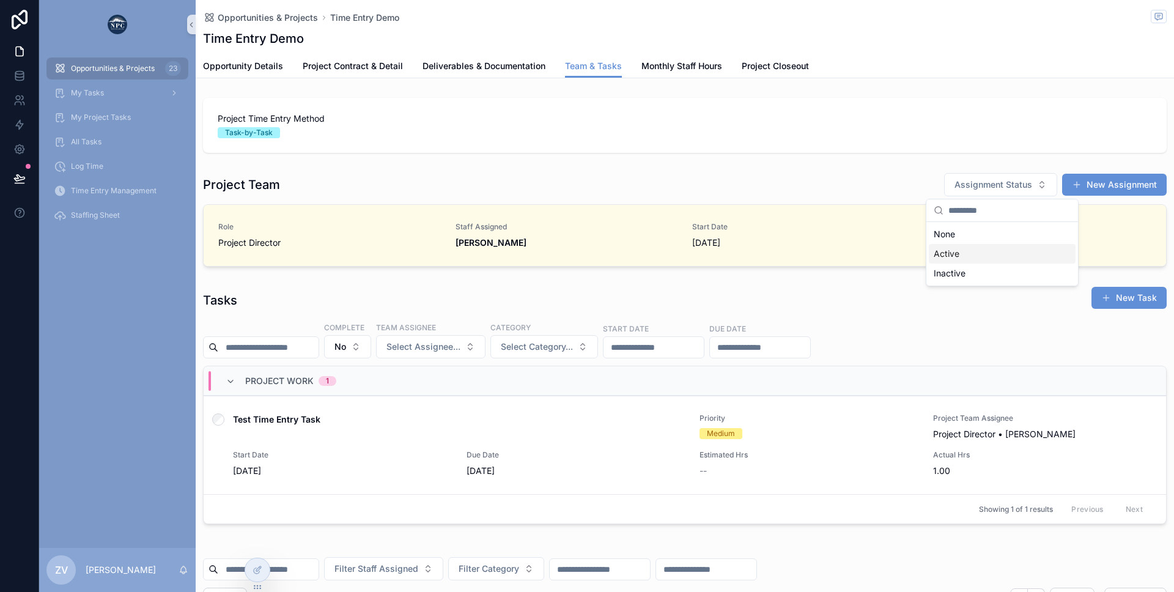
click at [982, 256] on div "Active" at bounding box center [1002, 254] width 147 height 20
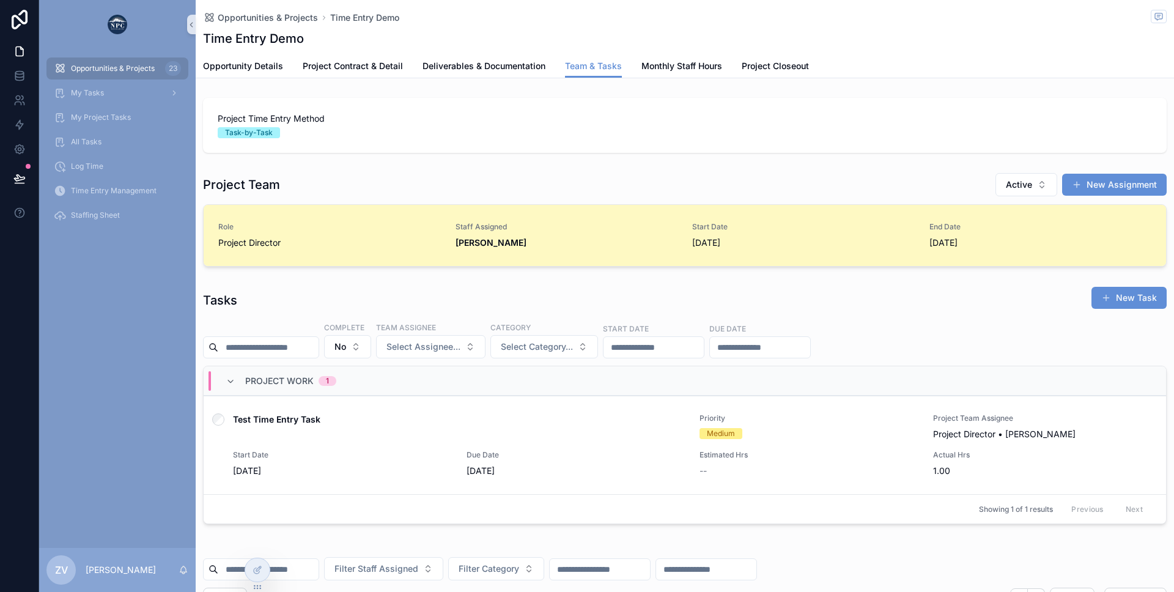
click at [580, 228] on span "Staff Assigned" at bounding box center [567, 227] width 223 height 10
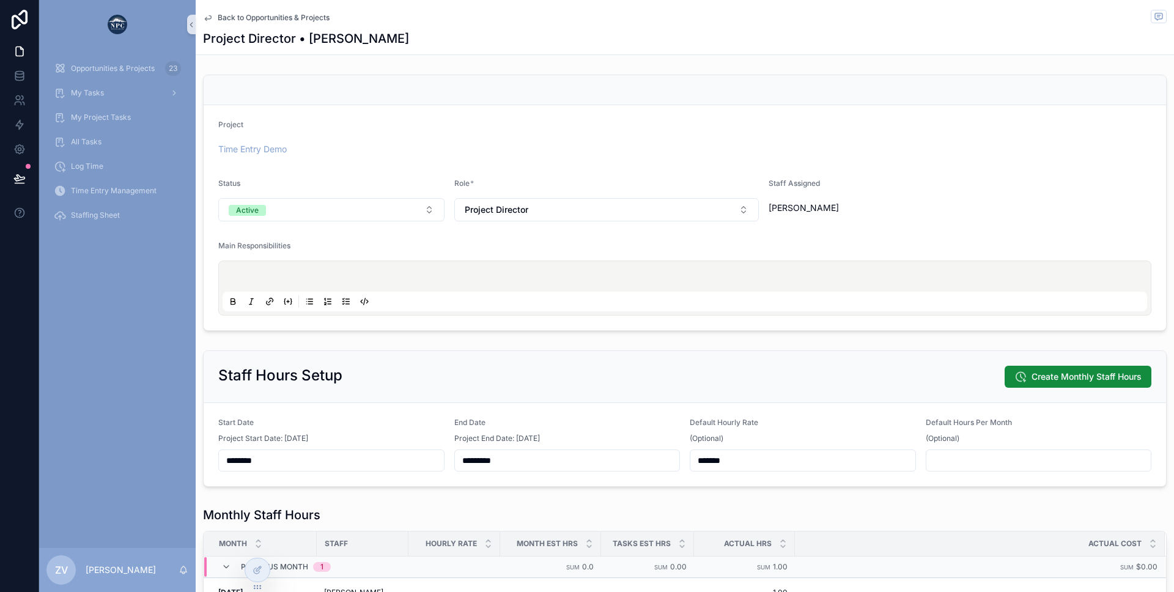
click at [277, 18] on span "Back to Opportunities & Projects" at bounding box center [274, 18] width 112 height 10
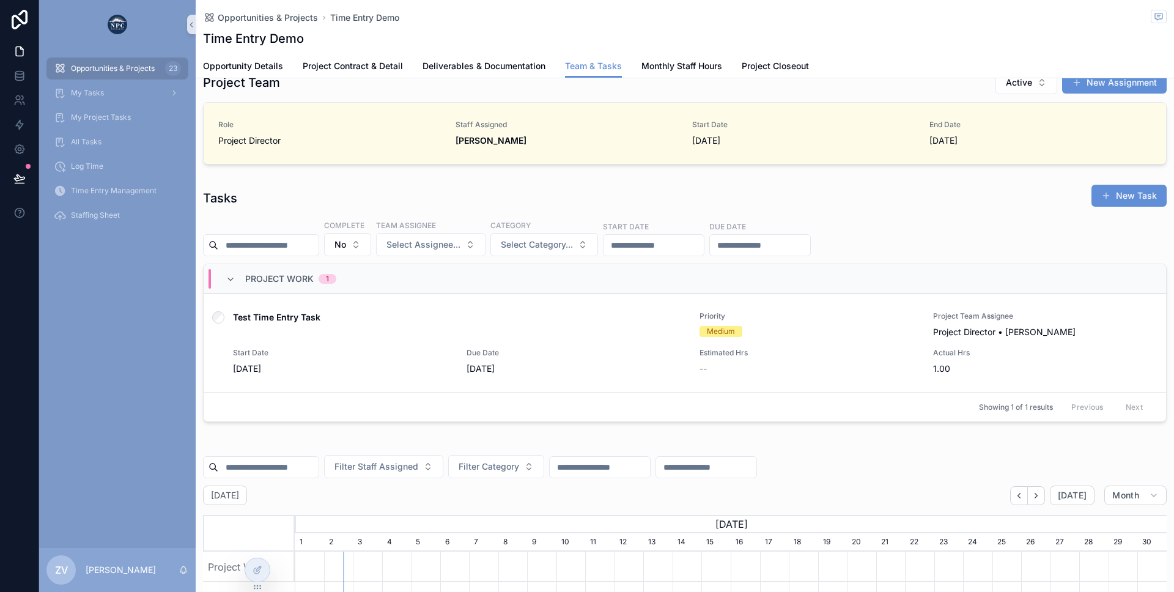
scroll to position [192, 0]
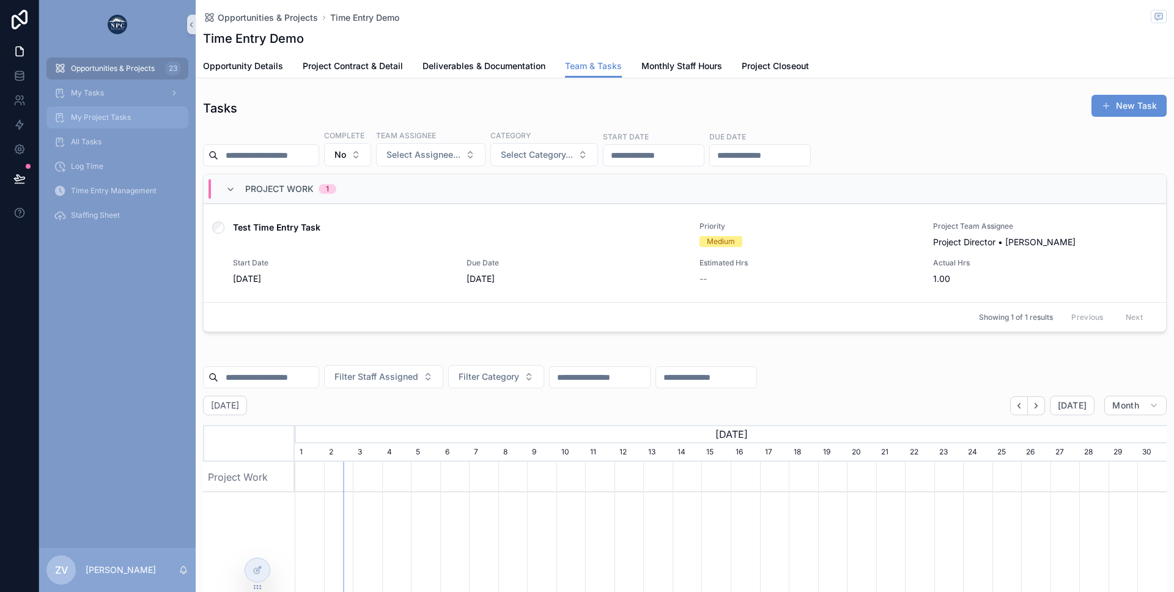
click at [100, 120] on span "My Project Tasks" at bounding box center [101, 118] width 60 height 10
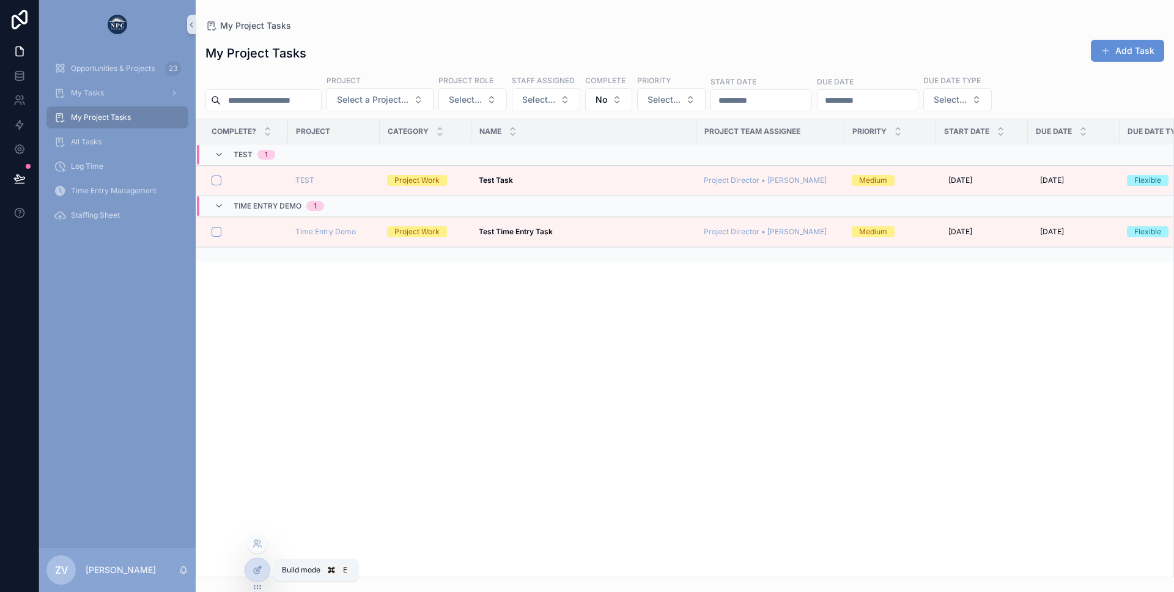
click at [256, 571] on icon at bounding box center [258, 568] width 5 height 5
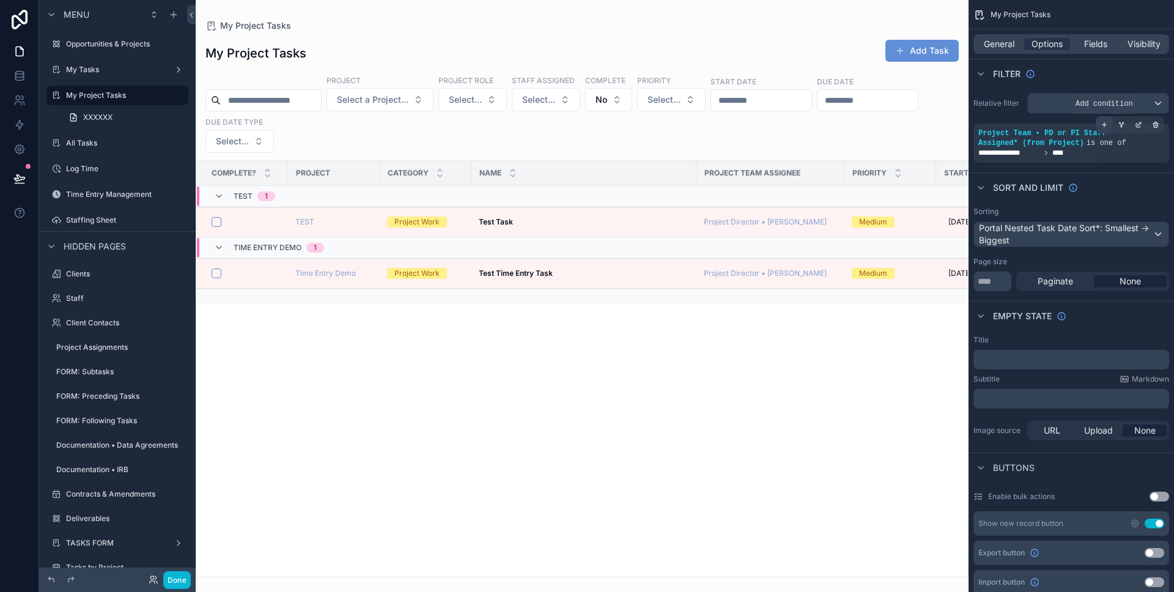
click at [1108, 124] on icon "scrollable content" at bounding box center [1104, 124] width 7 height 7
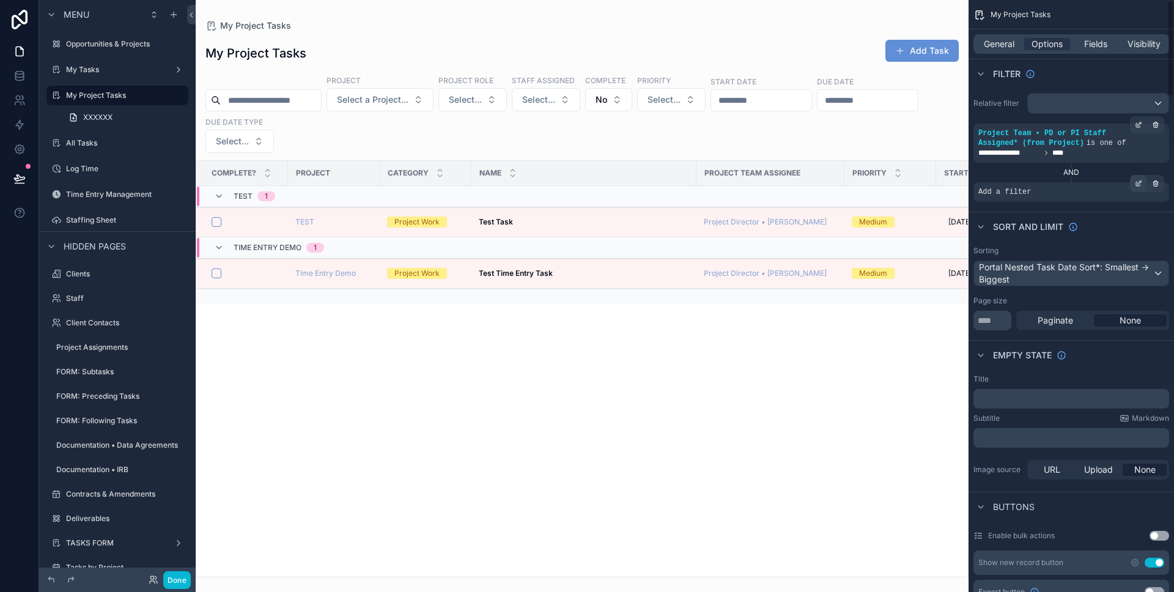
click at [1140, 184] on icon "scrollable content" at bounding box center [1138, 183] width 7 height 7
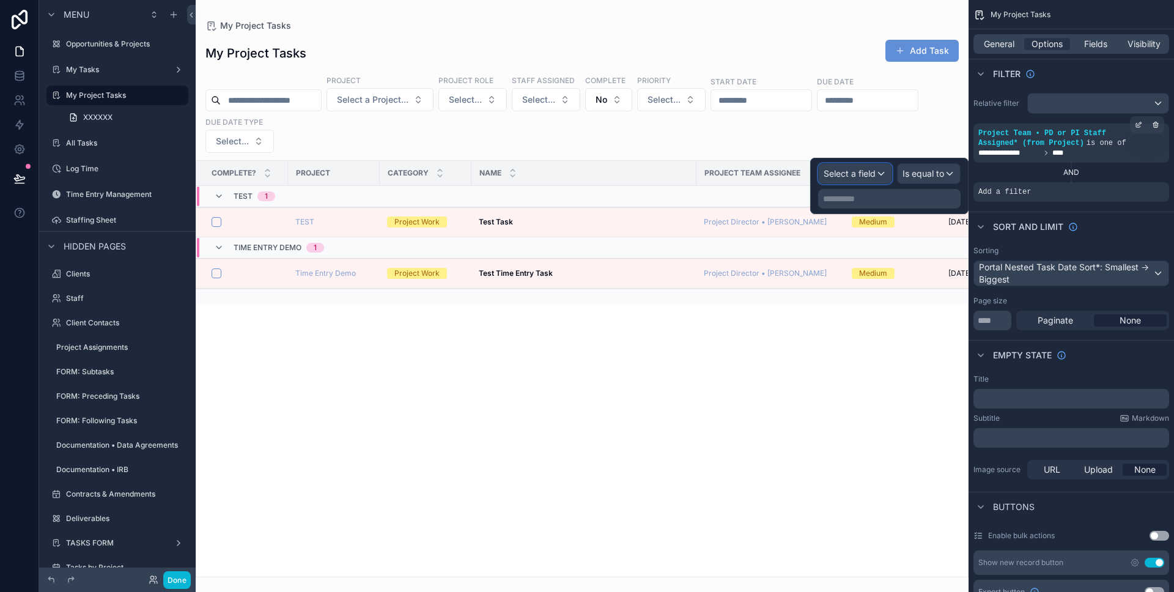
click at [870, 176] on span "Select a field" at bounding box center [850, 173] width 52 height 10
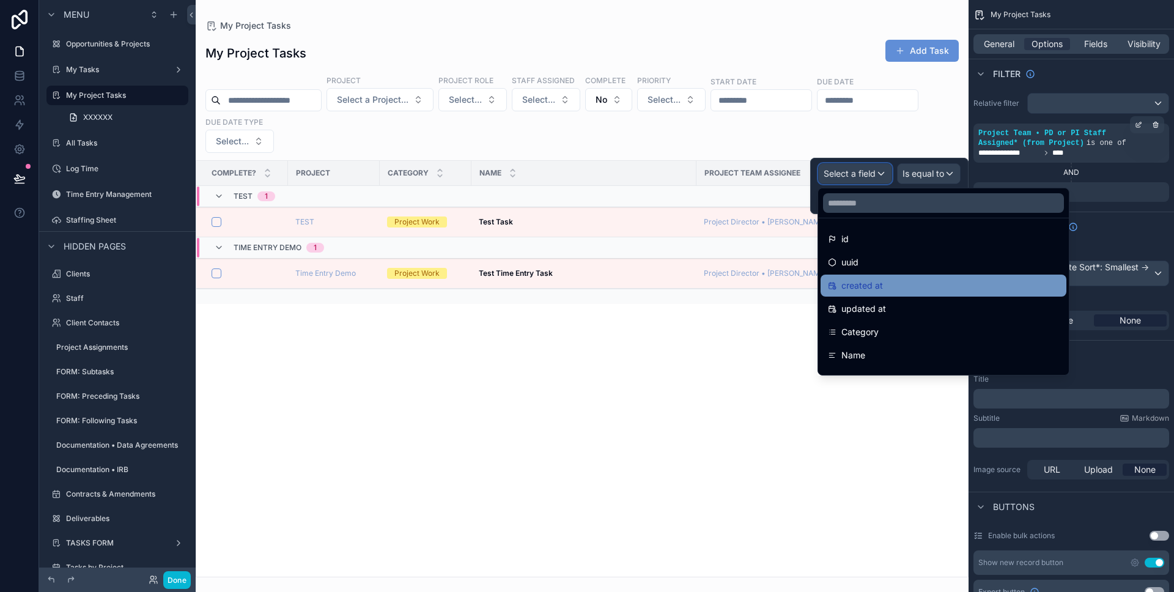
scroll to position [160, 0]
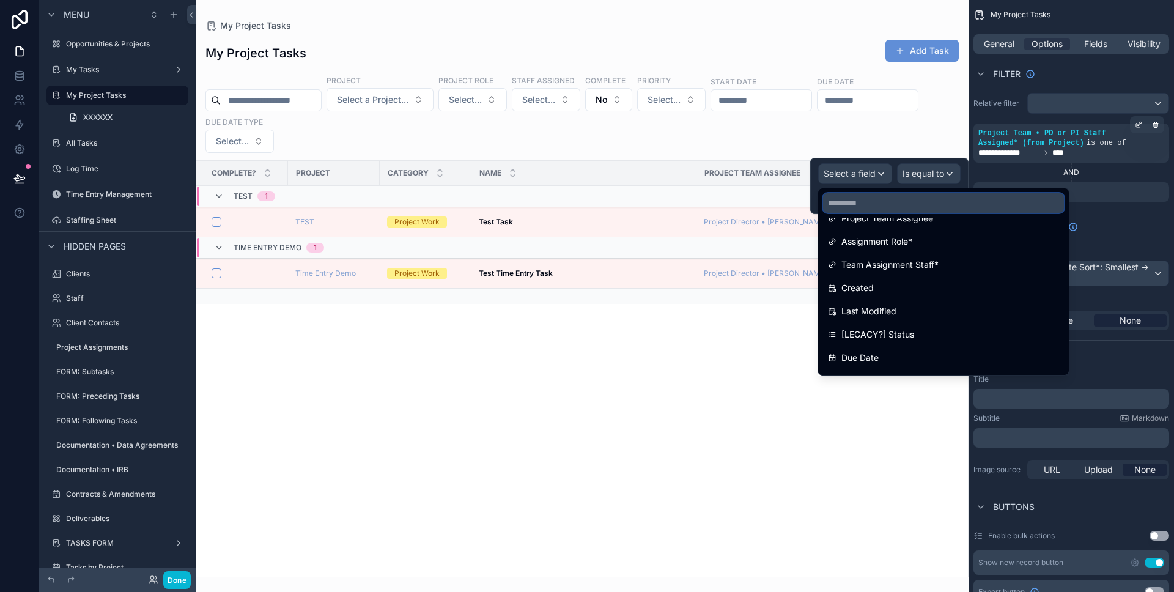
click at [852, 204] on input "text" at bounding box center [943, 203] width 241 height 20
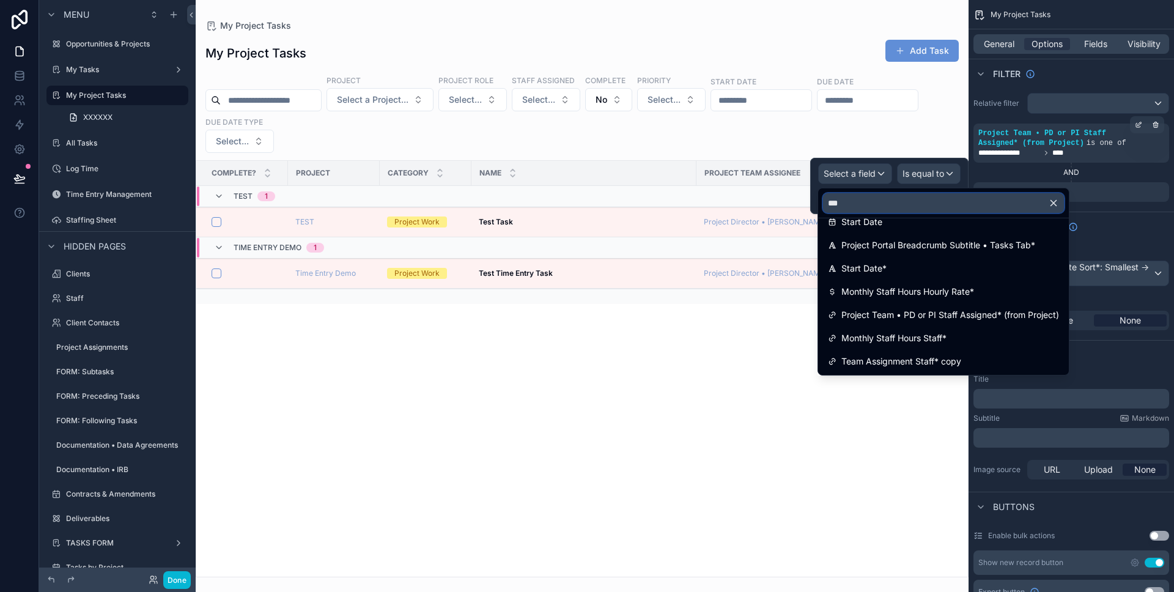
scroll to position [0, 0]
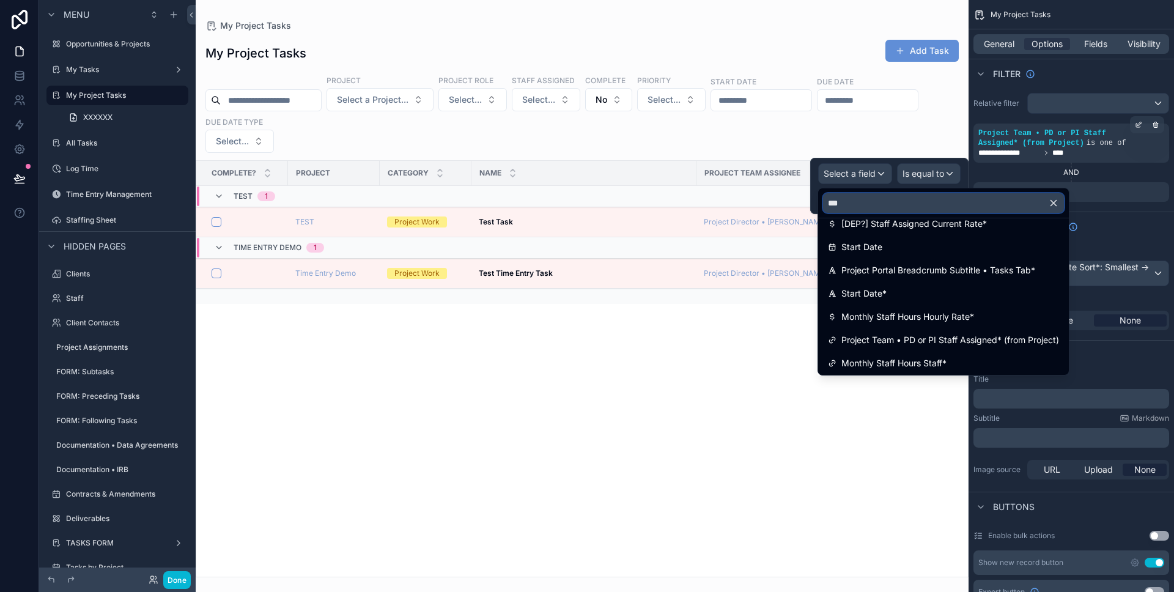
type input "****"
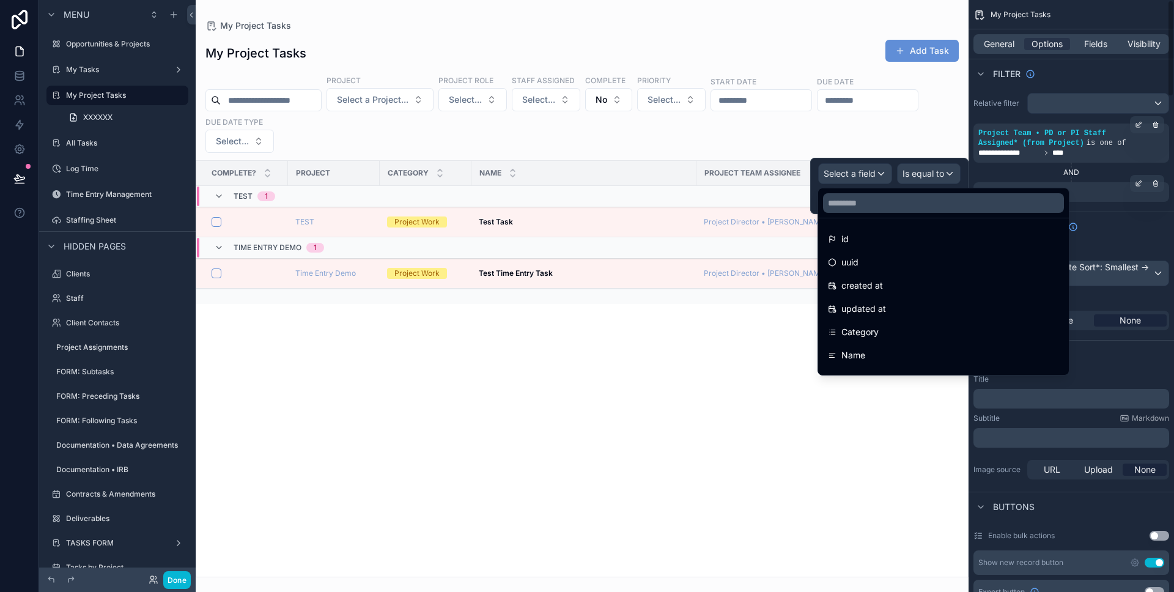
click at [1112, 191] on div "Add a filter" at bounding box center [1072, 192] width 196 height 20
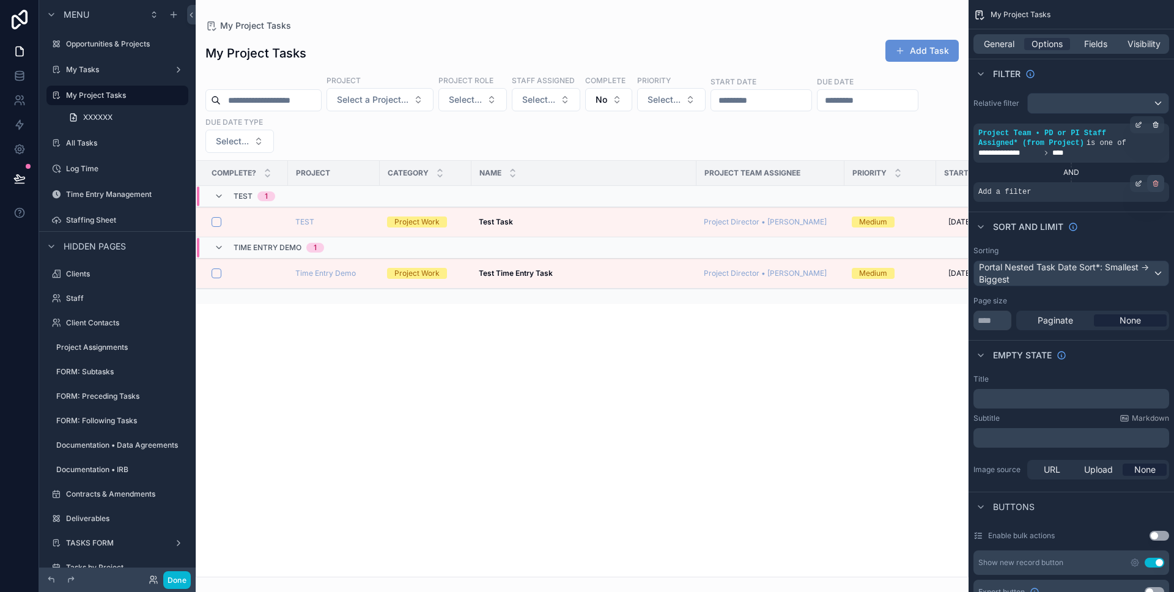
click at [1158, 180] on icon "scrollable content" at bounding box center [1155, 183] width 7 height 7
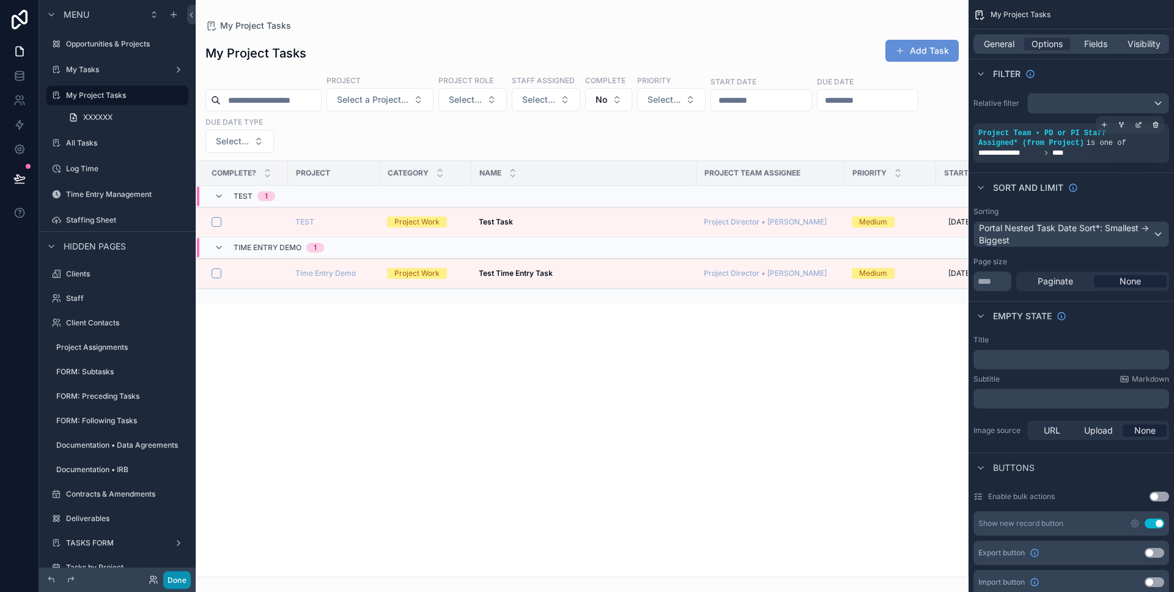
drag, startPoint x: 177, startPoint y: 575, endPoint x: 184, endPoint y: 576, distance: 6.8
click at [177, 575] on button "Done" at bounding box center [177, 580] width 28 height 18
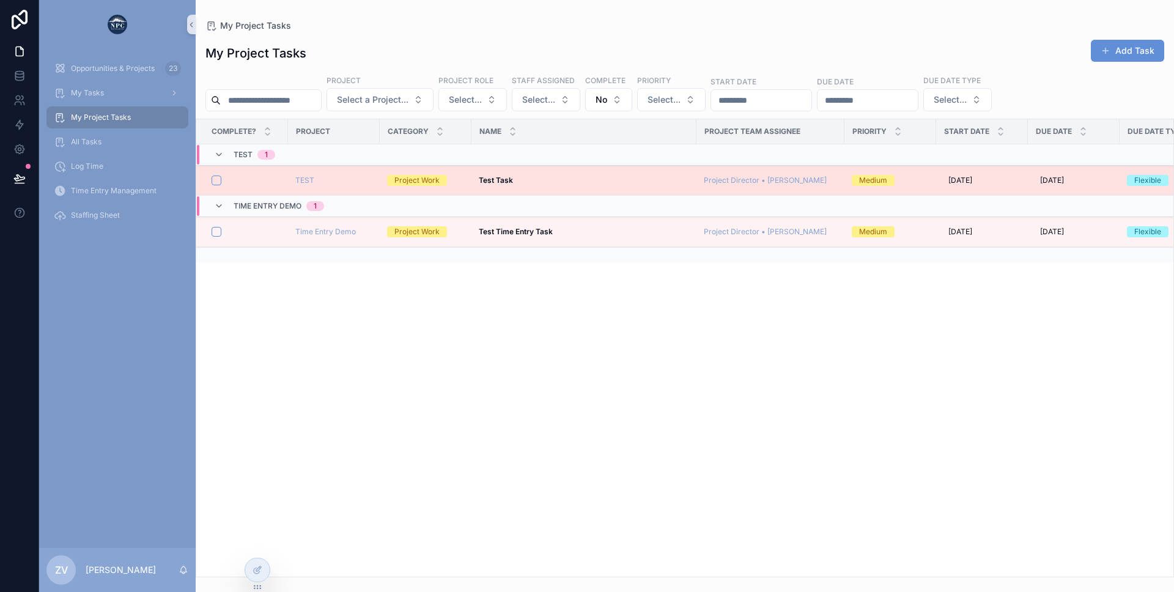
click at [657, 179] on div "Test Task Test Task" at bounding box center [584, 181] width 210 height 10
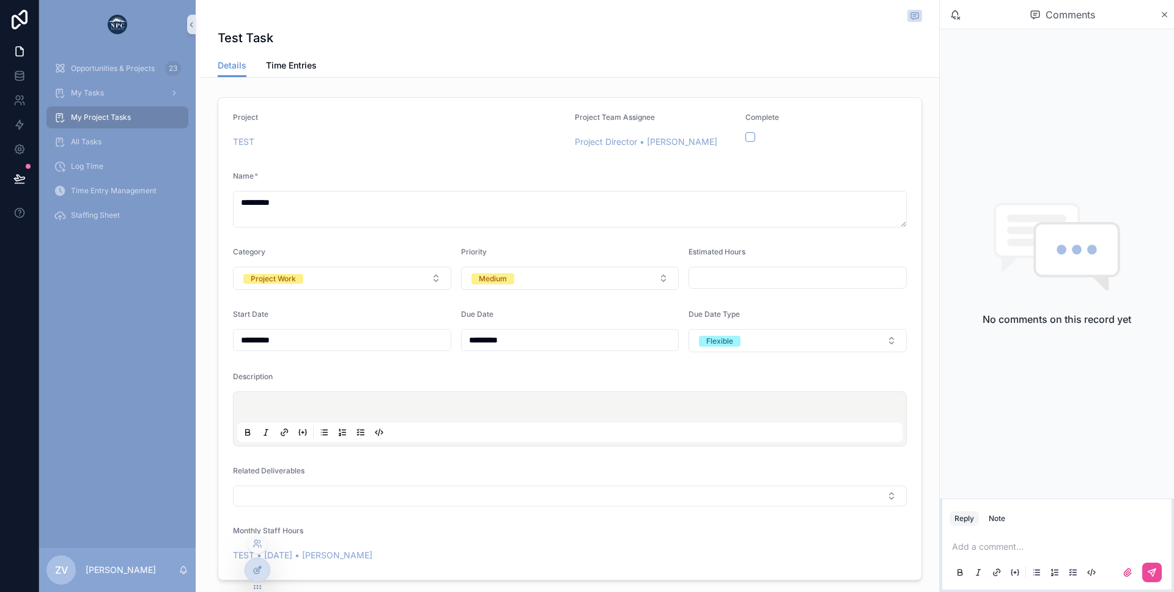
click at [262, 574] on icon at bounding box center [258, 570] width 10 height 10
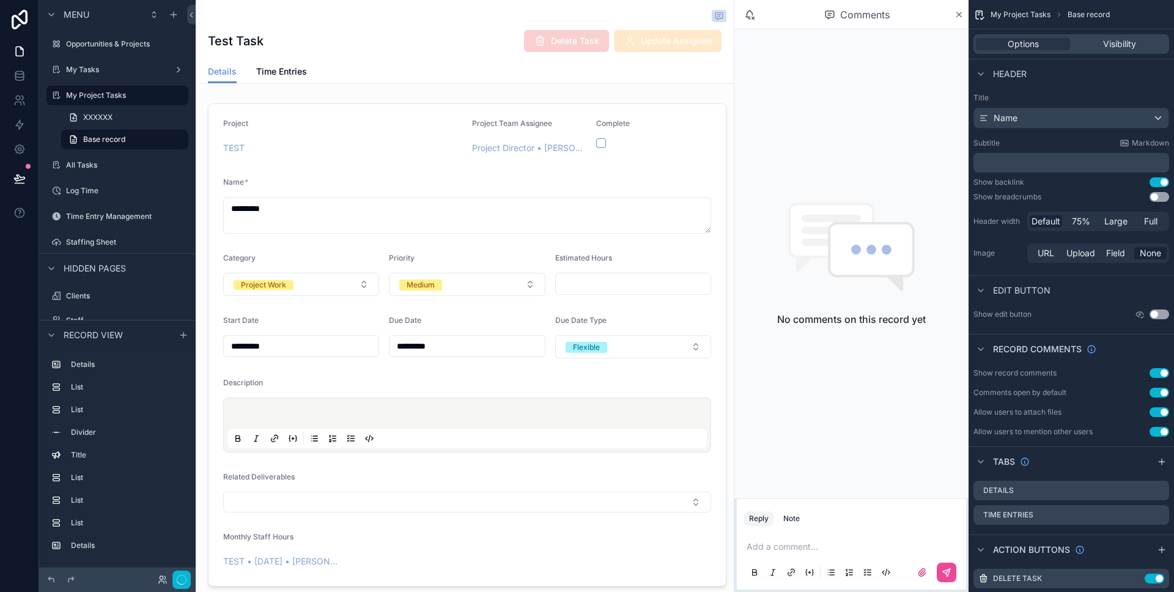
scroll to position [0, 427]
click at [362, 128] on div "scrollable content" at bounding box center [467, 344] width 533 height 493
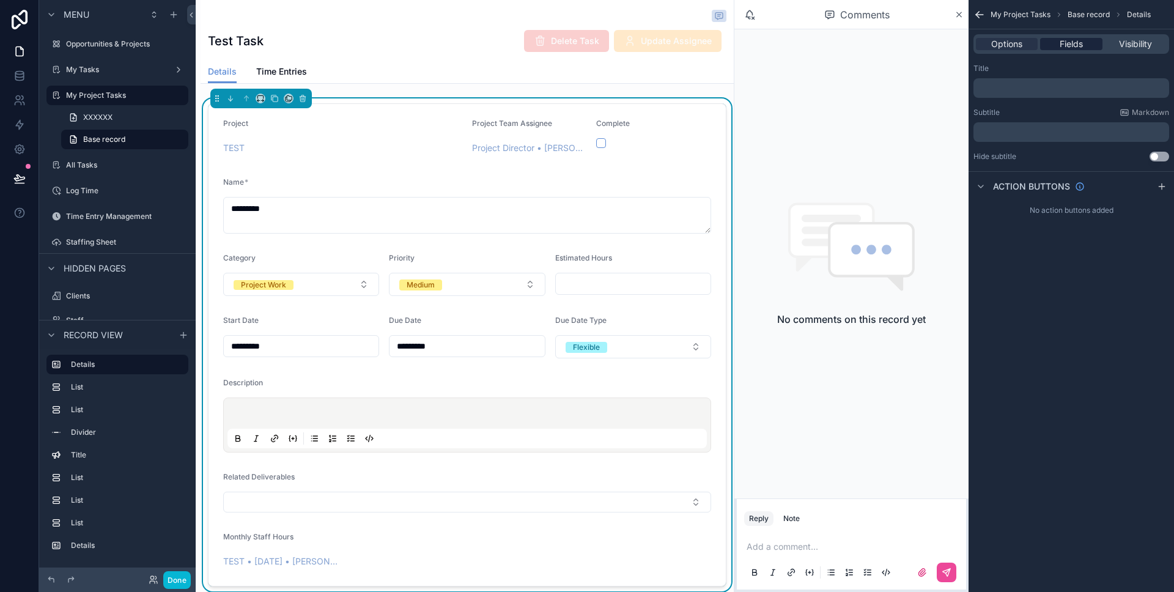
click at [1073, 43] on span "Fields" at bounding box center [1071, 44] width 23 height 12
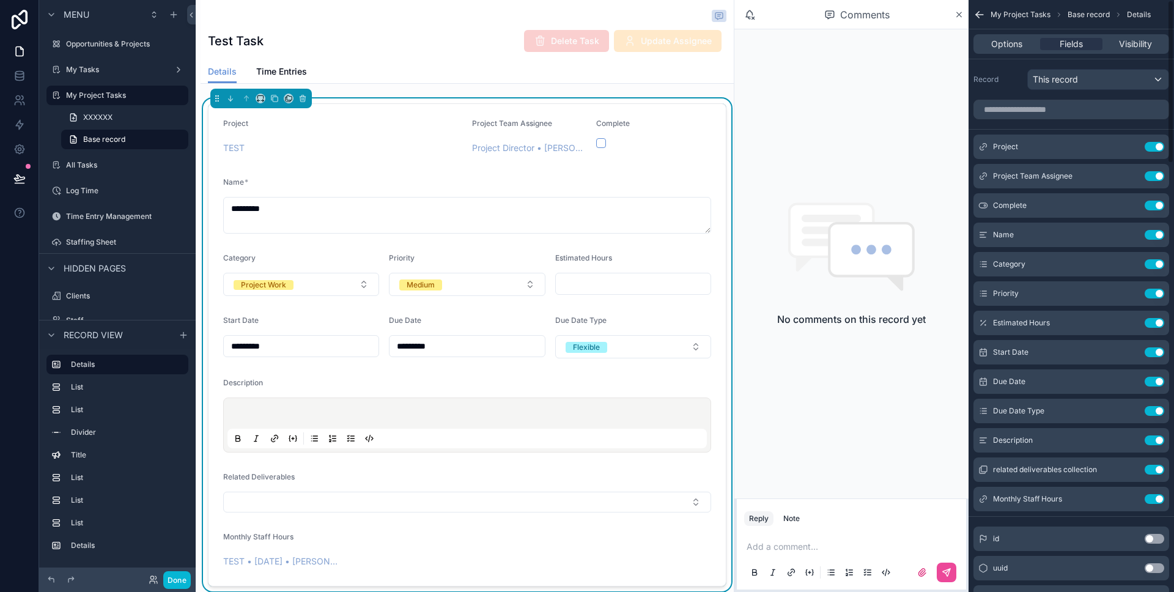
click at [997, 102] on input "scrollable content" at bounding box center [1072, 110] width 196 height 20
type input "*"
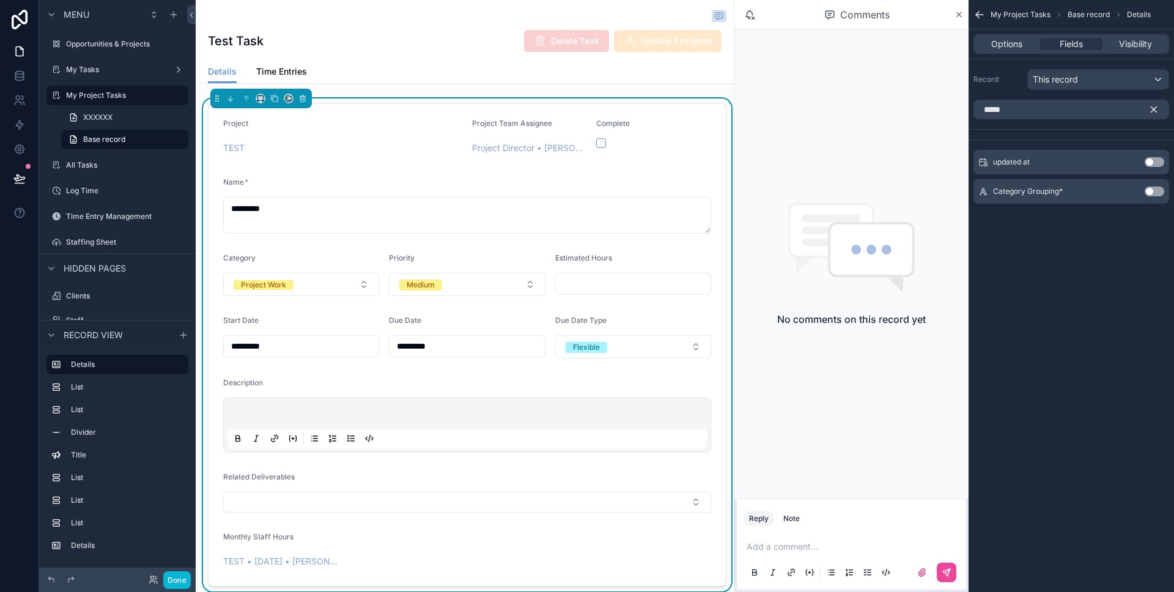
type input "******"
click at [1018, 117] on input "******" at bounding box center [1072, 110] width 196 height 20
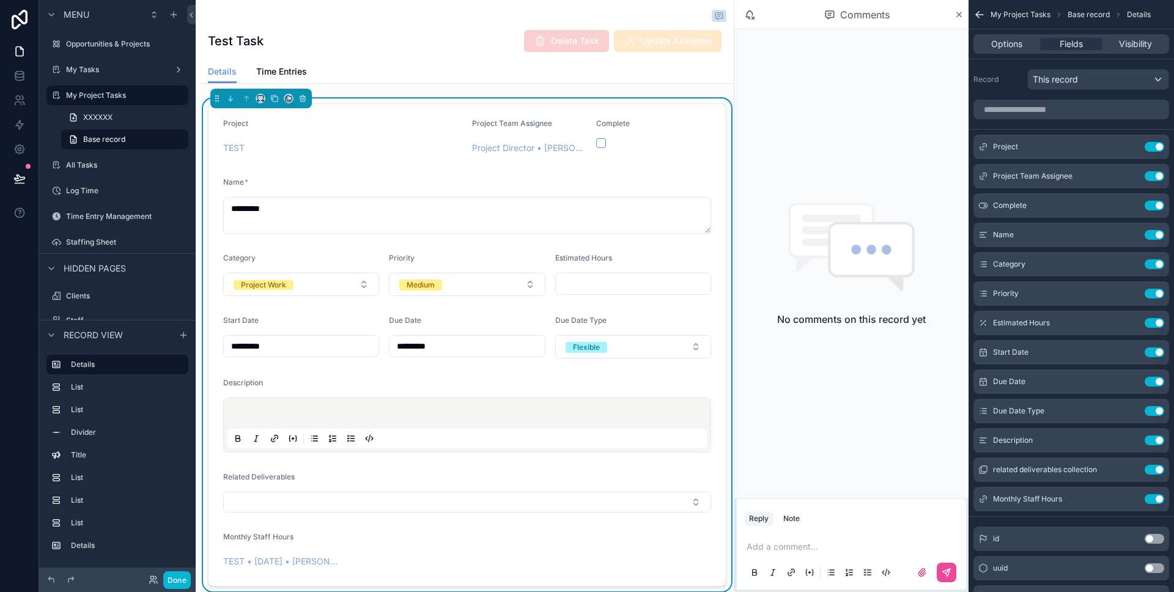
click at [353, 127] on div "Project" at bounding box center [342, 126] width 239 height 15
click at [383, 76] on div "Details Time Entries" at bounding box center [467, 71] width 519 height 23
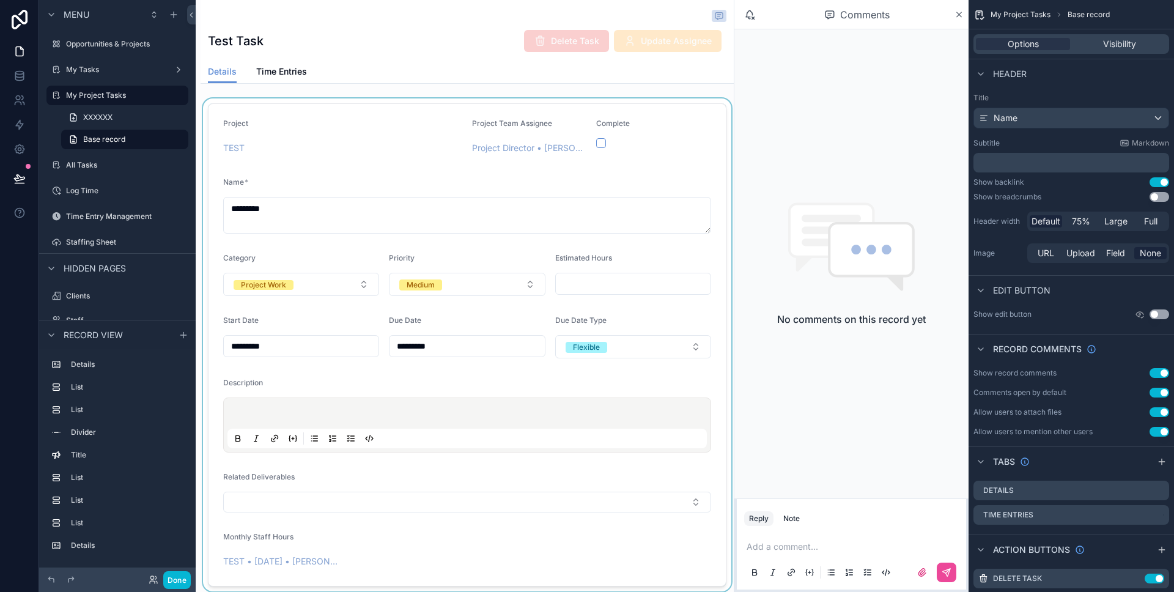
click at [376, 146] on div "scrollable content" at bounding box center [467, 344] width 533 height 493
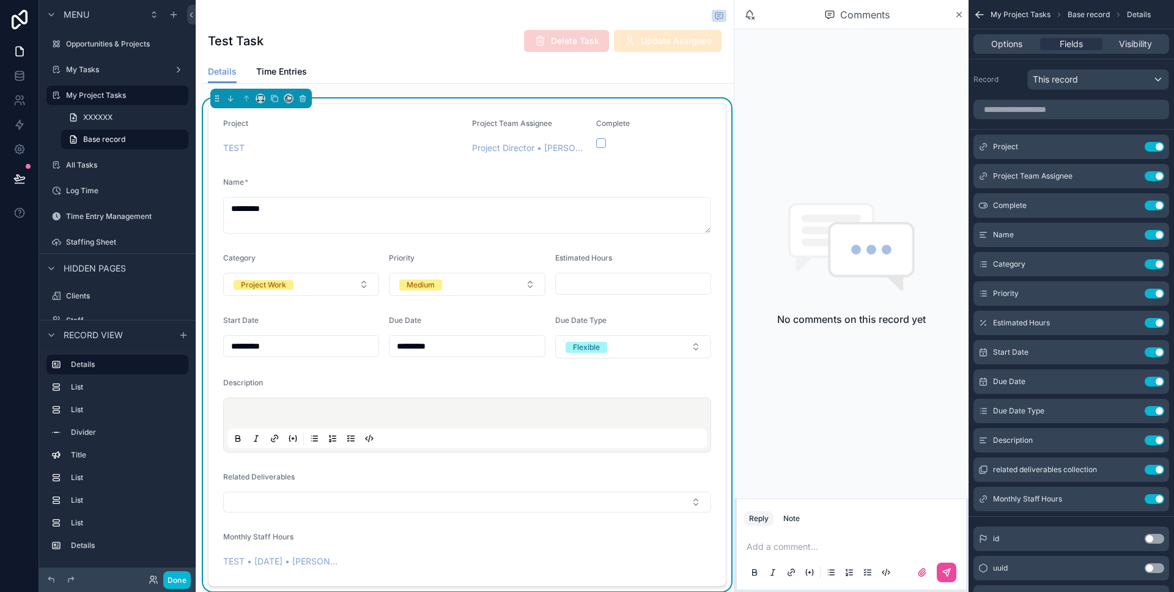
scroll to position [11, 0]
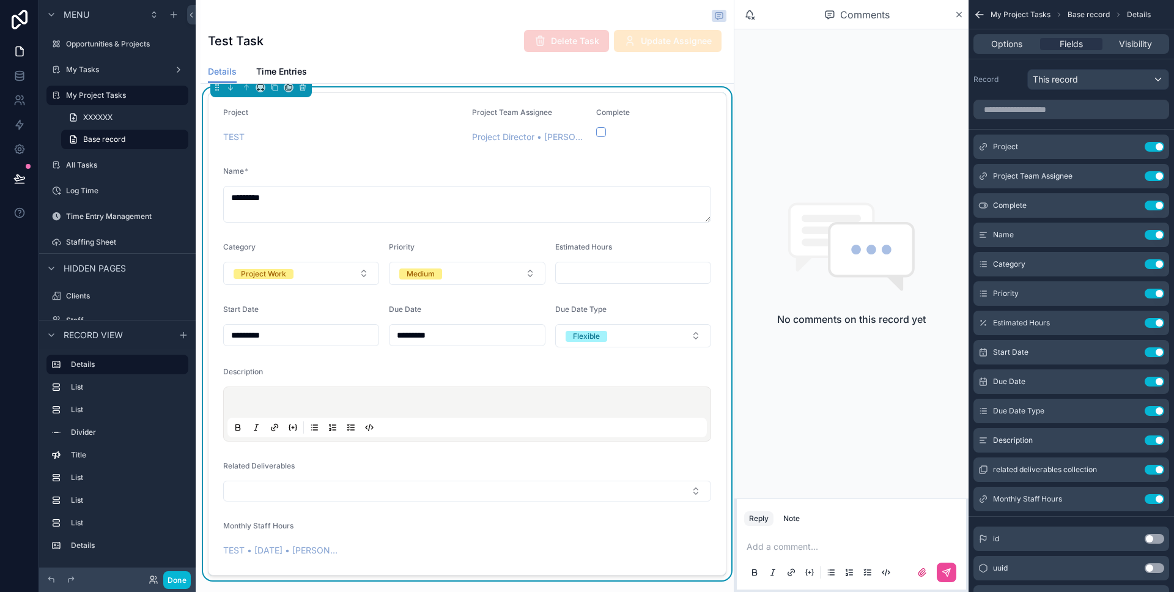
click at [388, 15] on div "scrollable content" at bounding box center [467, 17] width 519 height 15
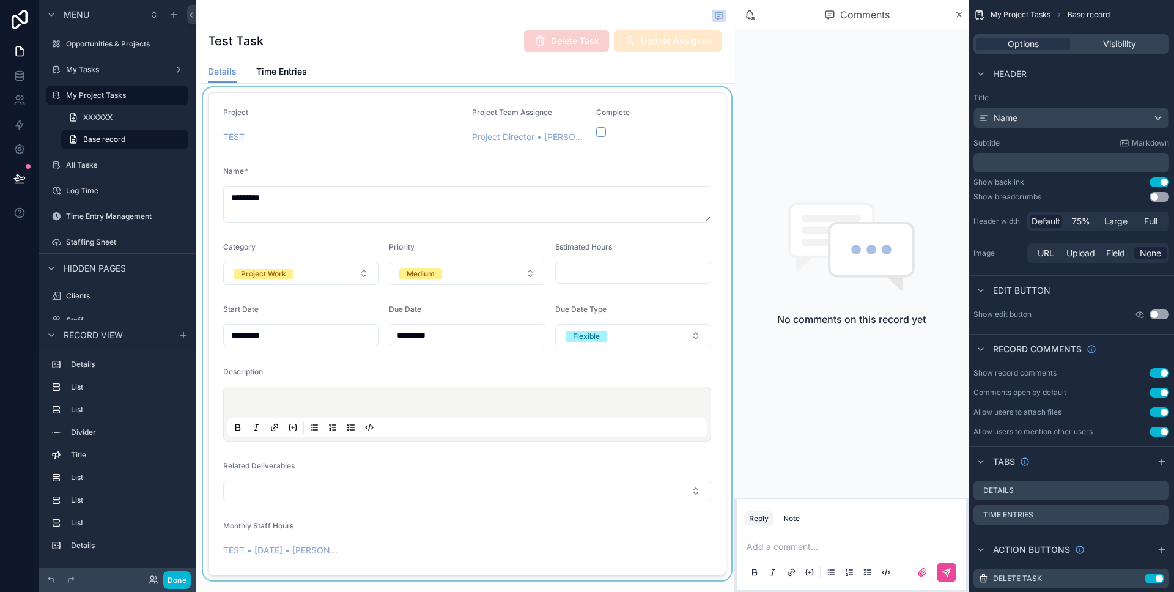
scroll to position [0, 0]
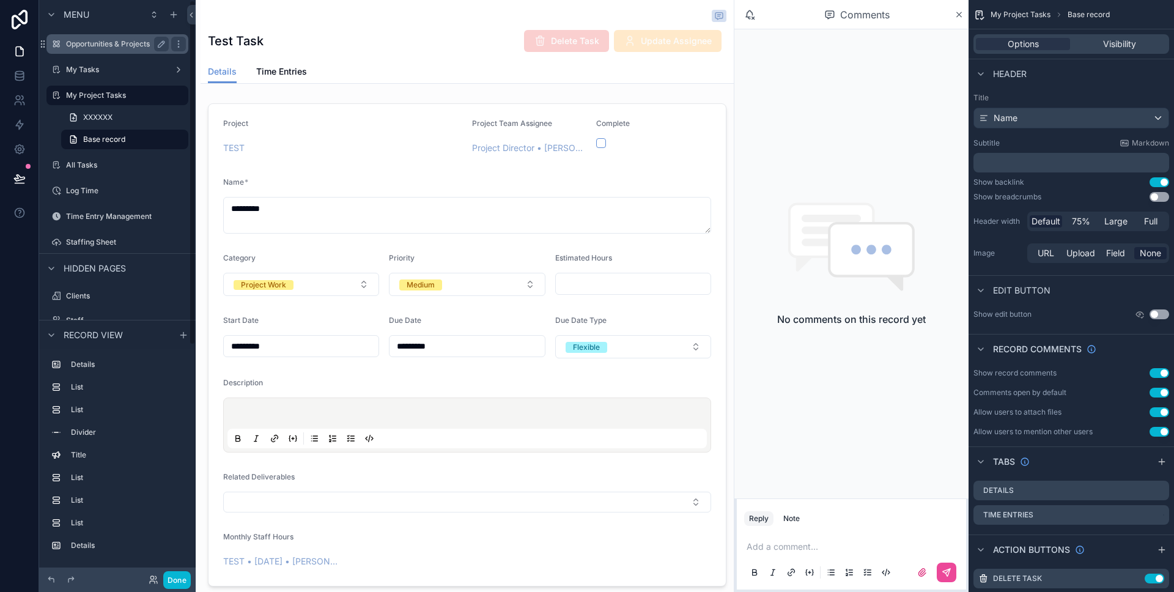
click at [100, 42] on label "Opportunities & Projects" at bounding box center [115, 44] width 98 height 10
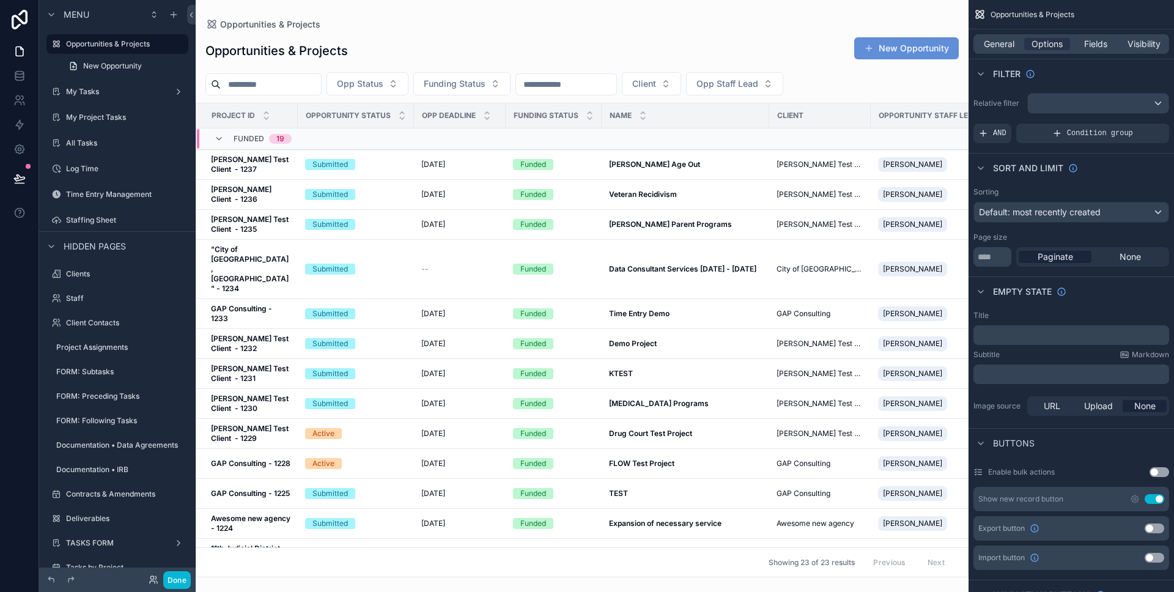
click at [451, 168] on div "scrollable content" at bounding box center [582, 296] width 773 height 592
click at [472, 220] on div "[DATE] [DATE]" at bounding box center [459, 225] width 77 height 10
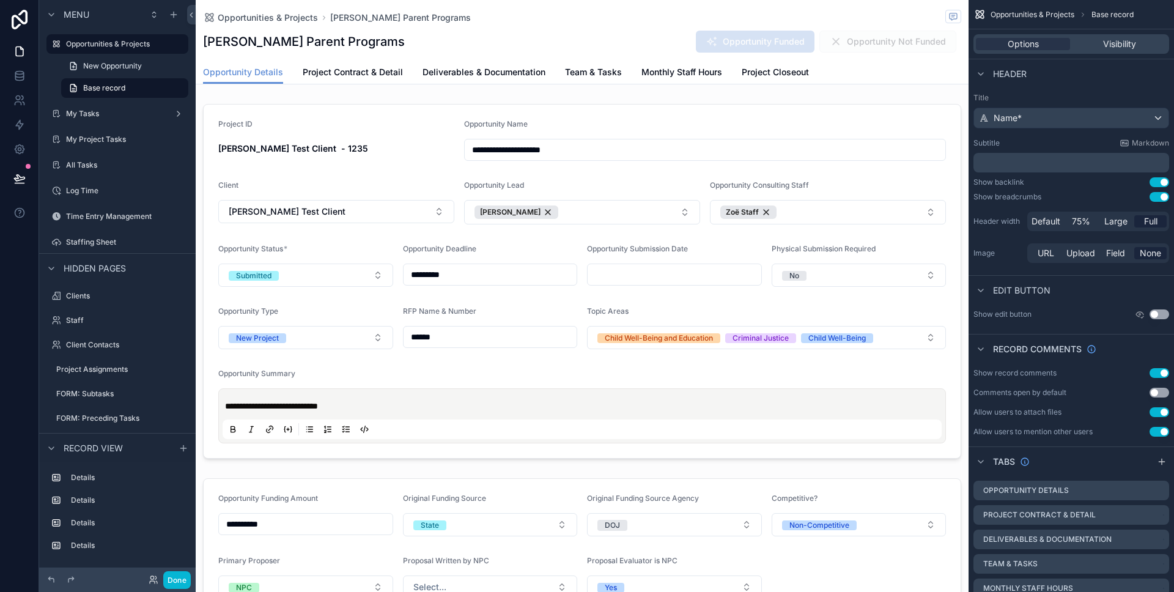
click at [553, 28] on div "Opportunities & Projects [PERSON_NAME] Parent Programs [PERSON_NAME] Parent Pro…" at bounding box center [582, 30] width 758 height 61
click at [642, 75] on span "Monthly Staff Hours" at bounding box center [682, 72] width 81 height 12
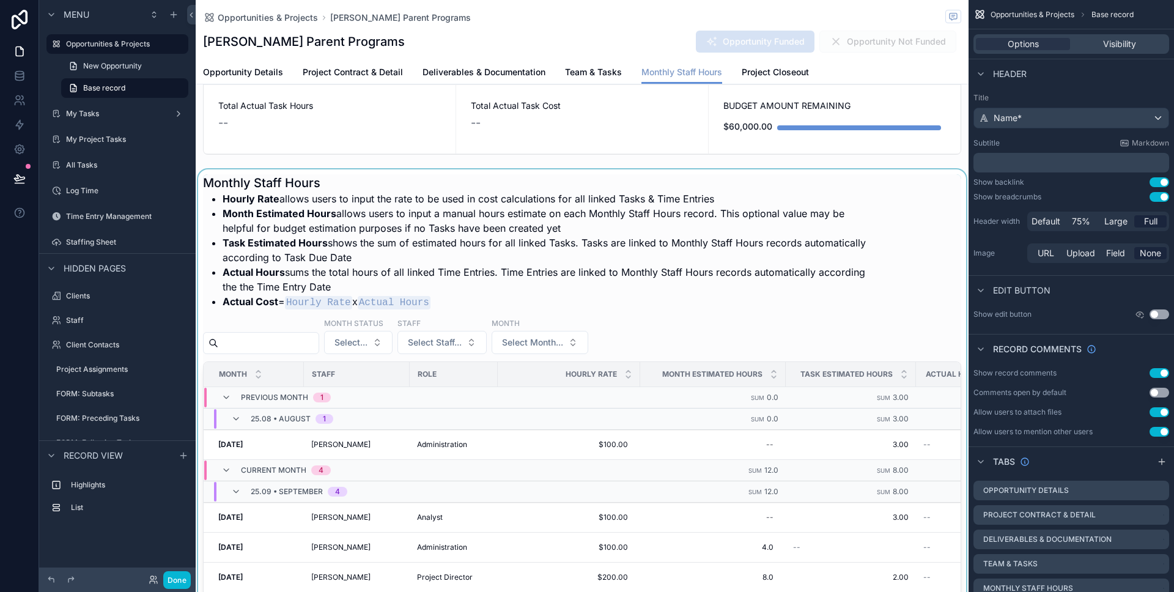
scroll to position [115, 0]
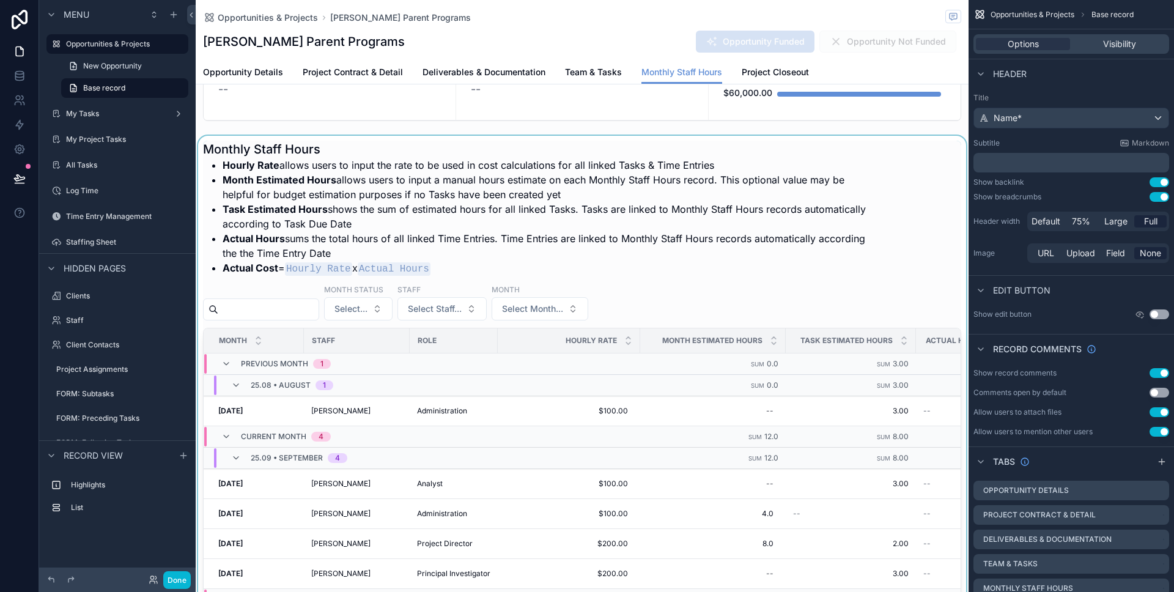
click at [705, 254] on div "scrollable content" at bounding box center [582, 457] width 773 height 642
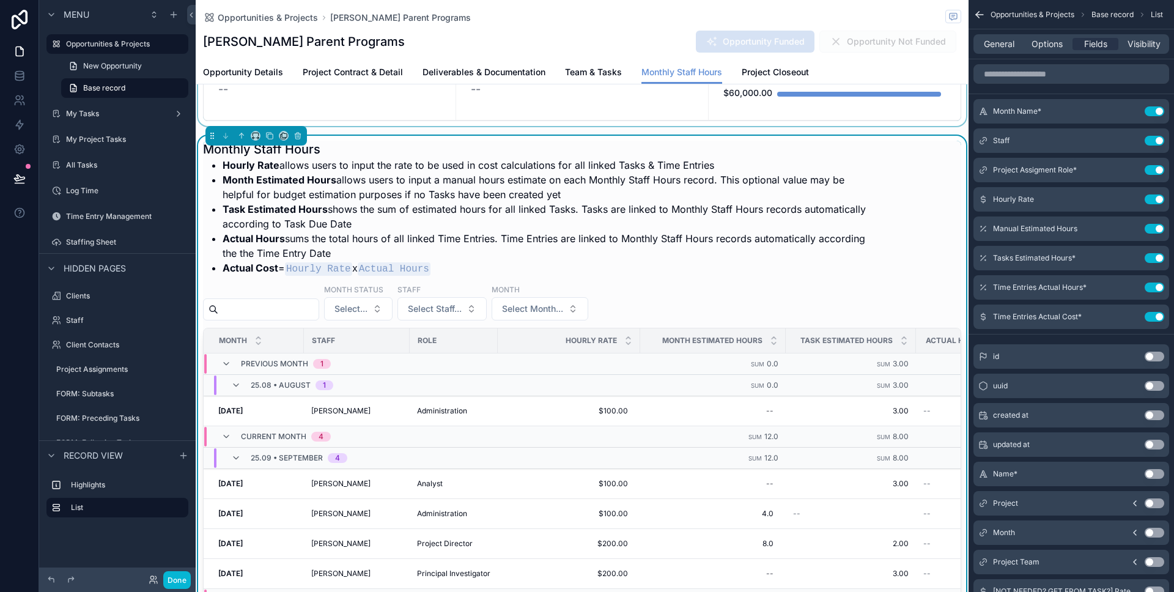
click at [516, 124] on div "scrollable content" at bounding box center [582, 55] width 773 height 142
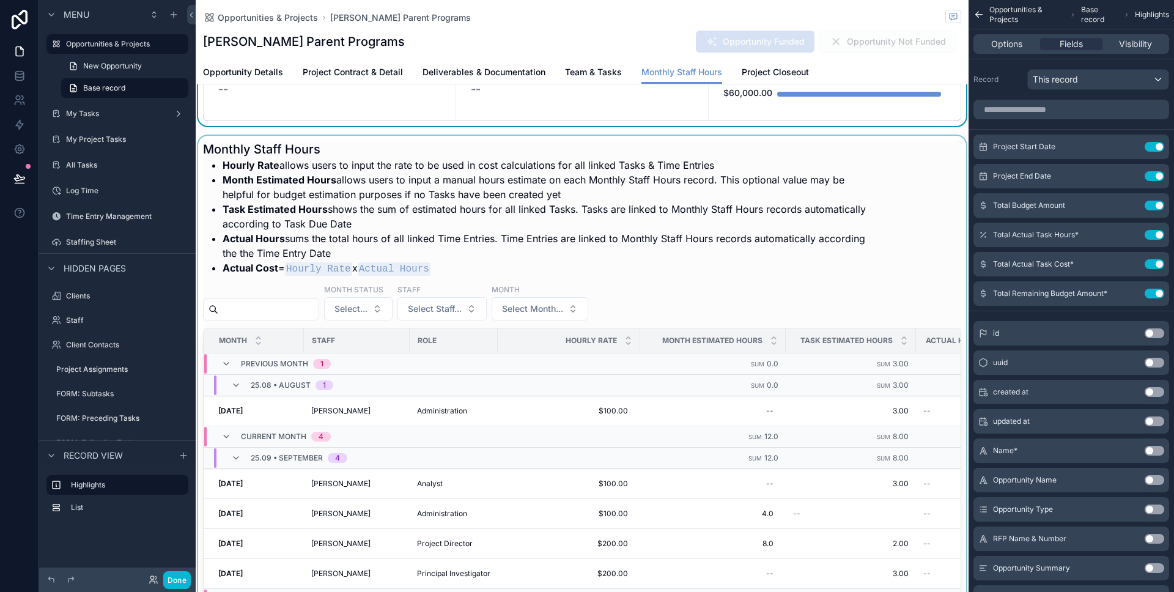
click at [540, 168] on div "scrollable content" at bounding box center [582, 457] width 773 height 642
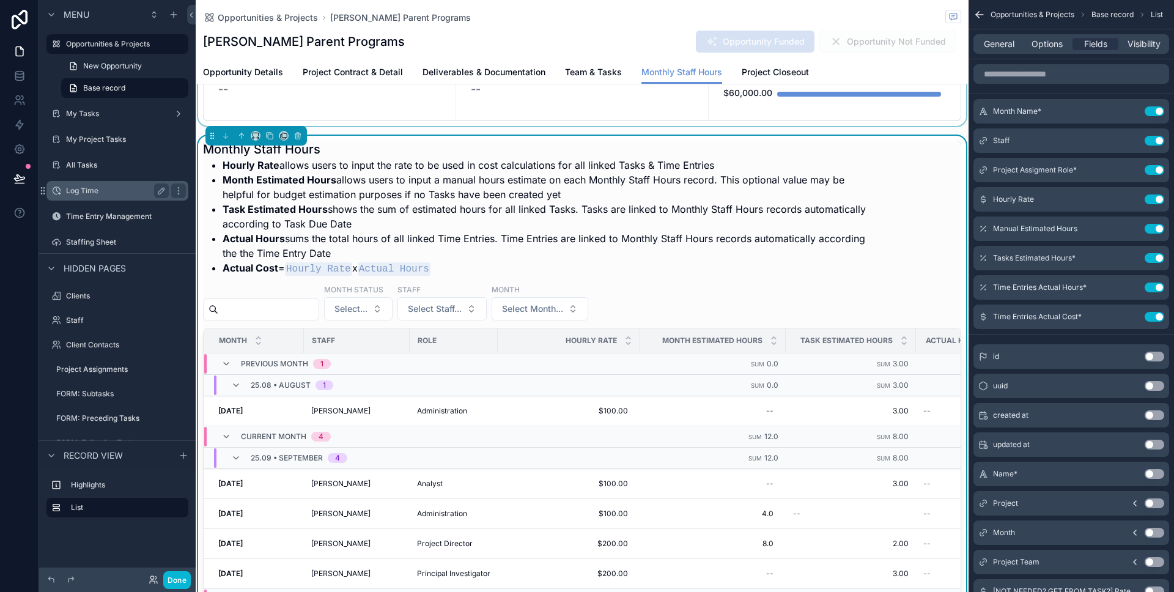
click at [103, 190] on label "Log Time" at bounding box center [115, 191] width 98 height 10
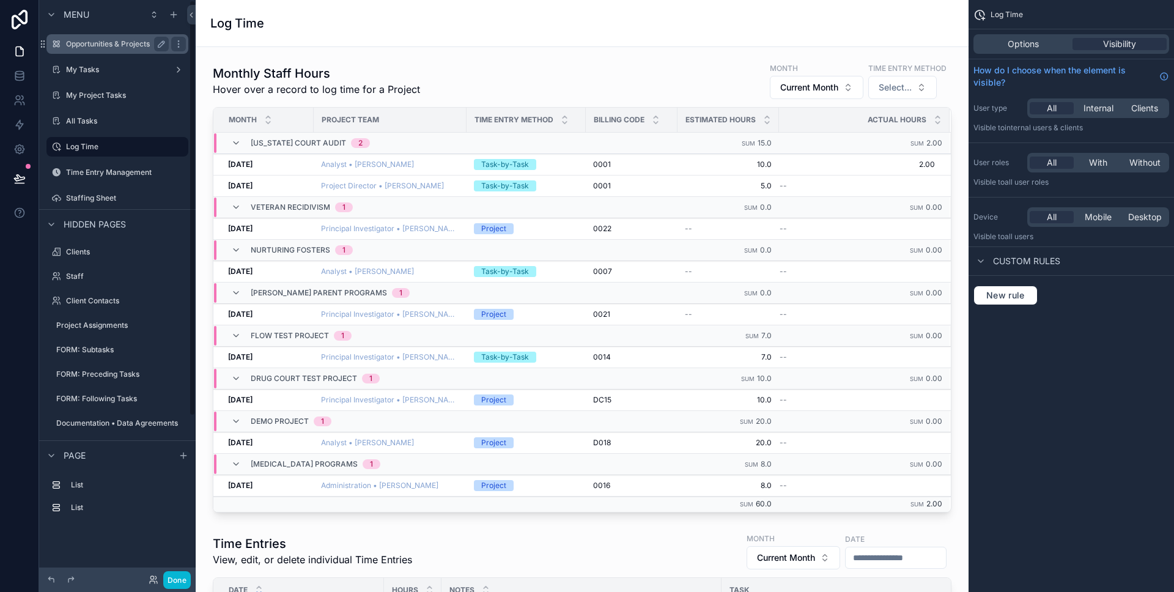
click at [76, 46] on label "Opportunities & Projects" at bounding box center [115, 44] width 98 height 10
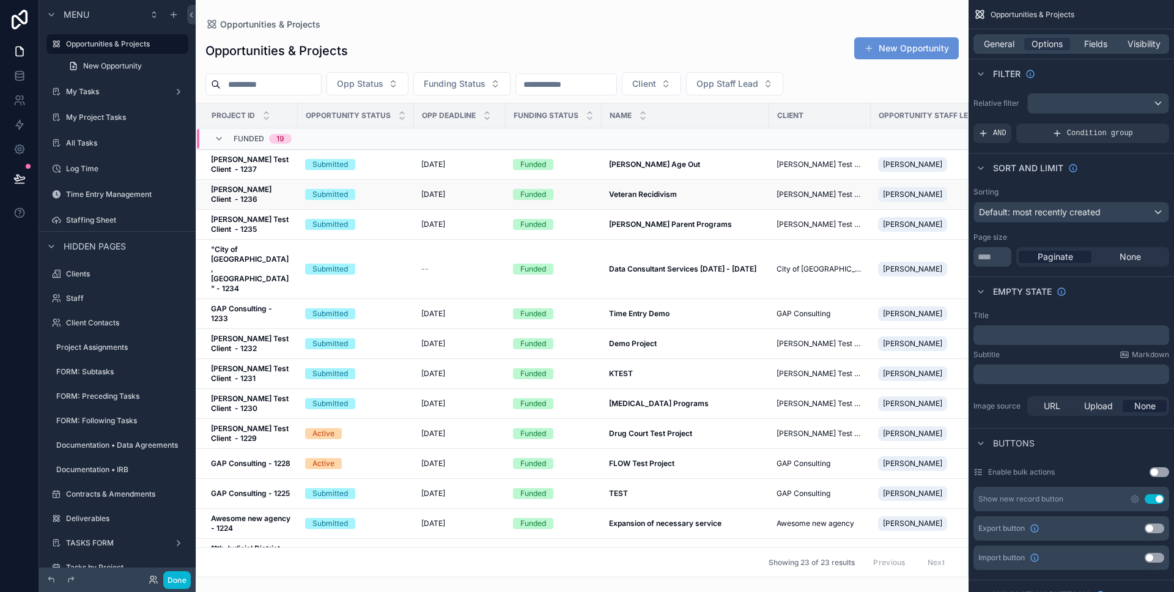
click at [473, 191] on div "[DATE] [DATE]" at bounding box center [459, 195] width 77 height 10
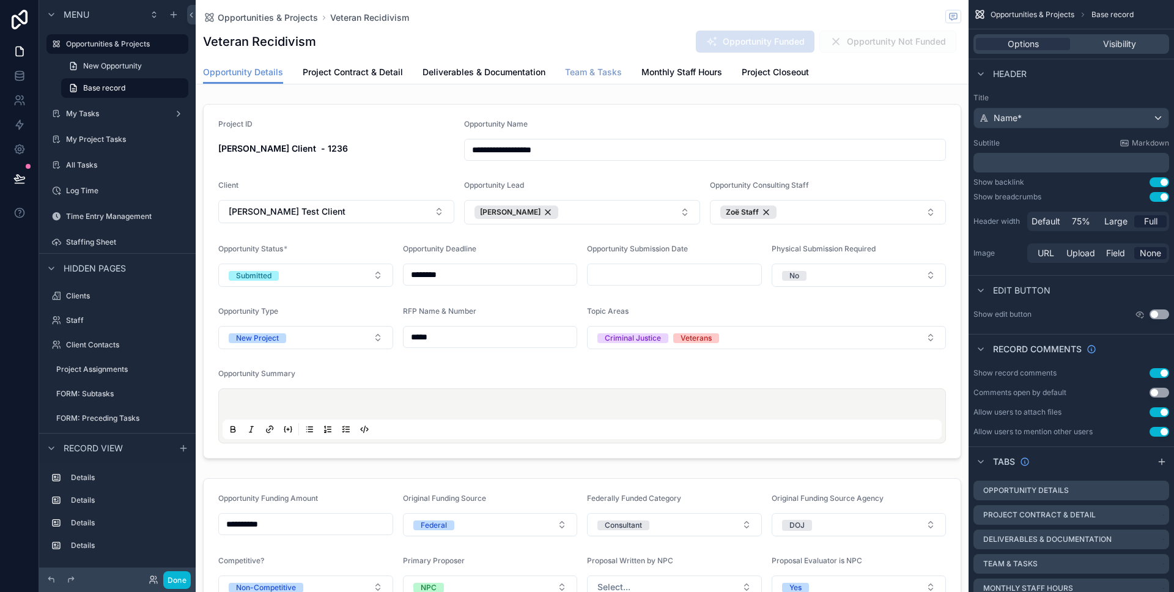
click at [598, 76] on span "Team & Tasks" at bounding box center [593, 72] width 57 height 12
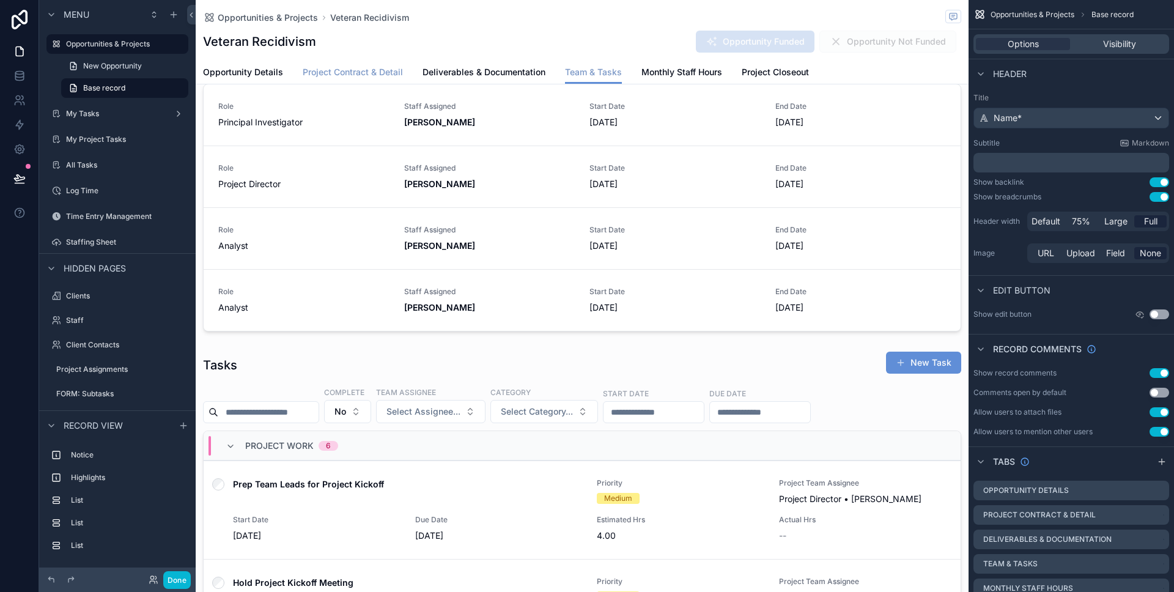
scroll to position [181, 0]
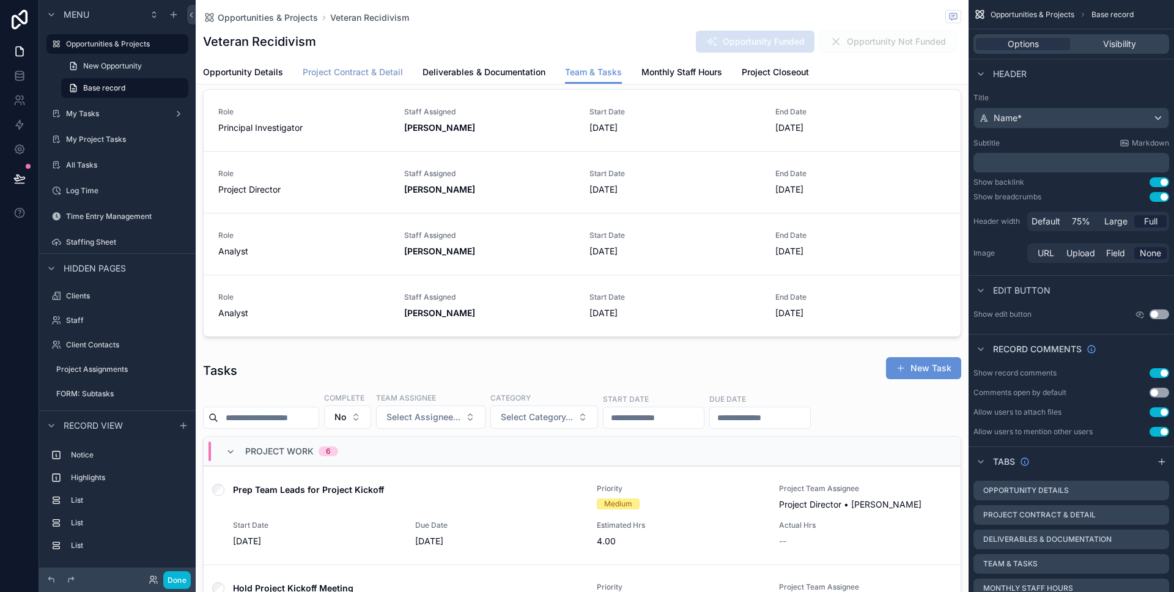
click at [363, 82] on link "Project Contract & Detail" at bounding box center [353, 73] width 100 height 24
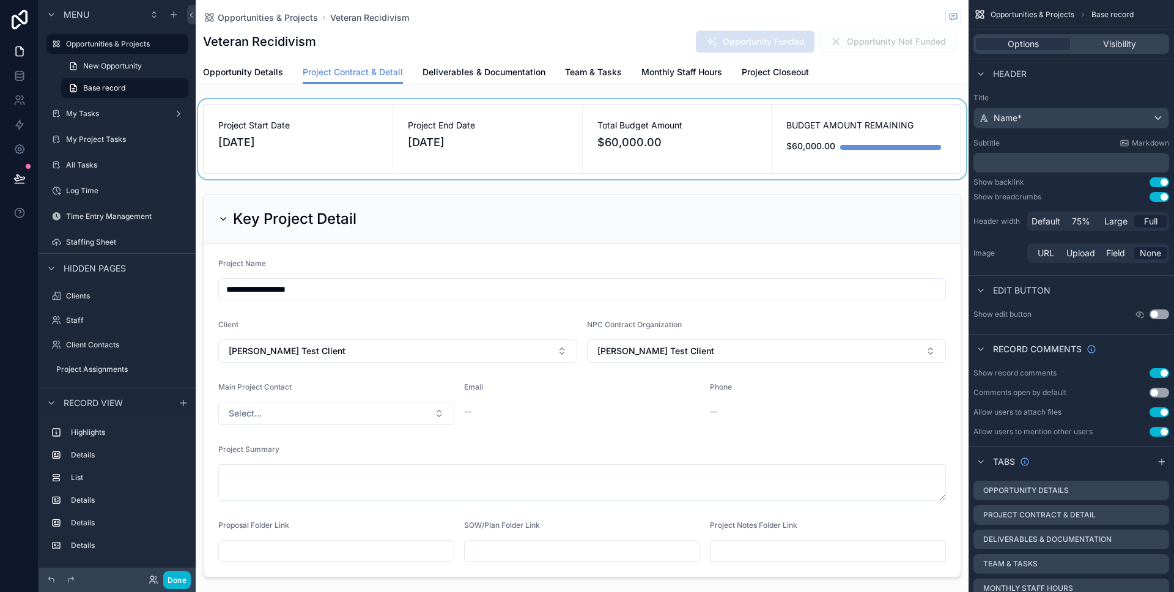
click at [354, 157] on div "scrollable content" at bounding box center [582, 139] width 773 height 80
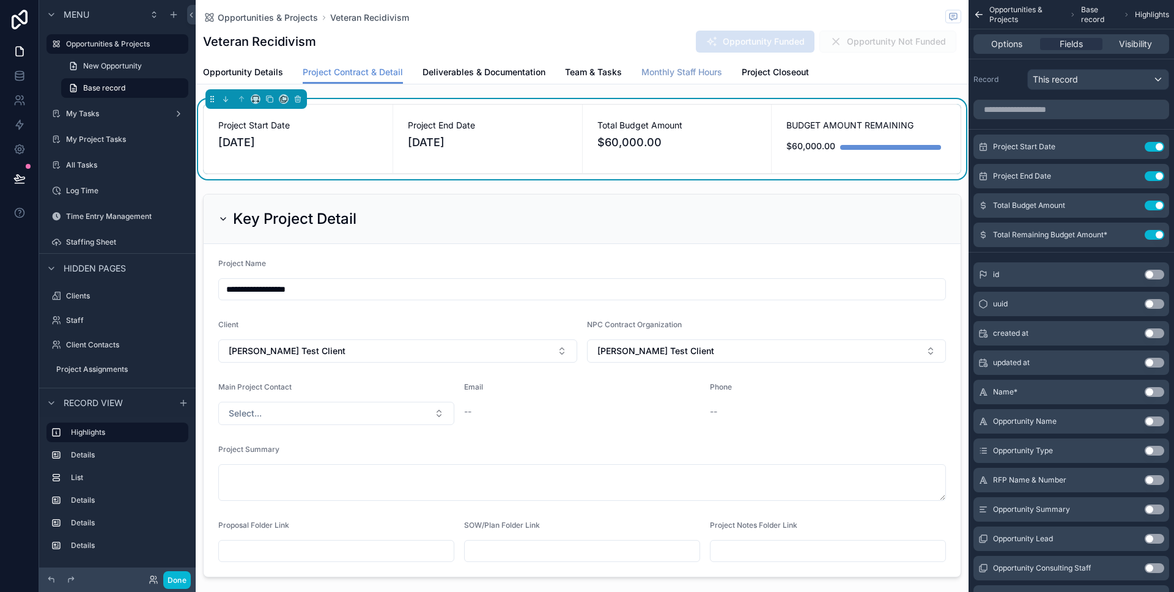
click at [660, 70] on span "Monthly Staff Hours" at bounding box center [682, 72] width 81 height 12
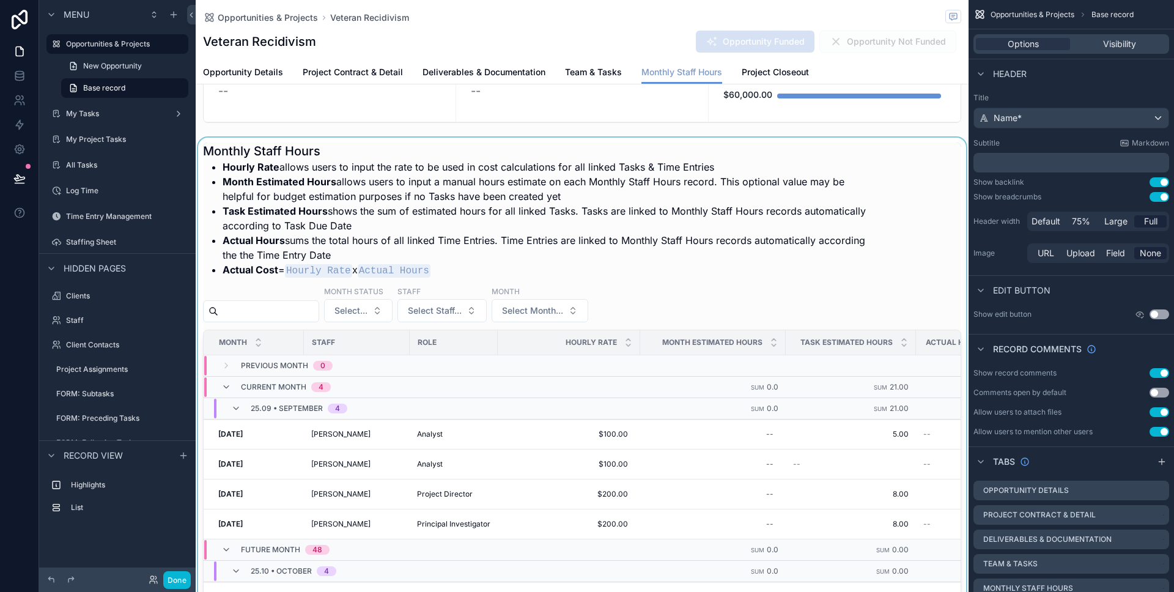
scroll to position [150, 0]
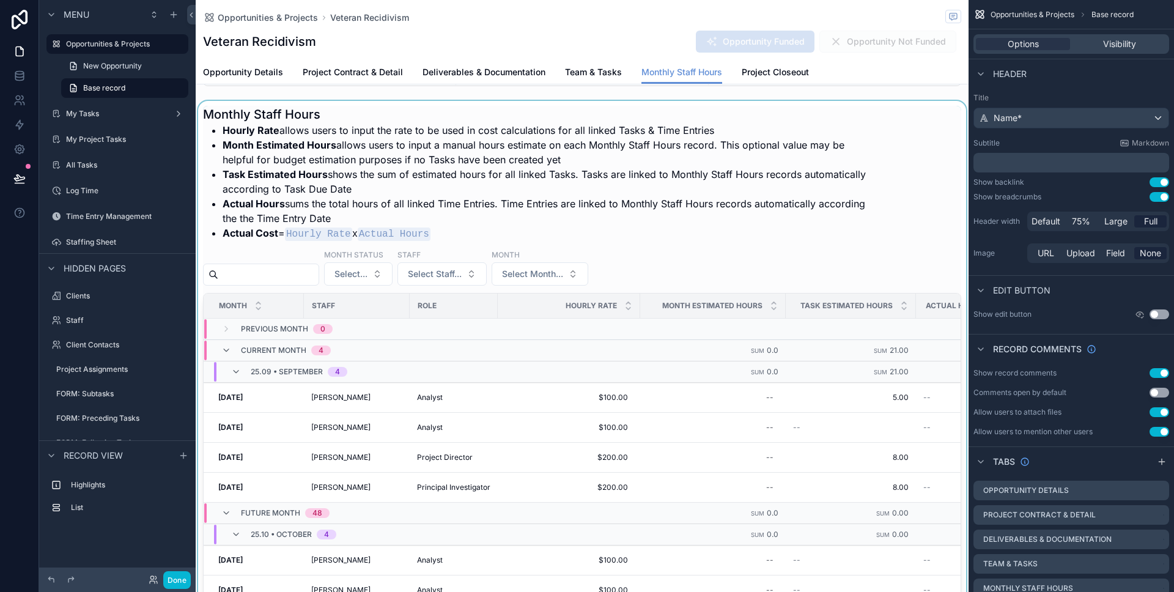
click at [656, 364] on td "Sum 0.0" at bounding box center [713, 371] width 146 height 21
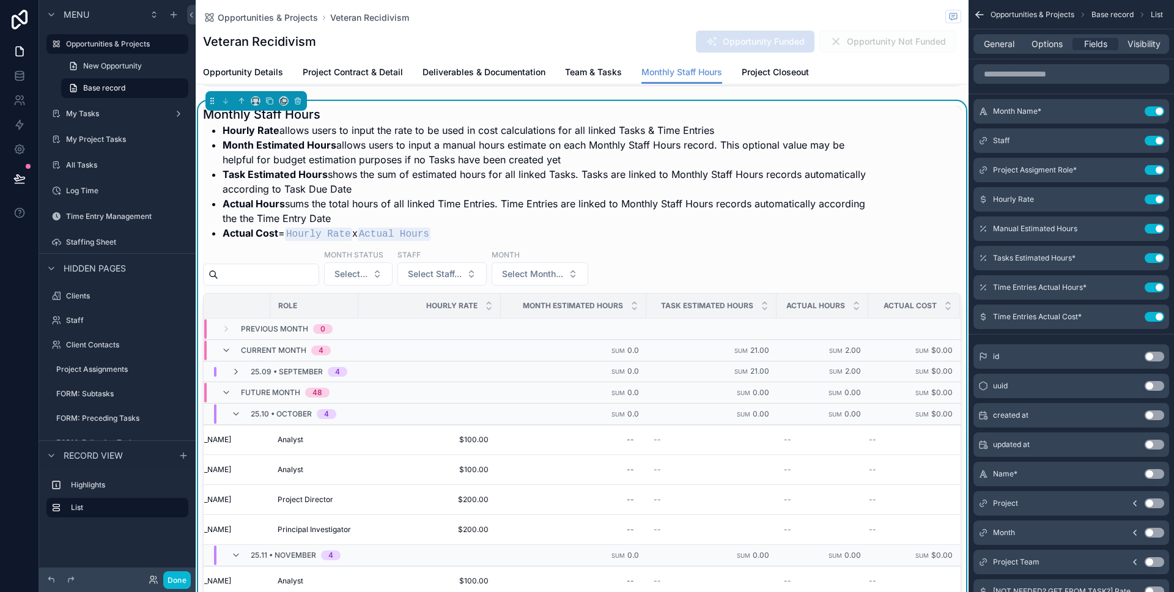
scroll to position [0, 0]
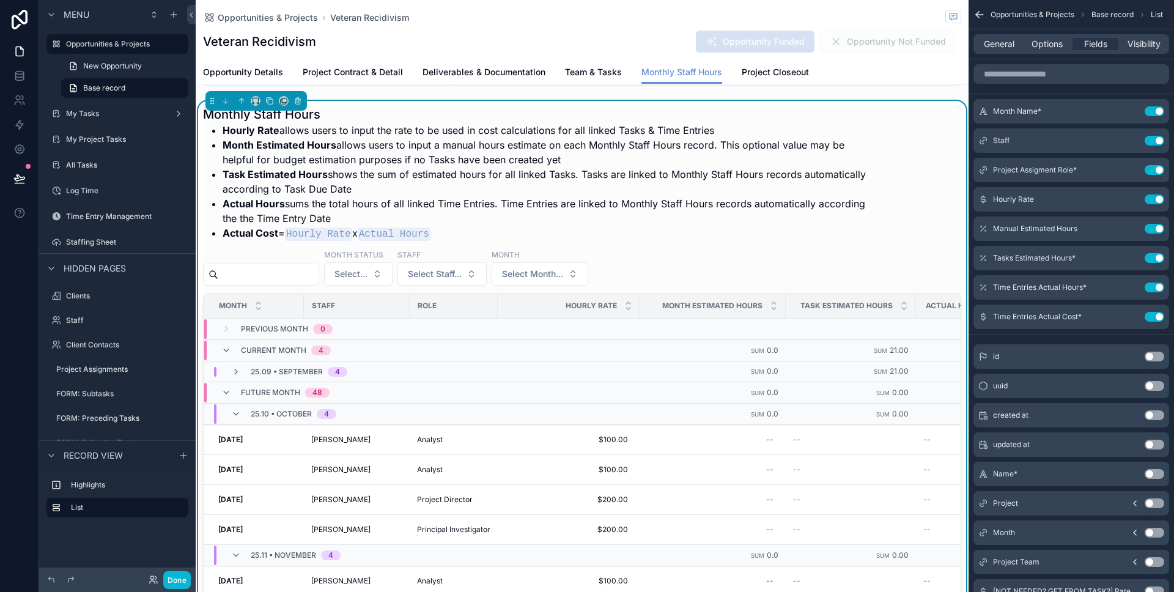
click at [456, 92] on div "Project Start Date [DATE] Project End Date [DATE] Total Budget Amount $60,000.0…" at bounding box center [582, 346] width 773 height 794
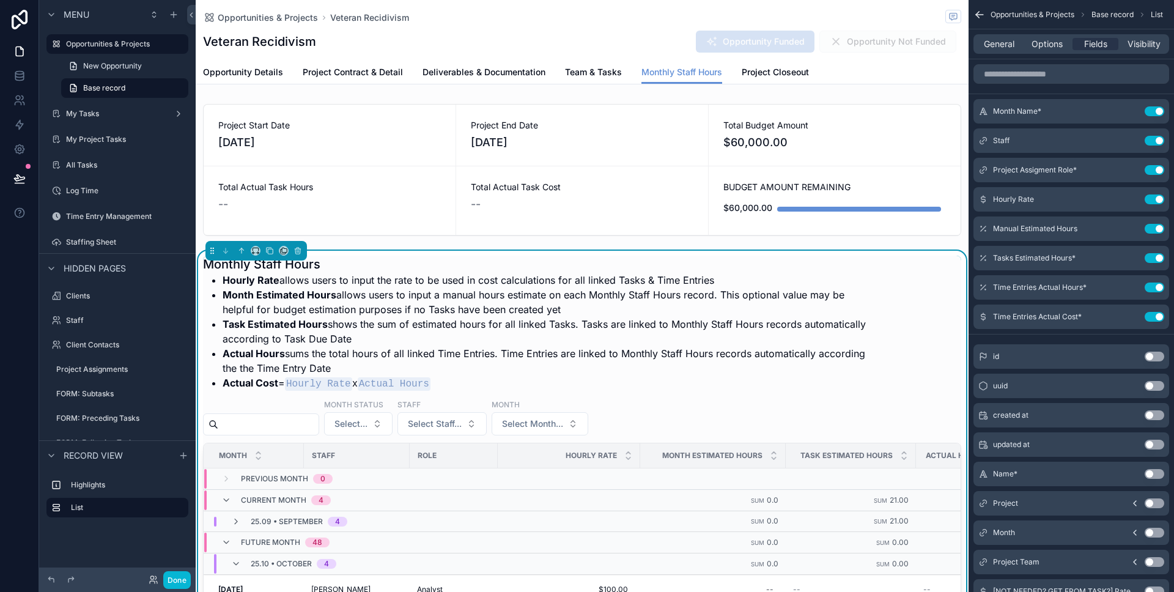
click at [448, 40] on div "Veteran Recidivism Opportunity Funded Opportunity Not Funded" at bounding box center [582, 41] width 758 height 23
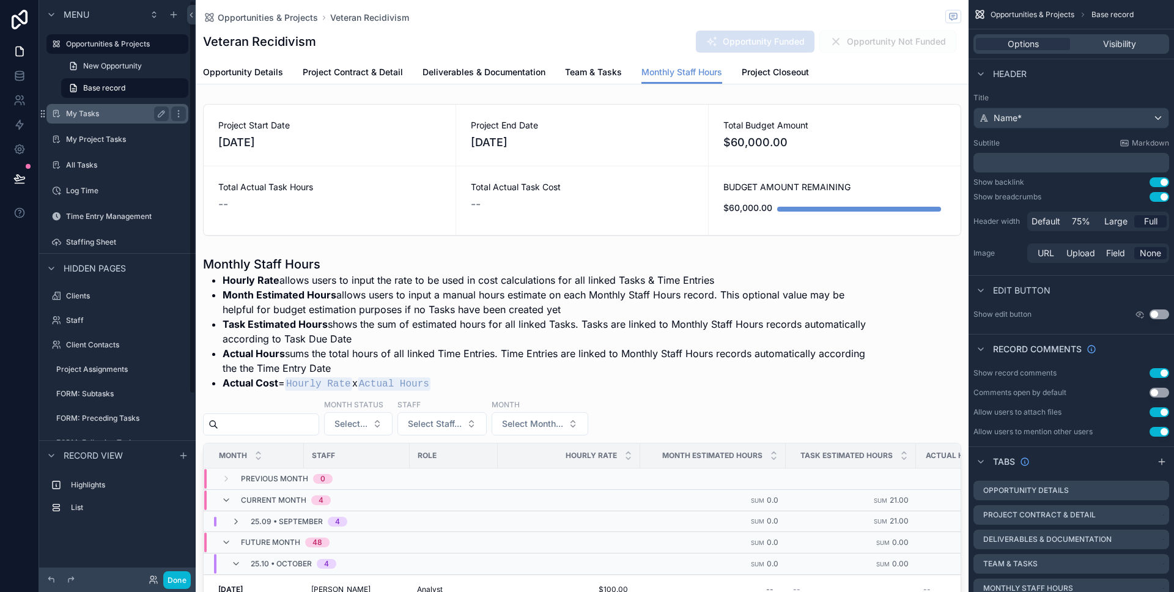
click at [80, 116] on label "My Tasks" at bounding box center [115, 114] width 98 height 10
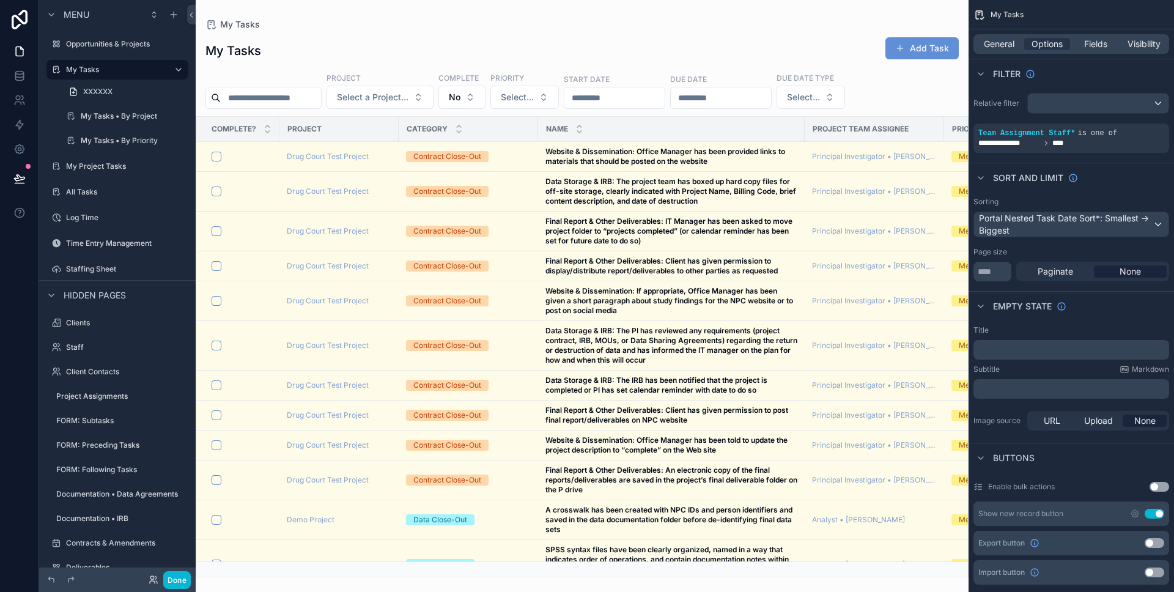
click at [484, 98] on div "scrollable content" at bounding box center [582, 296] width 773 height 592
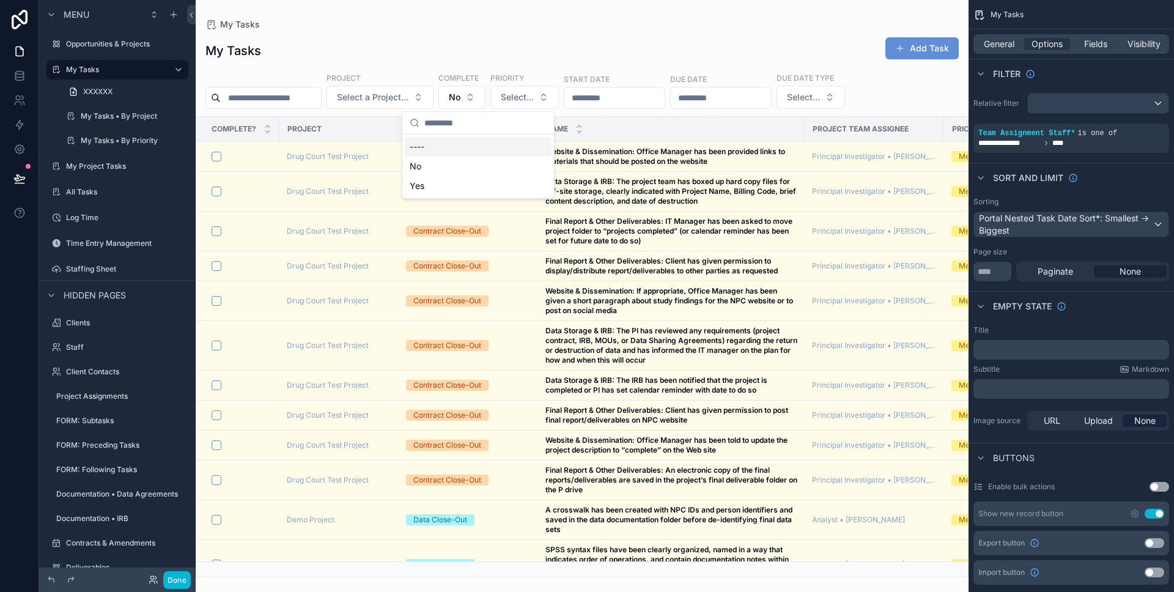
click at [466, 152] on div "----" at bounding box center [478, 147] width 147 height 20
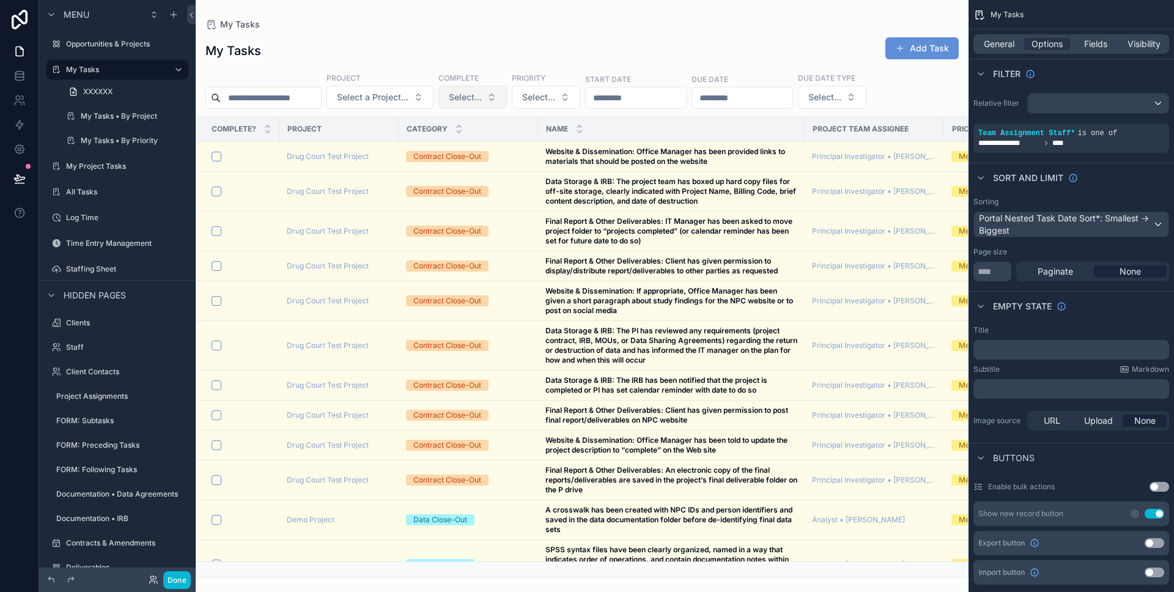
click at [473, 96] on span "Select..." at bounding box center [465, 97] width 33 height 12
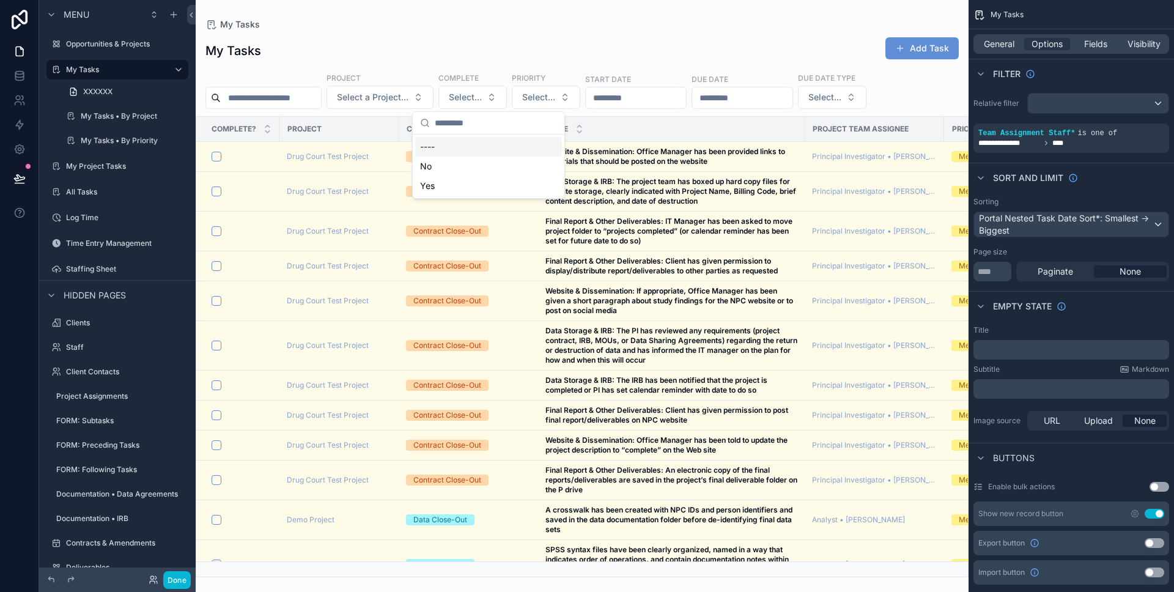
click at [422, 147] on div "----" at bounding box center [488, 147] width 147 height 20
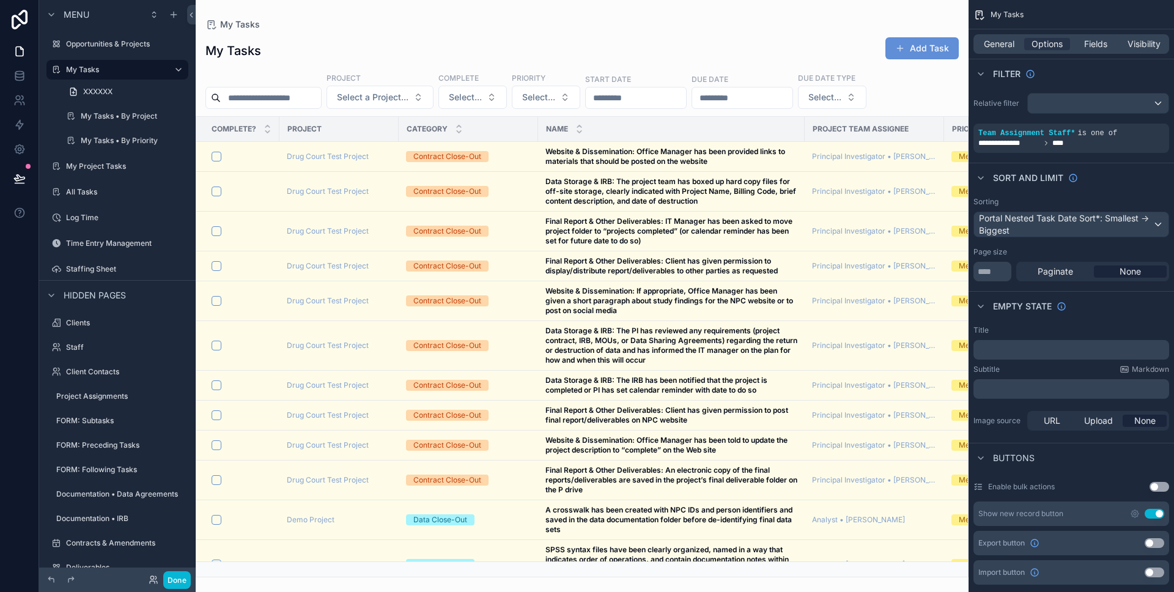
click at [398, 59] on div "My Tasks Add Task" at bounding box center [583, 51] width 754 height 28
click at [478, 93] on span "Select..." at bounding box center [465, 97] width 33 height 12
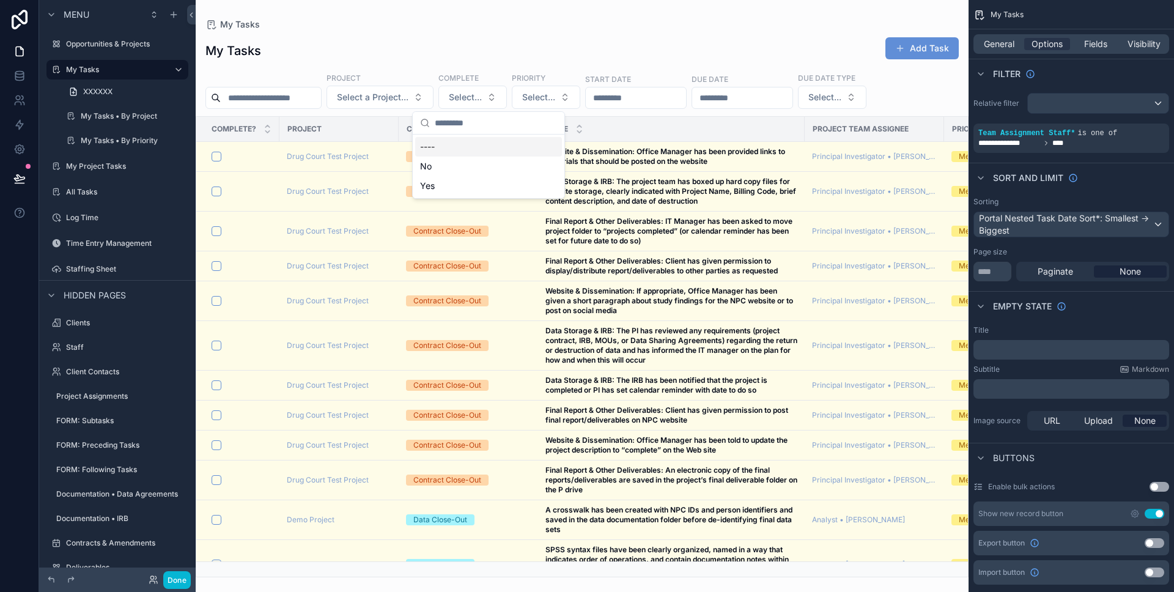
click at [437, 150] on div "----" at bounding box center [488, 147] width 147 height 20
click at [418, 49] on div "My Tasks Add Task" at bounding box center [583, 51] width 754 height 28
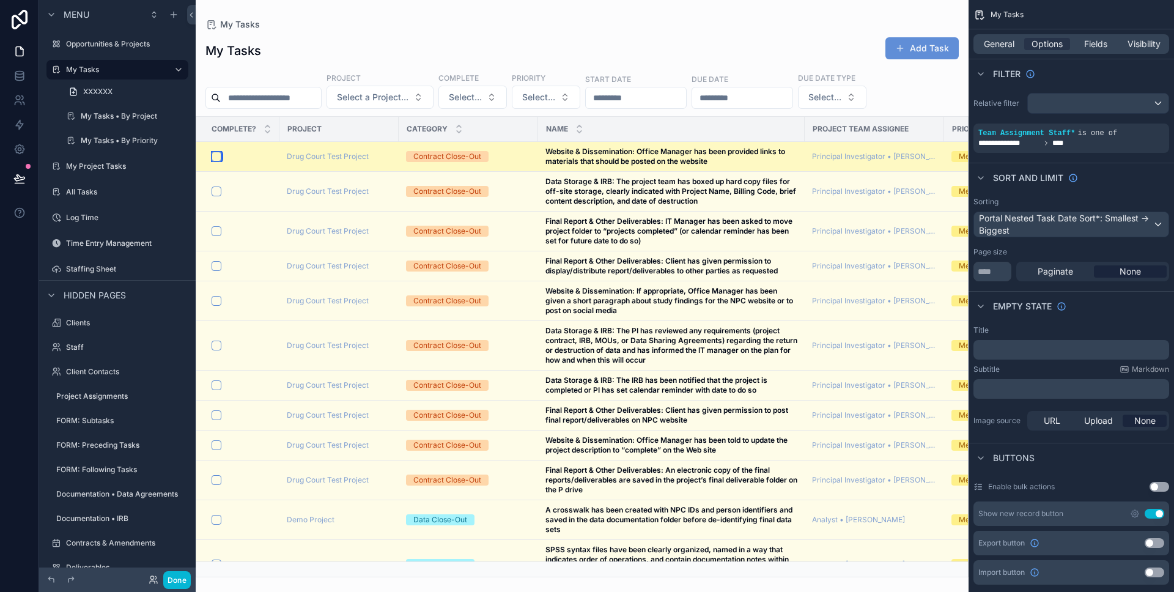
click at [213, 159] on button "scrollable content" at bounding box center [217, 157] width 10 height 10
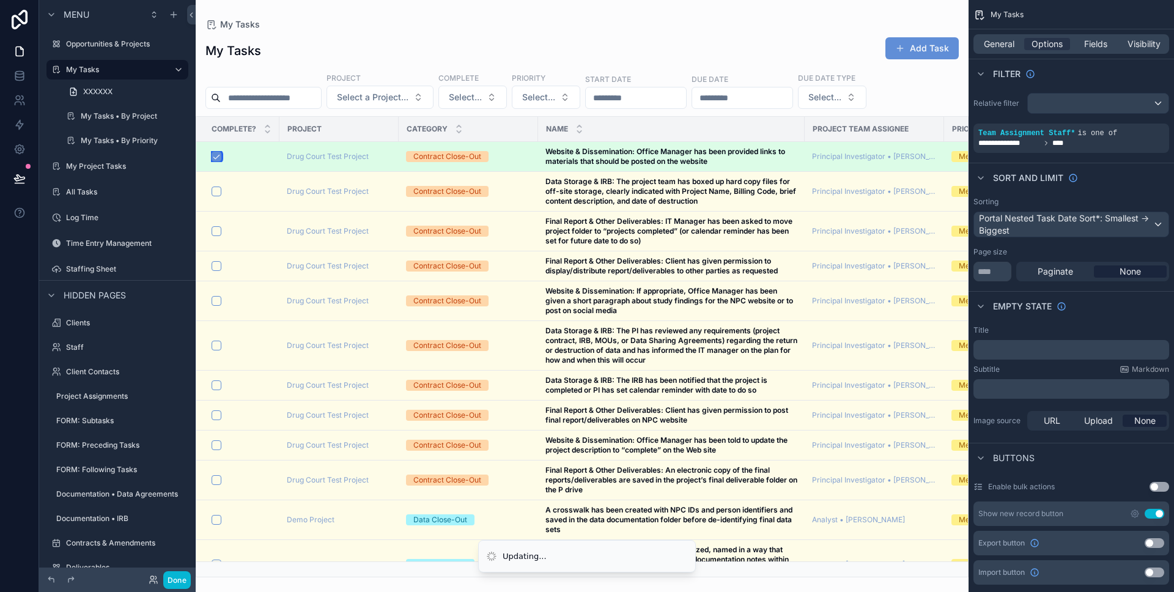
click at [214, 157] on button "scrollable content" at bounding box center [217, 157] width 10 height 10
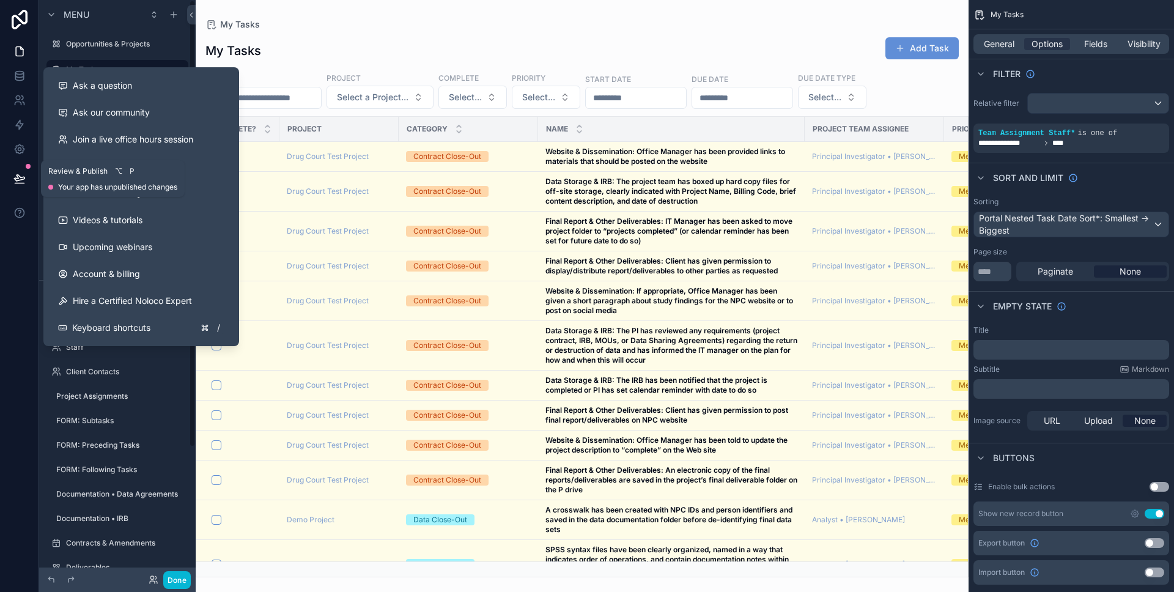
click at [16, 184] on icon at bounding box center [19, 178] width 12 height 12
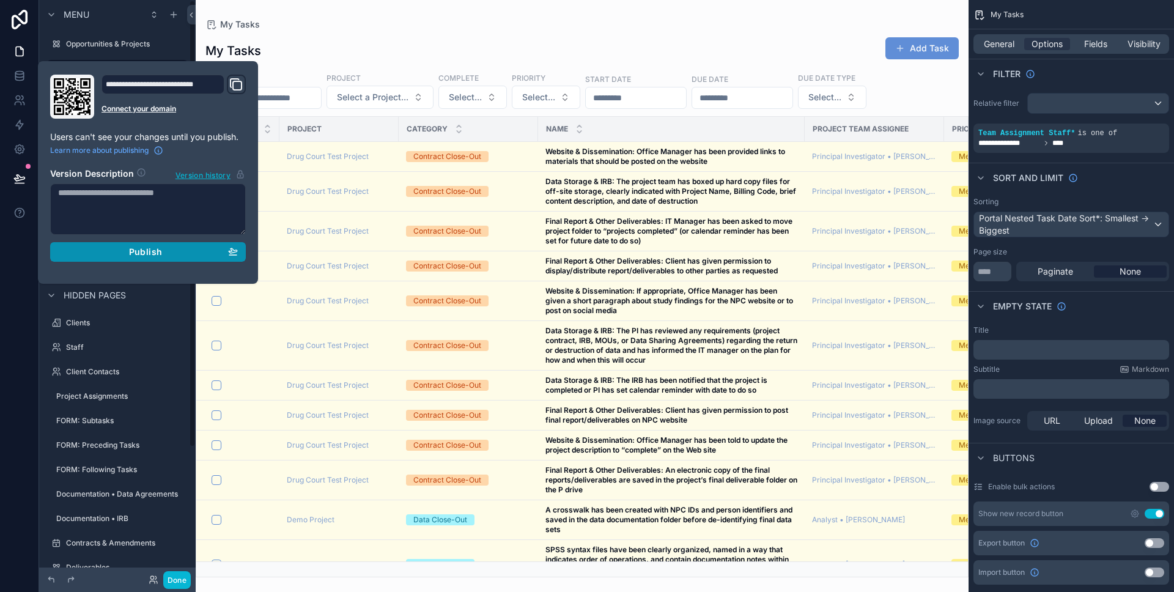
click at [131, 245] on button "Publish" at bounding box center [148, 252] width 196 height 20
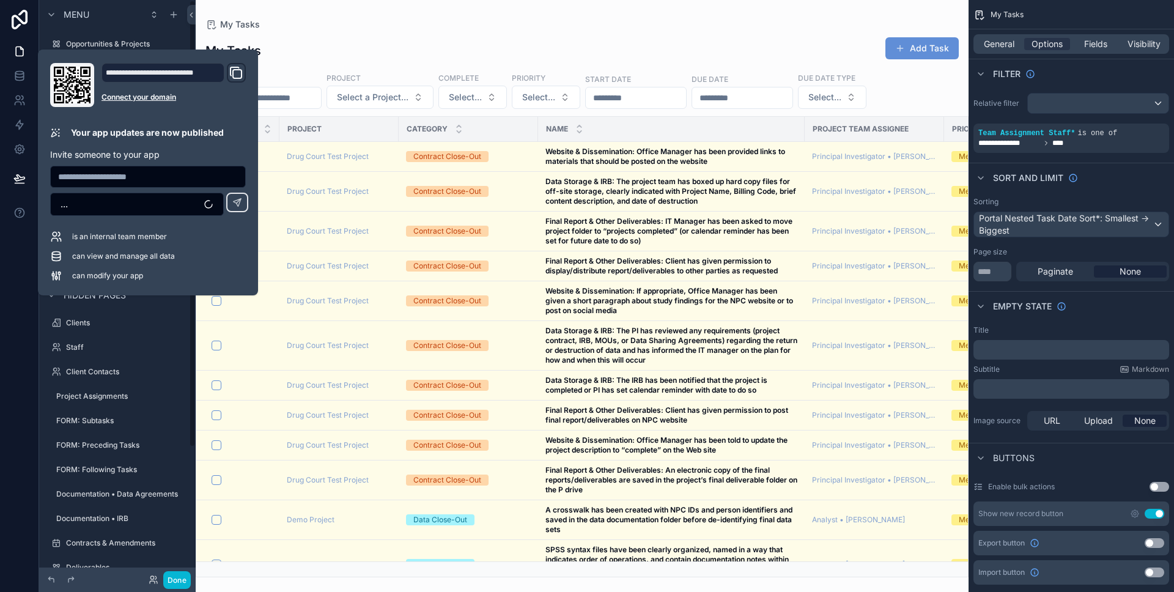
click at [294, 38] on div "My Tasks Add Task" at bounding box center [583, 51] width 754 height 28
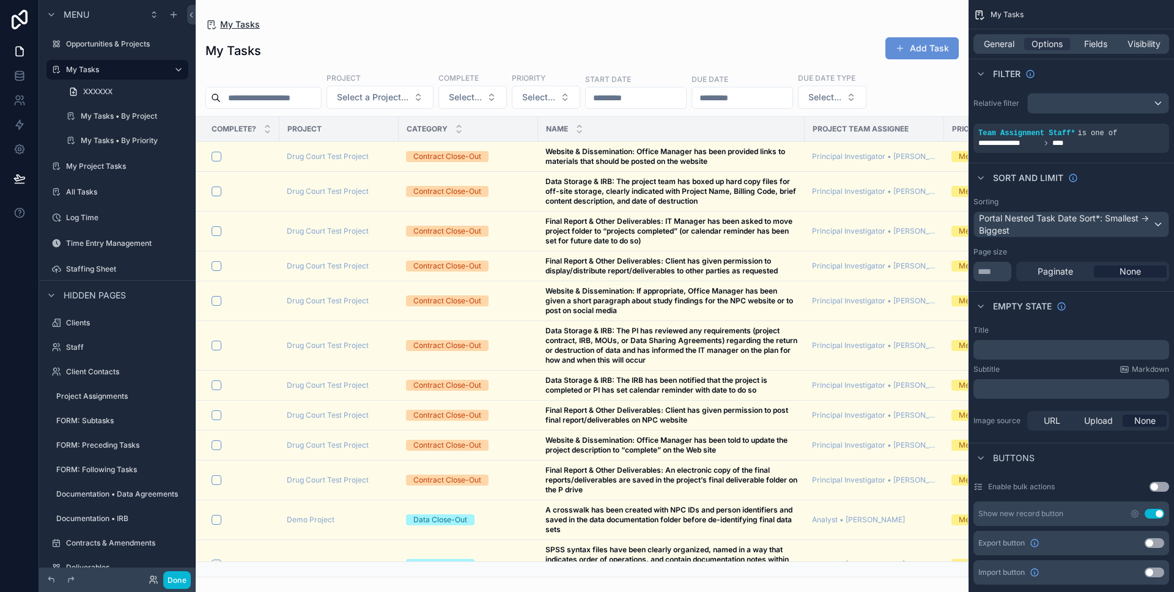
click at [249, 23] on span "My Tasks" at bounding box center [240, 24] width 40 height 12
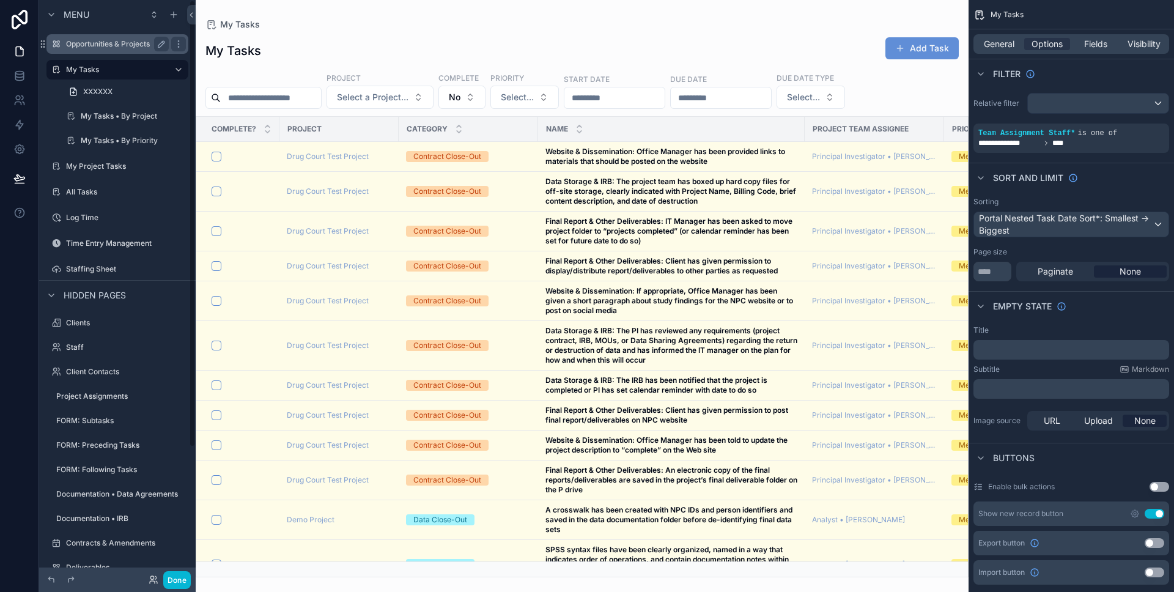
click at [118, 38] on div "Opportunities & Projects" at bounding box center [117, 44] width 103 height 15
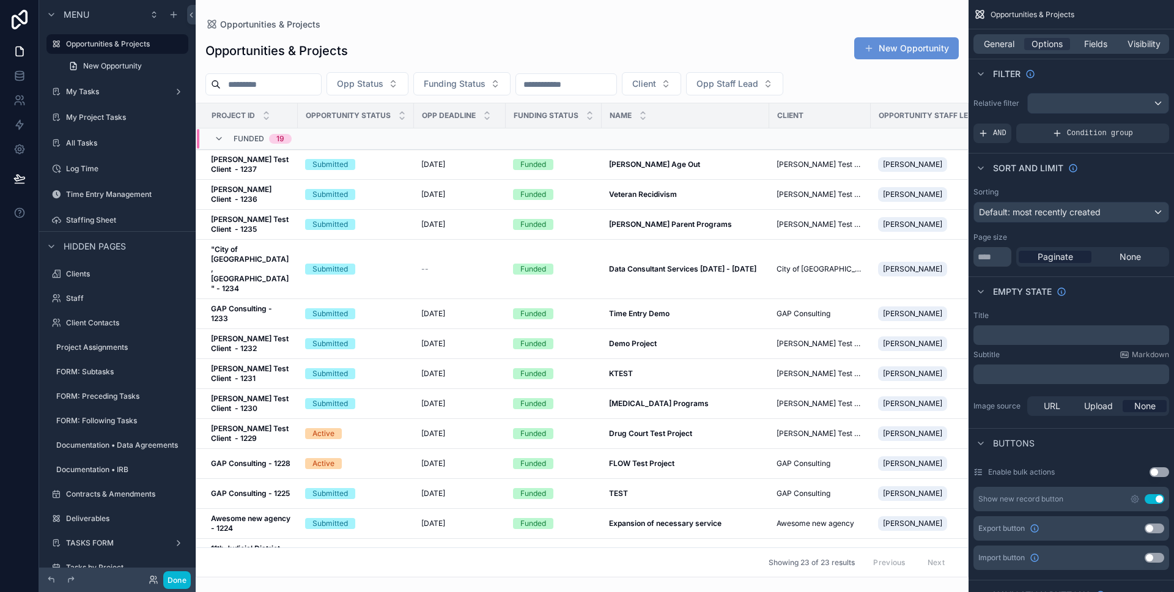
click at [387, 31] on div "scrollable content" at bounding box center [582, 296] width 773 height 592
